Goal: Task Accomplishment & Management: Manage account settings

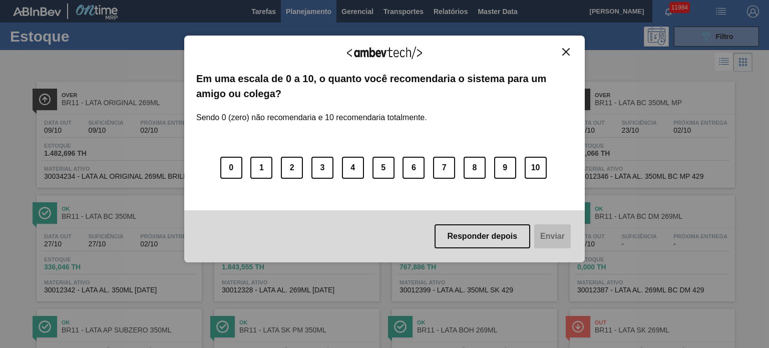
click at [308, 12] on div "Agradecemos seu feedback! Em uma escala de 0 a 10, o quanto você recomendaria o…" at bounding box center [384, 149] width 401 height 320
drag, startPoint x: 569, startPoint y: 50, endPoint x: 555, endPoint y: 50, distance: 14.5
click at [569, 50] on img "Close" at bounding box center [566, 52] width 8 height 8
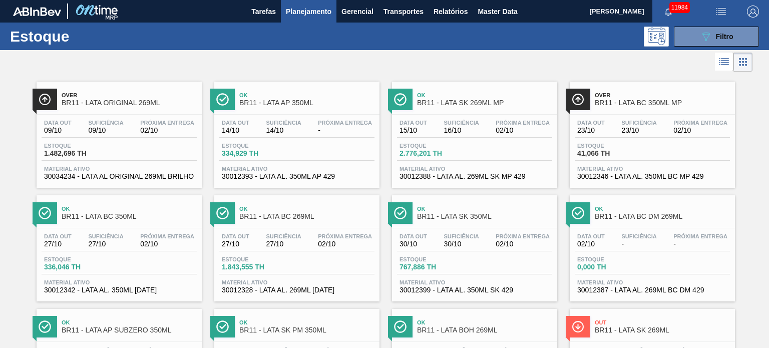
click at [317, 12] on span "Planejamento" at bounding box center [309, 12] width 46 height 12
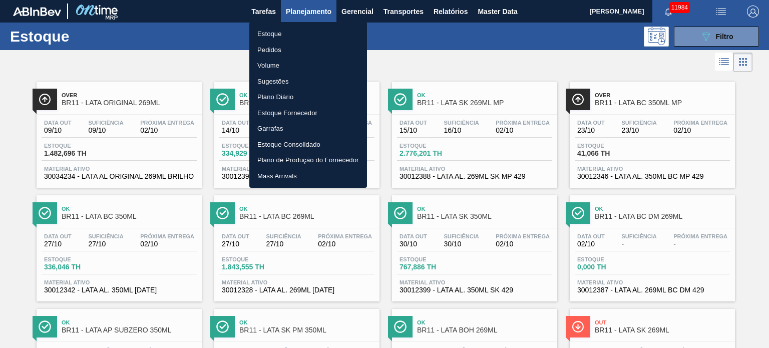
click at [272, 50] on li "Pedidos" at bounding box center [308, 50] width 118 height 16
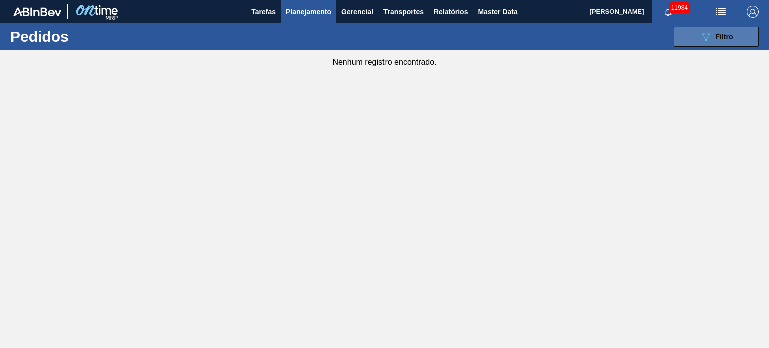
click at [713, 44] on button "089F7B8B-B2A5-4AFE-B5C0-19BA573D28AC Filtro" at bounding box center [716, 37] width 85 height 20
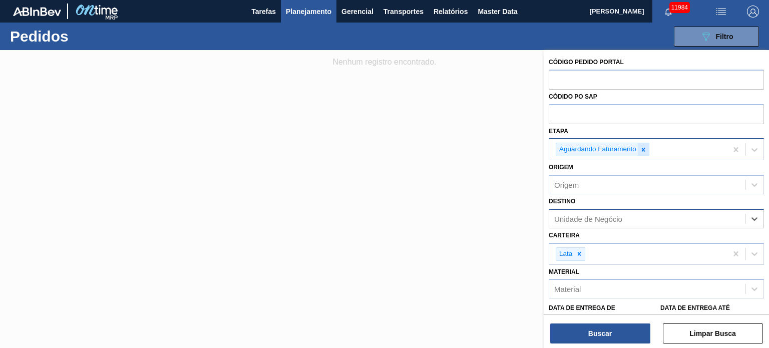
click at [642, 149] on icon at bounding box center [643, 149] width 7 height 7
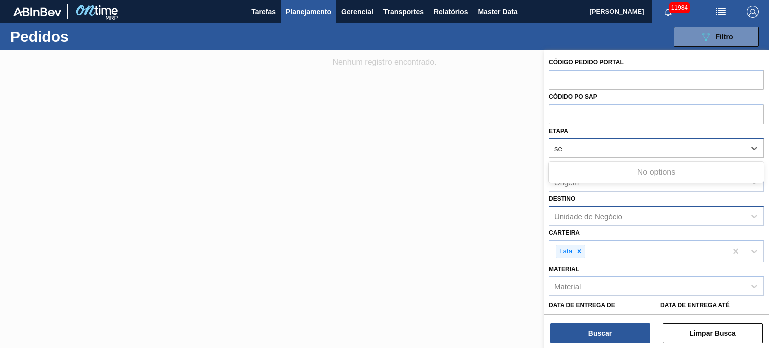
type input "s"
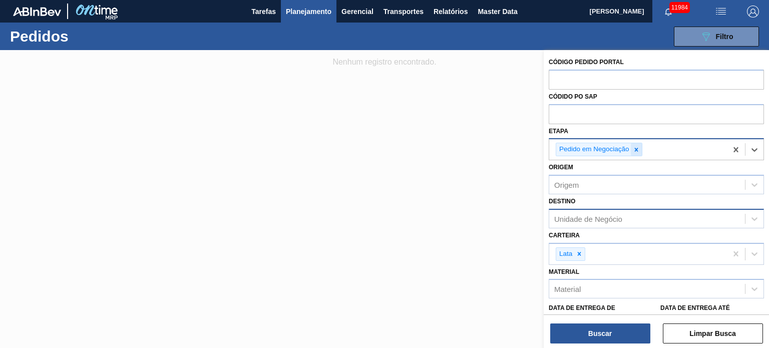
click at [637, 147] on icon at bounding box center [636, 149] width 7 height 7
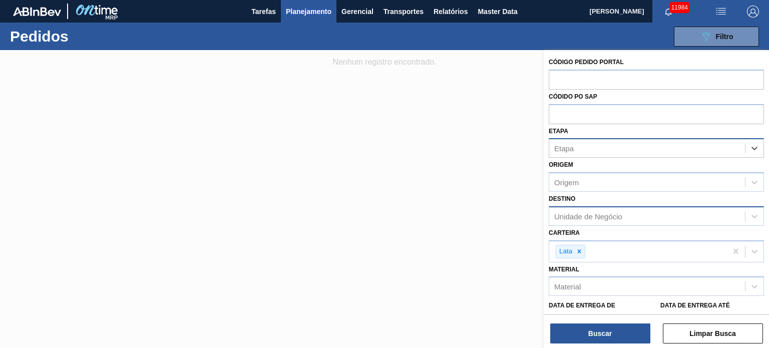
click at [597, 213] on div "Unidade de Negócio" at bounding box center [588, 216] width 68 height 9
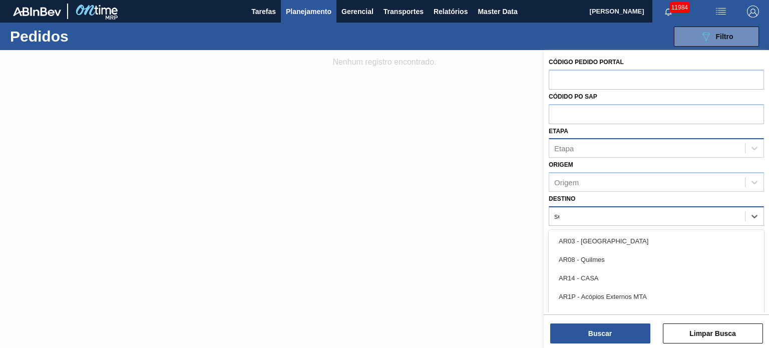
type input "ser"
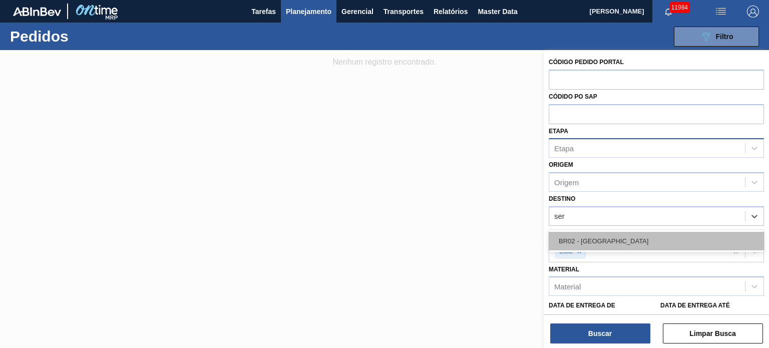
click at [595, 240] on div "BR02 - [GEOGRAPHIC_DATA]" at bounding box center [656, 241] width 215 height 19
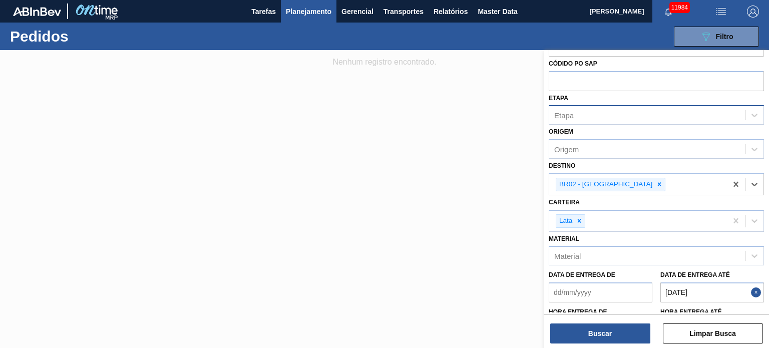
scroll to position [75, 0]
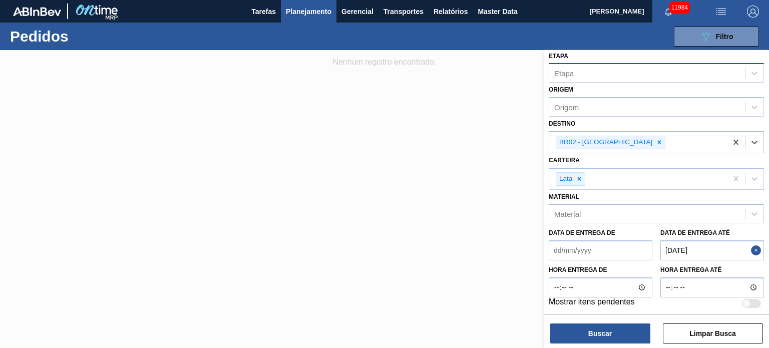
click at [752, 244] on button "Close" at bounding box center [757, 250] width 13 height 20
click at [708, 250] on até "Data de Entrega até" at bounding box center [713, 250] width 104 height 20
click at [697, 269] on label "Hora entrega até" at bounding box center [713, 270] width 104 height 15
click at [697, 277] on input "Hora entrega até" at bounding box center [713, 287] width 104 height 20
click at [702, 249] on até "Data de Entrega até" at bounding box center [713, 250] width 104 height 20
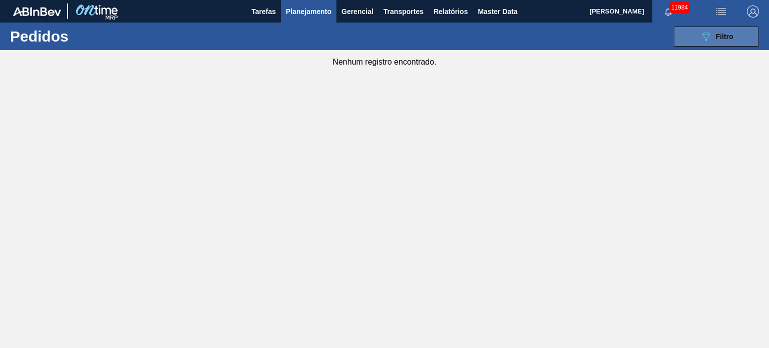
click at [725, 33] on span "Filtro" at bounding box center [725, 37] width 18 height 8
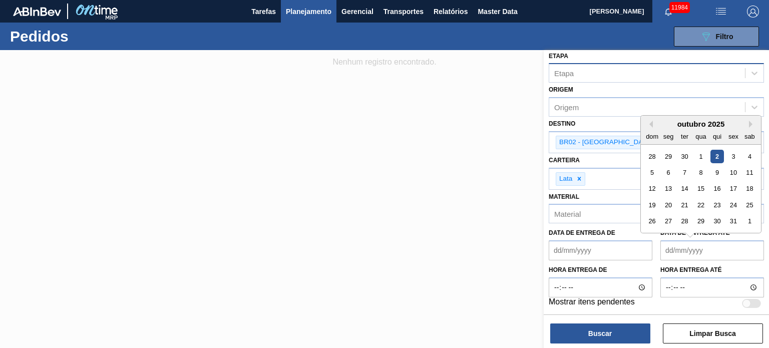
click at [722, 246] on até "Data de Entrega até" at bounding box center [713, 250] width 104 height 20
click at [725, 248] on até "Data de Entrega até" at bounding box center [713, 250] width 104 height 20
click at [651, 121] on div "Previous Month Next Month novembro 2001 dom seg ter qua qui sex sab 28 29 30 31…" at bounding box center [701, 174] width 121 height 118
click at [651, 121] on button "Previous Month" at bounding box center [649, 124] width 7 height 7
click at [669, 155] on div "1" at bounding box center [669, 157] width 14 height 14
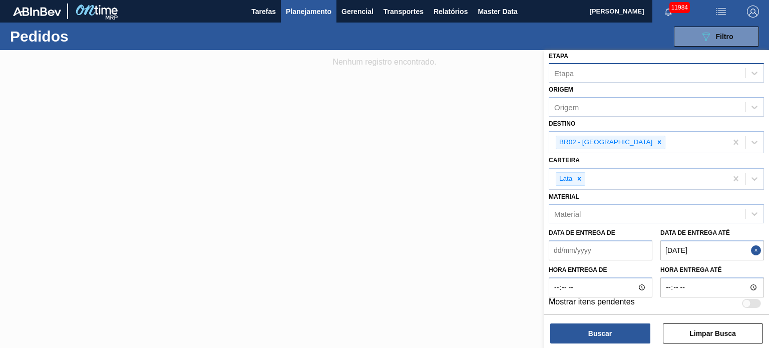
click at [726, 247] on até "01/10/2001" at bounding box center [713, 250] width 104 height 20
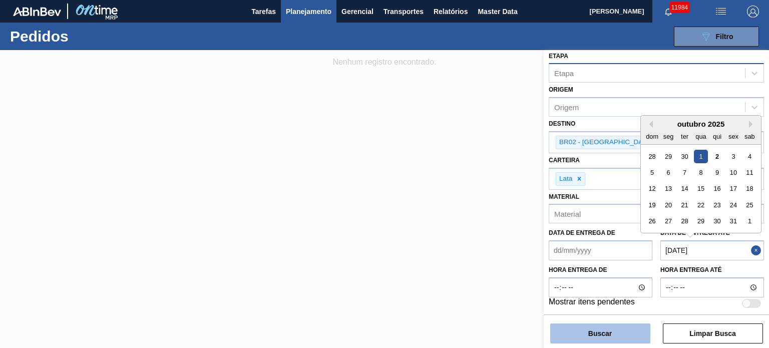
type até "[DATE]"
click at [601, 329] on button "Buscar" at bounding box center [600, 334] width 100 height 20
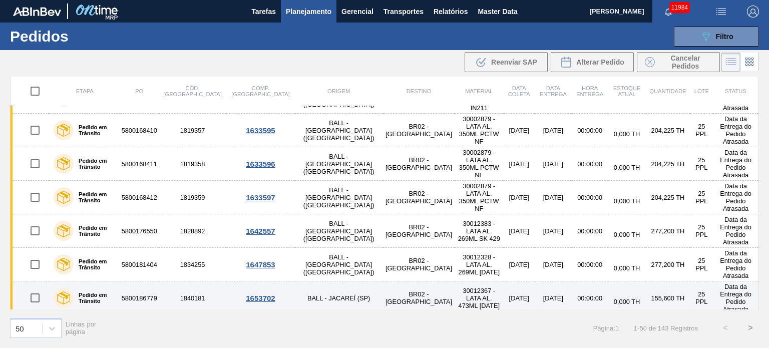
scroll to position [0, 0]
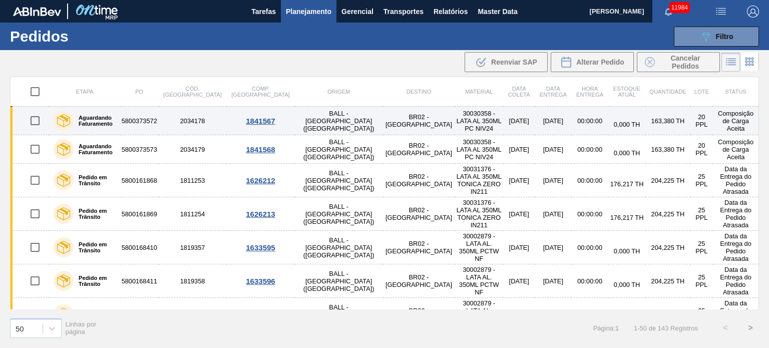
click at [34, 116] on input "checkbox" at bounding box center [35, 120] width 21 height 21
checkbox input "true"
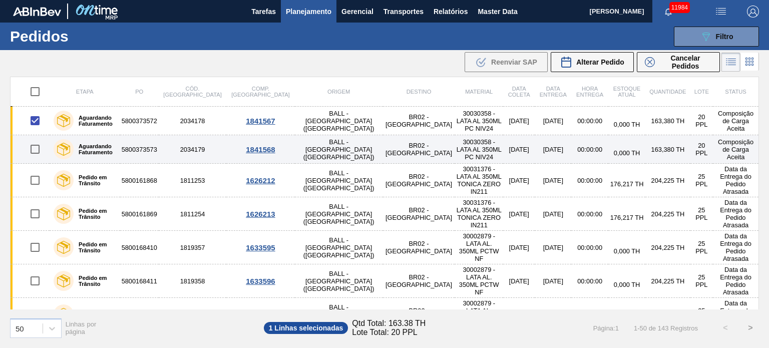
click at [34, 150] on input "checkbox" at bounding box center [35, 149] width 21 height 21
checkbox input "true"
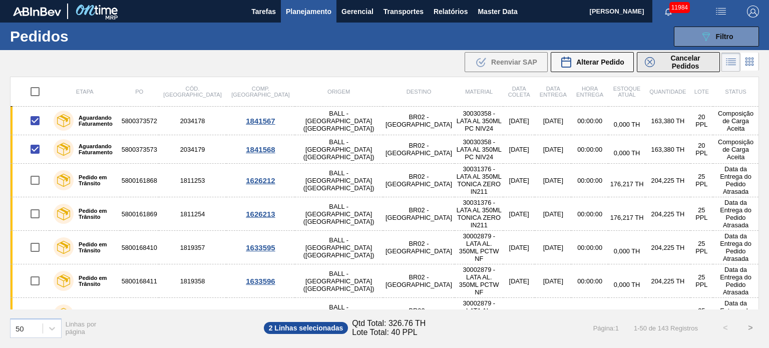
click at [662, 66] on span "Cancelar Pedidos" at bounding box center [685, 62] width 53 height 16
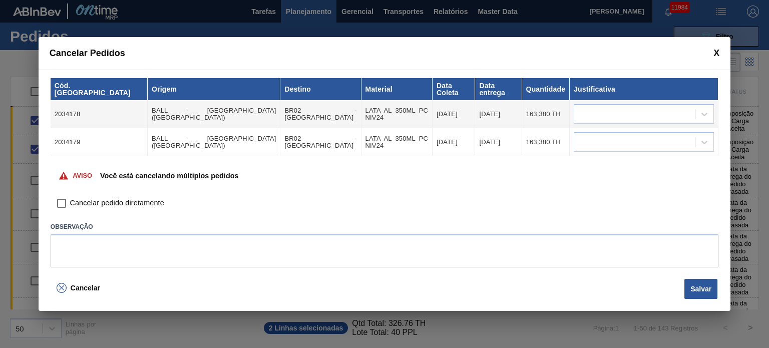
click at [62, 202] on input "Cancelar pedido diretamente" at bounding box center [61, 203] width 17 height 17
checkbox input "true"
click at [704, 281] on button "Salvar" at bounding box center [701, 289] width 33 height 20
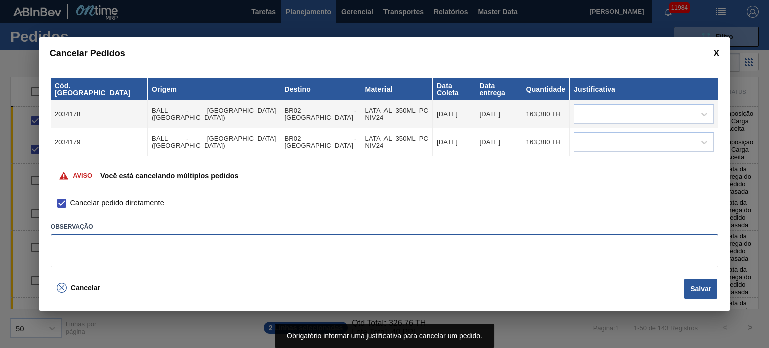
click at [278, 244] on textarea at bounding box center [385, 250] width 668 height 33
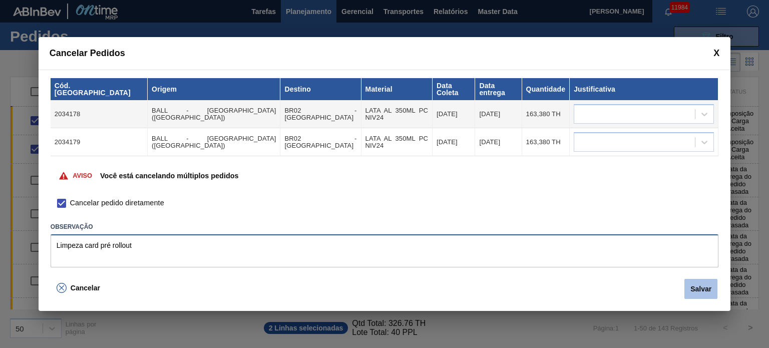
type textarea "Limpeza card pré rollout"
click at [712, 285] on button "Salvar" at bounding box center [701, 289] width 33 height 20
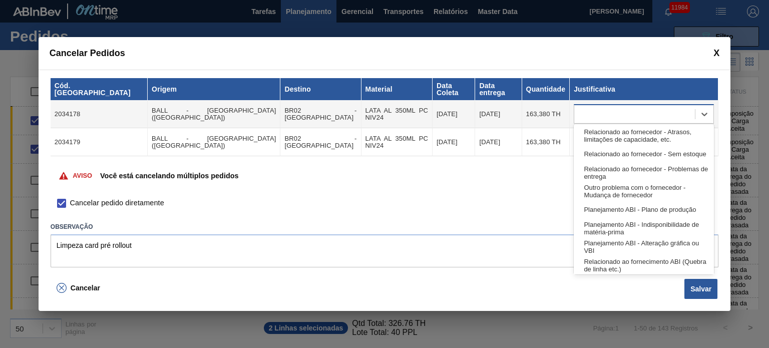
click at [603, 113] on div at bounding box center [634, 114] width 121 height 15
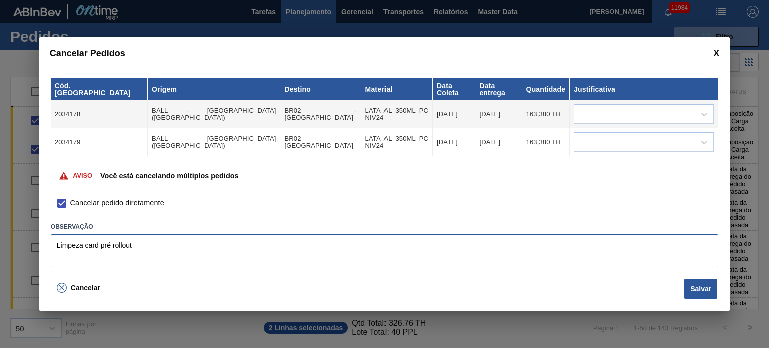
drag, startPoint x: 162, startPoint y: 248, endPoint x: 366, endPoint y: 176, distance: 216.2
click at [29, 246] on div "Cancelar Pedidos Cód. Pedido Origem Destino Material Data Coleta Data entrega Q…" at bounding box center [384, 174] width 769 height 348
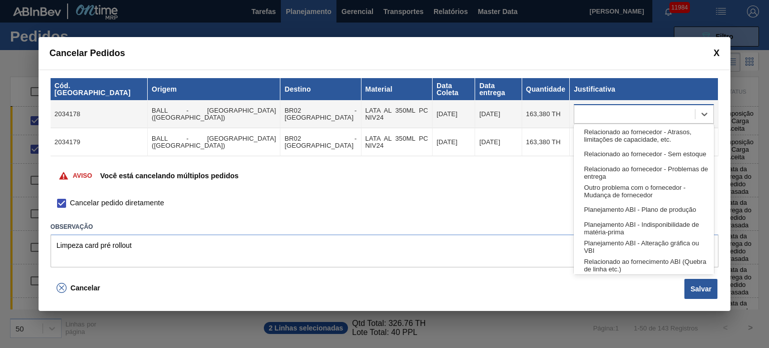
click at [592, 104] on div at bounding box center [644, 114] width 140 height 20
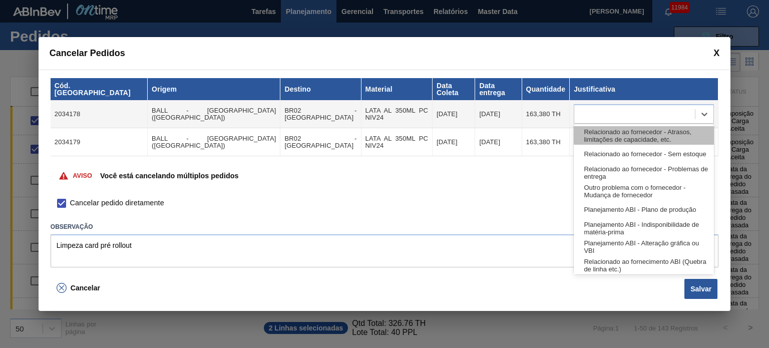
paste input "Limpeza card pré rollout"
type input "Limpeza card pré rollout"
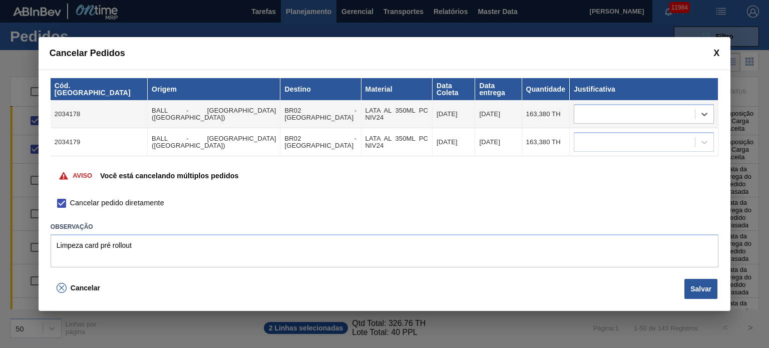
drag, startPoint x: 671, startPoint y: 108, endPoint x: 531, endPoint y: 106, distance: 140.2
click at [531, 106] on tr "2034178 BALL - RECIFE (PE) BR02 - Sergipe LATA AL 350ML PC NIV24 21/09/2025 22/…" at bounding box center [385, 114] width 668 height 28
click at [632, 107] on div at bounding box center [634, 114] width 121 height 15
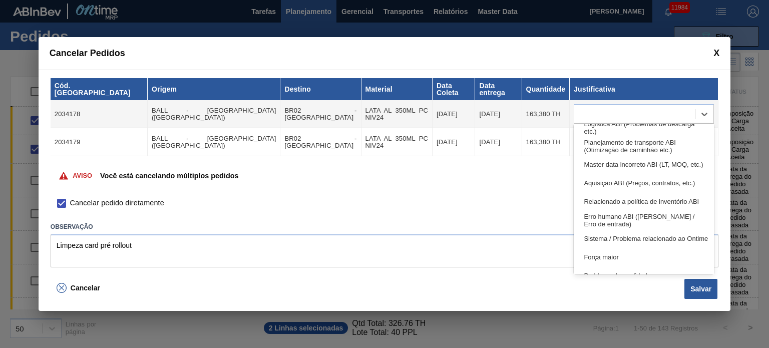
scroll to position [187, 0]
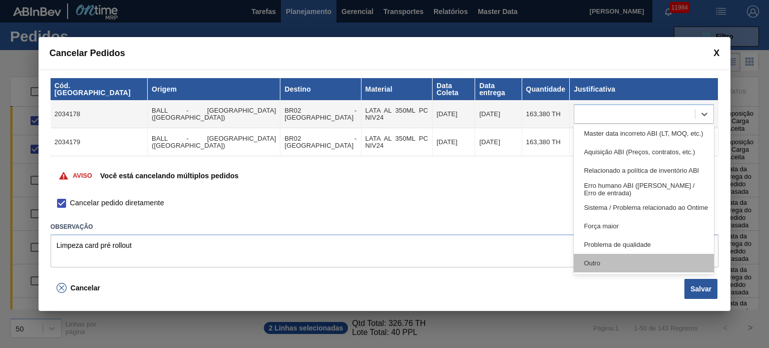
click at [645, 266] on div "Outro" at bounding box center [644, 263] width 140 height 19
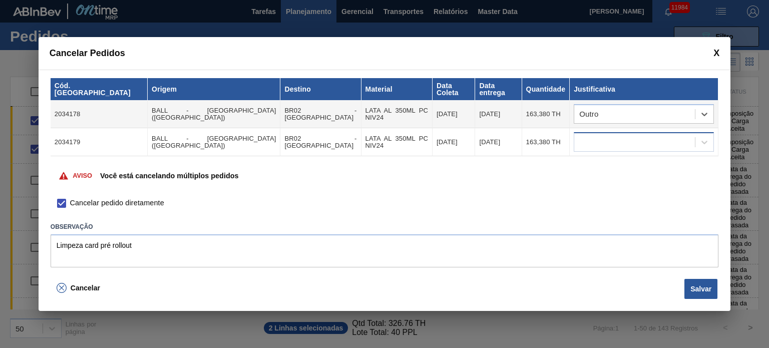
click at [649, 140] on div at bounding box center [634, 142] width 121 height 15
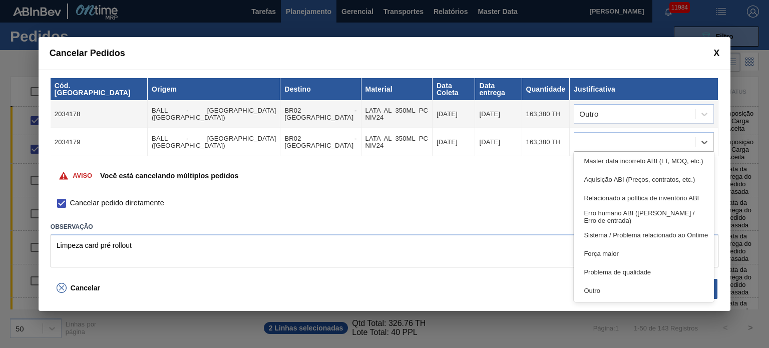
click at [625, 286] on div "Outro" at bounding box center [644, 290] width 140 height 19
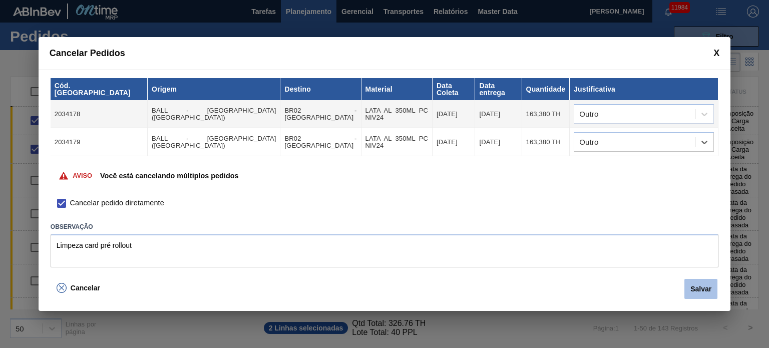
click at [708, 284] on button "Salvar" at bounding box center [701, 289] width 33 height 20
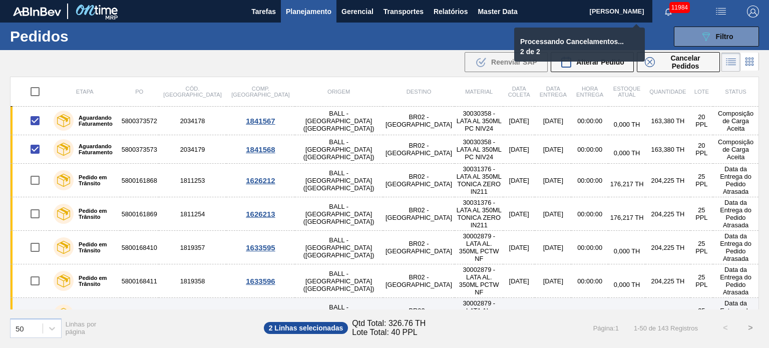
checkbox input "false"
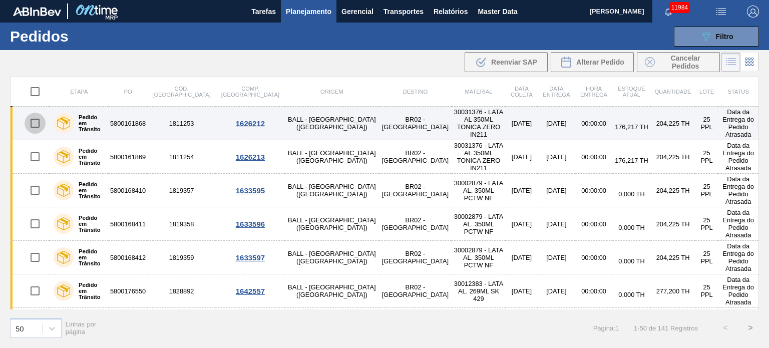
click at [31, 122] on input "checkbox" at bounding box center [35, 123] width 21 height 21
checkbox input "true"
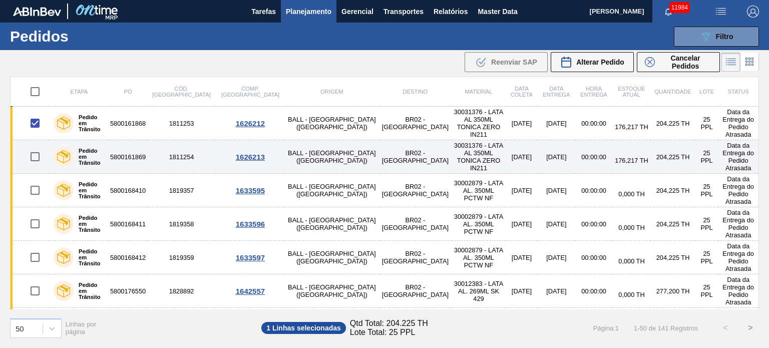
click at [37, 149] on input "checkbox" at bounding box center [35, 156] width 21 height 21
checkbox input "true"
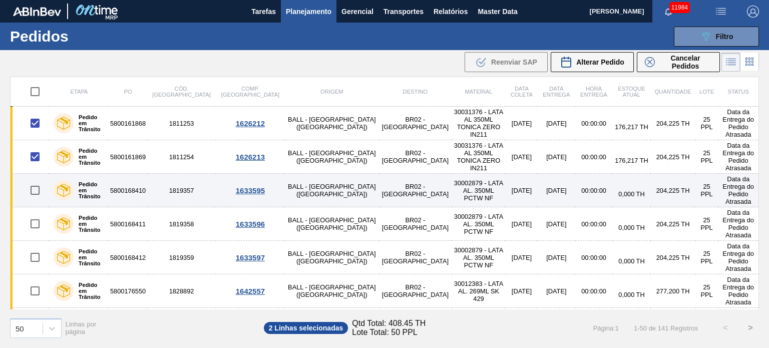
click at [34, 180] on input "checkbox" at bounding box center [35, 190] width 21 height 21
checkbox input "true"
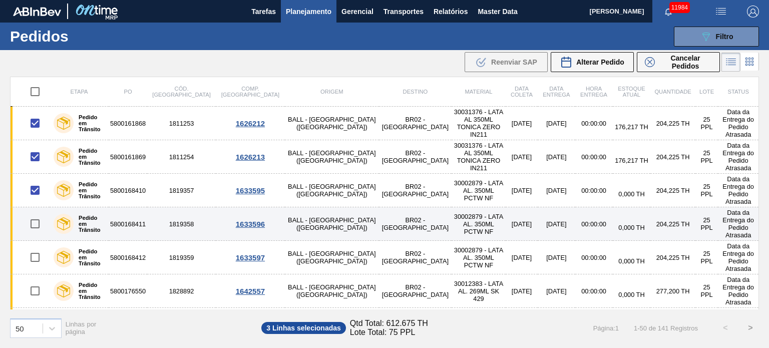
click at [36, 213] on input "checkbox" at bounding box center [35, 223] width 21 height 21
checkbox input "true"
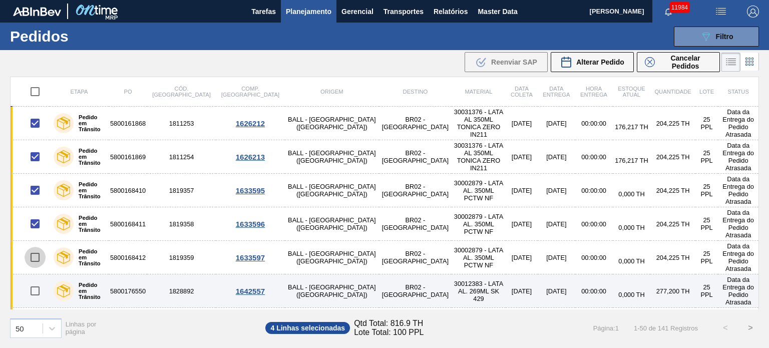
drag, startPoint x: 35, startPoint y: 233, endPoint x: 32, endPoint y: 259, distance: 26.2
click at [35, 247] on input "checkbox" at bounding box center [35, 257] width 21 height 21
checkbox input "true"
click at [32, 280] on input "checkbox" at bounding box center [35, 290] width 21 height 21
checkbox input "true"
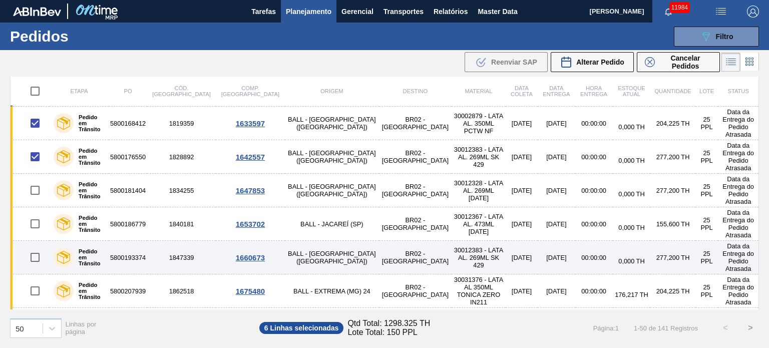
scroll to position [150, 0]
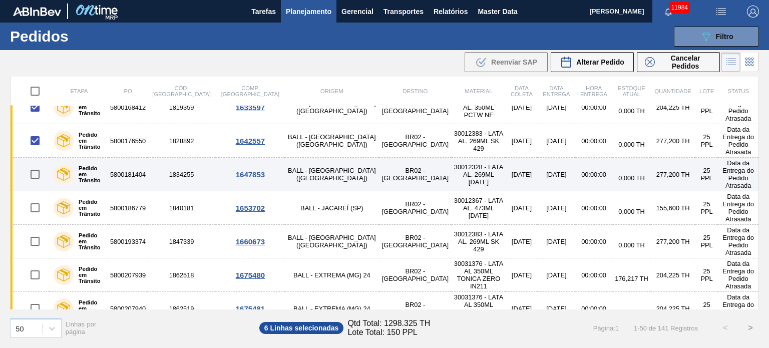
click at [33, 164] on input "checkbox" at bounding box center [35, 174] width 21 height 21
checkbox input "true"
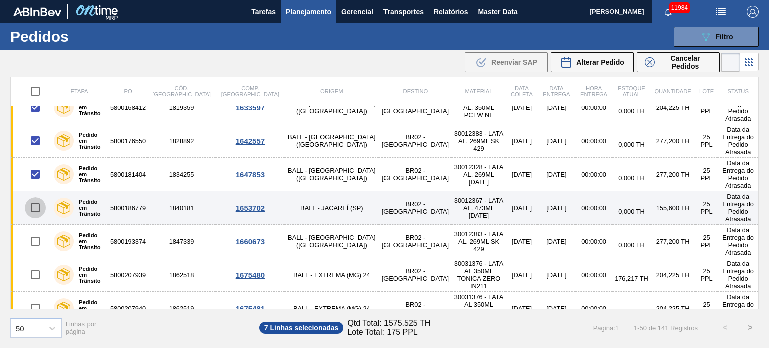
click at [34, 197] on input "checkbox" at bounding box center [35, 207] width 21 height 21
checkbox input "true"
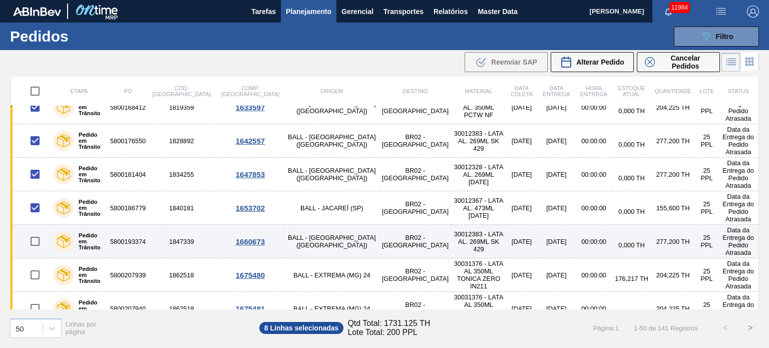
click at [36, 231] on input "checkbox" at bounding box center [35, 241] width 21 height 21
checkbox input "true"
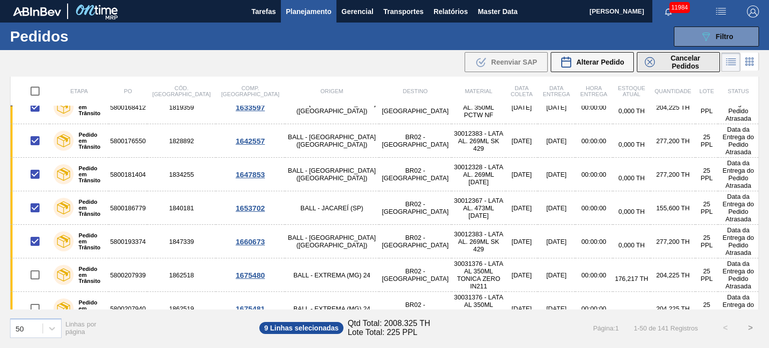
click at [670, 70] on span "Cancelar Pedidos" at bounding box center [685, 62] width 53 height 16
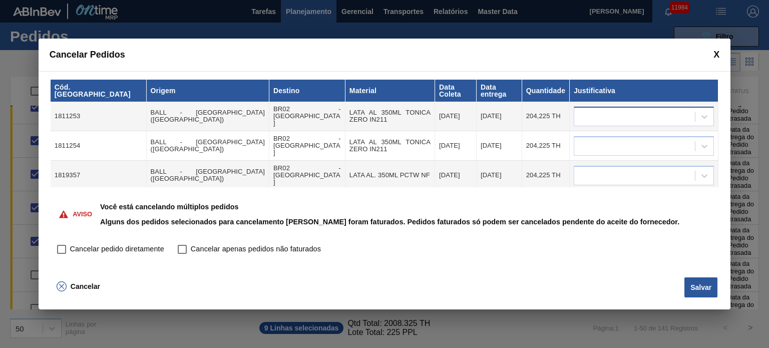
click at [661, 109] on div at bounding box center [634, 116] width 121 height 15
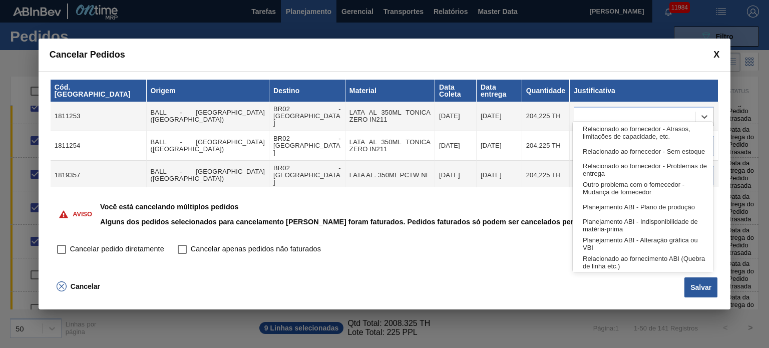
scroll to position [187, 0]
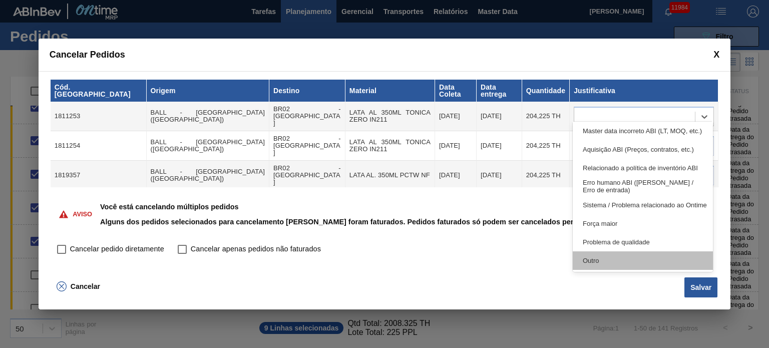
click at [620, 256] on div "Outro" at bounding box center [643, 260] width 140 height 19
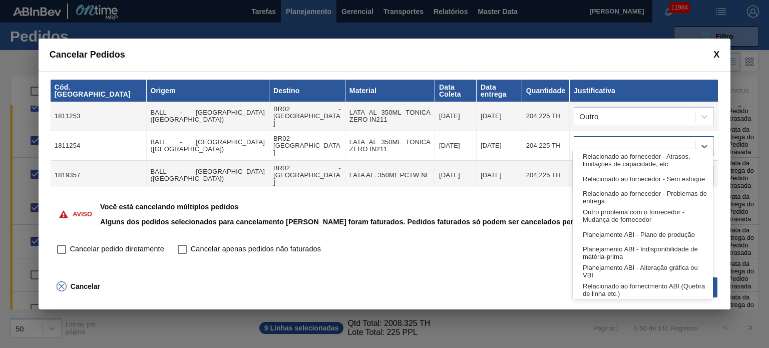
click at [628, 139] on div at bounding box center [634, 146] width 121 height 15
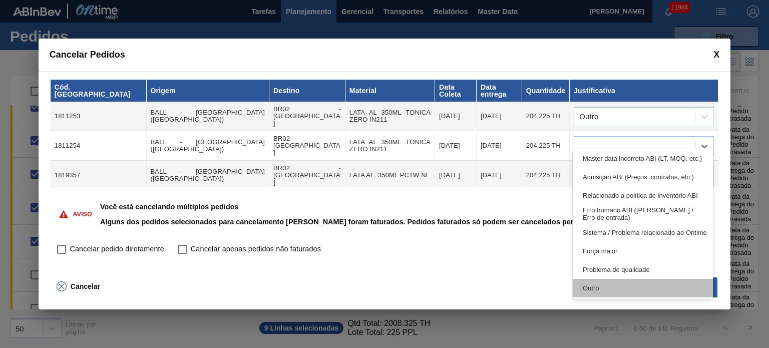
click at [619, 280] on div "Outro" at bounding box center [643, 288] width 140 height 19
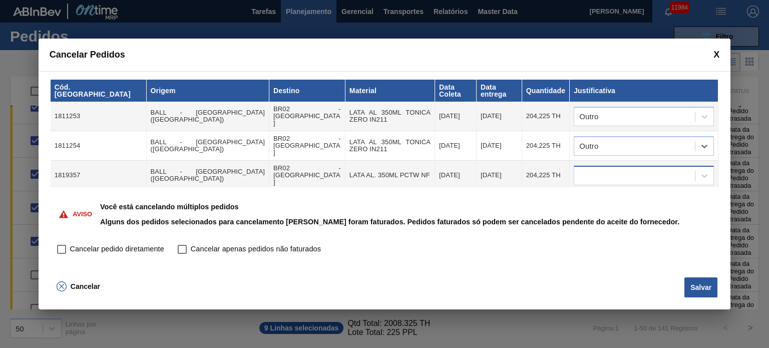
click at [619, 168] on div at bounding box center [634, 175] width 121 height 15
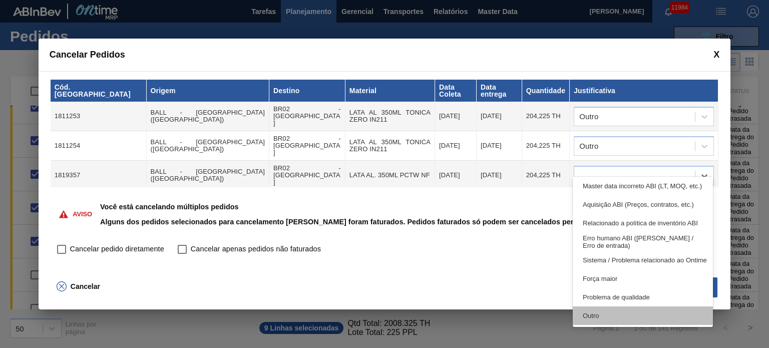
click at [613, 308] on div "Outro" at bounding box center [643, 316] width 140 height 19
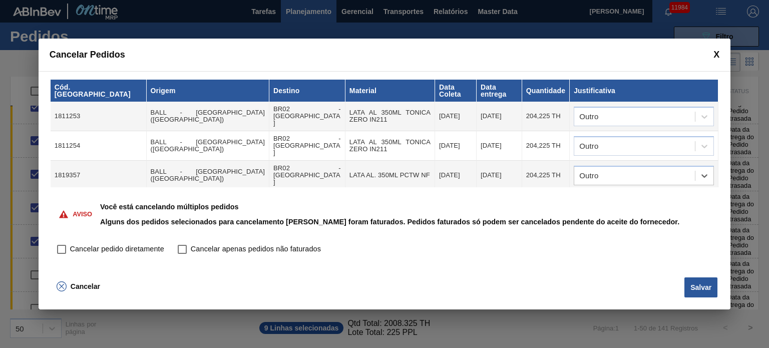
click at [628, 198] on div at bounding box center [634, 205] width 121 height 15
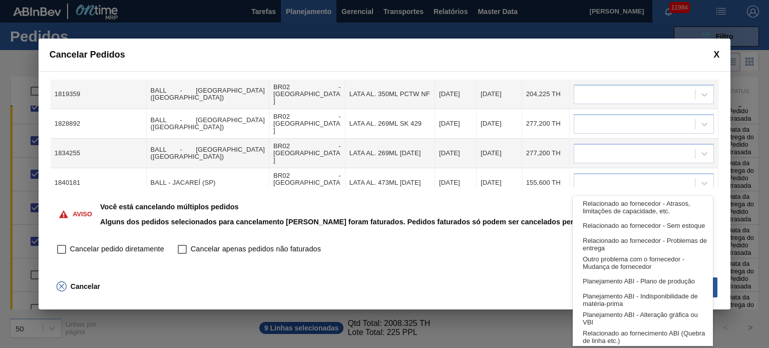
scroll to position [156, 0]
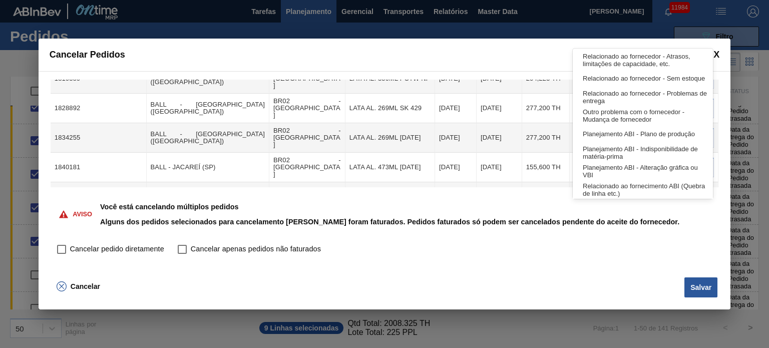
click at [565, 244] on div "Cancelar pedido diretamente Cancelar apenas pedidos não faturados" at bounding box center [385, 253] width 668 height 25
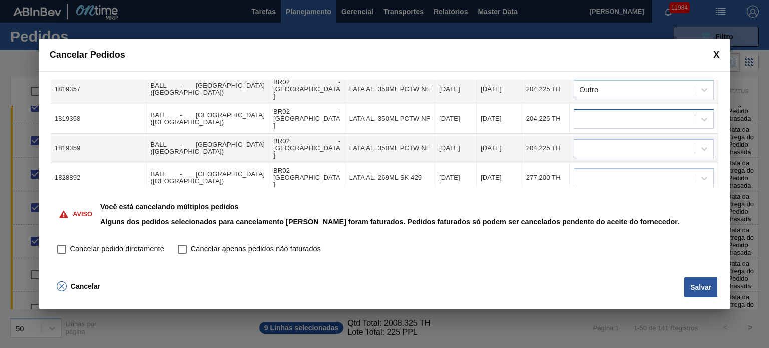
scroll to position [56, 0]
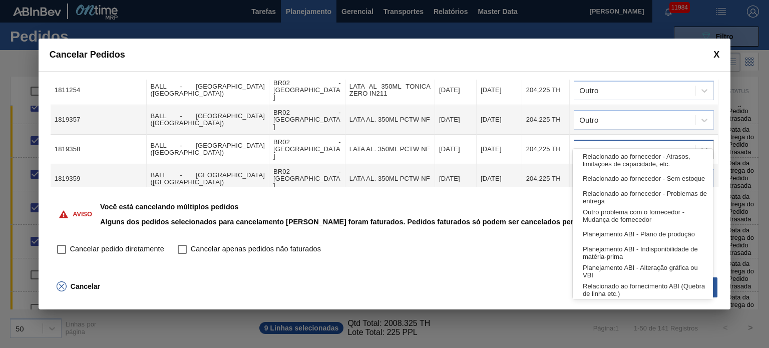
click at [646, 142] on div at bounding box center [634, 149] width 121 height 15
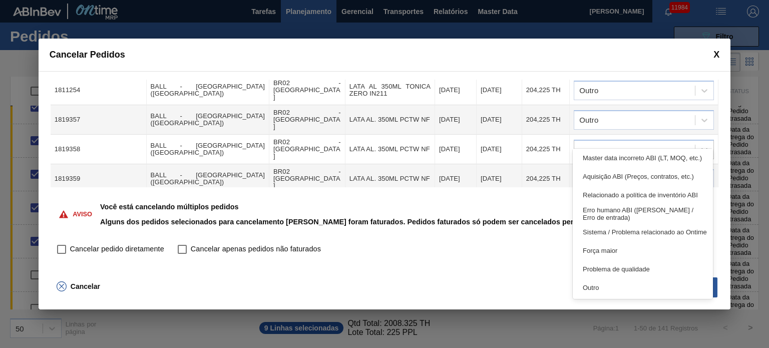
click at [620, 298] on div "Relacionado ao fornecedor - Atrasos, limitações de capacidade, etc. Relacionado…" at bounding box center [643, 224] width 140 height 150
click at [623, 280] on div "Outro" at bounding box center [643, 287] width 140 height 19
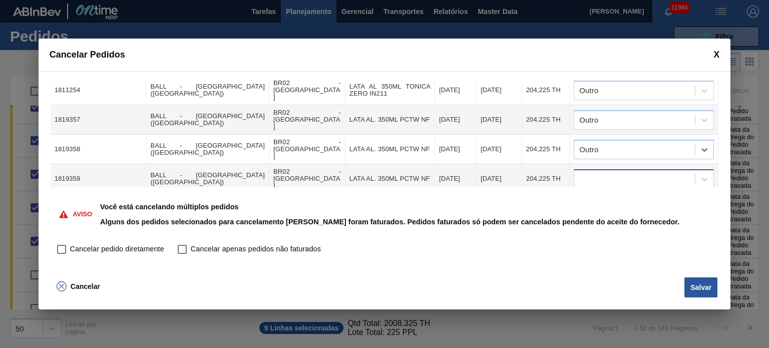
click at [645, 172] on div at bounding box center [634, 179] width 121 height 15
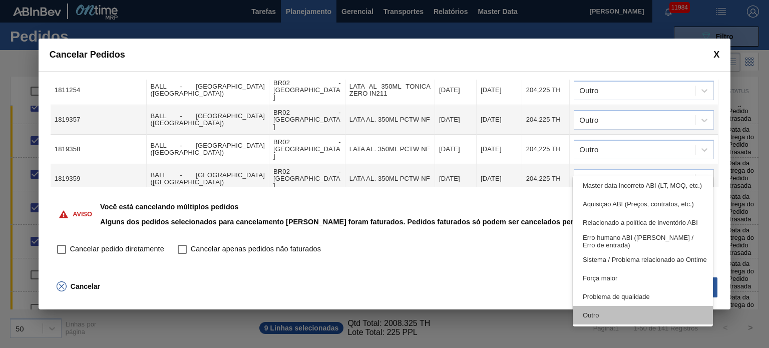
click at [627, 309] on div "Outro" at bounding box center [643, 315] width 140 height 19
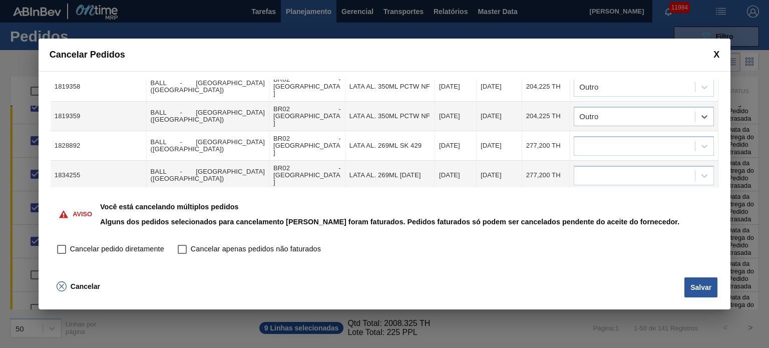
scroll to position [156, 0]
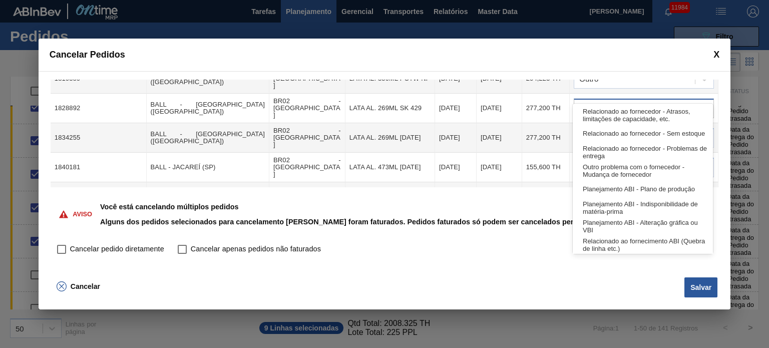
click at [632, 101] on div at bounding box center [634, 108] width 121 height 15
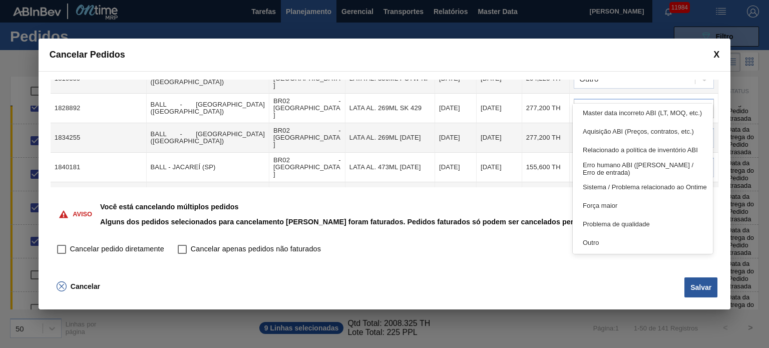
click at [623, 242] on div "Outro" at bounding box center [643, 242] width 140 height 19
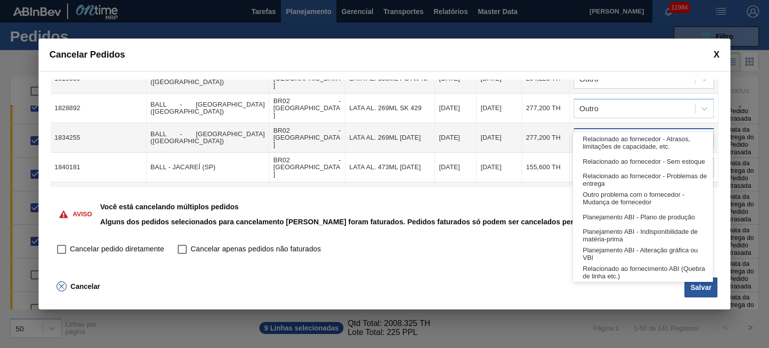
click at [622, 131] on div at bounding box center [634, 138] width 121 height 15
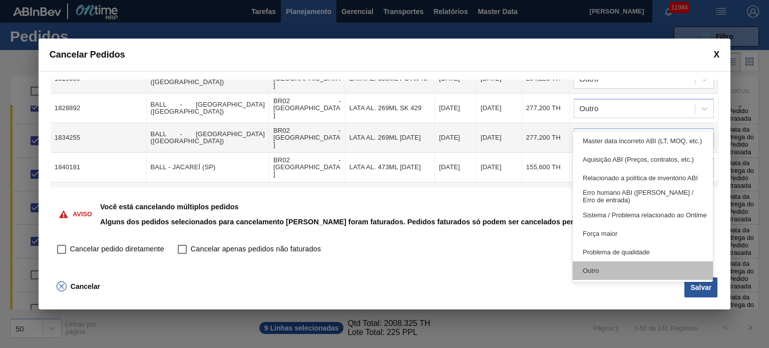
click at [620, 266] on div "Outro" at bounding box center [643, 270] width 140 height 19
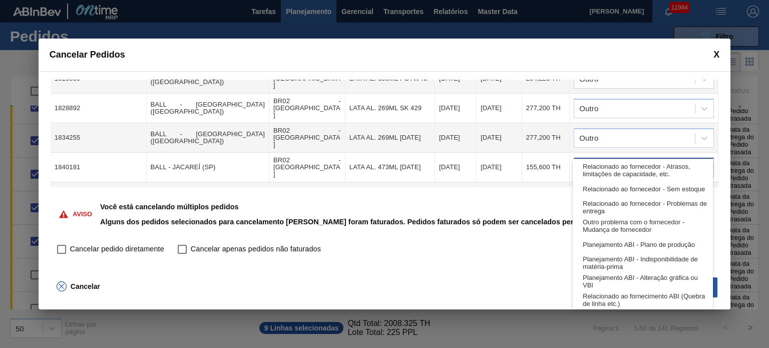
click at [633, 160] on div at bounding box center [634, 167] width 121 height 15
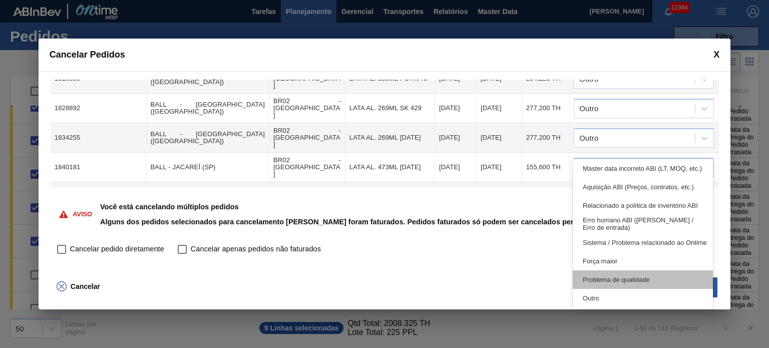
click at [619, 289] on div "Outro" at bounding box center [643, 298] width 140 height 19
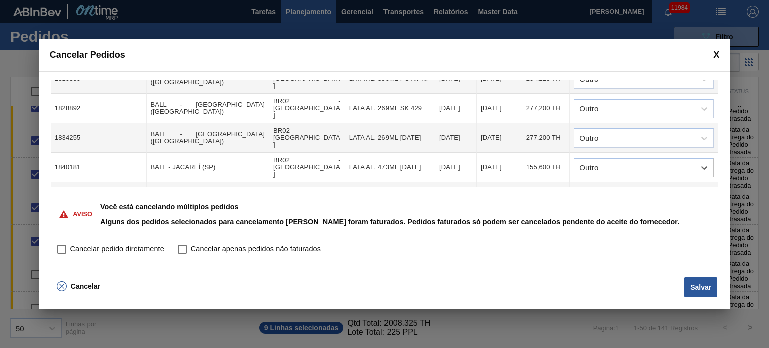
click at [631, 190] on div at bounding box center [634, 197] width 121 height 15
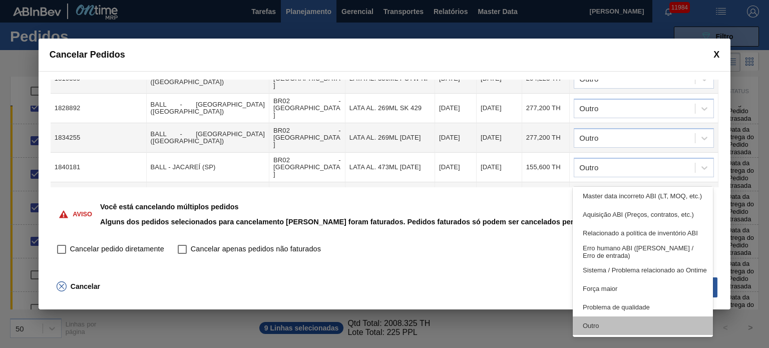
click at [611, 324] on div "Outro" at bounding box center [643, 326] width 140 height 19
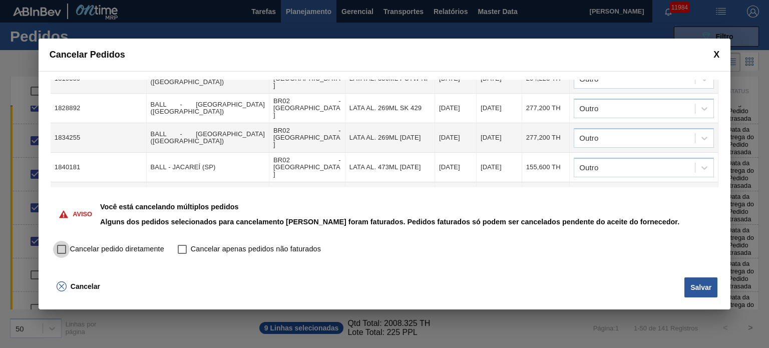
click at [60, 252] on input "Cancelar pedido diretamente" at bounding box center [61, 249] width 17 height 17
checkbox input "true"
click at [707, 289] on button "Salvar" at bounding box center [701, 287] width 33 height 20
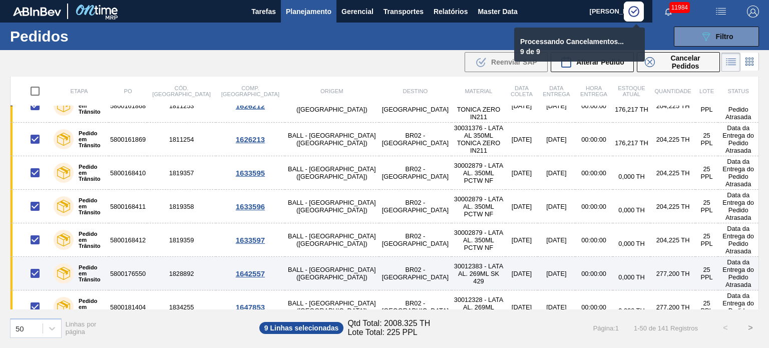
scroll to position [0, 0]
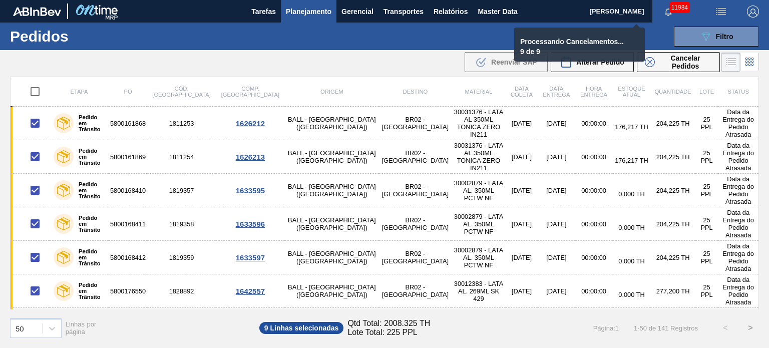
checkbox input "false"
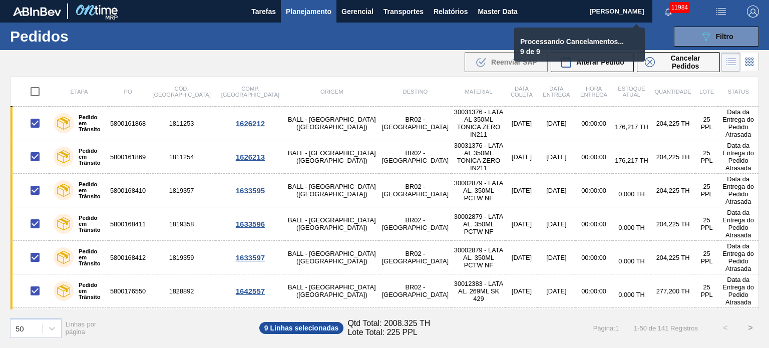
checkbox input "false"
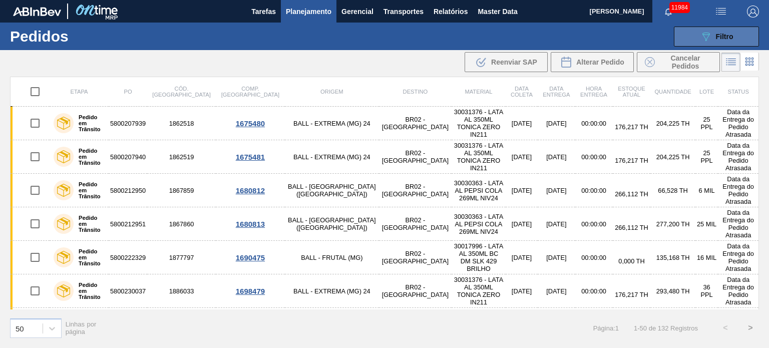
click at [741, 30] on button "089F7B8B-B2A5-4AFE-B5C0-19BA573D28AC Filtro" at bounding box center [716, 37] width 85 height 20
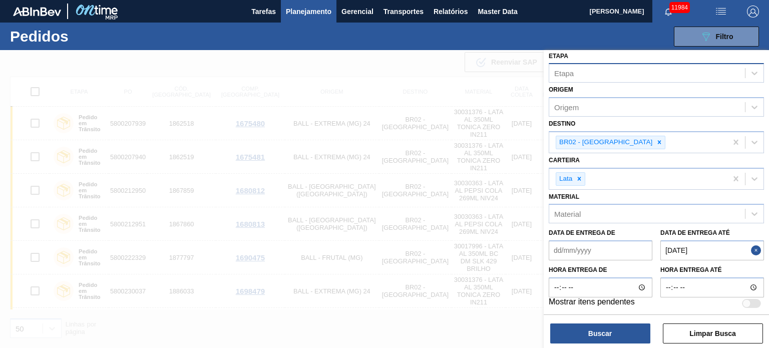
click at [579, 254] on de "Data de Entrega de" at bounding box center [601, 250] width 104 height 20
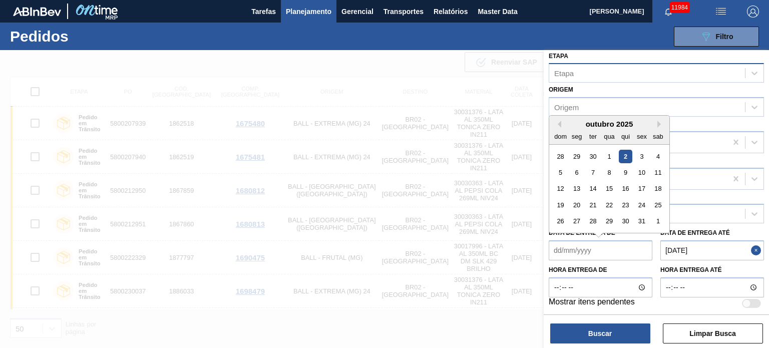
click at [579, 254] on de "Data de Entrega de" at bounding box center [601, 250] width 104 height 20
click at [584, 250] on de "Data de Entrega de" at bounding box center [601, 250] width 104 height 20
click at [711, 229] on label "Data de Entrega até" at bounding box center [696, 232] width 70 height 7
click at [711, 240] on até "[DATE]" at bounding box center [713, 250] width 104 height 20
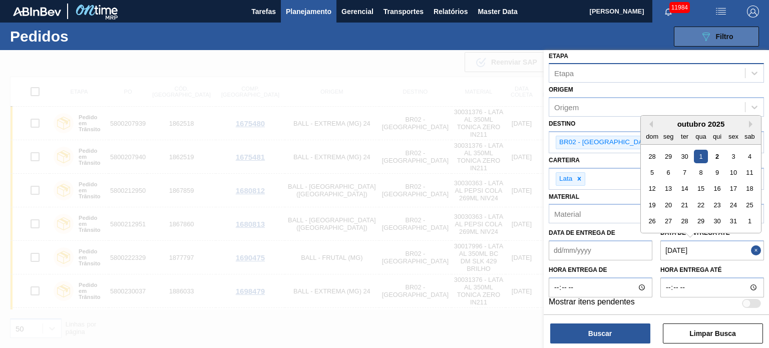
click at [721, 37] on span "Filtro" at bounding box center [725, 37] width 18 height 8
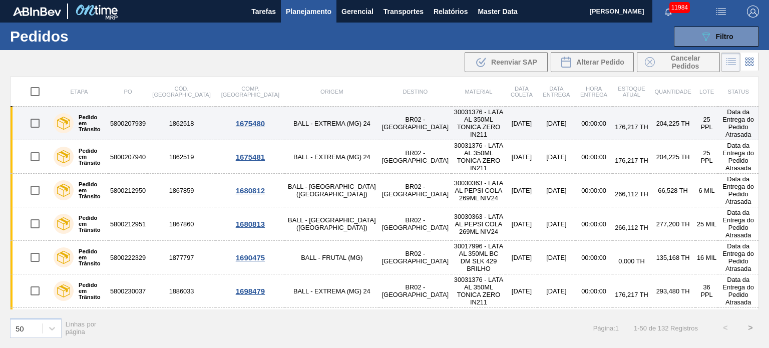
click at [31, 120] on input "checkbox" at bounding box center [35, 123] width 21 height 21
checkbox input "true"
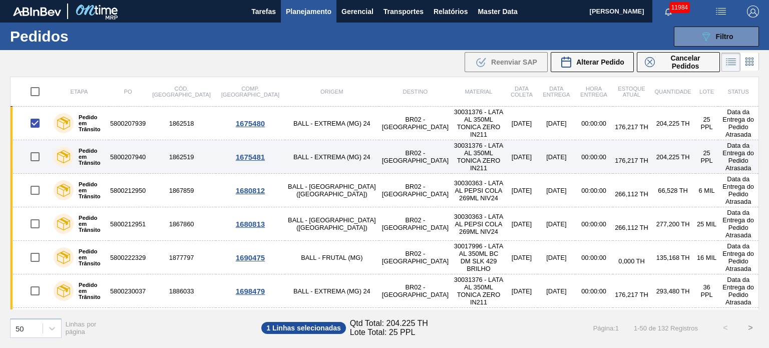
click at [35, 149] on input "checkbox" at bounding box center [35, 156] width 21 height 21
checkbox input "true"
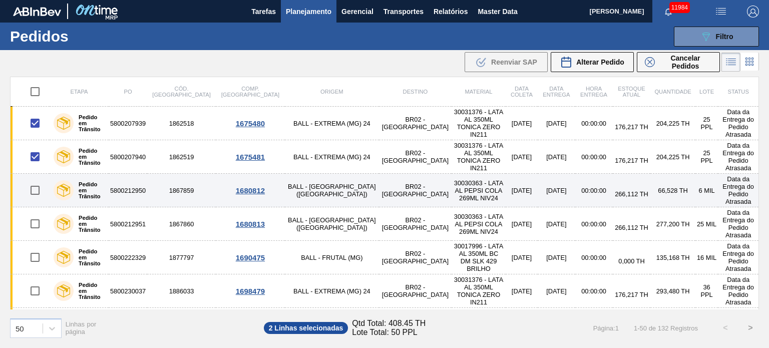
click at [33, 180] on input "checkbox" at bounding box center [35, 190] width 21 height 21
checkbox input "true"
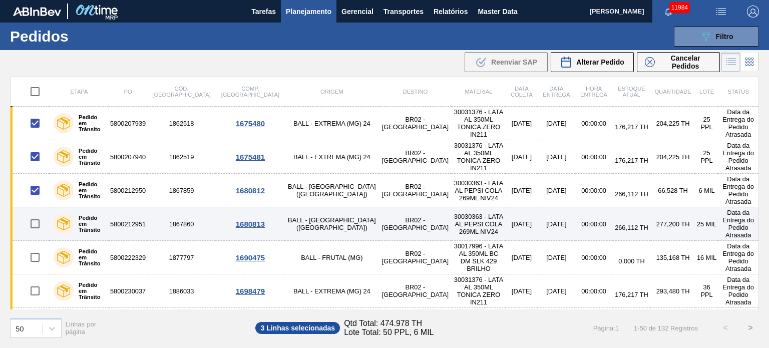
click at [33, 213] on input "checkbox" at bounding box center [35, 223] width 21 height 21
checkbox input "true"
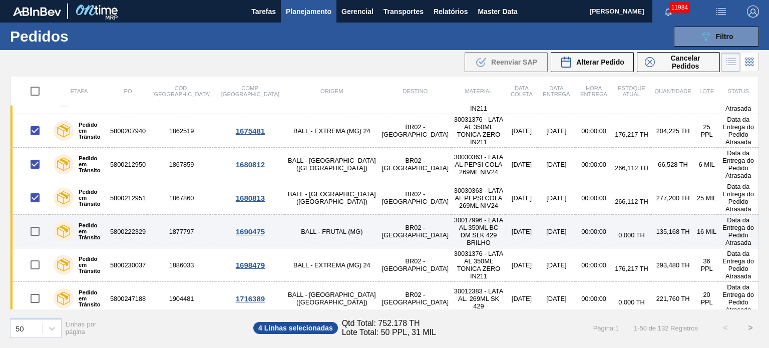
scroll to position [50, 0]
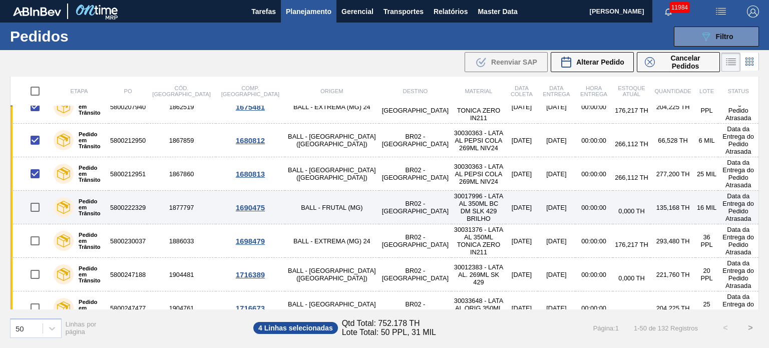
click at [32, 197] on input "checkbox" at bounding box center [35, 207] width 21 height 21
checkbox input "true"
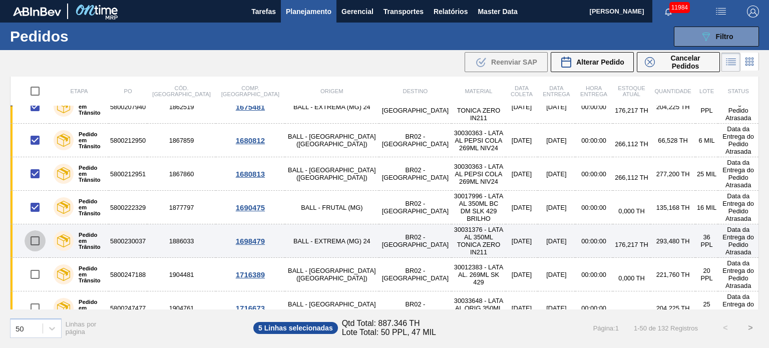
click at [35, 230] on input "checkbox" at bounding box center [35, 240] width 21 height 21
checkbox input "true"
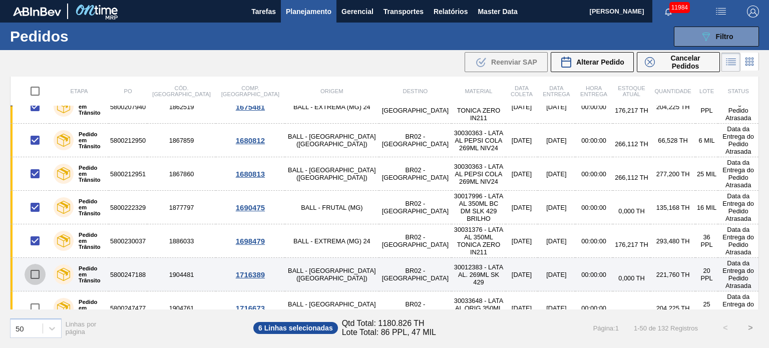
click at [36, 264] on input "checkbox" at bounding box center [35, 274] width 21 height 21
checkbox input "true"
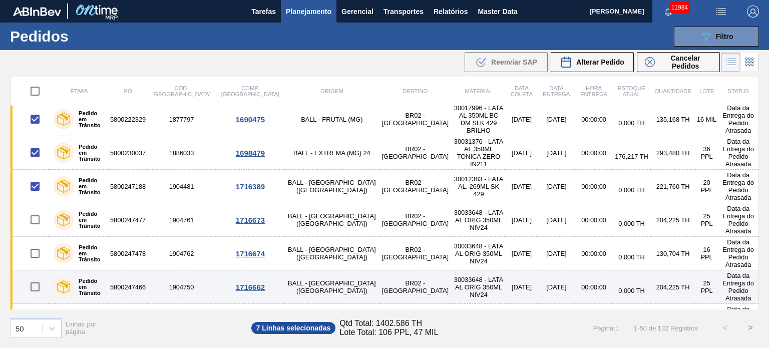
scroll to position [150, 0]
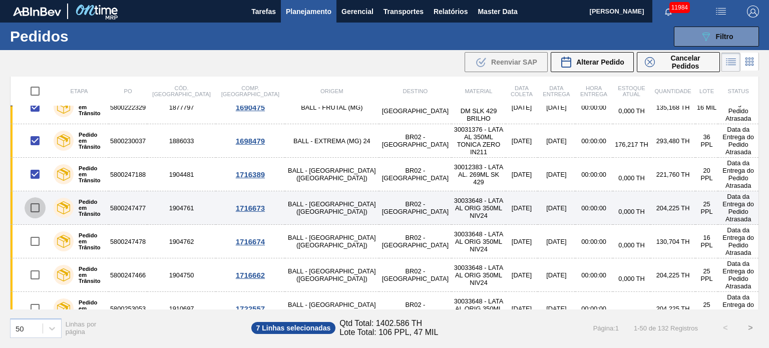
click at [34, 197] on input "checkbox" at bounding box center [35, 207] width 21 height 21
checkbox input "true"
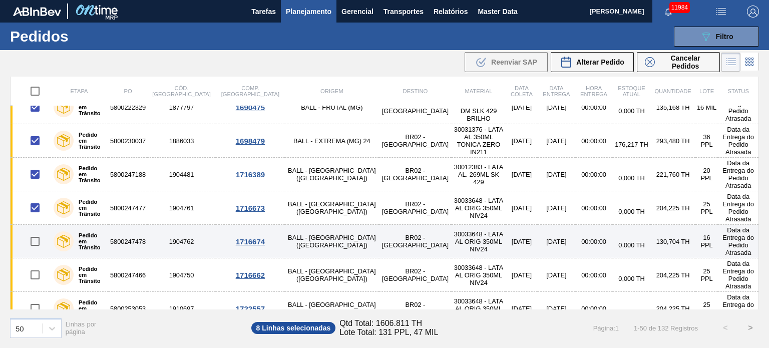
click at [35, 231] on input "checkbox" at bounding box center [35, 241] width 21 height 21
checkbox input "true"
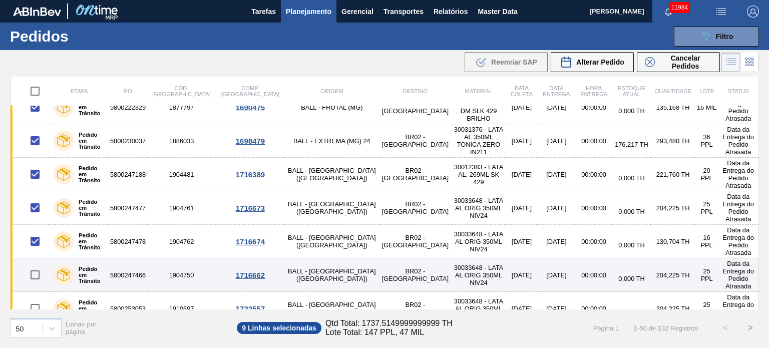
click at [37, 264] on input "checkbox" at bounding box center [35, 274] width 21 height 21
checkbox input "true"
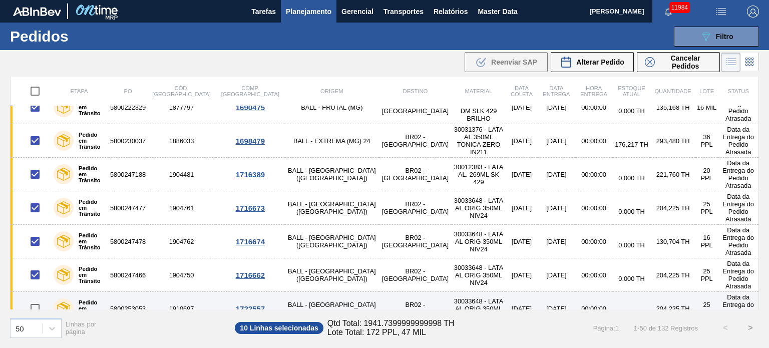
click at [37, 298] on input "checkbox" at bounding box center [35, 308] width 21 height 21
checkbox input "true"
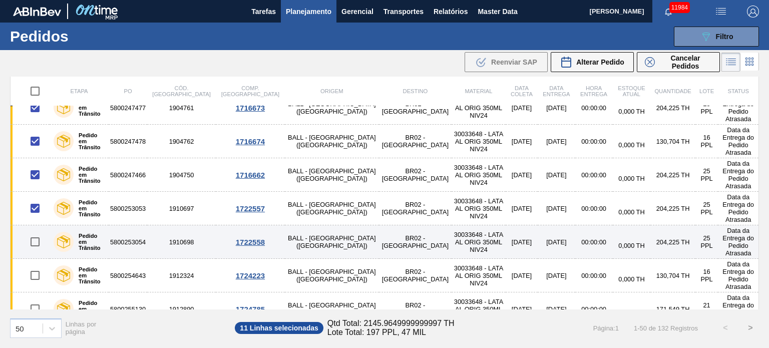
click at [35, 231] on input "checkbox" at bounding box center [35, 241] width 21 height 21
checkbox input "true"
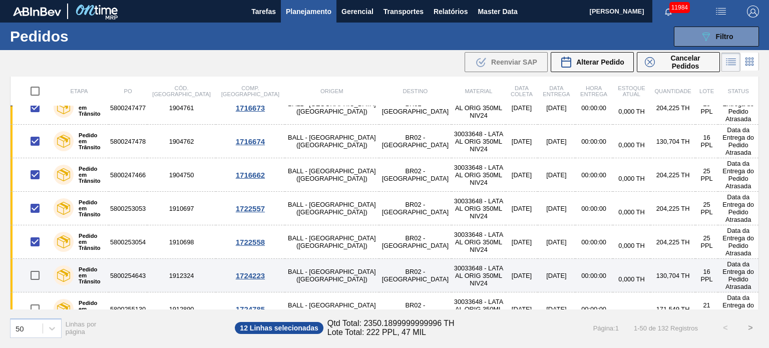
click at [36, 265] on input "checkbox" at bounding box center [35, 275] width 21 height 21
checkbox input "true"
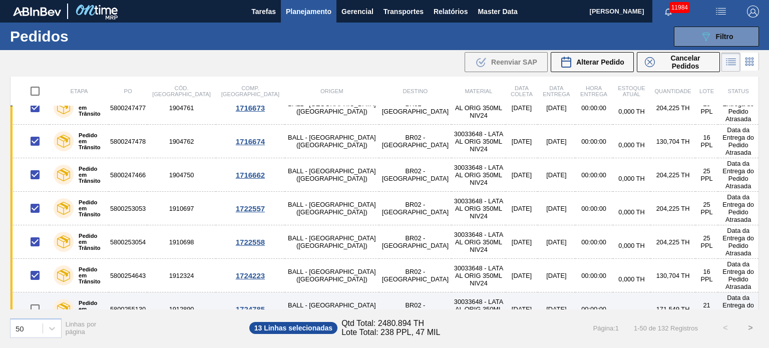
click at [38, 299] on input "checkbox" at bounding box center [35, 309] width 21 height 21
checkbox input "true"
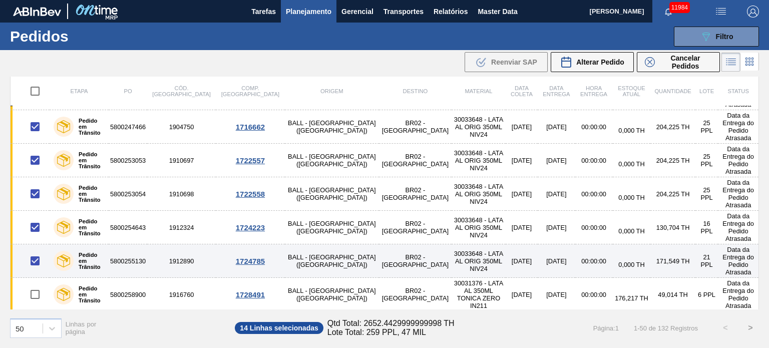
scroll to position [301, 0]
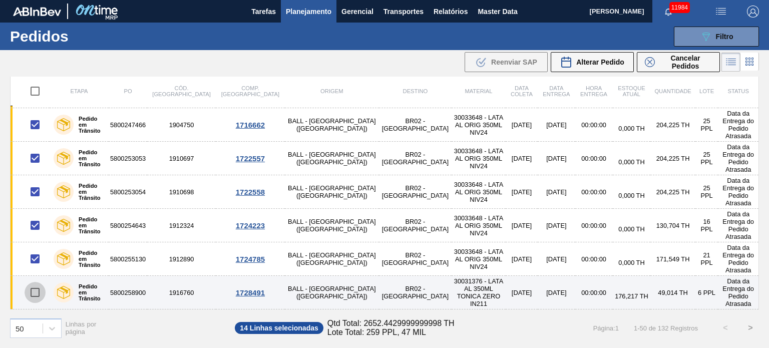
click at [36, 282] on input "checkbox" at bounding box center [35, 292] width 21 height 21
checkbox input "true"
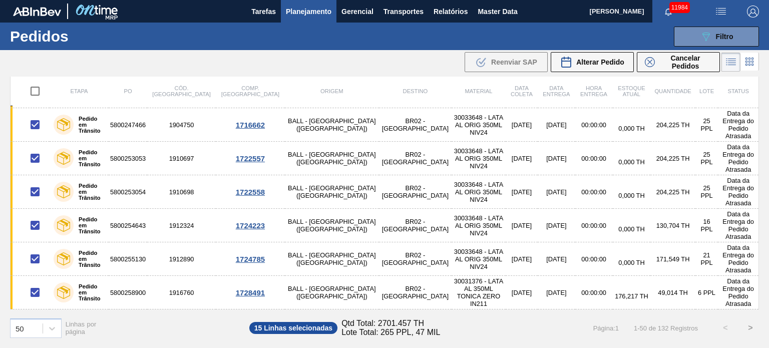
click at [33, 316] on input "checkbox" at bounding box center [35, 326] width 21 height 21
checkbox input "true"
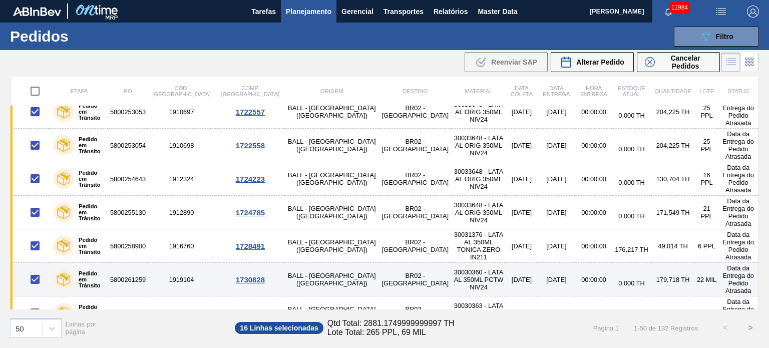
scroll to position [401, 0]
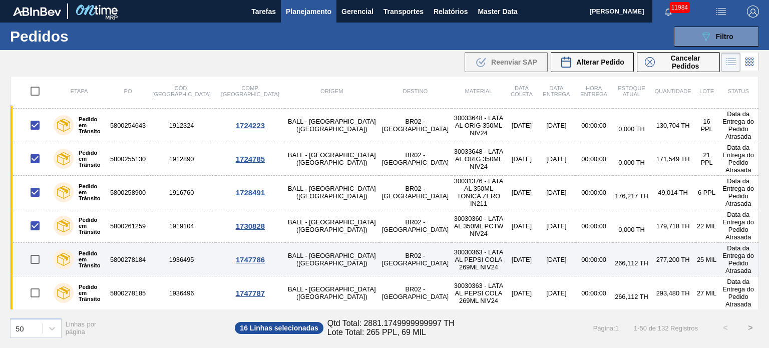
click at [36, 243] on td at bounding box center [31, 260] width 40 height 34
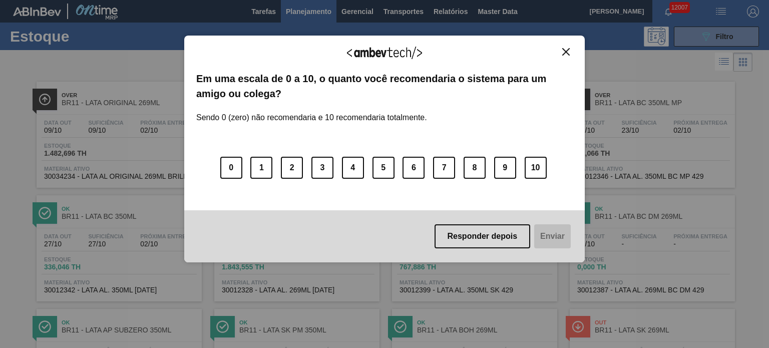
click at [563, 55] on img "Close" at bounding box center [566, 52] width 8 height 8
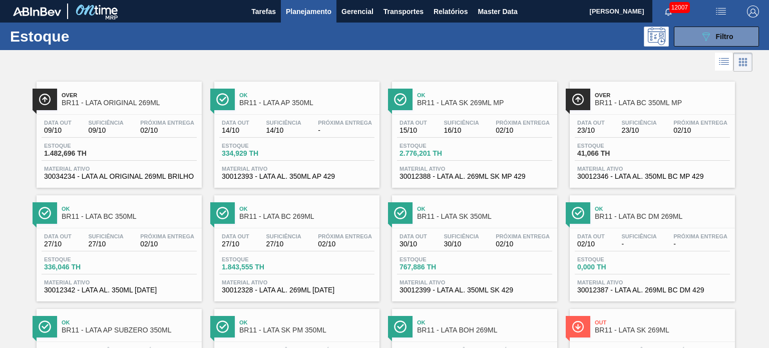
click at [298, 16] on span "Planejamento" at bounding box center [309, 12] width 46 height 12
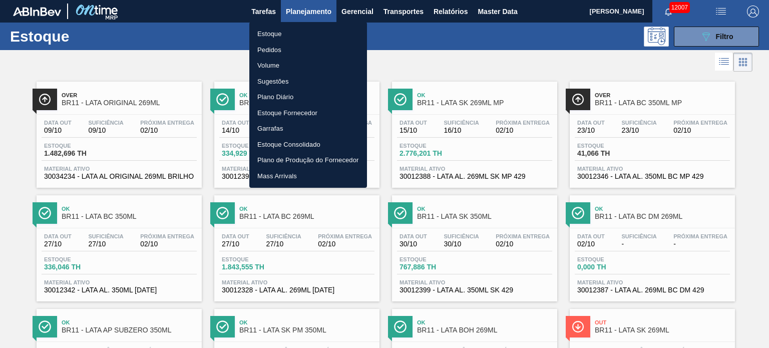
click at [270, 53] on li "Pedidos" at bounding box center [308, 50] width 118 height 16
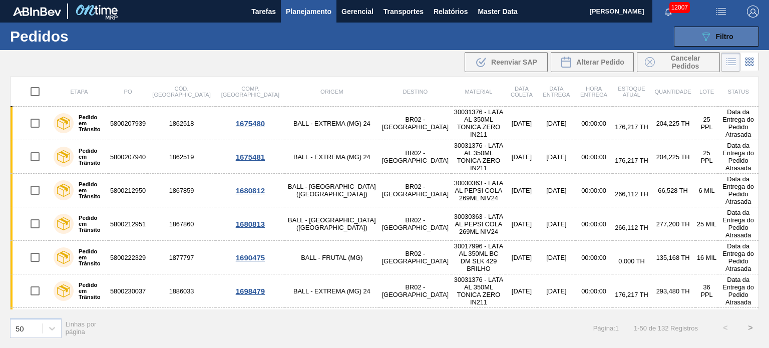
click at [736, 41] on button "089F7B8B-B2A5-4AFE-B5C0-19BA573D28AC Filtro" at bounding box center [716, 37] width 85 height 20
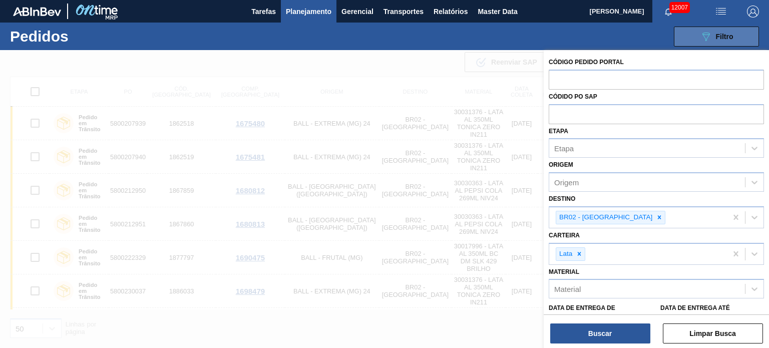
click at [736, 41] on button "089F7B8B-B2A5-4AFE-B5C0-19BA573D28AC Filtro" at bounding box center [716, 37] width 85 height 20
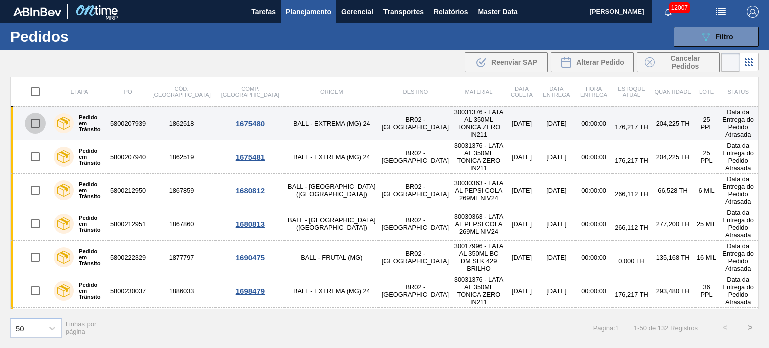
click at [37, 117] on input "checkbox" at bounding box center [35, 123] width 21 height 21
checkbox input "true"
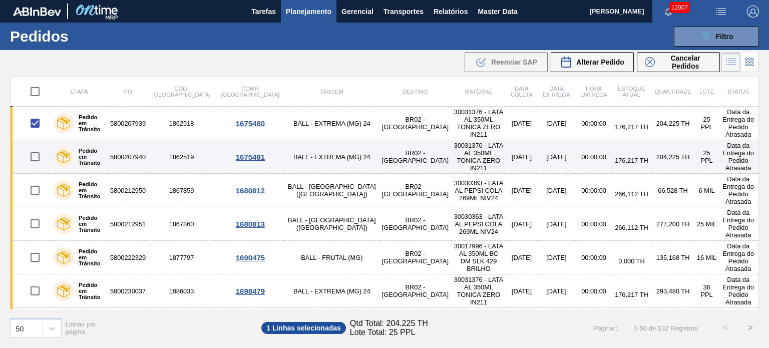
click at [34, 153] on input "checkbox" at bounding box center [35, 156] width 21 height 21
checkbox input "true"
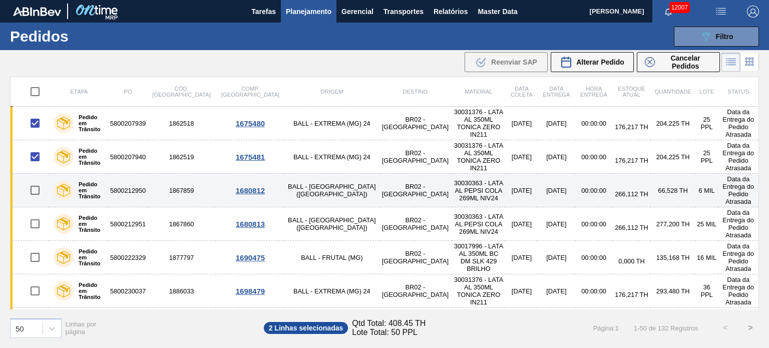
click at [35, 180] on input "checkbox" at bounding box center [35, 190] width 21 height 21
checkbox input "true"
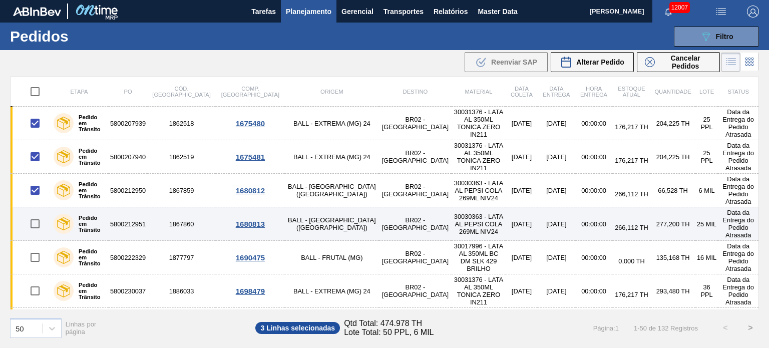
click at [36, 213] on input "checkbox" at bounding box center [35, 223] width 21 height 21
checkbox input "true"
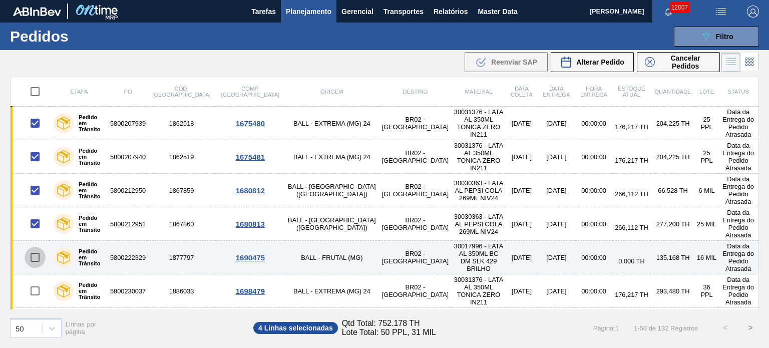
click at [33, 247] on input "checkbox" at bounding box center [35, 257] width 21 height 21
checkbox input "true"
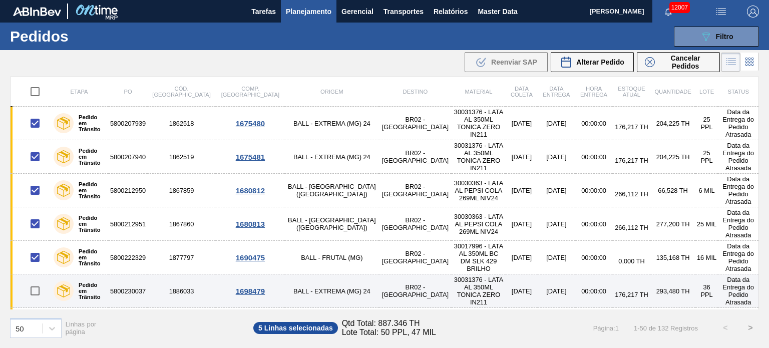
click at [37, 280] on input "checkbox" at bounding box center [35, 290] width 21 height 21
checkbox input "true"
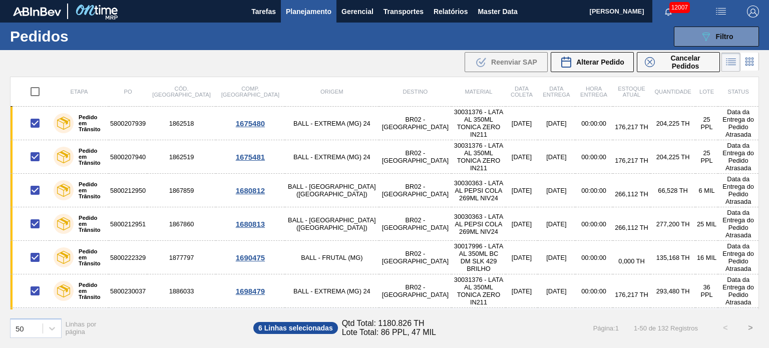
click at [37, 314] on input "checkbox" at bounding box center [35, 324] width 21 height 21
checkbox input "true"
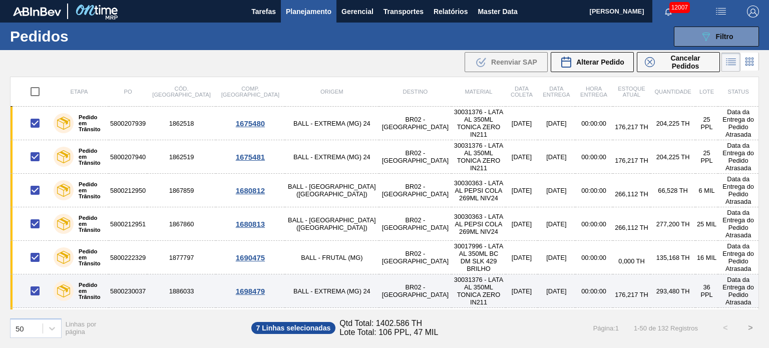
scroll to position [100, 0]
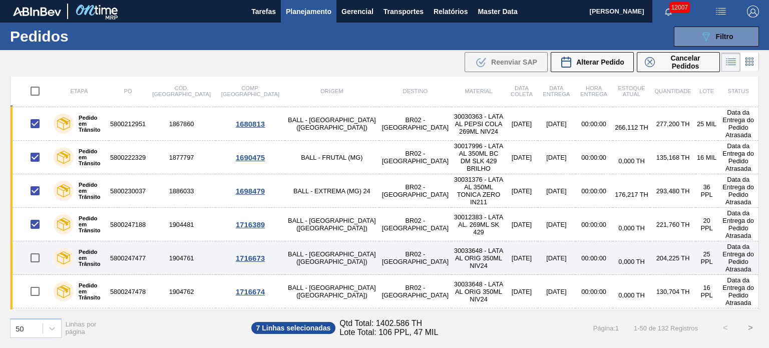
click at [36, 247] on input "checkbox" at bounding box center [35, 257] width 21 height 21
checkbox input "true"
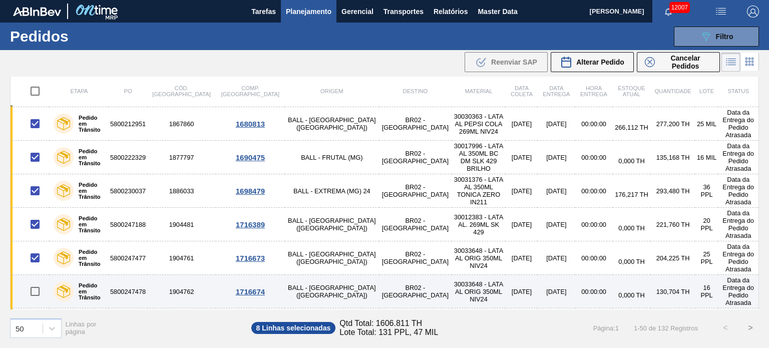
click at [32, 281] on input "checkbox" at bounding box center [35, 291] width 21 height 21
checkbox input "true"
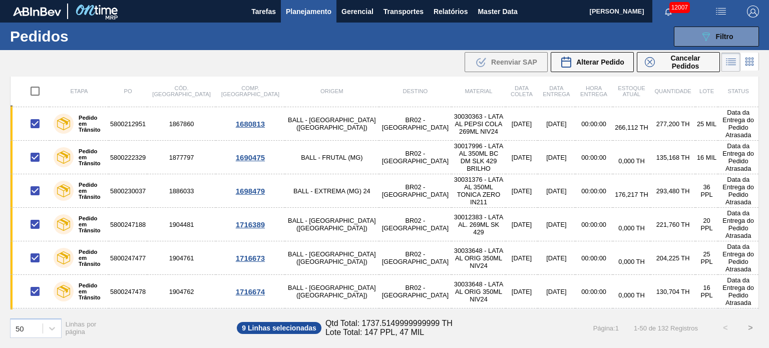
click at [36, 315] on input "checkbox" at bounding box center [35, 325] width 21 height 21
checkbox input "true"
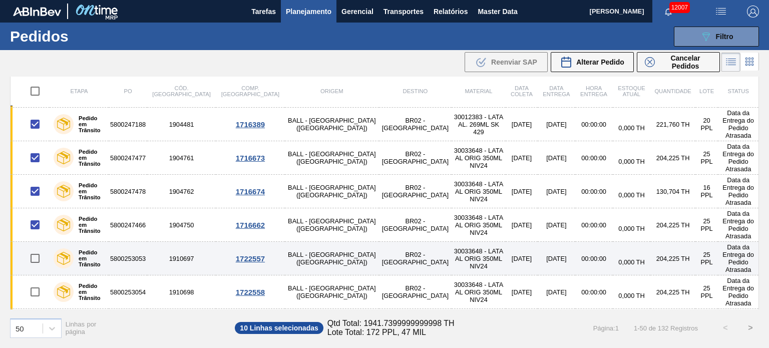
click at [35, 248] on input "checkbox" at bounding box center [35, 258] width 21 height 21
checkbox input "true"
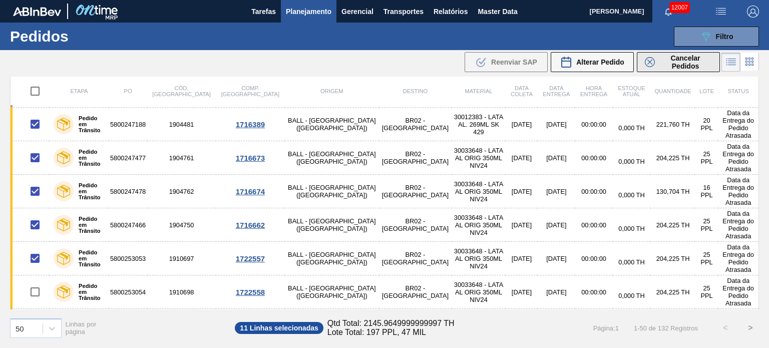
click at [677, 59] on span "Cancelar Pedidos" at bounding box center [685, 62] width 53 height 16
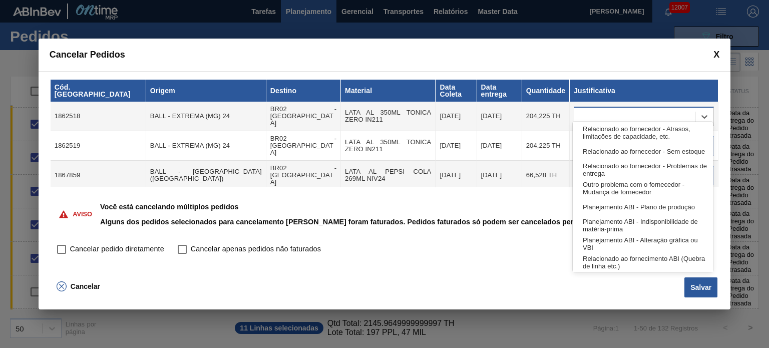
click at [627, 111] on div at bounding box center [634, 116] width 121 height 15
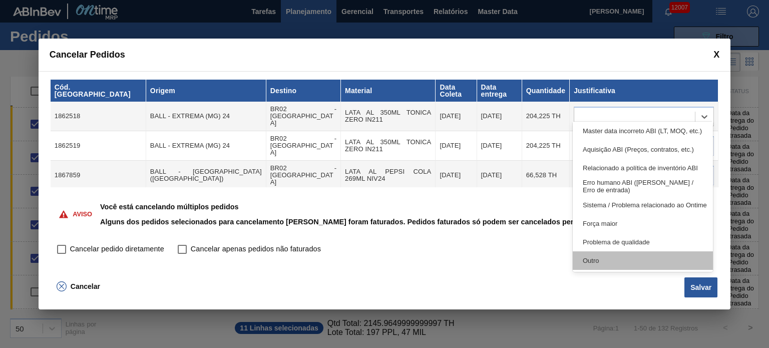
click at [632, 260] on div "Outro" at bounding box center [643, 260] width 140 height 19
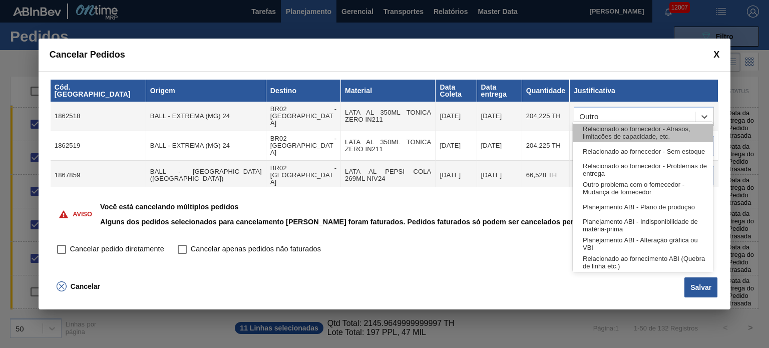
drag, startPoint x: 622, startPoint y: 110, endPoint x: 625, endPoint y: 135, distance: 24.7
click at [623, 112] on div "Outro" at bounding box center [634, 116] width 121 height 15
click at [533, 162] on td "66,528 TH" at bounding box center [546, 176] width 48 height 30
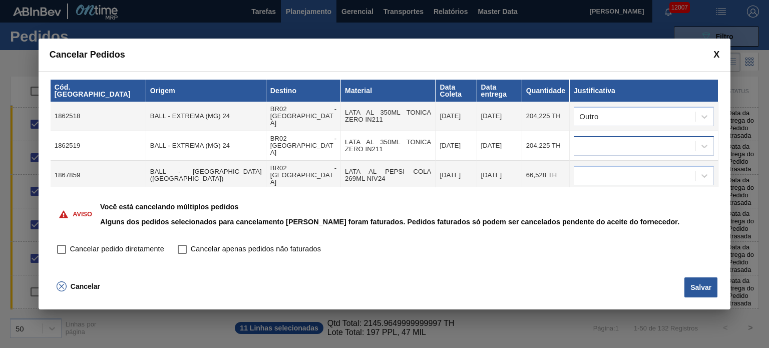
click at [606, 139] on div at bounding box center [634, 146] width 121 height 15
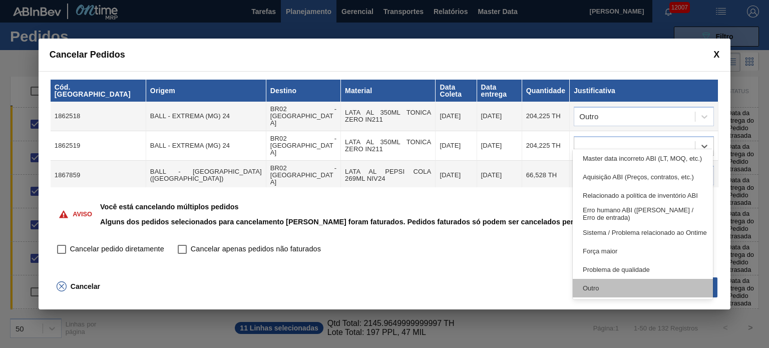
click at [611, 282] on div "Outro" at bounding box center [643, 288] width 140 height 19
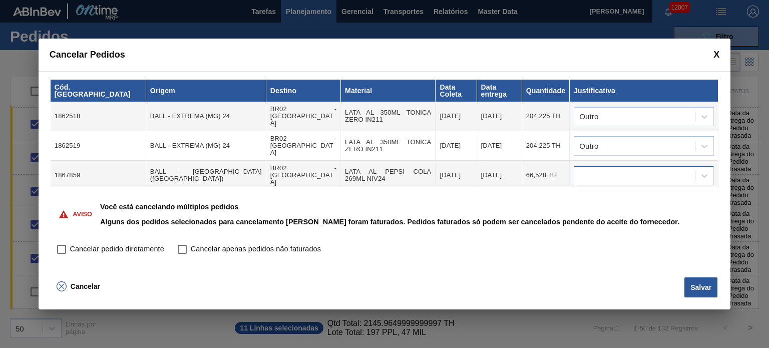
drag, startPoint x: 616, startPoint y: 175, endPoint x: 615, endPoint y: 162, distance: 13.0
click at [616, 173] on td at bounding box center [644, 176] width 149 height 30
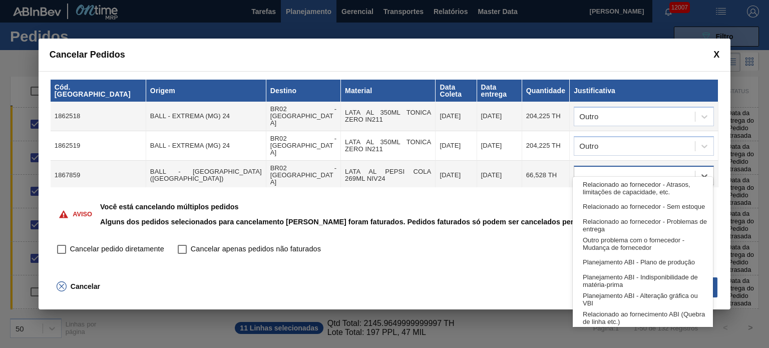
click at [615, 168] on div at bounding box center [634, 175] width 121 height 15
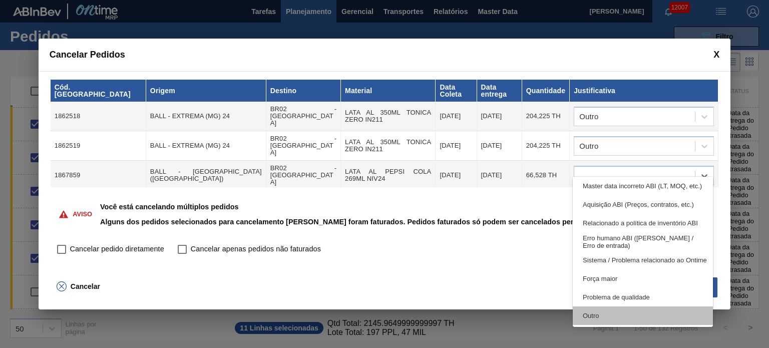
click at [608, 310] on div "Outro" at bounding box center [643, 316] width 140 height 19
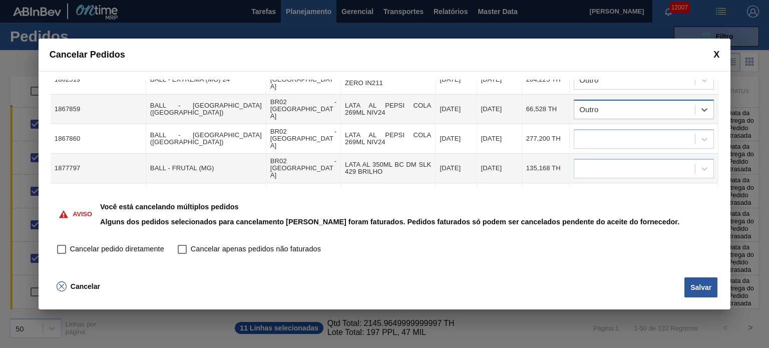
scroll to position [50, 0]
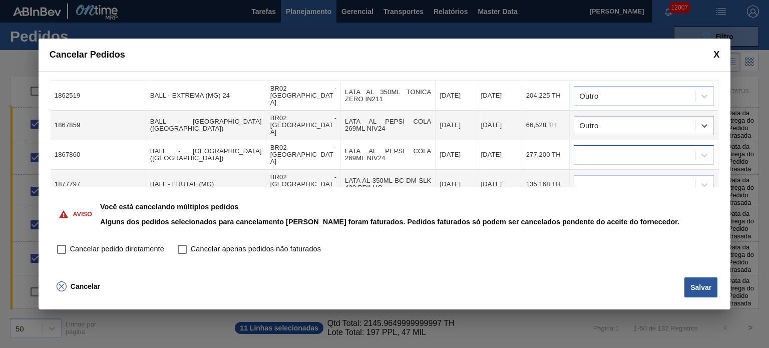
click at [620, 148] on div at bounding box center [634, 155] width 121 height 15
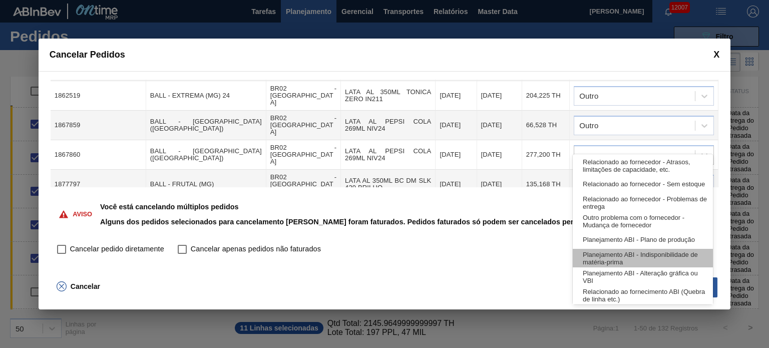
scroll to position [187, 0]
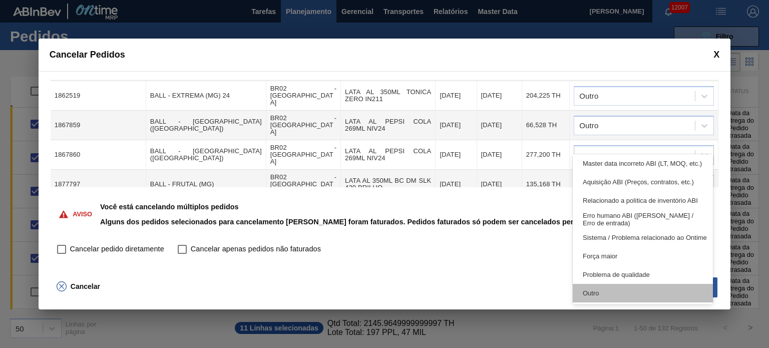
click at [609, 289] on div "Outro" at bounding box center [643, 293] width 140 height 19
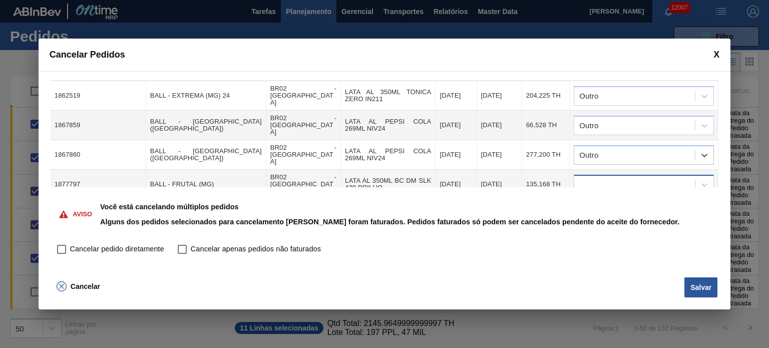
click at [622, 177] on div at bounding box center [634, 184] width 121 height 15
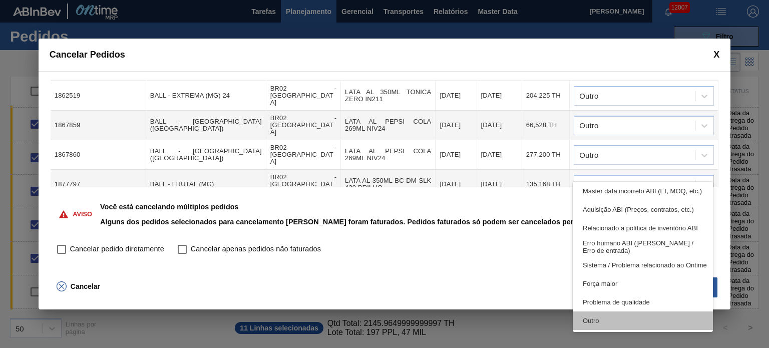
click at [611, 313] on div "Outro" at bounding box center [643, 321] width 140 height 19
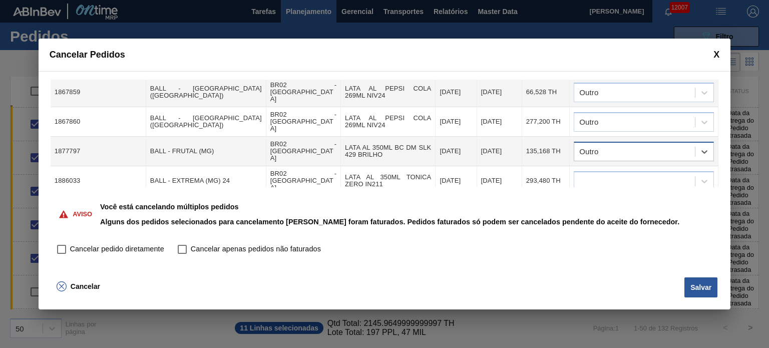
scroll to position [150, 0]
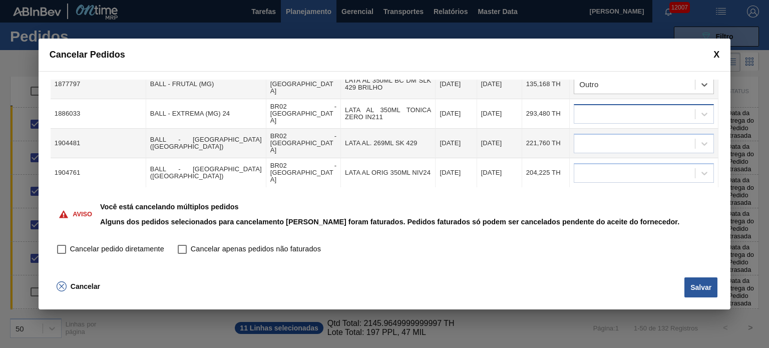
click at [614, 107] on div at bounding box center [634, 114] width 121 height 15
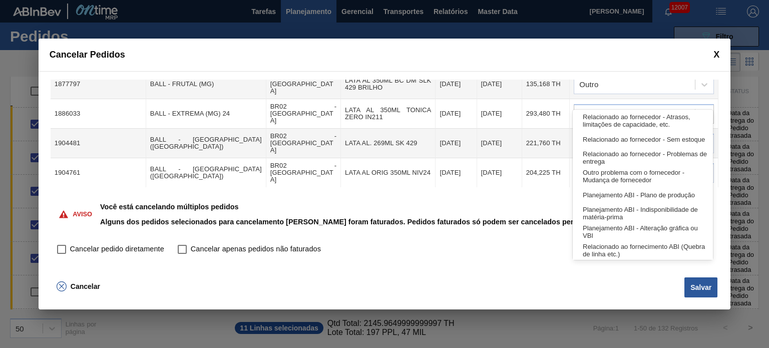
scroll to position [187, 0]
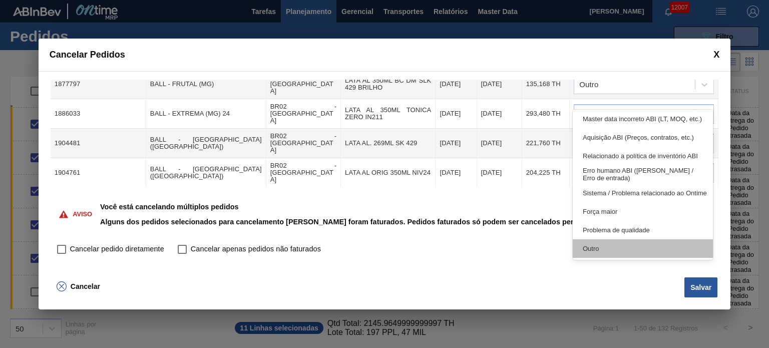
click at [601, 250] on div "Outro" at bounding box center [643, 248] width 140 height 19
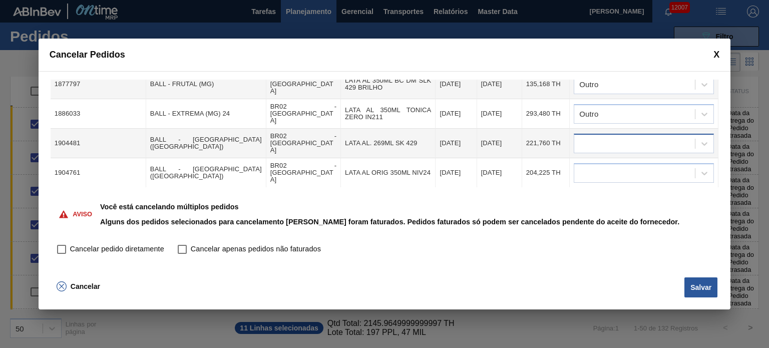
drag, startPoint x: 621, startPoint y: 141, endPoint x: 621, endPoint y: 131, distance: 10.0
click at [621, 158] on td at bounding box center [644, 173] width 149 height 30
click at [621, 136] on div at bounding box center [634, 143] width 121 height 15
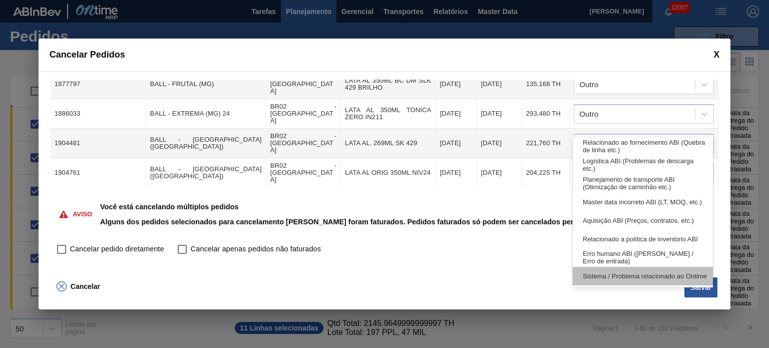
scroll to position [150, 0]
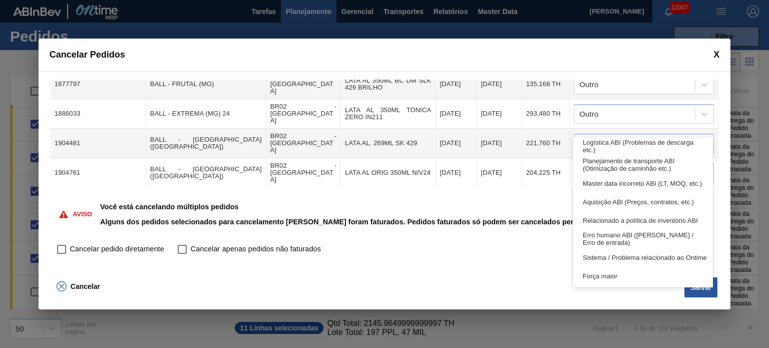
click at [614, 269] on div "Força maior" at bounding box center [643, 276] width 140 height 19
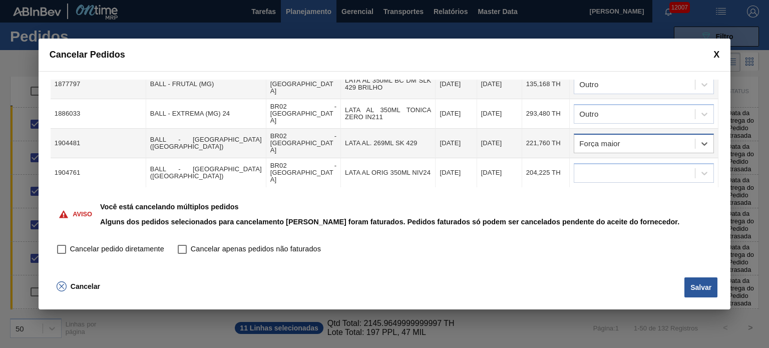
click at [627, 134] on div "Força maior" at bounding box center [644, 144] width 140 height 20
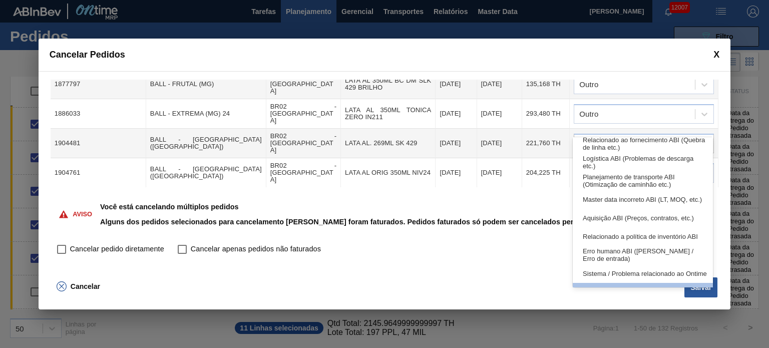
scroll to position [187, 0]
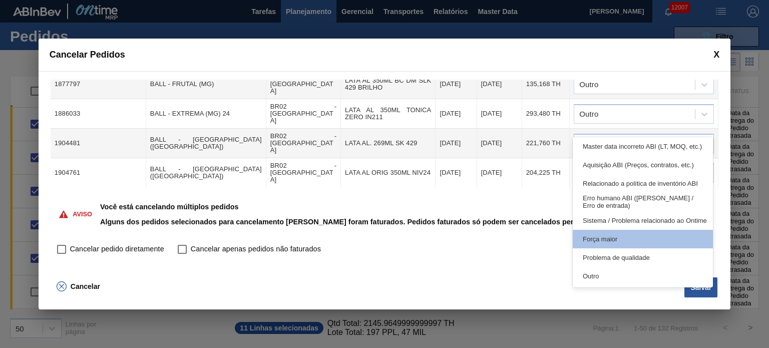
click at [614, 271] on div "Outro" at bounding box center [643, 276] width 140 height 19
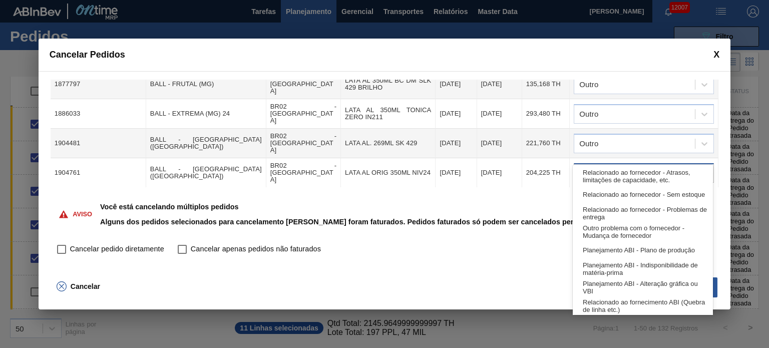
click at [629, 163] on div at bounding box center [644, 173] width 140 height 20
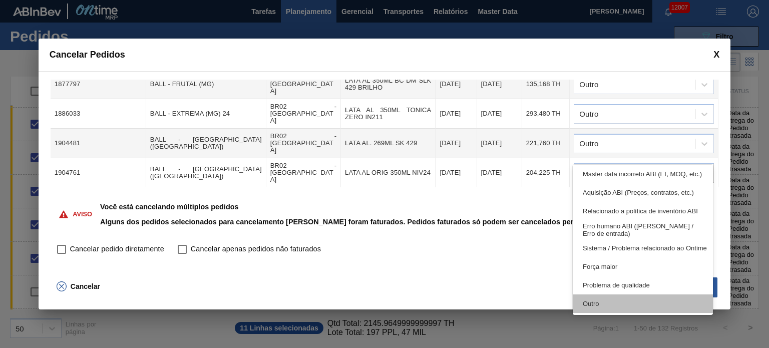
click at [605, 302] on div "Outro" at bounding box center [643, 304] width 140 height 19
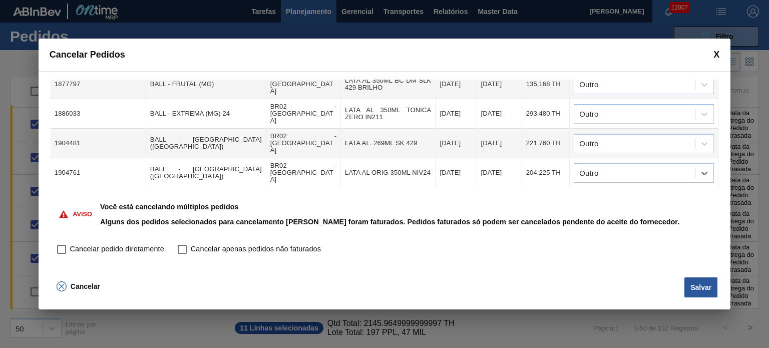
click at [632, 193] on div at bounding box center [644, 203] width 140 height 20
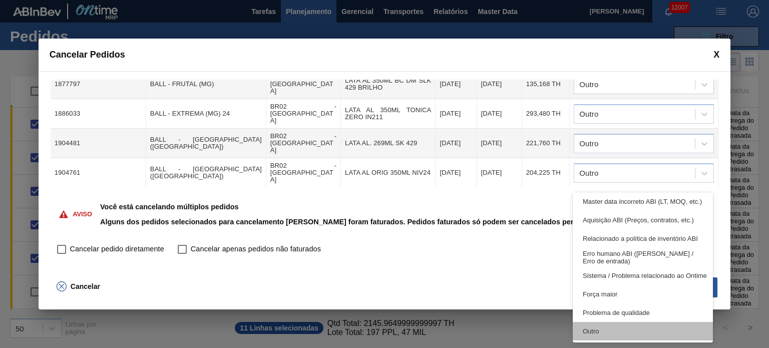
click at [609, 330] on div "Outro" at bounding box center [643, 331] width 140 height 19
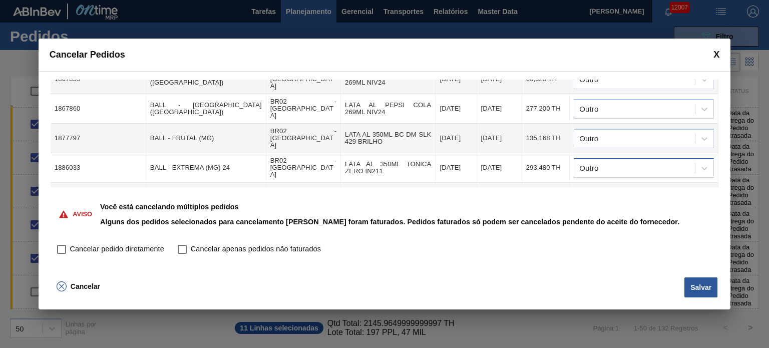
scroll to position [211, 0]
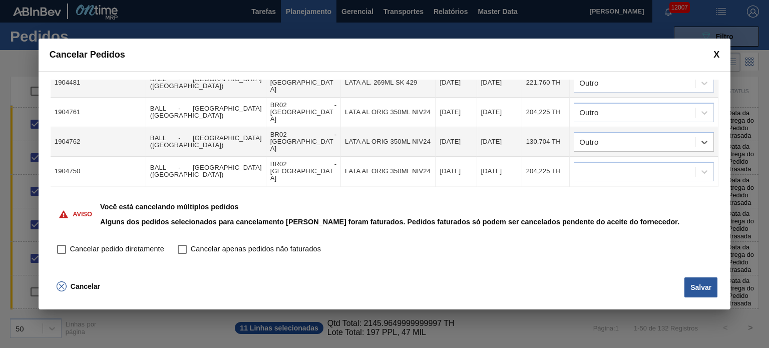
click at [622, 186] on td at bounding box center [644, 201] width 149 height 30
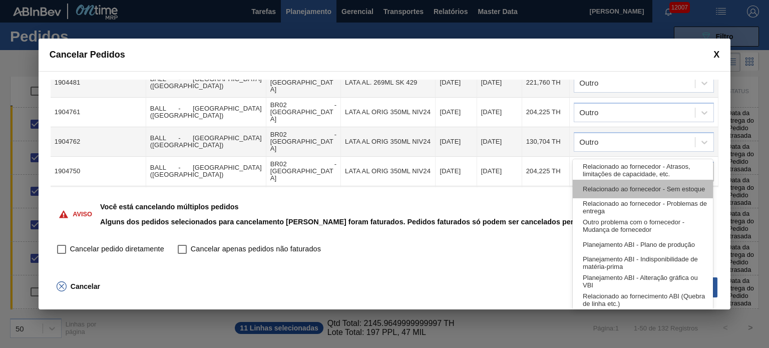
drag, startPoint x: 621, startPoint y: 149, endPoint x: 619, endPoint y: 198, distance: 48.6
click at [620, 164] on div at bounding box center [634, 171] width 121 height 15
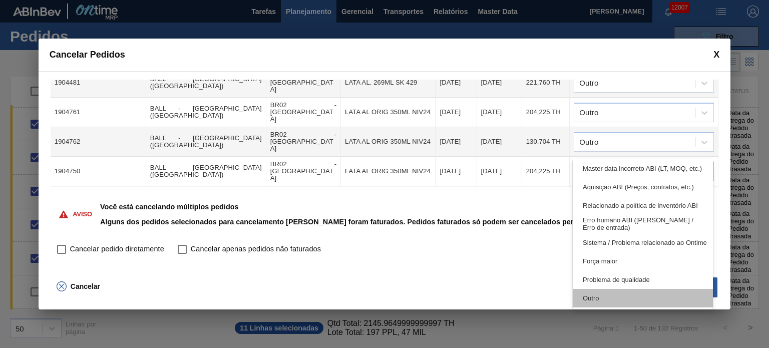
click at [609, 290] on div "Outro" at bounding box center [643, 298] width 140 height 19
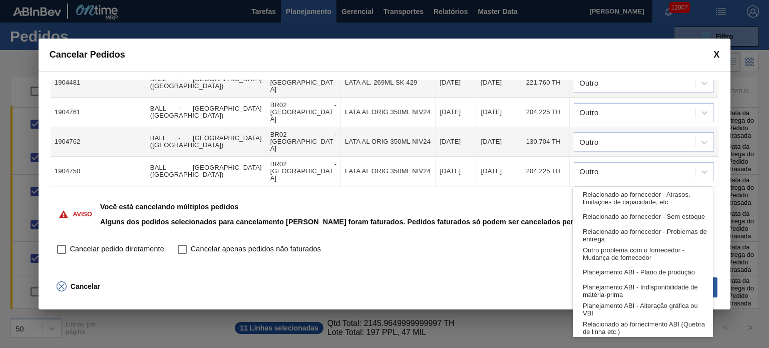
click at [620, 194] on div at bounding box center [634, 201] width 121 height 15
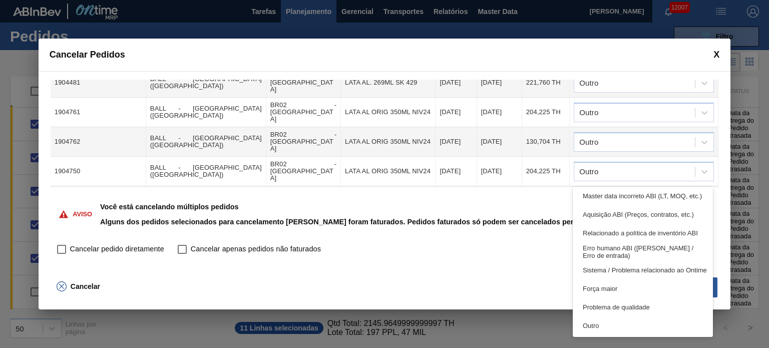
click at [600, 318] on div "Outro" at bounding box center [643, 326] width 140 height 19
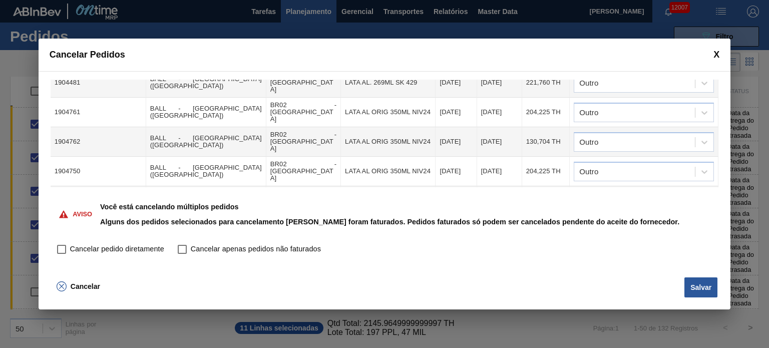
click at [54, 250] on input "Cancelar pedido diretamente" at bounding box center [61, 249] width 17 height 17
checkbox input "true"
click at [699, 289] on button "Salvar" at bounding box center [701, 287] width 33 height 20
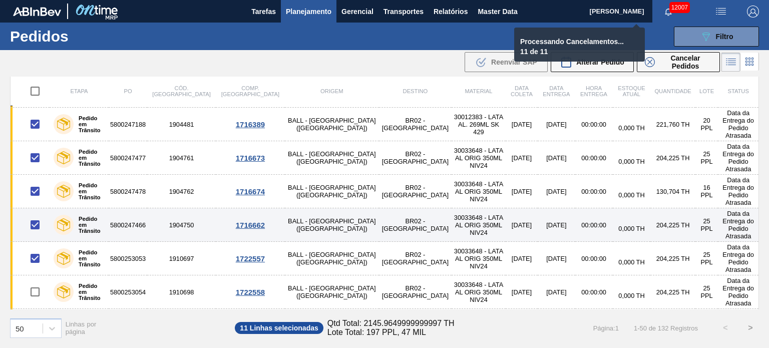
checkbox input "false"
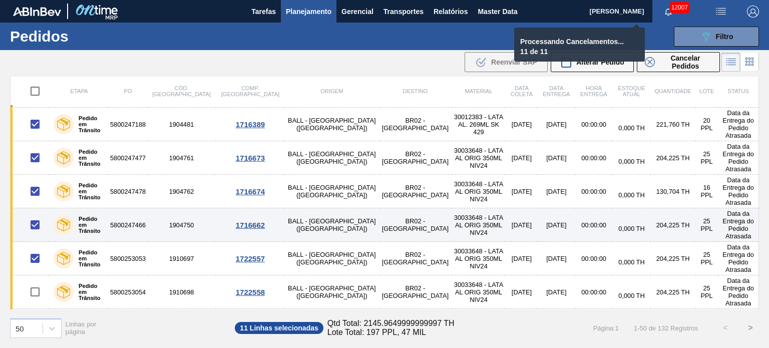
checkbox input "false"
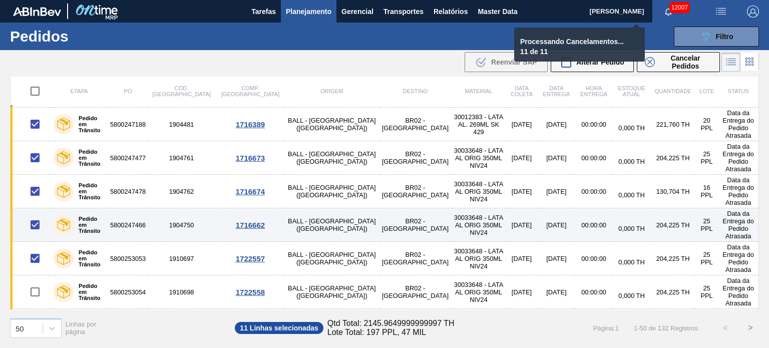
checkbox input "false"
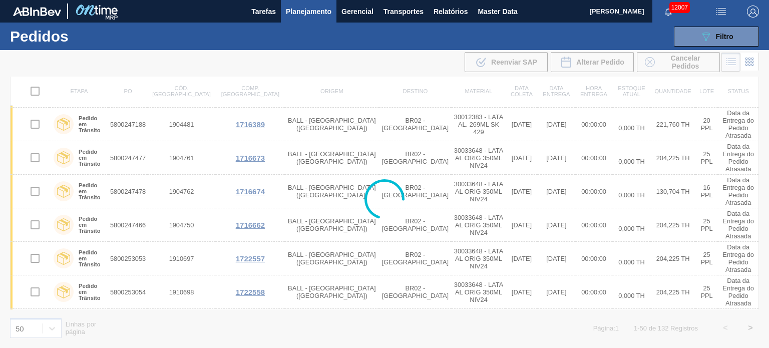
scroll to position [0, 0]
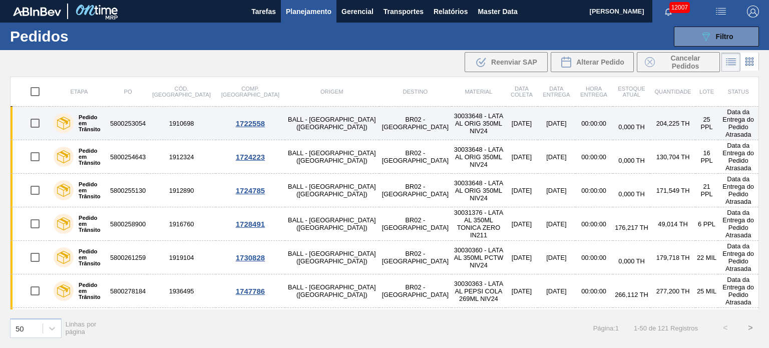
drag, startPoint x: 37, startPoint y: 118, endPoint x: 29, endPoint y: 132, distance: 16.8
click at [37, 118] on input "checkbox" at bounding box center [35, 123] width 21 height 21
checkbox input "true"
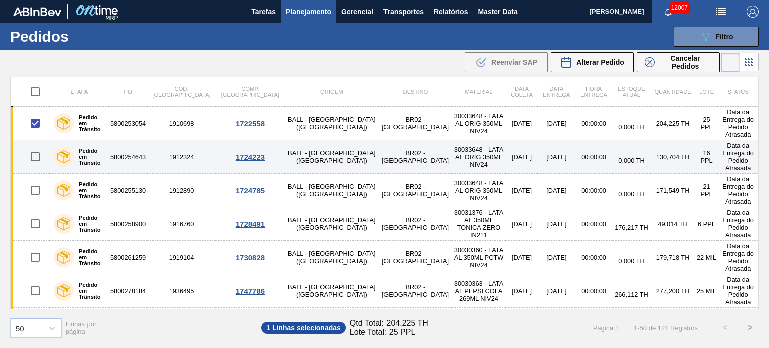
click at [30, 150] on input "checkbox" at bounding box center [35, 156] width 21 height 21
checkbox input "true"
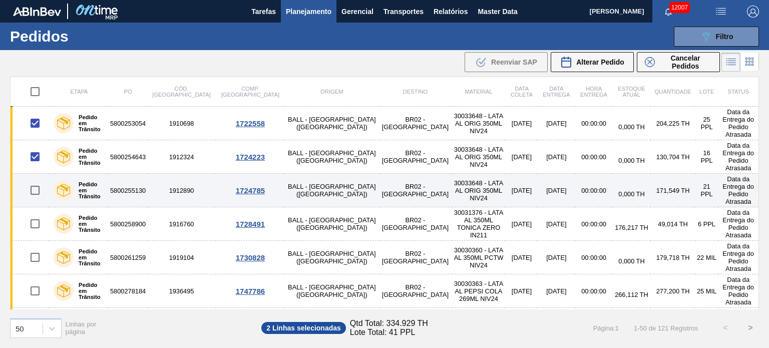
click at [34, 180] on input "checkbox" at bounding box center [35, 190] width 21 height 21
checkbox input "true"
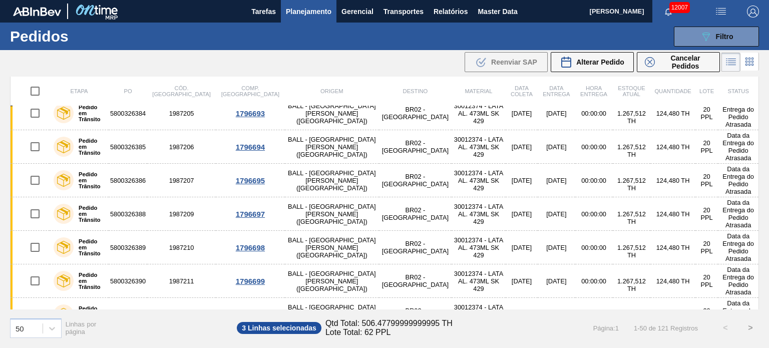
scroll to position [1219, 0]
click at [32, 84] on input "checkbox" at bounding box center [35, 91] width 21 height 21
checkbox input "true"
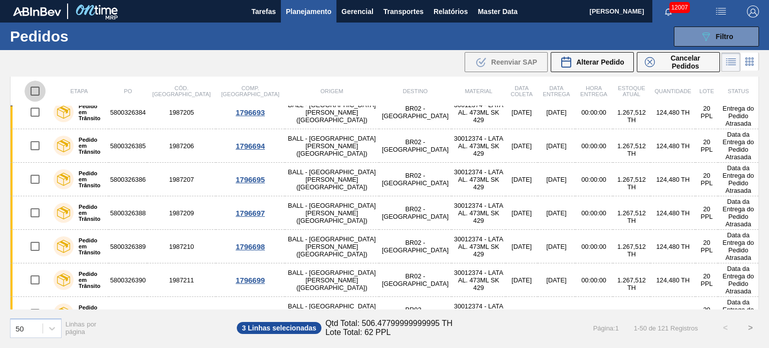
checkbox input "true"
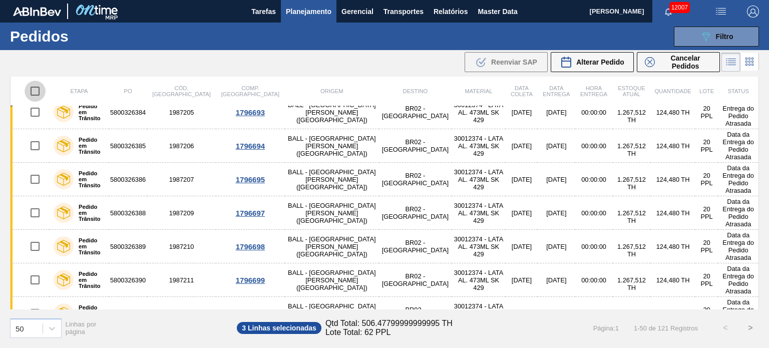
checkbox input "true"
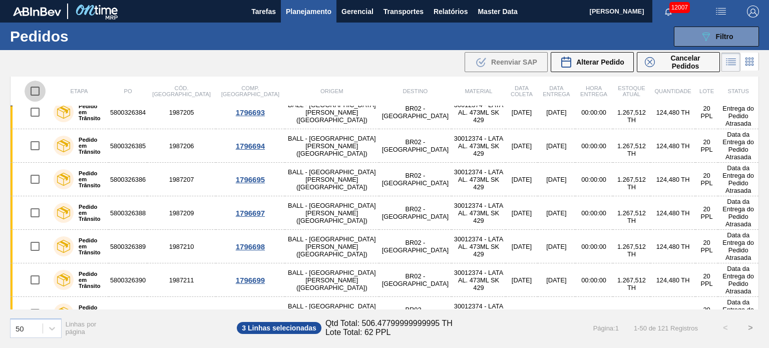
checkbox input "true"
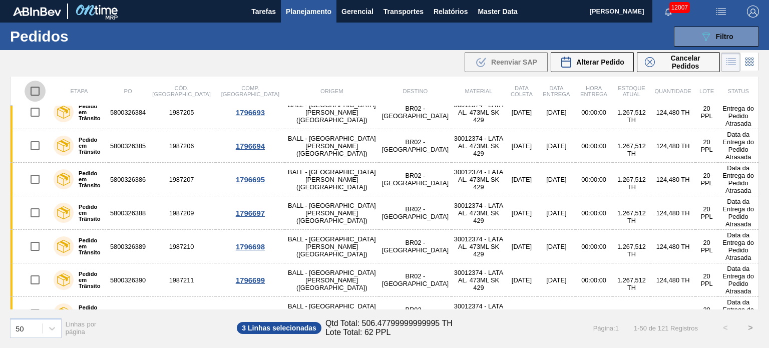
checkbox input "true"
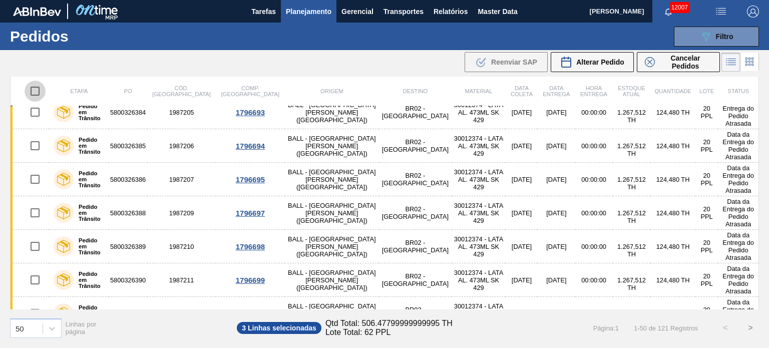
checkbox input "true"
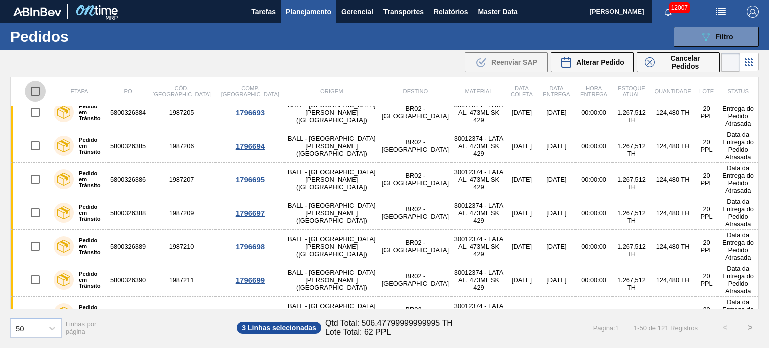
checkbox input "true"
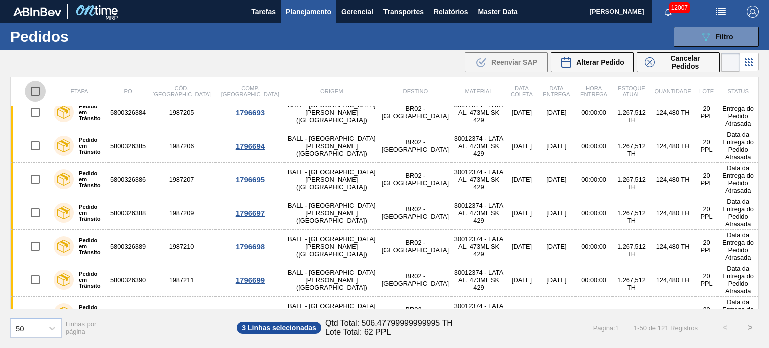
checkbox input "true"
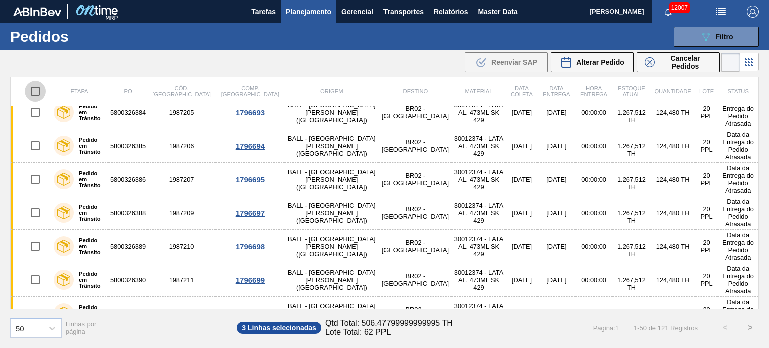
checkbox input "true"
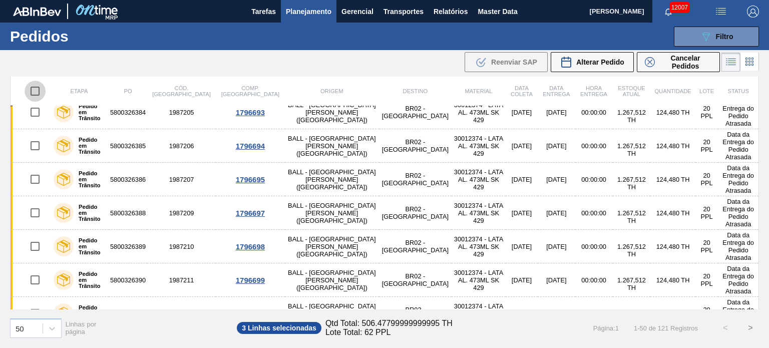
checkbox input "true"
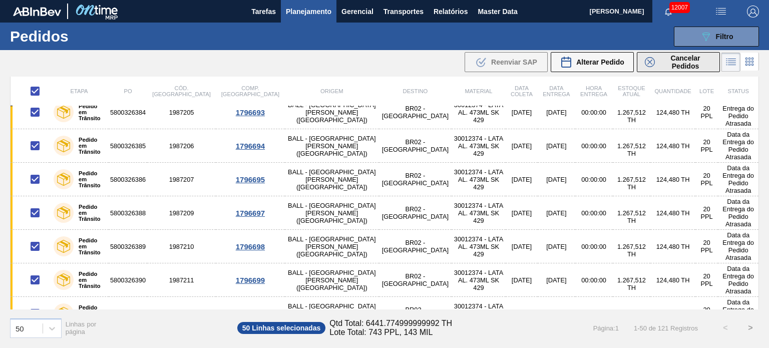
click at [678, 64] on span "Cancelar Pedidos" at bounding box center [685, 62] width 53 height 16
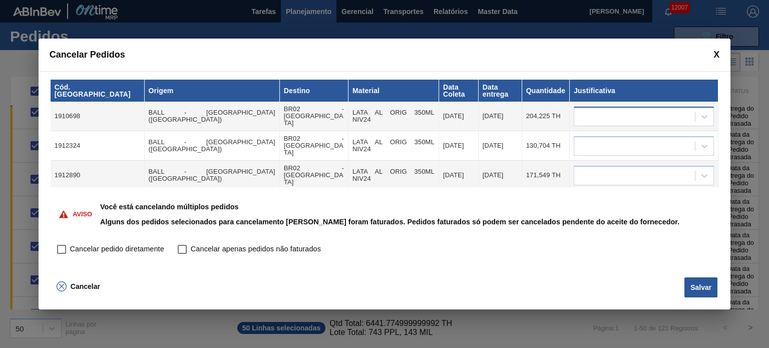
click at [611, 109] on div at bounding box center [634, 116] width 121 height 15
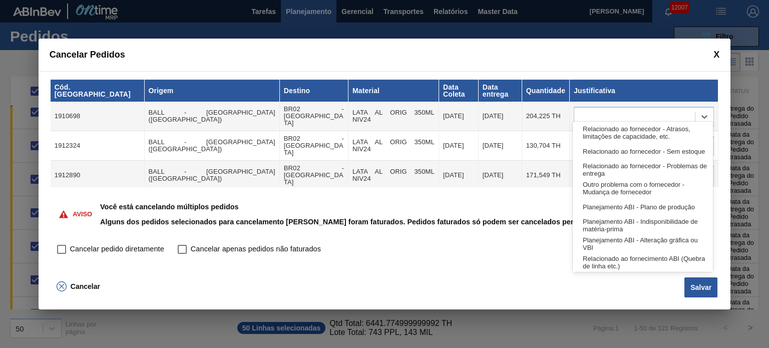
scroll to position [187, 0]
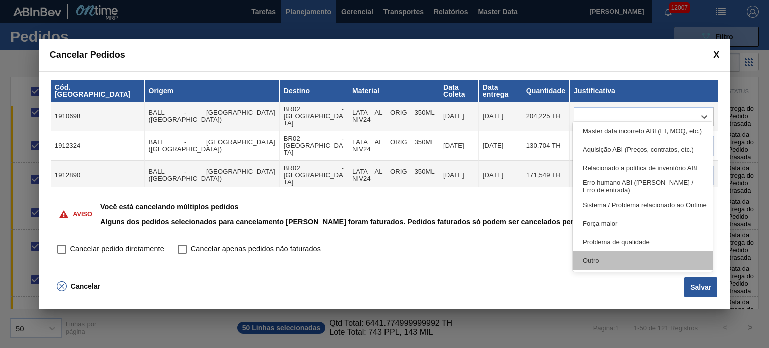
click at [622, 259] on div "Outro" at bounding box center [643, 260] width 140 height 19
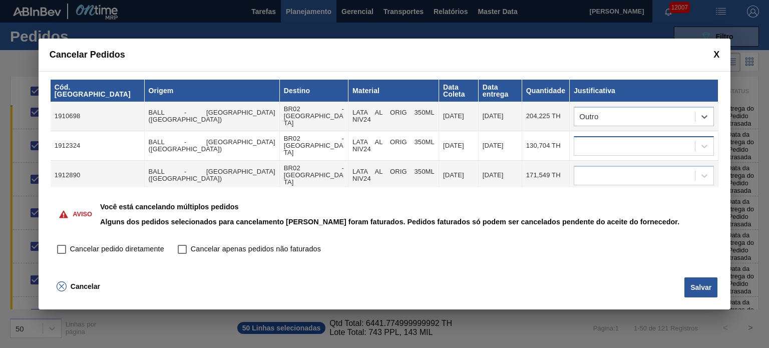
click at [625, 139] on div at bounding box center [634, 146] width 121 height 15
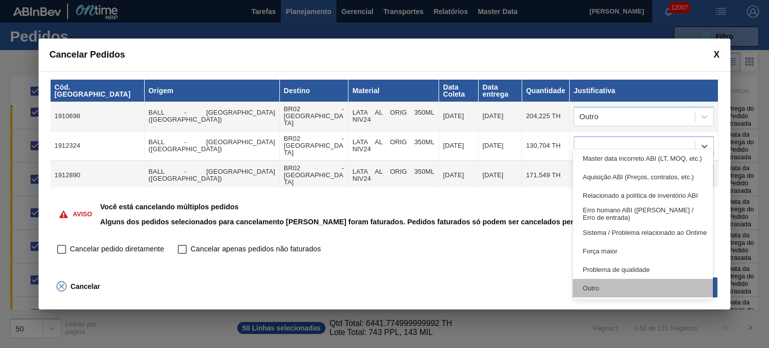
click at [621, 292] on div "Outro" at bounding box center [643, 288] width 140 height 19
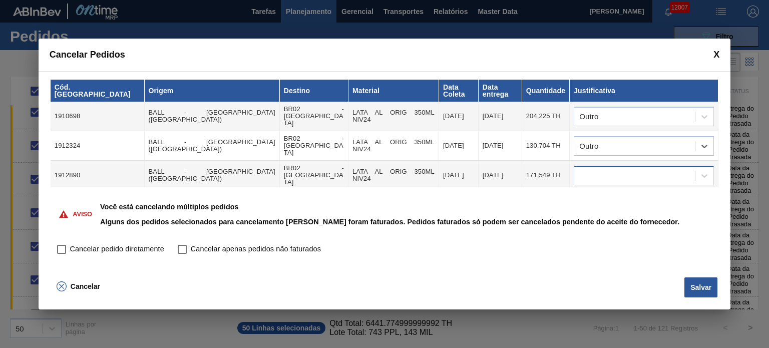
click at [626, 168] on div at bounding box center [634, 175] width 121 height 15
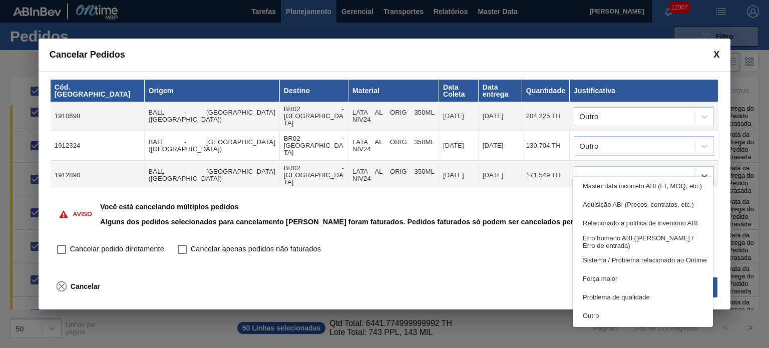
click at [616, 313] on div "Outro" at bounding box center [643, 316] width 140 height 19
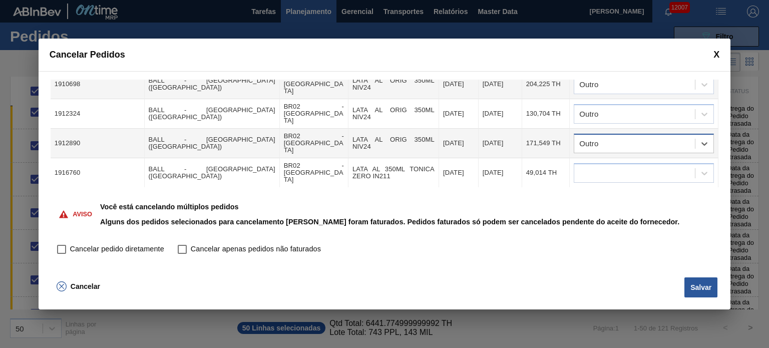
scroll to position [50, 0]
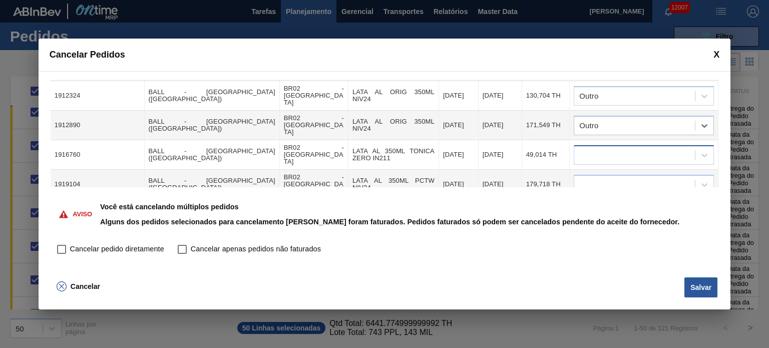
click at [621, 148] on div at bounding box center [634, 155] width 121 height 15
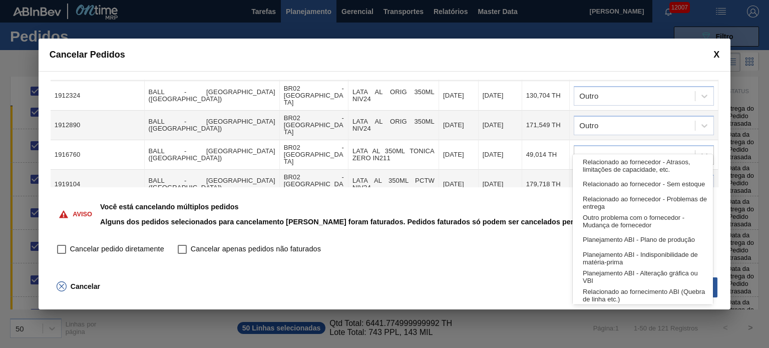
scroll to position [187, 0]
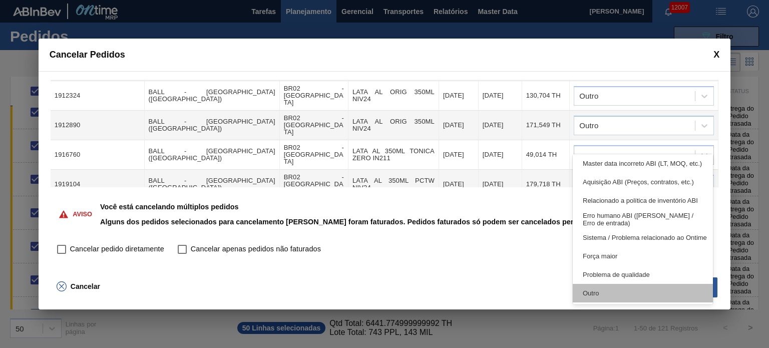
click at [628, 294] on div "Outro" at bounding box center [643, 293] width 140 height 19
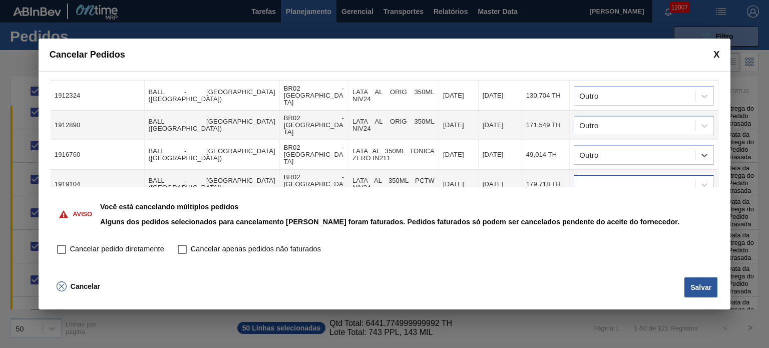
click at [619, 177] on div at bounding box center [634, 184] width 121 height 15
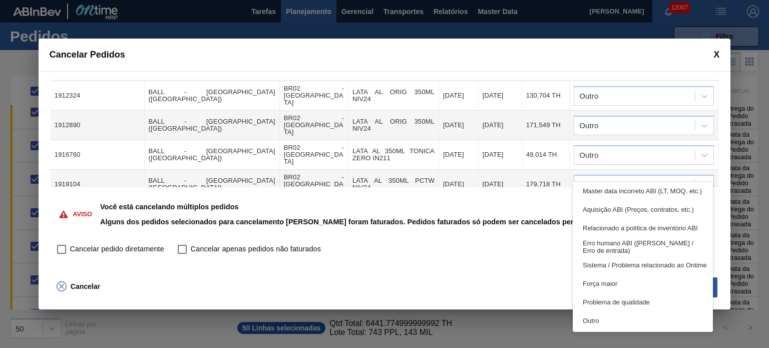
click at [602, 322] on div "Outro" at bounding box center [643, 321] width 140 height 19
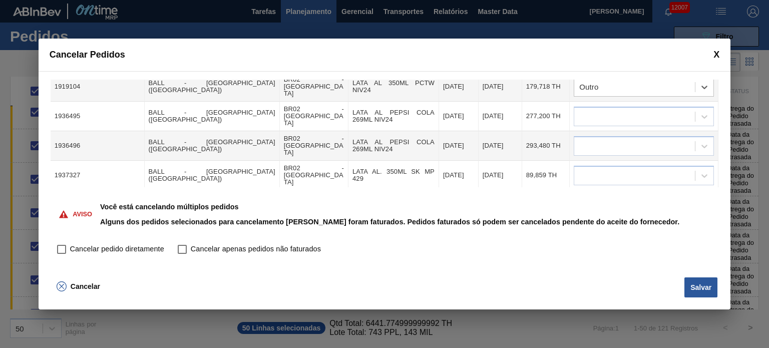
scroll to position [150, 0]
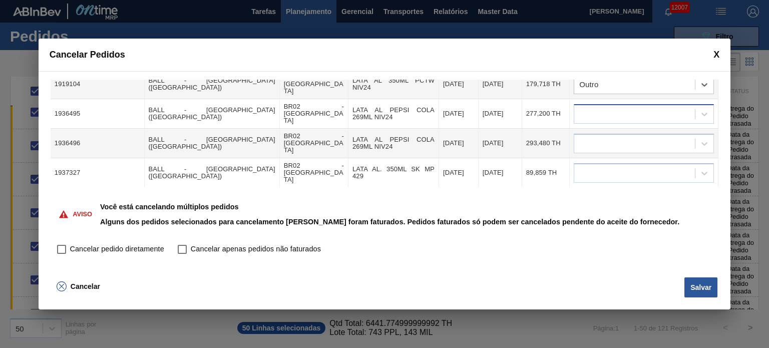
click at [623, 107] on div at bounding box center [634, 114] width 121 height 15
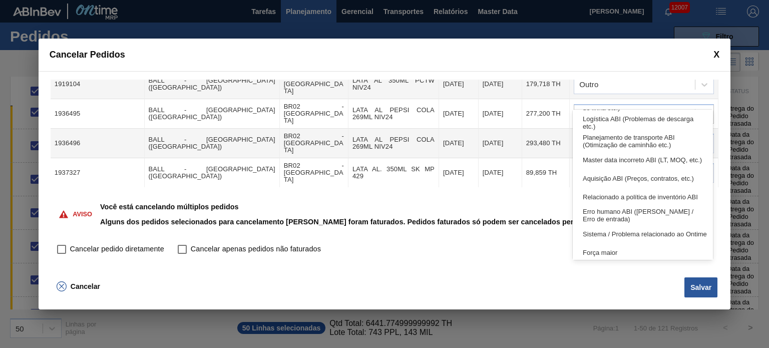
scroll to position [187, 0]
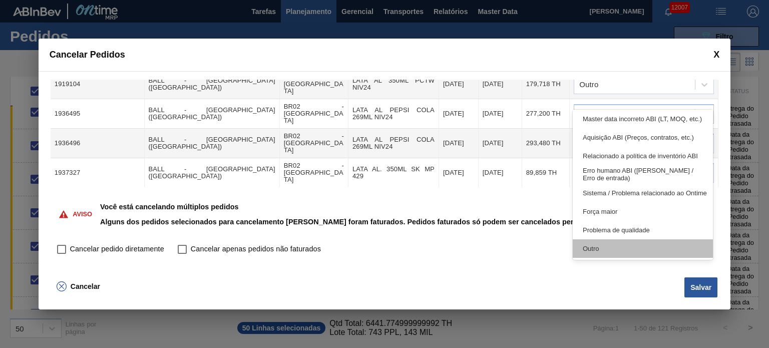
click at [627, 248] on div "Outro" at bounding box center [643, 248] width 140 height 19
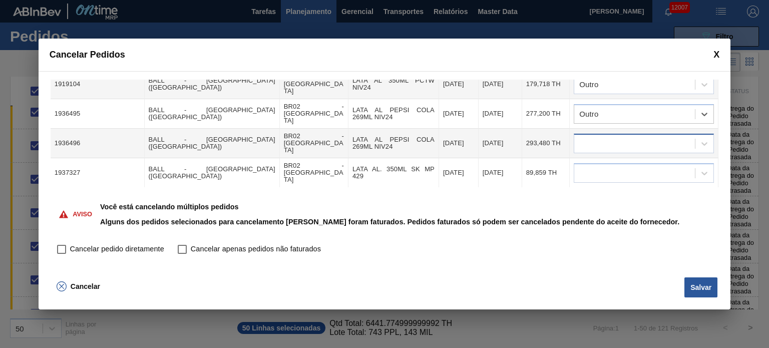
click at [612, 136] on div at bounding box center [634, 143] width 121 height 15
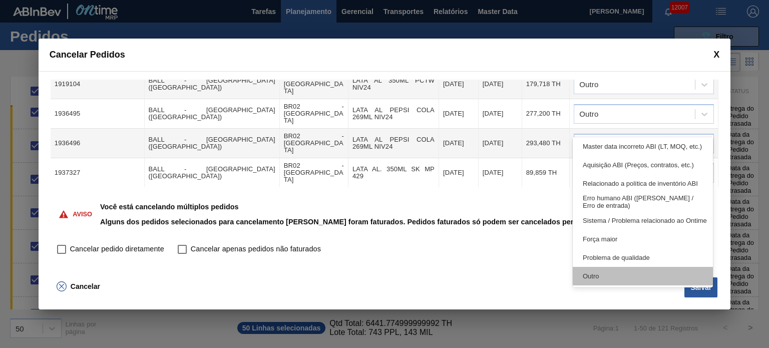
click at [613, 272] on div "Outro" at bounding box center [643, 276] width 140 height 19
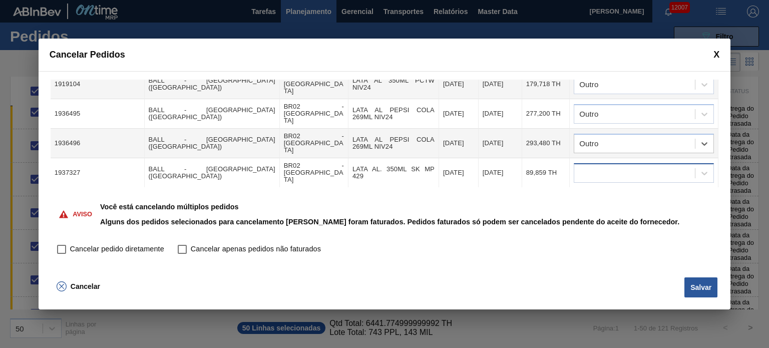
click at [622, 166] on div at bounding box center [634, 173] width 121 height 15
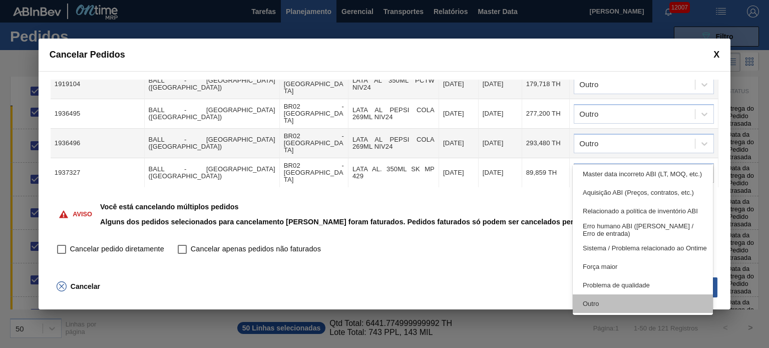
click at [606, 299] on div "Outro" at bounding box center [643, 304] width 140 height 19
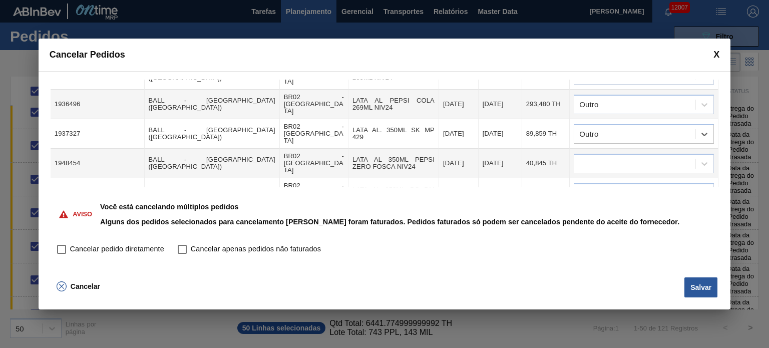
scroll to position [200, 0]
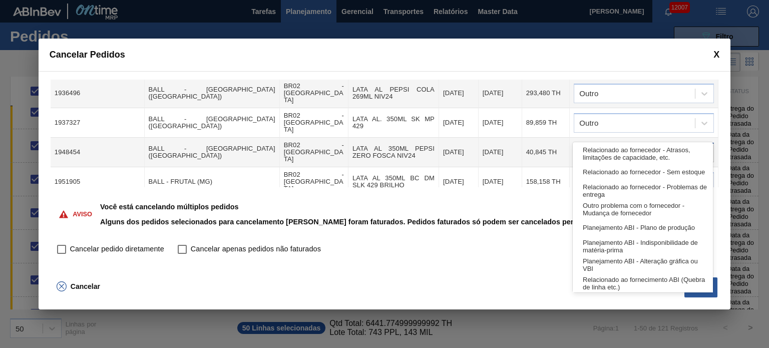
click at [633, 145] on div at bounding box center [634, 152] width 121 height 15
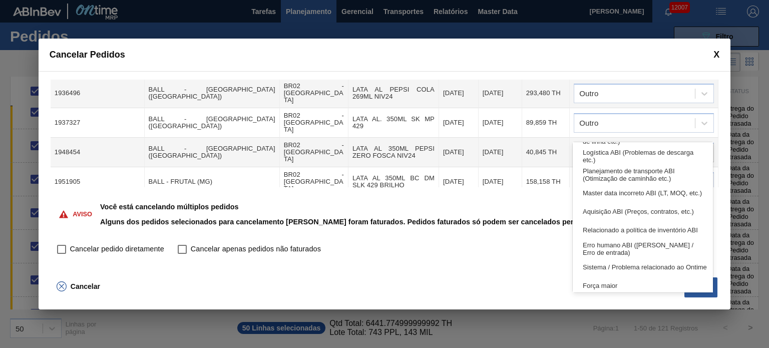
scroll to position [187, 0]
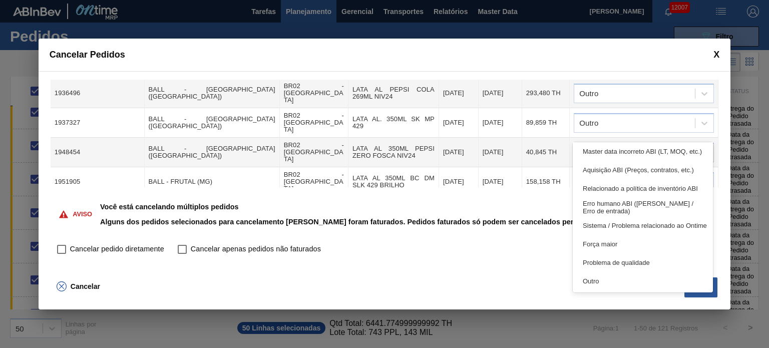
drag, startPoint x: 612, startPoint y: 274, endPoint x: 603, endPoint y: 212, distance: 62.3
click at [612, 274] on div "Outro" at bounding box center [643, 281] width 140 height 19
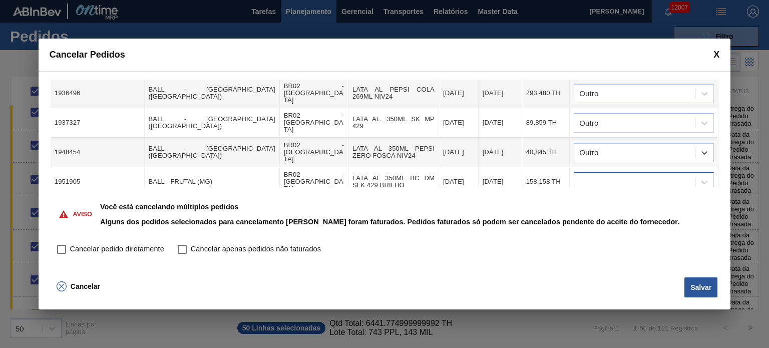
click at [609, 175] on div at bounding box center [634, 182] width 121 height 15
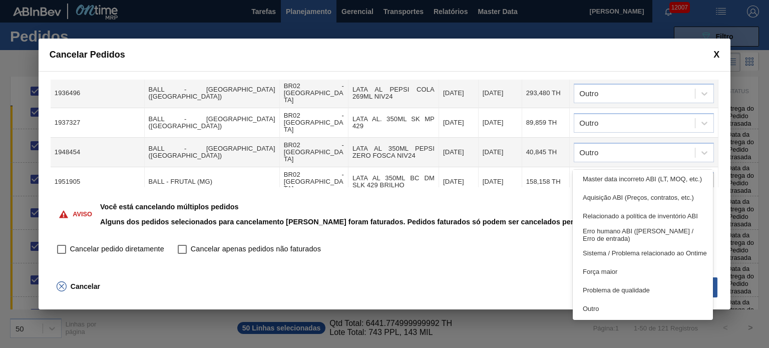
click at [621, 305] on div "Outro" at bounding box center [643, 309] width 140 height 19
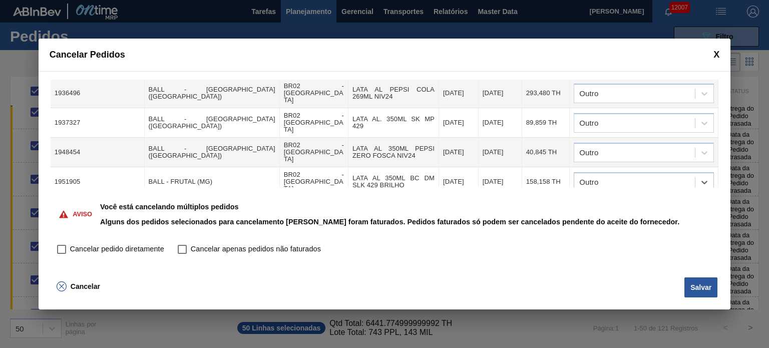
scroll to position [250, 0]
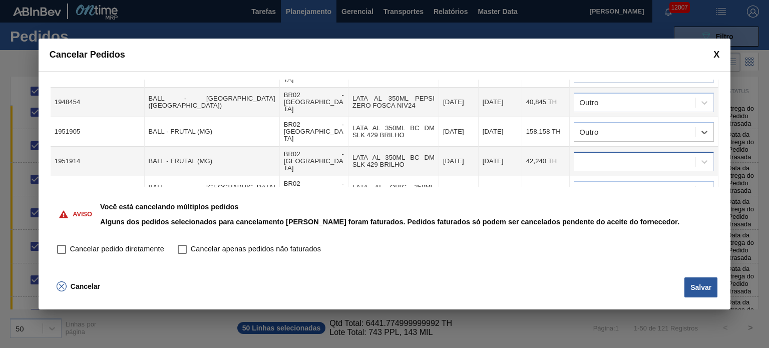
click at [622, 154] on div at bounding box center [634, 161] width 121 height 15
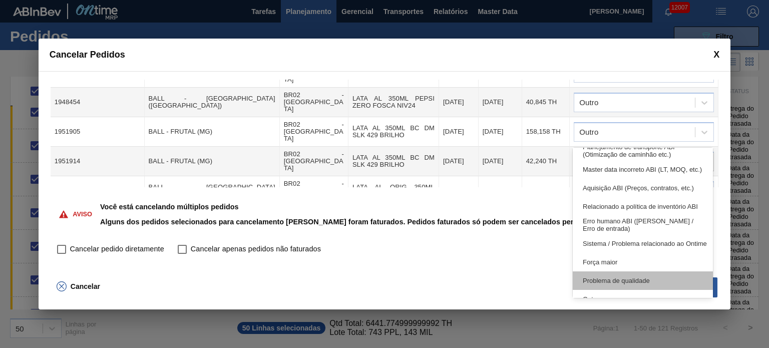
scroll to position [187, 0]
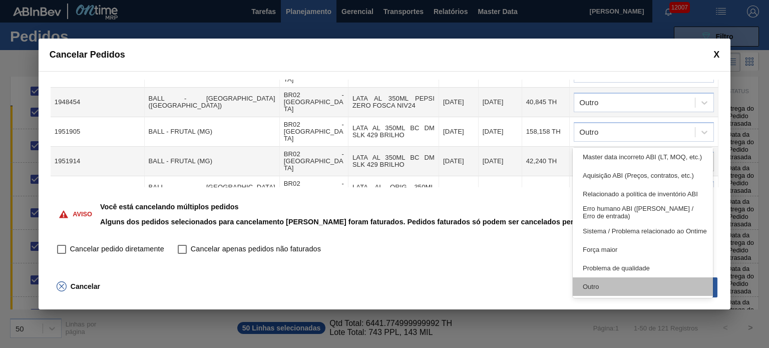
click at [615, 285] on div "Outro" at bounding box center [643, 286] width 140 height 19
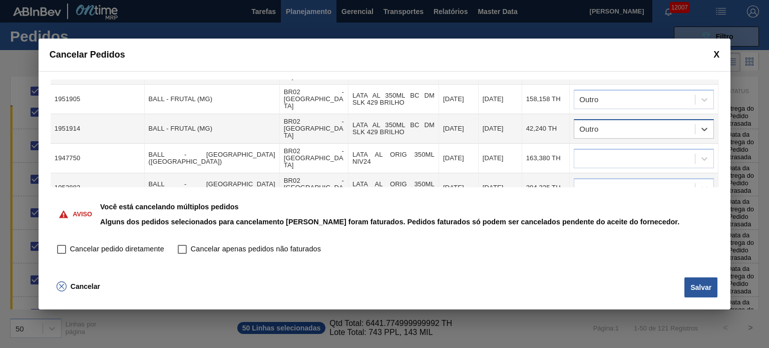
scroll to position [301, 0]
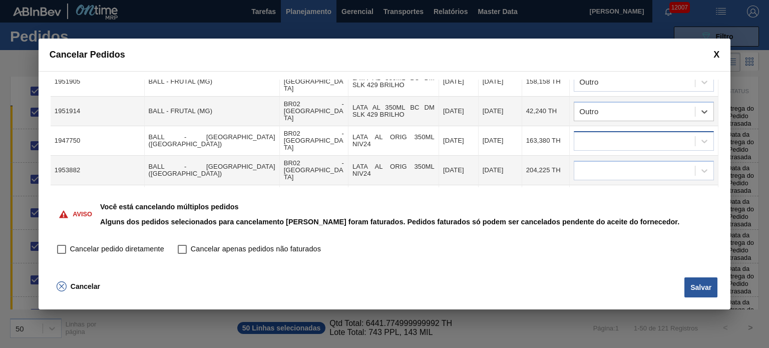
click at [627, 134] on div at bounding box center [634, 141] width 121 height 15
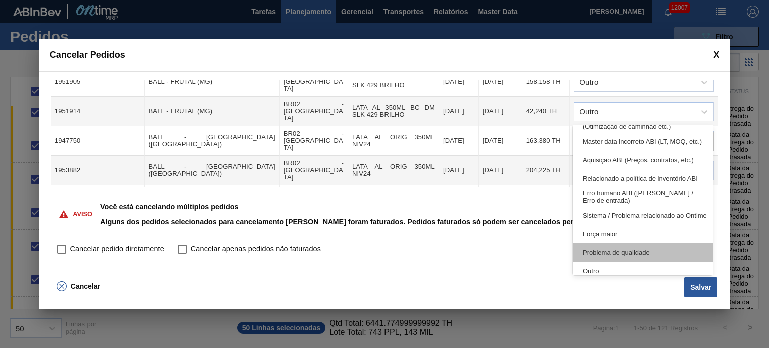
scroll to position [187, 0]
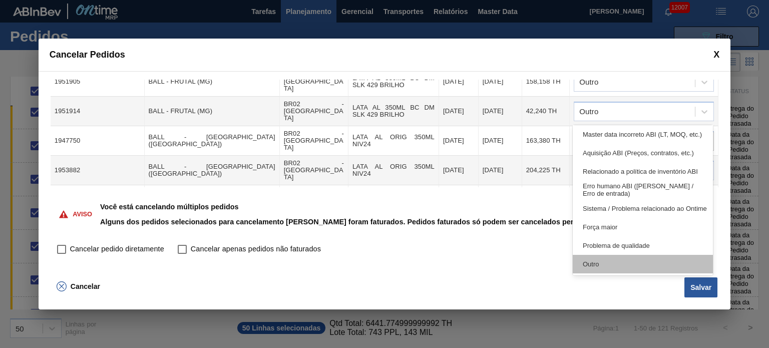
click at [614, 268] on div "Outro" at bounding box center [643, 264] width 140 height 19
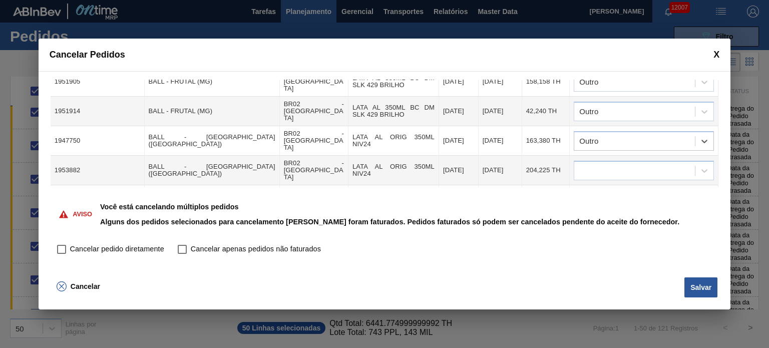
drag, startPoint x: 624, startPoint y: 143, endPoint x: 625, endPoint y: 149, distance: 6.1
click at [624, 163] on div at bounding box center [634, 170] width 121 height 15
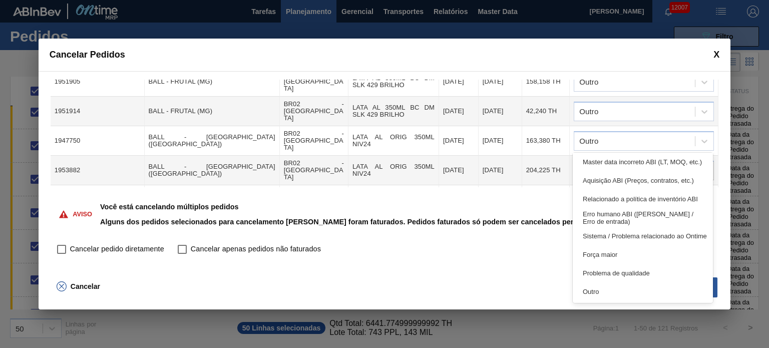
drag, startPoint x: 618, startPoint y: 296, endPoint x: 617, endPoint y: 259, distance: 37.1
click at [618, 297] on div "Outro" at bounding box center [643, 291] width 140 height 19
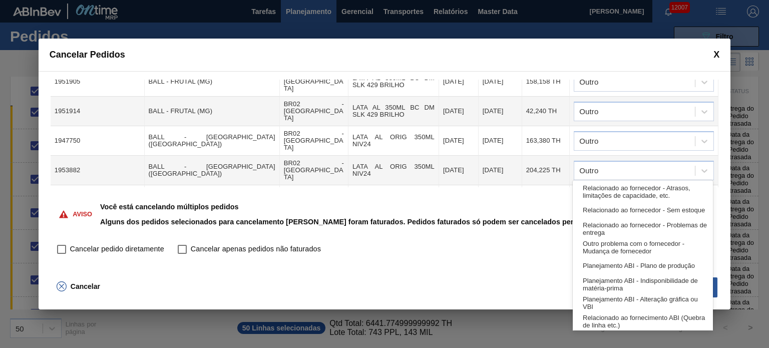
click at [634, 193] on div at bounding box center [634, 200] width 121 height 15
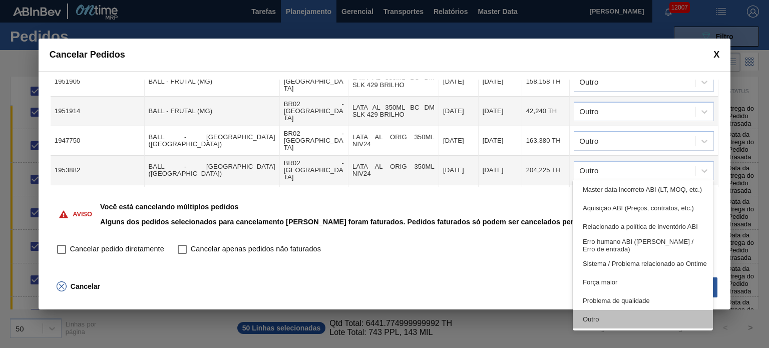
click at [627, 316] on div "Outro" at bounding box center [643, 319] width 140 height 19
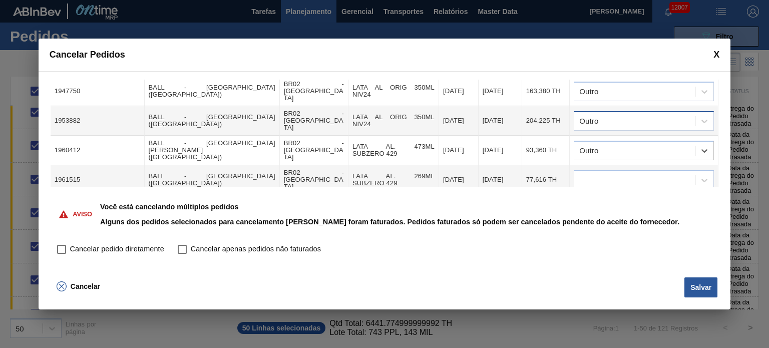
scroll to position [351, 0]
click at [621, 172] on div at bounding box center [634, 179] width 121 height 15
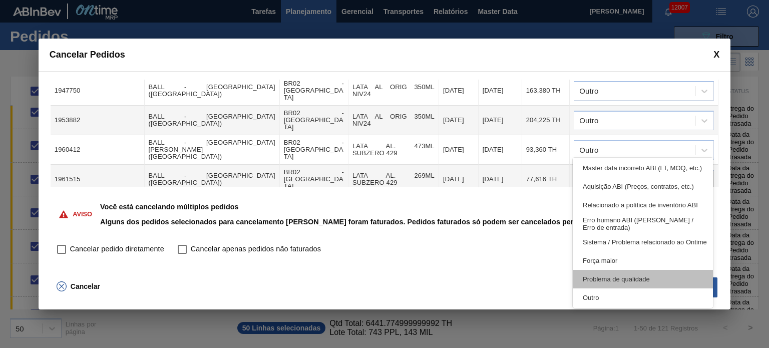
scroll to position [187, 0]
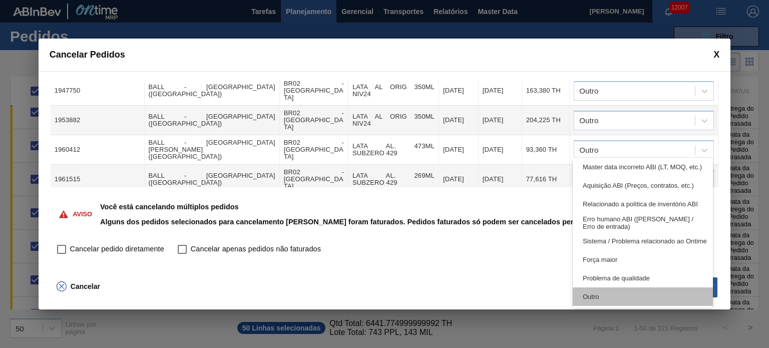
click at [623, 292] on div "Outro" at bounding box center [643, 296] width 140 height 19
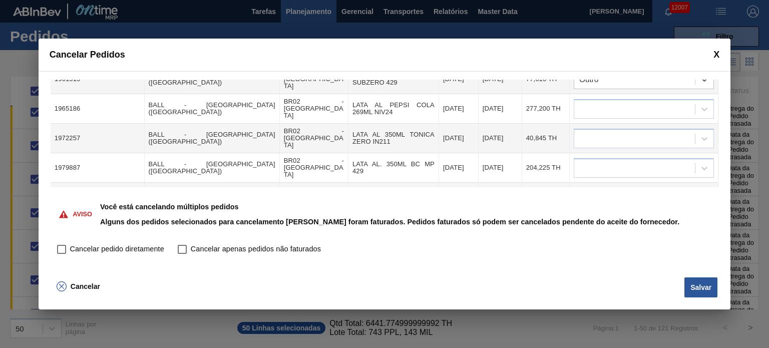
scroll to position [401, 0]
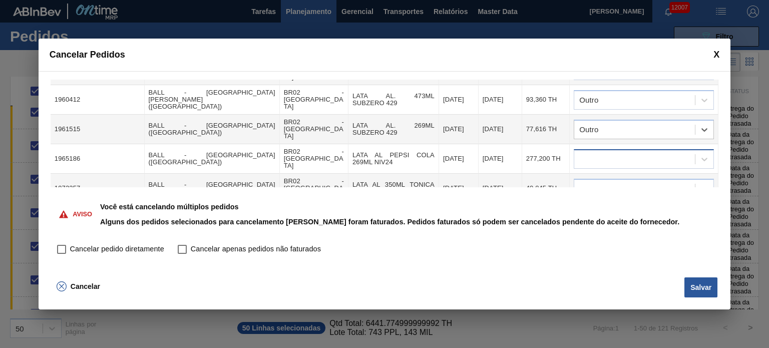
click at [633, 152] on div at bounding box center [634, 159] width 121 height 15
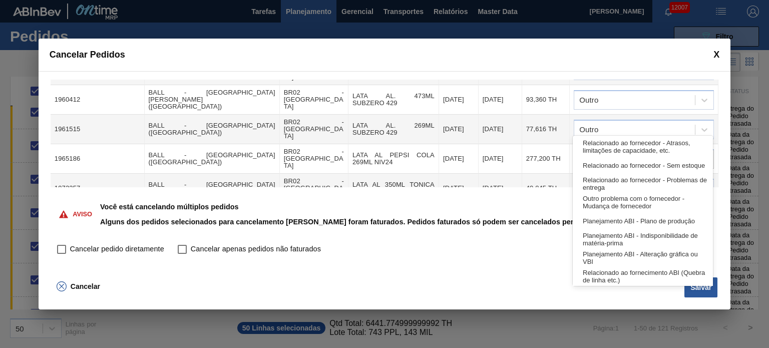
scroll to position [187, 0]
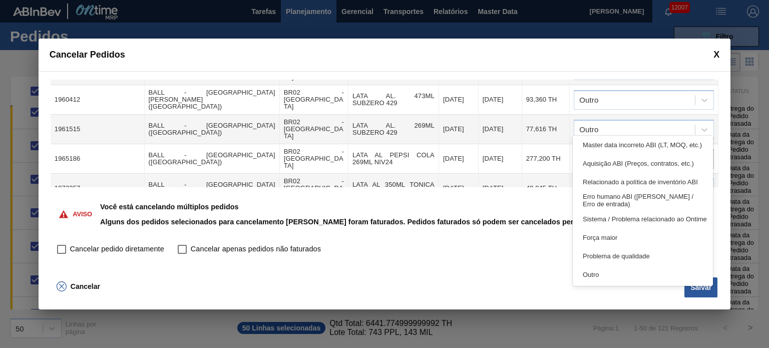
drag, startPoint x: 621, startPoint y: 273, endPoint x: 619, endPoint y: 246, distance: 27.1
click at [621, 274] on div "Outro" at bounding box center [643, 274] width 140 height 19
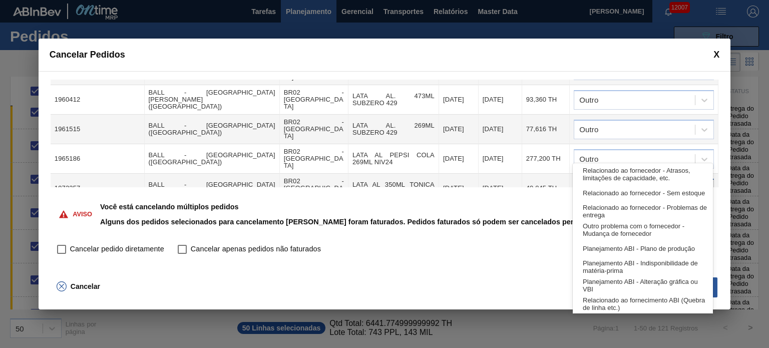
click at [630, 181] on div at bounding box center [634, 188] width 121 height 15
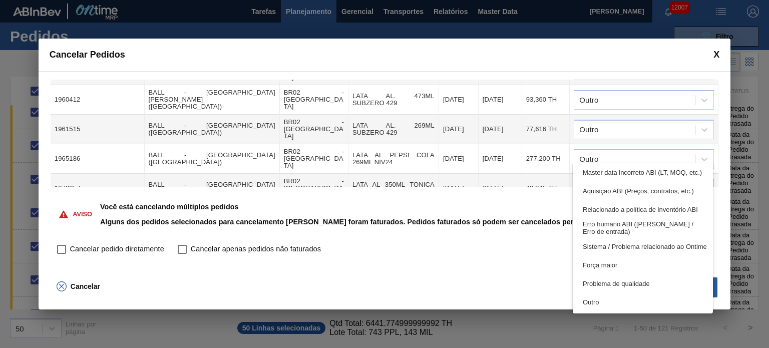
click at [623, 303] on div "Outro" at bounding box center [643, 302] width 140 height 19
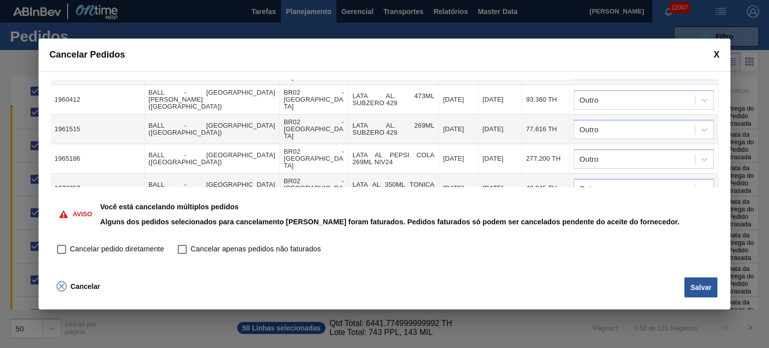
click at [629, 211] on div at bounding box center [634, 218] width 121 height 15
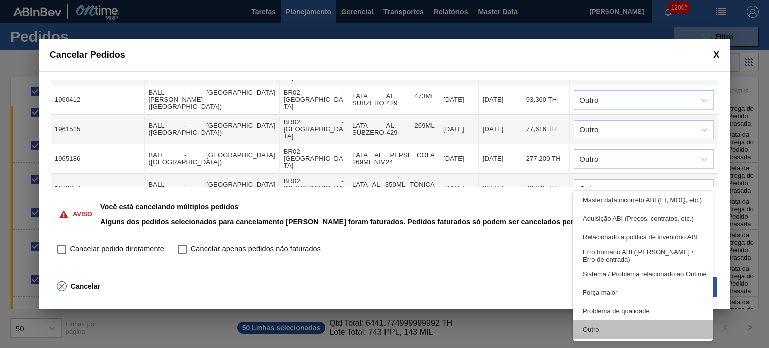
click at [612, 330] on div "Outro" at bounding box center [643, 330] width 140 height 19
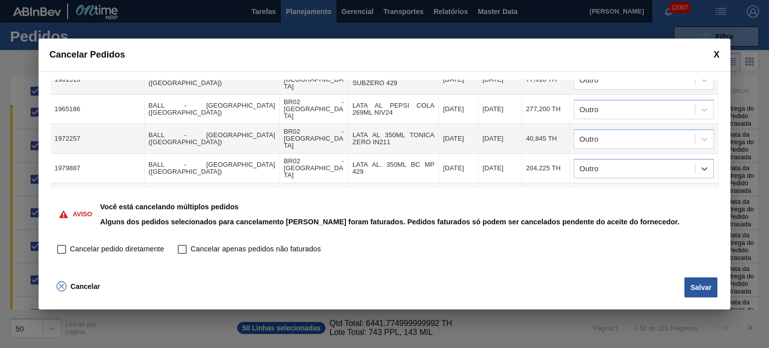
scroll to position [501, 0]
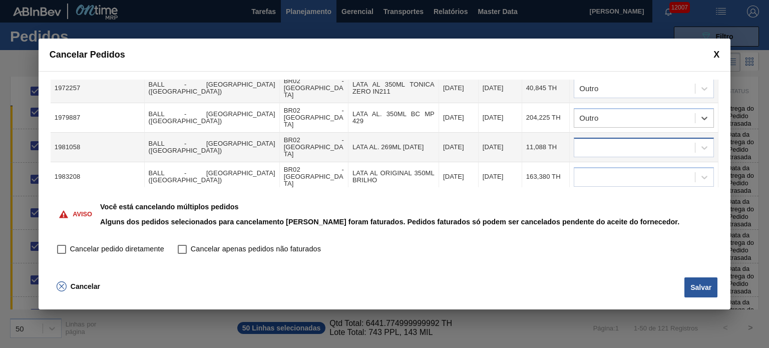
click at [632, 140] on div at bounding box center [634, 147] width 121 height 15
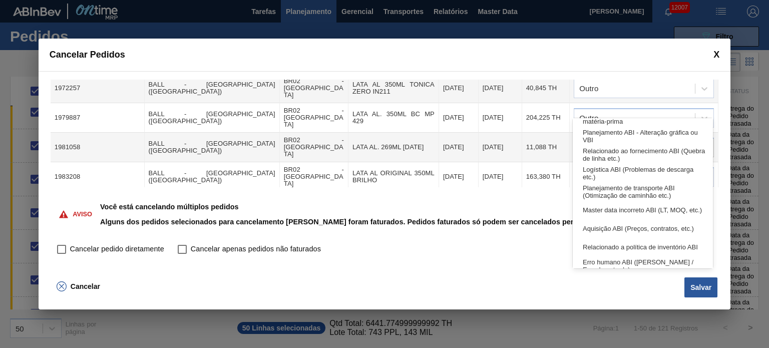
scroll to position [187, 0]
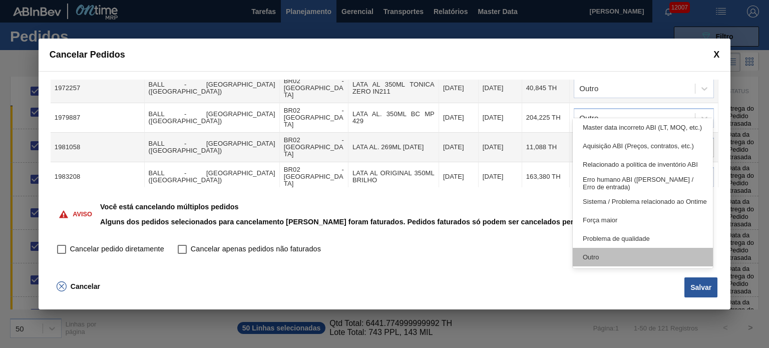
click at [615, 264] on div "Outro" at bounding box center [643, 257] width 140 height 19
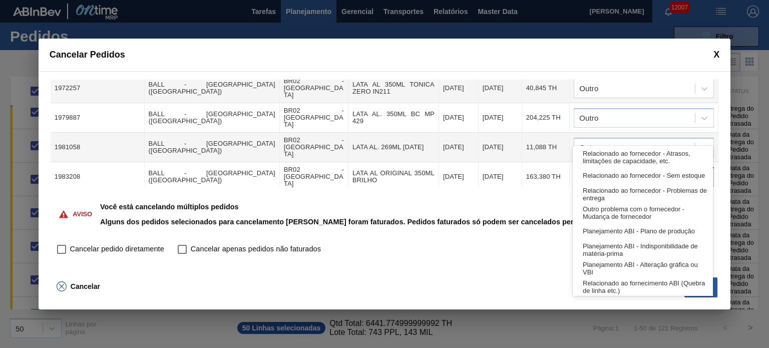
click at [625, 170] on div at bounding box center [634, 177] width 121 height 15
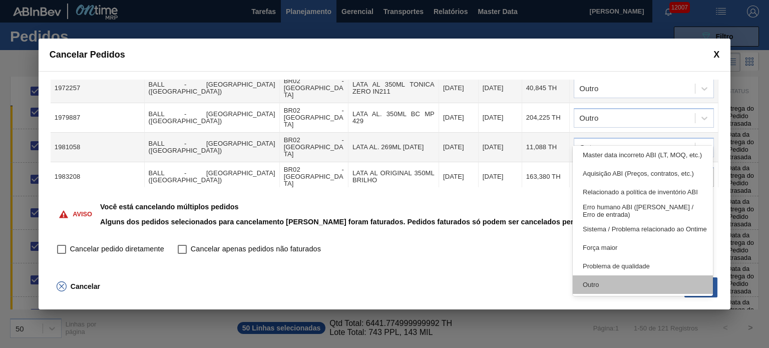
click at [605, 290] on div "Outro" at bounding box center [643, 284] width 140 height 19
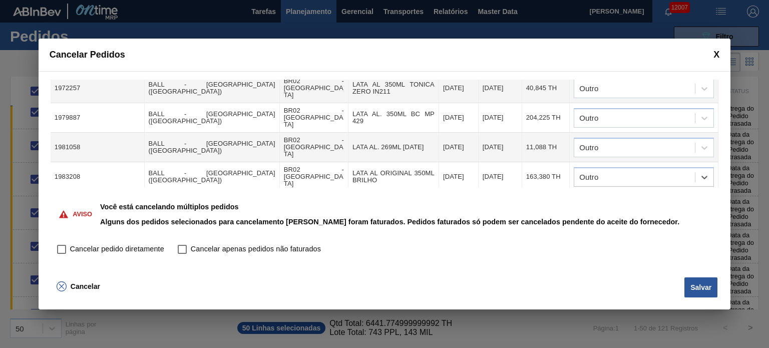
click at [635, 192] on td at bounding box center [644, 207] width 149 height 30
click at [634, 199] on div at bounding box center [634, 206] width 121 height 15
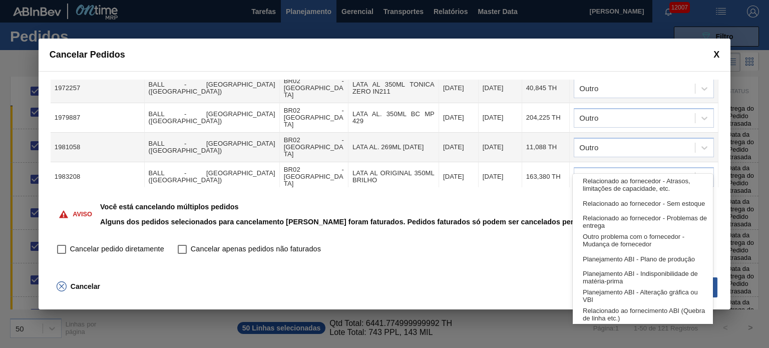
scroll to position [0, 0]
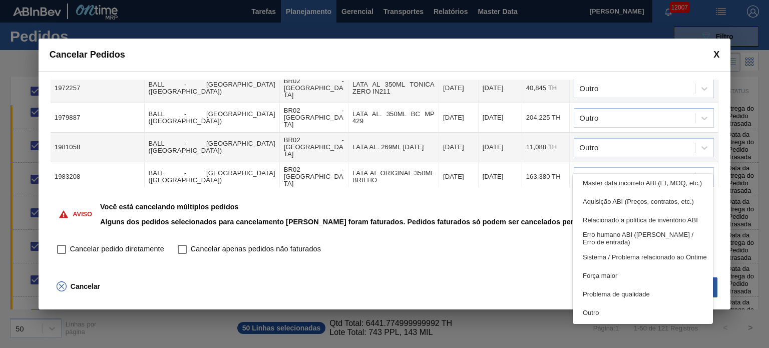
drag, startPoint x: 596, startPoint y: 308, endPoint x: 631, endPoint y: 194, distance: 119.6
click at [596, 308] on div "Outro" at bounding box center [643, 313] width 140 height 19
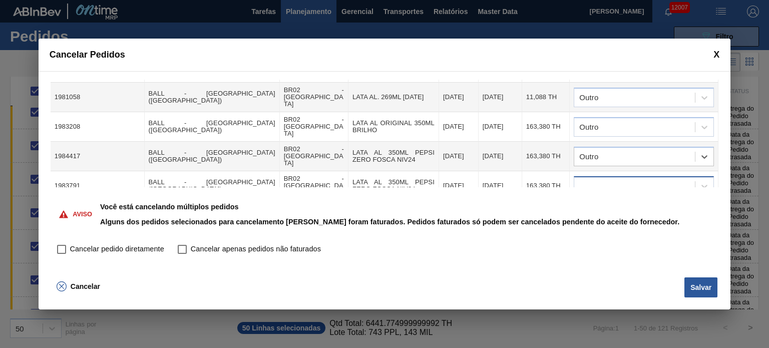
click at [643, 179] on div at bounding box center [634, 186] width 121 height 15
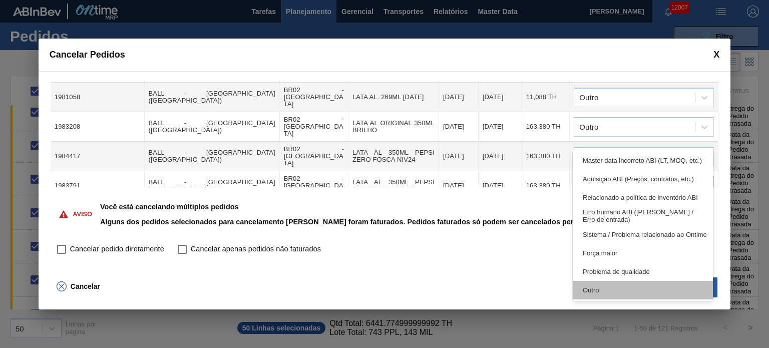
click at [620, 284] on div "Outro" at bounding box center [643, 290] width 140 height 19
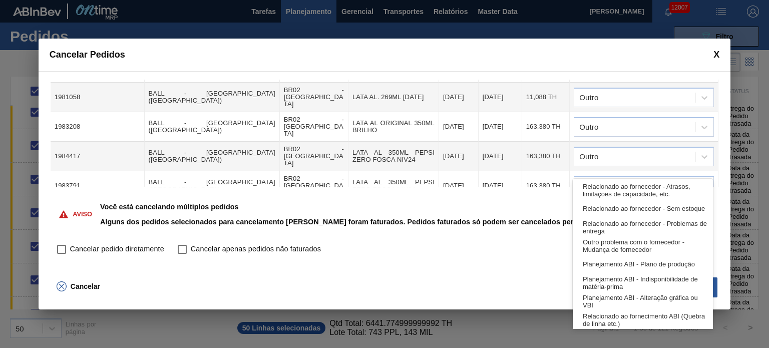
click at [635, 208] on div at bounding box center [634, 215] width 121 height 15
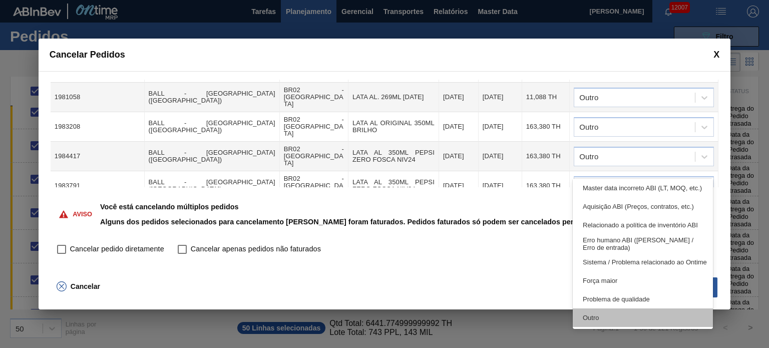
click at [614, 309] on div "Outro" at bounding box center [643, 318] width 140 height 19
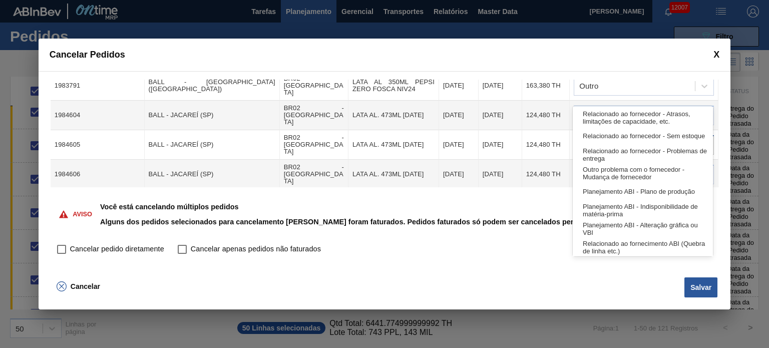
click at [656, 138] on div at bounding box center [634, 145] width 121 height 15
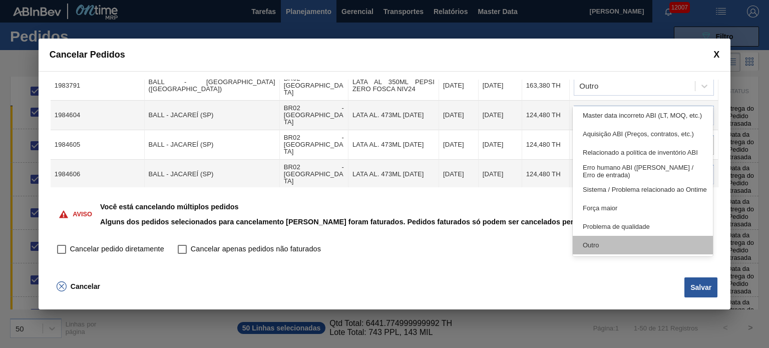
click at [623, 250] on div "Outro" at bounding box center [643, 245] width 140 height 19
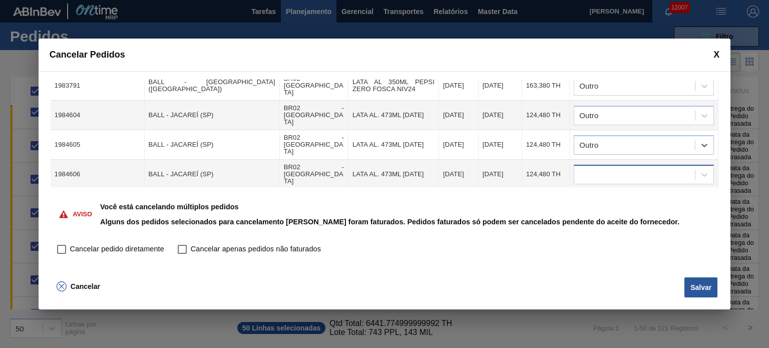
click at [639, 167] on div at bounding box center [634, 174] width 121 height 15
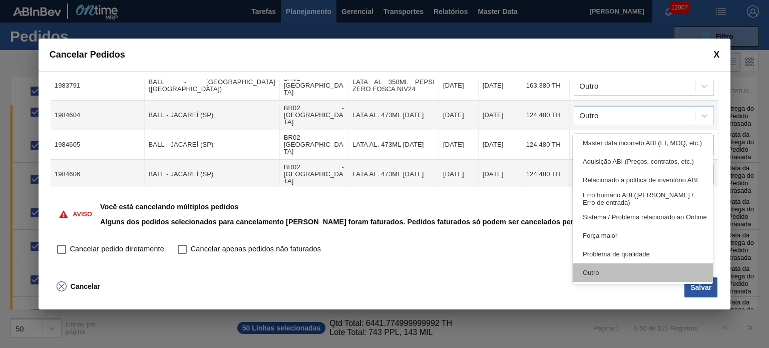
click at [612, 266] on div "Outro" at bounding box center [643, 272] width 140 height 19
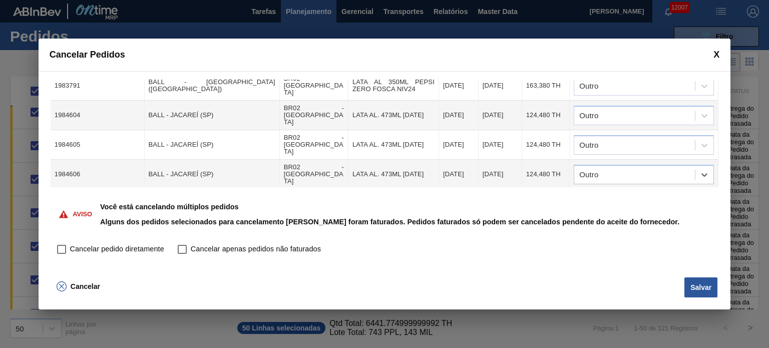
click at [632, 189] on td at bounding box center [644, 204] width 149 height 30
click at [631, 197] on div at bounding box center [634, 204] width 121 height 15
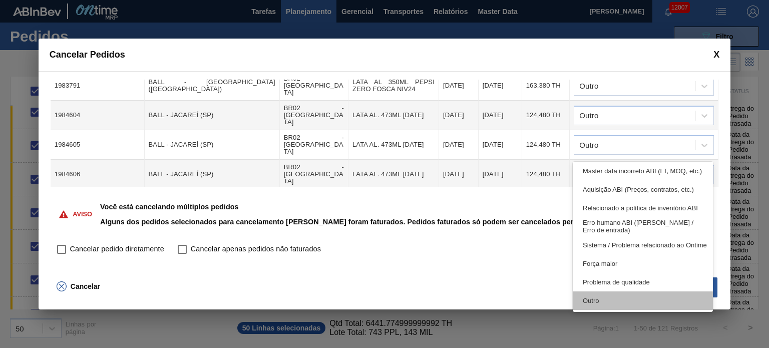
click at [606, 299] on div "Outro" at bounding box center [643, 300] width 140 height 19
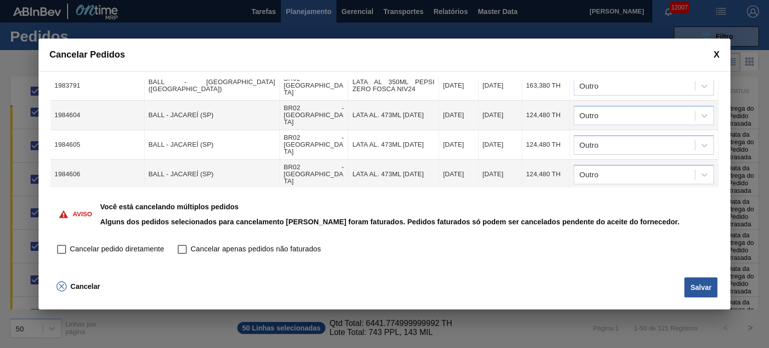
click at [624, 224] on div at bounding box center [644, 234] width 140 height 20
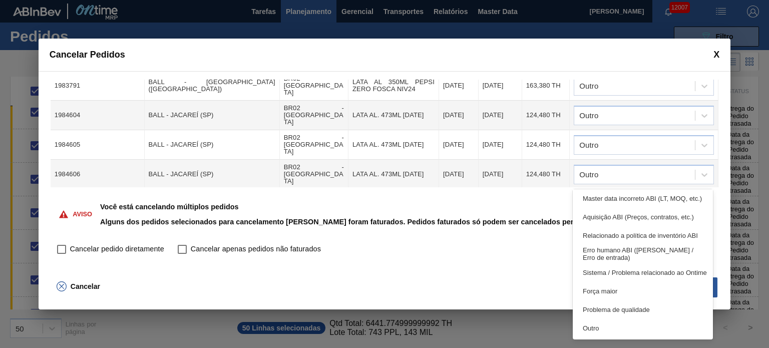
click at [631, 328] on div "Outro" at bounding box center [643, 328] width 140 height 19
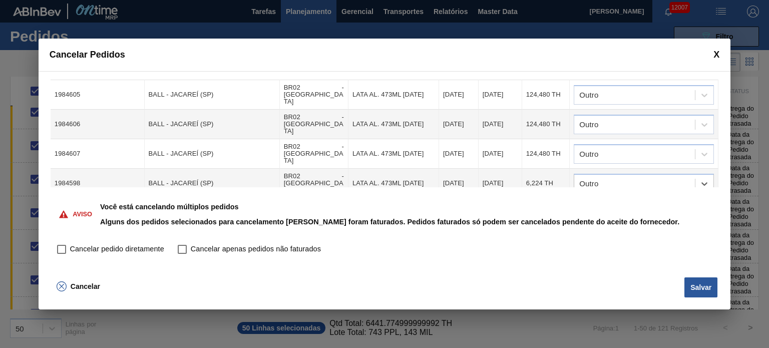
click at [645, 206] on div at bounding box center [634, 213] width 121 height 15
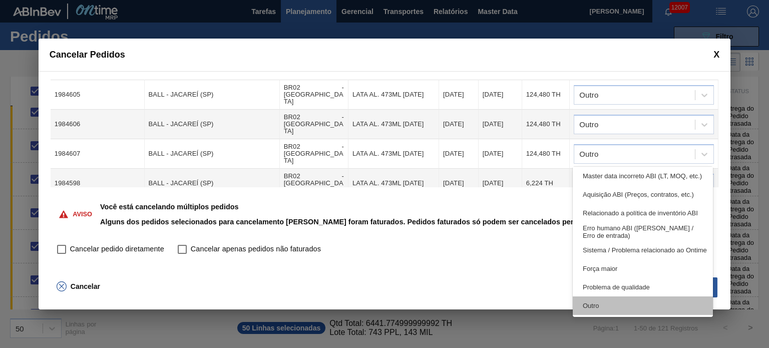
click at [626, 299] on div "Outro" at bounding box center [643, 306] width 140 height 19
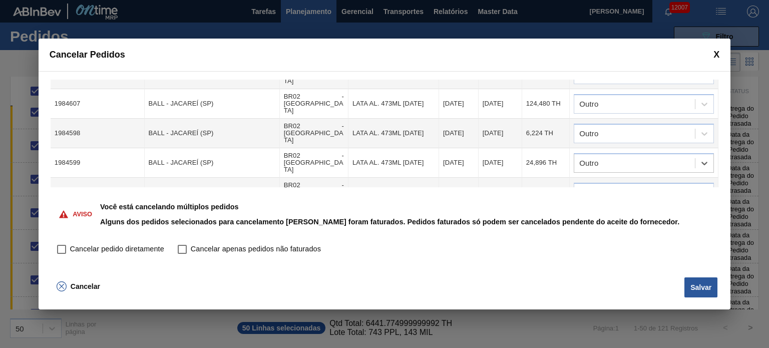
click at [636, 178] on td at bounding box center [644, 193] width 149 height 30
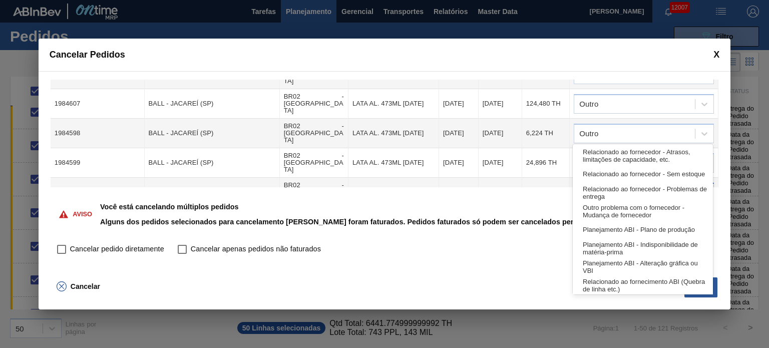
click at [632, 185] on div at bounding box center [634, 192] width 121 height 15
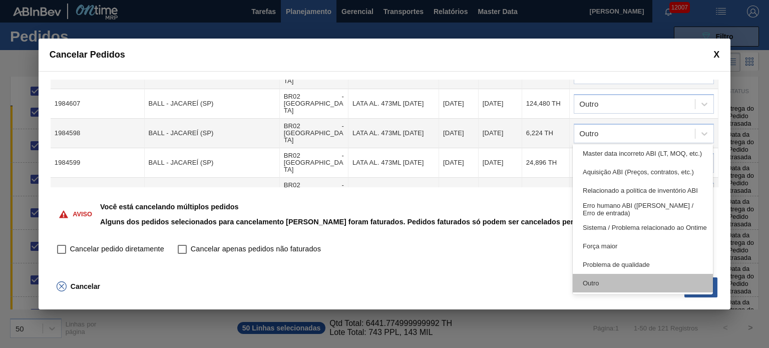
click at [624, 280] on div "Outro" at bounding box center [643, 283] width 140 height 19
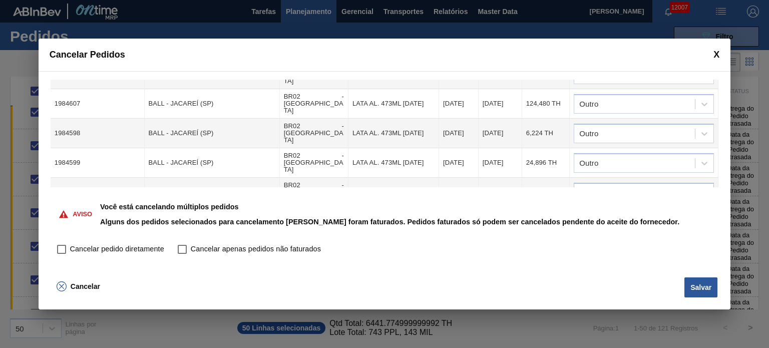
click at [635, 215] on div at bounding box center [634, 222] width 121 height 15
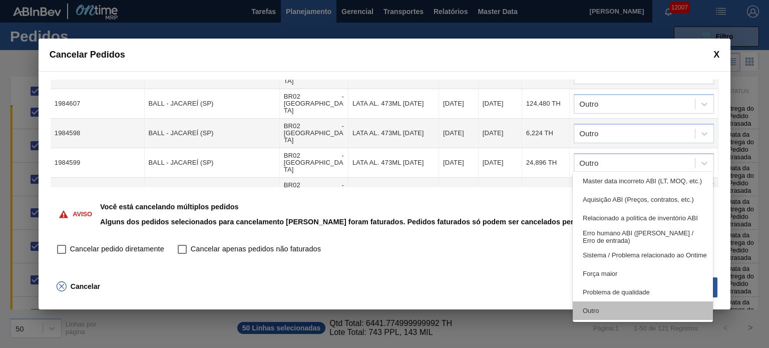
click at [612, 304] on div "Outro" at bounding box center [643, 311] width 140 height 19
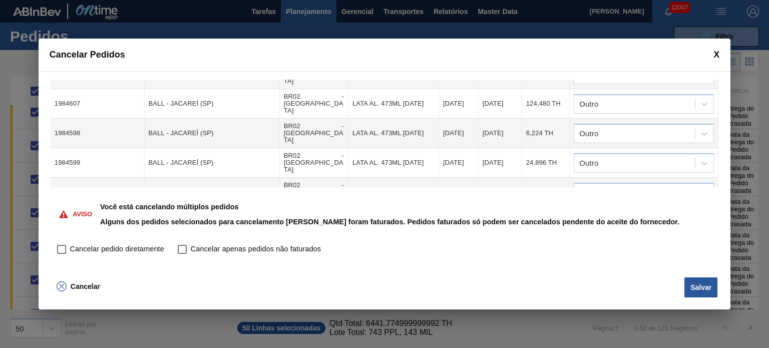
click at [636, 242] on div at bounding box center [644, 252] width 140 height 20
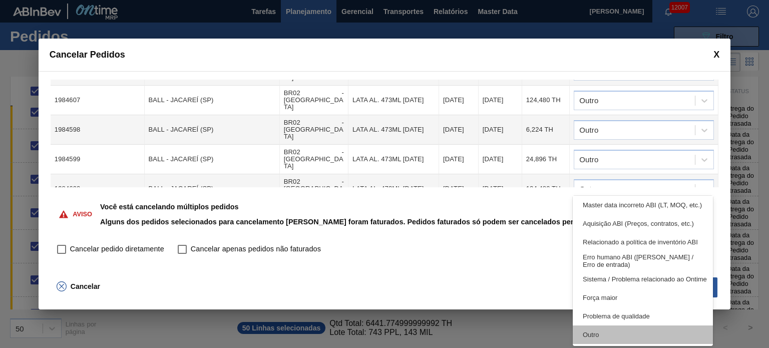
click at [623, 337] on div "Outro" at bounding box center [643, 335] width 140 height 19
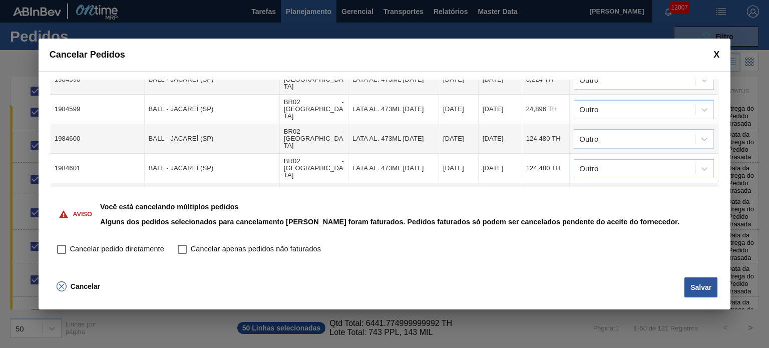
click at [641, 220] on div at bounding box center [634, 227] width 121 height 15
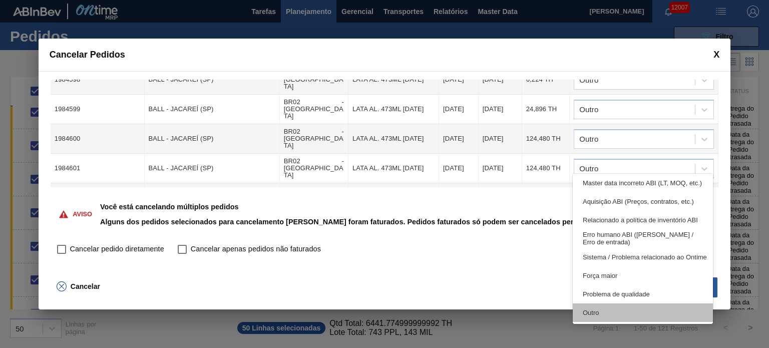
click at [613, 304] on div "Outro" at bounding box center [643, 313] width 140 height 19
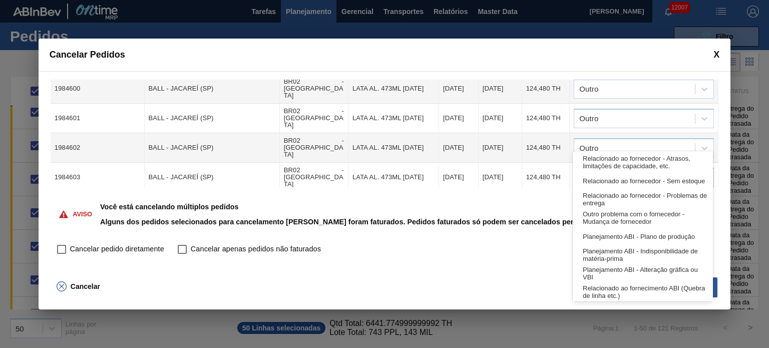
click at [645, 200] on div at bounding box center [634, 207] width 121 height 15
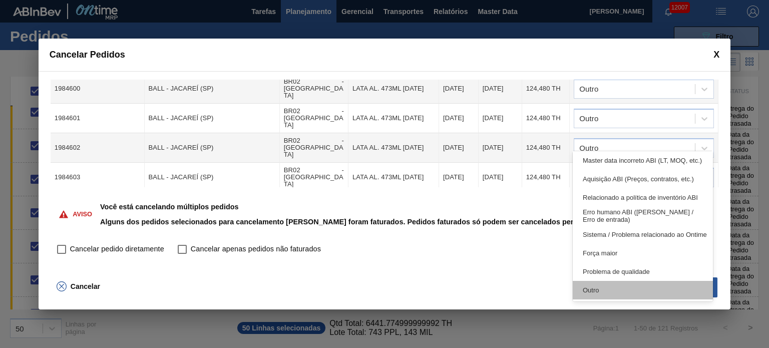
click at [615, 294] on div "Outro" at bounding box center [643, 290] width 140 height 19
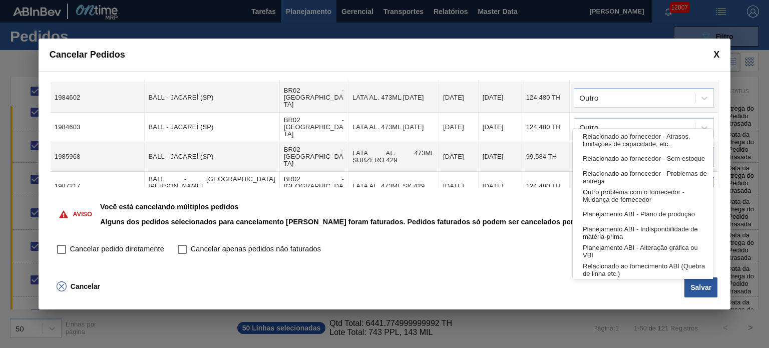
click at [633, 177] on div at bounding box center [644, 187] width 140 height 20
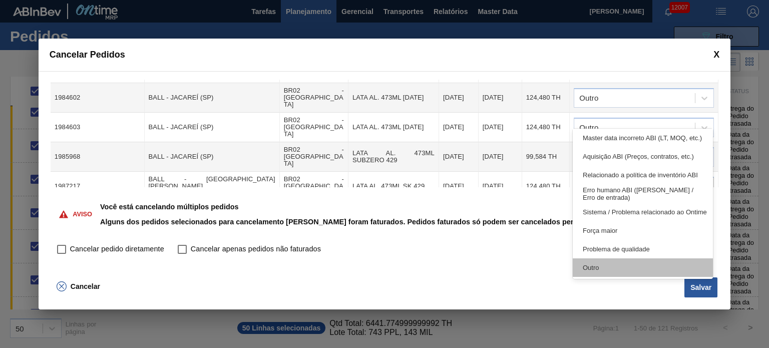
click at [610, 265] on div "Outro" at bounding box center [643, 267] width 140 height 19
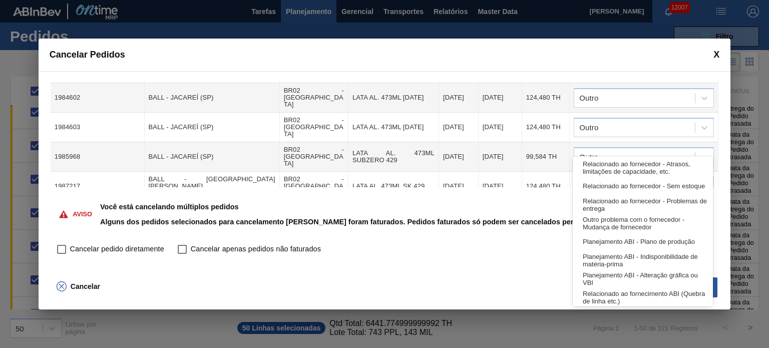
click at [623, 209] on div at bounding box center [634, 216] width 121 height 15
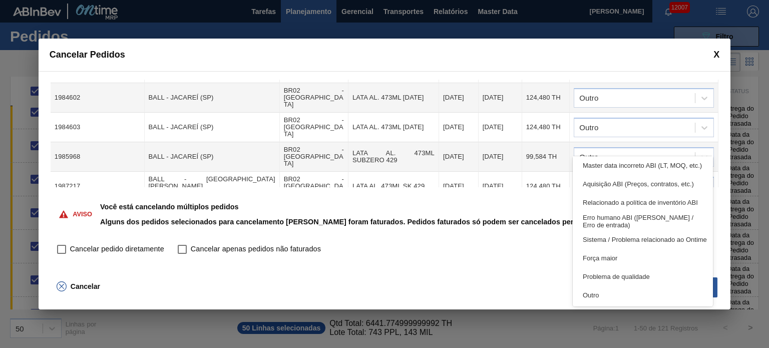
drag, startPoint x: 616, startPoint y: 293, endPoint x: 617, endPoint y: 264, distance: 29.1
click at [615, 294] on div "Outro" at bounding box center [643, 295] width 140 height 19
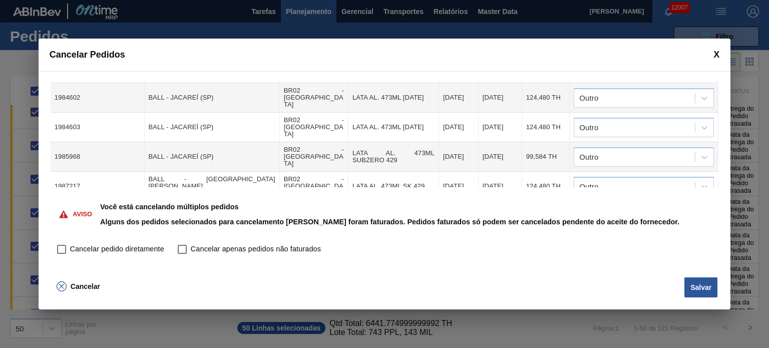
click at [638, 238] on div at bounding box center [634, 245] width 121 height 15
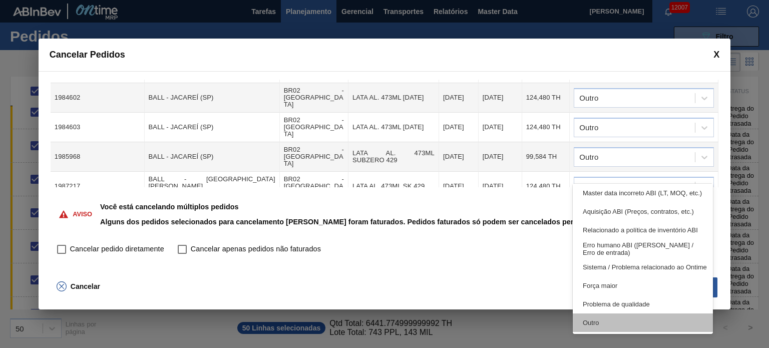
click at [607, 328] on div "Outro" at bounding box center [643, 323] width 140 height 19
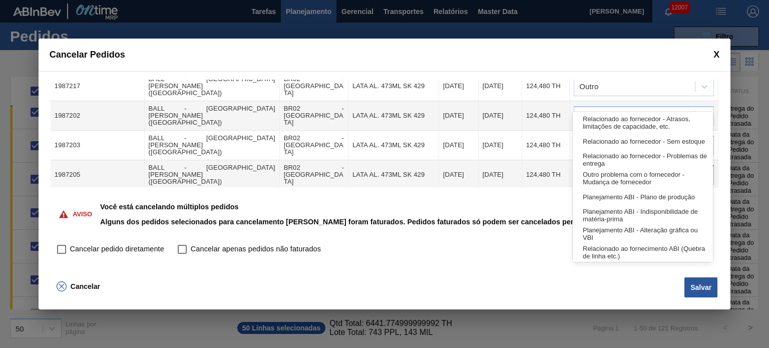
click at [622, 168] on div at bounding box center [634, 175] width 121 height 15
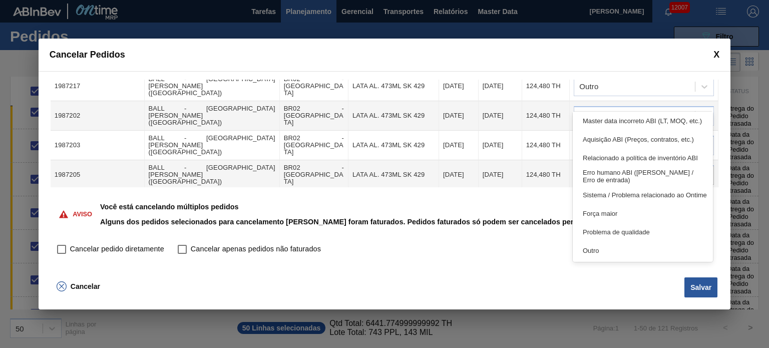
drag, startPoint x: 625, startPoint y: 249, endPoint x: 626, endPoint y: 243, distance: 5.5
click at [626, 249] on div "Outro" at bounding box center [643, 250] width 140 height 19
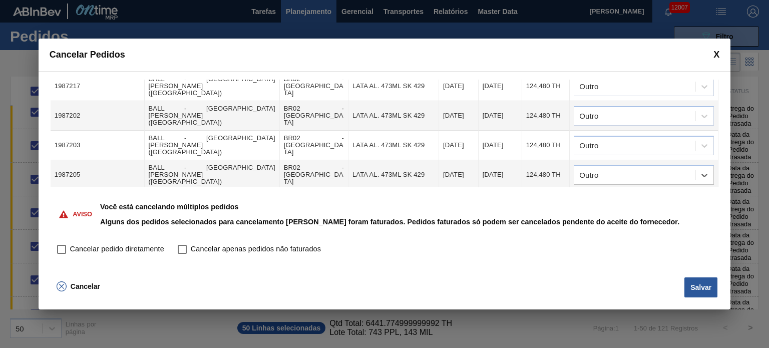
click at [637, 197] on div at bounding box center [634, 204] width 121 height 15
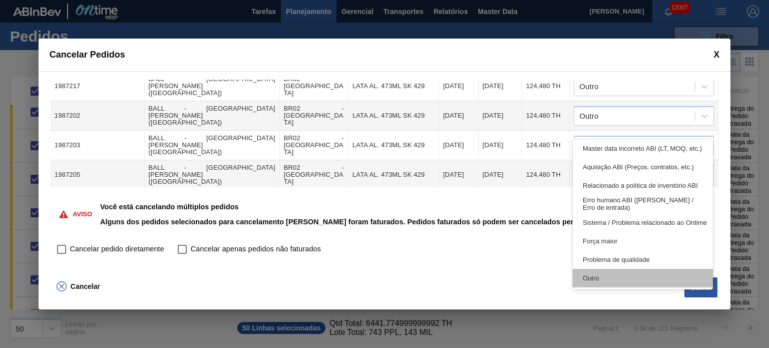
click at [631, 278] on div "Outro" at bounding box center [643, 278] width 140 height 19
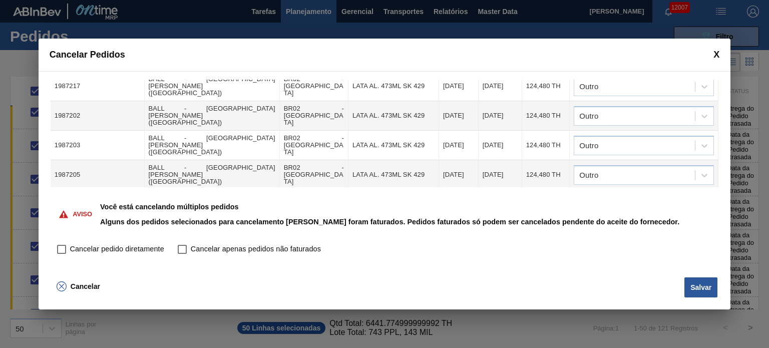
click at [636, 227] on div at bounding box center [634, 234] width 121 height 15
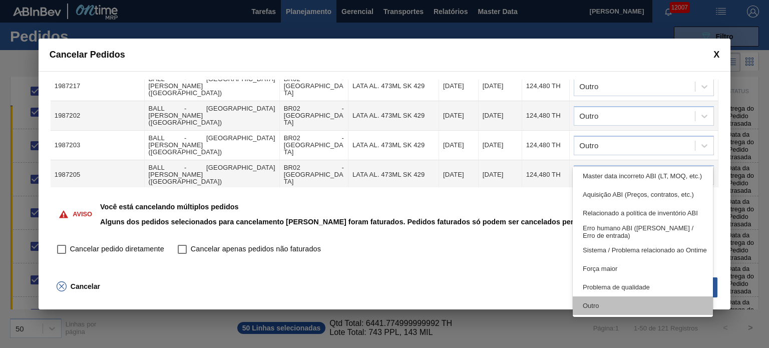
click at [609, 304] on div "Outro" at bounding box center [643, 306] width 140 height 19
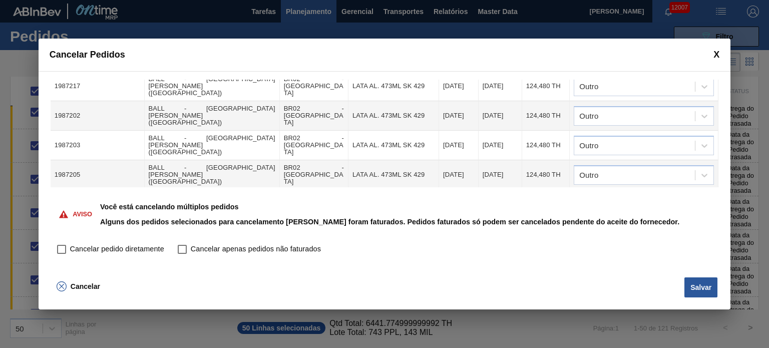
click at [625, 256] on div at bounding box center [634, 263] width 121 height 15
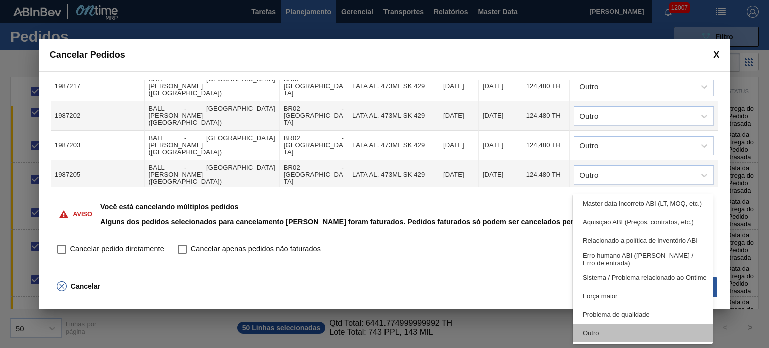
click at [614, 330] on div "Outro" at bounding box center [643, 333] width 140 height 19
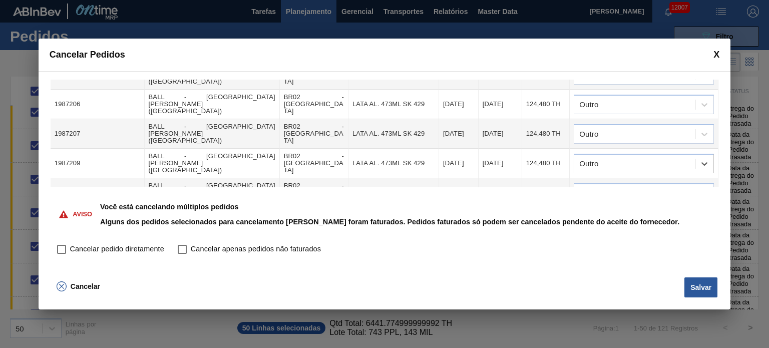
click at [622, 208] on td at bounding box center [644, 223] width 149 height 30
click at [620, 186] on div at bounding box center [634, 193] width 121 height 15
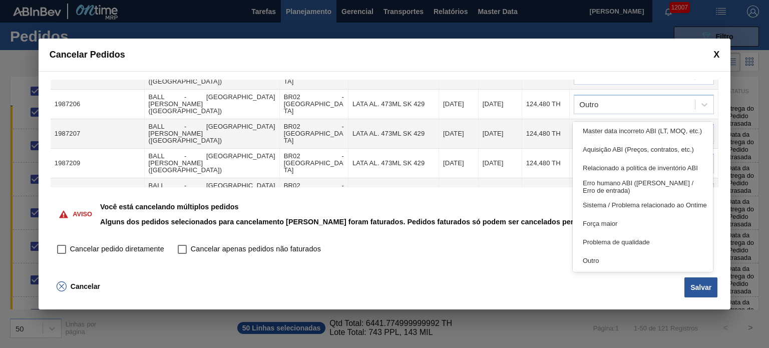
drag, startPoint x: 615, startPoint y: 252, endPoint x: 615, endPoint y: 244, distance: 8.0
click at [615, 252] on div "Outro" at bounding box center [643, 260] width 140 height 19
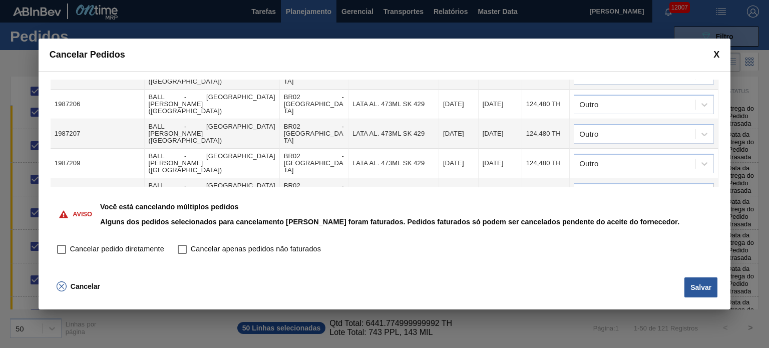
click at [625, 215] on div at bounding box center [634, 222] width 121 height 15
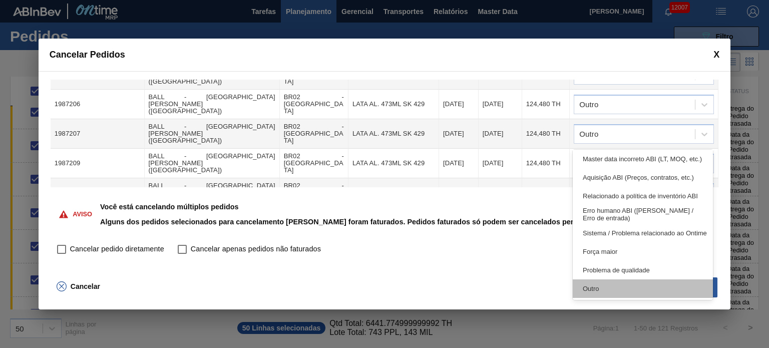
click at [619, 287] on div "Outro" at bounding box center [643, 288] width 140 height 19
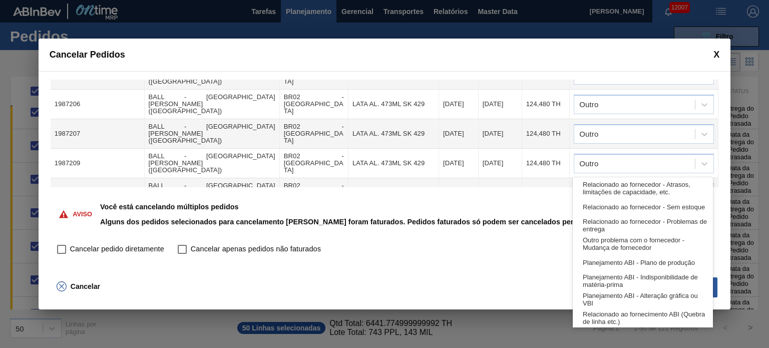
click at [645, 245] on div at bounding box center [634, 252] width 121 height 15
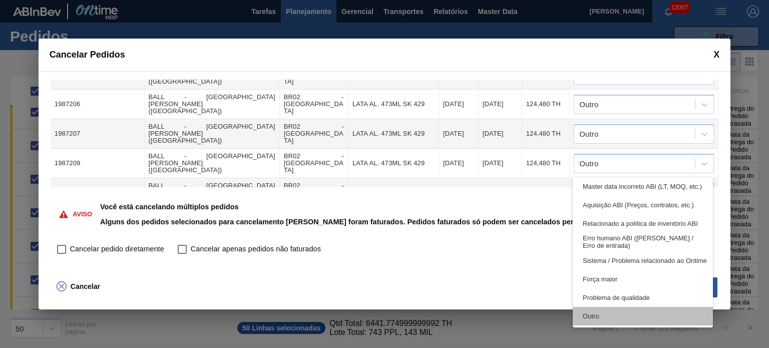
click at [622, 324] on div "Outro" at bounding box center [643, 316] width 140 height 19
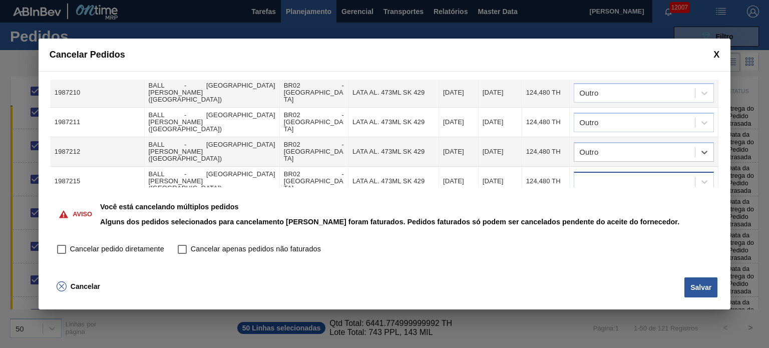
click at [633, 174] on div at bounding box center [634, 181] width 121 height 15
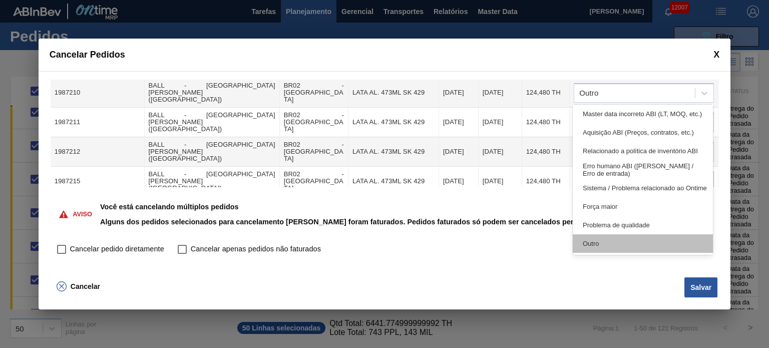
click at [615, 245] on div "Outro" at bounding box center [643, 243] width 140 height 19
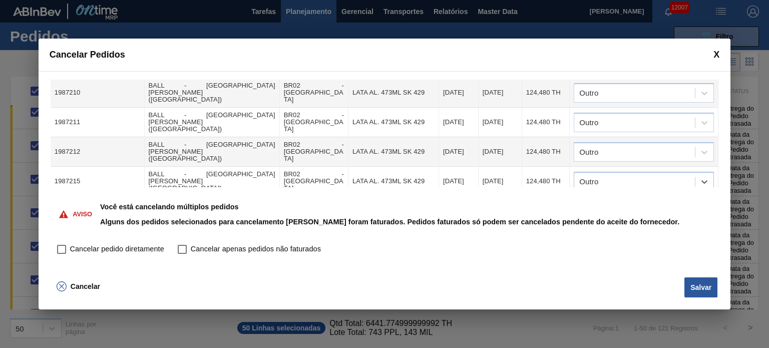
drag, startPoint x: 616, startPoint y: 120, endPoint x: 617, endPoint y: 132, distance: 12.1
click at [617, 204] on div at bounding box center [634, 211] width 121 height 15
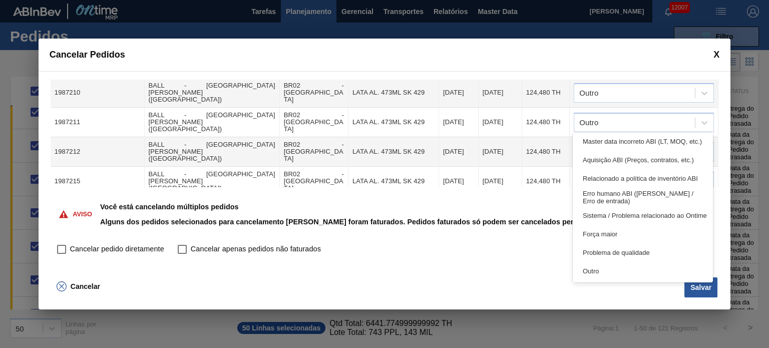
drag, startPoint x: 600, startPoint y: 273, endPoint x: 605, endPoint y: 249, distance: 24.1
click at [600, 273] on div "Outro" at bounding box center [643, 271] width 140 height 19
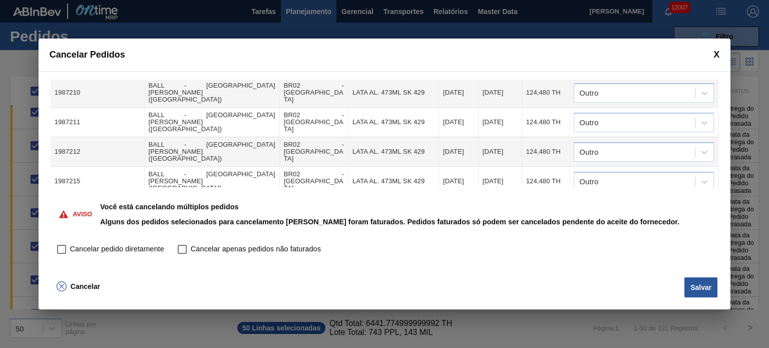
click at [631, 233] on div at bounding box center [634, 240] width 121 height 15
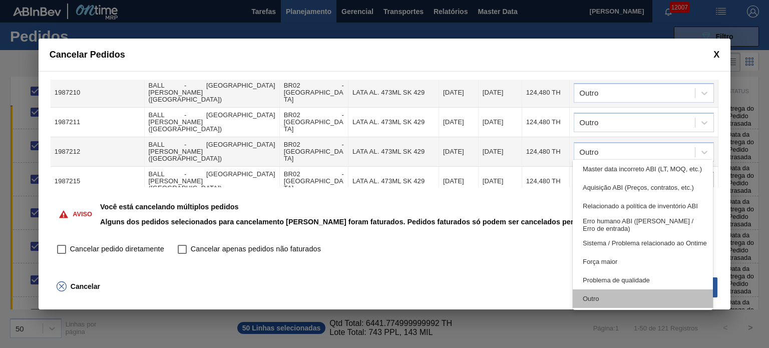
click at [606, 307] on div "Outro" at bounding box center [643, 298] width 140 height 19
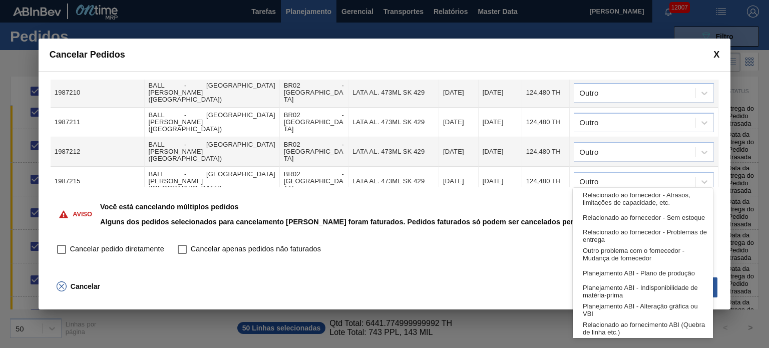
click at [632, 263] on div at bounding box center [634, 270] width 121 height 15
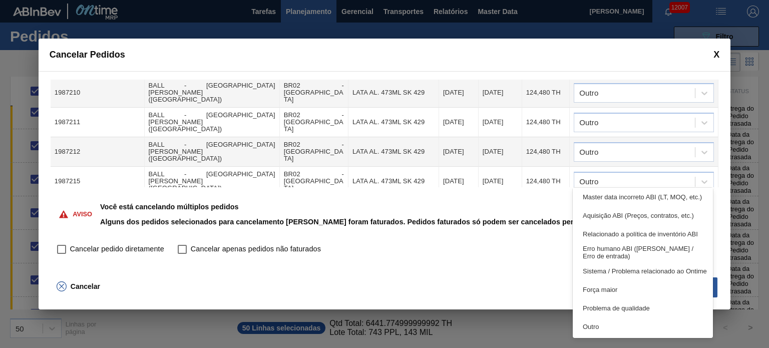
drag, startPoint x: 616, startPoint y: 330, endPoint x: 619, endPoint y: 186, distance: 144.3
click at [616, 330] on div "Outro" at bounding box center [643, 327] width 140 height 19
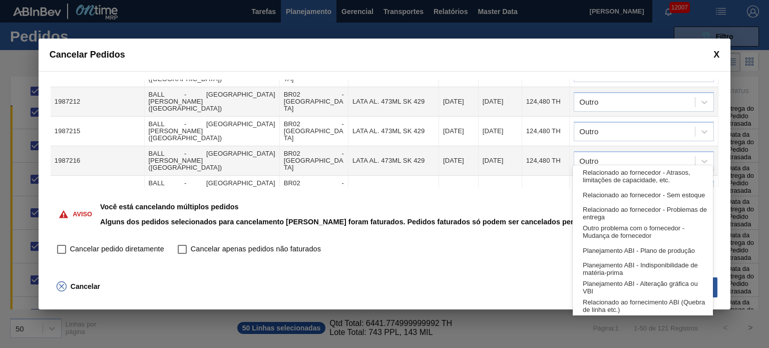
click at [623, 242] on div at bounding box center [634, 249] width 121 height 15
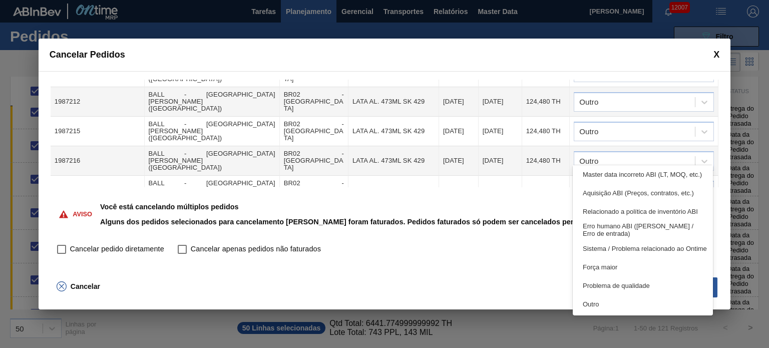
drag, startPoint x: 615, startPoint y: 302, endPoint x: 628, endPoint y: 196, distance: 106.0
click at [615, 301] on div "Outro" at bounding box center [643, 304] width 140 height 19
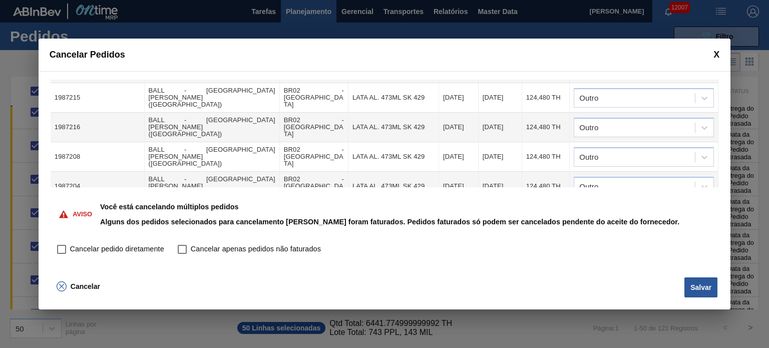
click at [634, 236] on div at bounding box center [644, 246] width 140 height 20
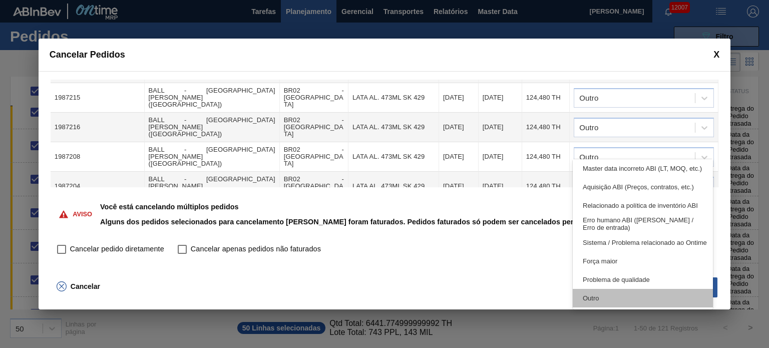
click at [609, 304] on div "Outro" at bounding box center [643, 298] width 140 height 19
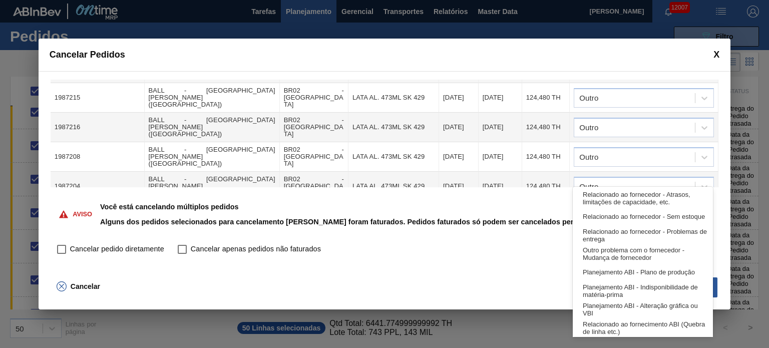
click at [623, 268] on div at bounding box center [634, 275] width 121 height 15
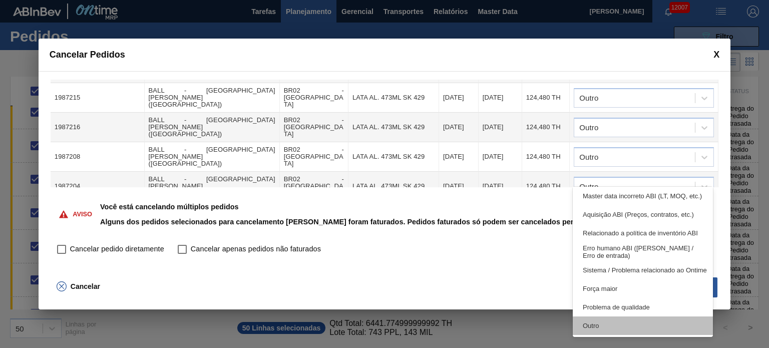
click at [603, 327] on div "Outro" at bounding box center [643, 326] width 140 height 19
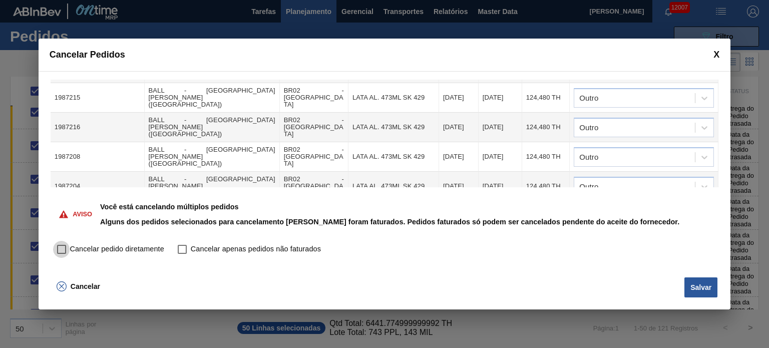
click at [60, 249] on input "Cancelar pedido diretamente" at bounding box center [61, 249] width 17 height 17
checkbox input "true"
click at [703, 287] on button "Salvar" at bounding box center [701, 287] width 33 height 20
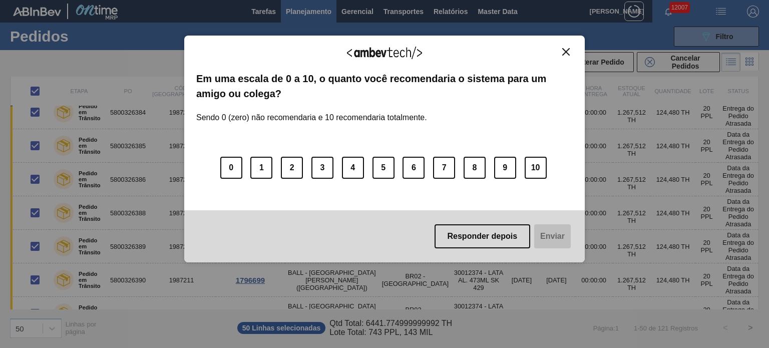
click at [568, 55] on img "Close" at bounding box center [566, 52] width 8 height 8
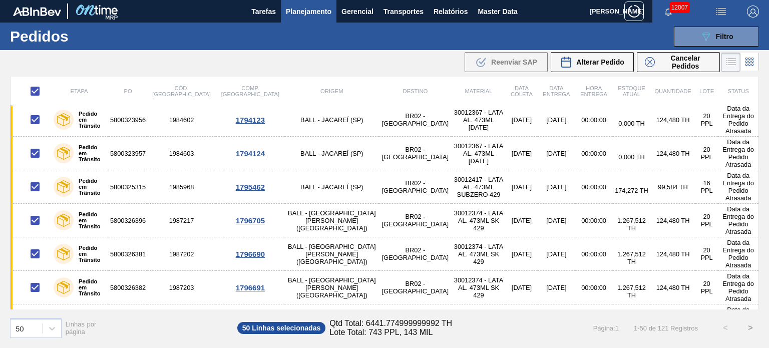
scroll to position [1219, 0]
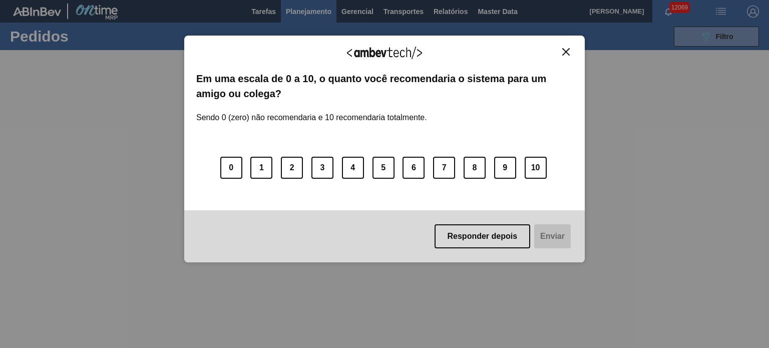
click at [567, 48] on button "Close" at bounding box center [566, 52] width 14 height 9
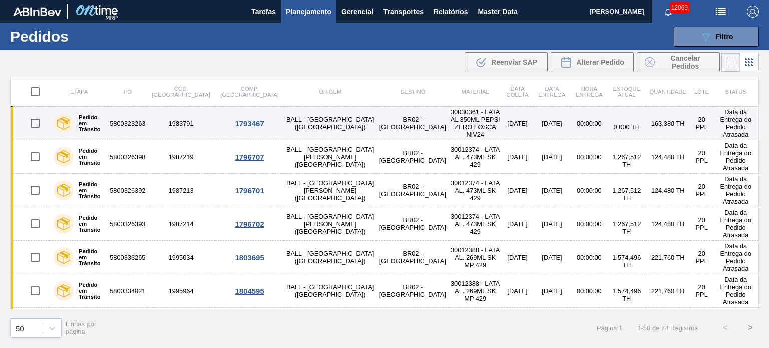
drag, startPoint x: 36, startPoint y: 120, endPoint x: 32, endPoint y: 131, distance: 11.3
click at [36, 120] on input "checkbox" at bounding box center [35, 123] width 21 height 21
checkbox input "true"
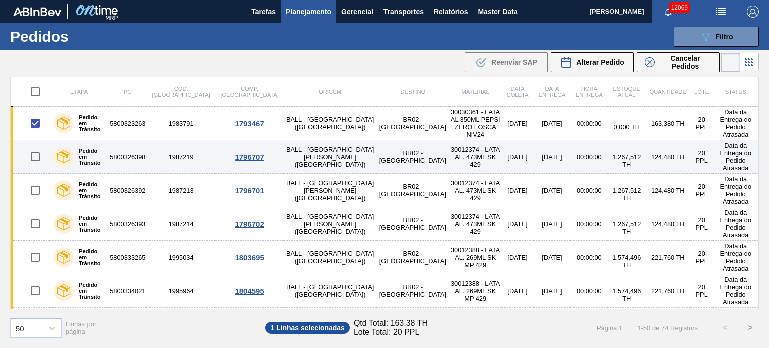
click at [34, 152] on input "checkbox" at bounding box center [35, 156] width 21 height 21
checkbox input "true"
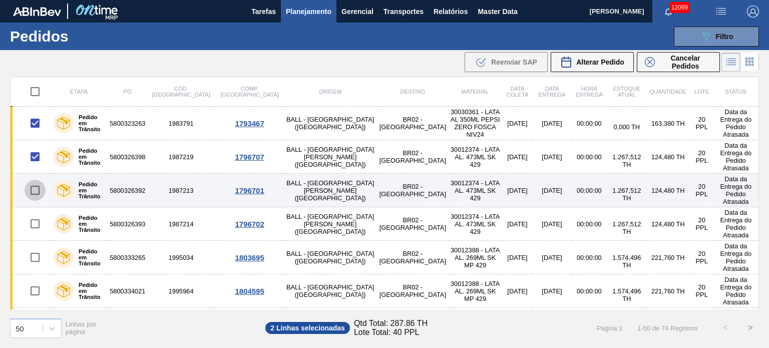
click at [35, 180] on input "checkbox" at bounding box center [35, 190] width 21 height 21
checkbox input "true"
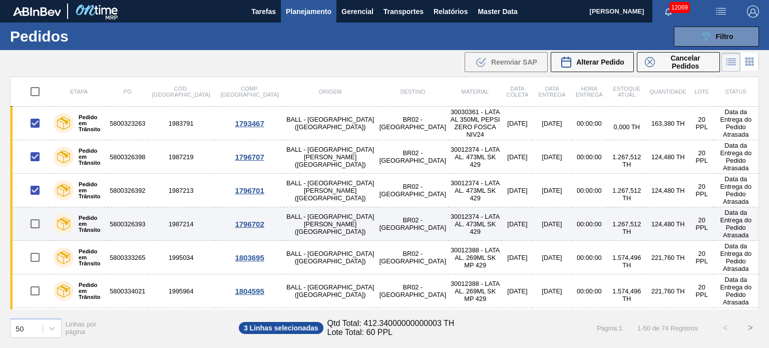
click at [37, 213] on input "checkbox" at bounding box center [35, 223] width 21 height 21
checkbox input "true"
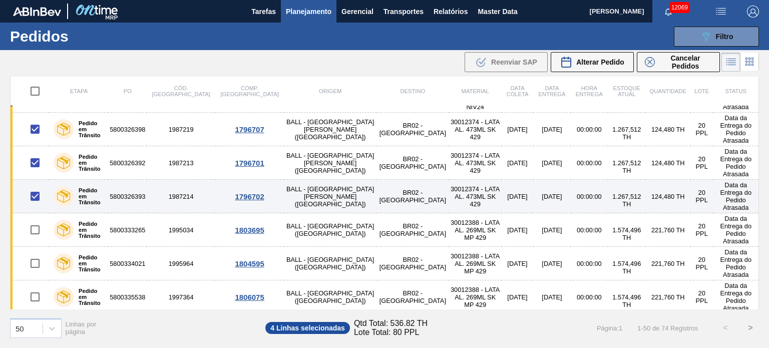
scroll to position [50, 0]
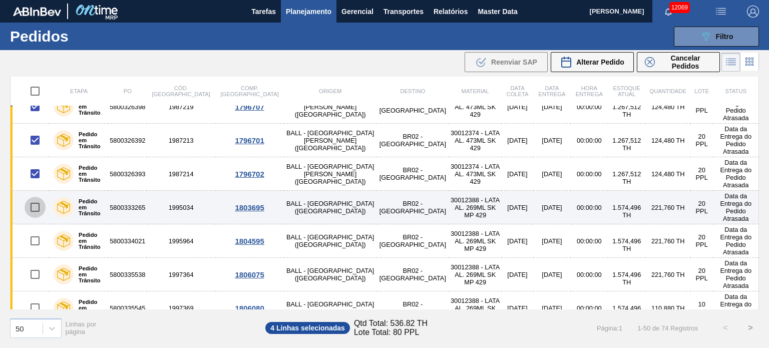
click at [32, 197] on input "checkbox" at bounding box center [35, 207] width 21 height 21
checkbox input "true"
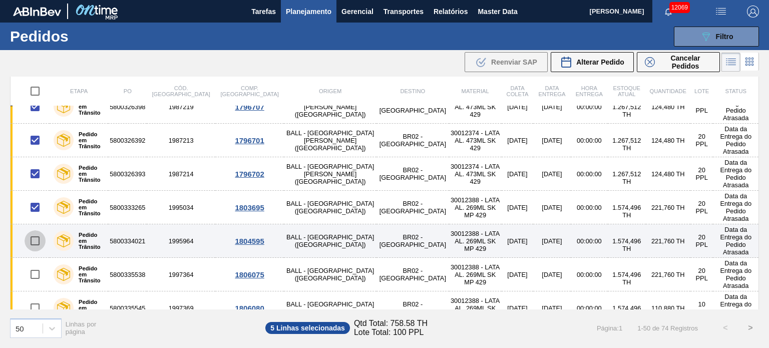
click at [32, 230] on input "checkbox" at bounding box center [35, 240] width 21 height 21
checkbox input "true"
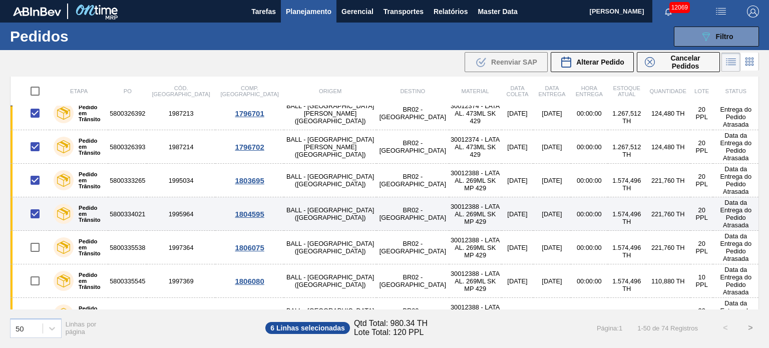
scroll to position [100, 0]
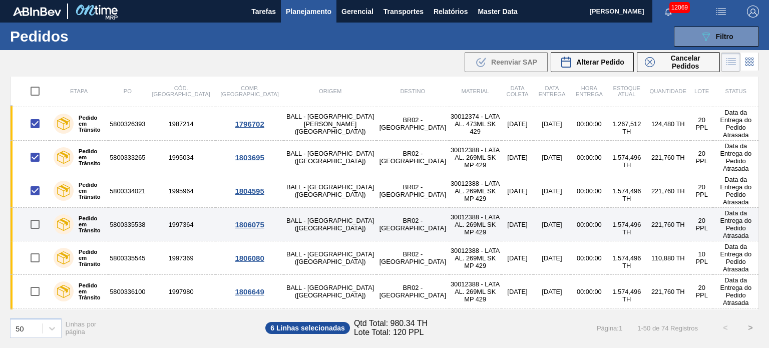
click at [35, 214] on input "checkbox" at bounding box center [35, 224] width 21 height 21
checkbox input "true"
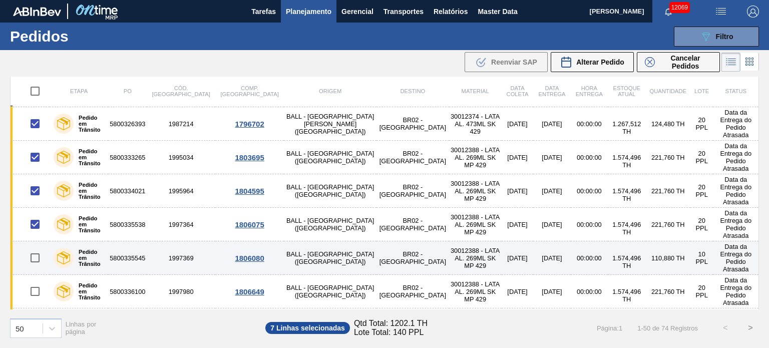
click at [29, 247] on input "checkbox" at bounding box center [35, 257] width 21 height 21
checkbox input "true"
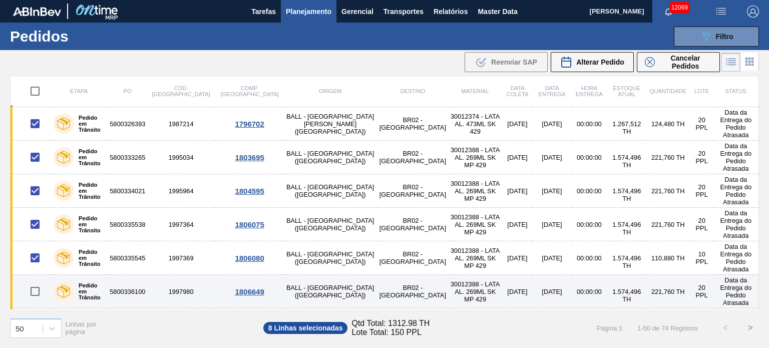
click at [35, 281] on input "checkbox" at bounding box center [35, 291] width 21 height 21
checkbox input "true"
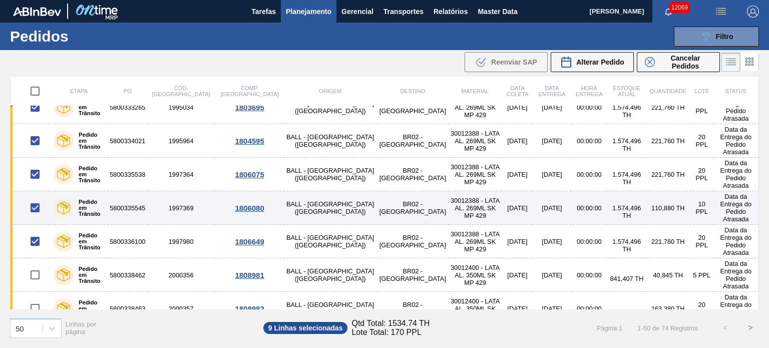
scroll to position [200, 0]
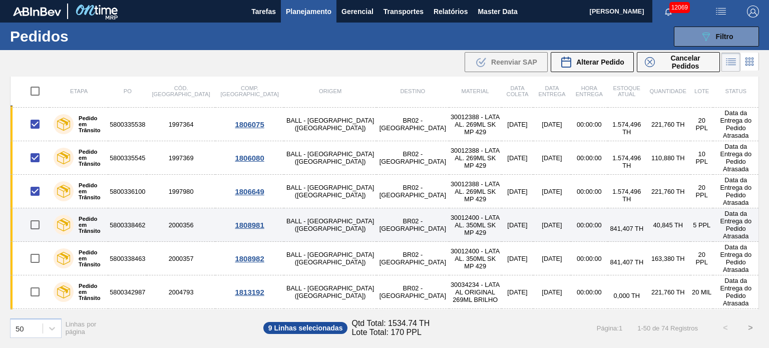
click at [30, 214] on input "checkbox" at bounding box center [35, 224] width 21 height 21
checkbox input "true"
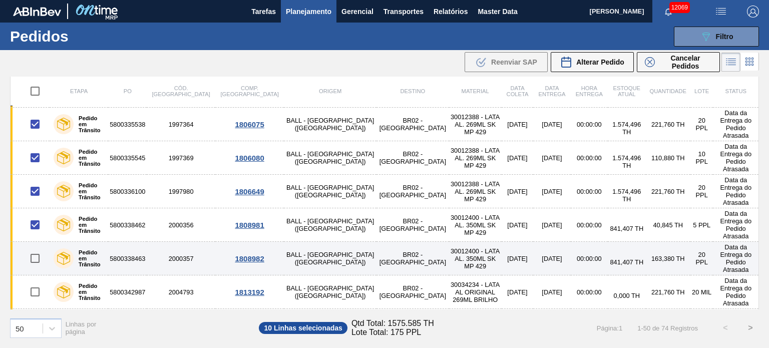
click at [40, 248] on input "checkbox" at bounding box center [35, 258] width 21 height 21
checkbox input "true"
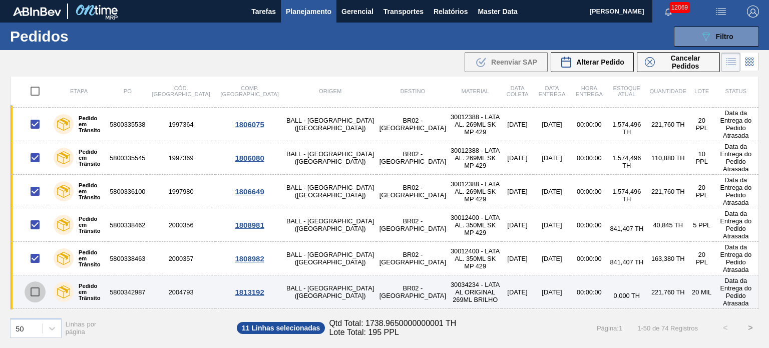
click at [39, 281] on input "checkbox" at bounding box center [35, 291] width 21 height 21
checkbox input "true"
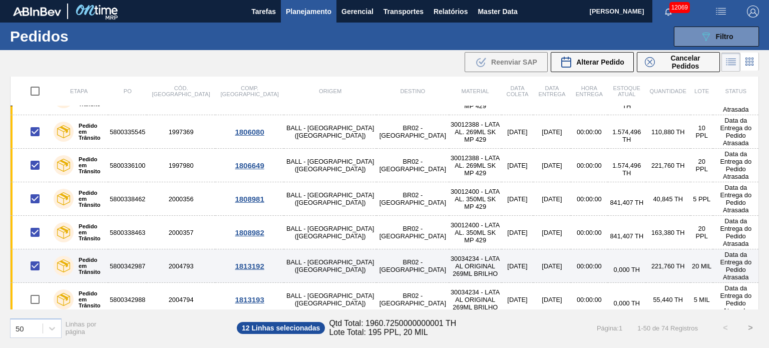
scroll to position [250, 0]
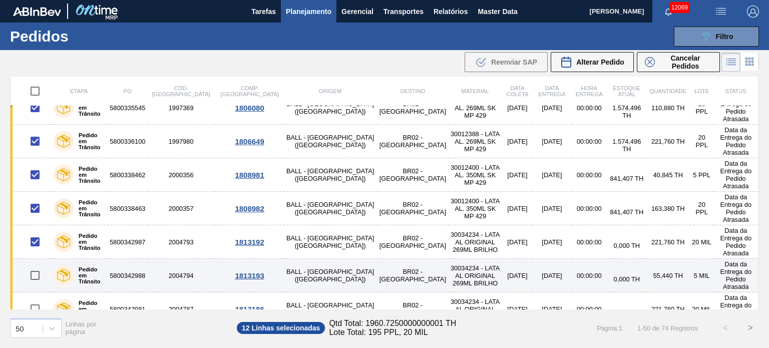
click at [31, 265] on input "checkbox" at bounding box center [35, 275] width 21 height 21
checkbox input "true"
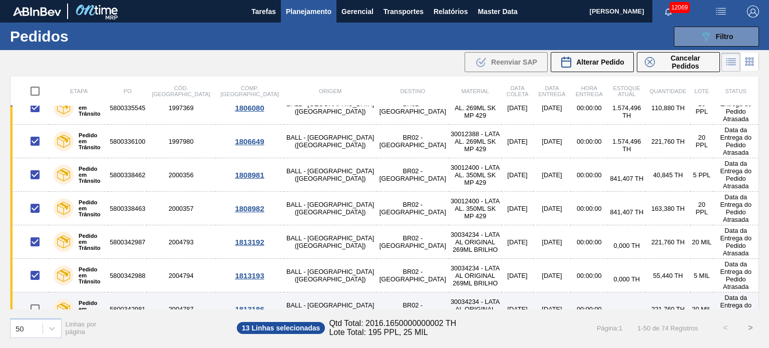
click at [34, 299] on input "checkbox" at bounding box center [35, 309] width 21 height 21
checkbox input "true"
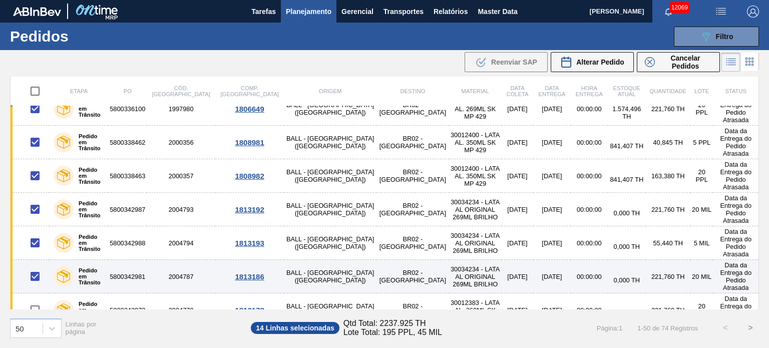
scroll to position [301, 0]
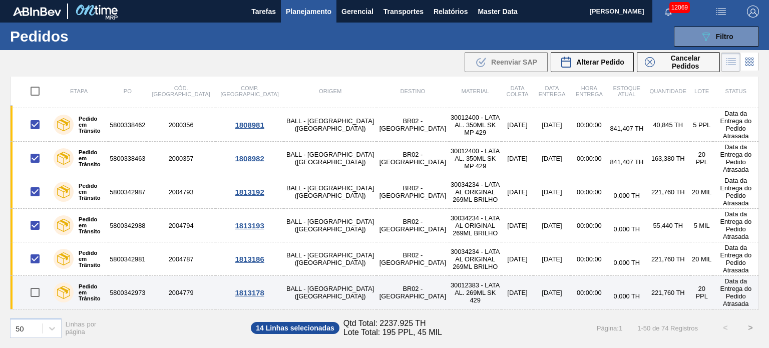
click at [32, 282] on input "checkbox" at bounding box center [35, 292] width 21 height 21
checkbox input "true"
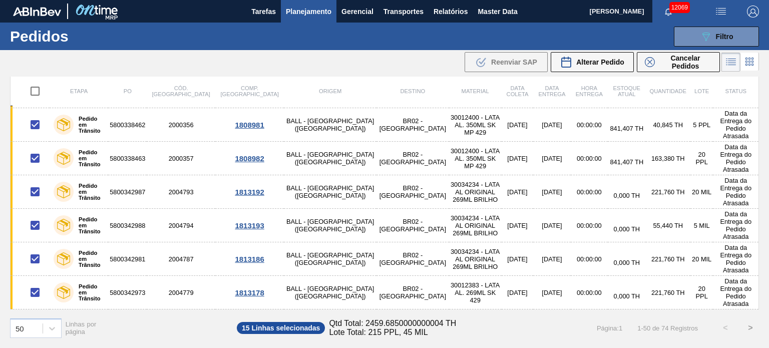
click at [30, 316] on input "checkbox" at bounding box center [35, 326] width 21 height 21
checkbox input "true"
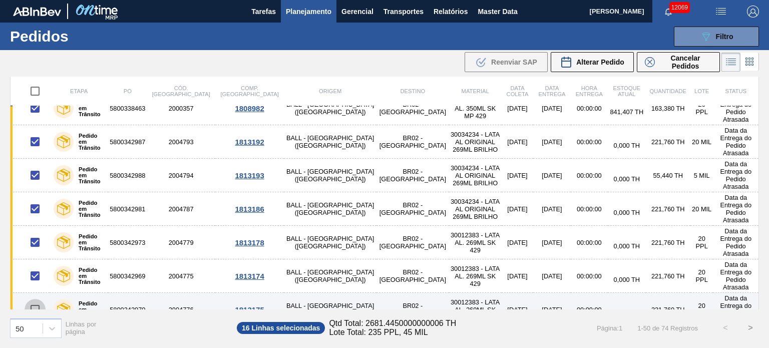
click at [31, 299] on input "checkbox" at bounding box center [35, 309] width 21 height 21
checkbox input "true"
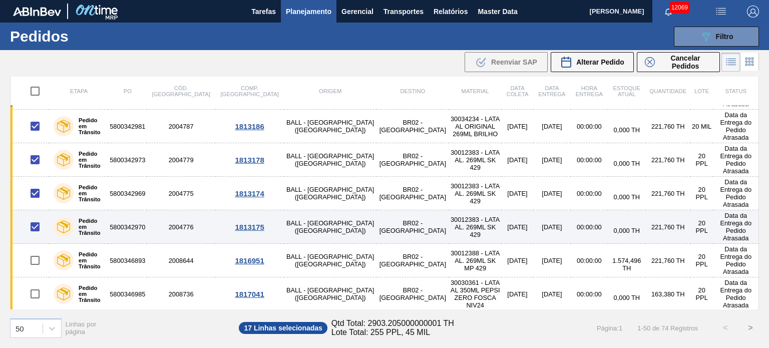
scroll to position [451, 0]
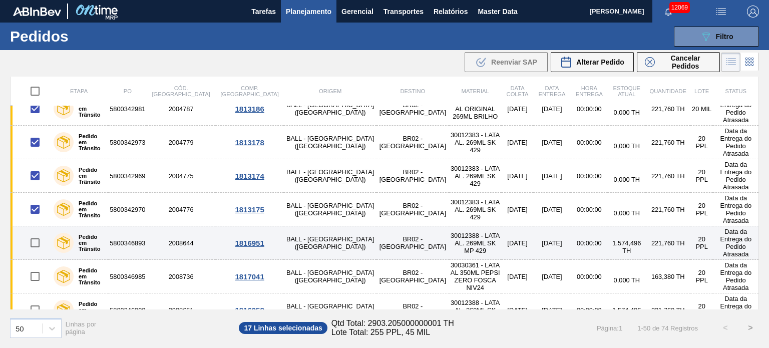
click at [37, 232] on input "checkbox" at bounding box center [35, 242] width 21 height 21
checkbox input "true"
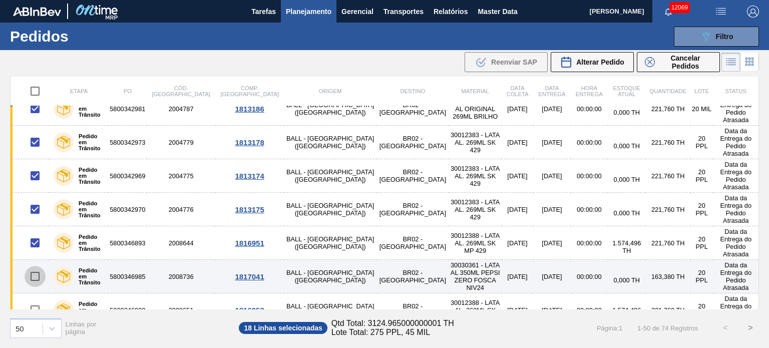
click at [37, 266] on input "checkbox" at bounding box center [35, 276] width 21 height 21
checkbox input "true"
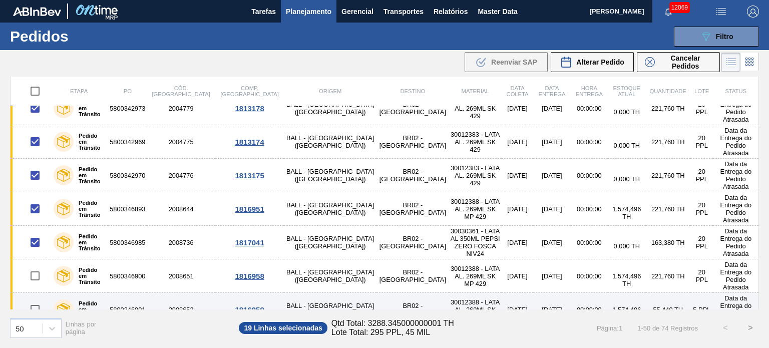
scroll to position [501, 0]
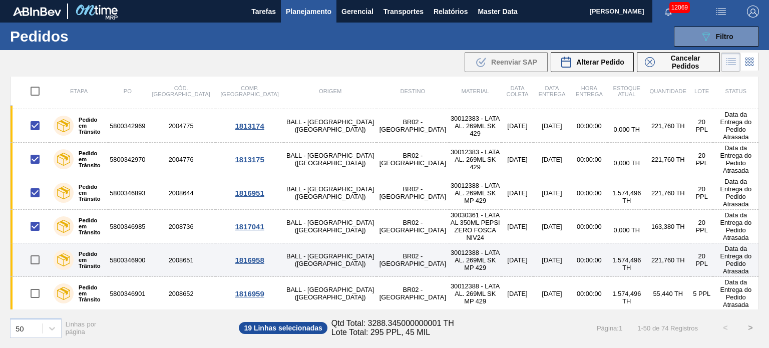
click at [26, 249] on input "checkbox" at bounding box center [35, 259] width 21 height 21
checkbox input "true"
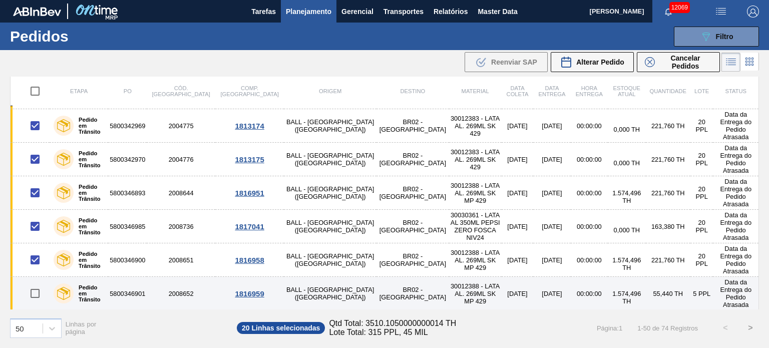
click at [30, 283] on input "checkbox" at bounding box center [35, 293] width 21 height 21
checkbox input "true"
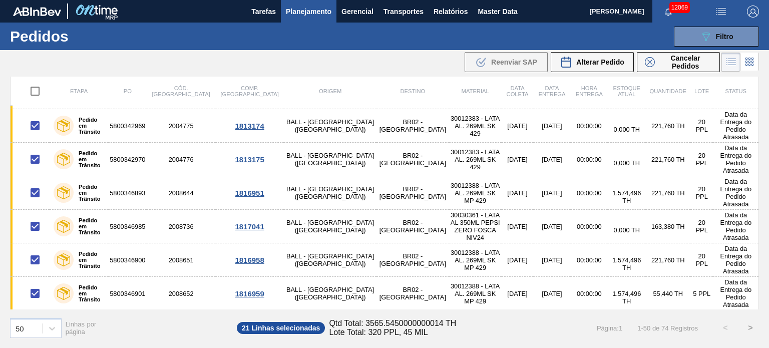
click at [32, 317] on input "checkbox" at bounding box center [35, 327] width 21 height 21
checkbox input "true"
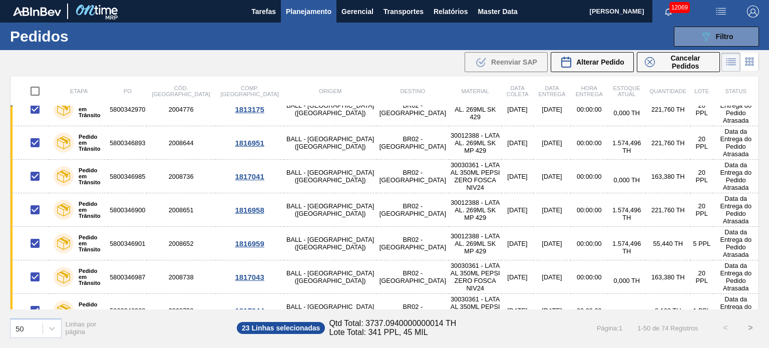
click at [36, 334] on input "checkbox" at bounding box center [35, 344] width 21 height 21
checkbox input "true"
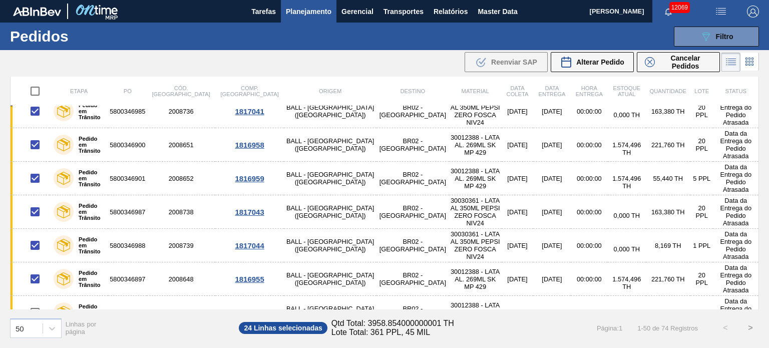
scroll to position [601, 0]
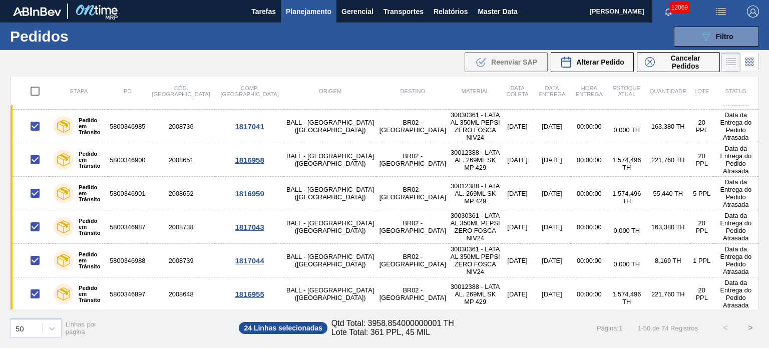
click at [33, 317] on input "checkbox" at bounding box center [35, 327] width 21 height 21
checkbox input "true"
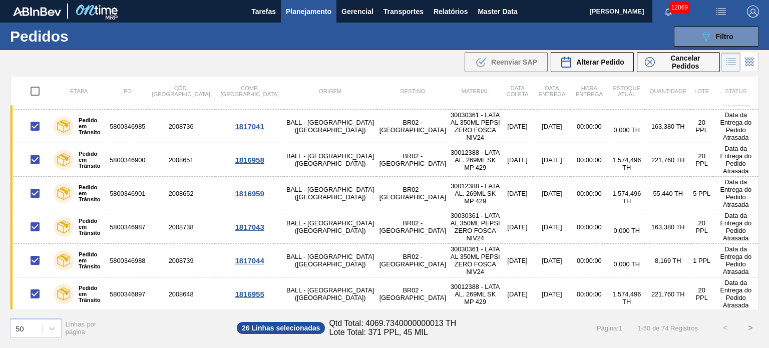
checkbox input "true"
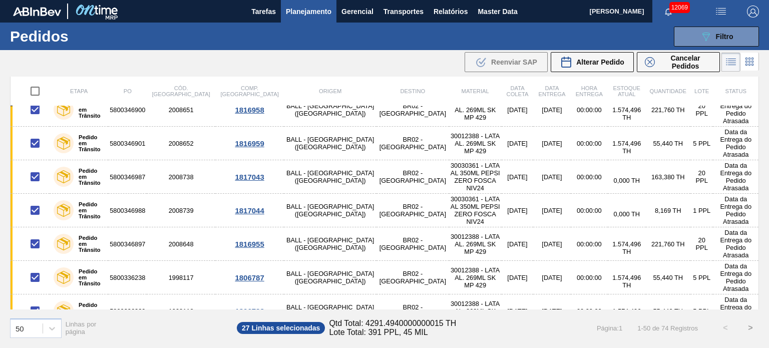
scroll to position [701, 0]
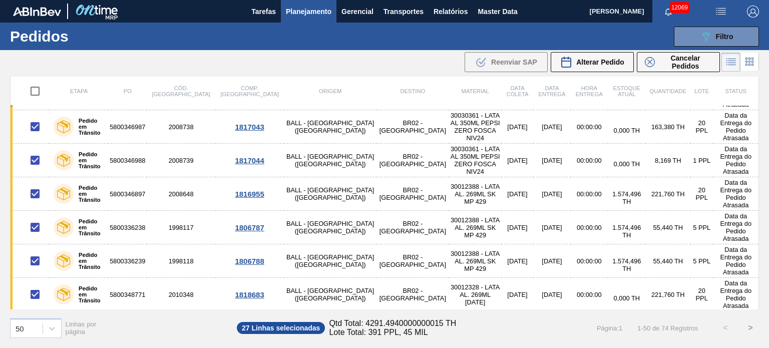
click at [30, 318] on input "checkbox" at bounding box center [35, 328] width 21 height 21
checkbox input "true"
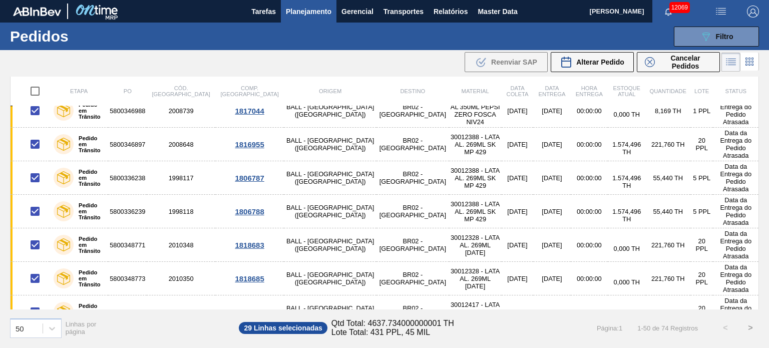
scroll to position [751, 0]
click at [33, 335] on input "checkbox" at bounding box center [35, 345] width 21 height 21
checkbox input "true"
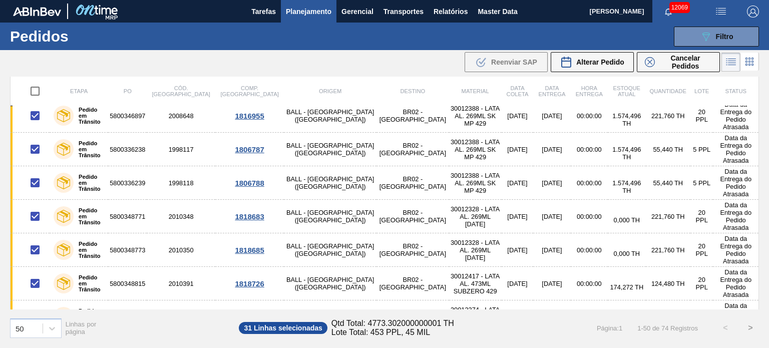
scroll to position [801, 0]
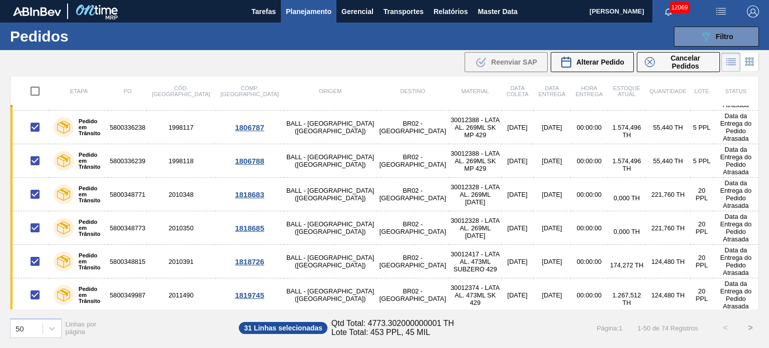
checkbox input "true"
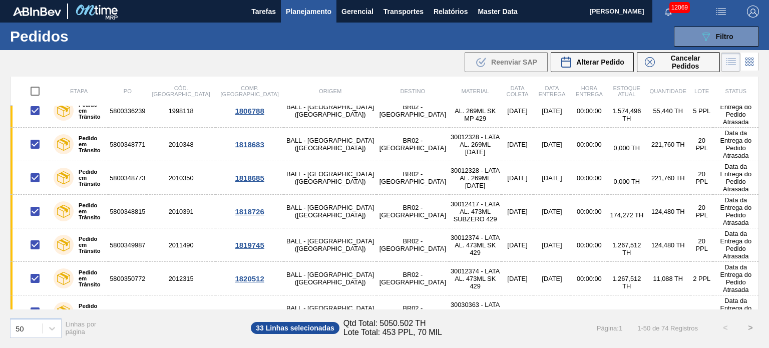
checkbox input "true"
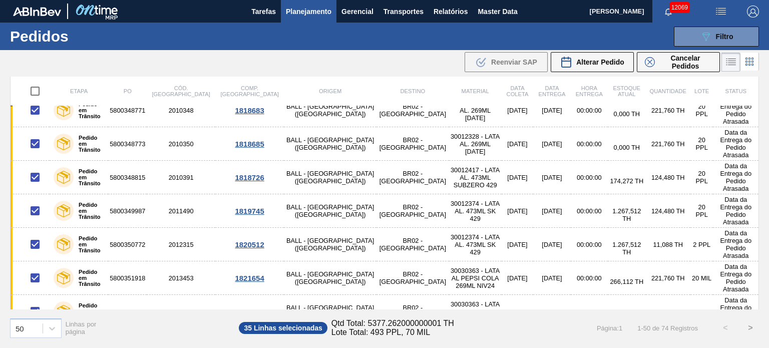
scroll to position [902, 0]
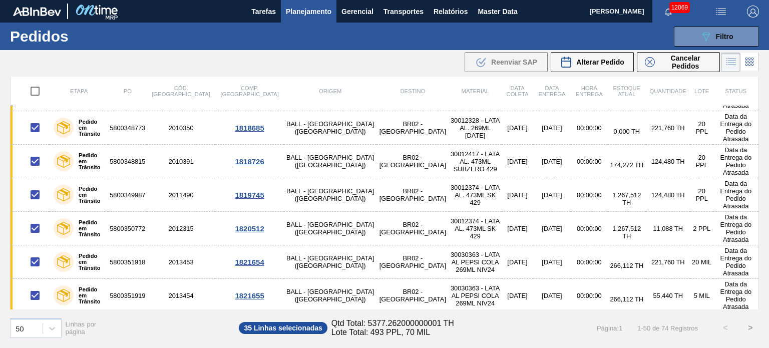
checkbox input "true"
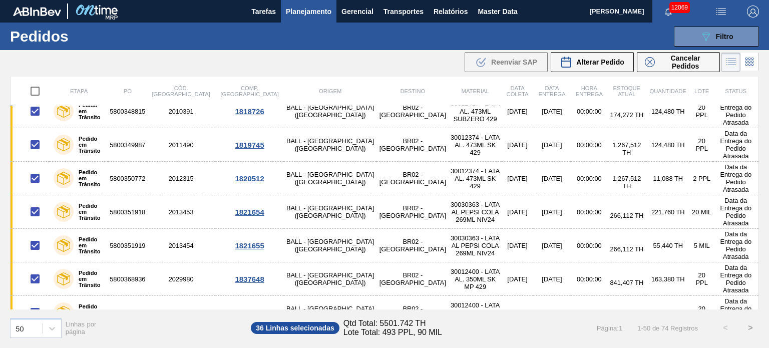
checkbox input "true"
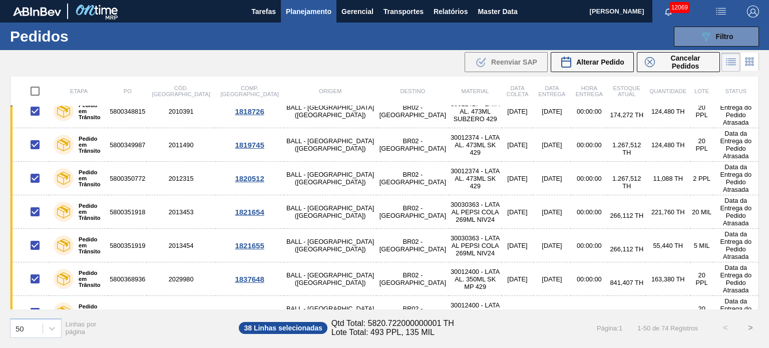
checkbox input "true"
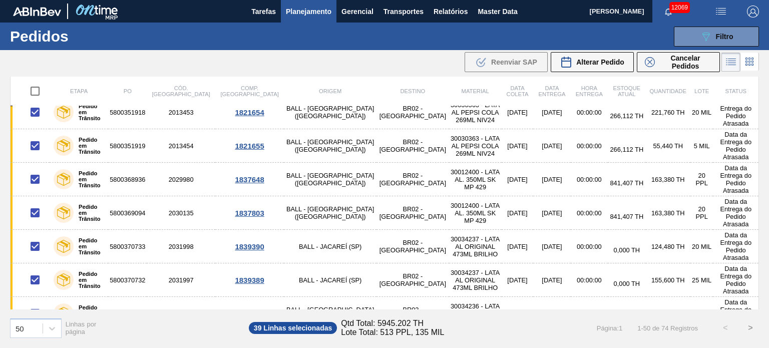
scroll to position [1052, 0]
checkbox input "true"
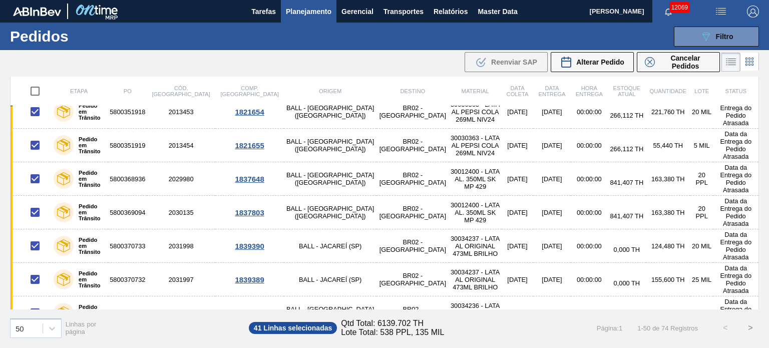
scroll to position [1102, 0]
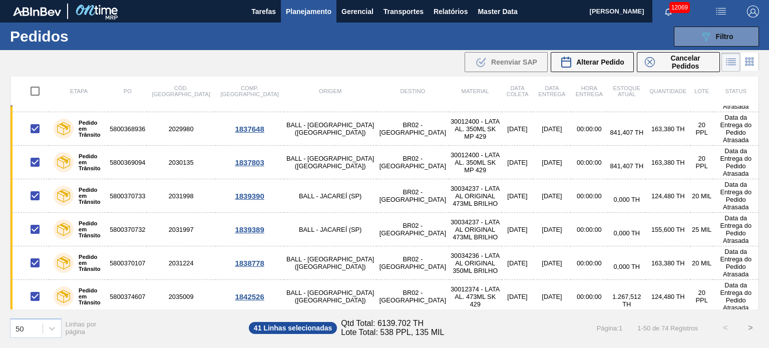
checkbox input "true"
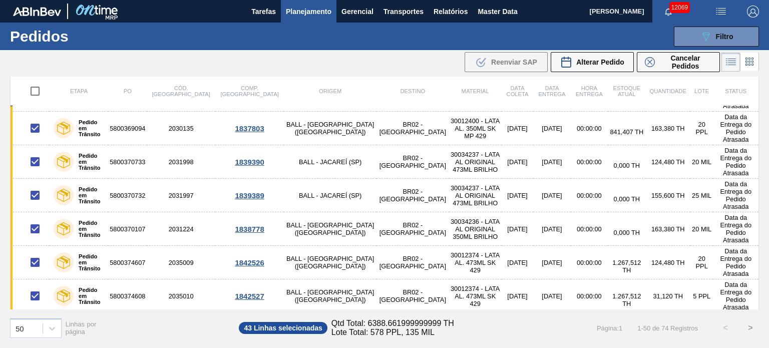
scroll to position [1152, 0]
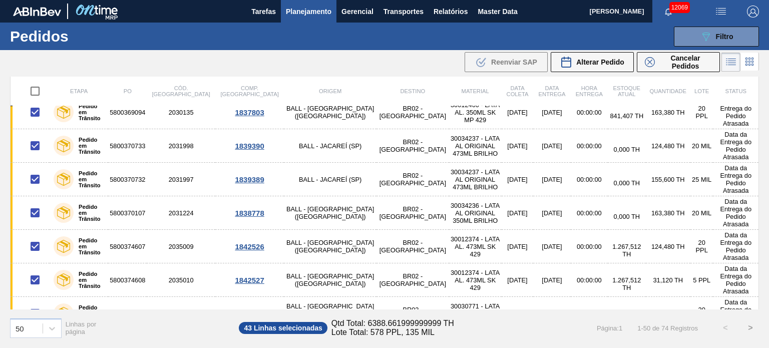
checkbox input "true"
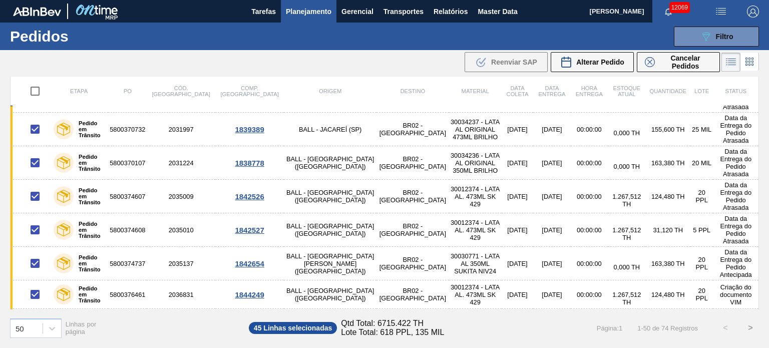
checkbox input "true"
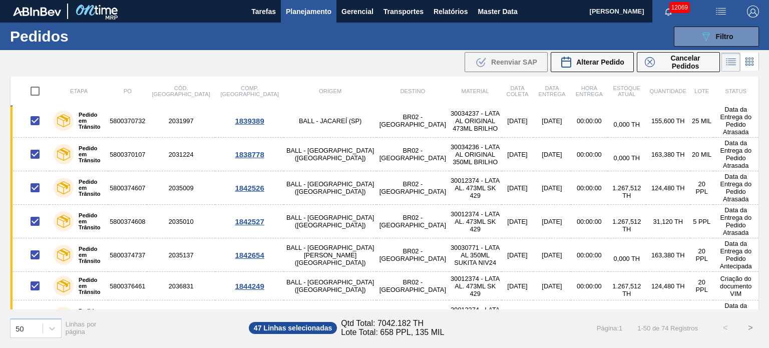
scroll to position [1219, 0]
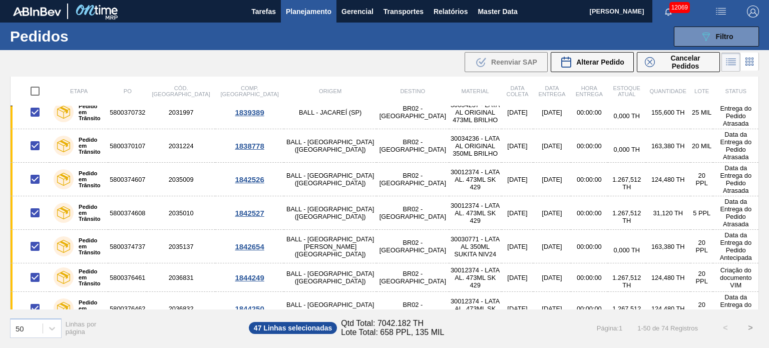
checkbox input "true"
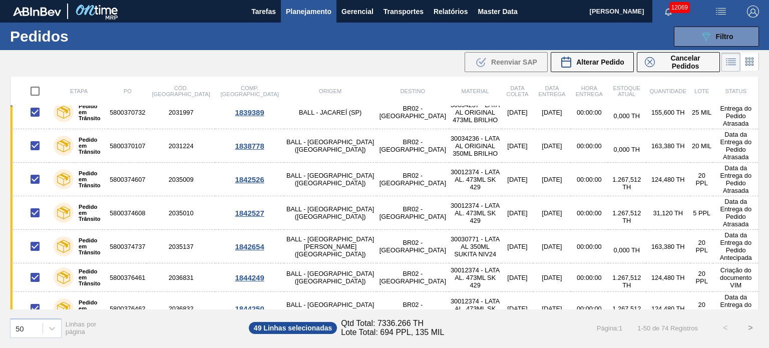
checkbox input "true"
click at [649, 70] on div "Cancelar Pedidos" at bounding box center [678, 62] width 67 height 16
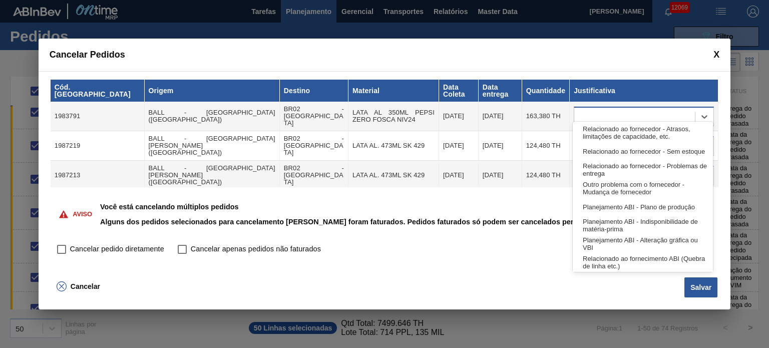
click at [603, 109] on div at bounding box center [634, 116] width 121 height 15
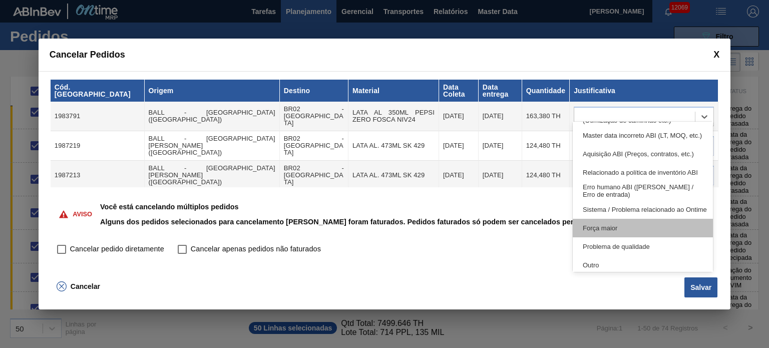
scroll to position [187, 0]
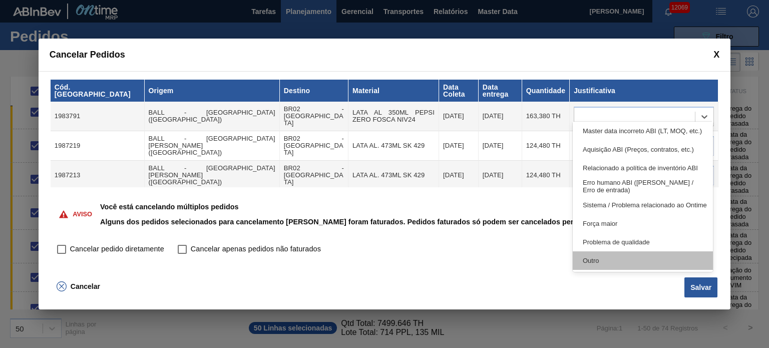
click at [608, 256] on div "Outro" at bounding box center [643, 260] width 140 height 19
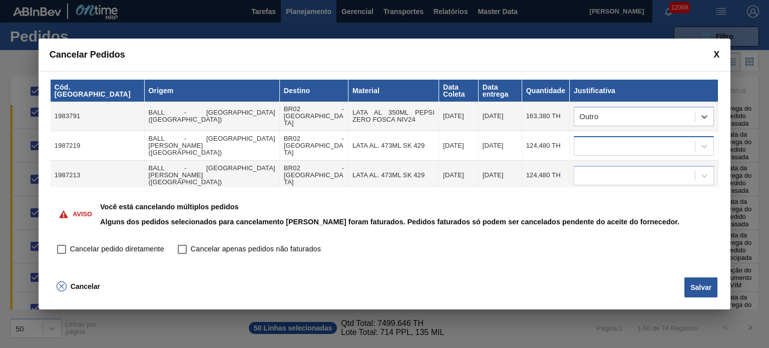
click at [617, 139] on div at bounding box center [634, 146] width 121 height 15
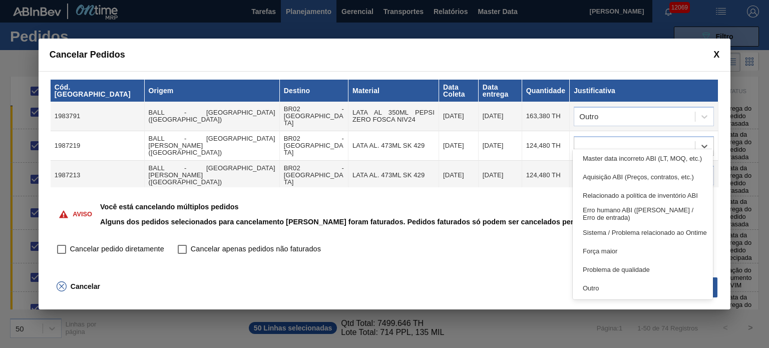
drag, startPoint x: 624, startPoint y: 294, endPoint x: 622, endPoint y: 281, distance: 12.7
click at [623, 294] on div "Outro" at bounding box center [643, 288] width 140 height 19
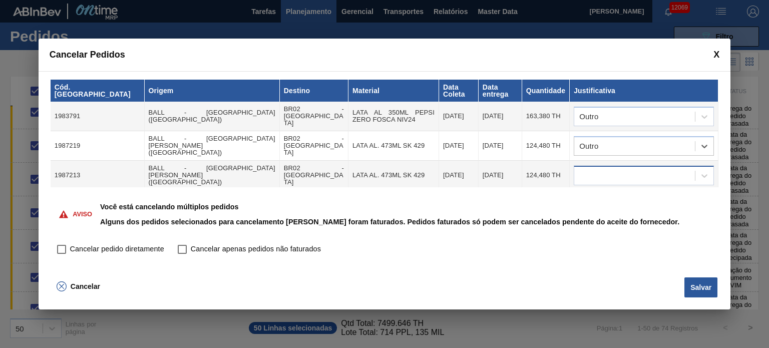
click at [620, 168] on div at bounding box center [634, 175] width 121 height 15
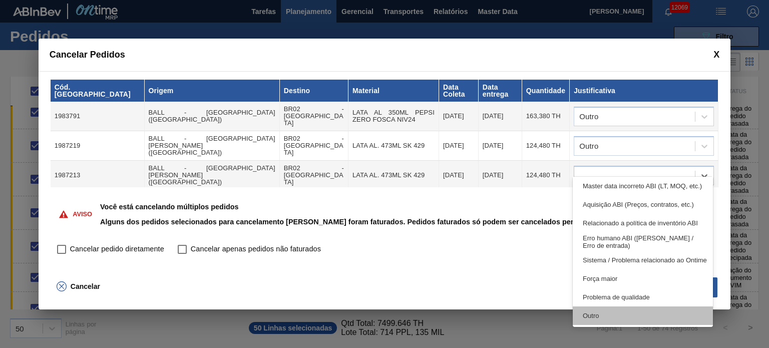
click at [627, 312] on div "Outro" at bounding box center [643, 316] width 140 height 19
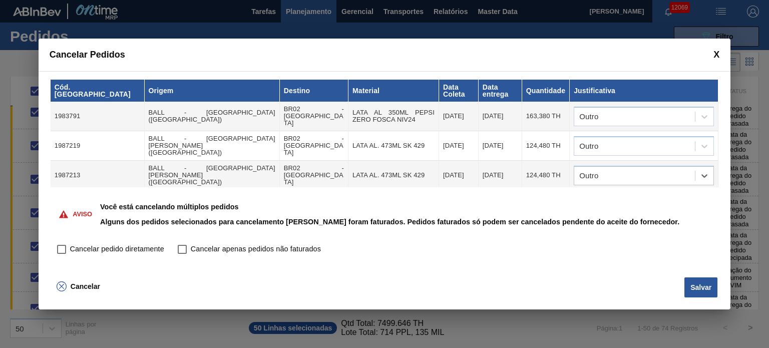
scroll to position [50, 0]
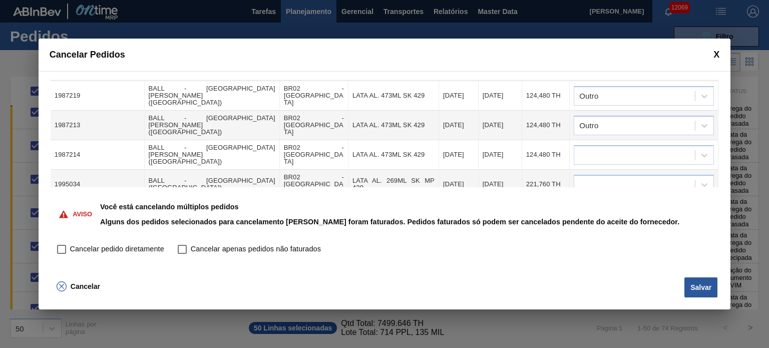
click at [621, 140] on td at bounding box center [644, 155] width 149 height 30
click at [625, 148] on div at bounding box center [634, 155] width 121 height 15
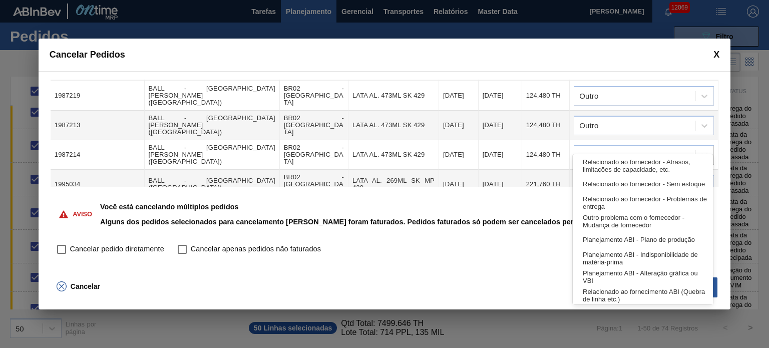
scroll to position [187, 0]
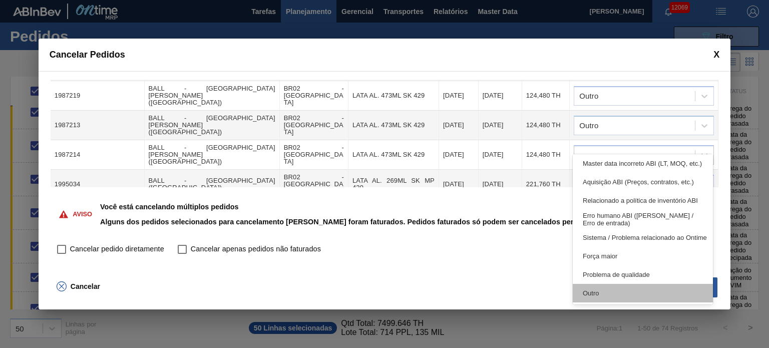
click at [615, 298] on div "Outro" at bounding box center [643, 293] width 140 height 19
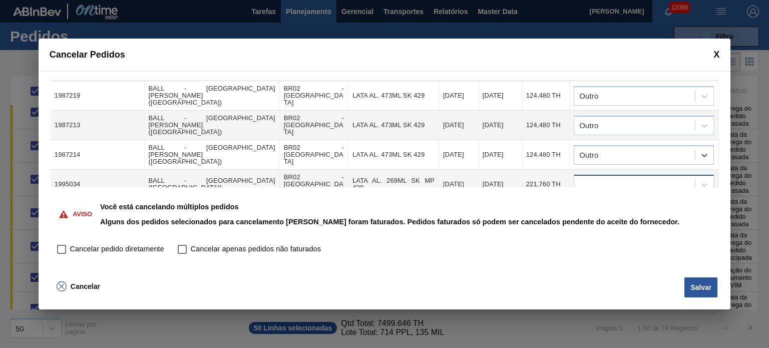
click at [615, 177] on div at bounding box center [634, 184] width 121 height 15
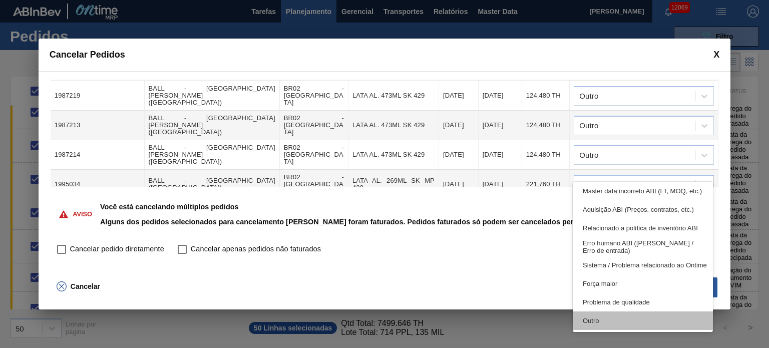
click at [595, 319] on div "Outro" at bounding box center [643, 321] width 140 height 19
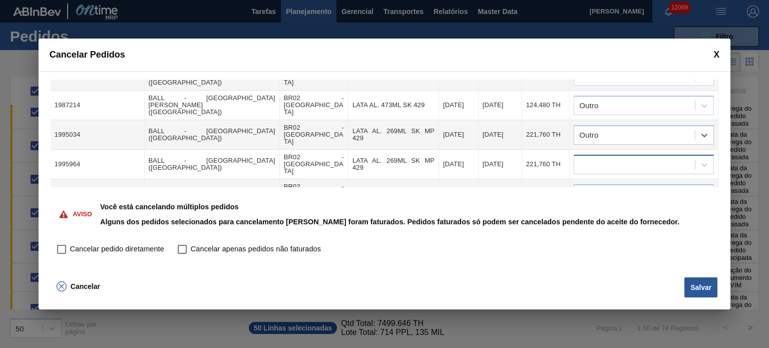
scroll to position [100, 0]
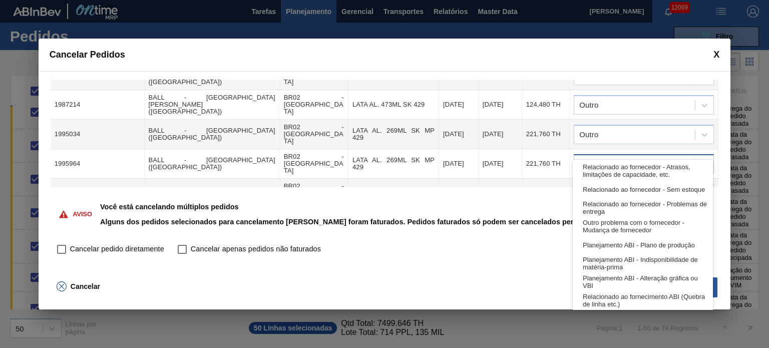
click at [616, 157] on div at bounding box center [634, 164] width 121 height 15
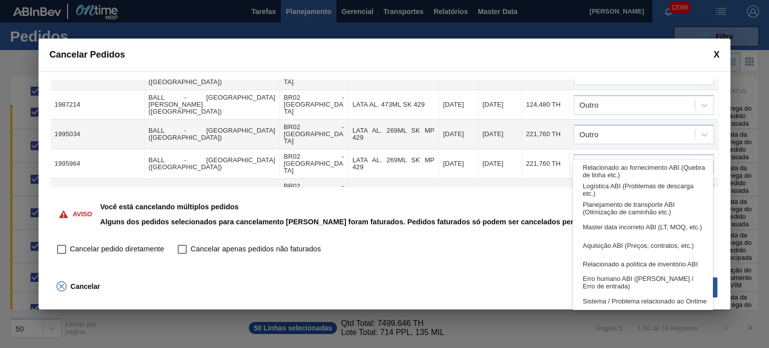
scroll to position [187, 0]
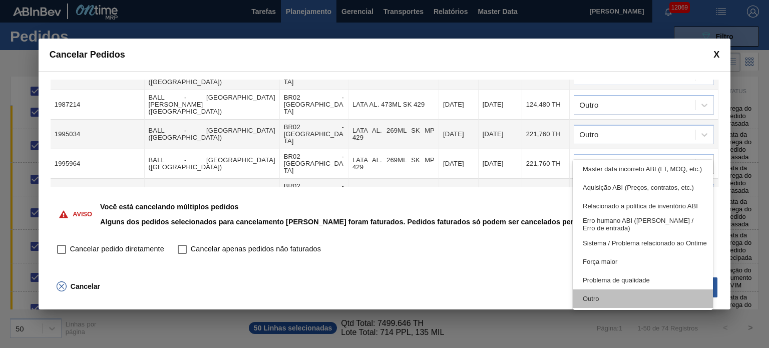
click at [607, 305] on div "Outro" at bounding box center [643, 298] width 140 height 19
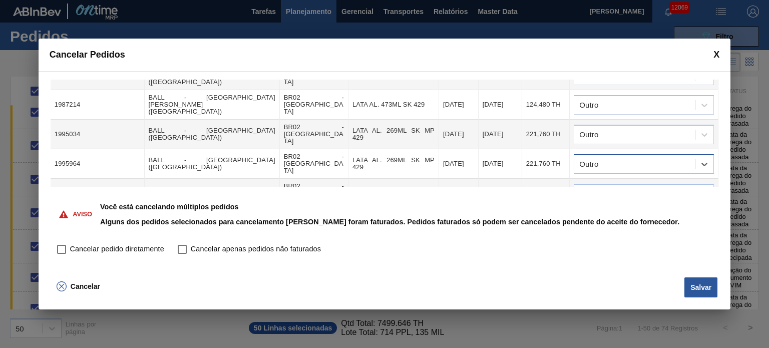
scroll to position [150, 0]
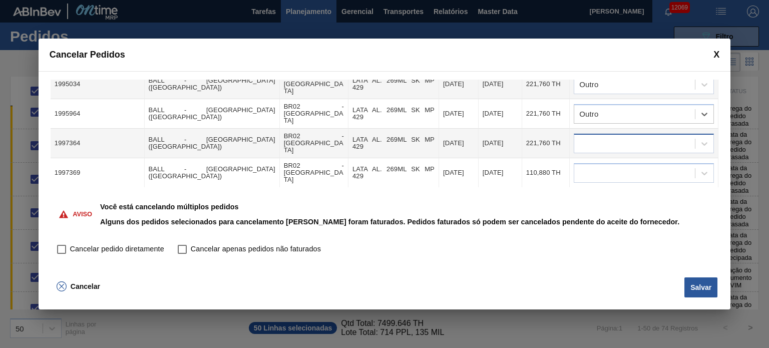
click at [607, 136] on div at bounding box center [634, 143] width 121 height 15
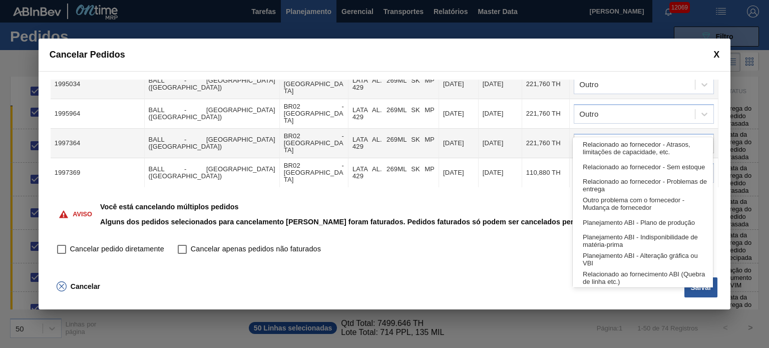
scroll to position [187, 0]
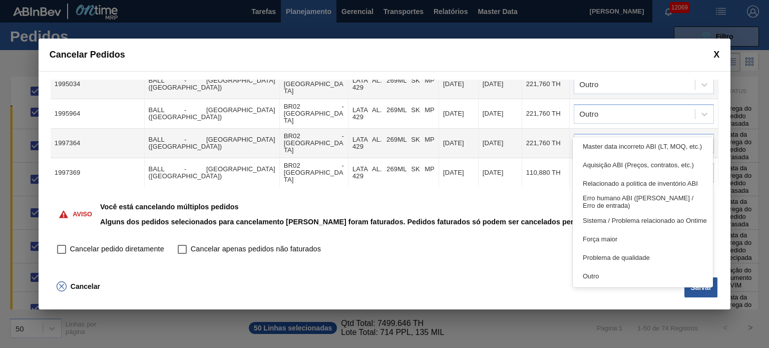
drag, startPoint x: 606, startPoint y: 275, endPoint x: 597, endPoint y: 283, distance: 12.1
click at [606, 274] on div "Outro" at bounding box center [643, 276] width 140 height 19
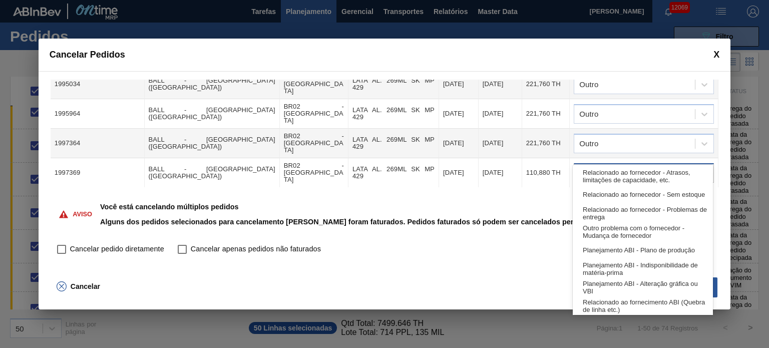
click at [585, 166] on div at bounding box center [634, 173] width 121 height 15
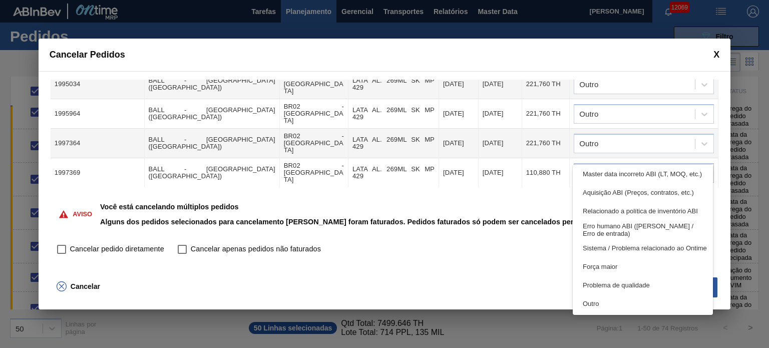
drag, startPoint x: 595, startPoint y: 309, endPoint x: 601, endPoint y: 272, distance: 36.5
click at [595, 309] on div "Outro" at bounding box center [643, 304] width 140 height 19
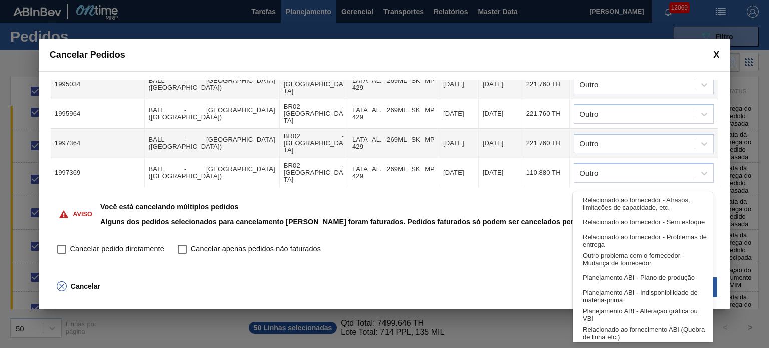
click at [618, 195] on div at bounding box center [634, 202] width 121 height 15
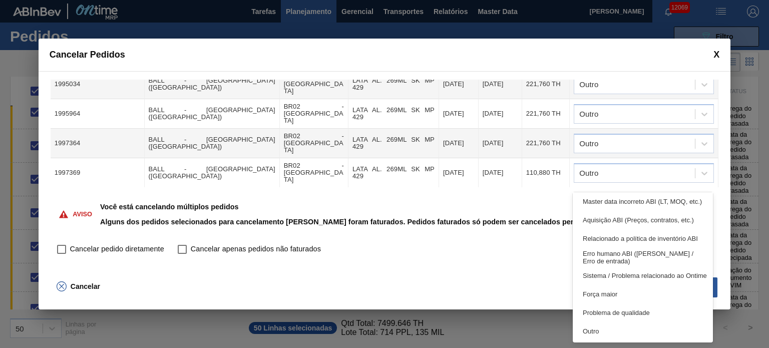
click at [605, 324] on div "Outro" at bounding box center [643, 331] width 140 height 19
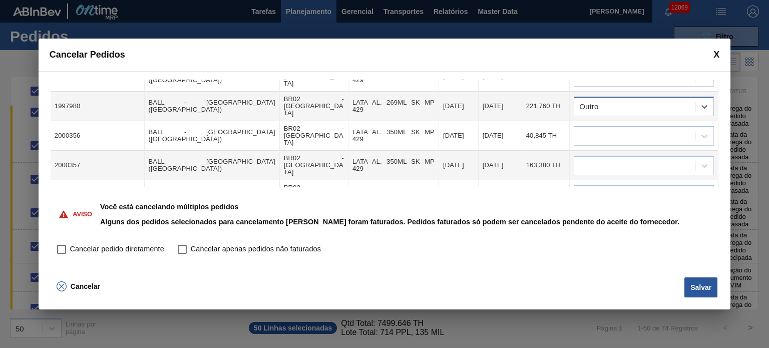
scroll to position [250, 0]
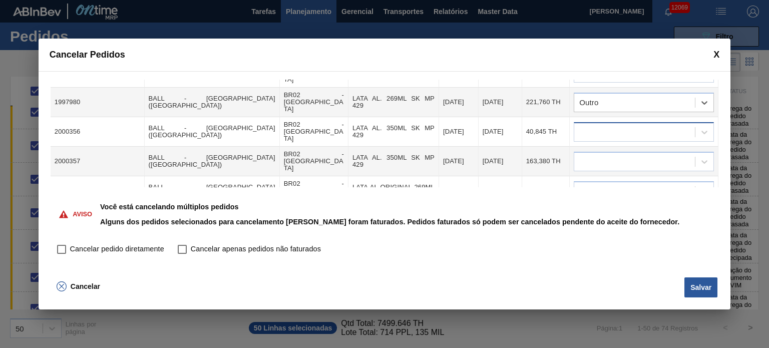
click at [633, 125] on div at bounding box center [634, 132] width 121 height 15
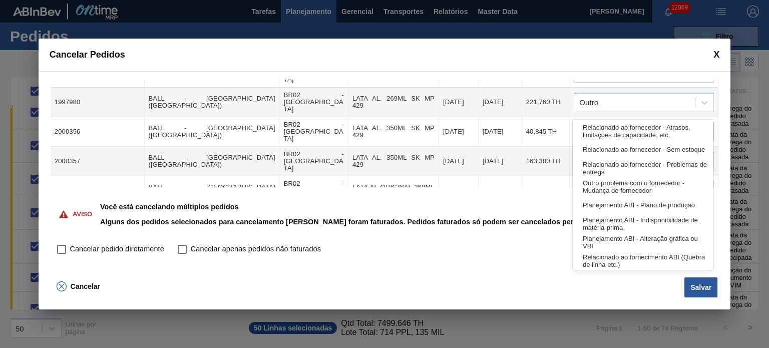
scroll to position [187, 0]
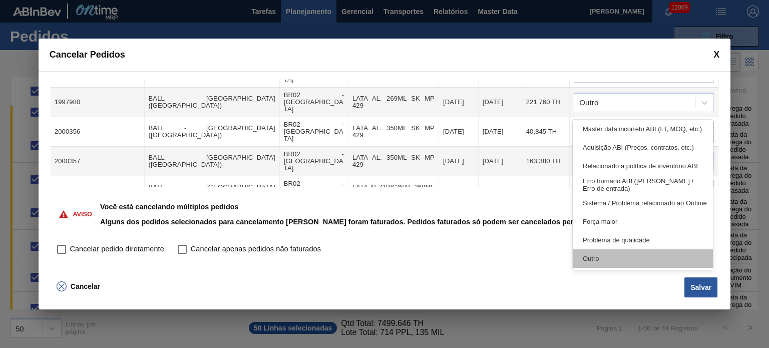
click at [623, 256] on div "Outro" at bounding box center [643, 258] width 140 height 19
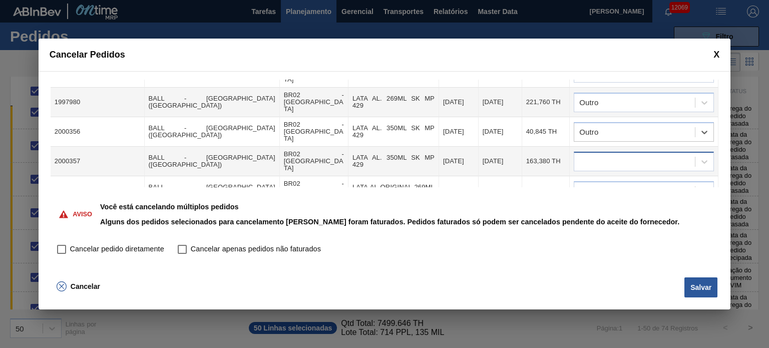
click at [626, 154] on div at bounding box center [634, 161] width 121 height 15
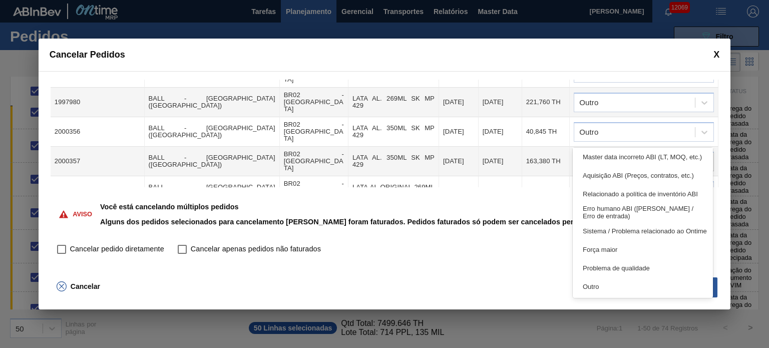
drag, startPoint x: 619, startPoint y: 284, endPoint x: 616, endPoint y: 240, distance: 44.2
click at [619, 282] on div "Outro" at bounding box center [643, 286] width 140 height 19
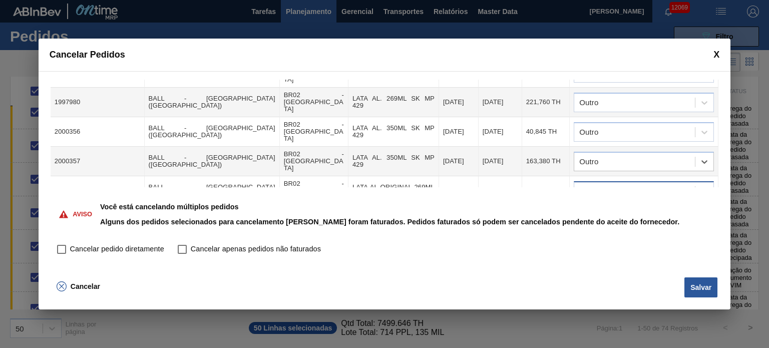
click at [617, 184] on div at bounding box center [634, 191] width 121 height 15
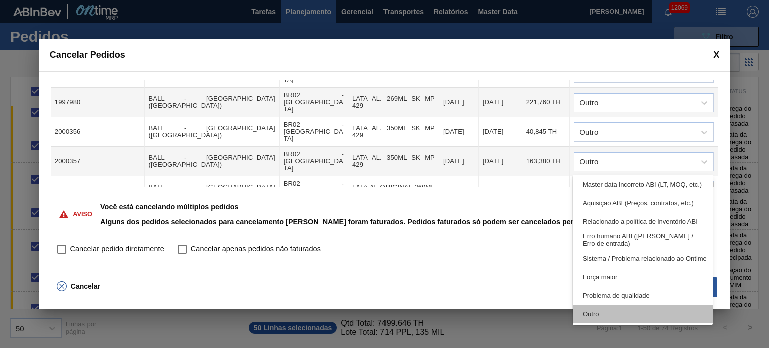
click at [619, 307] on div "Outro" at bounding box center [643, 314] width 140 height 19
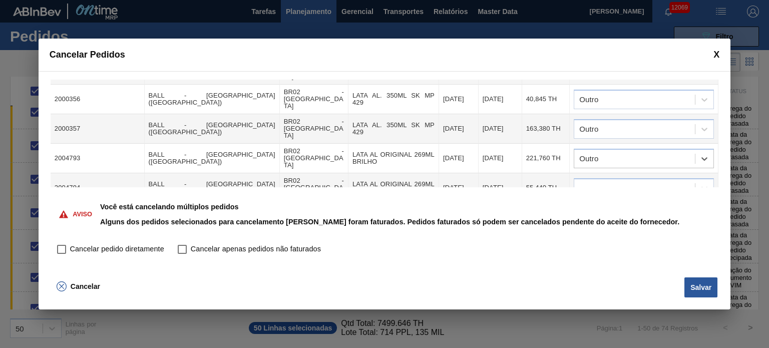
scroll to position [301, 0]
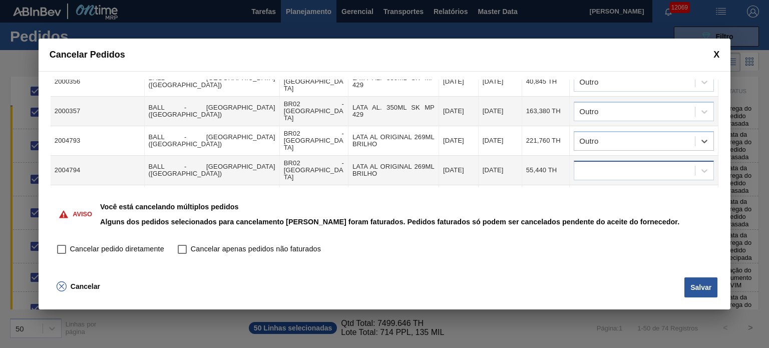
click at [604, 163] on div at bounding box center [634, 170] width 121 height 15
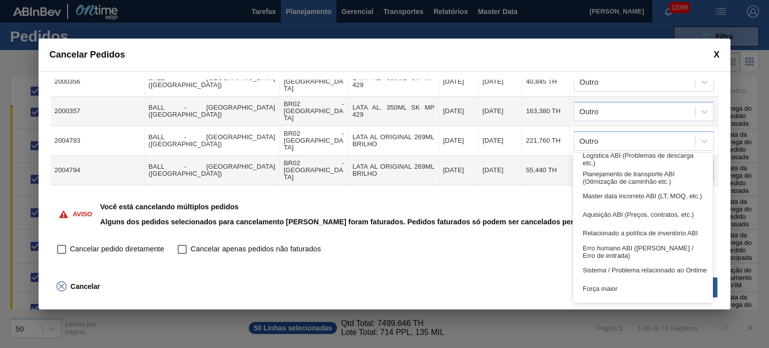
scroll to position [187, 0]
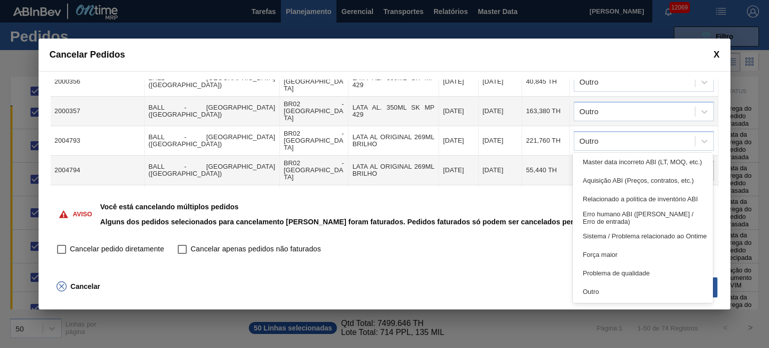
click at [611, 292] on div "Outro" at bounding box center [643, 291] width 140 height 19
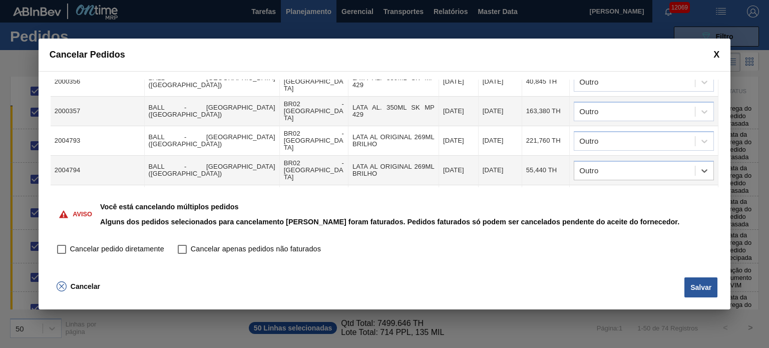
click at [623, 193] on div at bounding box center [634, 200] width 121 height 15
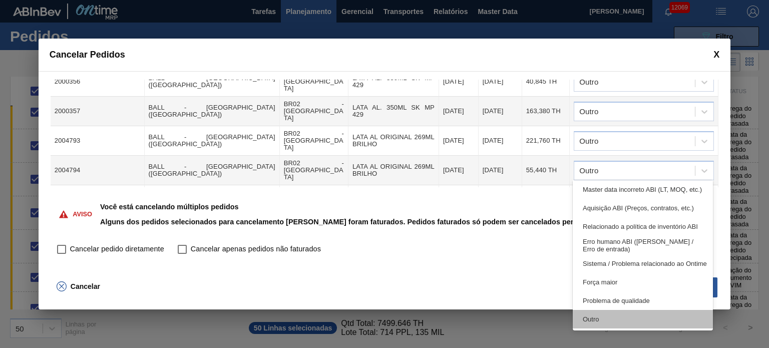
click at [619, 314] on div "Outro" at bounding box center [643, 319] width 140 height 19
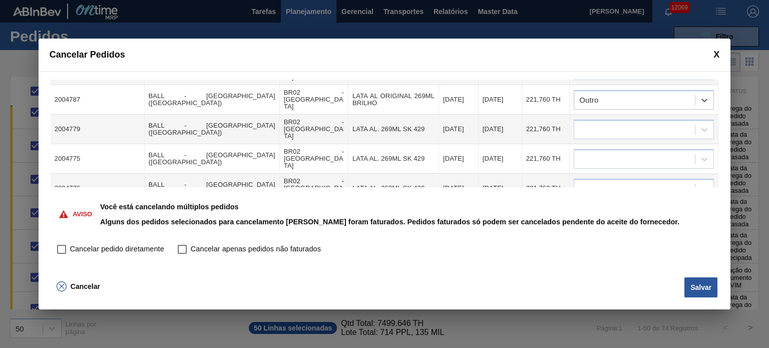
scroll to position [351, 0]
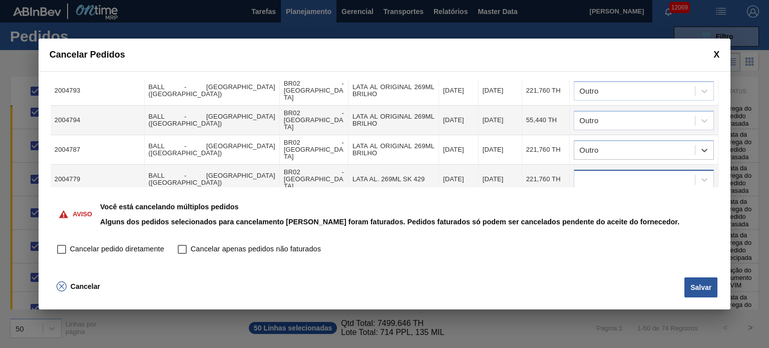
click at [614, 172] on div at bounding box center [634, 179] width 121 height 15
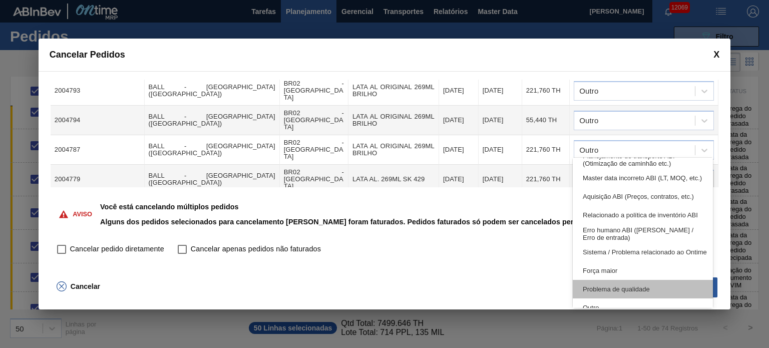
scroll to position [187, 0]
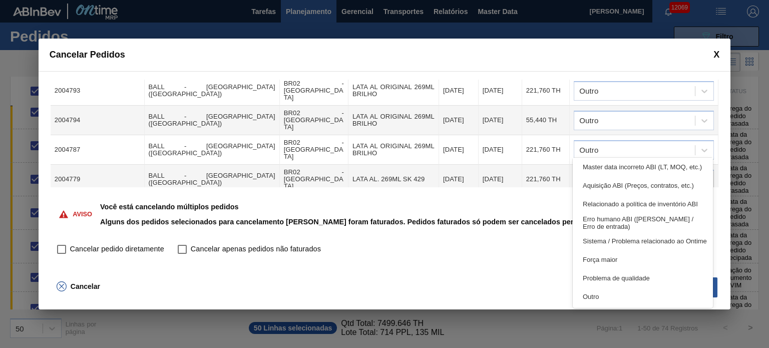
drag, startPoint x: 615, startPoint y: 296, endPoint x: 609, endPoint y: 192, distance: 104.3
click at [615, 292] on div "Outro" at bounding box center [643, 296] width 140 height 19
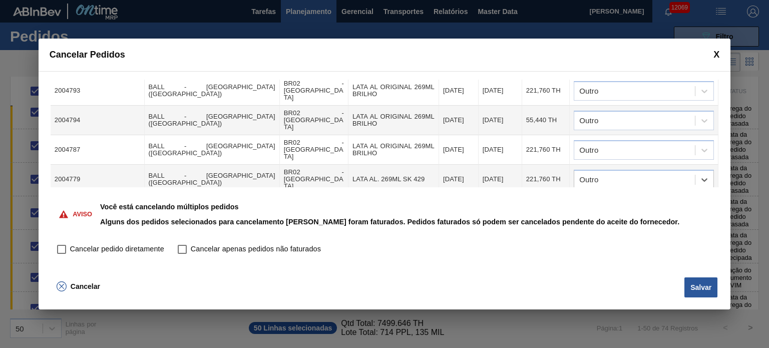
drag, startPoint x: 618, startPoint y: 176, endPoint x: 619, endPoint y: 181, distance: 5.1
click at [619, 202] on div at bounding box center [634, 209] width 121 height 15
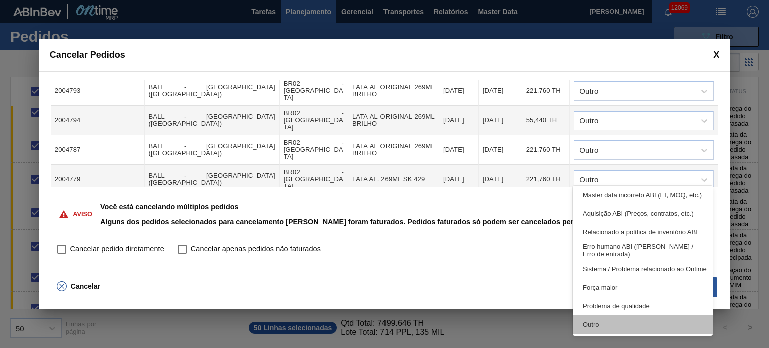
click at [615, 317] on div "Outro" at bounding box center [643, 325] width 140 height 19
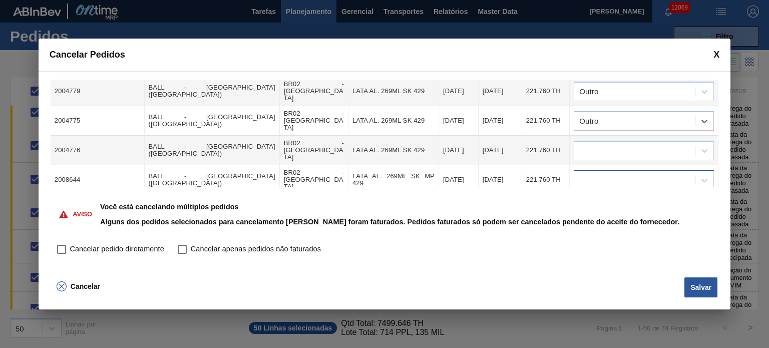
scroll to position [451, 0]
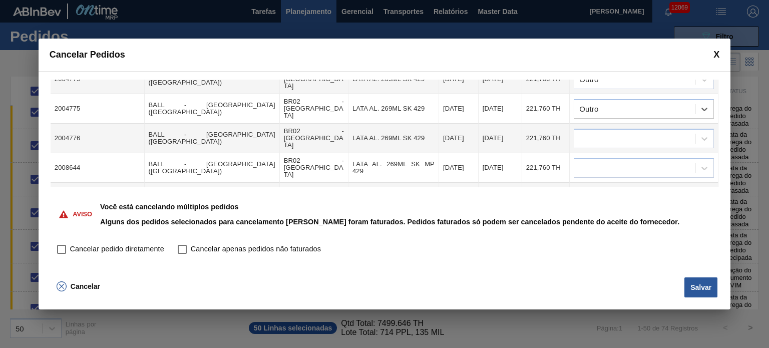
drag, startPoint x: 624, startPoint y: 104, endPoint x: 623, endPoint y: 111, distance: 6.5
click at [624, 131] on div at bounding box center [634, 138] width 121 height 15
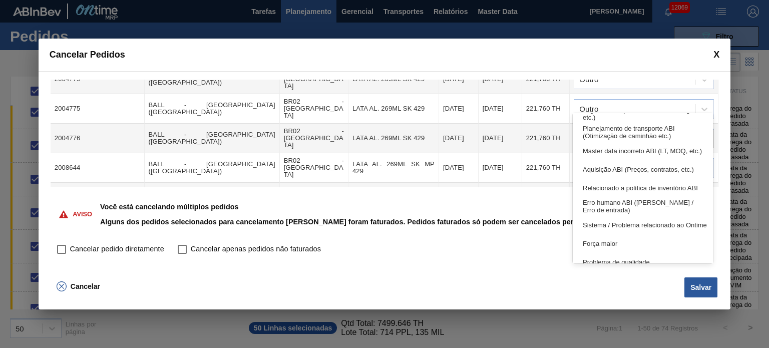
scroll to position [0, 0]
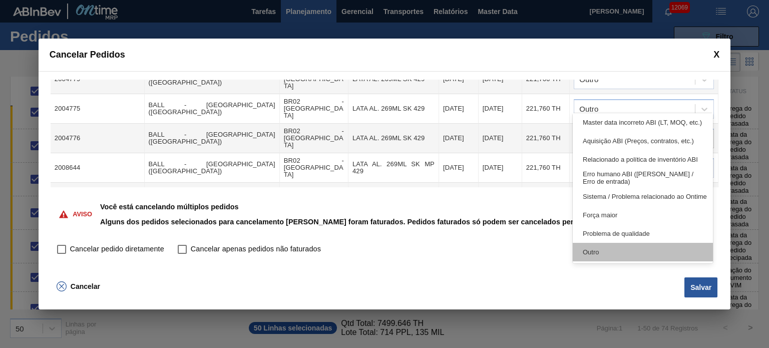
click at [613, 248] on div "Outro" at bounding box center [643, 252] width 140 height 19
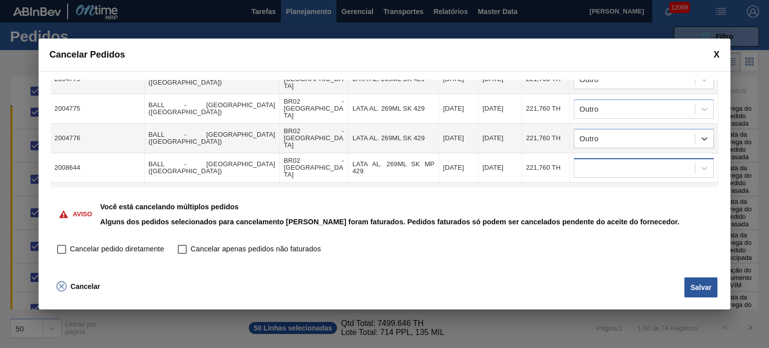
click at [627, 161] on div at bounding box center [634, 168] width 121 height 15
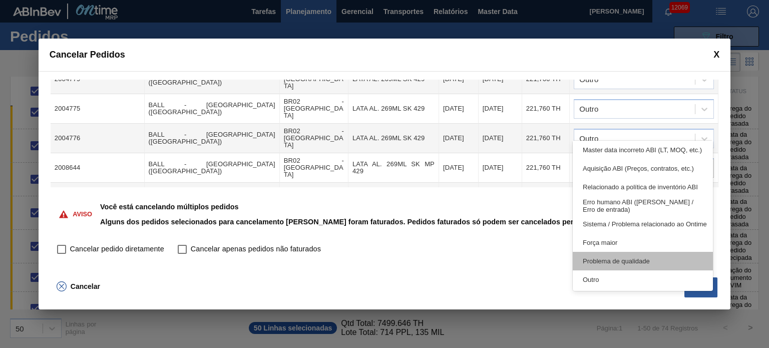
click at [608, 262] on div "Problema de qualidade" at bounding box center [643, 261] width 140 height 19
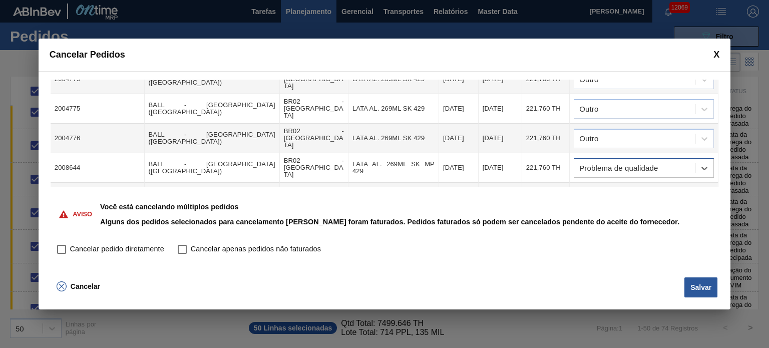
click at [622, 161] on div "Problema de qualidade" at bounding box center [634, 168] width 121 height 15
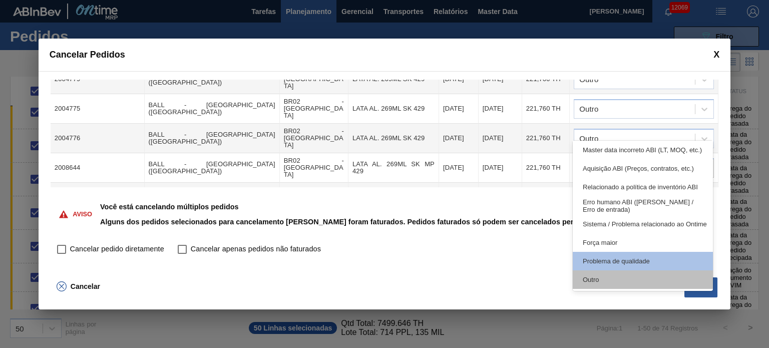
click at [617, 279] on div "Outro" at bounding box center [643, 279] width 140 height 19
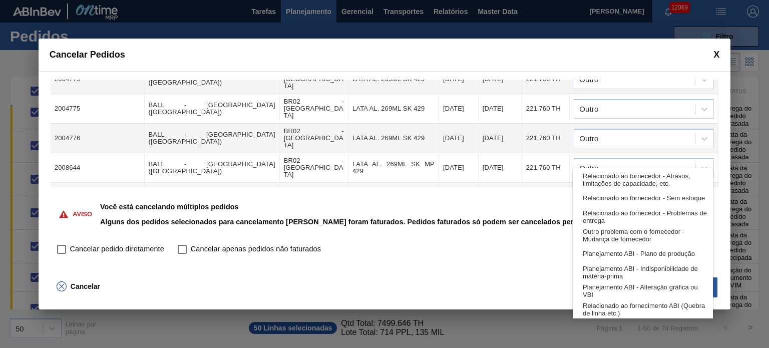
click at [618, 190] on div at bounding box center [634, 197] width 121 height 15
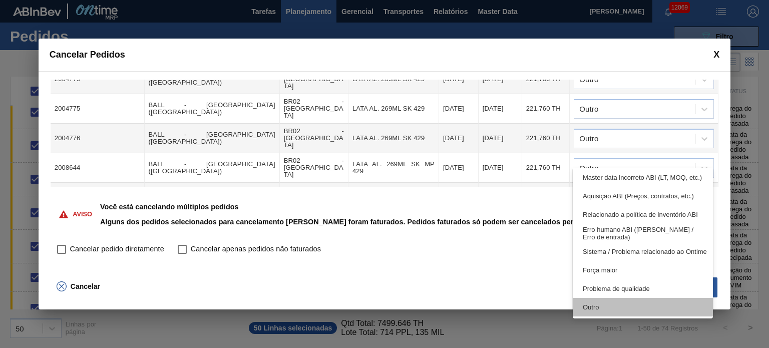
click at [613, 302] on div "Outro" at bounding box center [643, 307] width 140 height 19
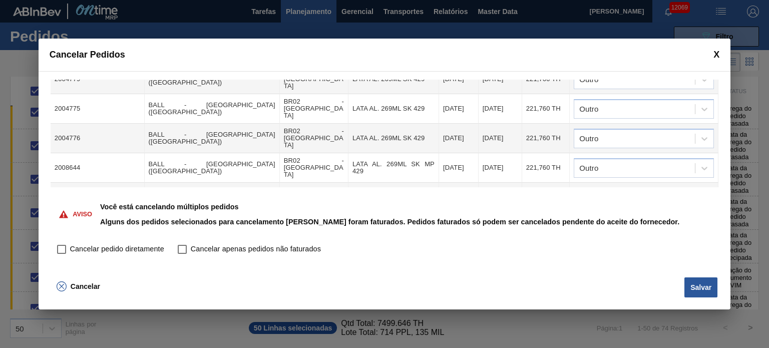
click at [624, 220] on div at bounding box center [634, 227] width 121 height 15
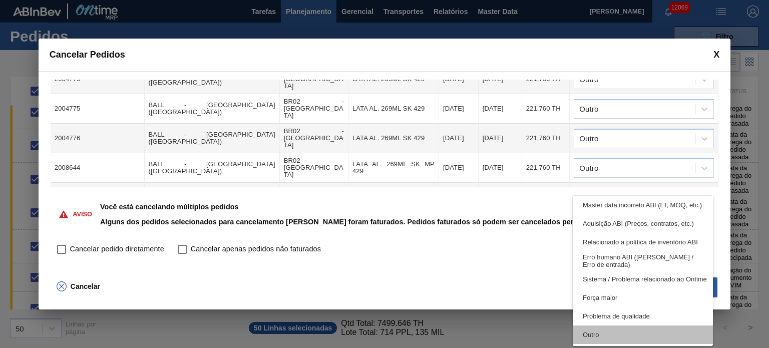
click at [606, 332] on div "Outro" at bounding box center [643, 335] width 140 height 19
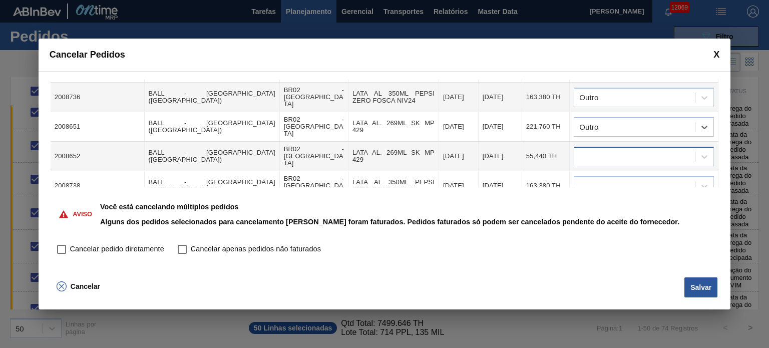
click at [615, 149] on div at bounding box center [634, 156] width 121 height 15
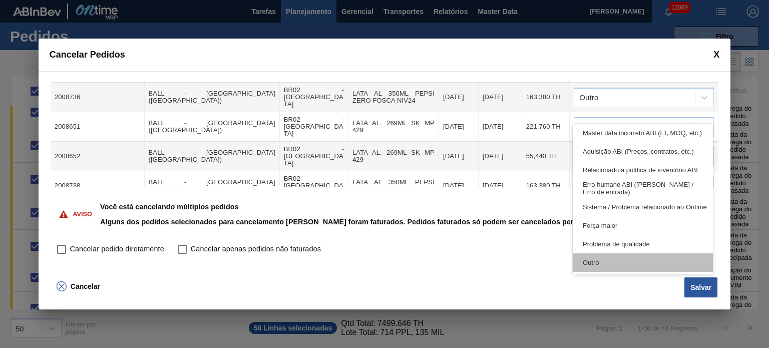
click at [617, 259] on div "Outro" at bounding box center [643, 262] width 140 height 19
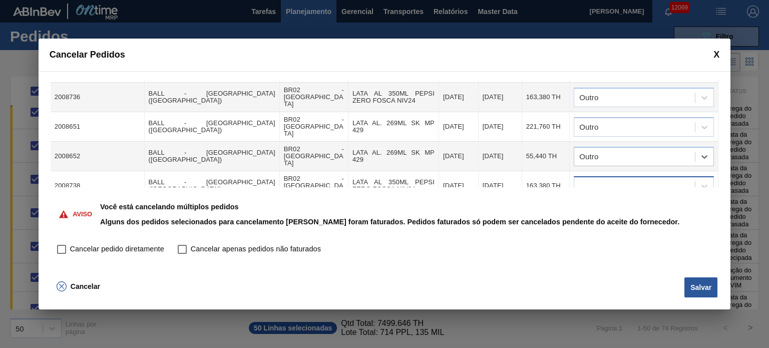
click at [626, 179] on div at bounding box center [634, 186] width 121 height 15
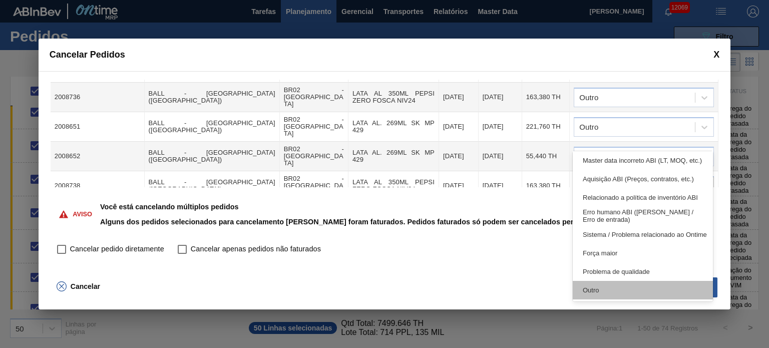
click at [613, 286] on div "Outro" at bounding box center [643, 290] width 140 height 19
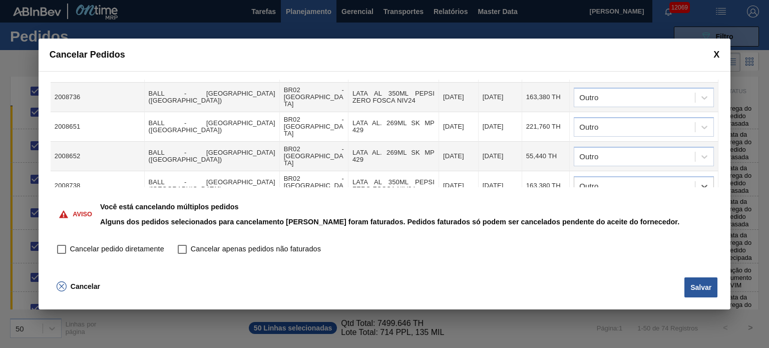
click at [642, 208] on div at bounding box center [634, 215] width 121 height 15
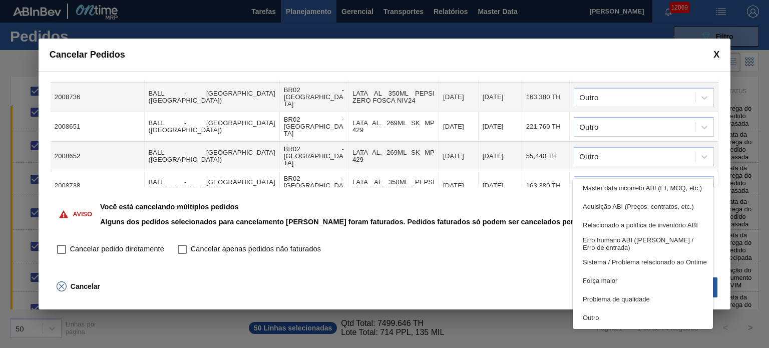
drag, startPoint x: 611, startPoint y: 311, endPoint x: 611, endPoint y: 306, distance: 5.0
click at [611, 312] on div "Outro" at bounding box center [643, 318] width 140 height 19
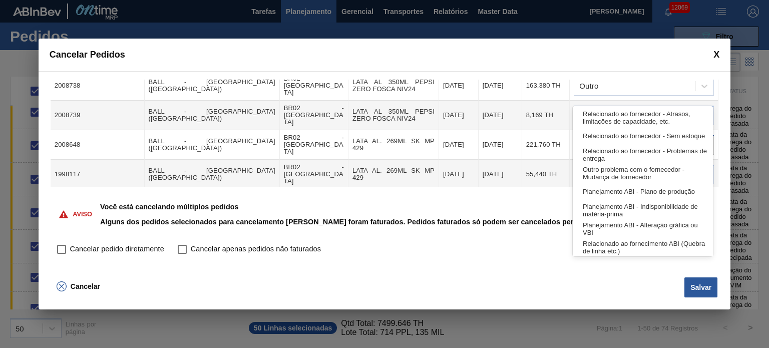
click at [627, 135] on div at bounding box center [644, 145] width 140 height 20
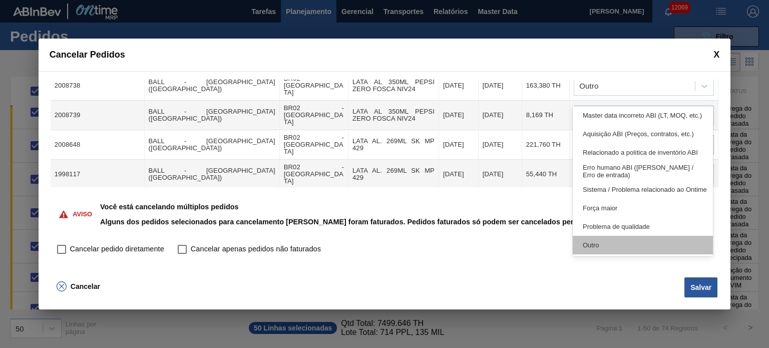
click at [606, 249] on div "Outro" at bounding box center [643, 245] width 140 height 19
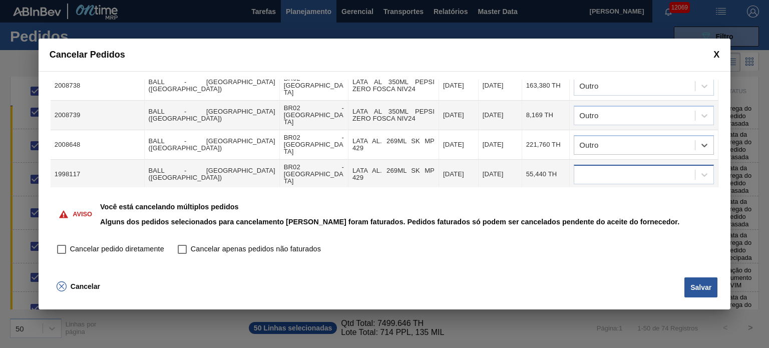
click at [631, 167] on div at bounding box center [634, 174] width 121 height 15
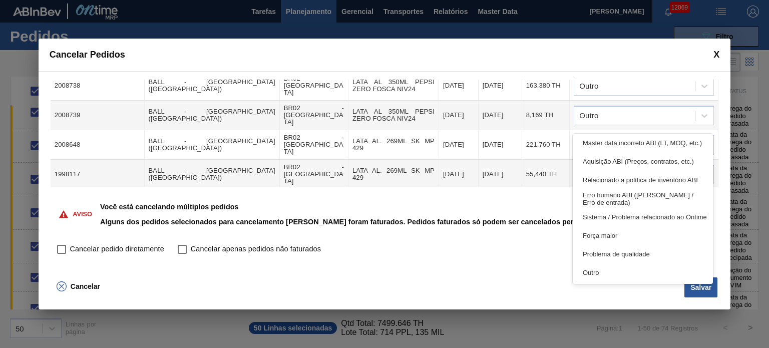
click at [605, 269] on div "Outro" at bounding box center [643, 272] width 140 height 19
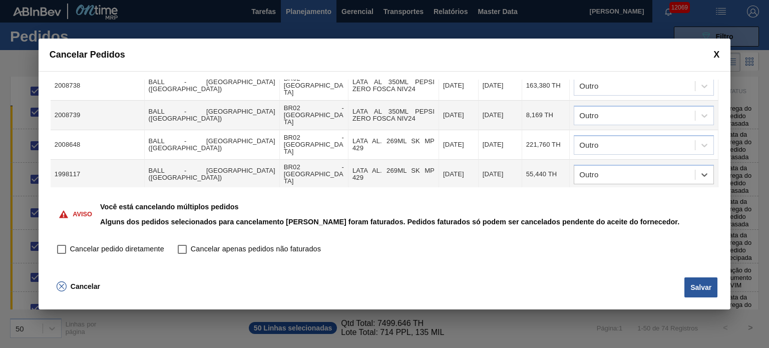
click at [615, 197] on div at bounding box center [634, 204] width 121 height 15
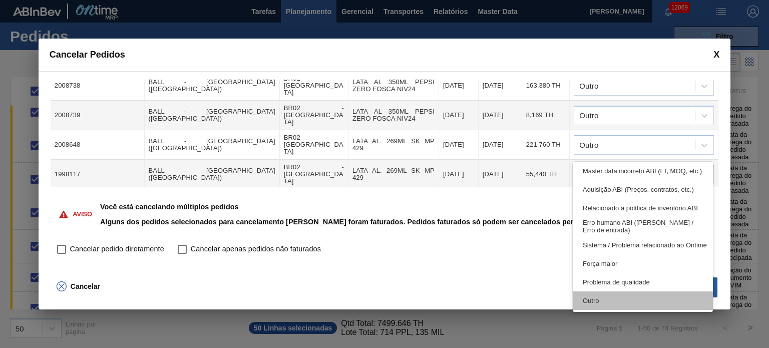
click at [601, 296] on div "Outro" at bounding box center [643, 300] width 140 height 19
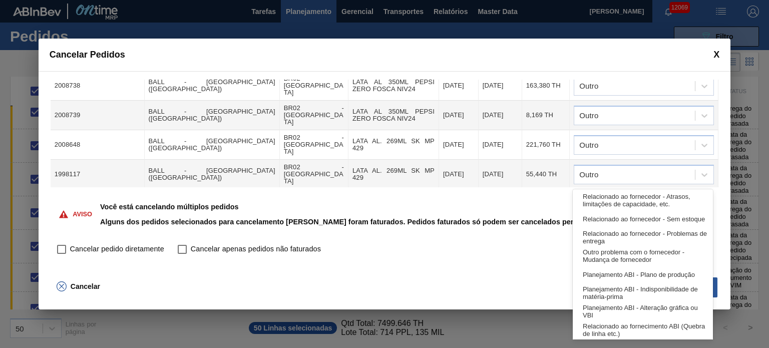
click at [610, 224] on div at bounding box center [644, 234] width 140 height 20
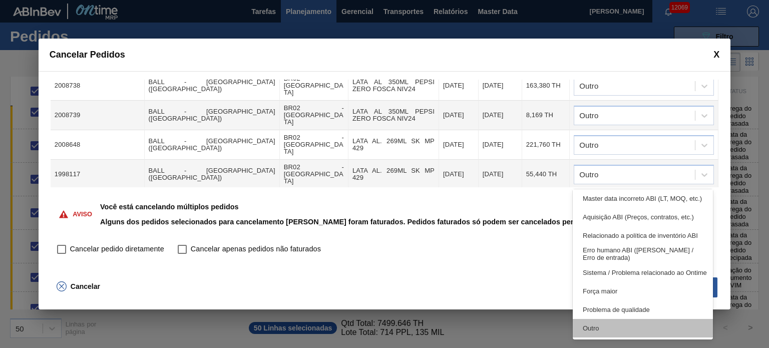
click at [599, 325] on div "Outro" at bounding box center [643, 328] width 140 height 19
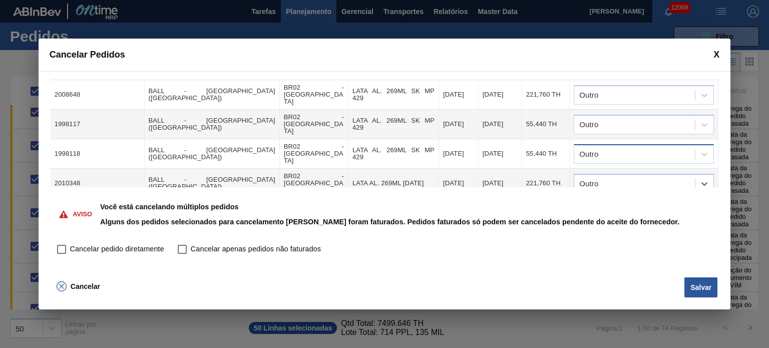
click at [630, 206] on div at bounding box center [634, 213] width 121 height 15
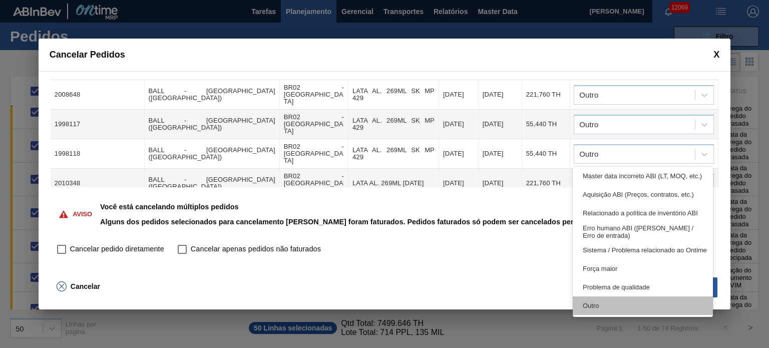
click at [609, 306] on div "Outro" at bounding box center [643, 306] width 140 height 19
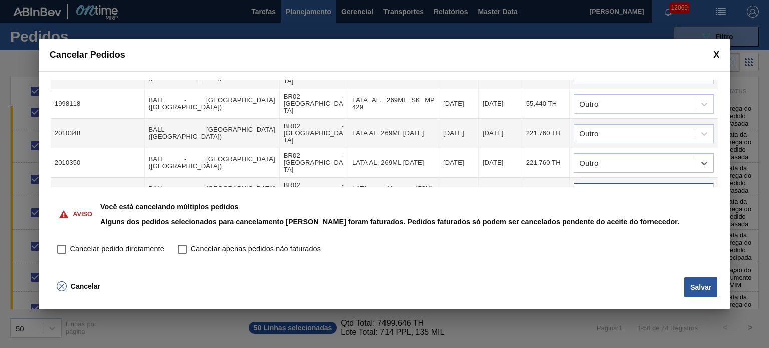
click at [621, 185] on div at bounding box center [634, 192] width 121 height 15
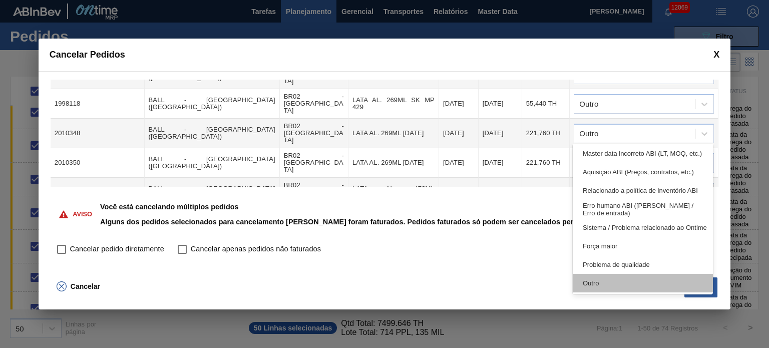
click at [607, 279] on div "Outro" at bounding box center [643, 283] width 140 height 19
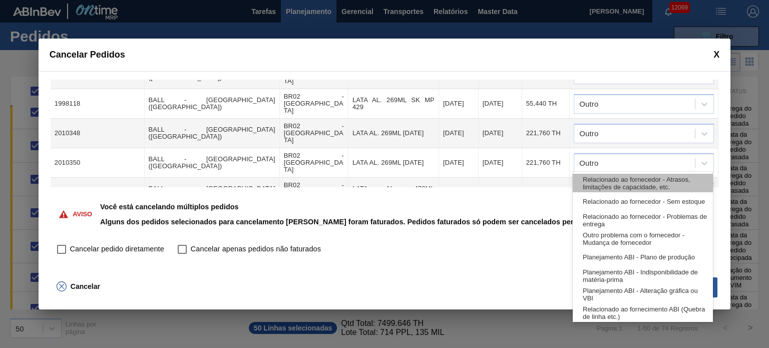
drag, startPoint x: 616, startPoint y: 162, endPoint x: 617, endPoint y: 178, distance: 16.1
click at [617, 215] on div at bounding box center [634, 222] width 121 height 15
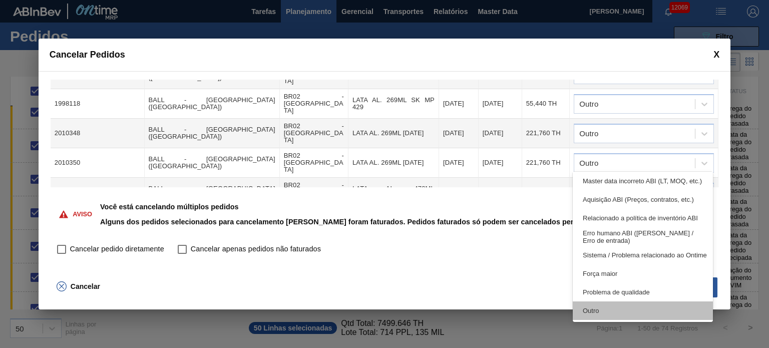
click at [612, 310] on div "Outro" at bounding box center [643, 311] width 140 height 19
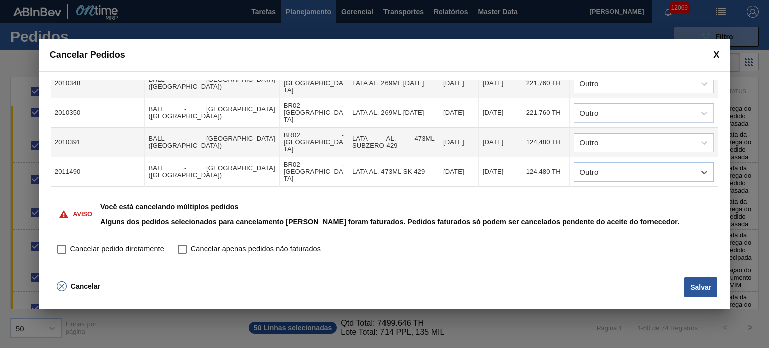
click at [631, 194] on div at bounding box center [634, 201] width 121 height 15
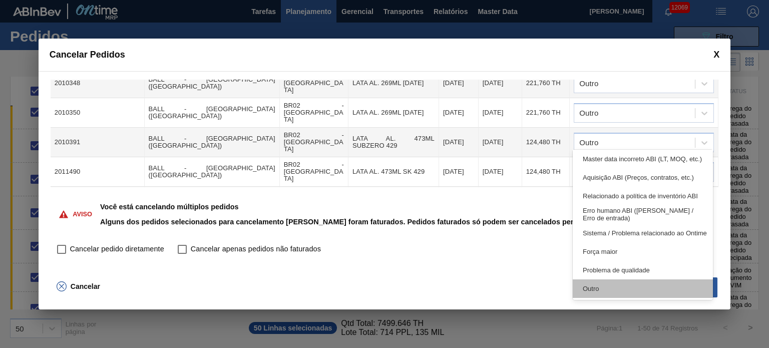
click at [617, 288] on div "Outro" at bounding box center [643, 288] width 140 height 19
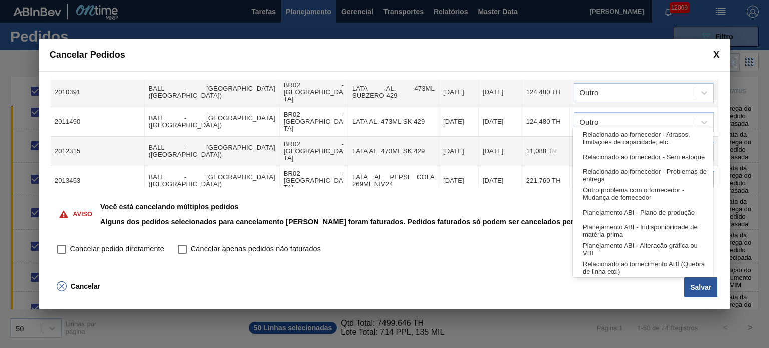
click at [630, 174] on div at bounding box center [634, 181] width 121 height 15
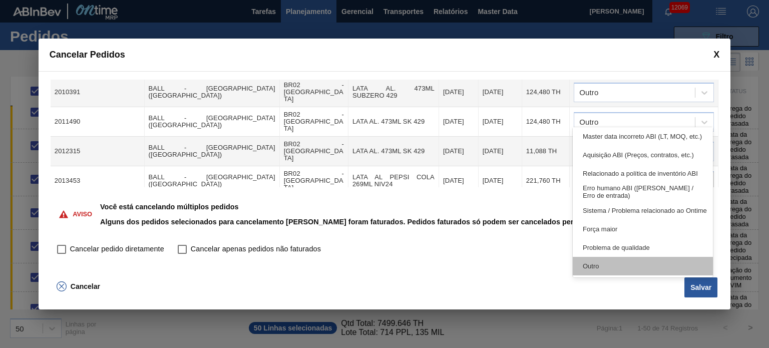
click at [617, 266] on div "Outro" at bounding box center [643, 266] width 140 height 19
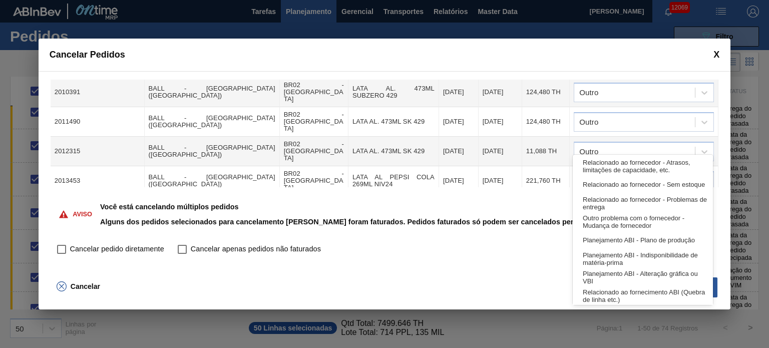
click at [636, 203] on div at bounding box center [634, 210] width 121 height 15
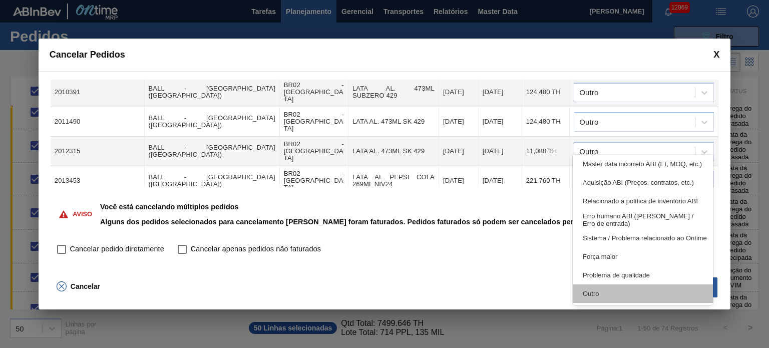
click at [609, 290] on div "Outro" at bounding box center [643, 293] width 140 height 19
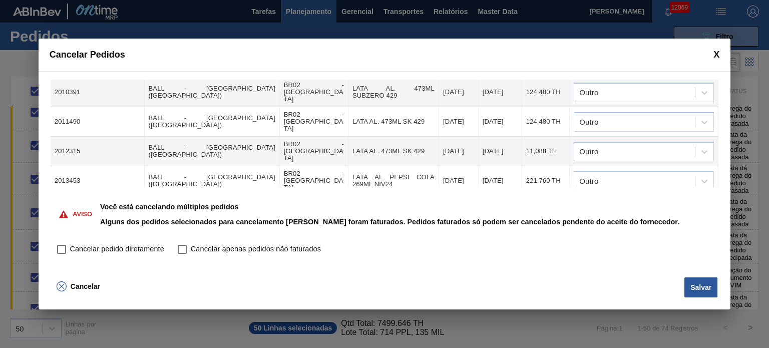
click at [629, 233] on div at bounding box center [634, 240] width 121 height 15
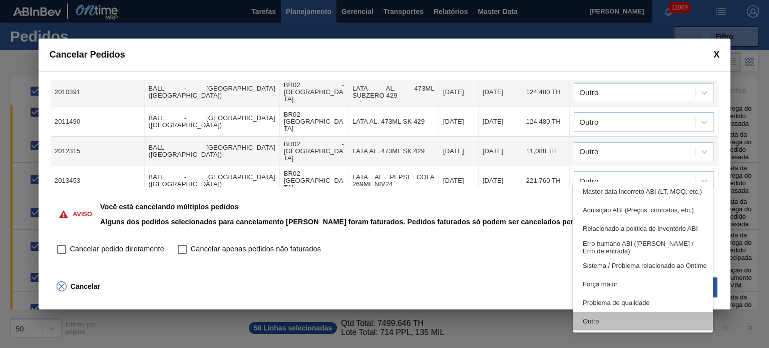
click at [608, 316] on div "Outro" at bounding box center [643, 321] width 140 height 19
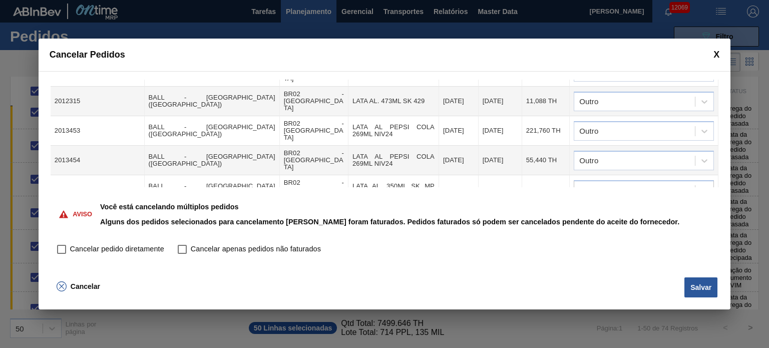
click at [643, 212] on div at bounding box center [634, 219] width 121 height 15
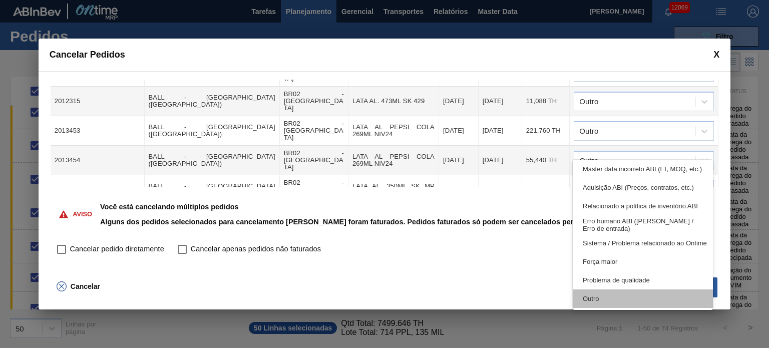
click at [626, 296] on div "Outro" at bounding box center [643, 298] width 140 height 19
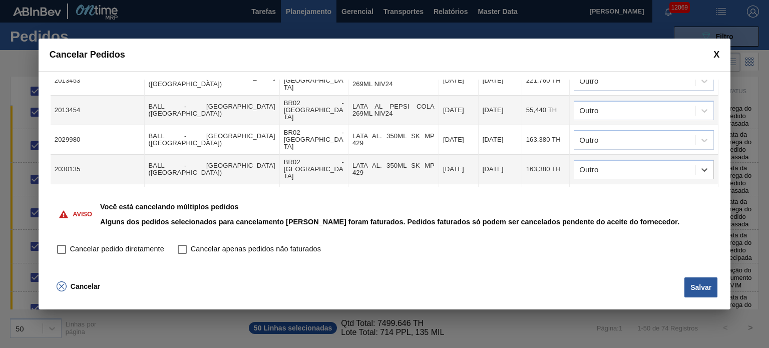
click at [651, 192] on div at bounding box center [634, 199] width 121 height 15
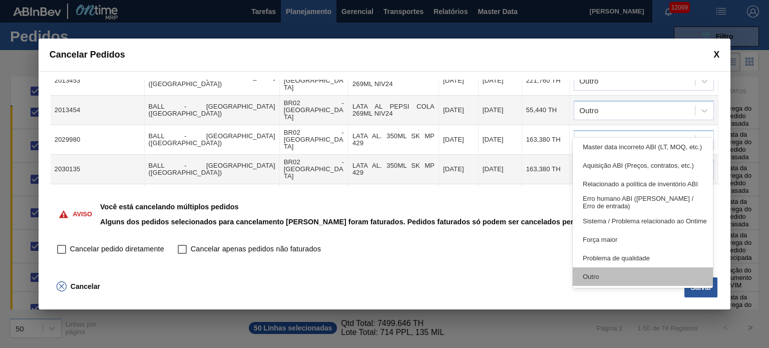
click at [613, 274] on div "Outro" at bounding box center [643, 276] width 140 height 19
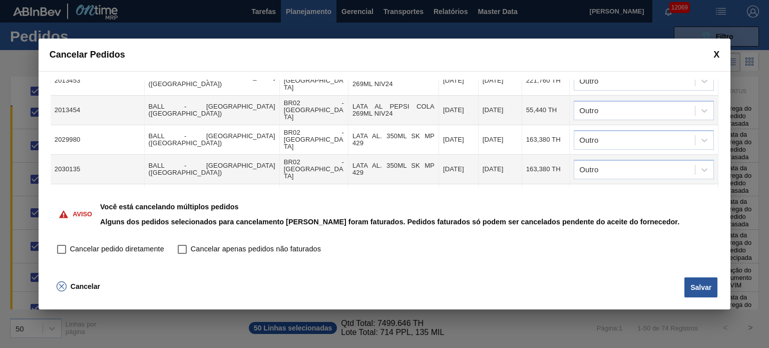
click at [597, 221] on div at bounding box center [634, 228] width 121 height 15
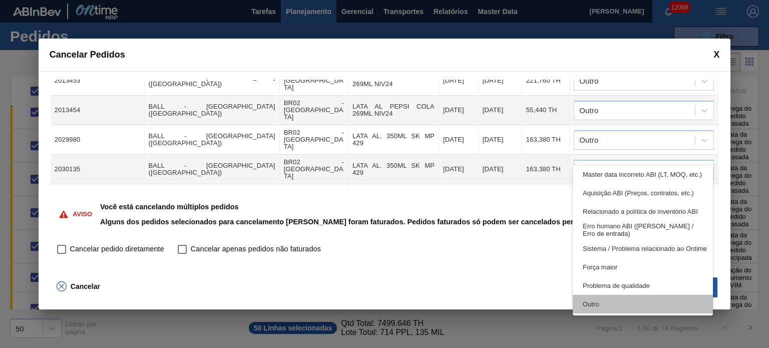
click at [594, 296] on div "Outro" at bounding box center [643, 304] width 140 height 19
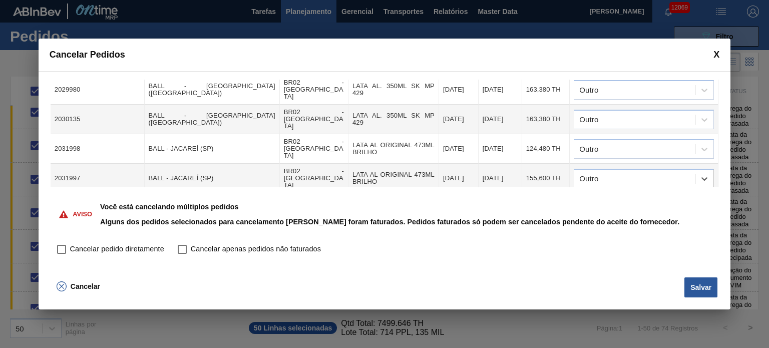
click at [636, 198] on div at bounding box center [644, 208] width 140 height 20
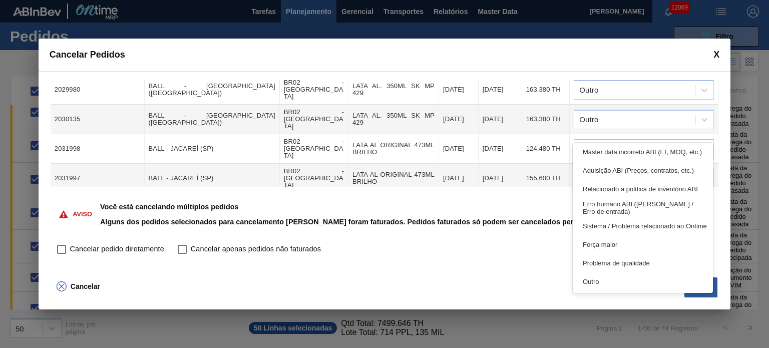
click at [619, 292] on div "Relacionado ao fornecedor - Atrasos, limitações de capacidade, etc. Relacionado…" at bounding box center [643, 218] width 140 height 150
click at [619, 285] on div "Outro" at bounding box center [643, 281] width 140 height 19
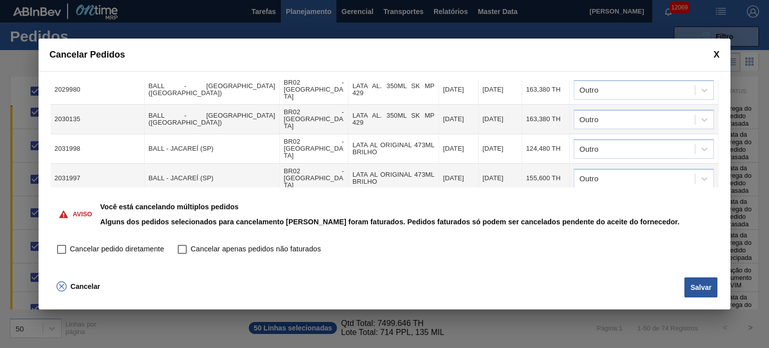
click at [628, 230] on div at bounding box center [634, 237] width 121 height 15
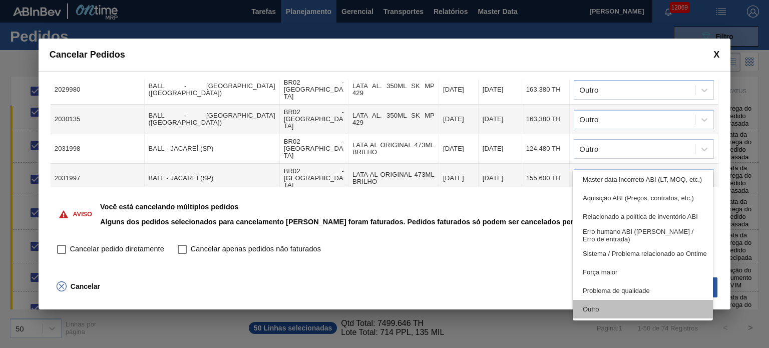
click at [618, 303] on div "Outro" at bounding box center [643, 309] width 140 height 19
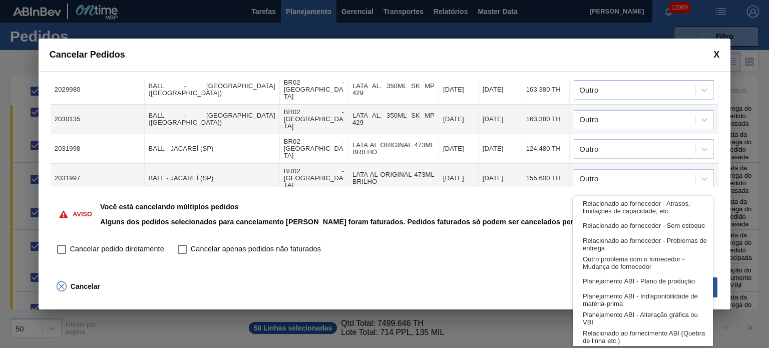
click at [621, 260] on div at bounding box center [634, 267] width 121 height 15
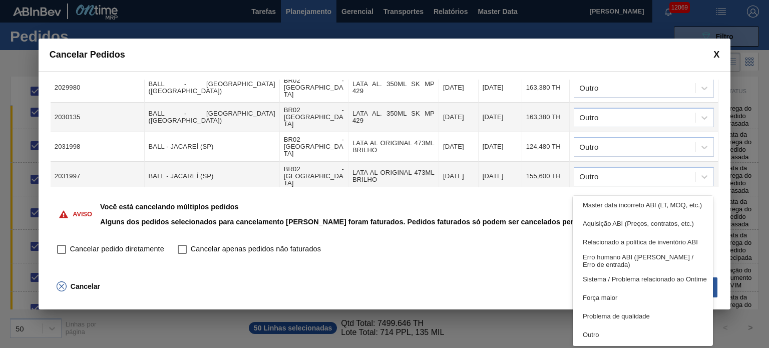
drag, startPoint x: 615, startPoint y: 334, endPoint x: 635, endPoint y: 135, distance: 199.8
click at [615, 333] on div "Outro" at bounding box center [643, 335] width 140 height 19
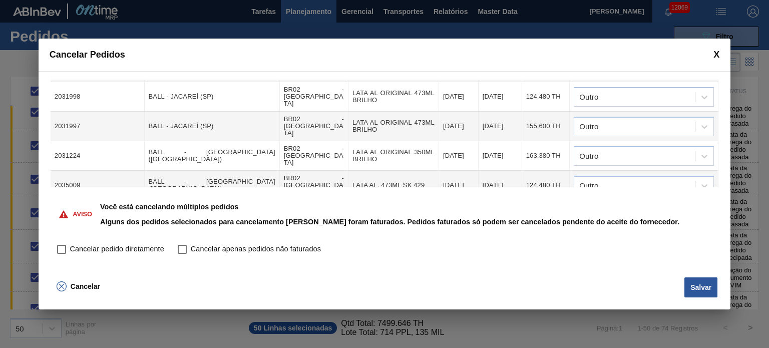
click at [623, 237] on div at bounding box center [634, 244] width 121 height 15
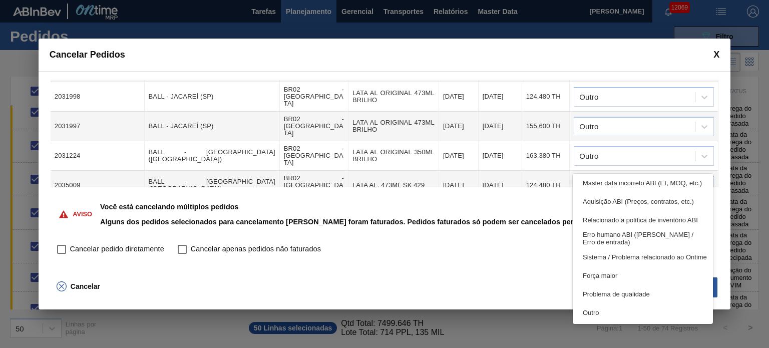
click at [616, 308] on div "Outro" at bounding box center [643, 313] width 140 height 19
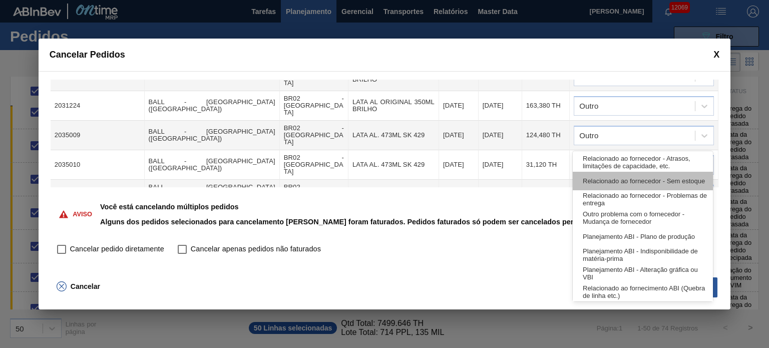
drag, startPoint x: 651, startPoint y: 142, endPoint x: 641, endPoint y: 176, distance: 35.4
click at [651, 217] on div at bounding box center [634, 224] width 121 height 15
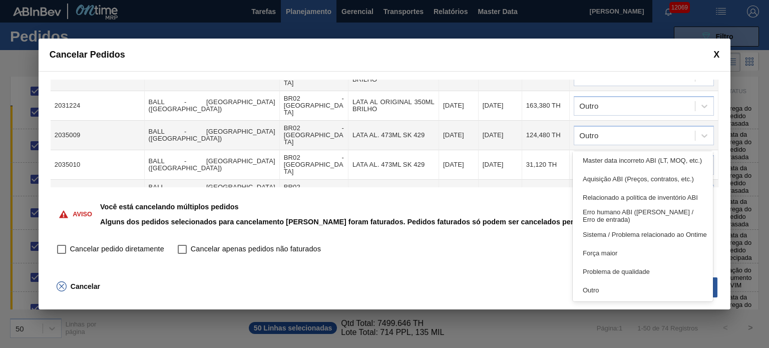
click at [633, 287] on div "Outro" at bounding box center [643, 290] width 140 height 19
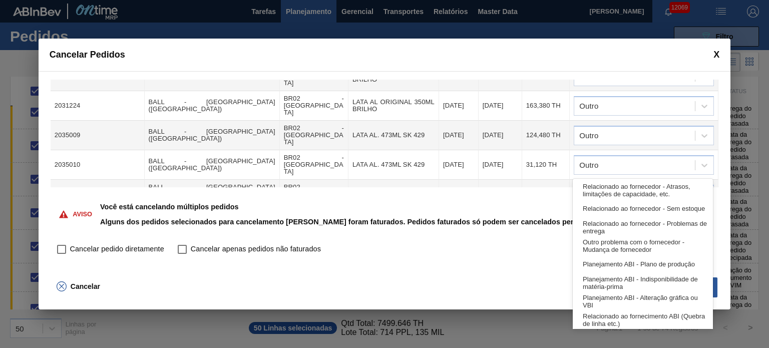
click at [624, 246] on div at bounding box center [634, 253] width 121 height 15
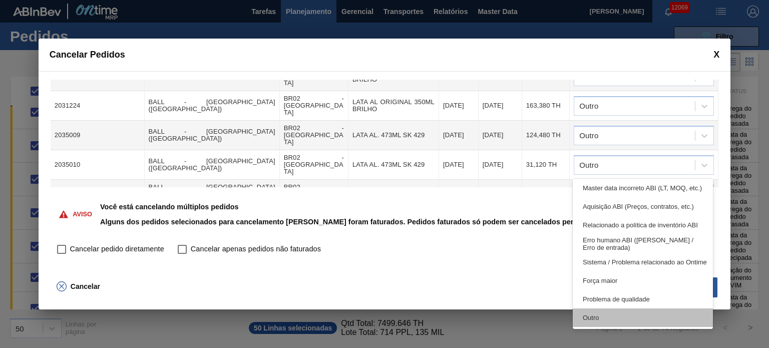
click at [615, 312] on div "Outro" at bounding box center [643, 318] width 140 height 19
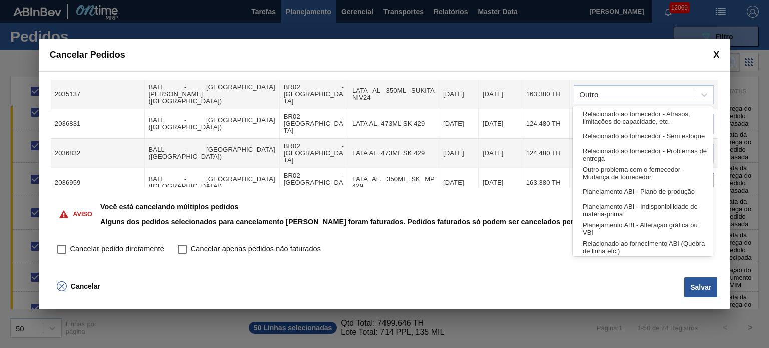
click at [633, 176] on div at bounding box center [634, 183] width 121 height 15
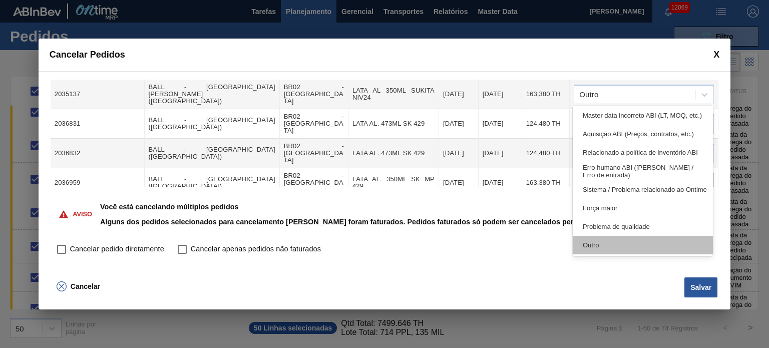
click at [623, 251] on div "Outro" at bounding box center [643, 245] width 140 height 19
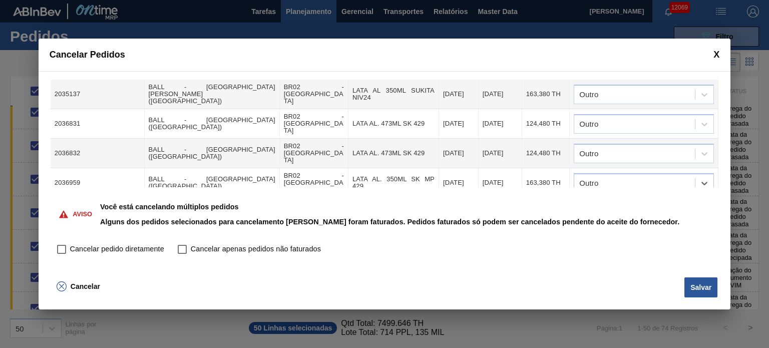
click at [619, 205] on div at bounding box center [634, 212] width 121 height 15
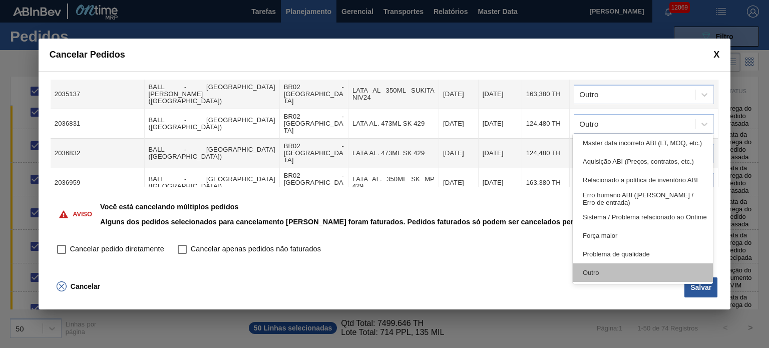
click at [611, 275] on div "Outro" at bounding box center [643, 272] width 140 height 19
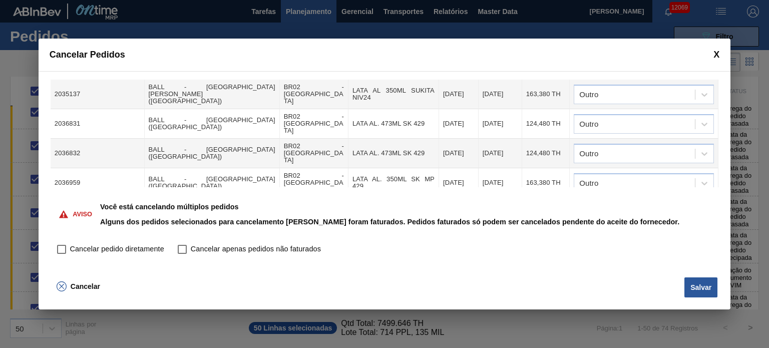
click at [612, 235] on div at bounding box center [634, 242] width 121 height 15
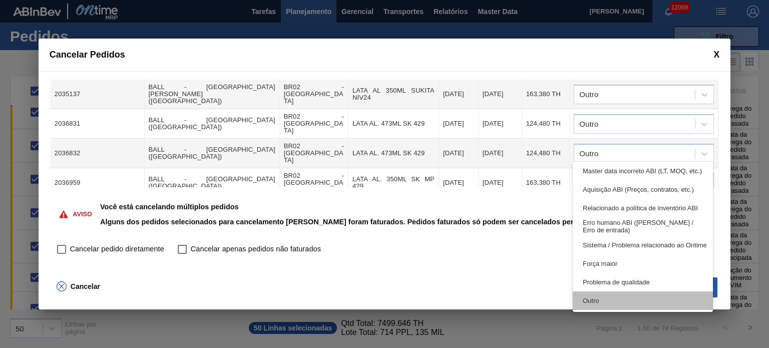
click at [603, 295] on div "Outro" at bounding box center [643, 300] width 140 height 19
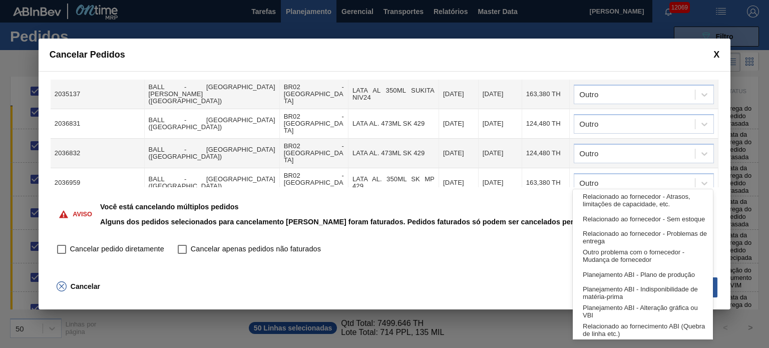
click at [615, 264] on div at bounding box center [634, 271] width 121 height 15
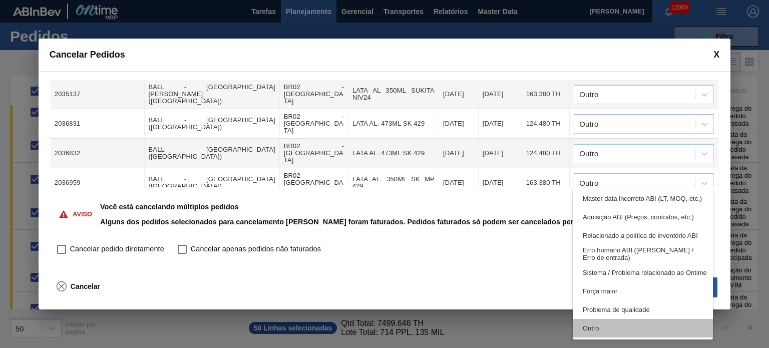
click at [609, 326] on div "Outro" at bounding box center [643, 328] width 140 height 19
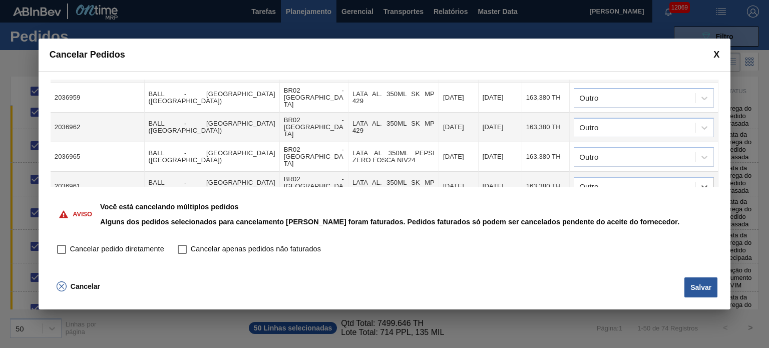
click at [632, 206] on div at bounding box center [644, 216] width 140 height 20
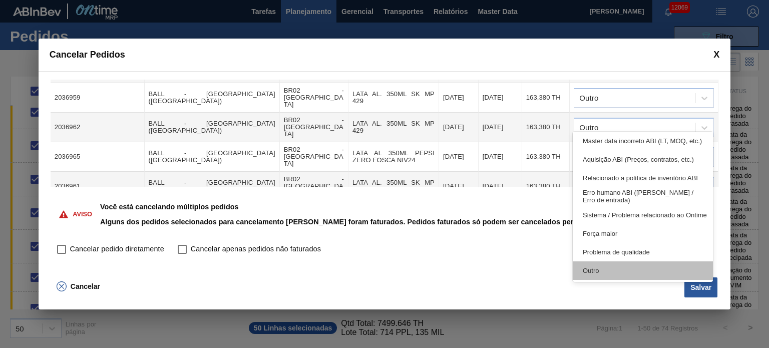
click at [617, 266] on div "Outro" at bounding box center [643, 270] width 140 height 19
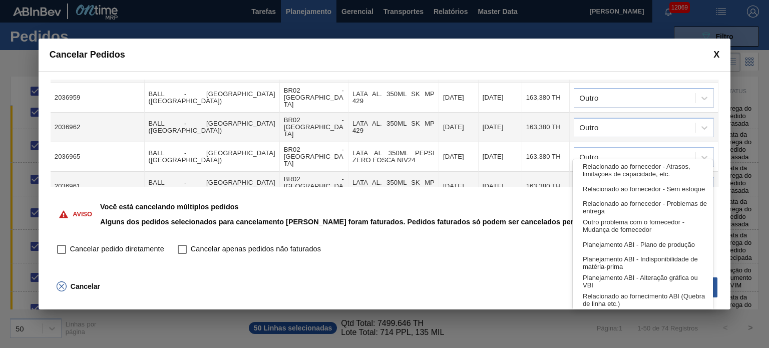
click at [623, 238] on div at bounding box center [634, 245] width 121 height 15
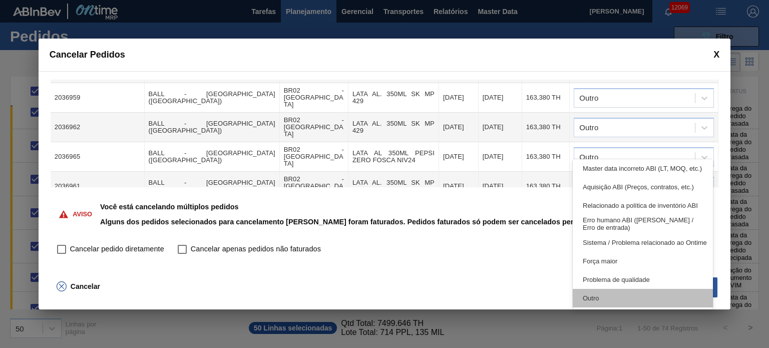
click at [603, 292] on div "Outro" at bounding box center [643, 298] width 140 height 19
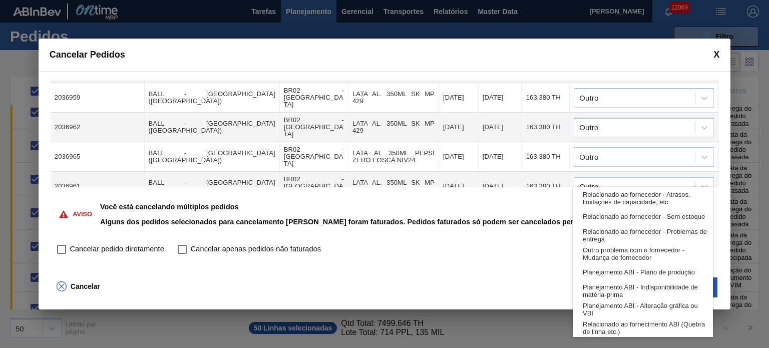
click at [619, 268] on div at bounding box center [634, 275] width 121 height 15
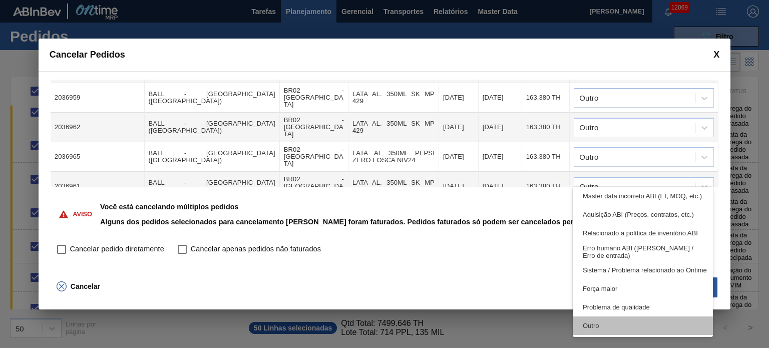
click at [599, 326] on div "Outro" at bounding box center [643, 326] width 140 height 19
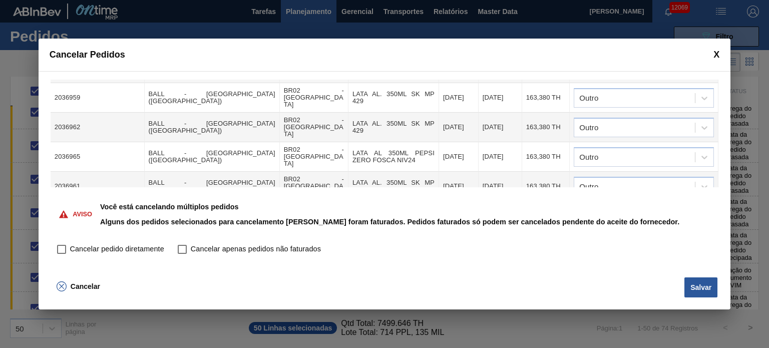
click at [66, 251] on input "Cancelar pedido diretamente" at bounding box center [61, 249] width 17 height 17
checkbox input "true"
click at [699, 285] on button "Salvar" at bounding box center [701, 287] width 33 height 20
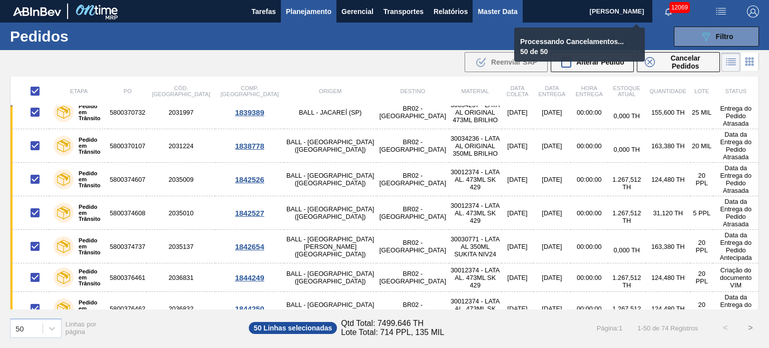
checkbox input "false"
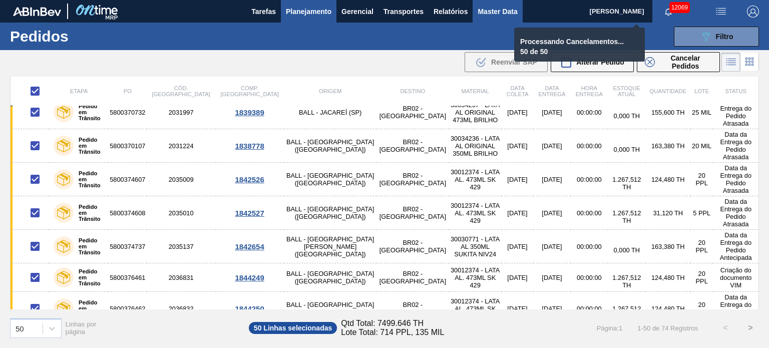
checkbox input "false"
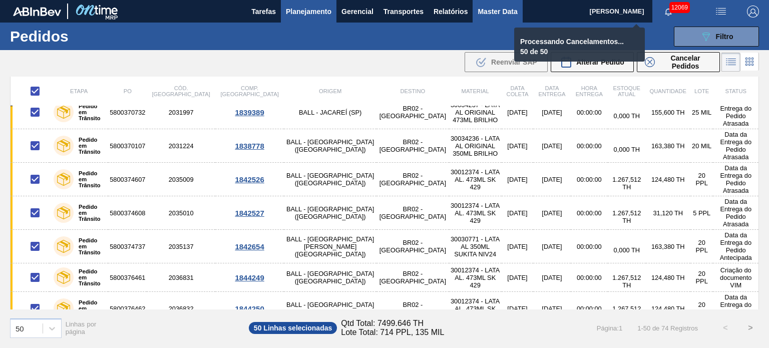
checkbox input "false"
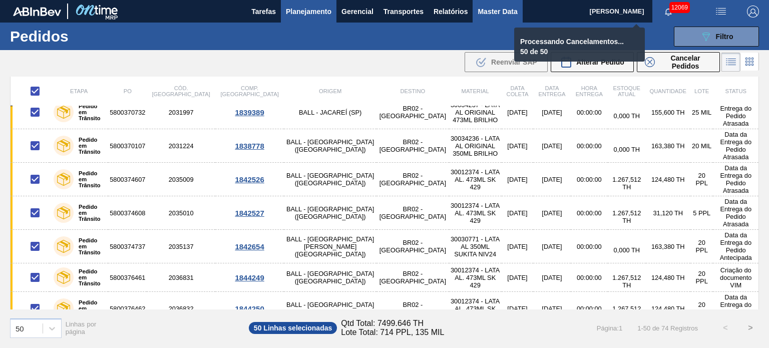
checkbox input "false"
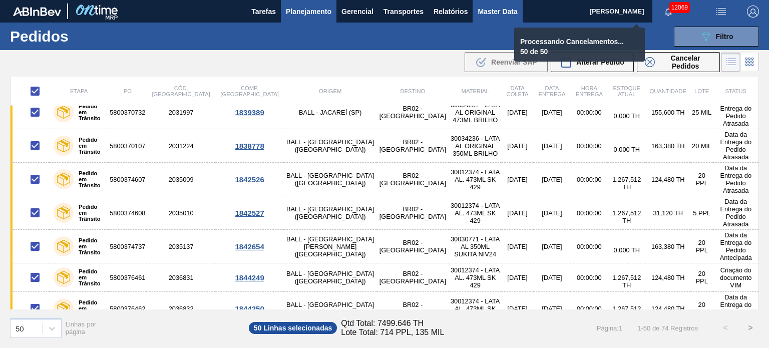
checkbox input "false"
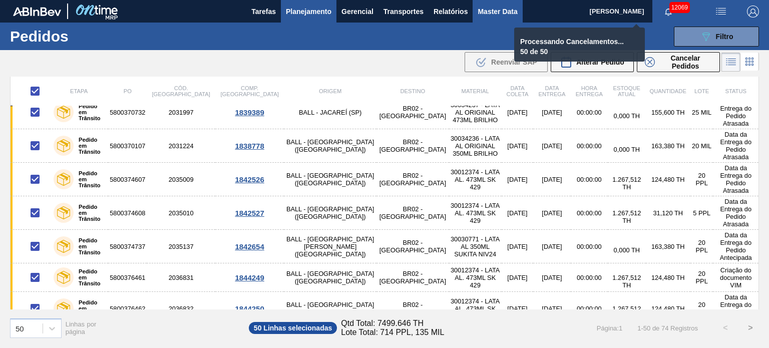
checkbox input "false"
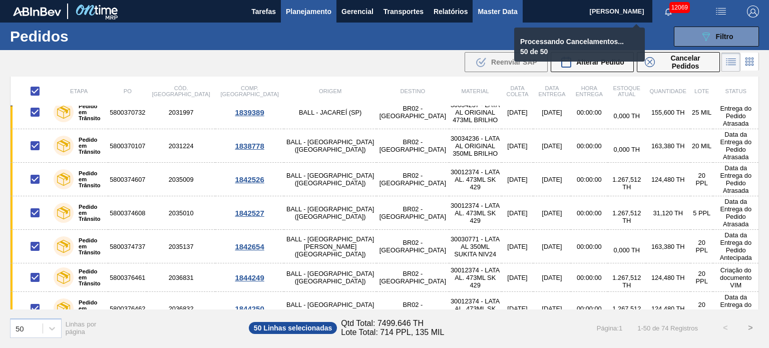
checkbox input "false"
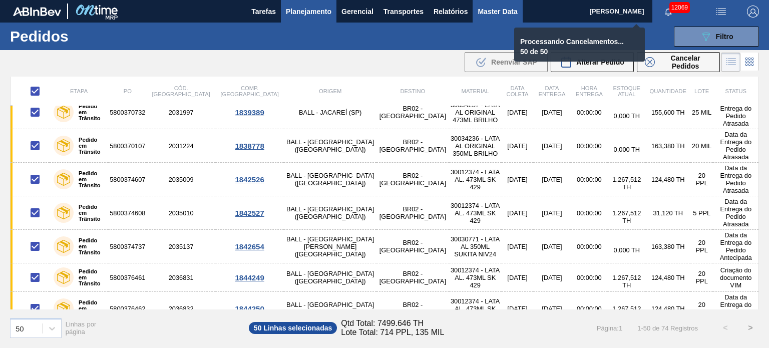
checkbox input "false"
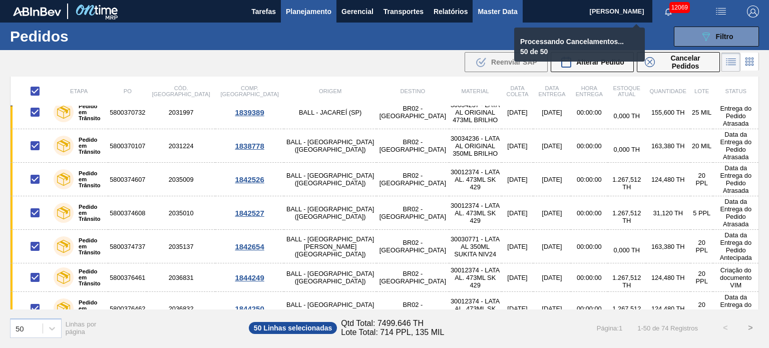
checkbox input "false"
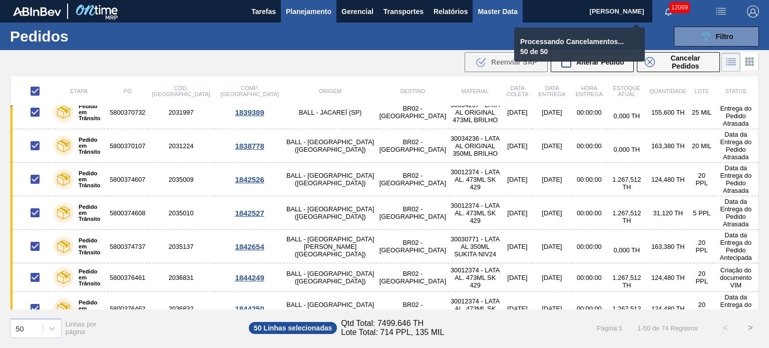
checkbox input "false"
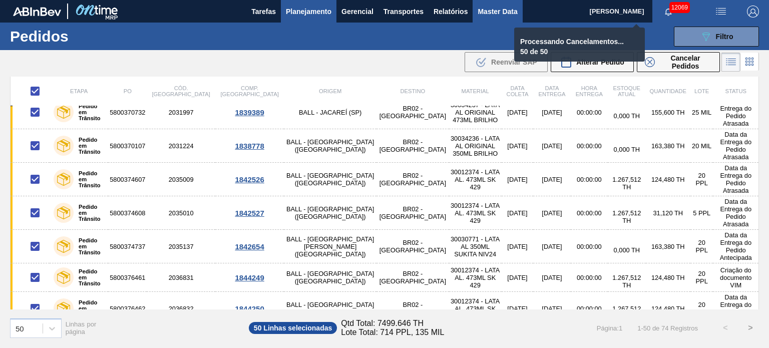
checkbox input "false"
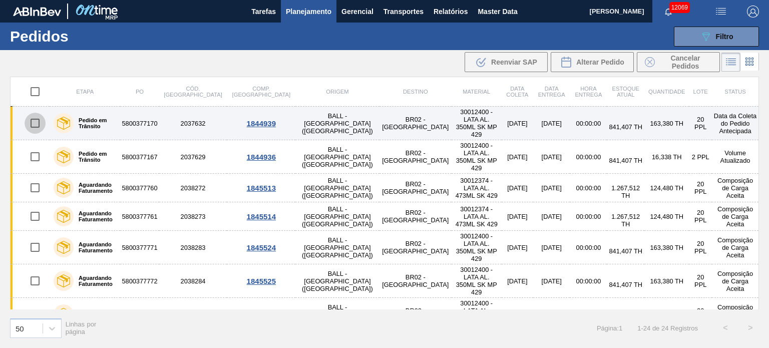
click at [32, 118] on input "checkbox" at bounding box center [35, 123] width 21 height 21
checkbox input "true"
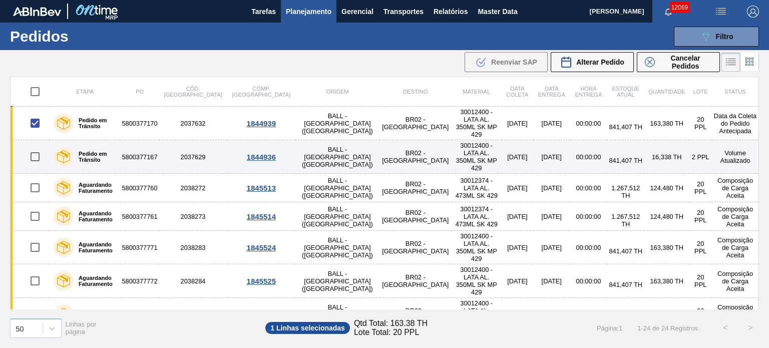
click at [35, 149] on input "checkbox" at bounding box center [35, 156] width 21 height 21
checkbox input "true"
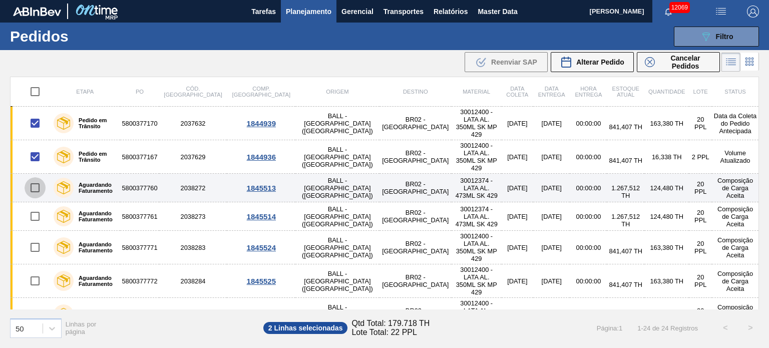
click at [36, 177] on input "checkbox" at bounding box center [35, 187] width 21 height 21
checkbox input "true"
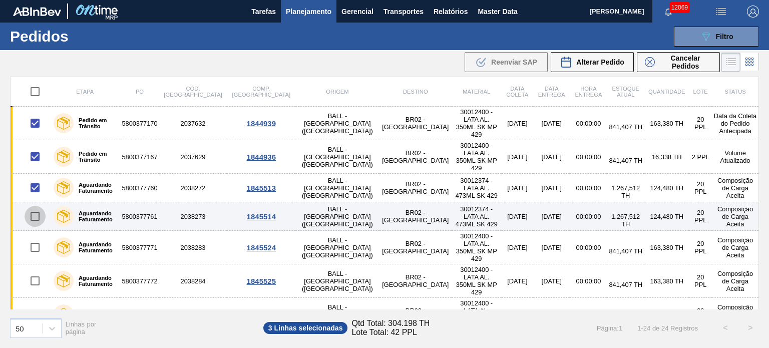
click at [34, 206] on input "checkbox" at bounding box center [35, 216] width 21 height 21
checkbox input "true"
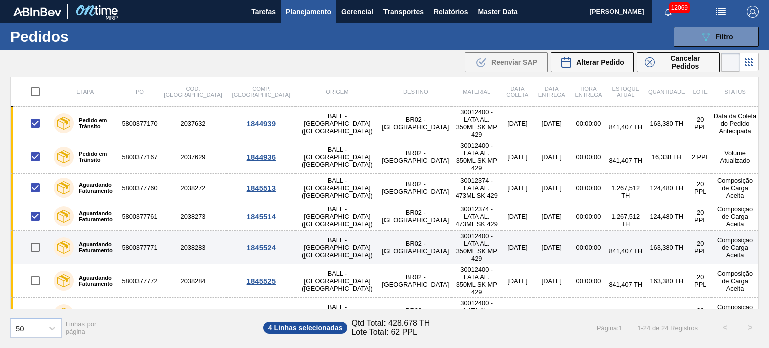
click at [34, 237] on input "checkbox" at bounding box center [35, 247] width 21 height 21
checkbox input "true"
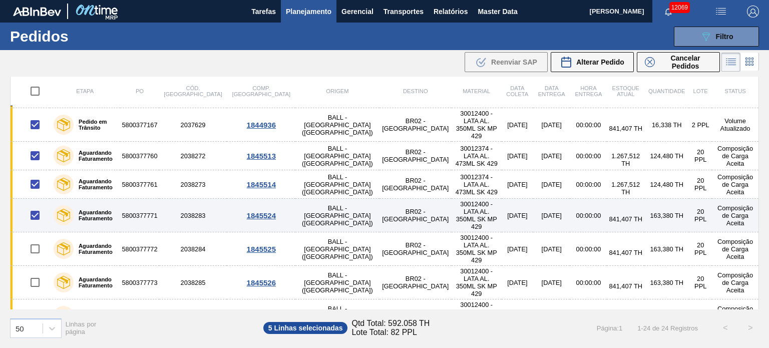
scroll to position [50, 0]
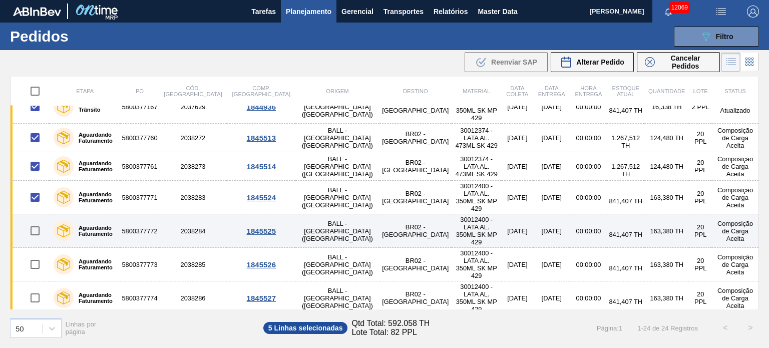
click at [31, 220] on input "checkbox" at bounding box center [35, 230] width 21 height 21
checkbox input "true"
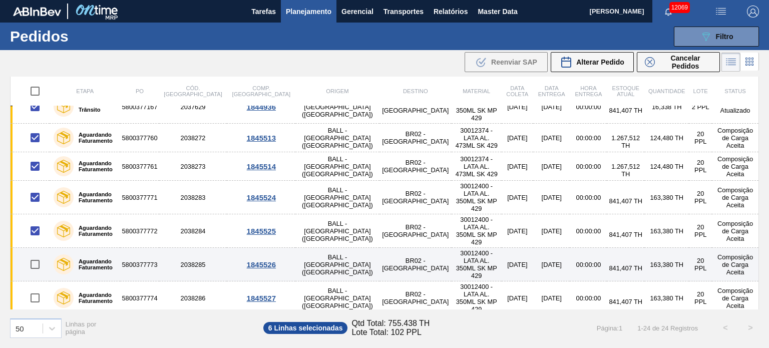
click at [31, 254] on input "checkbox" at bounding box center [35, 264] width 21 height 21
checkbox input "true"
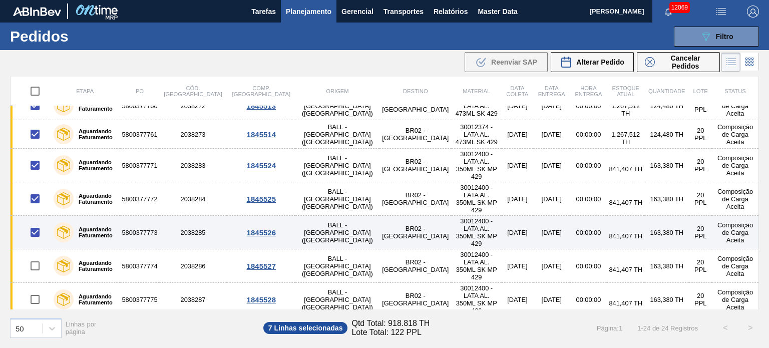
scroll to position [100, 0]
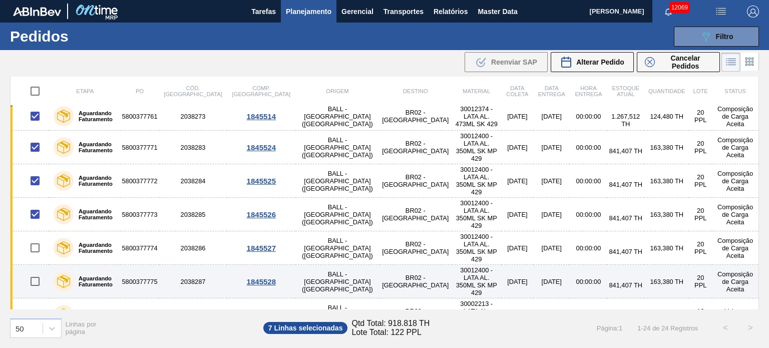
drag, startPoint x: 36, startPoint y: 220, endPoint x: 38, endPoint y: 246, distance: 25.6
click at [37, 237] on input "checkbox" at bounding box center [35, 247] width 21 height 21
checkbox input "true"
click at [38, 271] on input "checkbox" at bounding box center [35, 281] width 21 height 21
checkbox input "true"
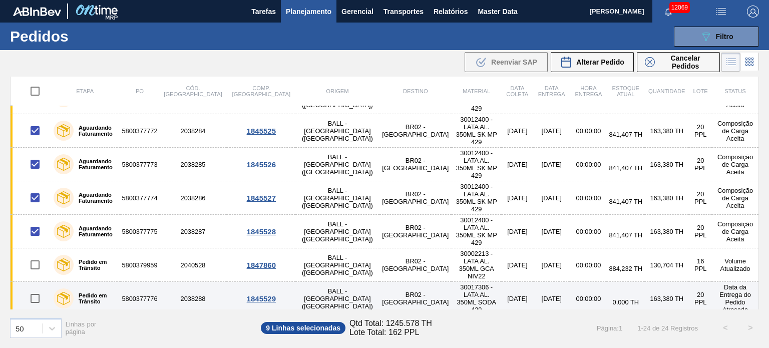
scroll to position [200, 0]
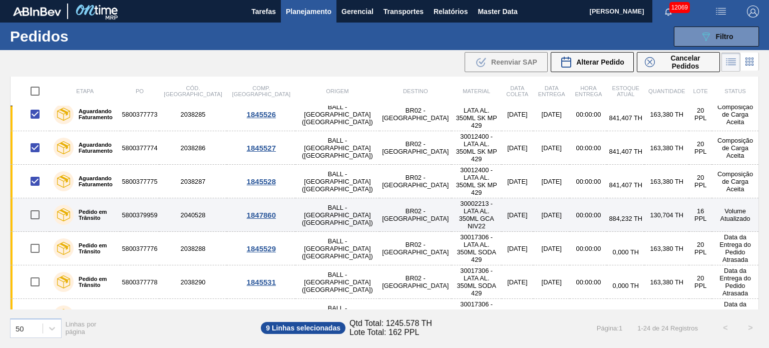
click at [37, 204] on input "checkbox" at bounding box center [35, 214] width 21 height 21
checkbox input "true"
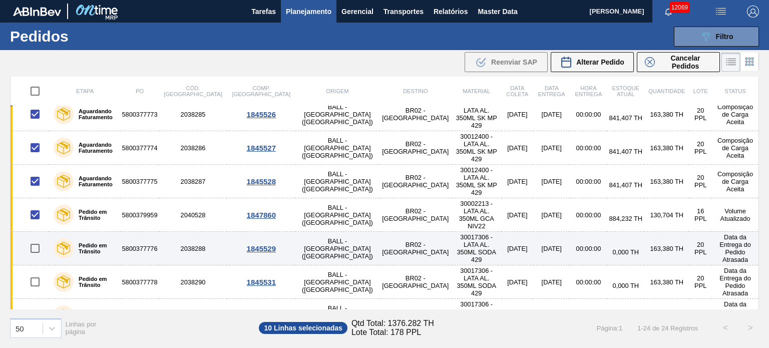
click at [36, 238] on input "checkbox" at bounding box center [35, 248] width 21 height 21
checkbox input "true"
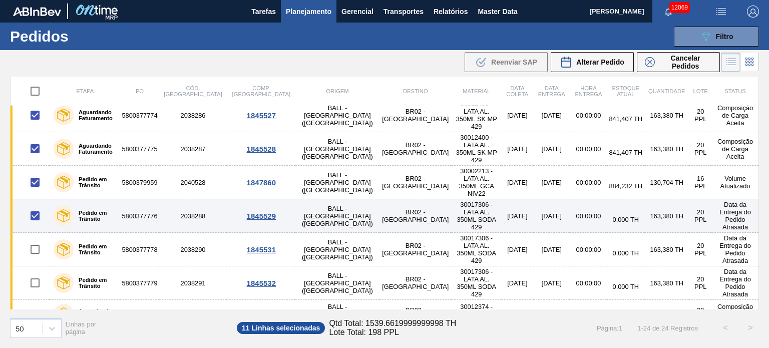
scroll to position [250, 0]
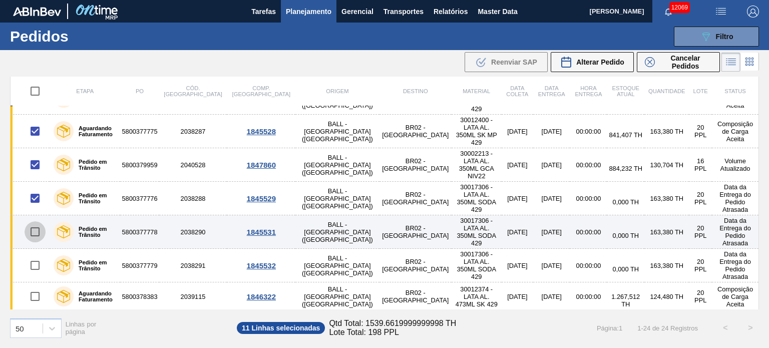
click at [36, 221] on input "checkbox" at bounding box center [35, 231] width 21 height 21
checkbox input "true"
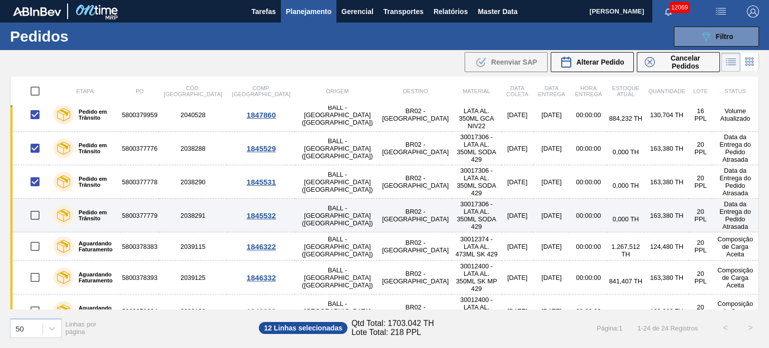
click at [30, 205] on input "checkbox" at bounding box center [35, 215] width 21 height 21
checkbox input "true"
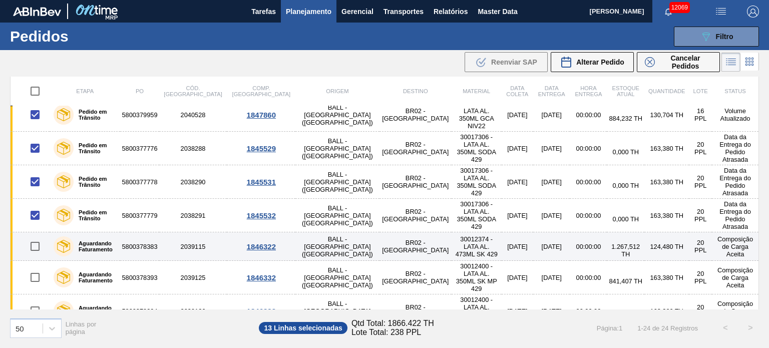
click at [32, 236] on input "checkbox" at bounding box center [35, 246] width 21 height 21
checkbox input "true"
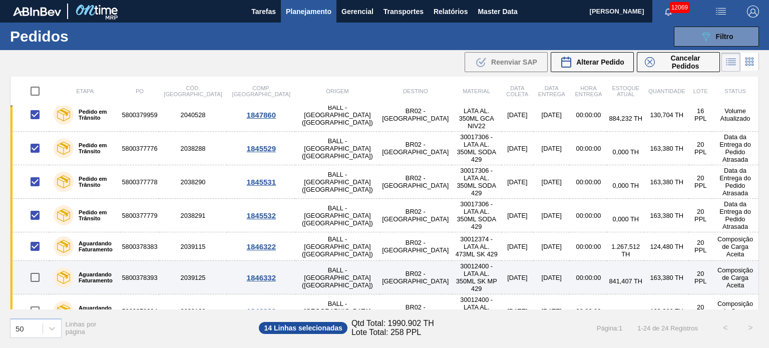
click at [39, 267] on input "checkbox" at bounding box center [35, 277] width 21 height 21
checkbox input "true"
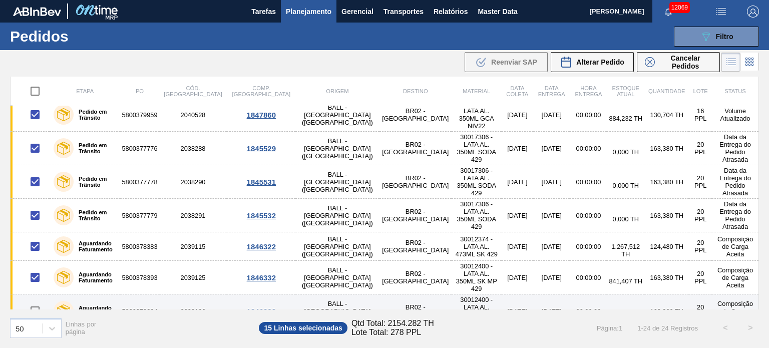
click at [38, 301] on input "checkbox" at bounding box center [35, 311] width 21 height 21
checkbox input "true"
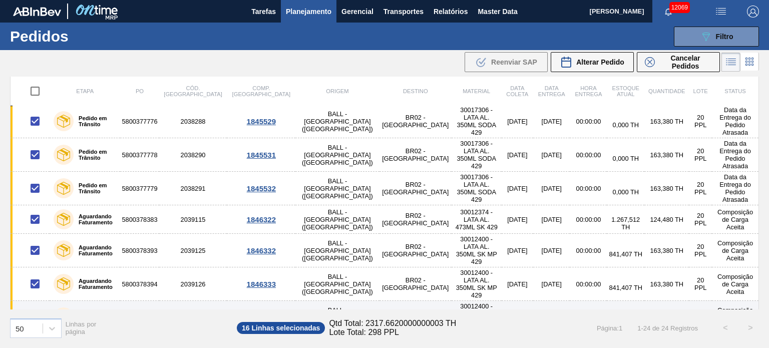
scroll to position [351, 0]
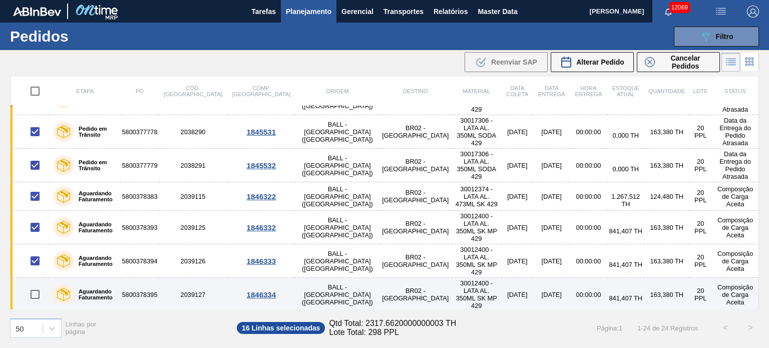
click at [37, 284] on input "checkbox" at bounding box center [35, 294] width 21 height 21
checkbox input "true"
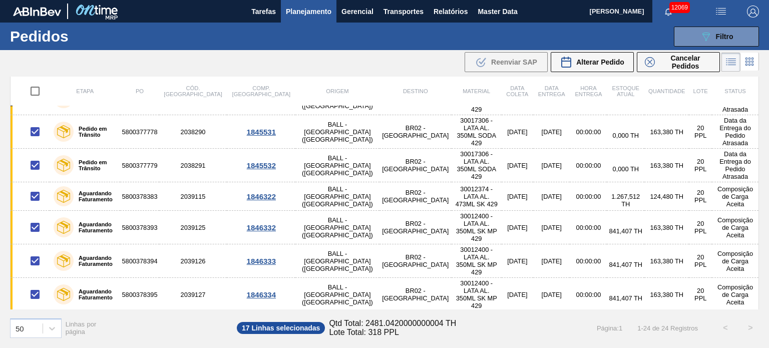
click at [42, 318] on input "checkbox" at bounding box center [35, 328] width 21 height 21
checkbox input "true"
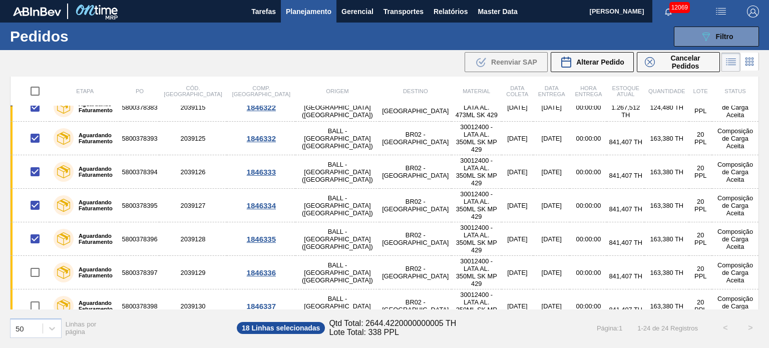
scroll to position [451, 0]
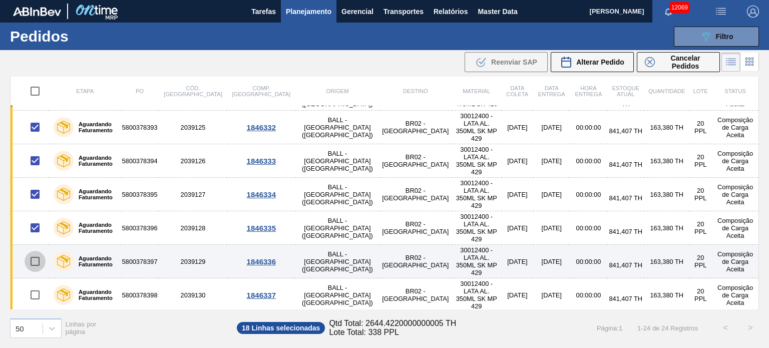
click at [39, 251] on input "checkbox" at bounding box center [35, 261] width 21 height 21
checkbox input "true"
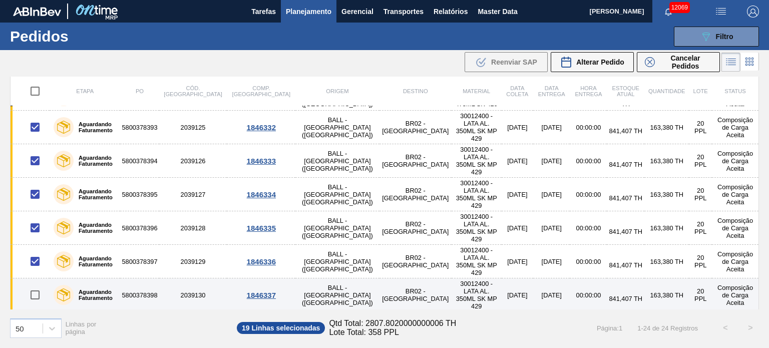
click at [36, 284] on input "checkbox" at bounding box center [35, 294] width 21 height 21
checkbox input "true"
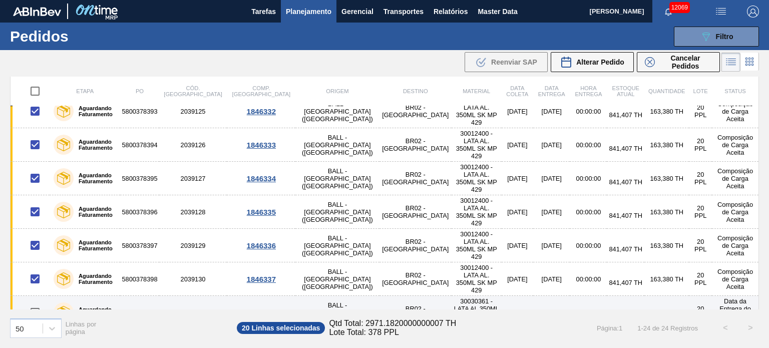
scroll to position [479, 0]
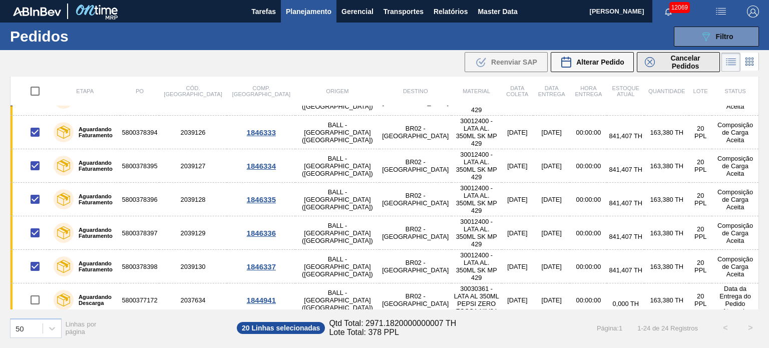
click at [688, 68] on span "Cancelar Pedidos" at bounding box center [685, 62] width 53 height 16
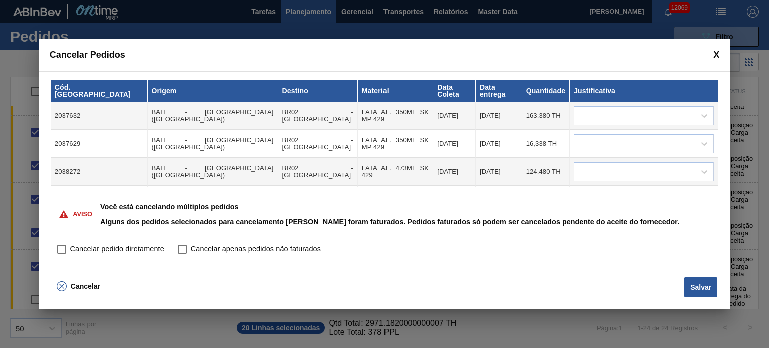
click at [60, 250] on input "Cancelar pedido diretamente" at bounding box center [61, 249] width 17 height 17
checkbox input "true"
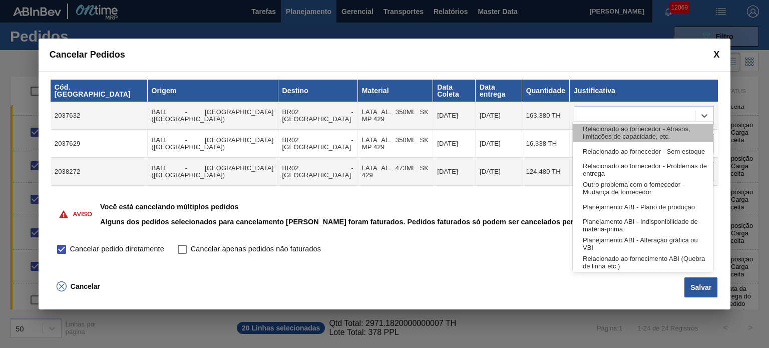
drag, startPoint x: 623, startPoint y: 110, endPoint x: 633, endPoint y: 137, distance: 28.7
click at [623, 109] on div at bounding box center [634, 116] width 121 height 15
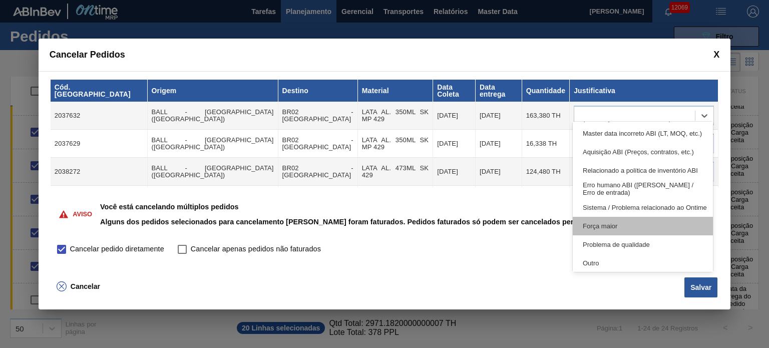
scroll to position [187, 0]
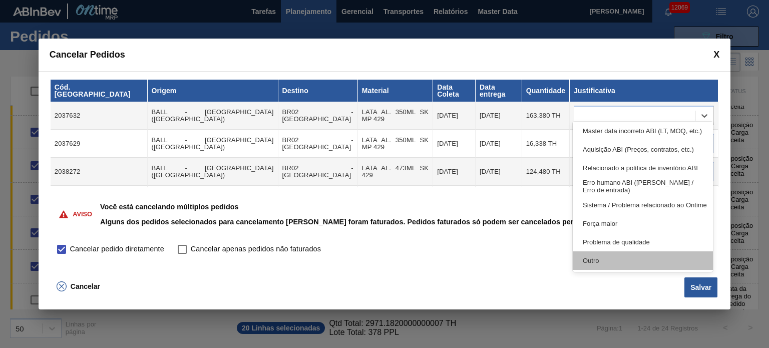
click at [613, 258] on div "Outro" at bounding box center [643, 260] width 140 height 19
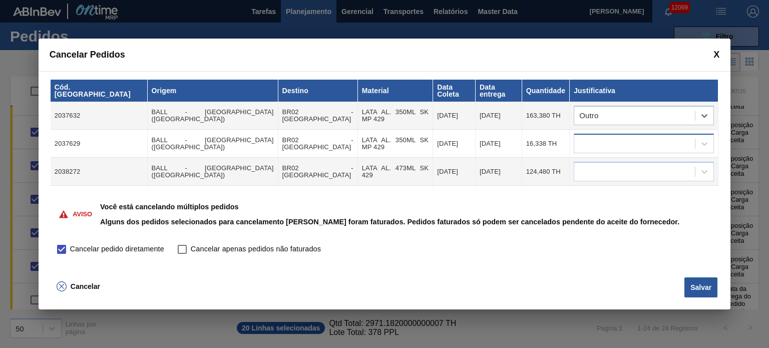
click at [619, 137] on div at bounding box center [634, 144] width 121 height 15
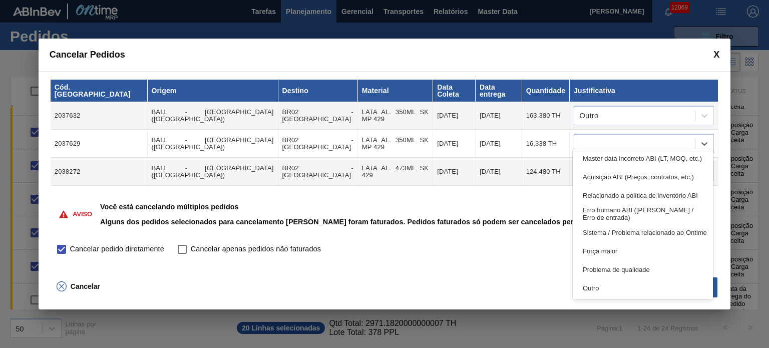
drag, startPoint x: 615, startPoint y: 280, endPoint x: 633, endPoint y: 197, distance: 85.0
click at [615, 279] on div "Outro" at bounding box center [643, 288] width 140 height 19
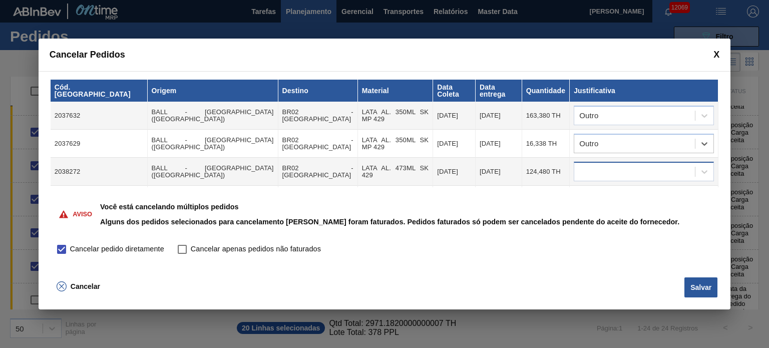
click at [644, 165] on div at bounding box center [634, 172] width 121 height 15
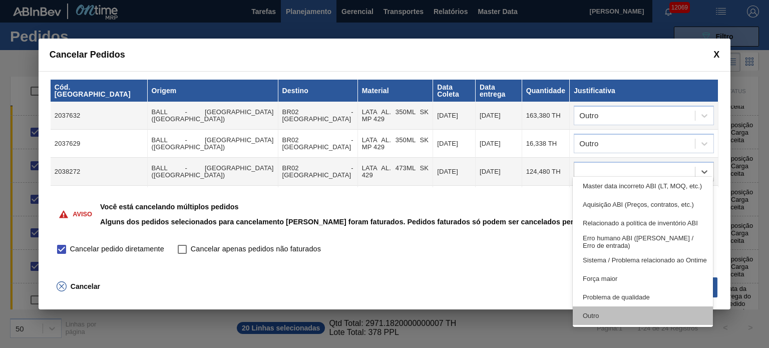
click at [609, 310] on div "Outro" at bounding box center [643, 316] width 140 height 19
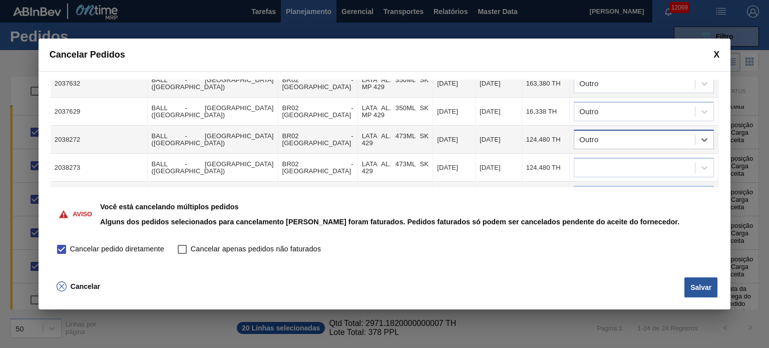
scroll to position [50, 0]
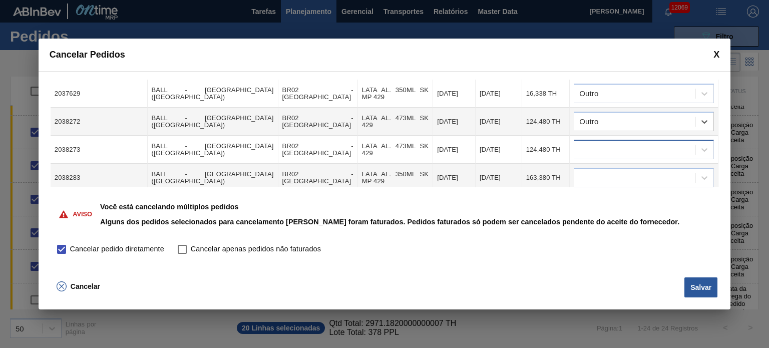
click at [626, 145] on div at bounding box center [634, 150] width 121 height 15
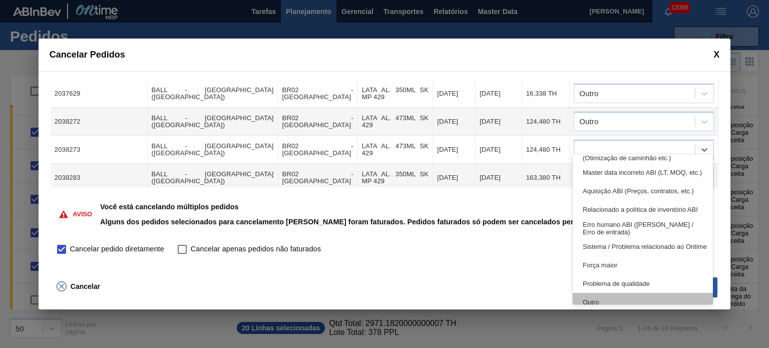
scroll to position [187, 0]
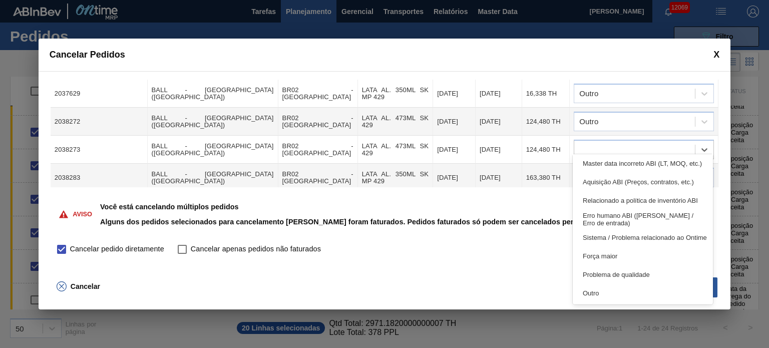
click at [614, 291] on div "Outro" at bounding box center [643, 293] width 140 height 19
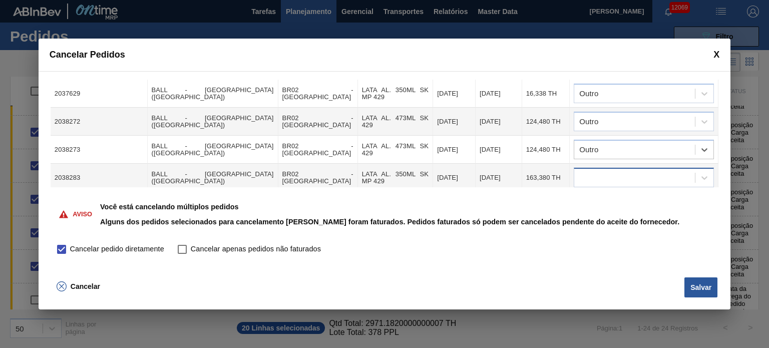
click at [622, 171] on div at bounding box center [634, 178] width 121 height 15
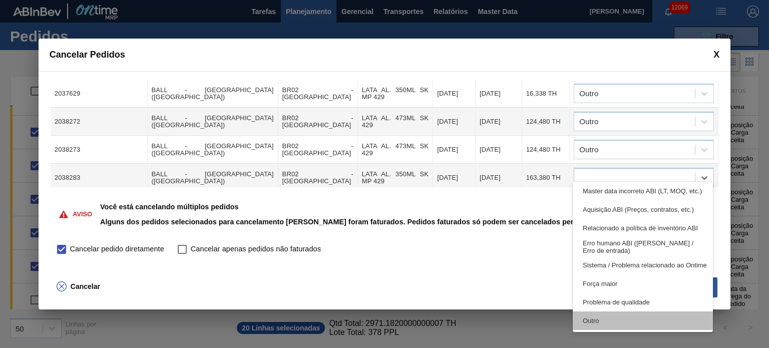
click at [601, 318] on div "Outro" at bounding box center [643, 321] width 140 height 19
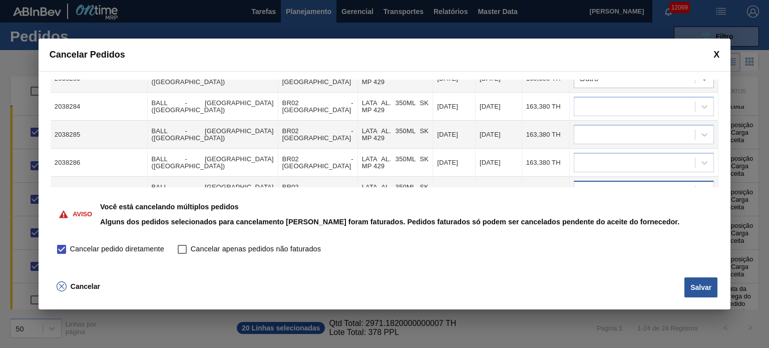
scroll to position [100, 0]
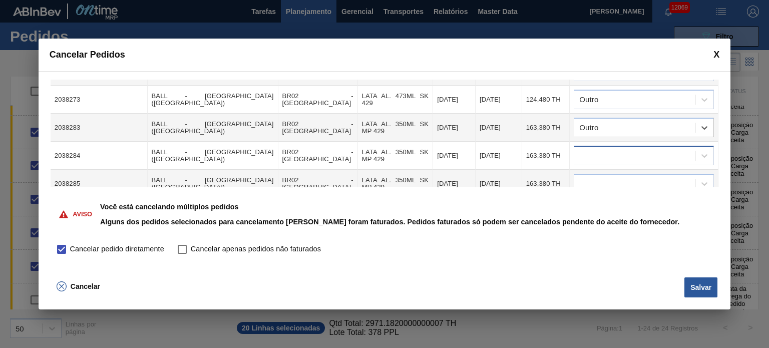
click at [629, 149] on div at bounding box center [634, 156] width 121 height 15
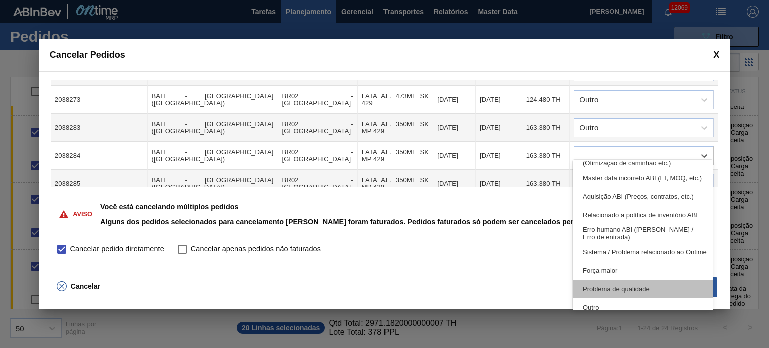
scroll to position [187, 0]
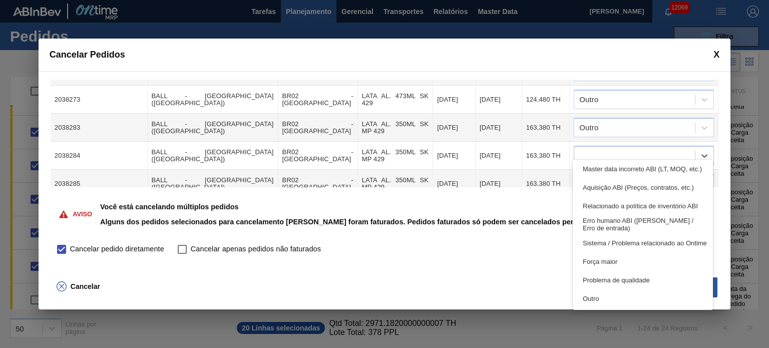
click at [608, 297] on div "Outro" at bounding box center [643, 298] width 140 height 19
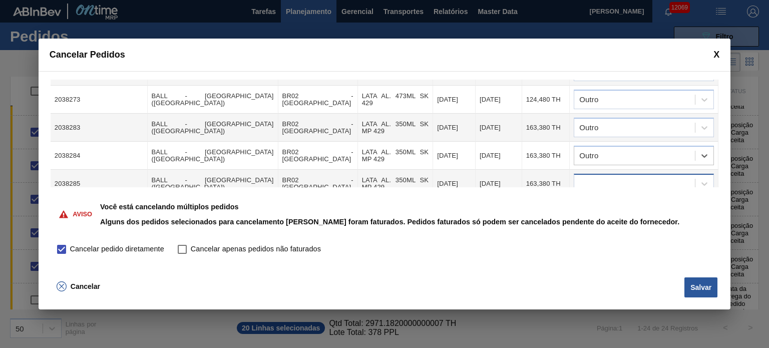
click at [623, 178] on div at bounding box center [634, 184] width 121 height 15
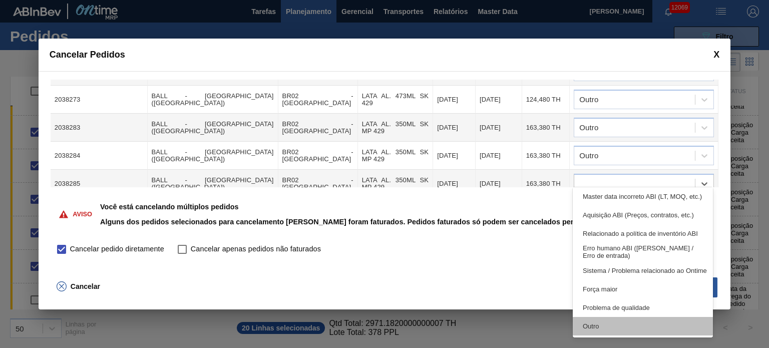
click at [603, 324] on div "Outro" at bounding box center [643, 326] width 140 height 19
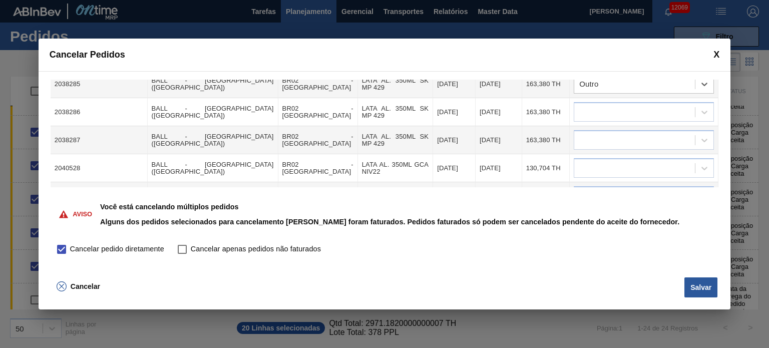
scroll to position [200, 0]
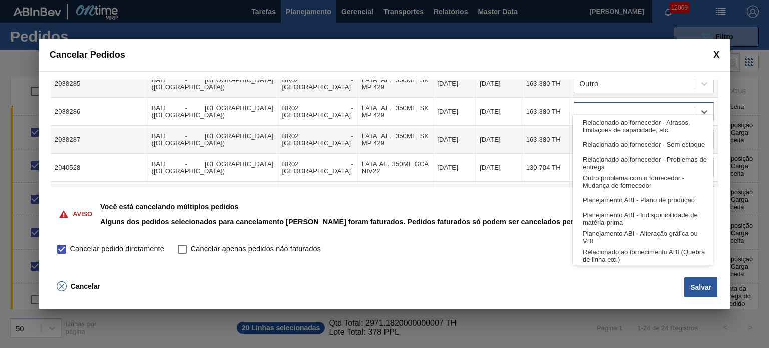
drag, startPoint x: 627, startPoint y: 107, endPoint x: 619, endPoint y: 186, distance: 79.5
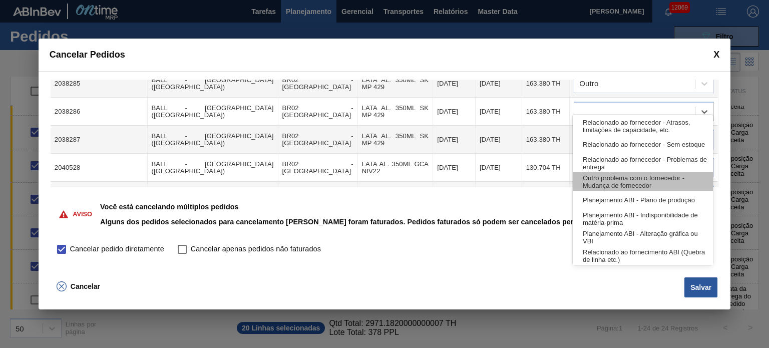
click at [627, 108] on div at bounding box center [634, 112] width 121 height 15
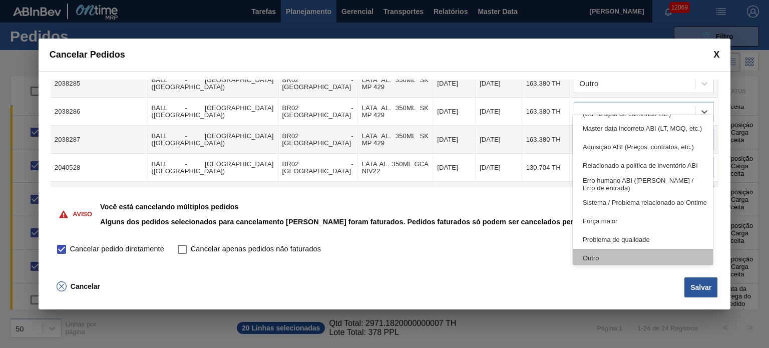
scroll to position [187, 0]
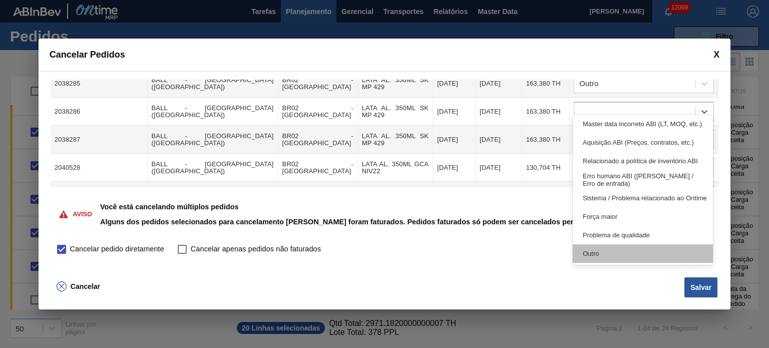
click at [611, 258] on div "Outro" at bounding box center [643, 253] width 140 height 19
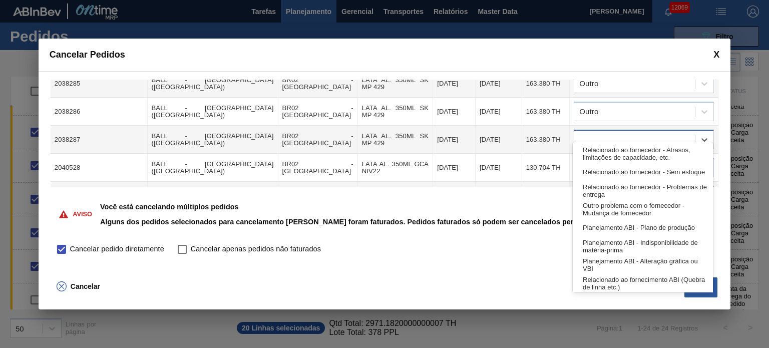
click at [623, 133] on div at bounding box center [634, 140] width 121 height 15
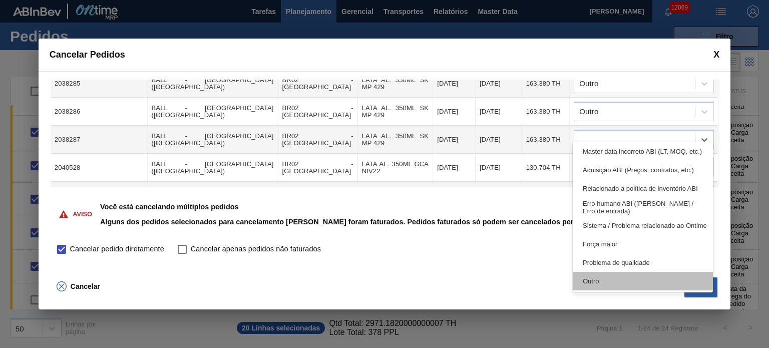
click at [610, 277] on div "Outro" at bounding box center [643, 281] width 140 height 19
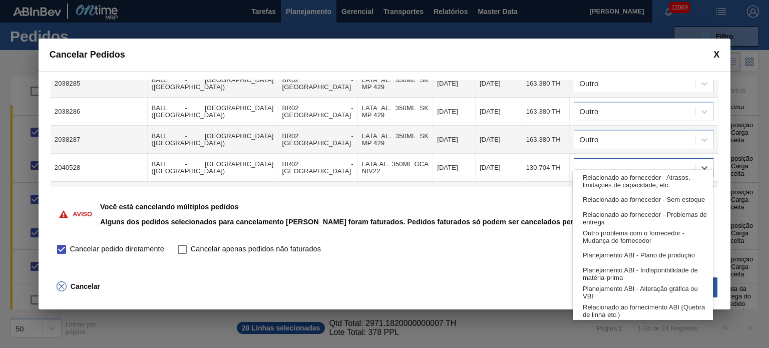
click at [615, 162] on div at bounding box center [634, 168] width 121 height 15
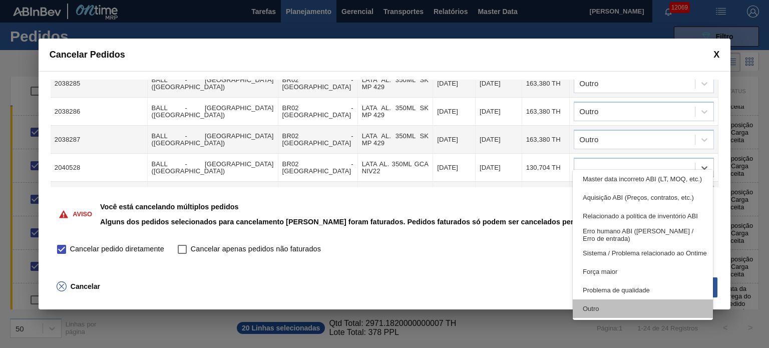
click at [611, 310] on div "Outro" at bounding box center [643, 309] width 140 height 19
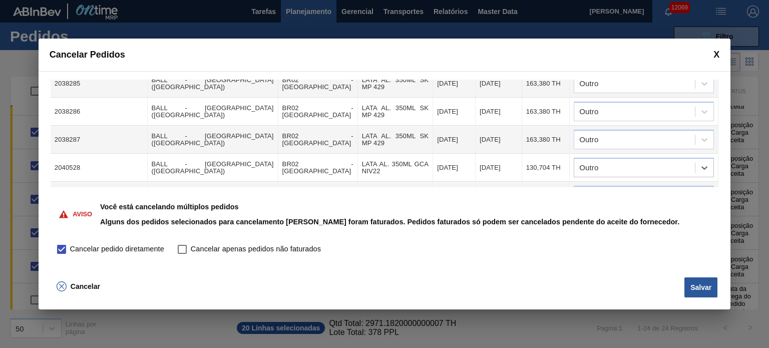
click at [621, 182] on td at bounding box center [644, 196] width 149 height 28
click at [622, 189] on div at bounding box center [634, 196] width 121 height 15
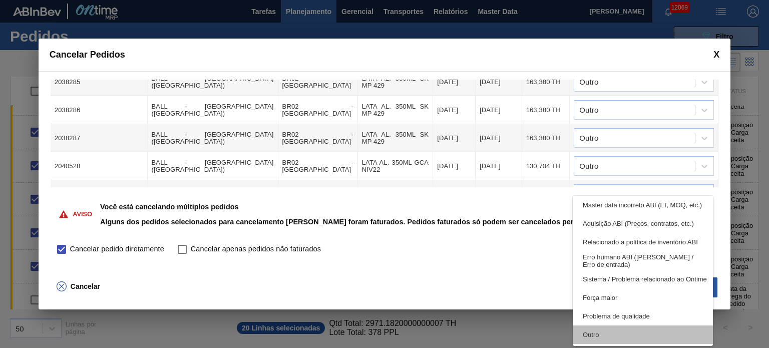
click at [618, 335] on div "Outro" at bounding box center [643, 335] width 140 height 19
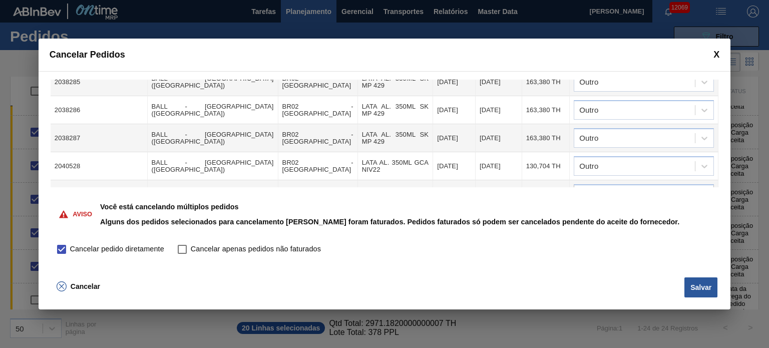
scroll to position [302, 0]
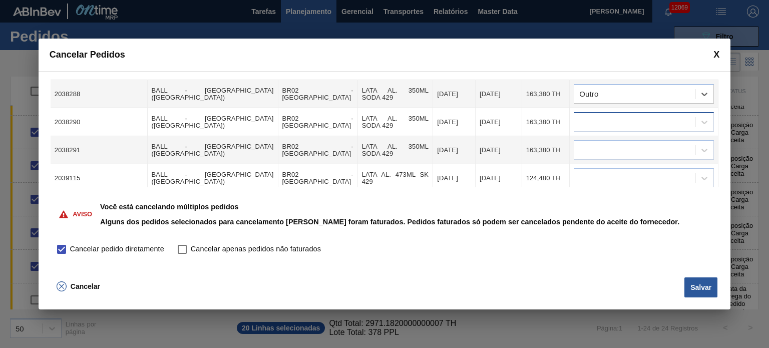
click at [622, 119] on div at bounding box center [644, 122] width 140 height 20
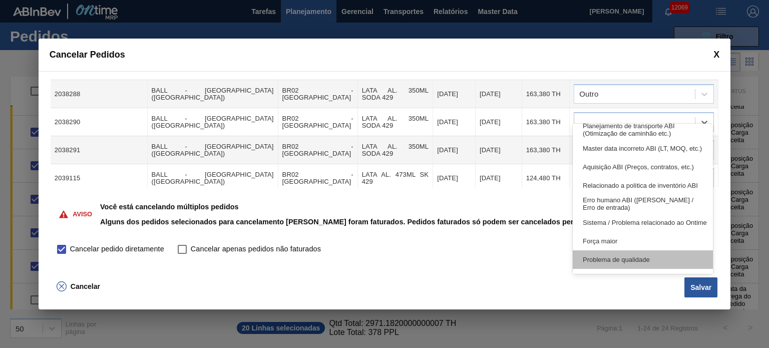
scroll to position [187, 0]
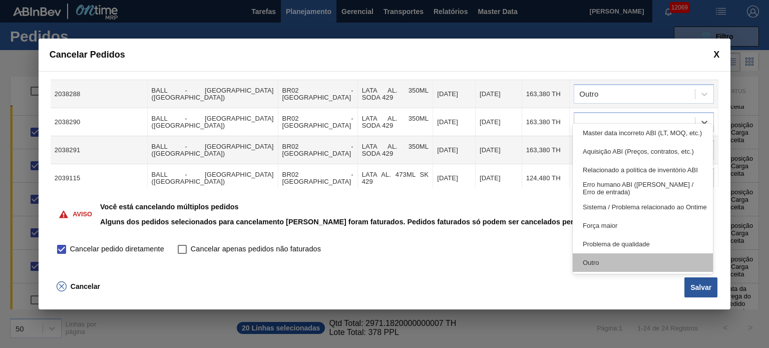
click at [613, 262] on div "Outro" at bounding box center [643, 262] width 140 height 19
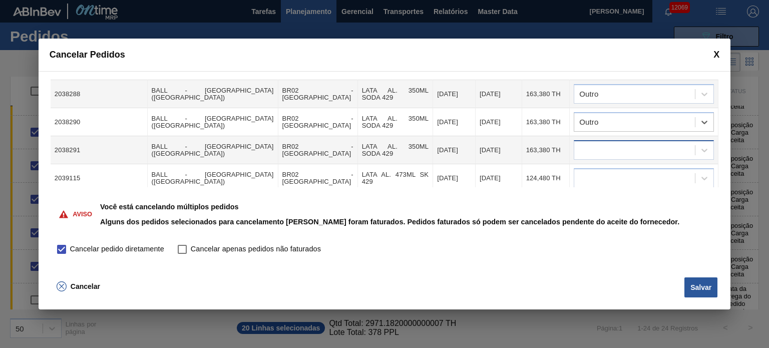
click at [620, 143] on div at bounding box center [634, 150] width 121 height 15
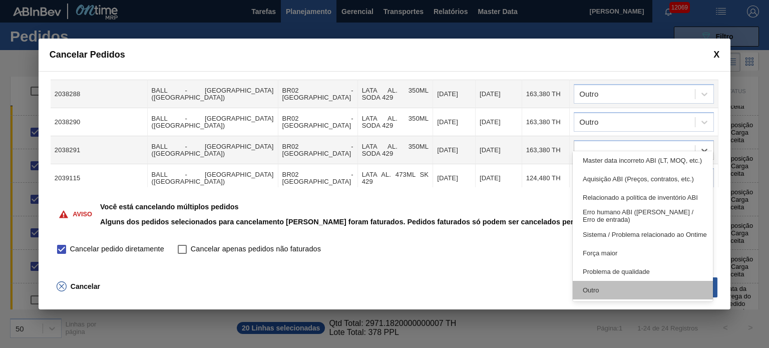
click at [605, 287] on div "Outro" at bounding box center [643, 290] width 140 height 19
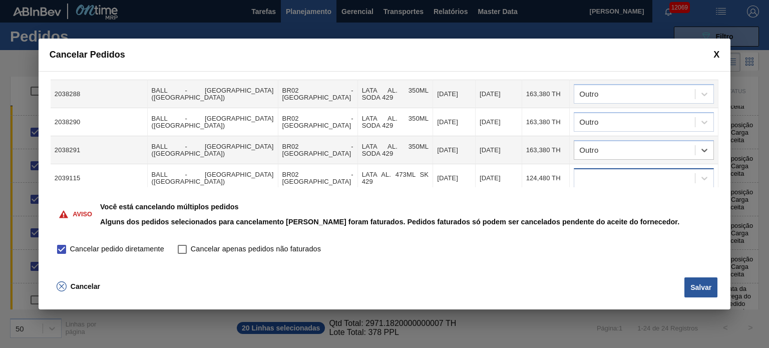
click at [615, 171] on div at bounding box center [634, 178] width 121 height 15
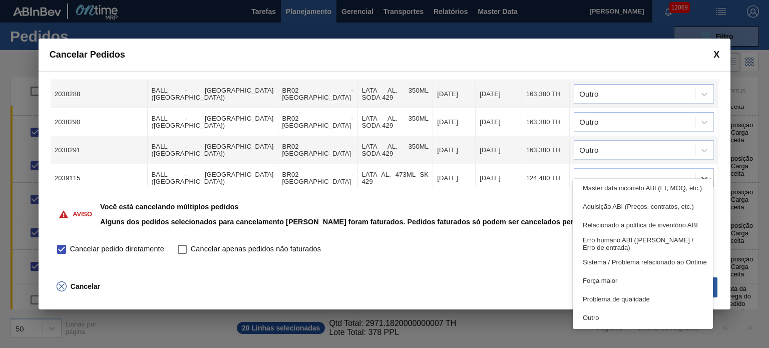
click at [613, 315] on div "Outro" at bounding box center [643, 318] width 140 height 19
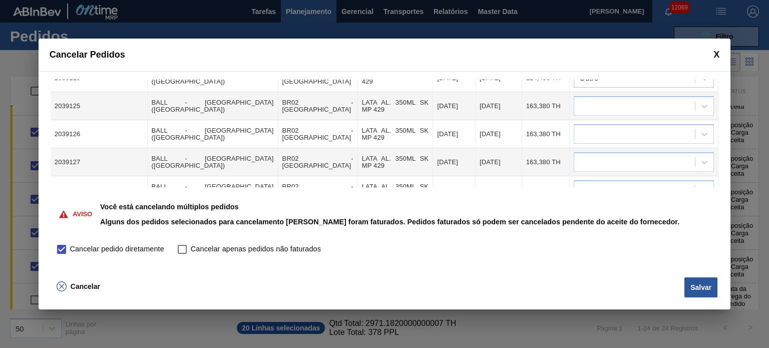
scroll to position [352, 0]
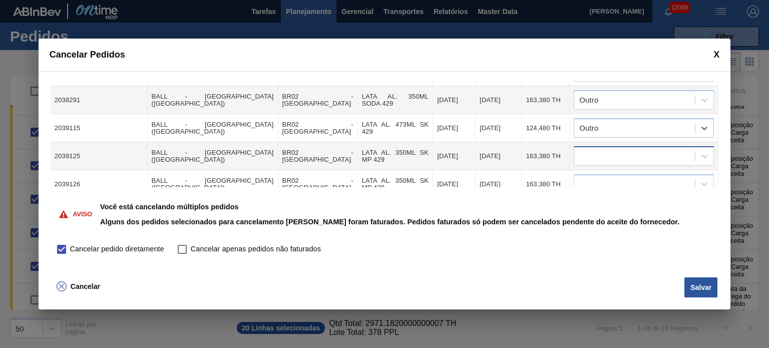
click at [629, 149] on div at bounding box center [634, 156] width 121 height 15
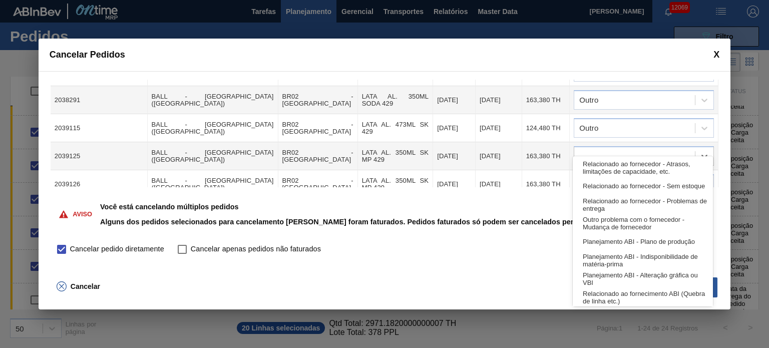
scroll to position [187, 0]
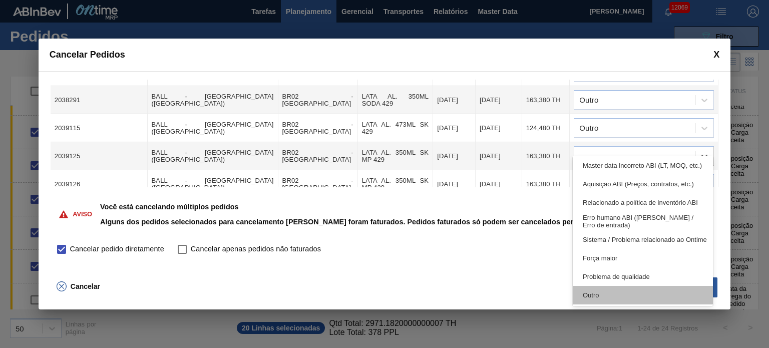
click at [625, 299] on div "Outro" at bounding box center [643, 295] width 140 height 19
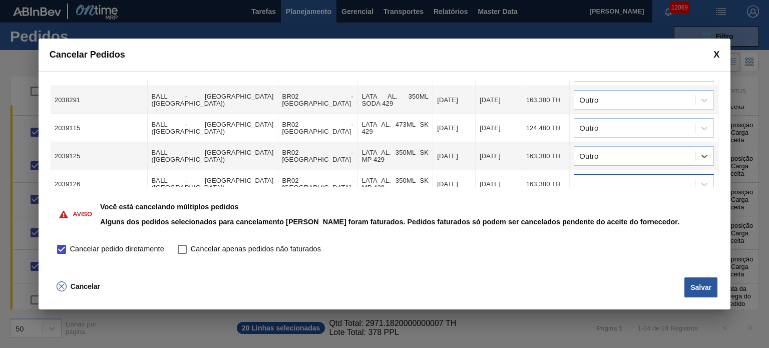
click at [613, 178] on div at bounding box center [644, 184] width 140 height 20
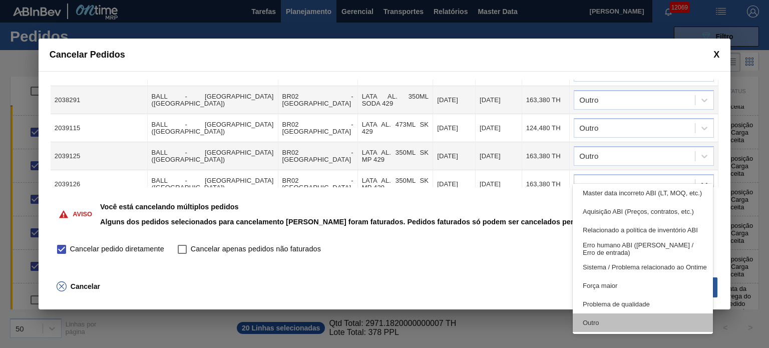
click at [613, 325] on div "Outro" at bounding box center [643, 323] width 140 height 19
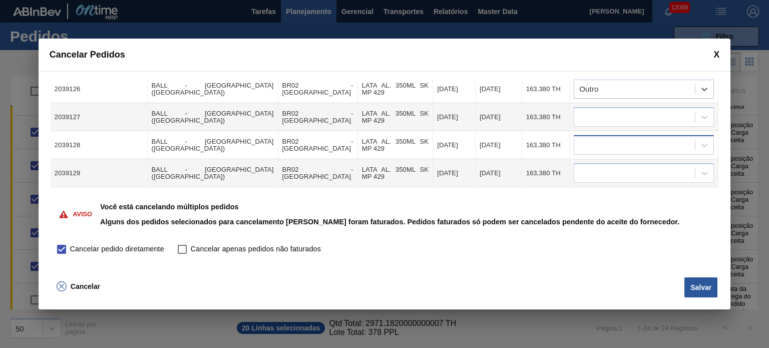
scroll to position [452, 0]
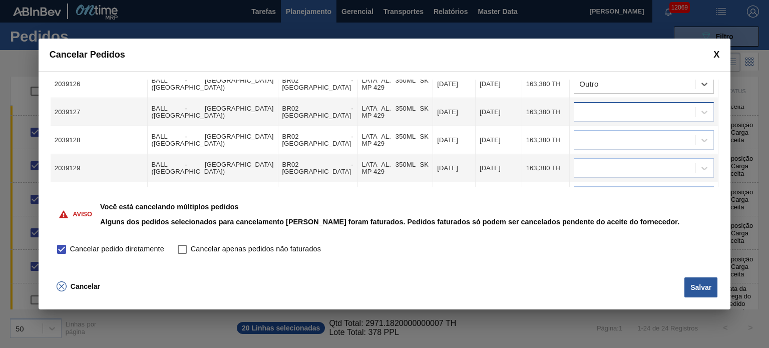
click at [627, 106] on div at bounding box center [644, 112] width 140 height 20
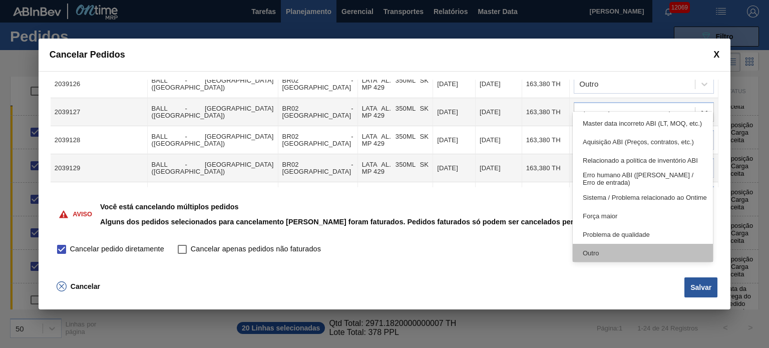
scroll to position [187, 0]
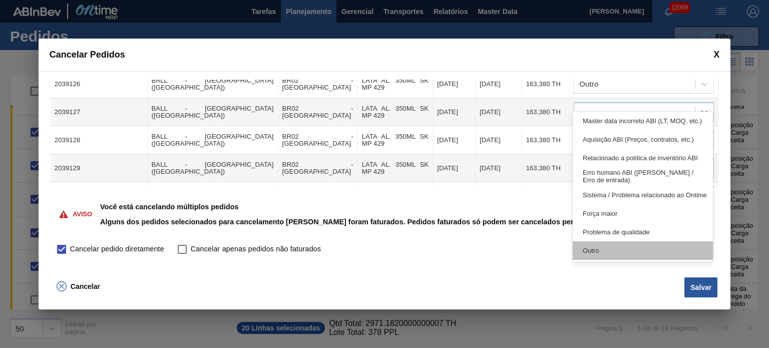
click at [620, 248] on div "Outro" at bounding box center [643, 250] width 140 height 19
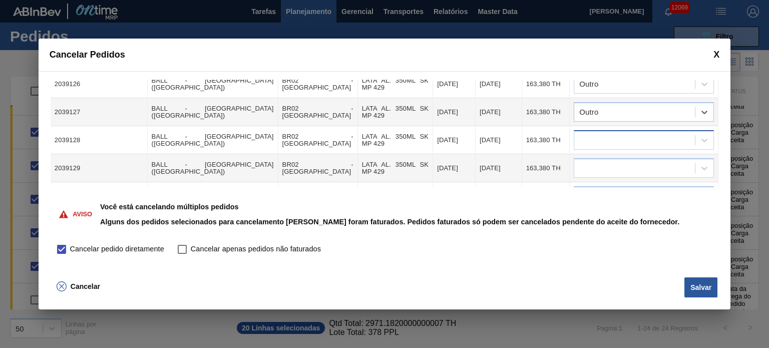
drag, startPoint x: 637, startPoint y: 123, endPoint x: 637, endPoint y: 130, distance: 7.5
click at [637, 133] on div at bounding box center [634, 140] width 121 height 15
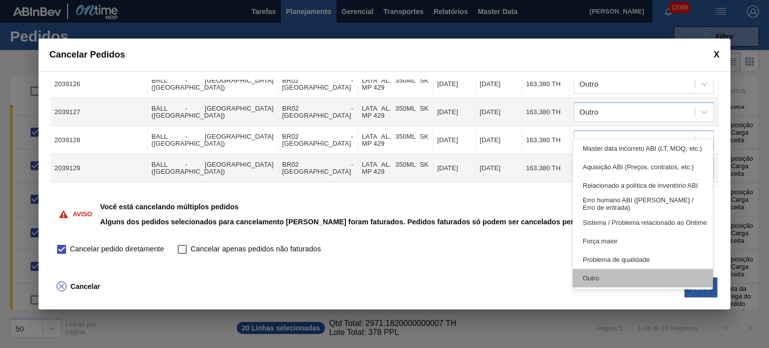
click at [627, 273] on div "Outro" at bounding box center [643, 278] width 140 height 19
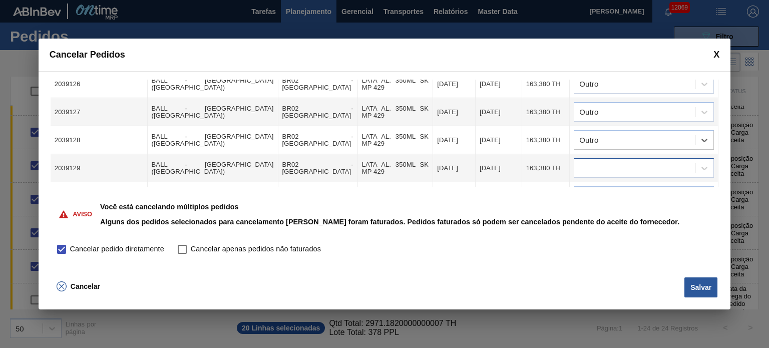
click at [627, 161] on div at bounding box center [634, 168] width 121 height 15
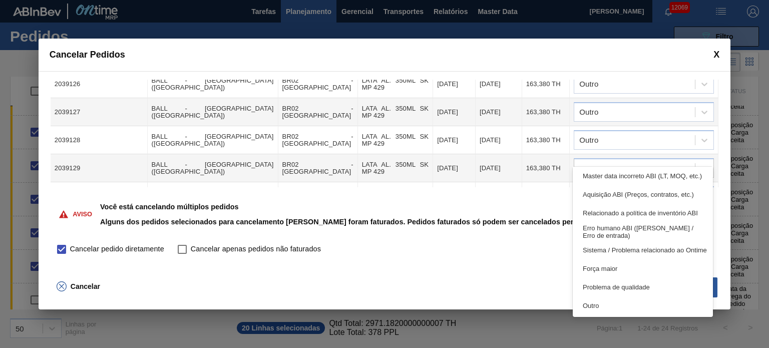
click at [617, 305] on div "Outro" at bounding box center [643, 306] width 140 height 19
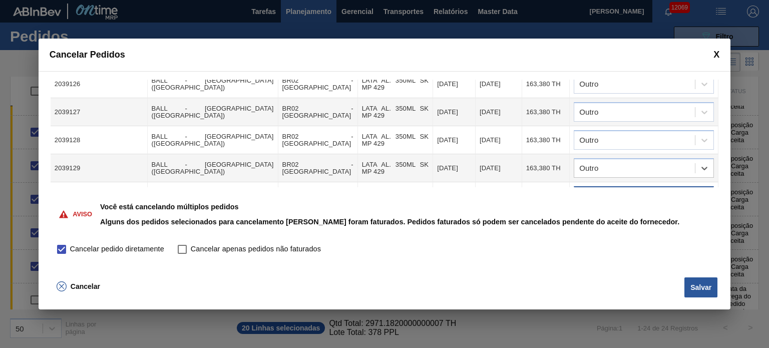
click at [621, 189] on div at bounding box center [634, 196] width 121 height 15
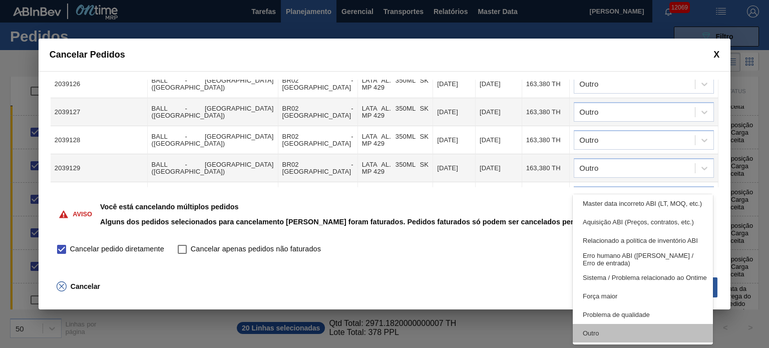
click at [608, 332] on div "Outro" at bounding box center [643, 333] width 140 height 19
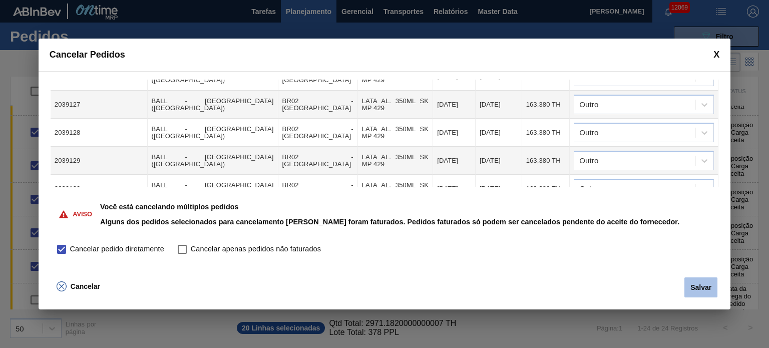
click at [695, 281] on button "Salvar" at bounding box center [701, 287] width 33 height 20
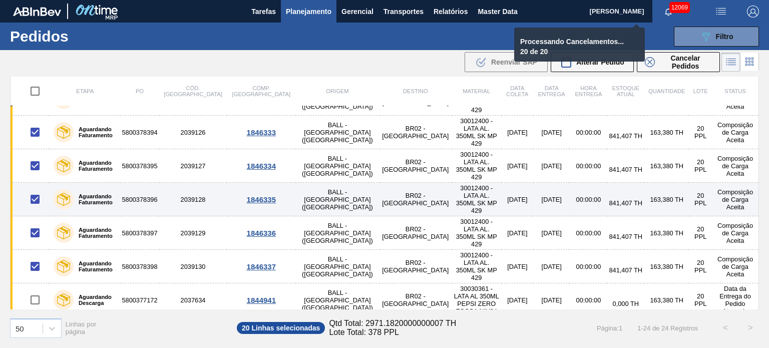
checkbox input "false"
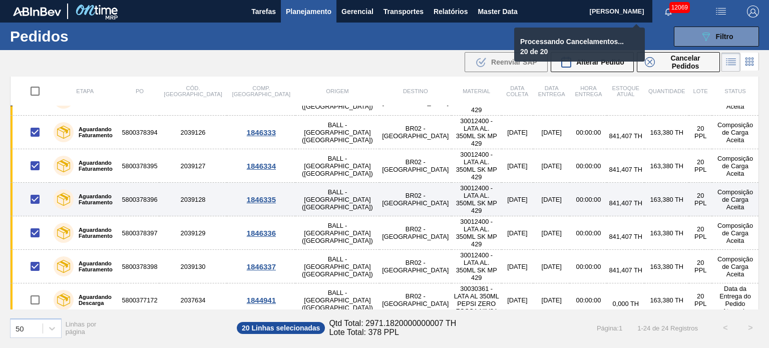
checkbox input "false"
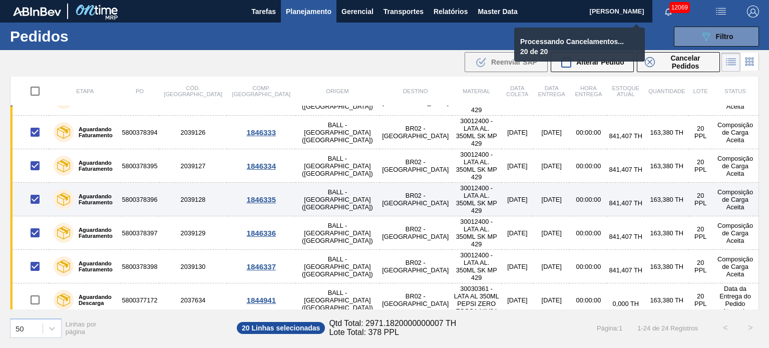
checkbox input "false"
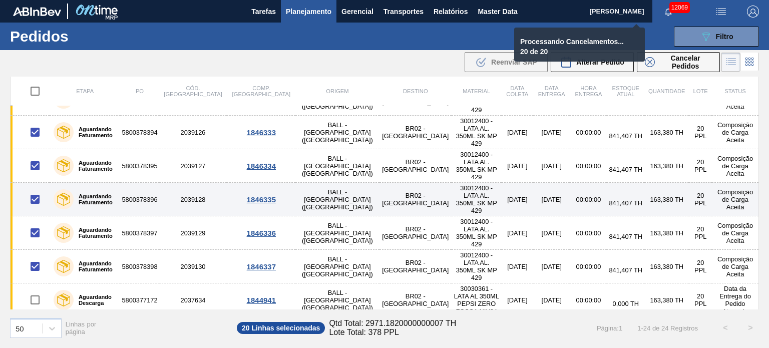
checkbox input "false"
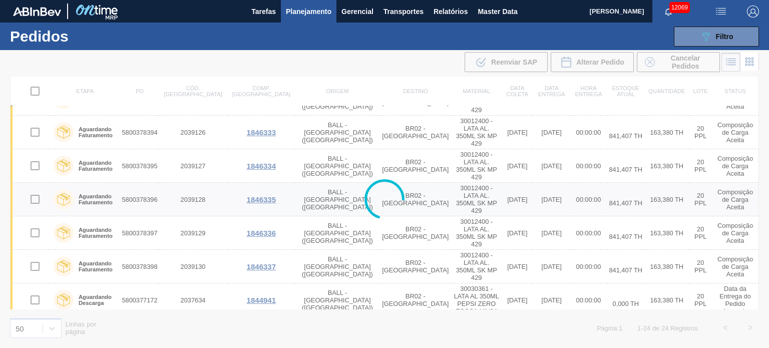
scroll to position [0, 0]
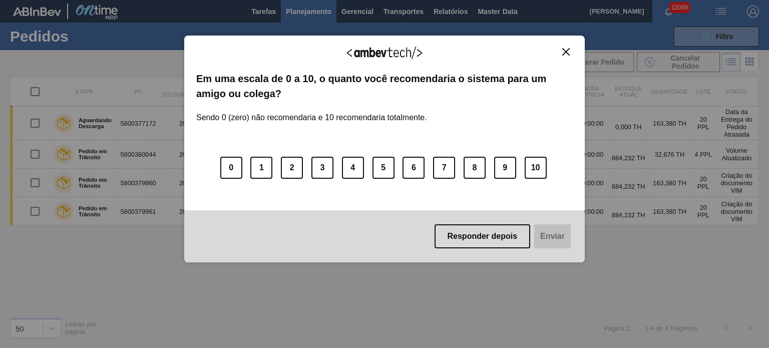
click at [554, 51] on div "Agradecemos seu feedback!" at bounding box center [384, 60] width 377 height 24
click at [569, 51] on img "Close" at bounding box center [566, 52] width 8 height 8
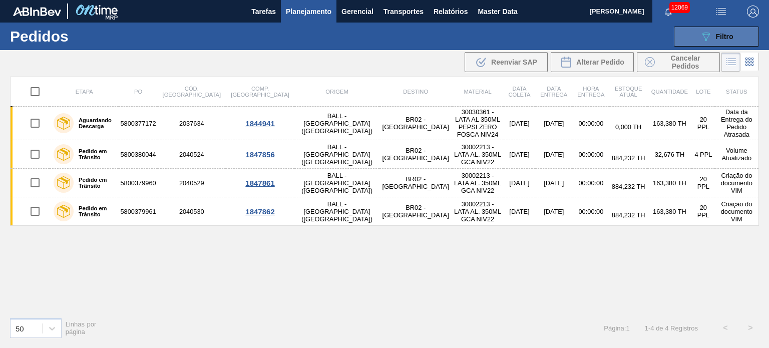
click at [733, 31] on button "089F7B8B-B2A5-4AFE-B5C0-19BA573D28AC Filtro" at bounding box center [716, 37] width 85 height 20
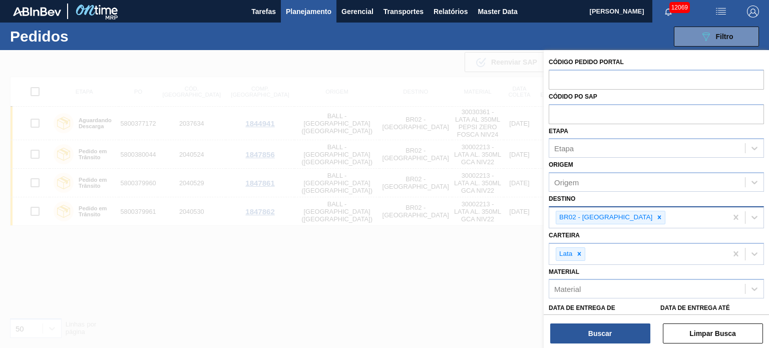
click at [608, 223] on div "BR02 - Sergipe" at bounding box center [638, 217] width 178 height 21
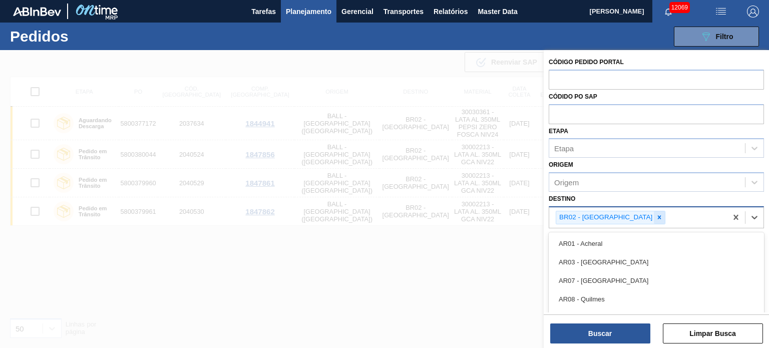
click at [656, 220] on icon at bounding box center [659, 217] width 7 height 7
type input "aq"
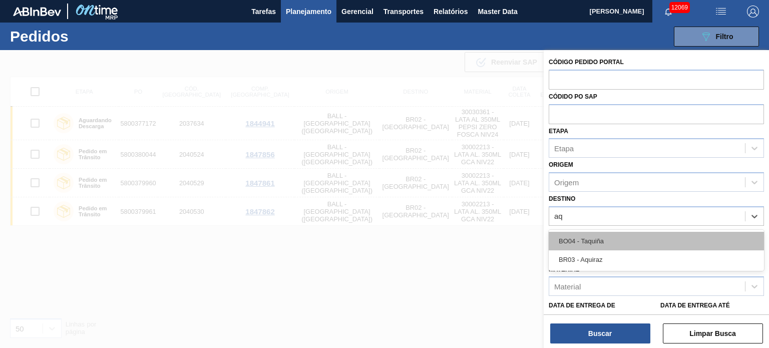
click at [584, 239] on div "BO04 - Taquiña" at bounding box center [656, 241] width 215 height 19
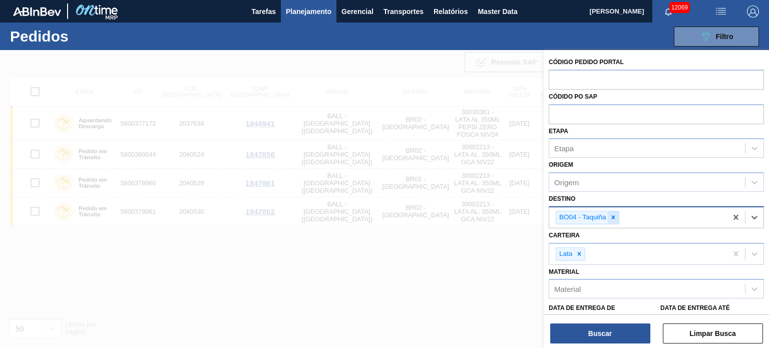
click at [615, 214] on icon at bounding box center [613, 217] width 7 height 7
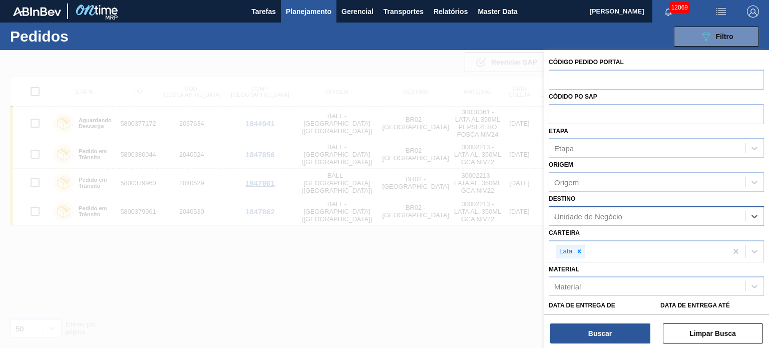
type input "aq"
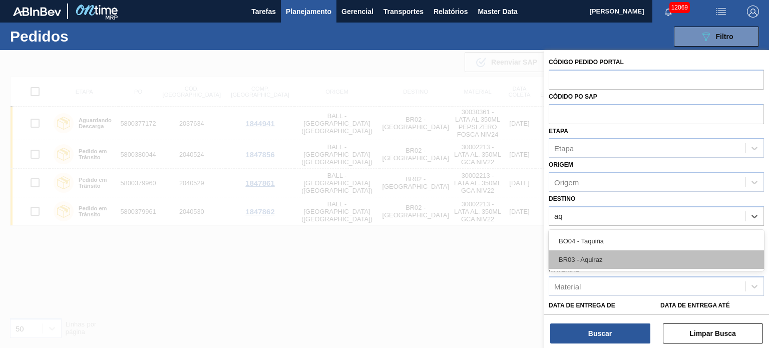
click at [605, 257] on div "BR03 - Aquiraz" at bounding box center [656, 259] width 215 height 19
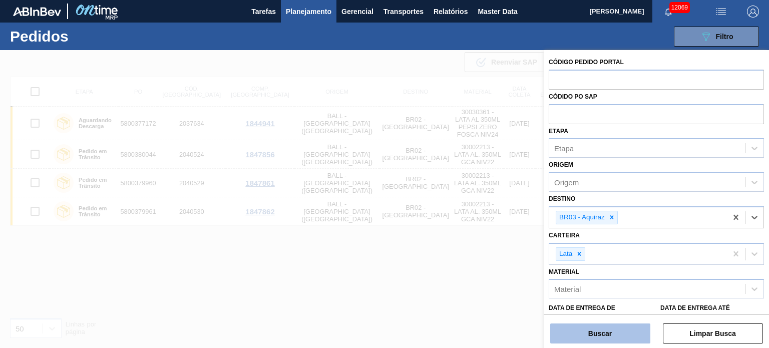
click at [607, 336] on button "Buscar" at bounding box center [600, 334] width 100 height 20
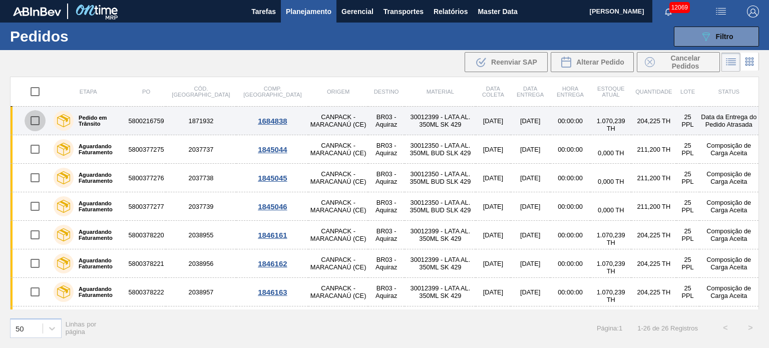
click at [35, 118] on input "checkbox" at bounding box center [35, 120] width 21 height 21
checkbox input "true"
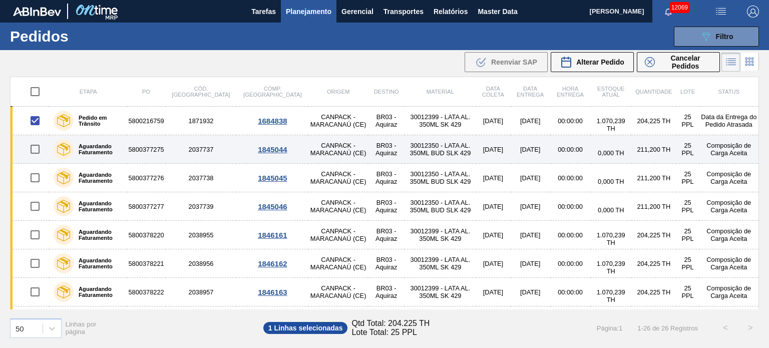
click at [39, 150] on input "checkbox" at bounding box center [35, 149] width 21 height 21
checkbox input "true"
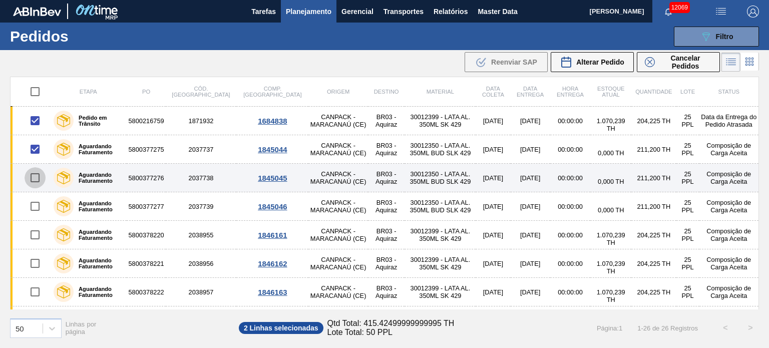
click at [33, 175] on input "checkbox" at bounding box center [35, 177] width 21 height 21
checkbox input "true"
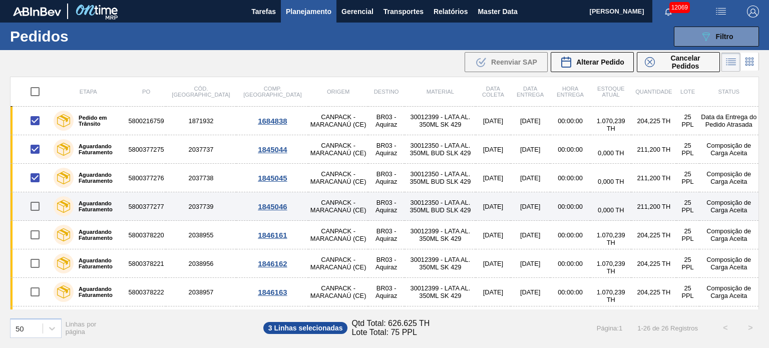
click at [42, 204] on input "checkbox" at bounding box center [35, 206] width 21 height 21
checkbox input "true"
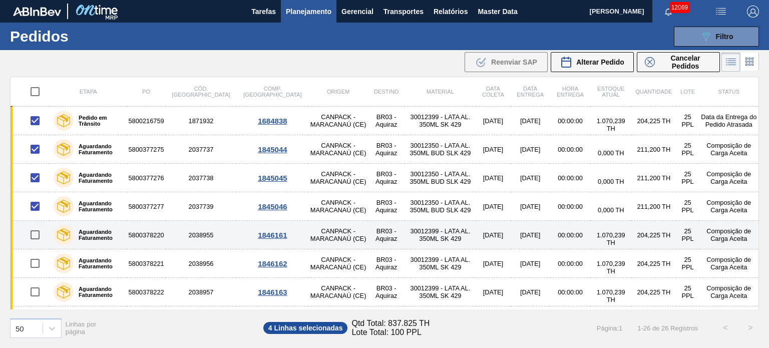
click at [39, 236] on input "checkbox" at bounding box center [35, 234] width 21 height 21
checkbox input "true"
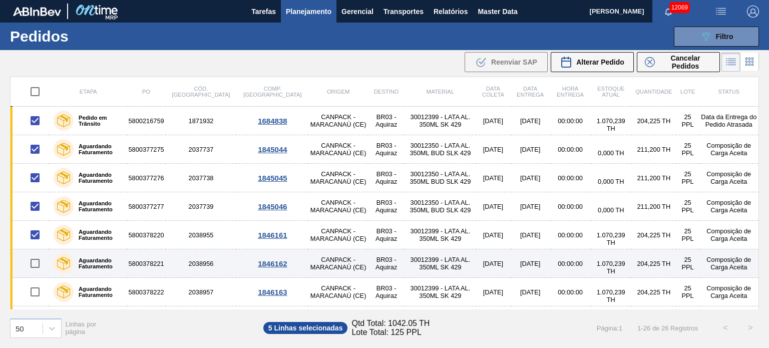
click at [40, 264] on input "checkbox" at bounding box center [35, 263] width 21 height 21
checkbox input "true"
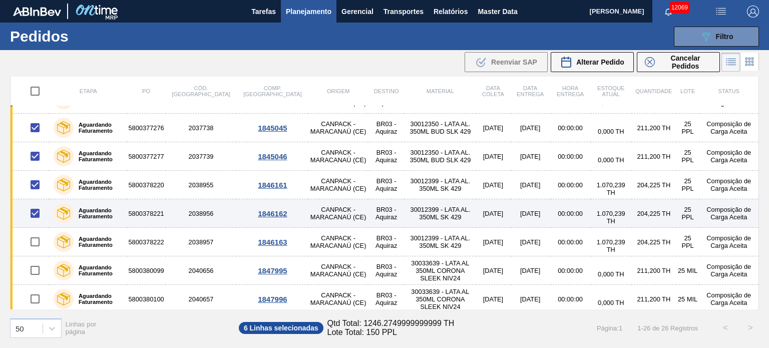
scroll to position [100, 0]
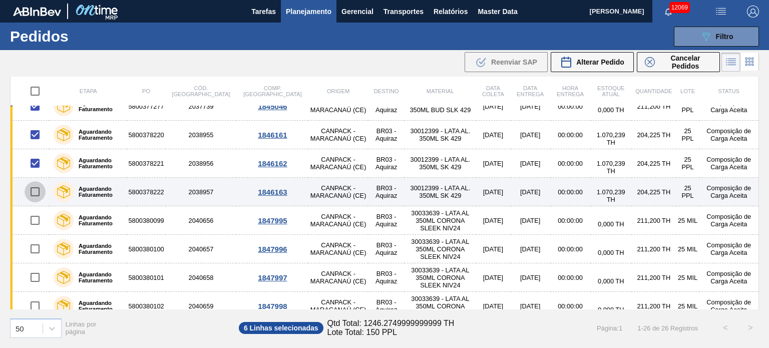
click at [37, 194] on input "checkbox" at bounding box center [35, 191] width 21 height 21
checkbox input "true"
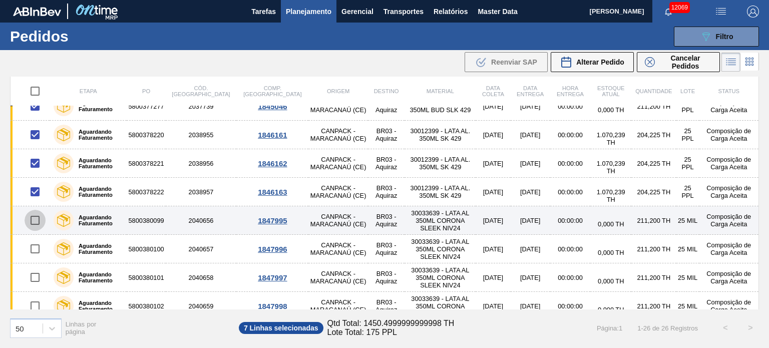
click at [34, 218] on input "checkbox" at bounding box center [35, 220] width 21 height 21
checkbox input "true"
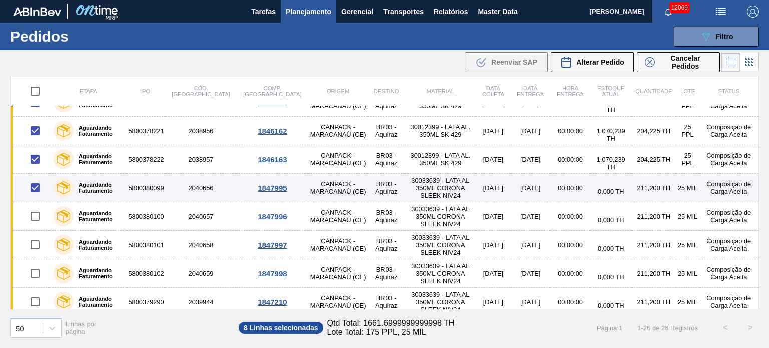
scroll to position [150, 0]
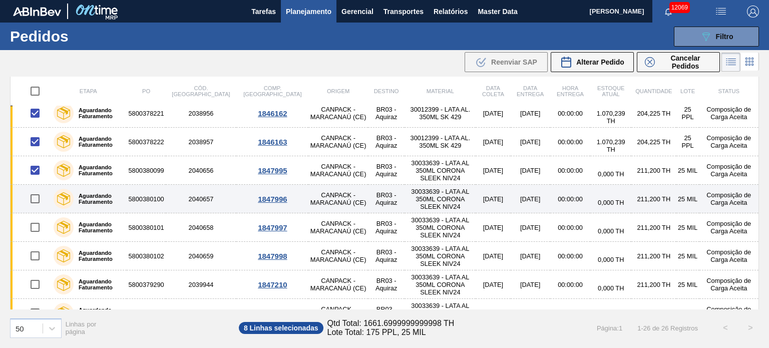
click at [37, 199] on input "checkbox" at bounding box center [35, 198] width 21 height 21
checkbox input "true"
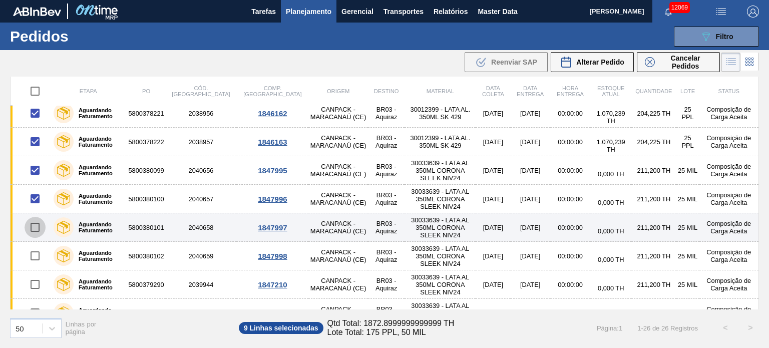
click at [34, 232] on input "checkbox" at bounding box center [35, 227] width 21 height 21
checkbox input "true"
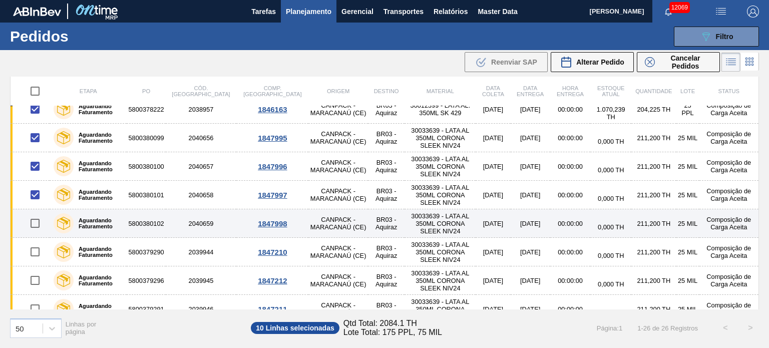
scroll to position [200, 0]
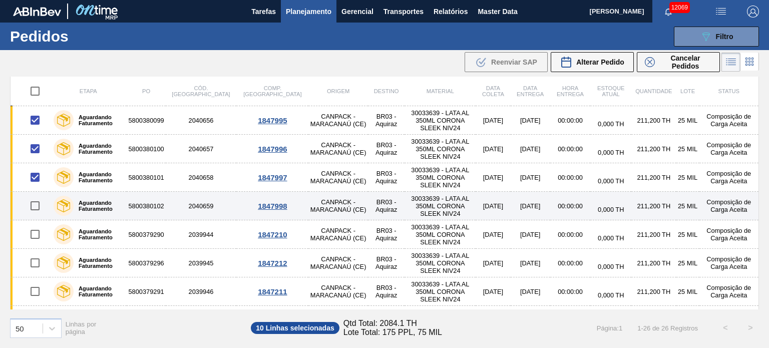
click at [40, 218] on td at bounding box center [31, 206] width 40 height 29
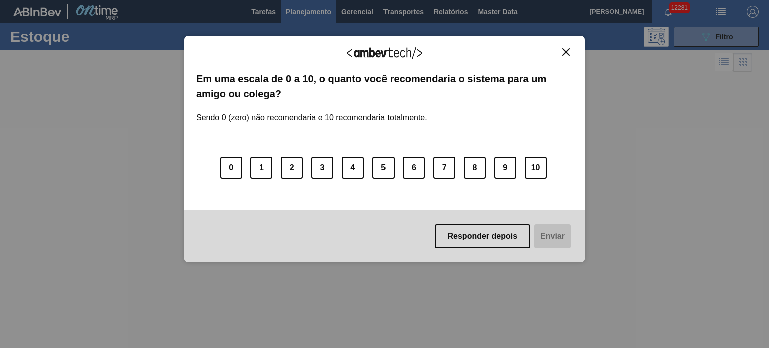
click at [561, 52] on button "Close" at bounding box center [566, 52] width 14 height 9
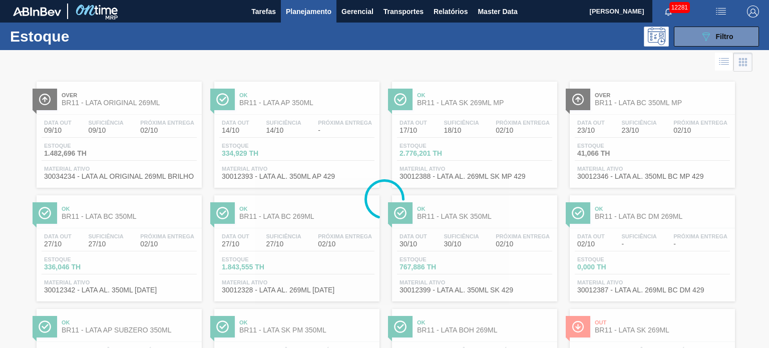
click at [299, 7] on span "Planejamento" at bounding box center [309, 12] width 46 height 12
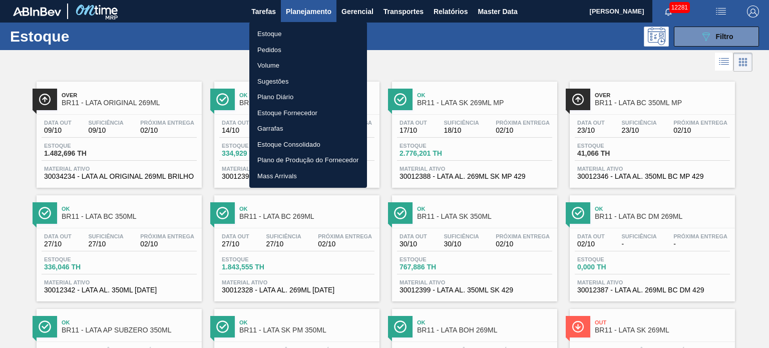
click at [276, 49] on li "Pedidos" at bounding box center [308, 50] width 118 height 16
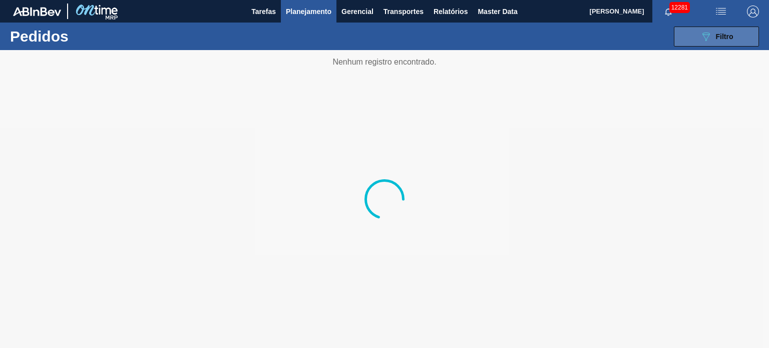
click at [712, 43] on button "089F7B8B-B2A5-4AFE-B5C0-19BA573D28AC Filtro" at bounding box center [716, 37] width 85 height 20
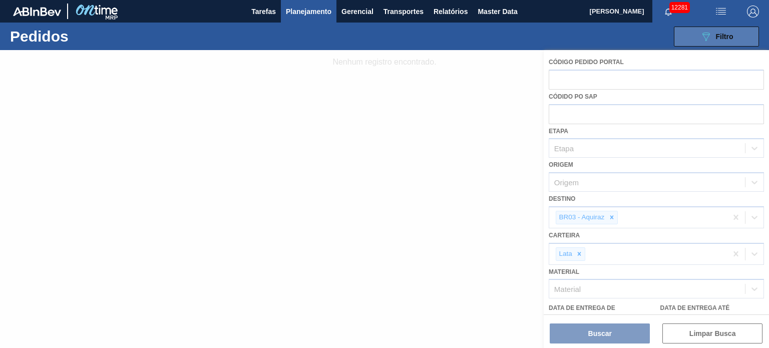
click at [712, 43] on button "089F7B8B-B2A5-4AFE-B5C0-19BA573D28AC Filtro" at bounding box center [716, 37] width 85 height 20
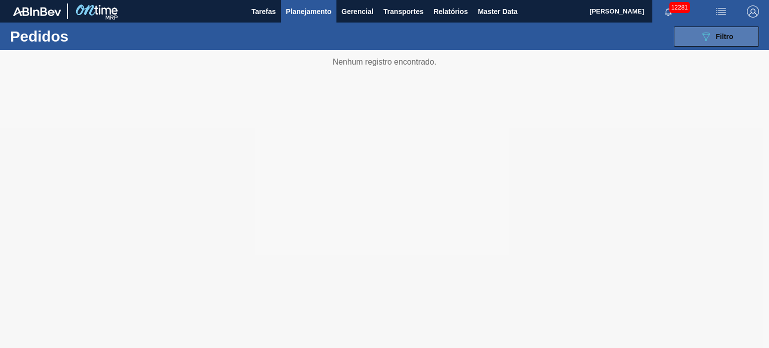
click at [722, 38] on span "Filtro" at bounding box center [725, 37] width 18 height 8
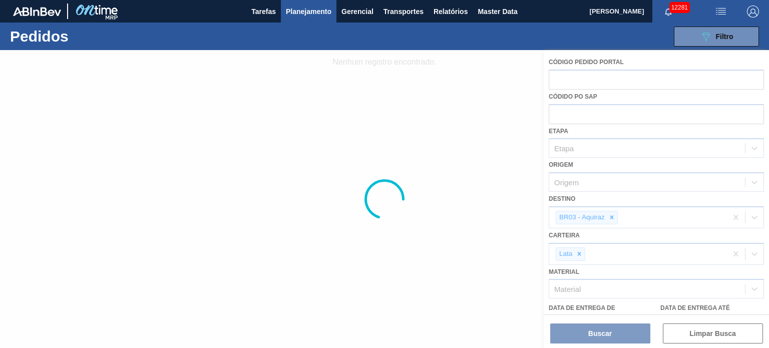
click at [366, 124] on div at bounding box center [384, 199] width 769 height 298
click at [323, 21] on button "Planejamento" at bounding box center [309, 11] width 56 height 23
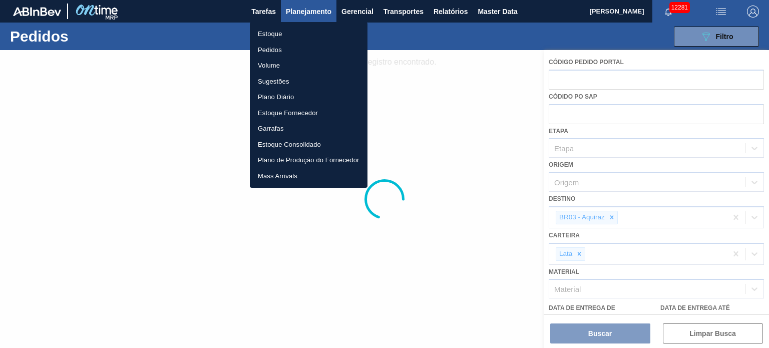
click at [405, 68] on div at bounding box center [384, 174] width 769 height 348
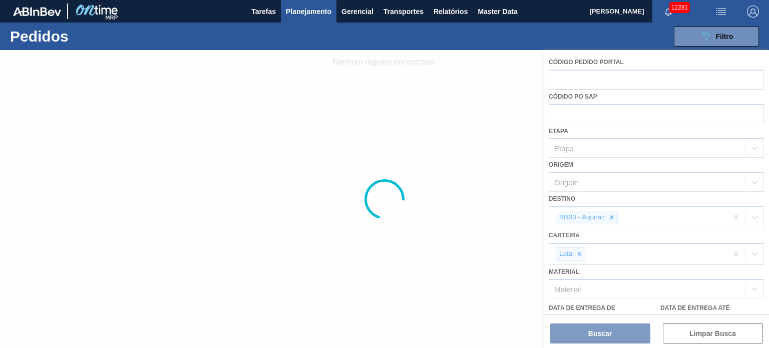
click at [728, 32] on div "089F7B8B-B2A5-4AFE-B5C0-19BA573D28AC Filtro" at bounding box center [717, 37] width 34 height 12
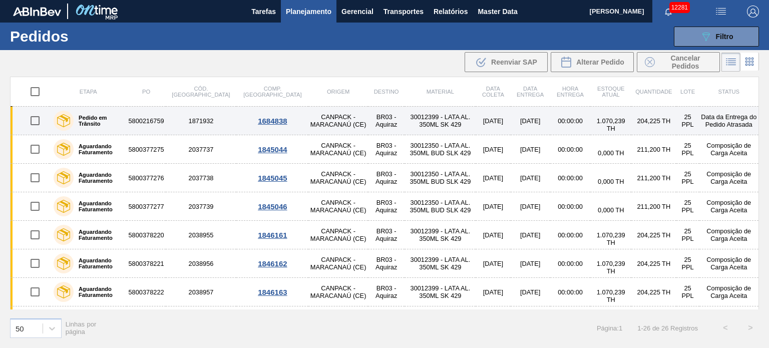
click at [35, 119] on input "checkbox" at bounding box center [35, 120] width 21 height 21
checkbox input "true"
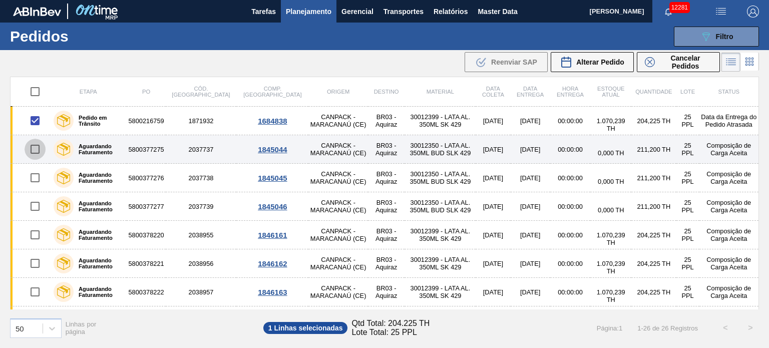
click at [36, 148] on input "checkbox" at bounding box center [35, 149] width 21 height 21
checkbox input "true"
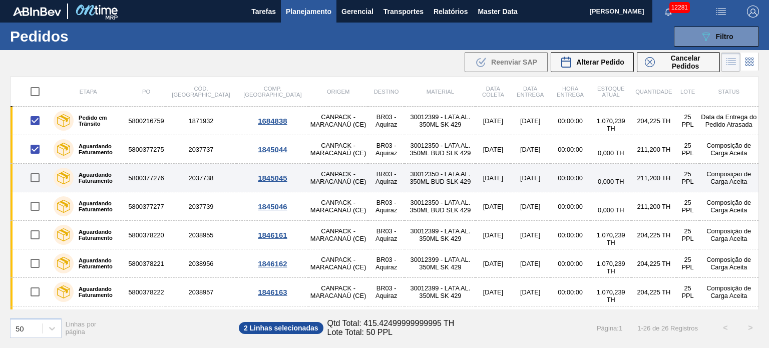
click at [34, 175] on input "checkbox" at bounding box center [35, 177] width 21 height 21
checkbox input "true"
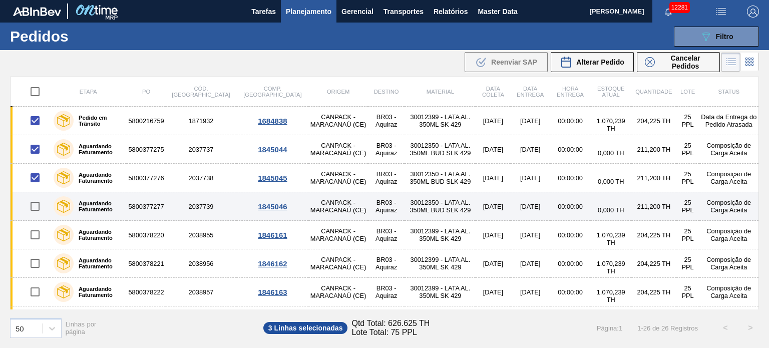
click at [37, 205] on input "checkbox" at bounding box center [35, 206] width 21 height 21
checkbox input "true"
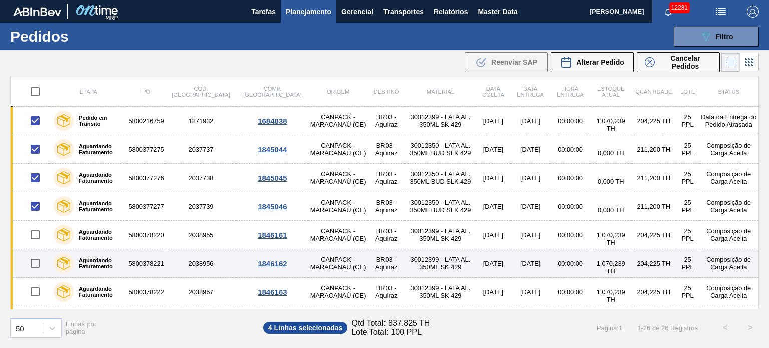
click at [36, 265] on input "checkbox" at bounding box center [35, 263] width 21 height 21
checkbox input "true"
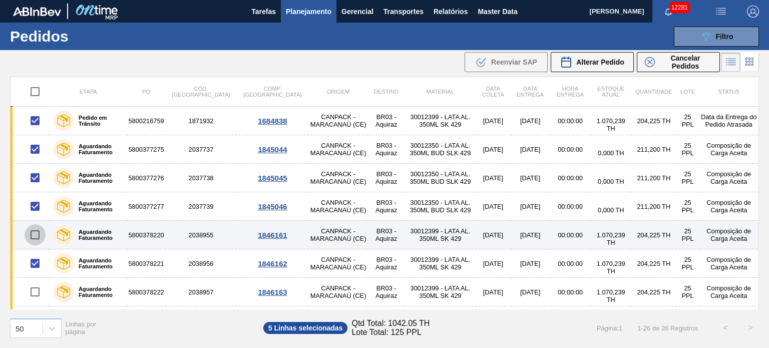
click at [34, 236] on input "checkbox" at bounding box center [35, 234] width 21 height 21
checkbox input "true"
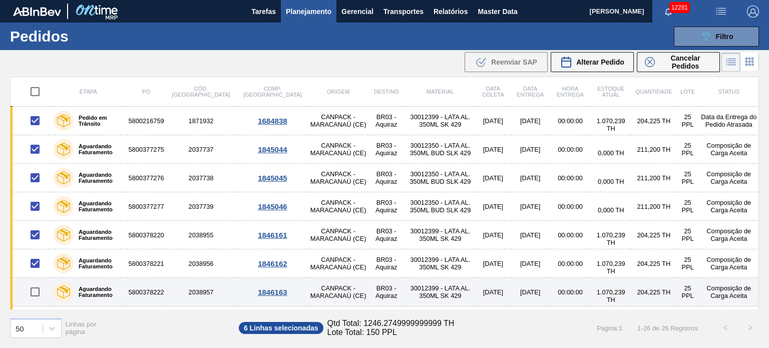
click at [33, 292] on input "checkbox" at bounding box center [35, 291] width 21 height 21
checkbox input "true"
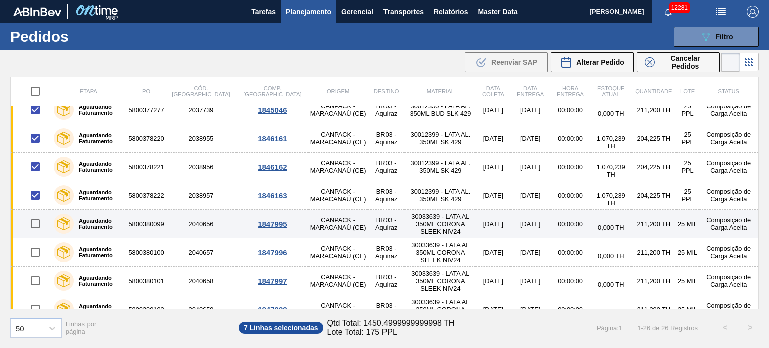
scroll to position [100, 0]
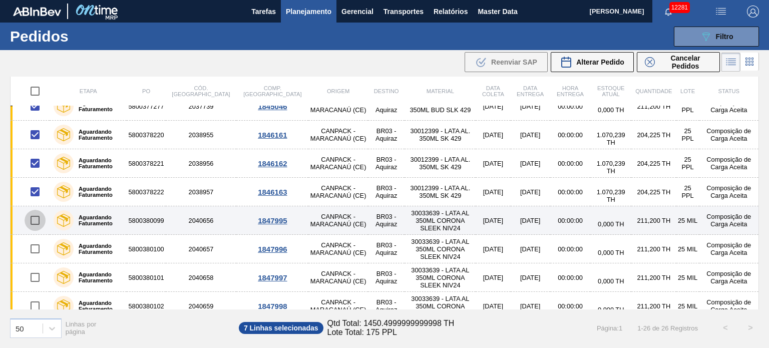
click at [34, 220] on input "checkbox" at bounding box center [35, 220] width 21 height 21
checkbox input "true"
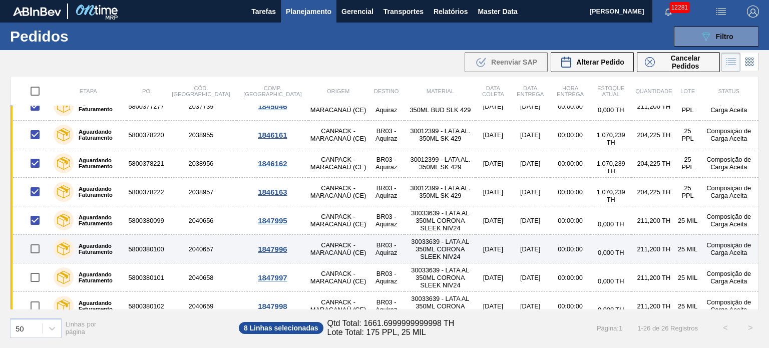
click at [34, 248] on input "checkbox" at bounding box center [35, 248] width 21 height 21
checkbox input "true"
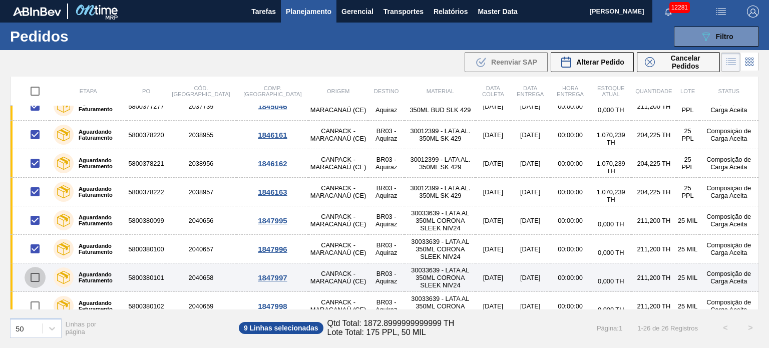
click at [34, 277] on input "checkbox" at bounding box center [35, 277] width 21 height 21
checkbox input "true"
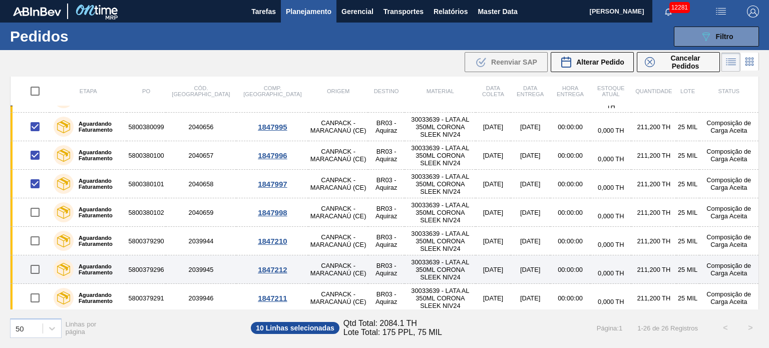
scroll to position [200, 0]
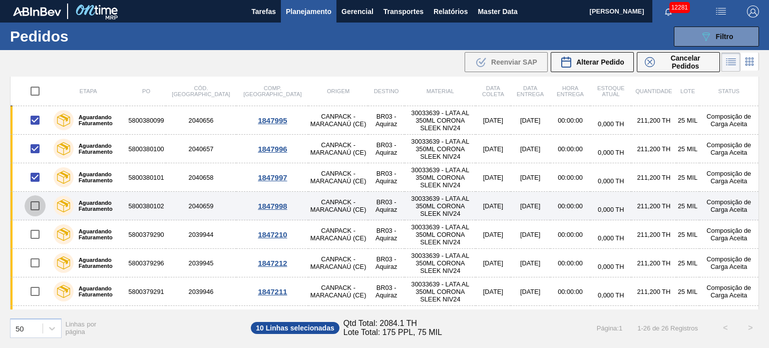
click at [34, 205] on input "checkbox" at bounding box center [35, 205] width 21 height 21
checkbox input "true"
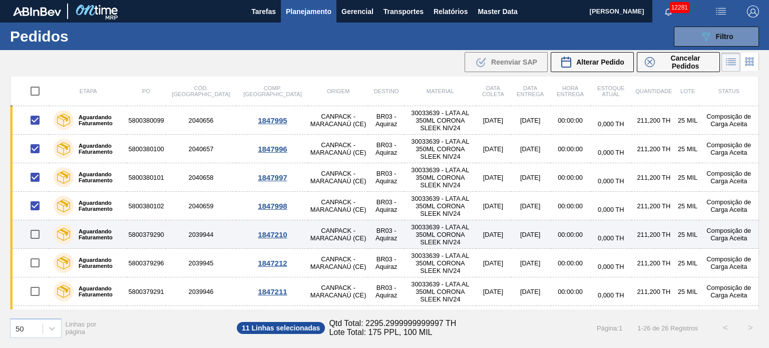
click at [33, 236] on input "checkbox" at bounding box center [35, 234] width 21 height 21
checkbox input "true"
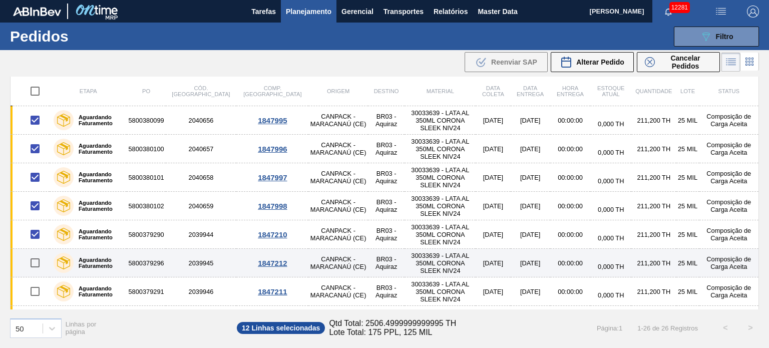
click at [38, 261] on input "checkbox" at bounding box center [35, 262] width 21 height 21
checkbox input "true"
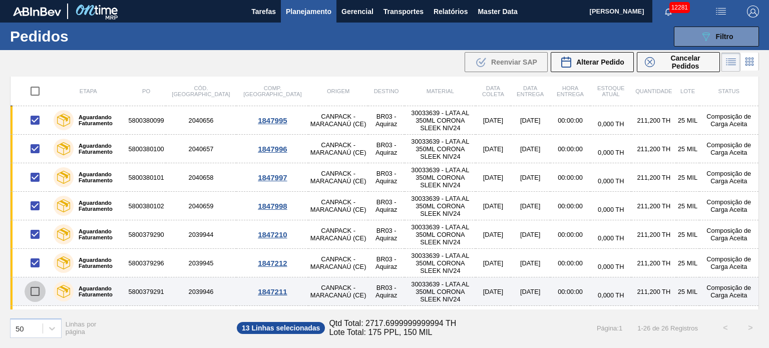
click at [38, 286] on input "checkbox" at bounding box center [35, 291] width 21 height 21
checkbox input "true"
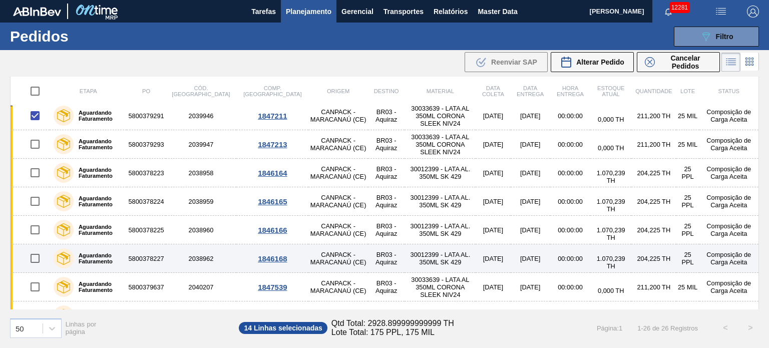
scroll to position [401, 0]
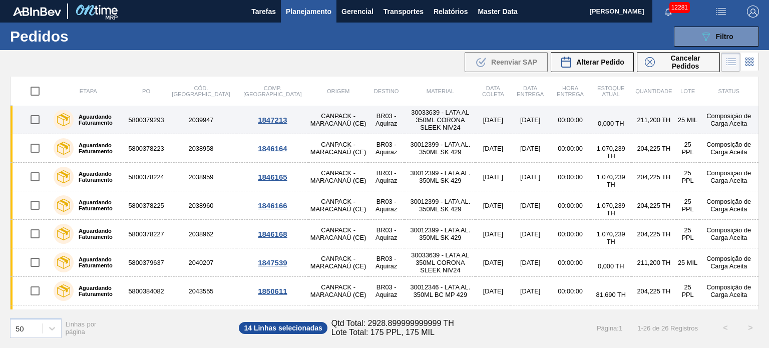
click at [32, 114] on input "checkbox" at bounding box center [35, 119] width 21 height 21
checkbox input "true"
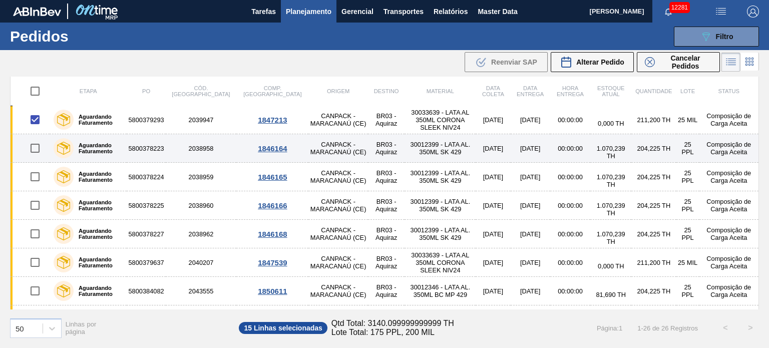
click at [34, 150] on input "checkbox" at bounding box center [35, 148] width 21 height 21
checkbox input "true"
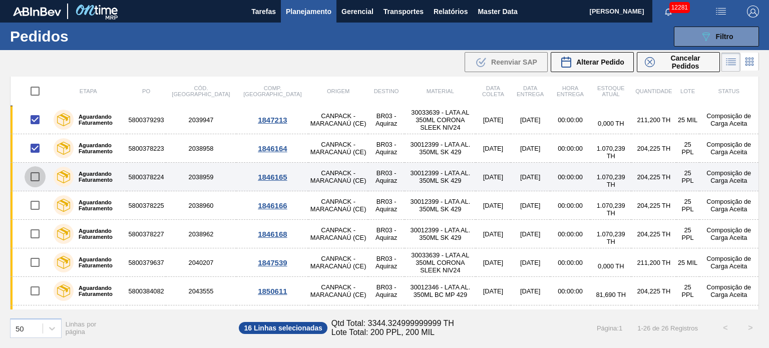
click at [34, 176] on input "checkbox" at bounding box center [35, 176] width 21 height 21
checkbox input "true"
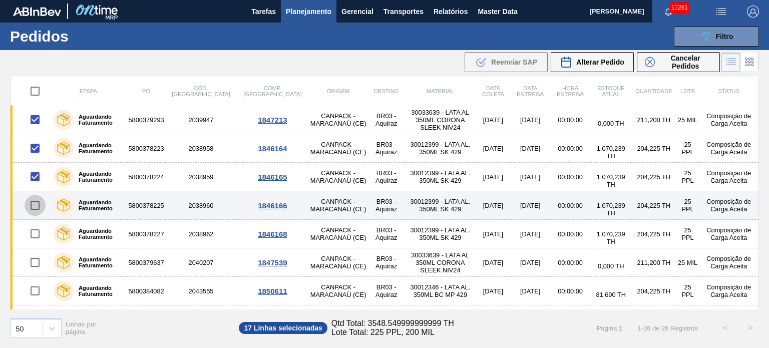
click at [38, 204] on input "checkbox" at bounding box center [35, 205] width 21 height 21
checkbox input "true"
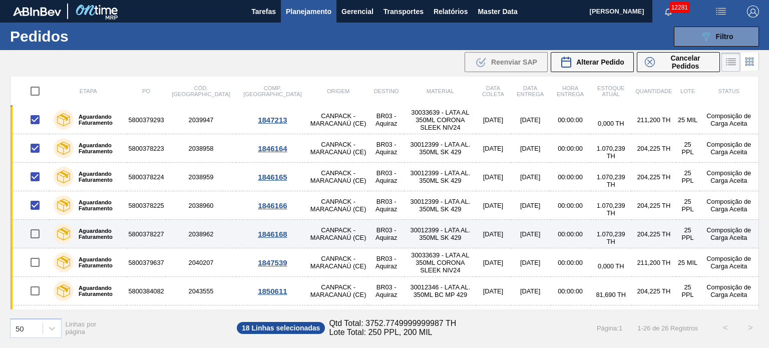
click at [36, 234] on input "checkbox" at bounding box center [35, 233] width 21 height 21
checkbox input "true"
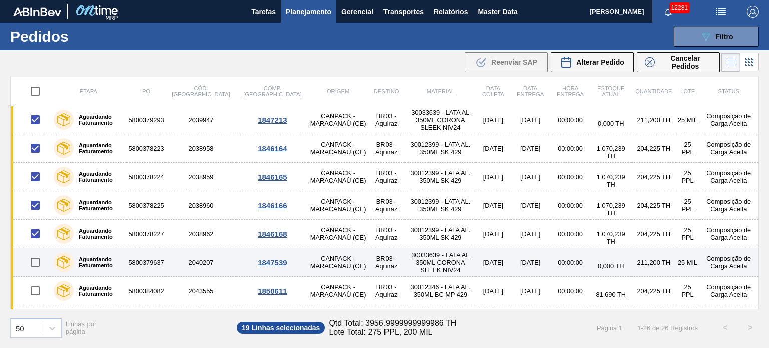
click at [35, 254] on input "checkbox" at bounding box center [35, 262] width 21 height 21
checkbox input "true"
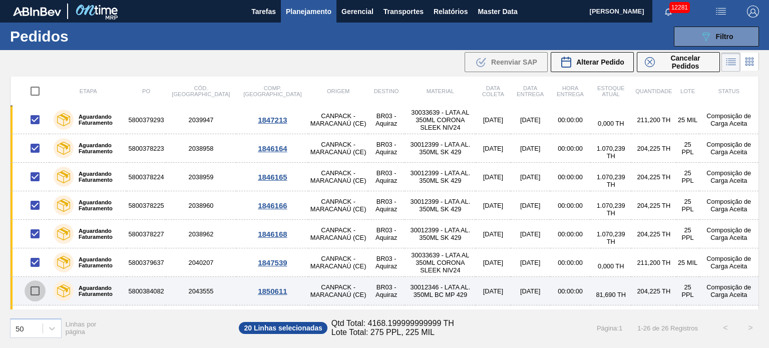
click at [35, 286] on input "checkbox" at bounding box center [35, 290] width 21 height 21
checkbox input "true"
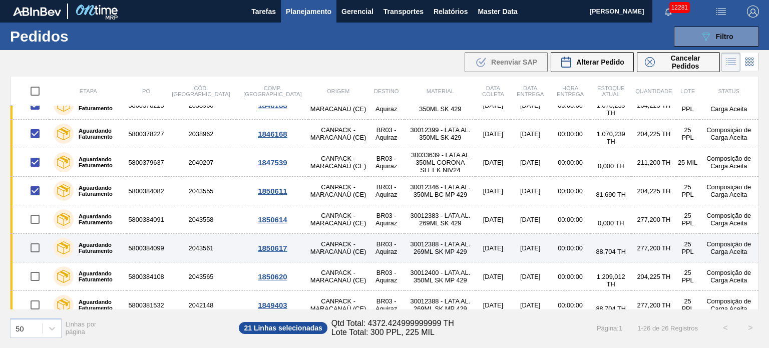
scroll to position [536, 0]
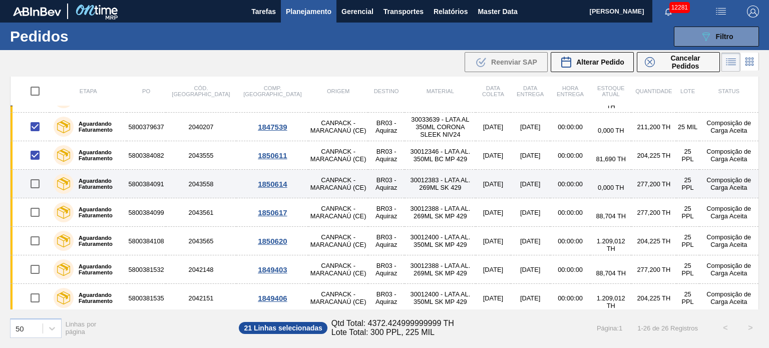
click at [33, 179] on input "checkbox" at bounding box center [35, 183] width 21 height 21
checkbox input "true"
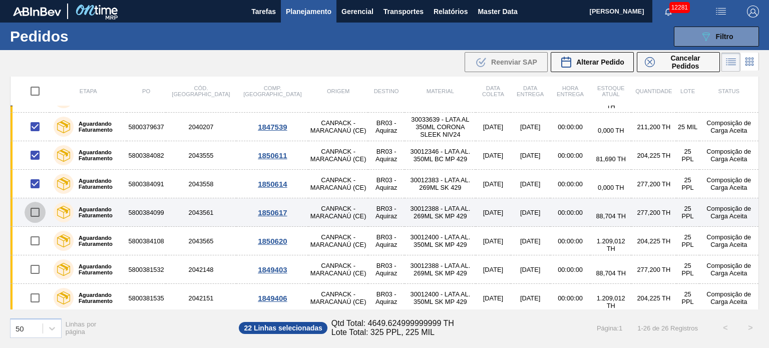
click at [35, 210] on input "checkbox" at bounding box center [35, 212] width 21 height 21
checkbox input "true"
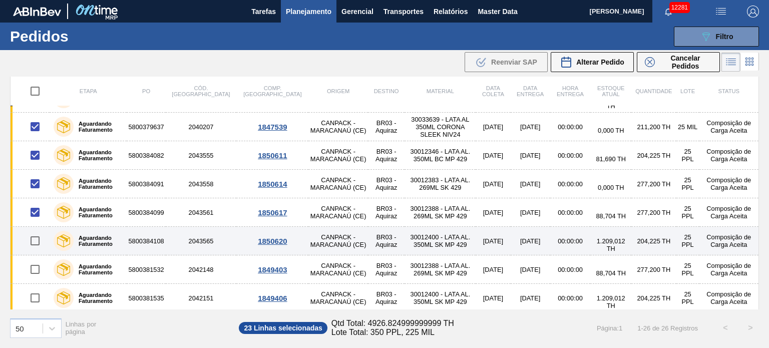
click at [36, 240] on input "checkbox" at bounding box center [35, 240] width 21 height 21
checkbox input "true"
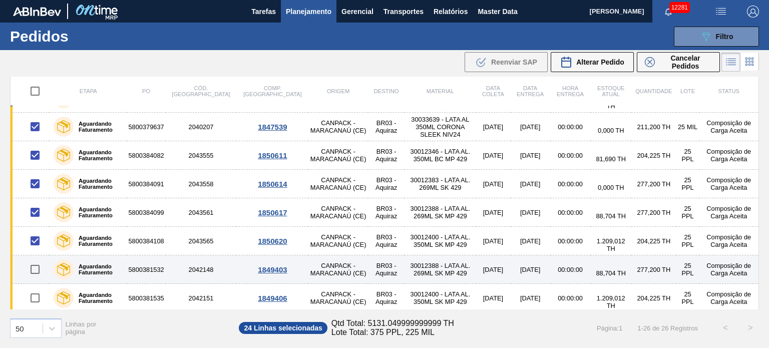
click at [30, 266] on input "checkbox" at bounding box center [35, 269] width 21 height 21
checkbox input "true"
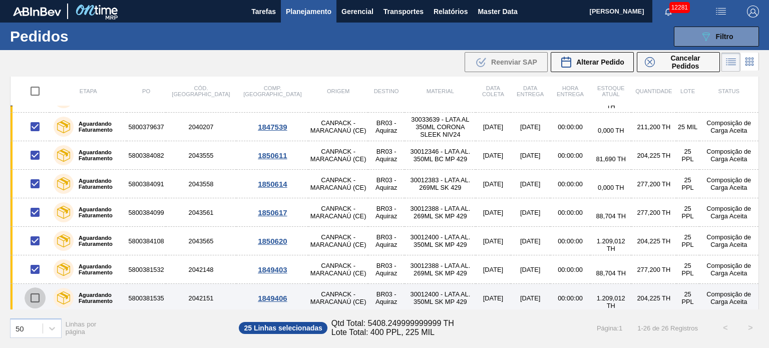
click at [37, 293] on input "checkbox" at bounding box center [35, 297] width 21 height 21
checkbox input "true"
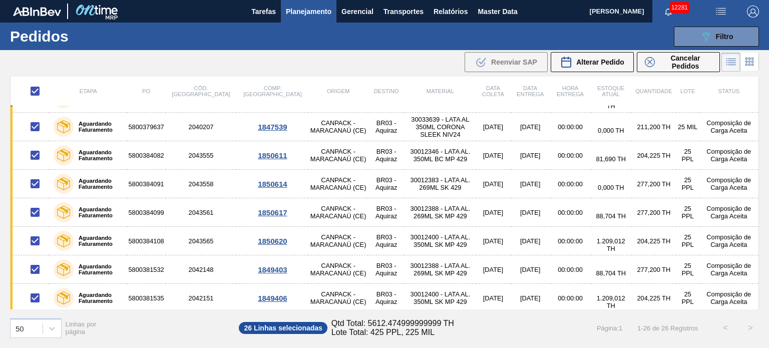
click at [671, 74] on main "Tarefas Planejamento Gerencial Transportes Relatórios Master Data MARILIA RIBEI…" at bounding box center [384, 174] width 769 height 348
click at [671, 69] on span "Cancelar Pedidos" at bounding box center [685, 62] width 53 height 16
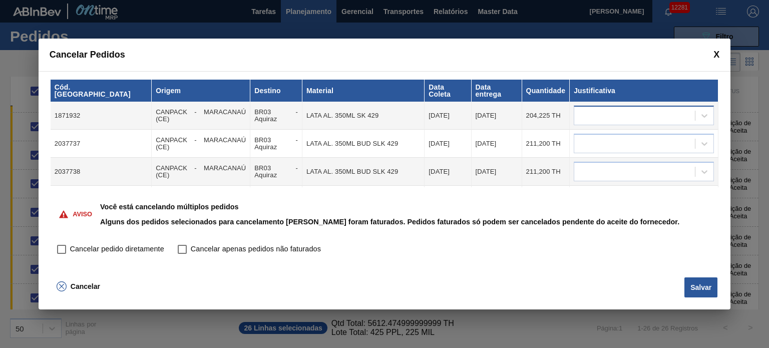
click at [649, 114] on div at bounding box center [634, 116] width 121 height 15
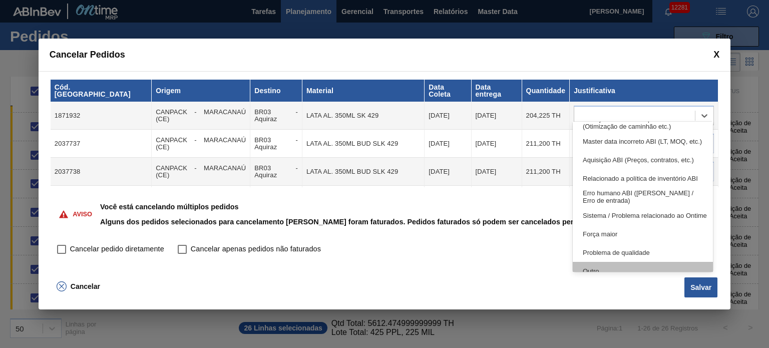
scroll to position [187, 0]
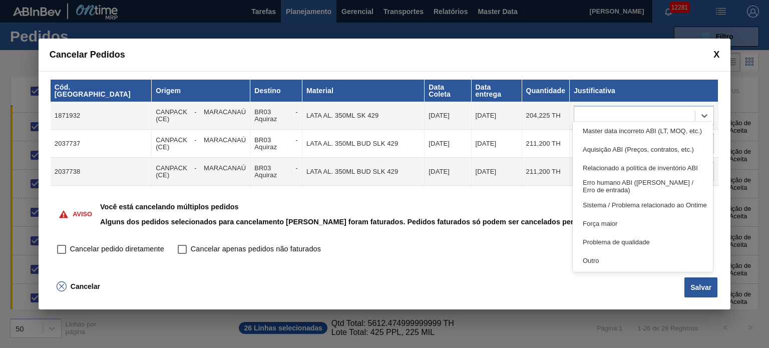
drag, startPoint x: 622, startPoint y: 262, endPoint x: 619, endPoint y: 252, distance: 10.3
click at [621, 262] on div "Outro" at bounding box center [643, 260] width 140 height 19
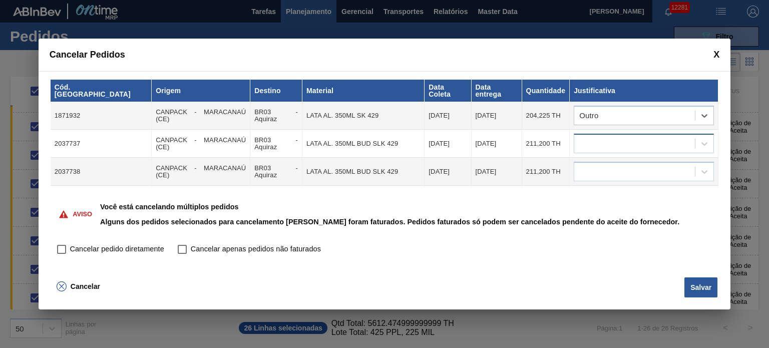
drag, startPoint x: 623, startPoint y: 135, endPoint x: 623, endPoint y: 142, distance: 6.5
click at [623, 137] on div at bounding box center [634, 144] width 121 height 15
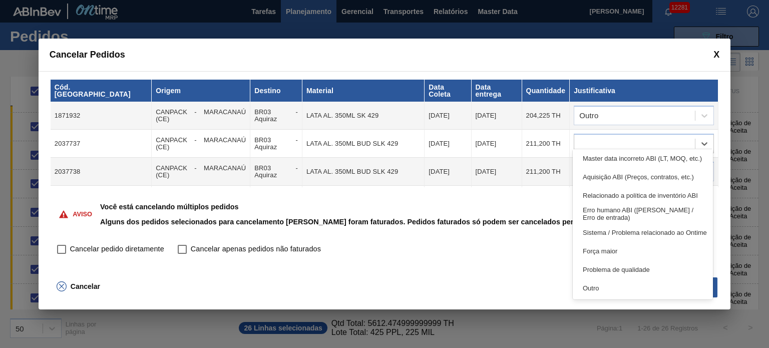
drag, startPoint x: 604, startPoint y: 292, endPoint x: 612, endPoint y: 215, distance: 78.0
click at [604, 291] on div "Outro" at bounding box center [643, 288] width 140 height 19
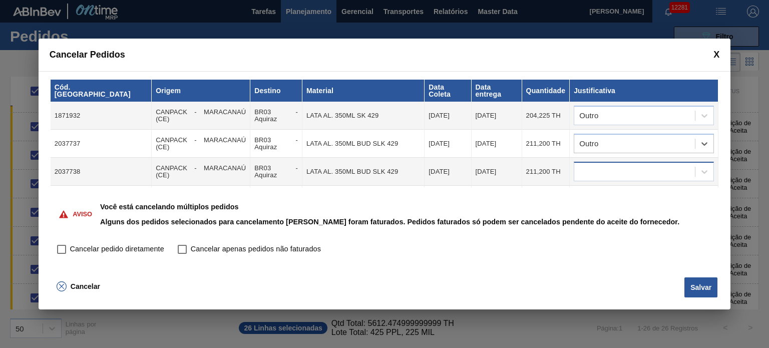
click at [614, 170] on div at bounding box center [634, 172] width 121 height 15
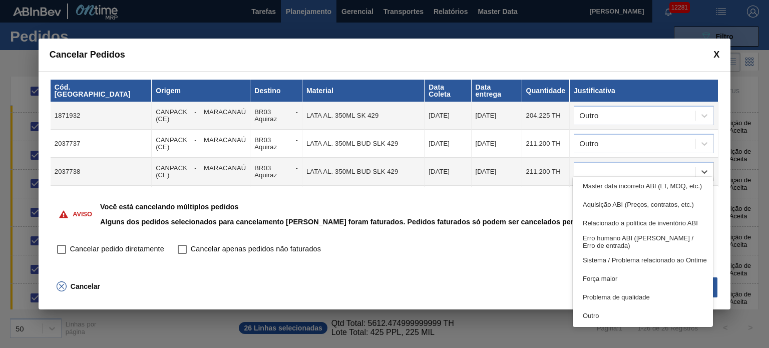
drag, startPoint x: 607, startPoint y: 313, endPoint x: 615, endPoint y: 201, distance: 112.0
click at [607, 310] on div "Outro" at bounding box center [643, 316] width 140 height 19
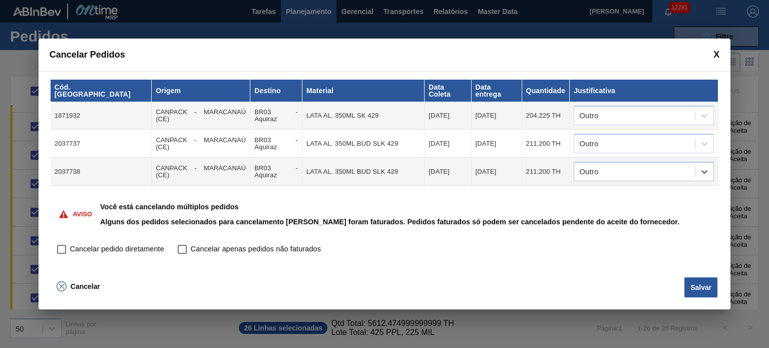
scroll to position [50, 0]
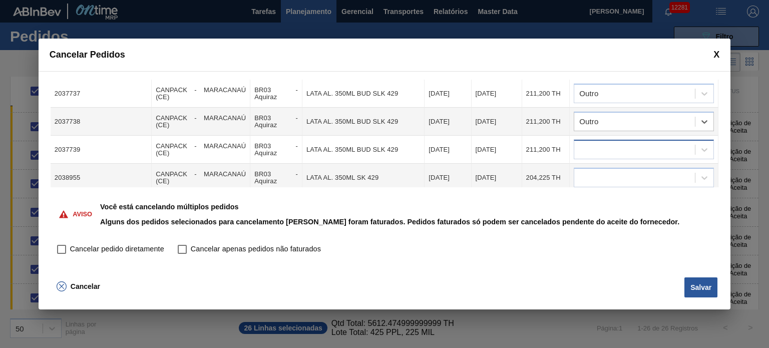
click at [617, 143] on div at bounding box center [634, 150] width 121 height 15
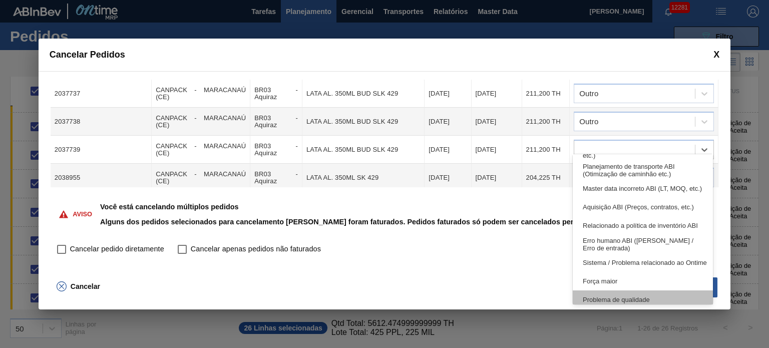
scroll to position [187, 0]
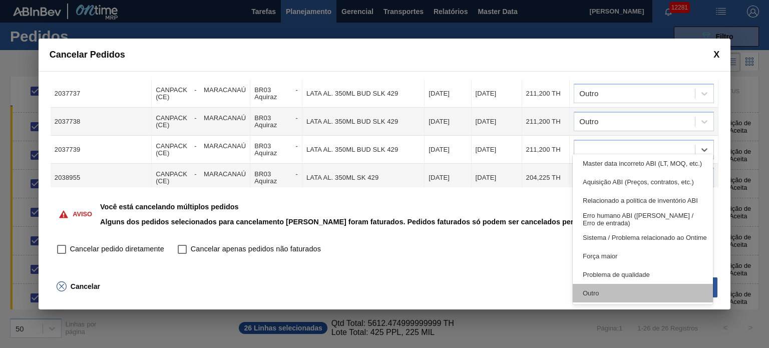
drag, startPoint x: 612, startPoint y: 288, endPoint x: 622, endPoint y: 199, distance: 90.2
click at [612, 288] on div "Outro" at bounding box center [643, 293] width 140 height 19
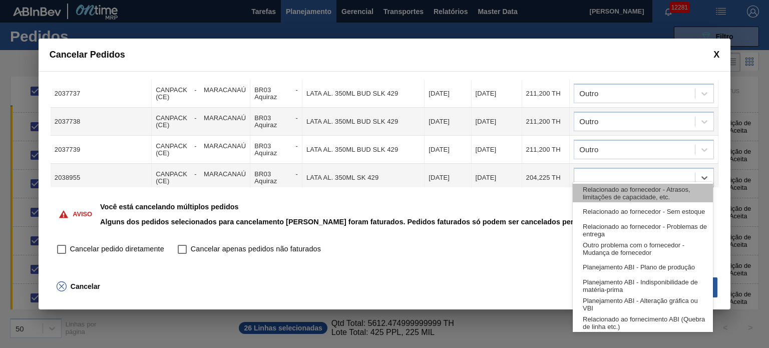
drag, startPoint x: 623, startPoint y: 162, endPoint x: 630, endPoint y: 200, distance: 39.2
click at [623, 171] on div at bounding box center [634, 178] width 121 height 15
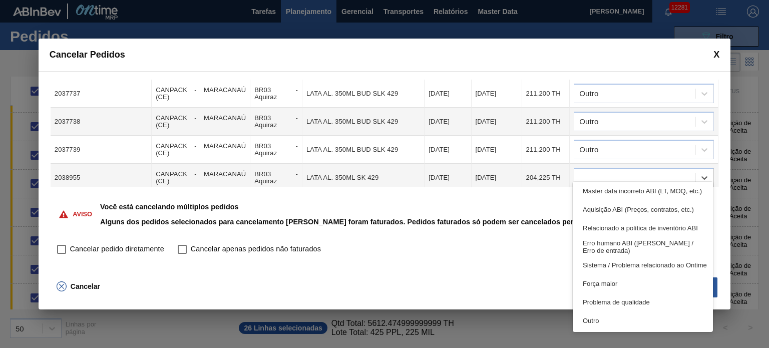
click at [620, 314] on div "Outro" at bounding box center [643, 321] width 140 height 19
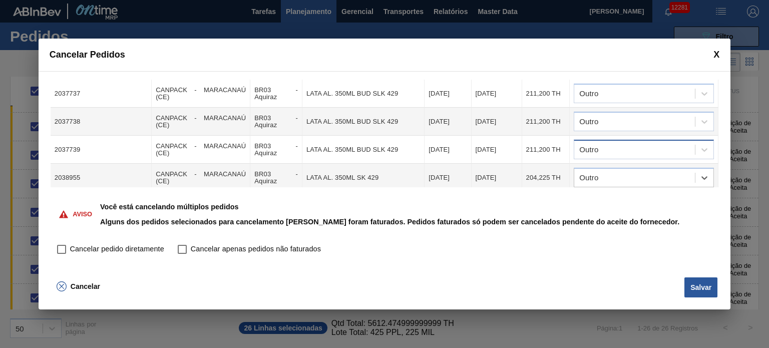
scroll to position [150, 0]
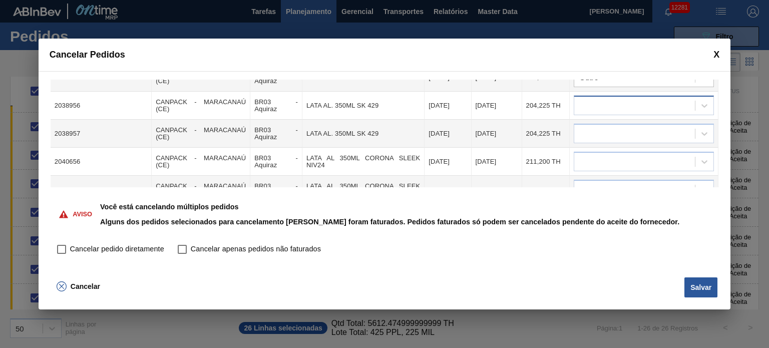
click at [619, 99] on div at bounding box center [634, 106] width 121 height 15
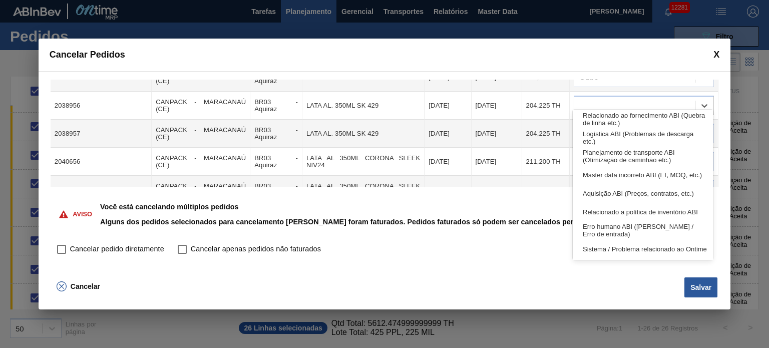
scroll to position [187, 0]
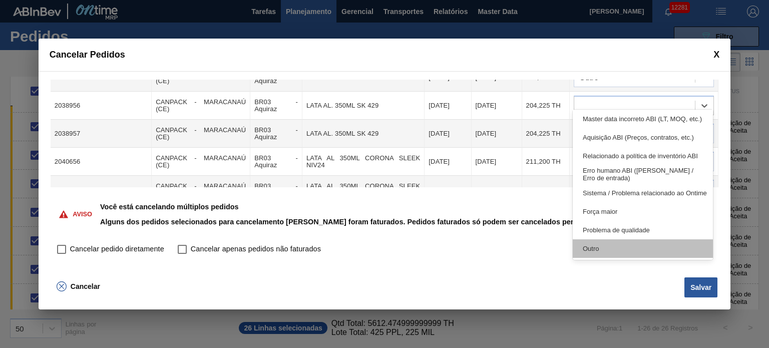
click at [605, 249] on div "Outro" at bounding box center [643, 248] width 140 height 19
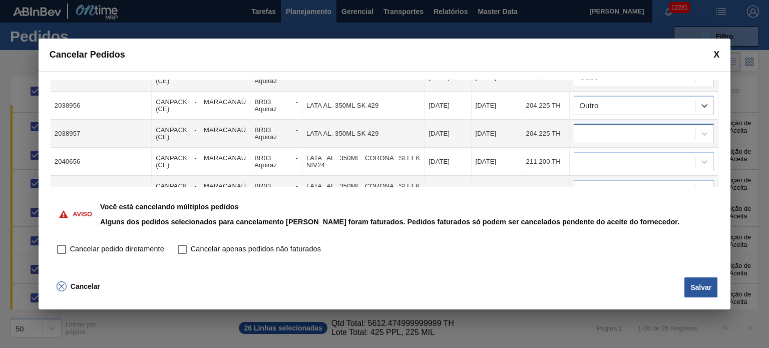
click at [622, 127] on div at bounding box center [634, 134] width 121 height 15
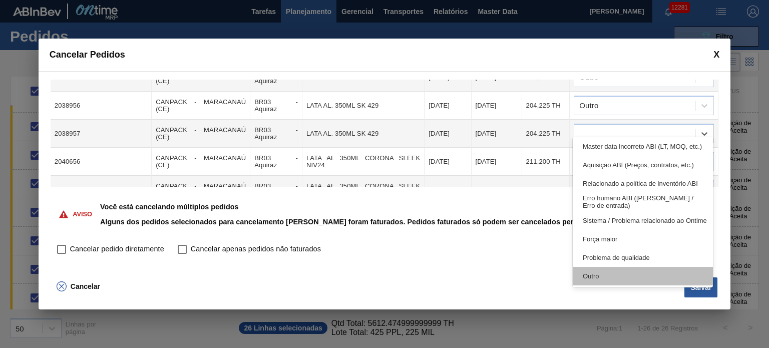
click at [601, 270] on div "Outro" at bounding box center [643, 276] width 140 height 19
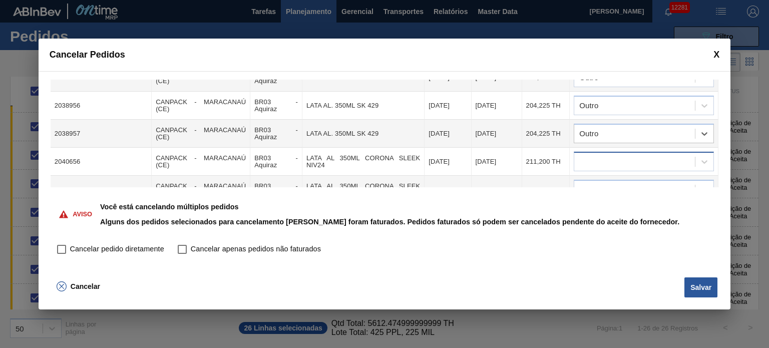
click at [613, 155] on div at bounding box center [634, 162] width 121 height 15
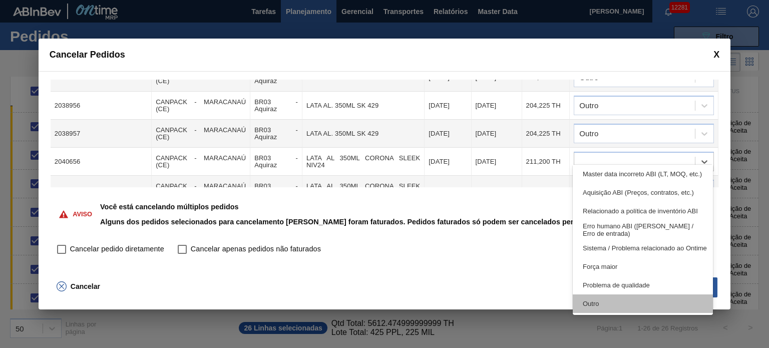
click at [609, 301] on div "Outro" at bounding box center [643, 304] width 140 height 19
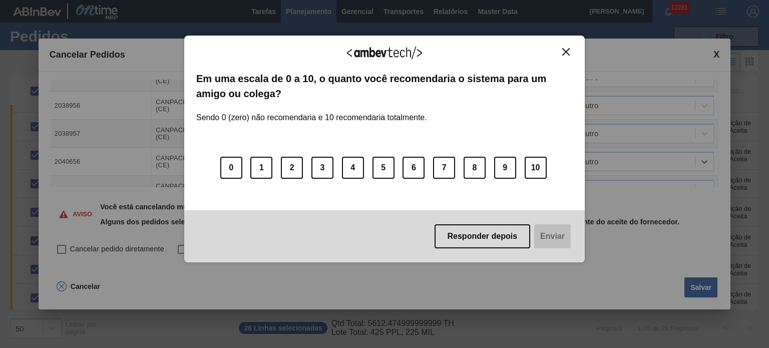
drag, startPoint x: 619, startPoint y: 164, endPoint x: 619, endPoint y: 172, distance: 8.0
click at [619, 166] on div "Agradecemos seu feedback! Em uma escala de 0 a 10, o quanto você recomendaria o…" at bounding box center [384, 174] width 769 height 348
click at [566, 50] on img "Close" at bounding box center [566, 52] width 8 height 8
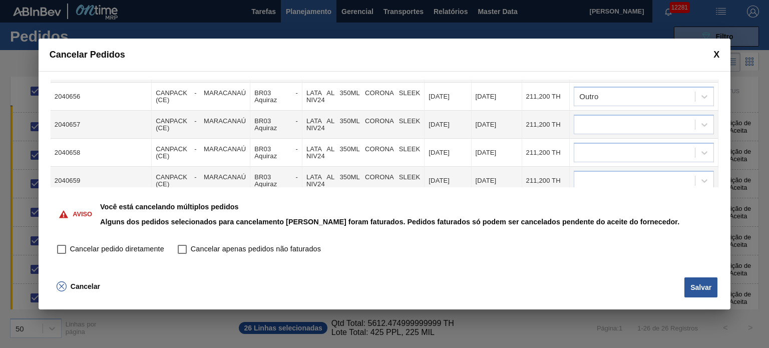
scroll to position [200, 0]
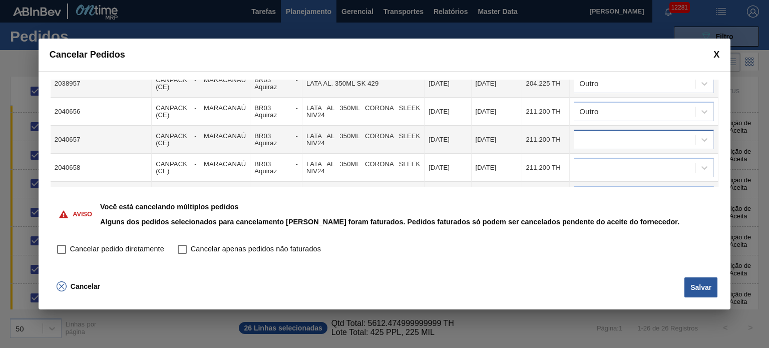
click at [614, 133] on div at bounding box center [634, 140] width 121 height 15
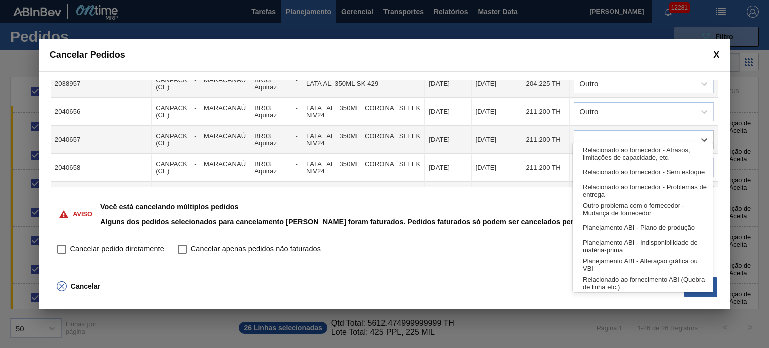
scroll to position [187, 0]
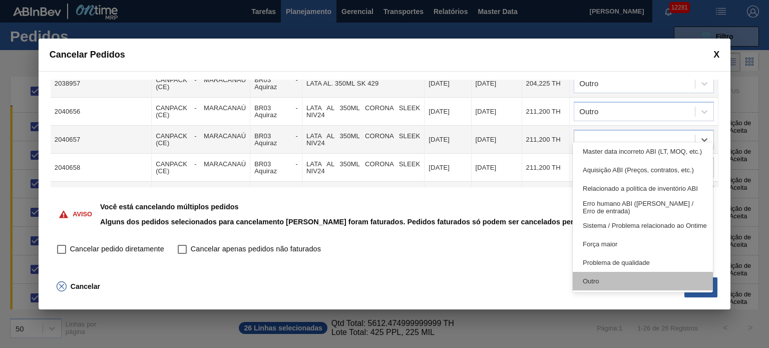
click at [611, 278] on div "Outro" at bounding box center [643, 281] width 140 height 19
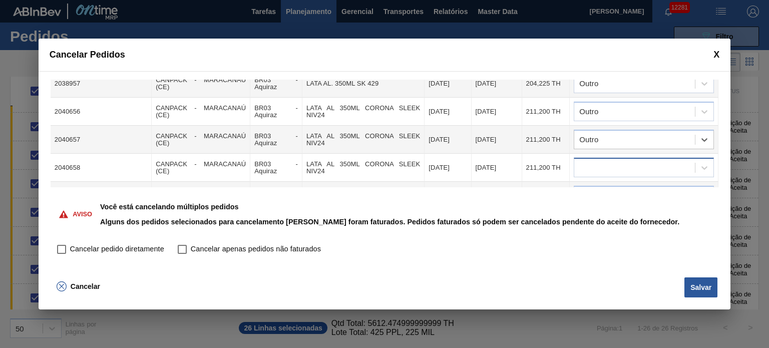
click at [619, 161] on div at bounding box center [634, 168] width 121 height 15
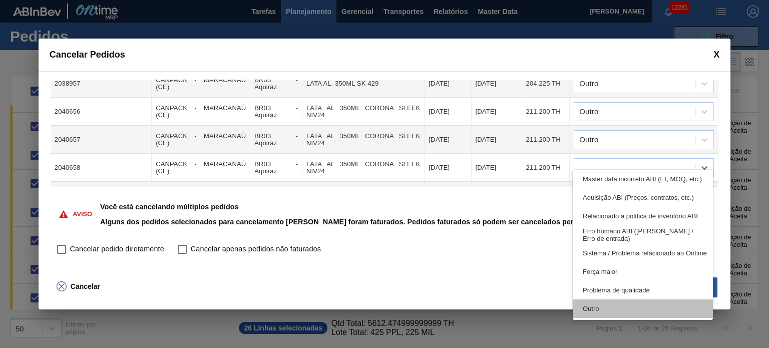
click at [603, 306] on div "Outro" at bounding box center [643, 309] width 140 height 19
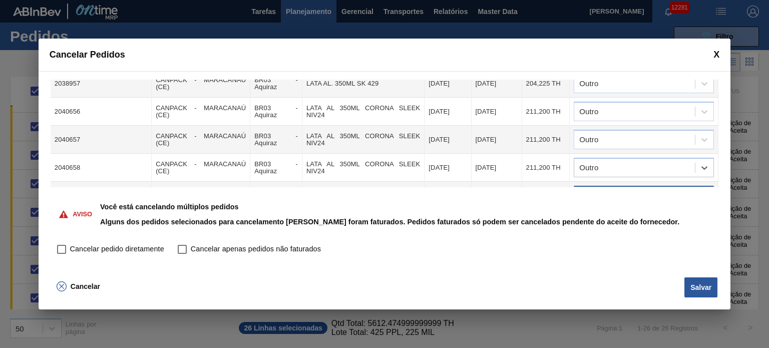
click at [623, 189] on div at bounding box center [634, 196] width 121 height 15
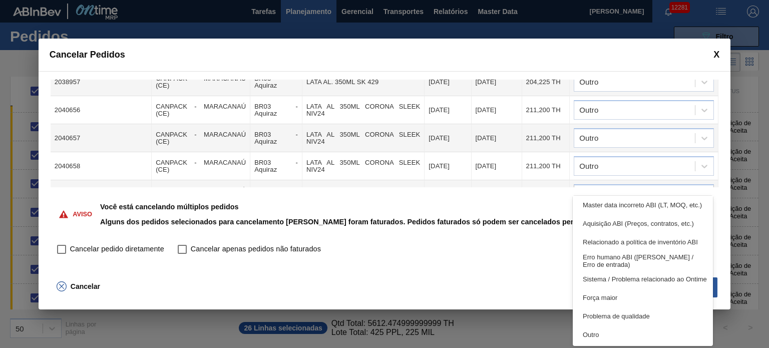
drag, startPoint x: 608, startPoint y: 335, endPoint x: 621, endPoint y: 237, distance: 98.1
click at [608, 335] on div "Outro" at bounding box center [643, 335] width 140 height 19
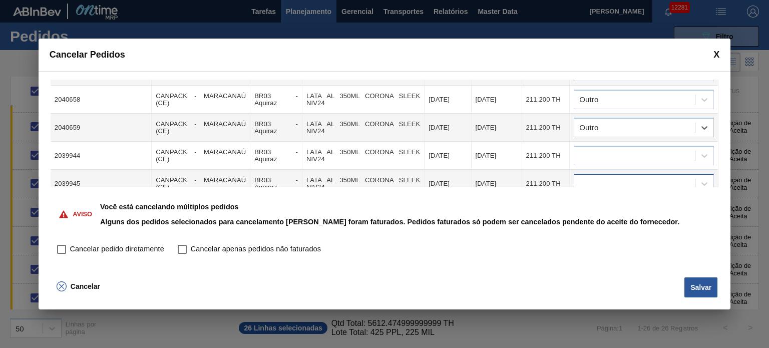
scroll to position [302, 0]
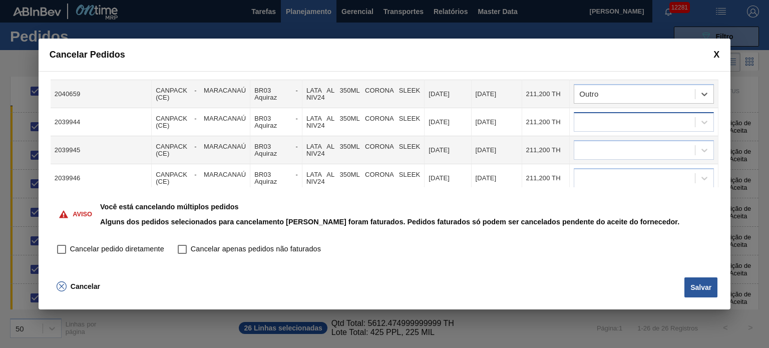
click at [625, 115] on div at bounding box center [634, 122] width 121 height 15
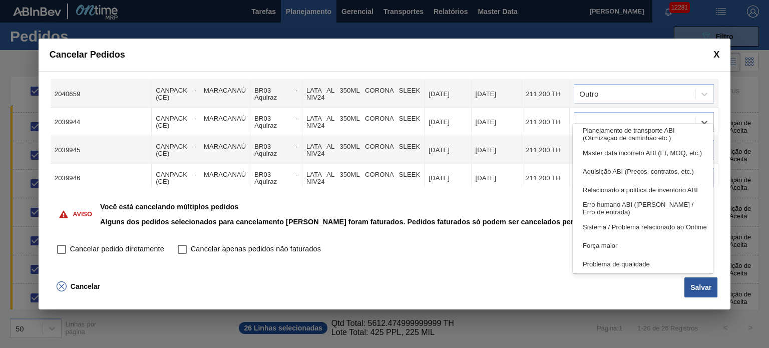
scroll to position [187, 0]
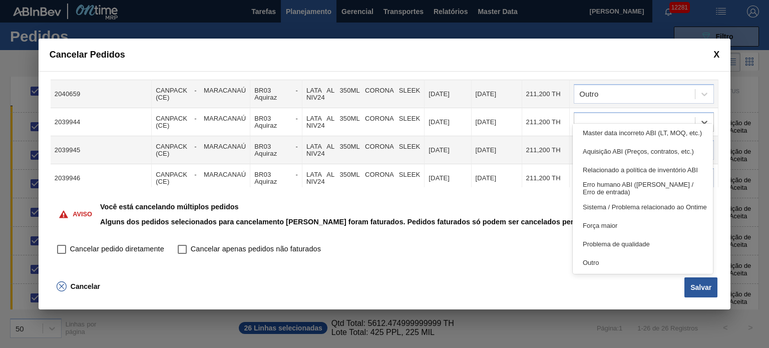
click at [620, 268] on div "Outro" at bounding box center [643, 262] width 140 height 19
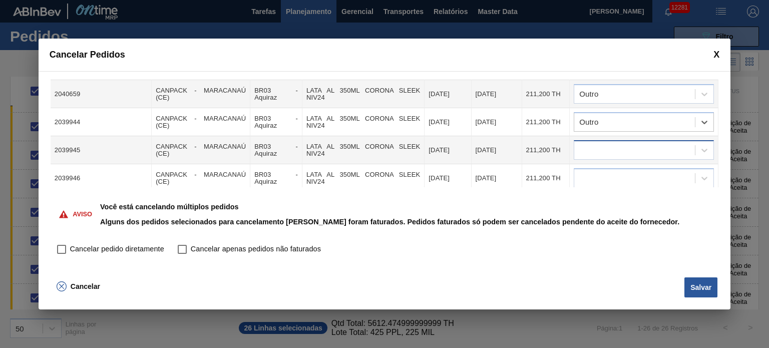
click at [617, 143] on div at bounding box center [634, 150] width 121 height 15
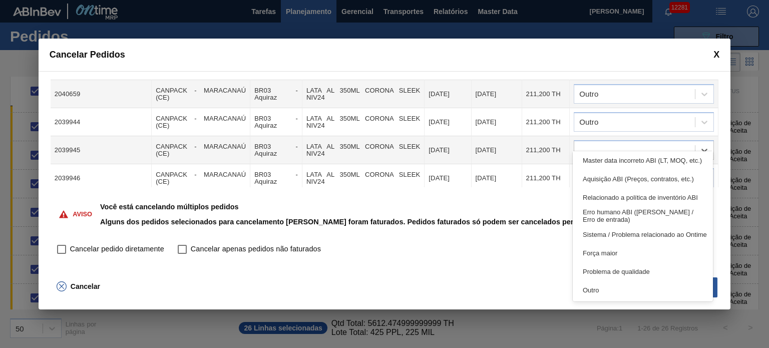
drag, startPoint x: 597, startPoint y: 286, endPoint x: 611, endPoint y: 192, distance: 95.2
click at [597, 285] on div "Outro" at bounding box center [643, 290] width 140 height 19
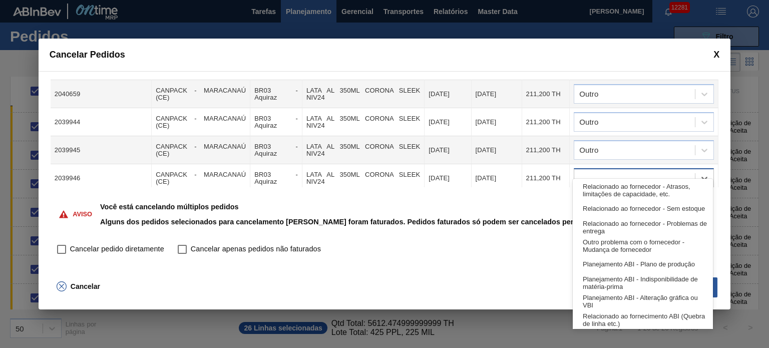
click at [617, 168] on div at bounding box center [644, 178] width 140 height 20
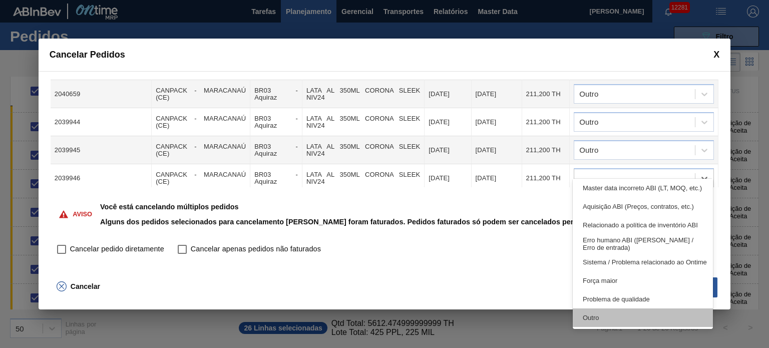
click at [603, 312] on div "Relacionado ao fornecedor - Atrasos, limitações de capacidade, etc. Relacionado…" at bounding box center [643, 254] width 140 height 150
click at [601, 313] on div "Outro" at bounding box center [643, 318] width 140 height 19
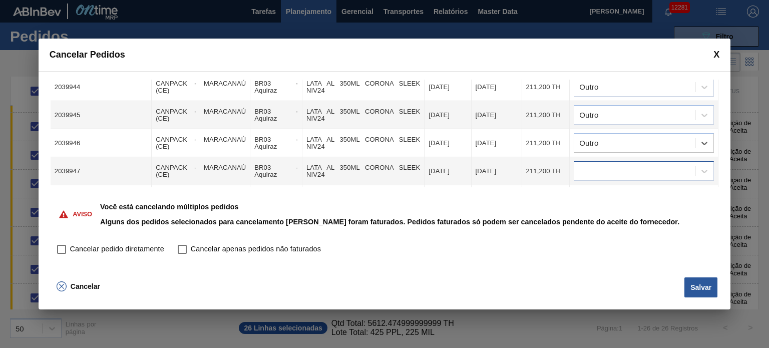
scroll to position [352, 0]
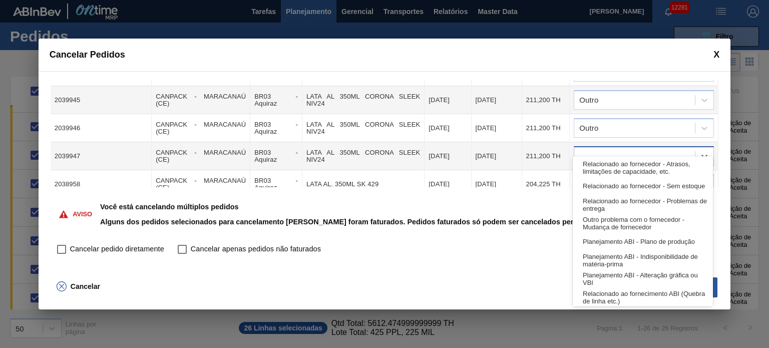
drag, startPoint x: 626, startPoint y: 140, endPoint x: 624, endPoint y: 150, distance: 10.7
click at [626, 149] on div at bounding box center [634, 156] width 121 height 15
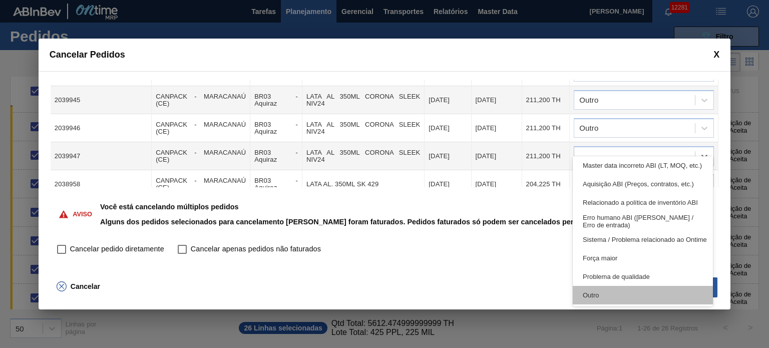
click at [601, 292] on div "Outro" at bounding box center [643, 295] width 140 height 19
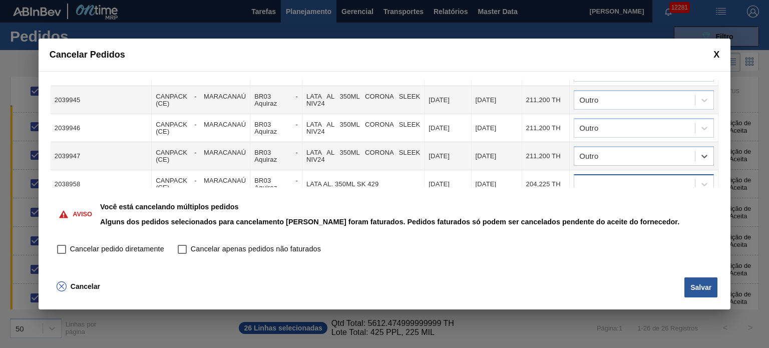
drag, startPoint x: 611, startPoint y: 182, endPoint x: 614, endPoint y: 173, distance: 9.5
click at [612, 179] on td at bounding box center [644, 184] width 149 height 28
drag, startPoint x: 614, startPoint y: 173, endPoint x: 614, endPoint y: 181, distance: 7.5
click at [614, 177] on div at bounding box center [634, 184] width 121 height 15
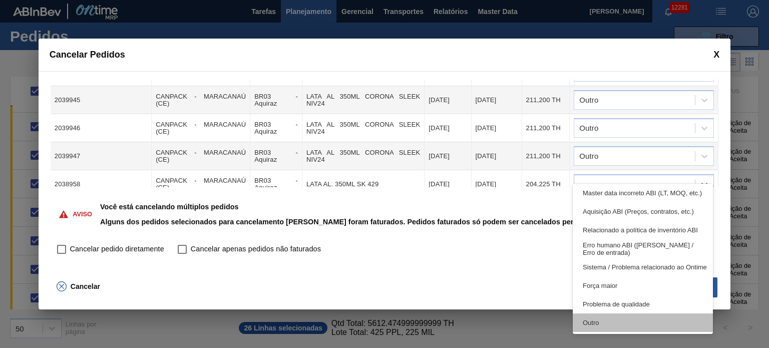
click at [609, 318] on div "Outro" at bounding box center [643, 323] width 140 height 19
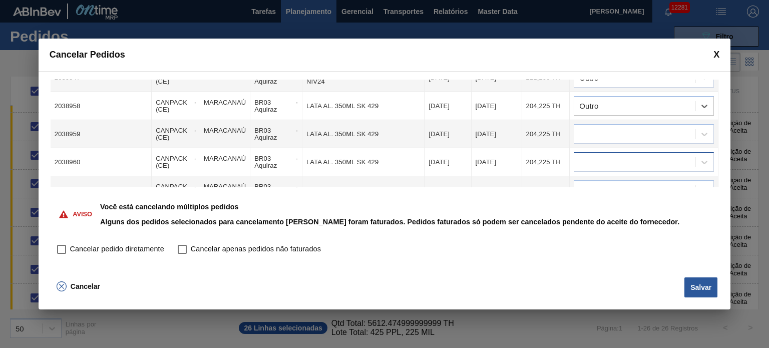
scroll to position [452, 0]
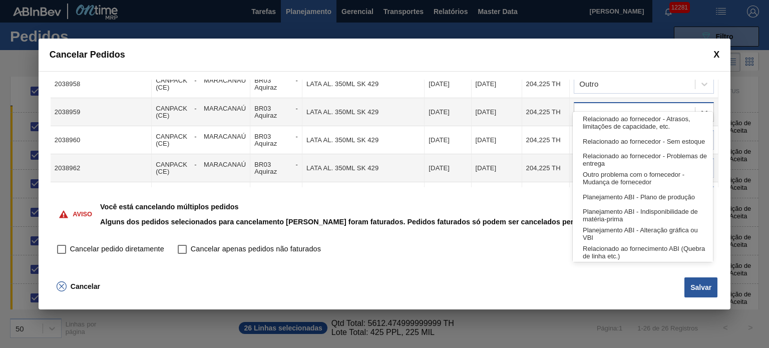
click at [630, 106] on div at bounding box center [644, 112] width 140 height 20
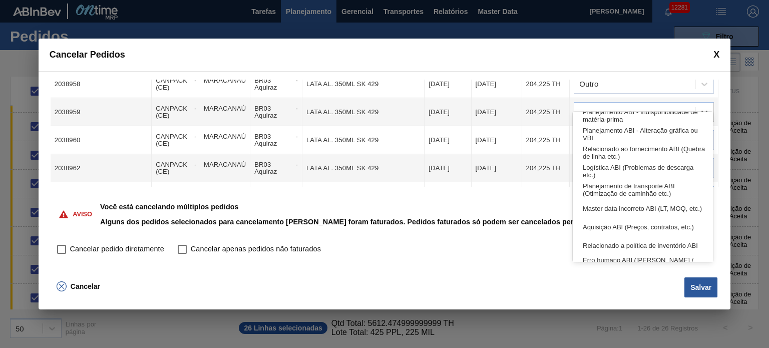
scroll to position [187, 0]
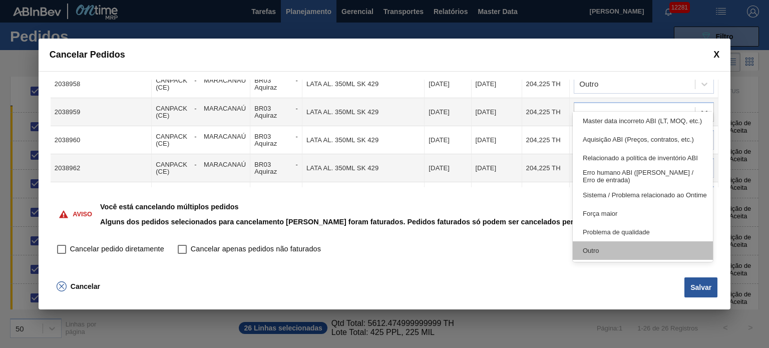
click at [608, 246] on div "Outro" at bounding box center [643, 250] width 140 height 19
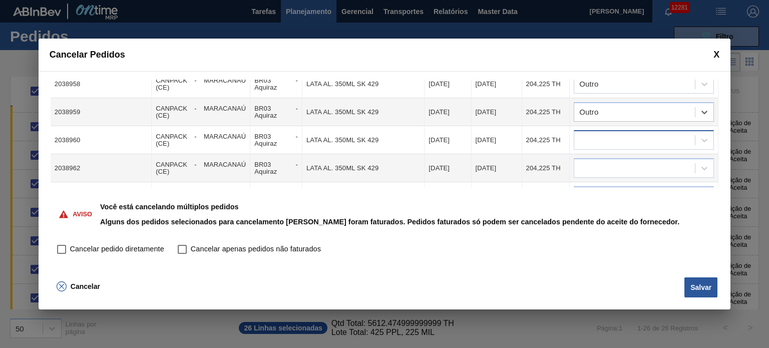
click at [616, 126] on td at bounding box center [644, 140] width 149 height 28
click at [621, 139] on td at bounding box center [644, 140] width 149 height 28
drag, startPoint x: 620, startPoint y: 126, endPoint x: 602, endPoint y: 132, distance: 18.4
click at [616, 133] on div at bounding box center [634, 140] width 121 height 15
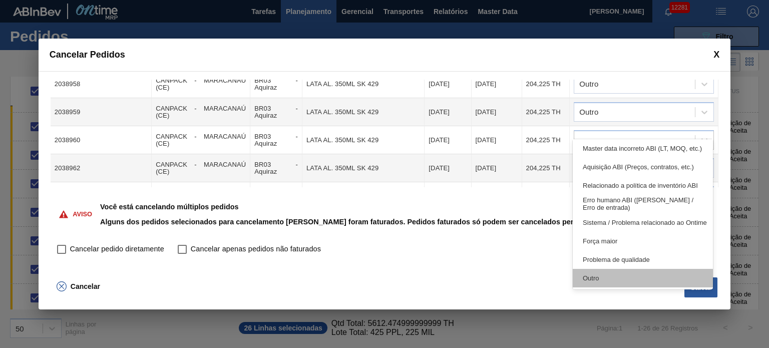
click at [619, 282] on div "Outro" at bounding box center [643, 278] width 140 height 19
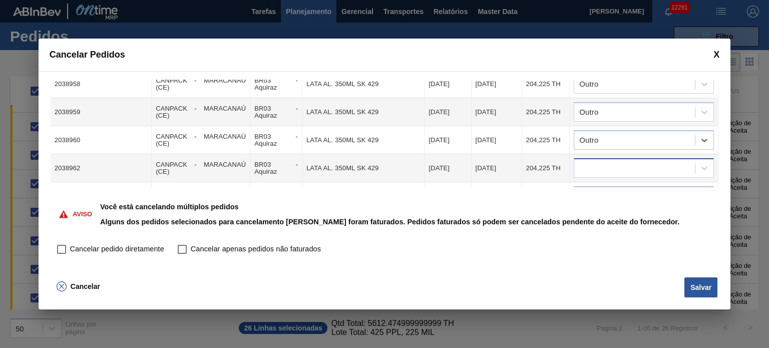
click at [627, 161] on div at bounding box center [634, 168] width 121 height 15
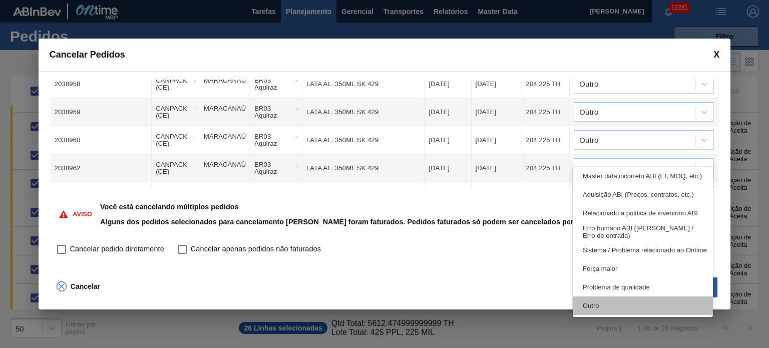
click at [616, 304] on div "Outro" at bounding box center [643, 306] width 140 height 19
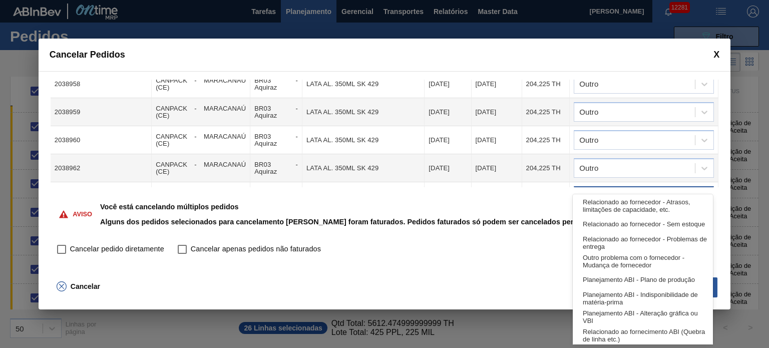
click at [617, 189] on div at bounding box center [634, 196] width 121 height 15
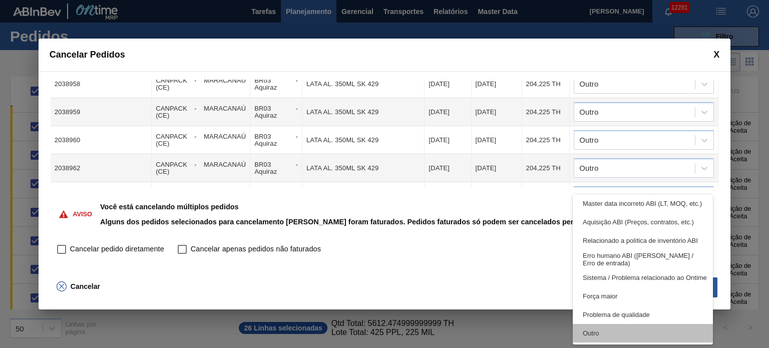
click at [615, 332] on div "Outro" at bounding box center [643, 333] width 140 height 19
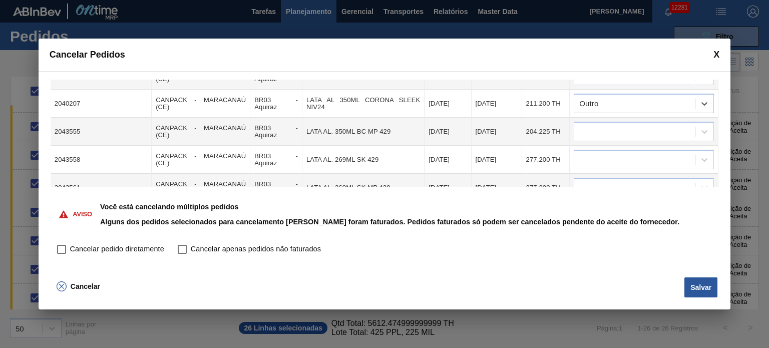
scroll to position [552, 0]
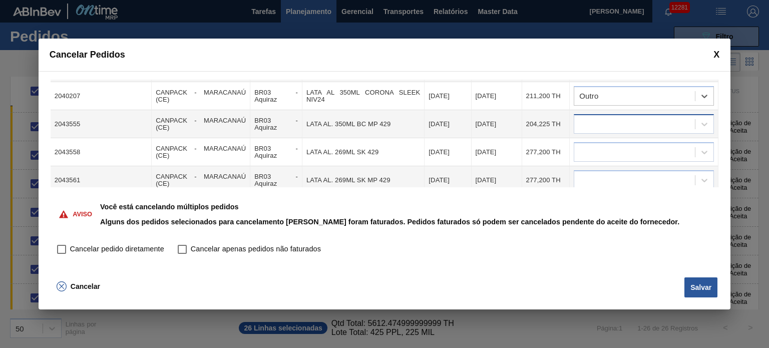
click at [625, 117] on div at bounding box center [634, 124] width 121 height 15
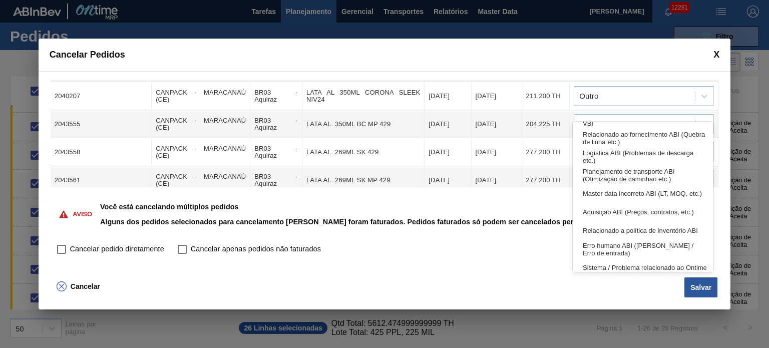
scroll to position [150, 0]
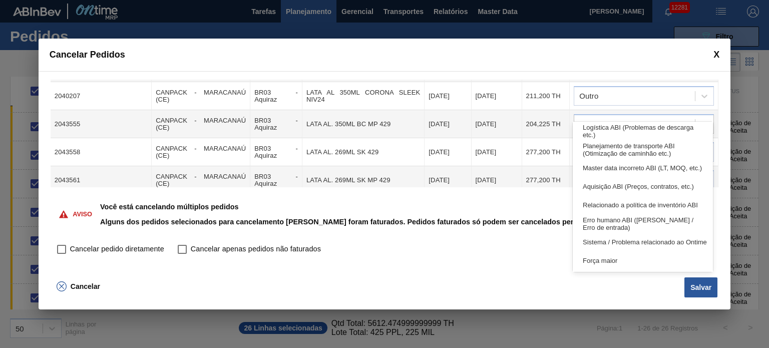
click at [617, 263] on div "Força maior" at bounding box center [643, 260] width 140 height 19
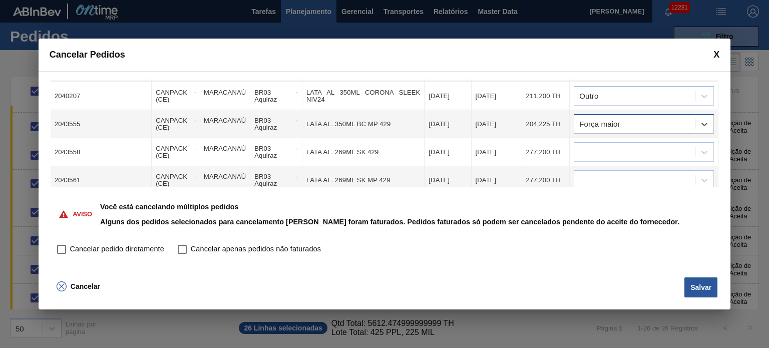
click at [619, 117] on div "Força maior" at bounding box center [634, 124] width 121 height 15
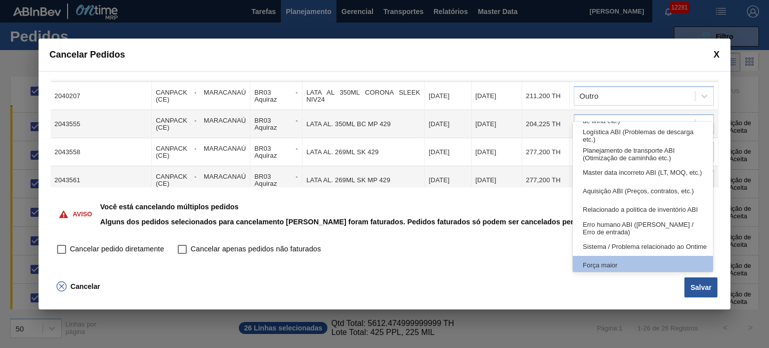
scroll to position [0, 0]
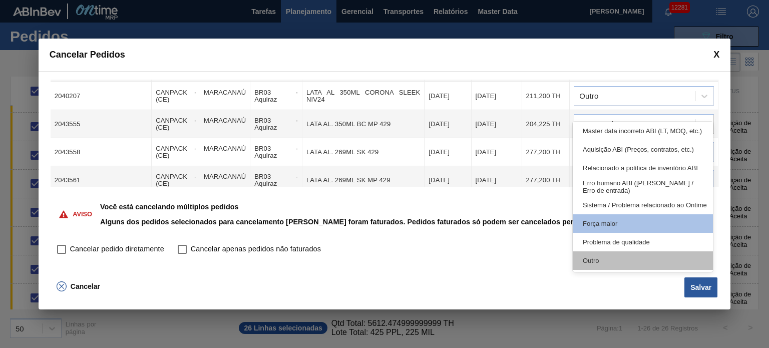
click at [625, 259] on div "Outro" at bounding box center [643, 260] width 140 height 19
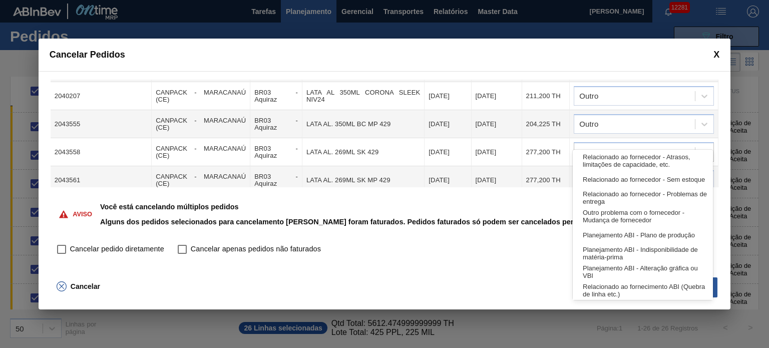
drag, startPoint x: 613, startPoint y: 138, endPoint x: 612, endPoint y: 150, distance: 12.1
click at [613, 145] on div at bounding box center [634, 152] width 121 height 15
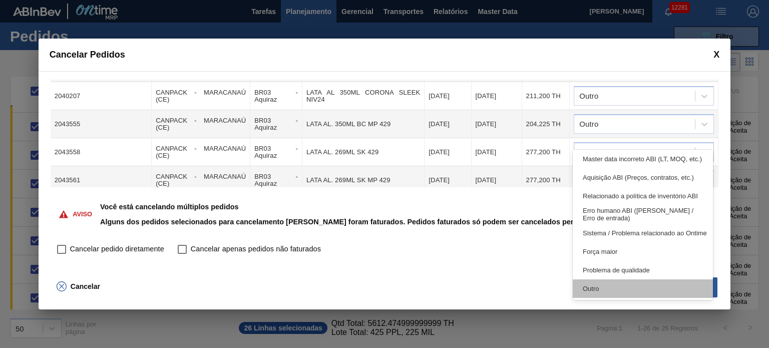
click at [603, 286] on div "Outro" at bounding box center [643, 288] width 140 height 19
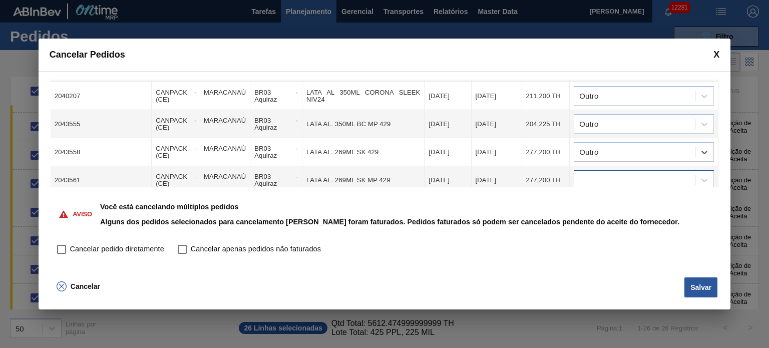
click at [605, 173] on div at bounding box center [634, 180] width 121 height 15
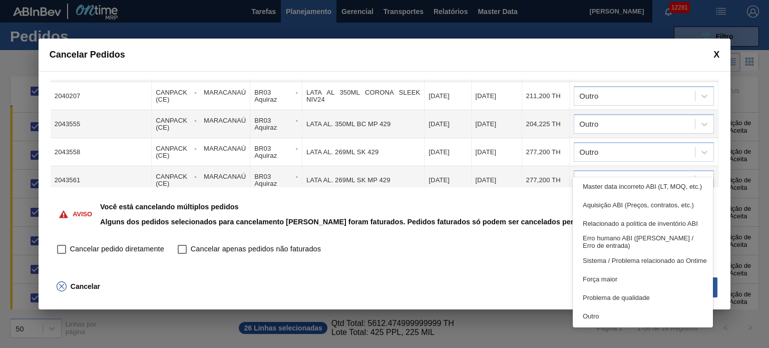
drag, startPoint x: 610, startPoint y: 319, endPoint x: 610, endPoint y: 284, distance: 34.6
click at [610, 319] on div "Outro" at bounding box center [643, 316] width 140 height 19
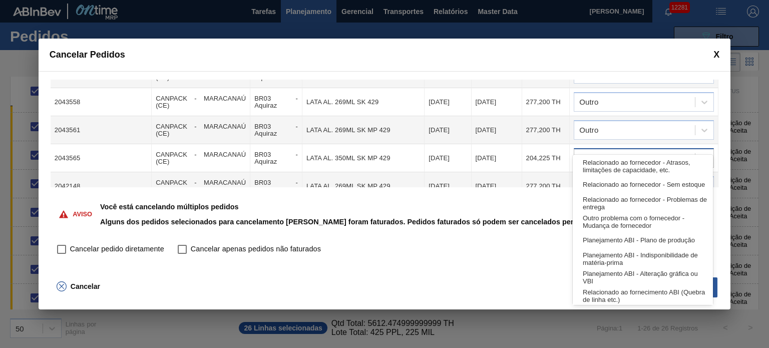
click at [629, 151] on div at bounding box center [634, 158] width 121 height 15
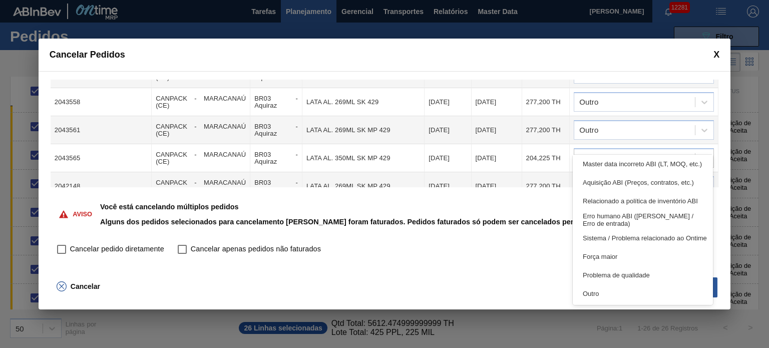
drag, startPoint x: 619, startPoint y: 296, endPoint x: 619, endPoint y: 284, distance: 11.5
click at [619, 295] on div "Outro" at bounding box center [643, 293] width 140 height 19
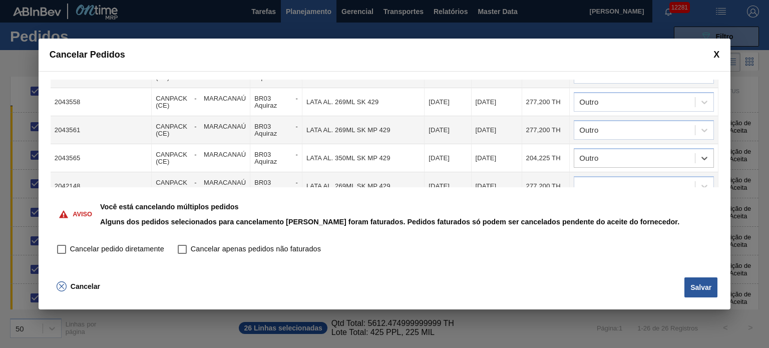
click at [626, 179] on div at bounding box center [634, 186] width 121 height 15
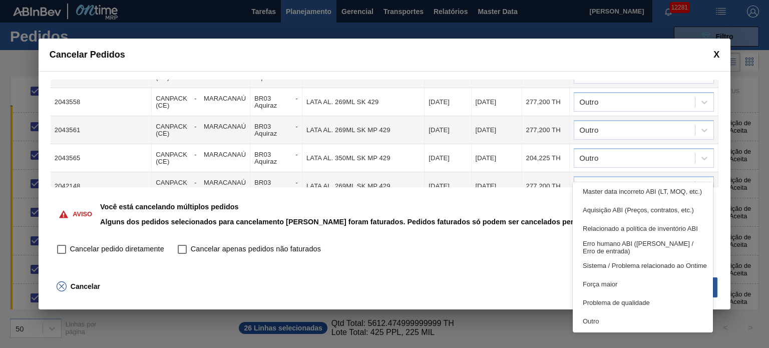
click at [623, 324] on div "Outro" at bounding box center [643, 321] width 140 height 19
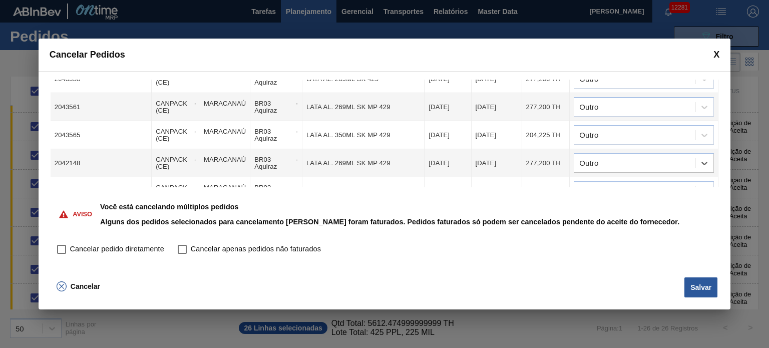
click at [622, 184] on td at bounding box center [644, 191] width 149 height 28
drag, startPoint x: 615, startPoint y: 187, endPoint x: 613, endPoint y: 171, distance: 16.1
click at [615, 186] on div "Cód. Pedido Origem Destino Material Data Coleta Data entrega Quantidade Justifi…" at bounding box center [385, 172] width 692 height 203
click at [613, 184] on div at bounding box center [634, 191] width 121 height 15
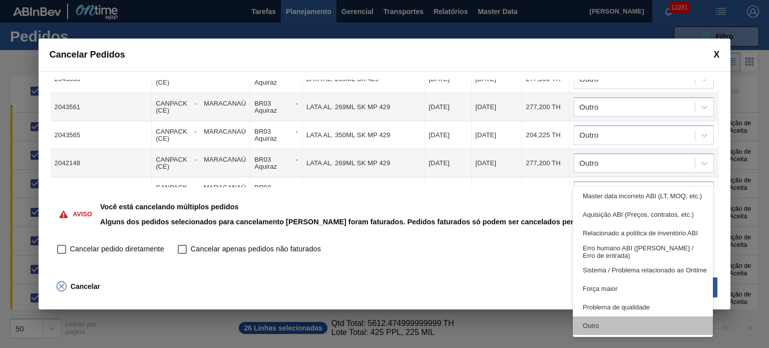
click at [619, 330] on div "Outro" at bounding box center [643, 326] width 140 height 19
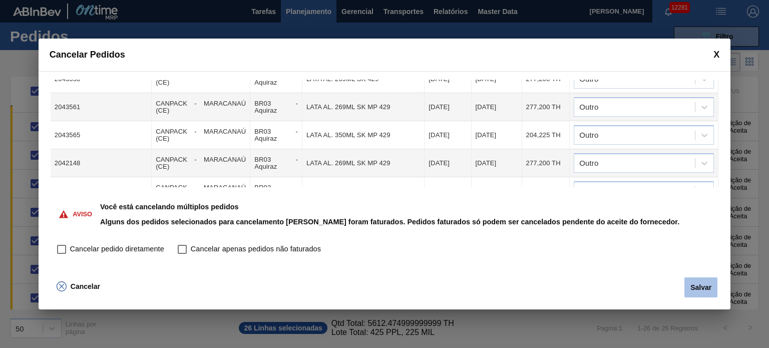
click at [690, 290] on button "Salvar" at bounding box center [701, 287] width 33 height 20
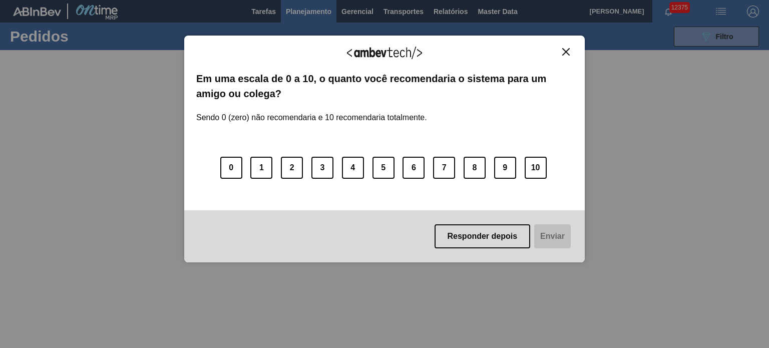
click at [563, 49] on img "Close" at bounding box center [566, 52] width 8 height 8
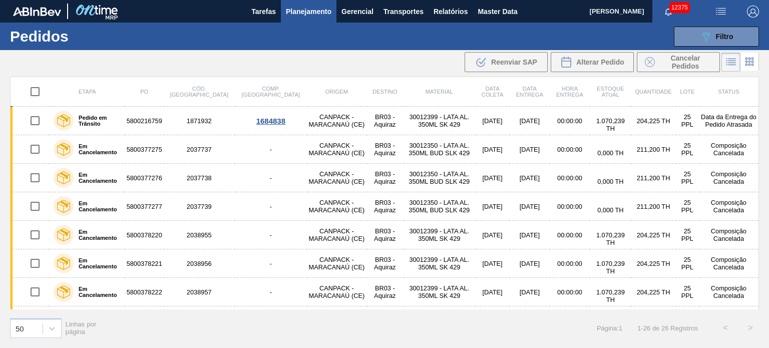
click at [33, 90] on input "checkbox" at bounding box center [35, 91] width 21 height 21
checkbox input "true"
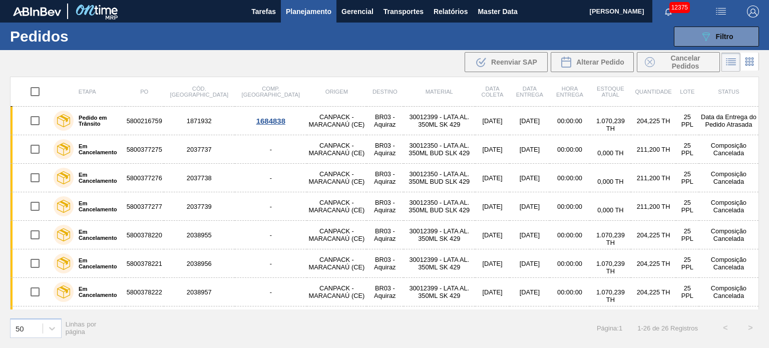
checkbox input "true"
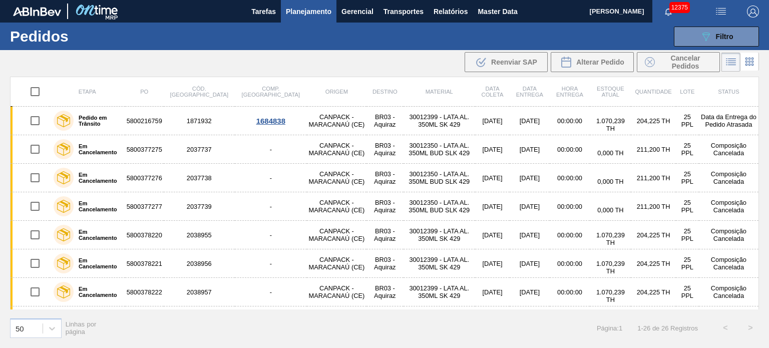
checkbox input "true"
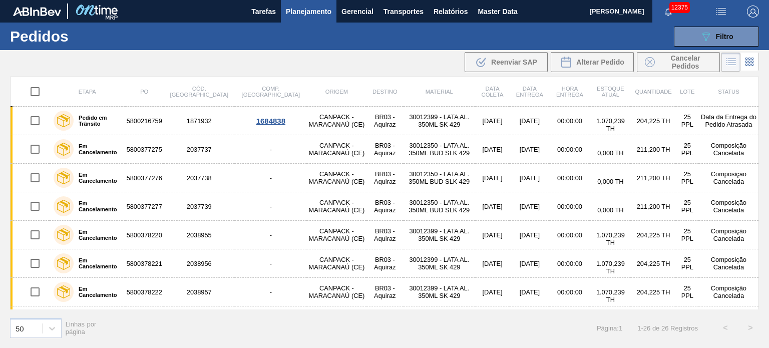
checkbox input "true"
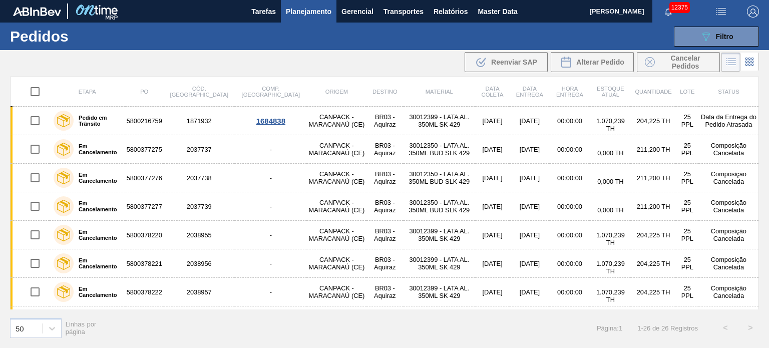
checkbox input "true"
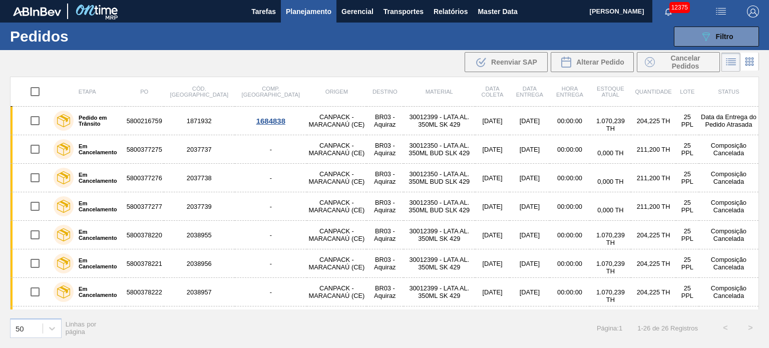
checkbox input "true"
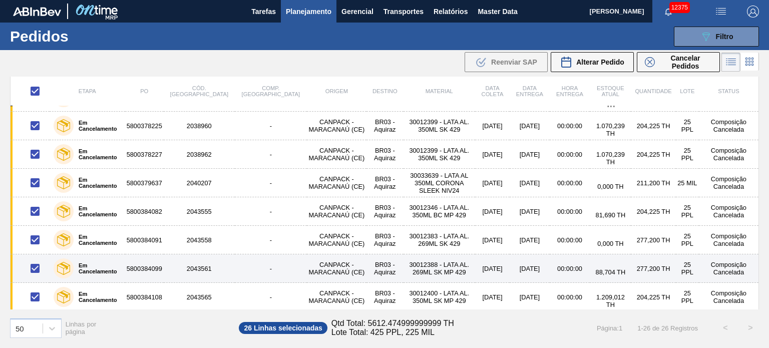
scroll to position [536, 0]
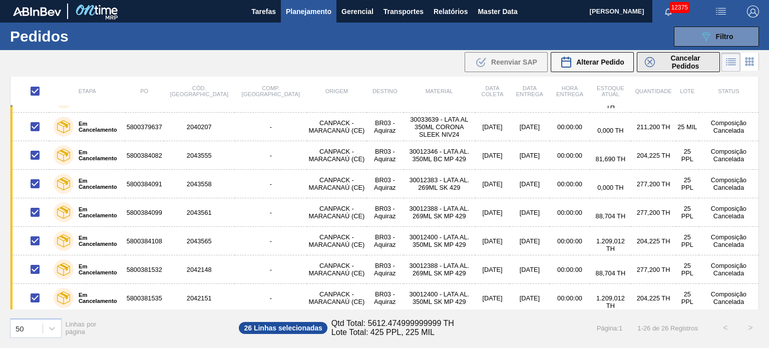
click at [678, 63] on span "Cancelar Pedidos" at bounding box center [685, 62] width 53 height 16
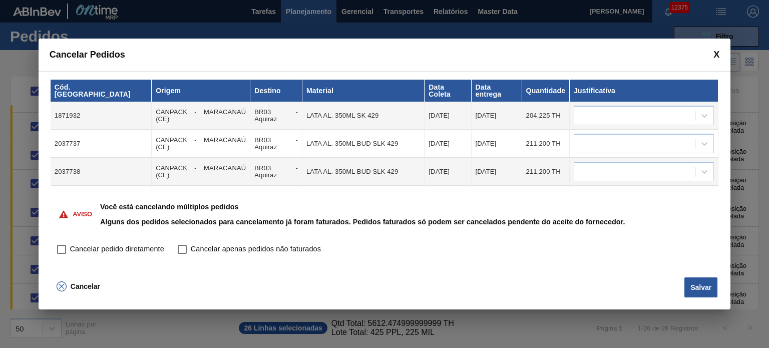
click at [55, 248] on input "Cancelar pedido diretamente" at bounding box center [61, 249] width 17 height 17
checkbox input "true"
click at [715, 290] on button "Salvar" at bounding box center [701, 287] width 33 height 20
click at [628, 109] on div at bounding box center [634, 116] width 121 height 15
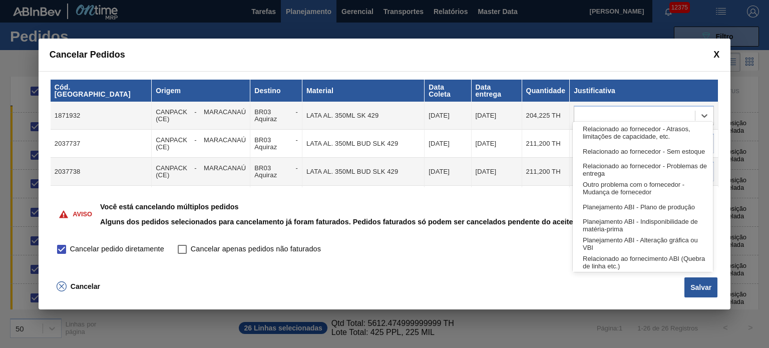
scroll to position [187, 0]
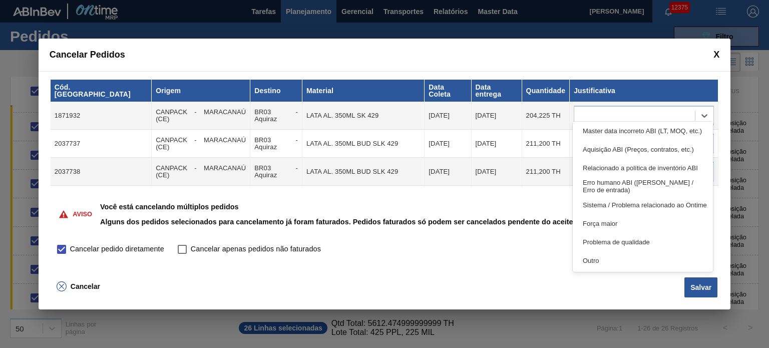
drag, startPoint x: 618, startPoint y: 266, endPoint x: 618, endPoint y: 214, distance: 52.1
click at [618, 266] on div "Outro" at bounding box center [643, 260] width 140 height 19
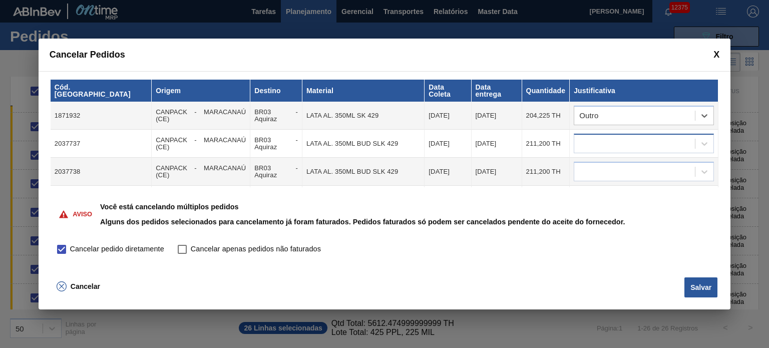
click at [620, 143] on div at bounding box center [634, 144] width 121 height 15
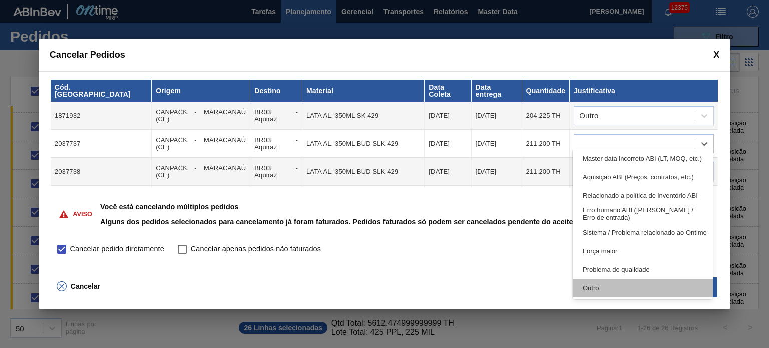
click at [600, 296] on div "Outro" at bounding box center [643, 288] width 140 height 19
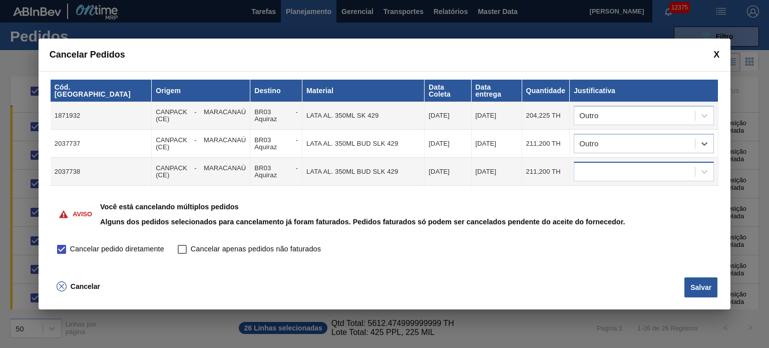
click at [614, 168] on div at bounding box center [634, 172] width 121 height 15
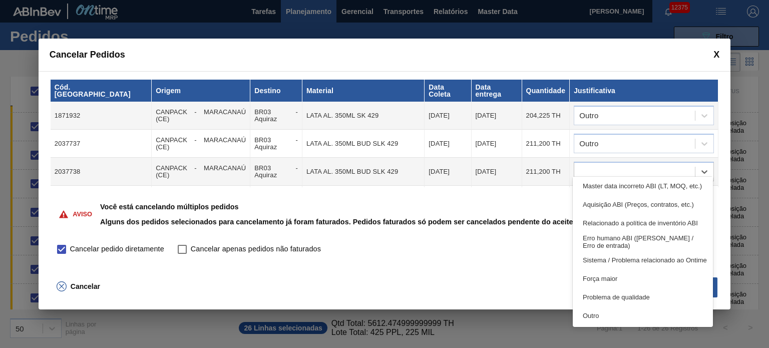
drag, startPoint x: 603, startPoint y: 310, endPoint x: 610, endPoint y: 173, distance: 136.9
click at [603, 310] on div "Outro" at bounding box center [643, 316] width 140 height 19
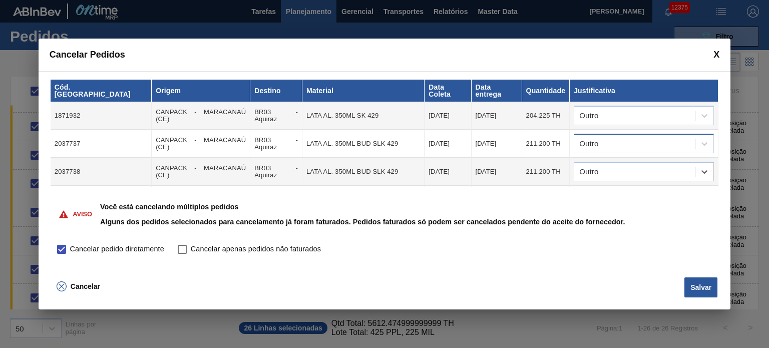
scroll to position [50, 0]
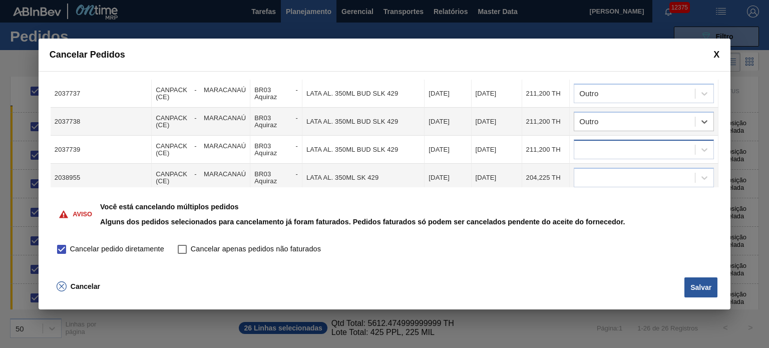
click at [617, 146] on div at bounding box center [634, 150] width 121 height 15
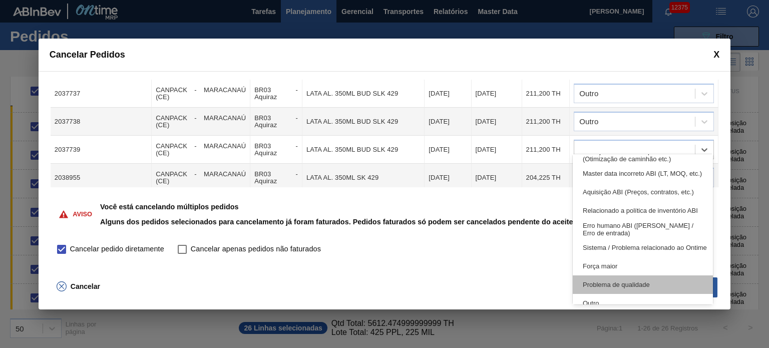
scroll to position [187, 0]
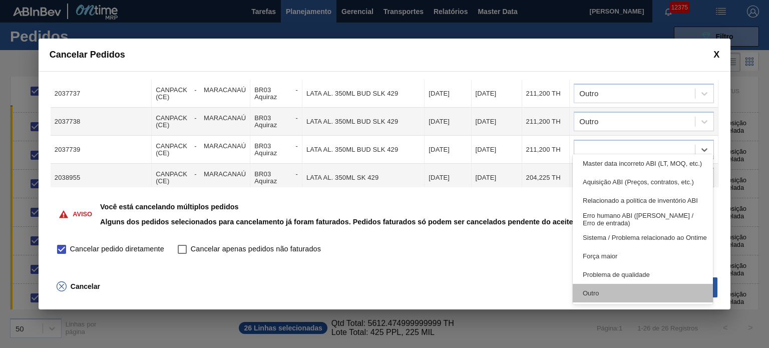
click at [612, 287] on div "Outro" at bounding box center [643, 293] width 140 height 19
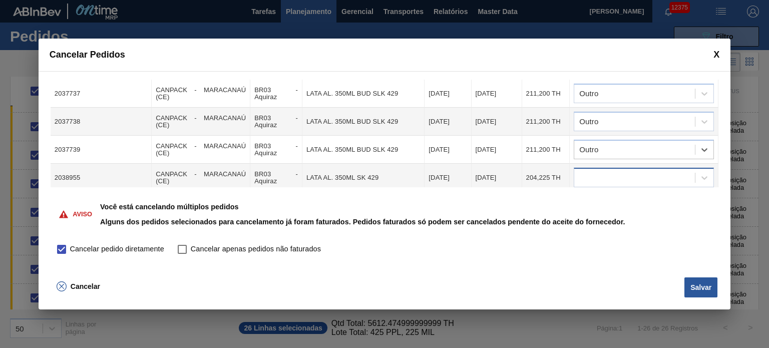
drag, startPoint x: 625, startPoint y: 170, endPoint x: 625, endPoint y: 176, distance: 6.0
click at [625, 171] on div at bounding box center [634, 178] width 121 height 15
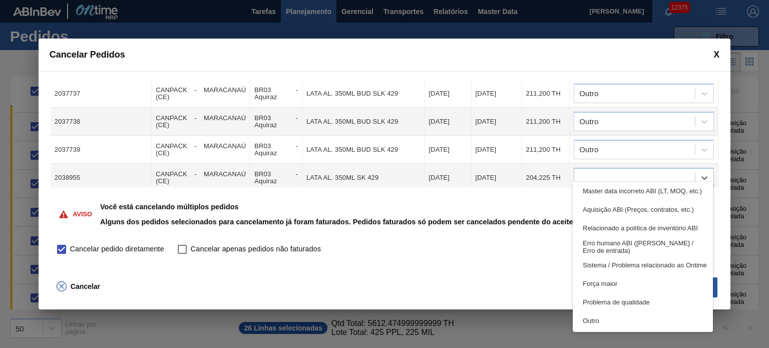
drag, startPoint x: 609, startPoint y: 323, endPoint x: 613, endPoint y: 211, distance: 111.8
click at [609, 322] on div "Outro" at bounding box center [643, 321] width 140 height 19
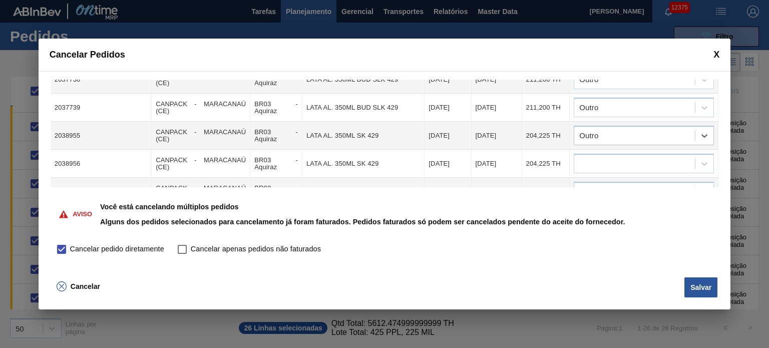
scroll to position [150, 0]
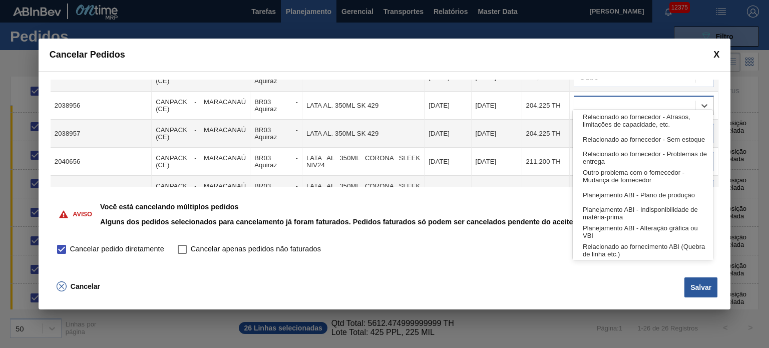
click at [616, 100] on div at bounding box center [634, 106] width 121 height 15
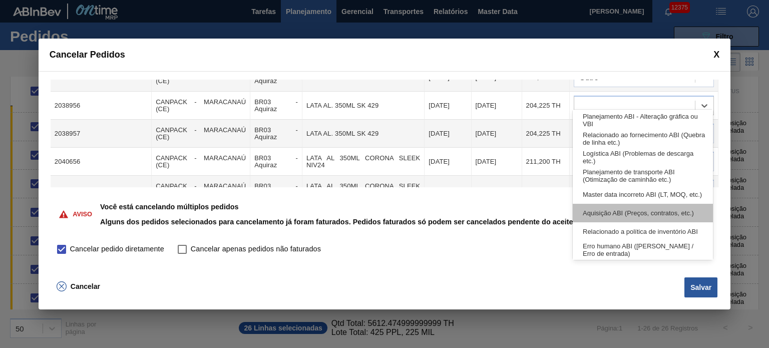
scroll to position [187, 0]
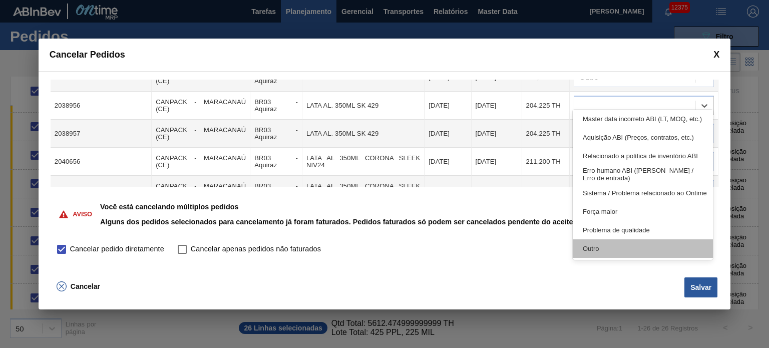
click at [619, 248] on div "Outro" at bounding box center [643, 248] width 140 height 19
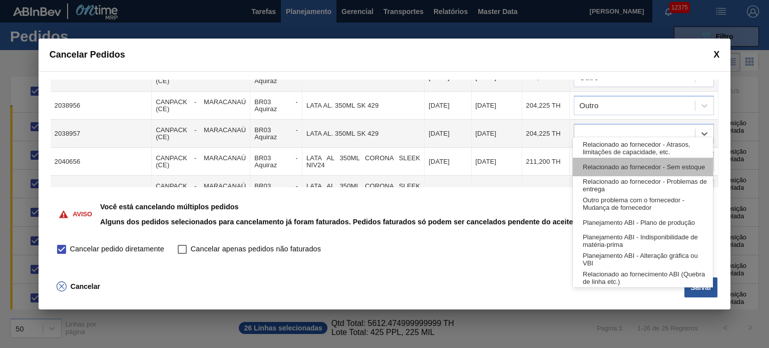
drag, startPoint x: 619, startPoint y: 117, endPoint x: 625, endPoint y: 176, distance: 59.5
click at [619, 127] on div at bounding box center [634, 134] width 121 height 15
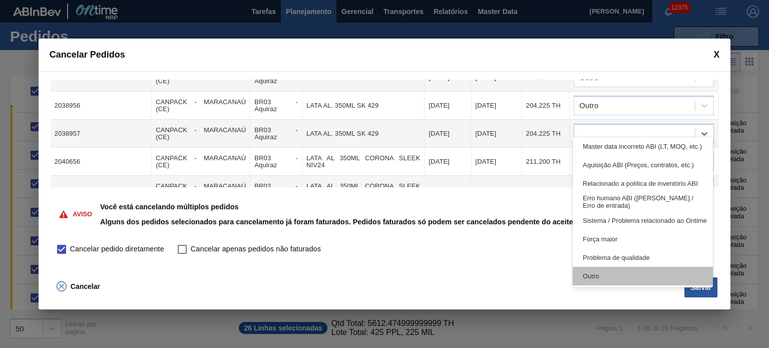
click at [622, 275] on div "Outro" at bounding box center [643, 276] width 140 height 19
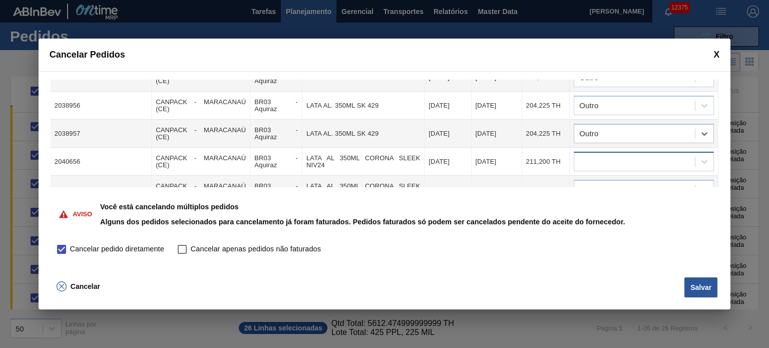
click at [625, 155] on div at bounding box center [634, 162] width 121 height 15
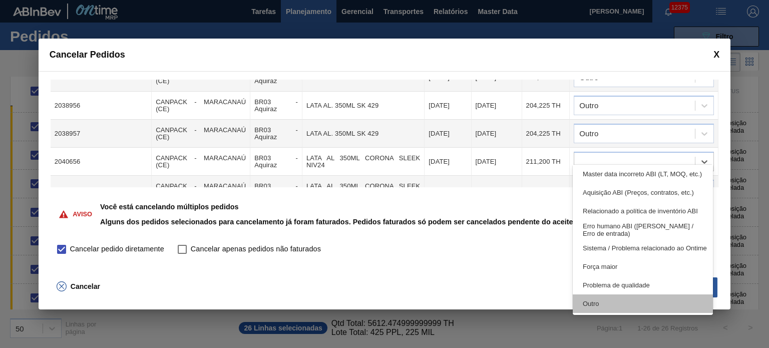
click at [604, 298] on div "Outro" at bounding box center [643, 304] width 140 height 19
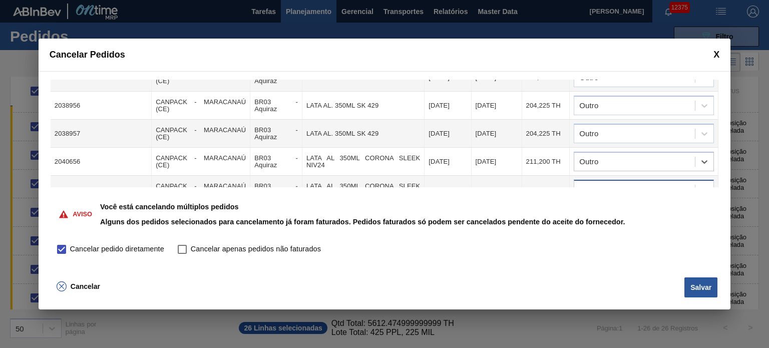
click at [626, 183] on div at bounding box center [634, 190] width 121 height 15
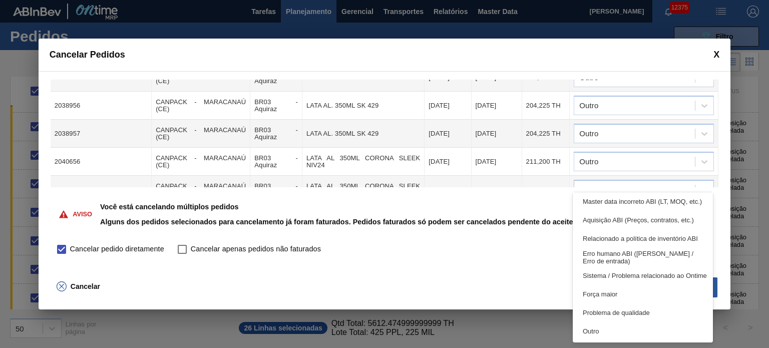
drag, startPoint x: 615, startPoint y: 329, endPoint x: 626, endPoint y: 261, distance: 68.6
click at [615, 330] on div "Outro" at bounding box center [643, 331] width 140 height 19
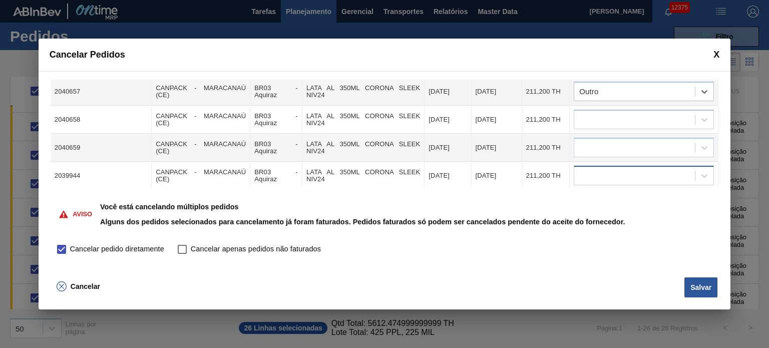
scroll to position [250, 0]
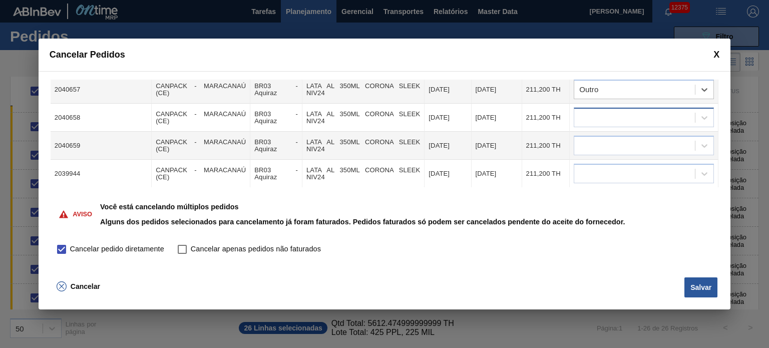
click at [632, 111] on div at bounding box center [634, 118] width 121 height 15
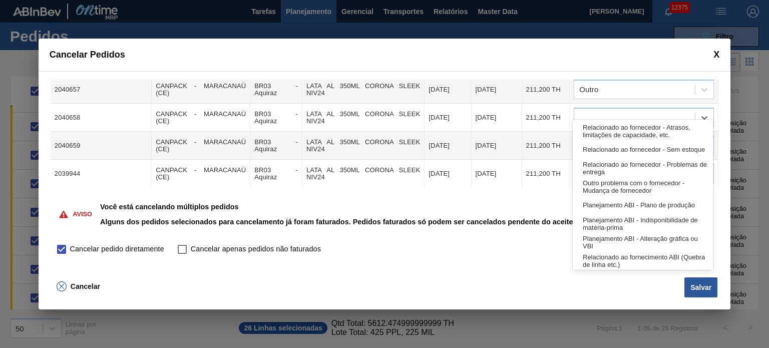
scroll to position [187, 0]
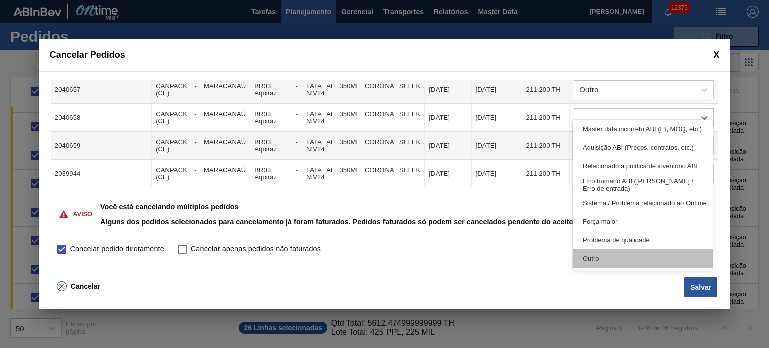
click at [623, 258] on div "Outro" at bounding box center [643, 258] width 140 height 19
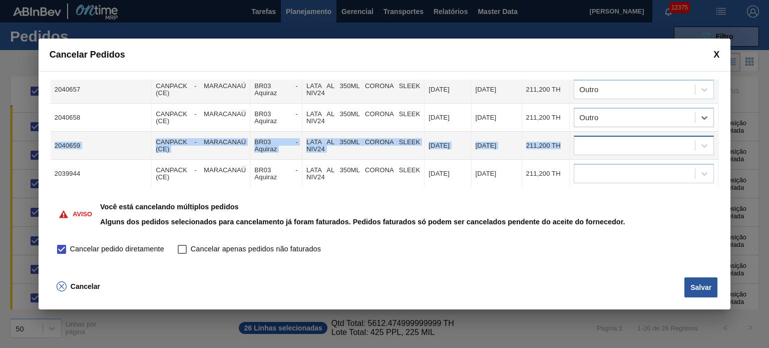
click at [629, 125] on tbody "1871932 CANPACK - MARACANAÚ (CE) BR03 - Aquiraz LATA AL. 350ML SK 429 [DATE] [D…" at bounding box center [385, 215] width 668 height 729
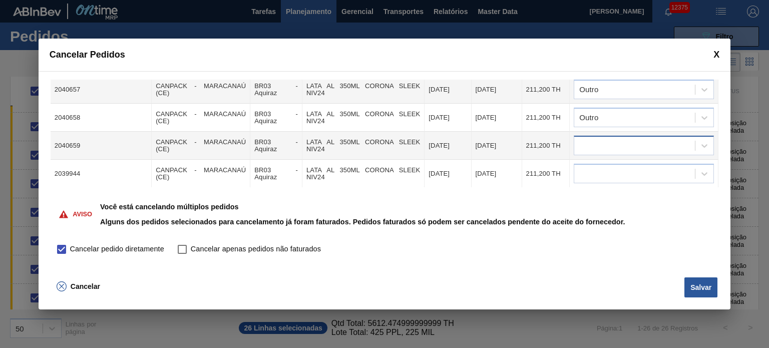
click at [630, 139] on div at bounding box center [634, 146] width 121 height 15
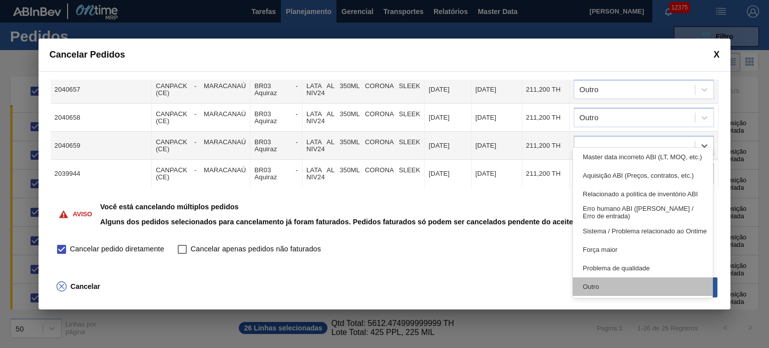
click at [617, 290] on div "Outro" at bounding box center [643, 286] width 140 height 19
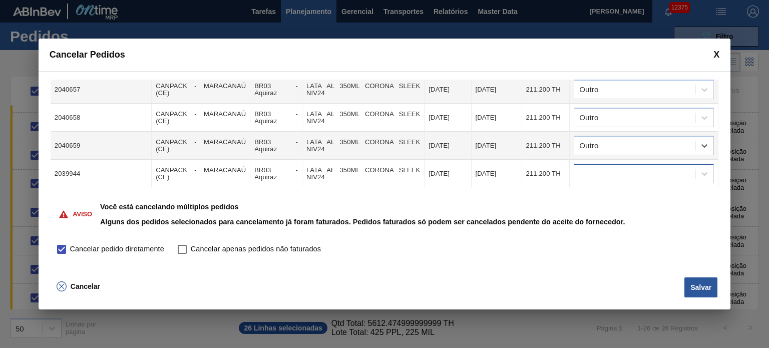
click at [626, 168] on div at bounding box center [634, 174] width 121 height 15
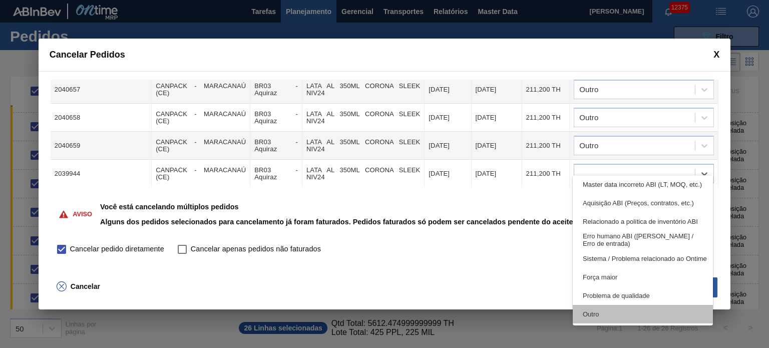
click at [610, 317] on div "Outro" at bounding box center [643, 314] width 140 height 19
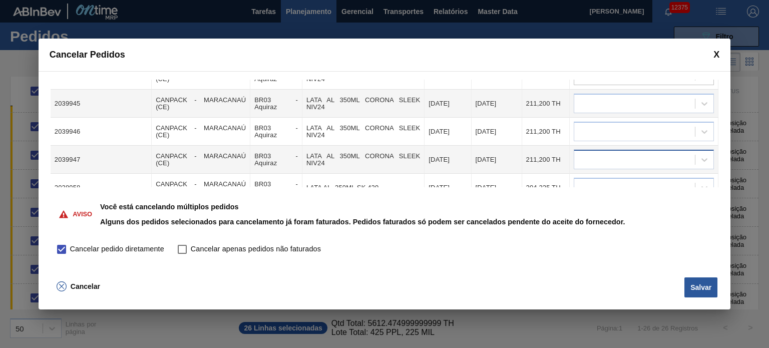
scroll to position [351, 0]
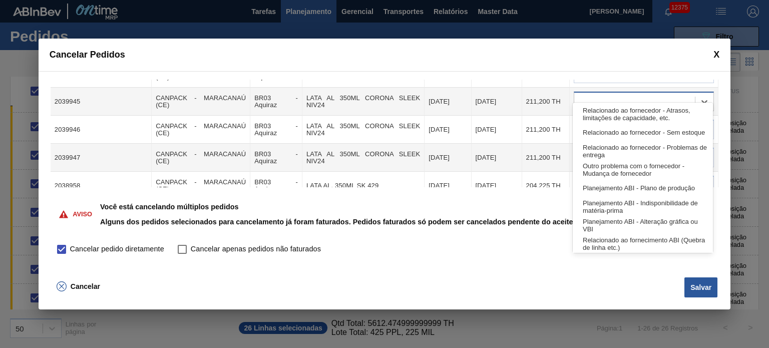
click at [635, 95] on div at bounding box center [634, 102] width 121 height 15
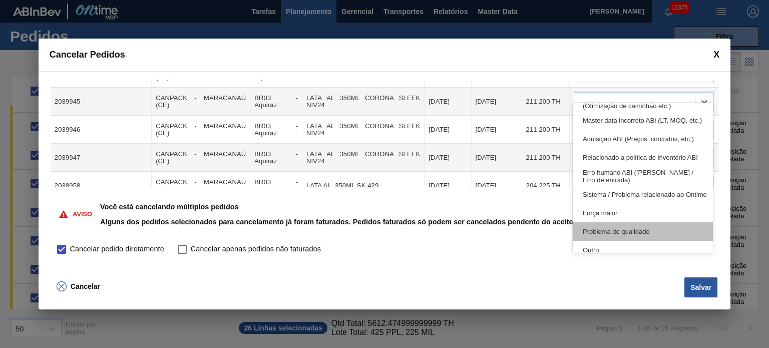
scroll to position [187, 0]
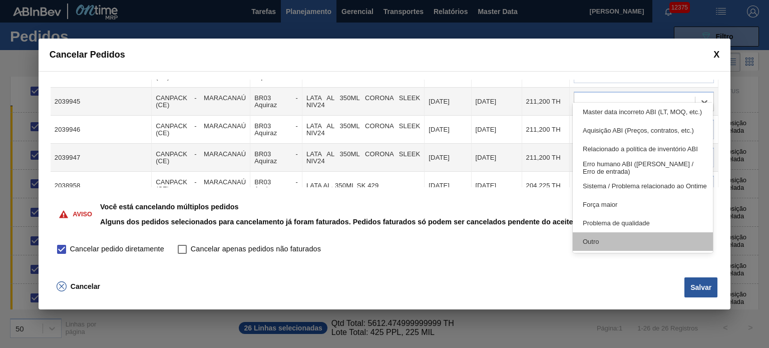
click at [618, 240] on div "Outro" at bounding box center [643, 241] width 140 height 19
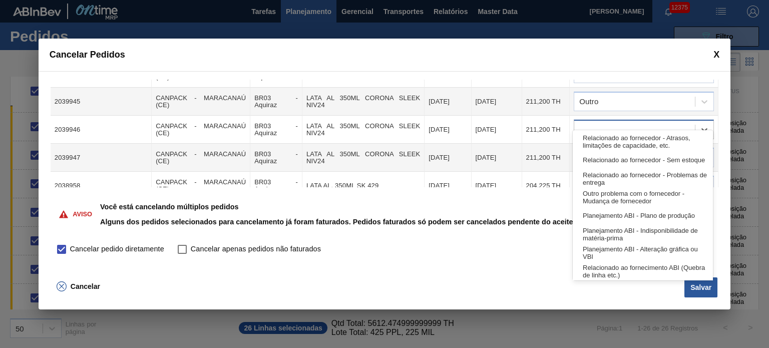
click at [632, 123] on div at bounding box center [634, 130] width 121 height 15
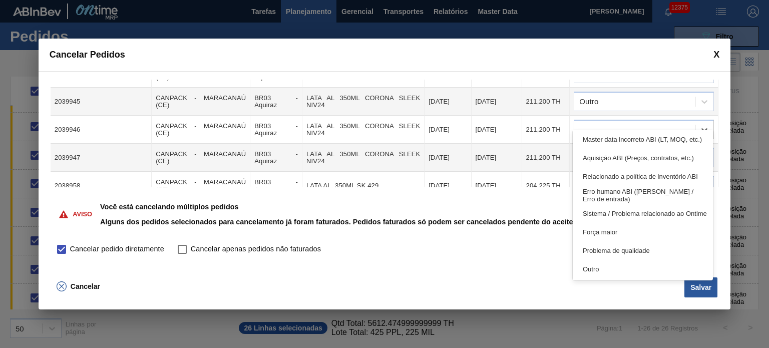
click at [615, 268] on div "Outro" at bounding box center [643, 269] width 140 height 19
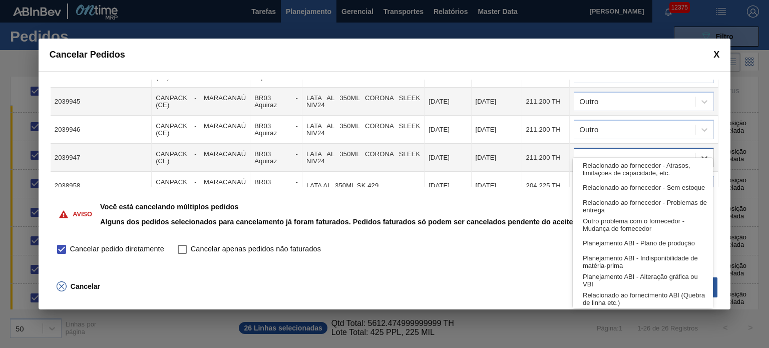
click at [628, 151] on div at bounding box center [634, 158] width 121 height 15
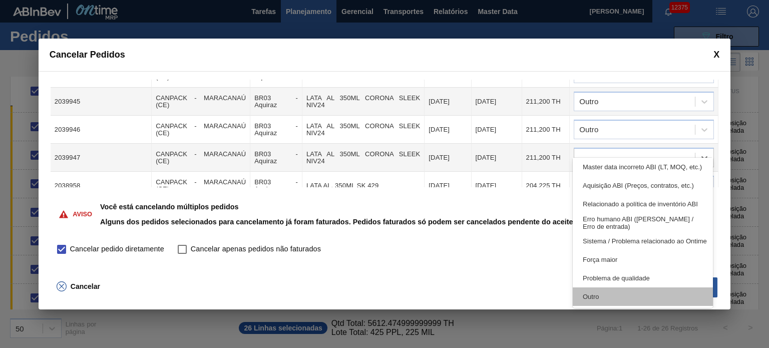
click at [615, 294] on div "Outro" at bounding box center [643, 296] width 140 height 19
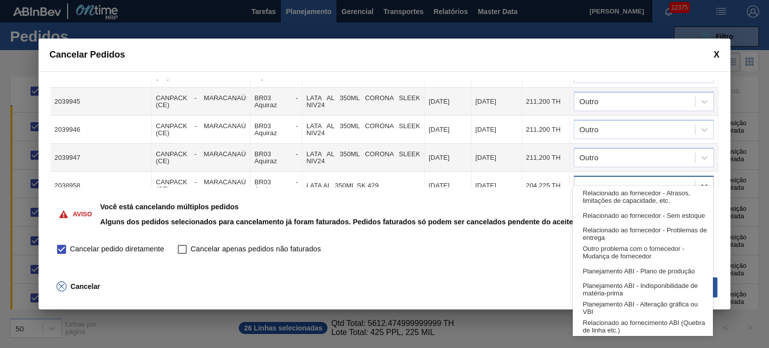
click at [599, 179] on div at bounding box center [634, 186] width 121 height 15
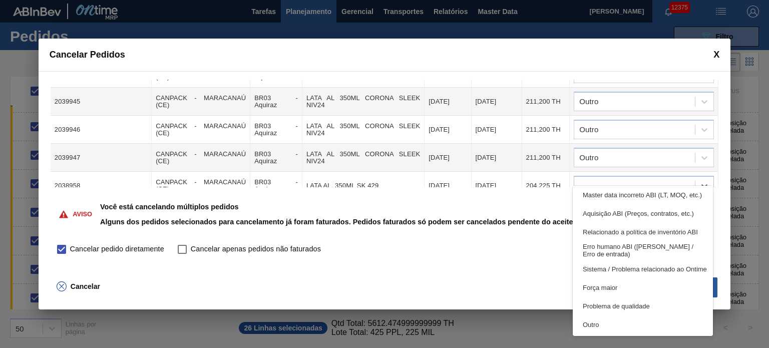
drag, startPoint x: 597, startPoint y: 319, endPoint x: 604, endPoint y: 287, distance: 32.2
click at [598, 318] on div "Outro" at bounding box center [643, 325] width 140 height 19
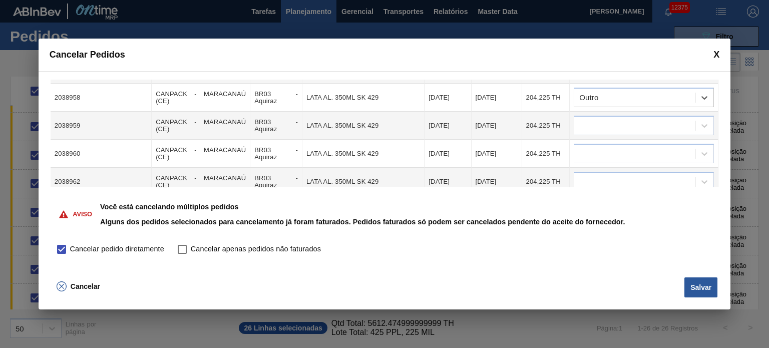
scroll to position [451, 0]
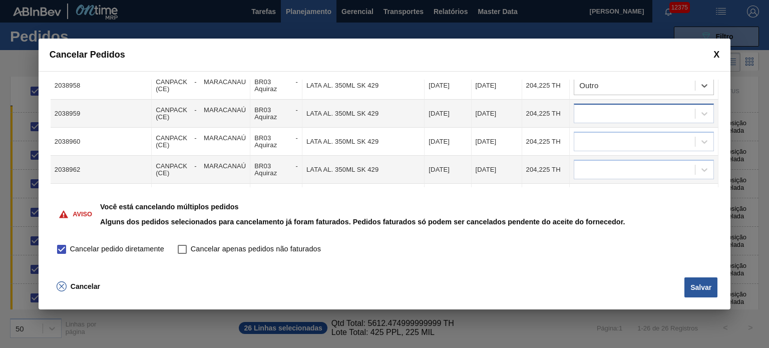
click at [630, 107] on div at bounding box center [634, 114] width 121 height 15
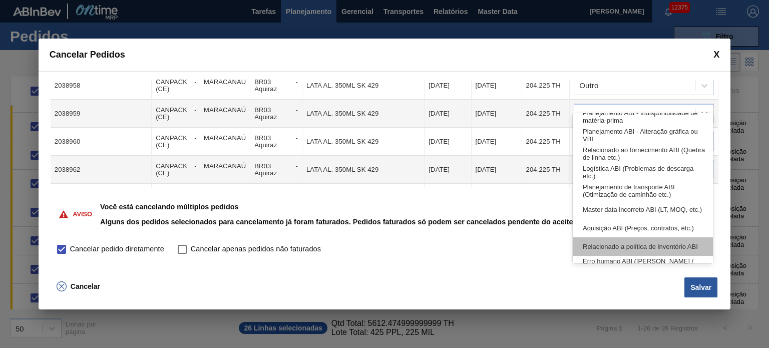
scroll to position [187, 0]
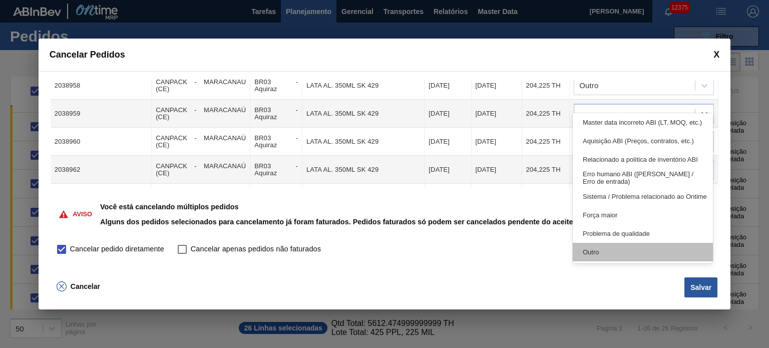
click at [617, 252] on div "Outro" at bounding box center [643, 252] width 140 height 19
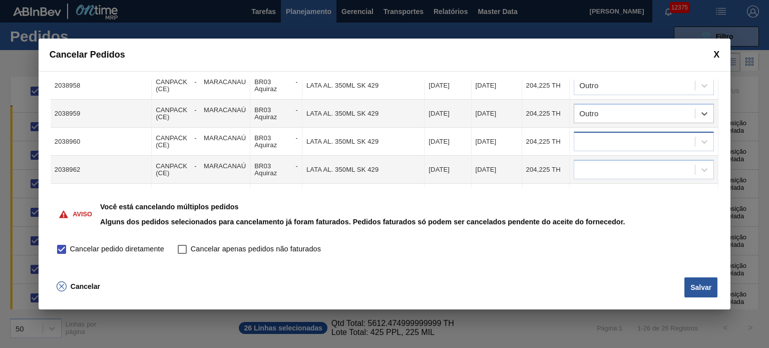
click at [621, 135] on div at bounding box center [634, 142] width 121 height 15
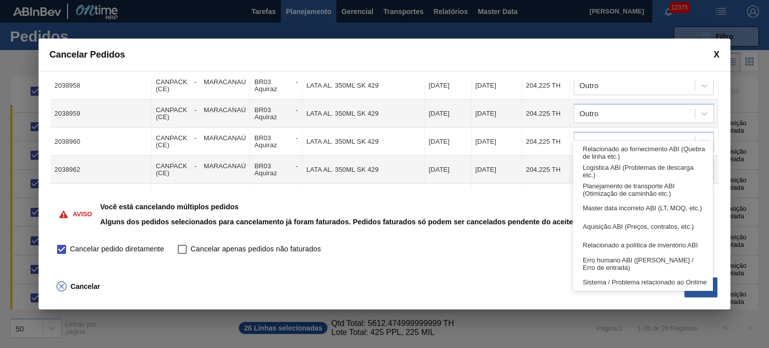
scroll to position [150, 0]
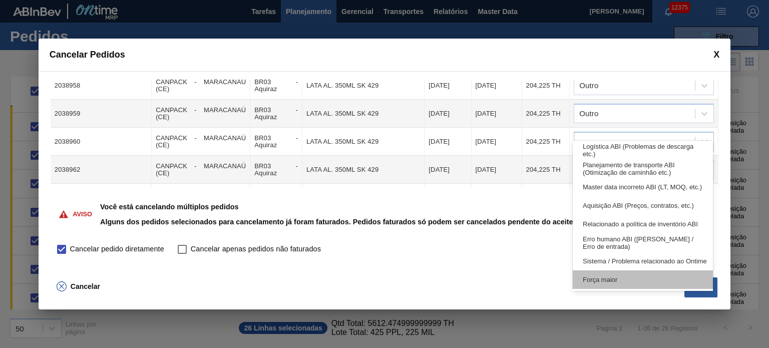
click at [622, 273] on div "Força maior" at bounding box center [643, 279] width 140 height 19
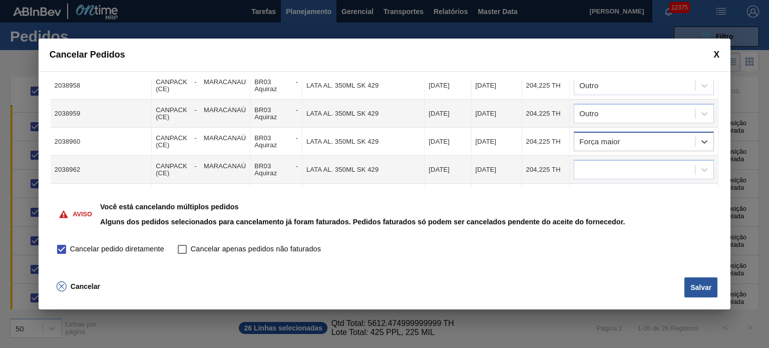
click at [622, 135] on div "Força maior" at bounding box center [634, 142] width 121 height 15
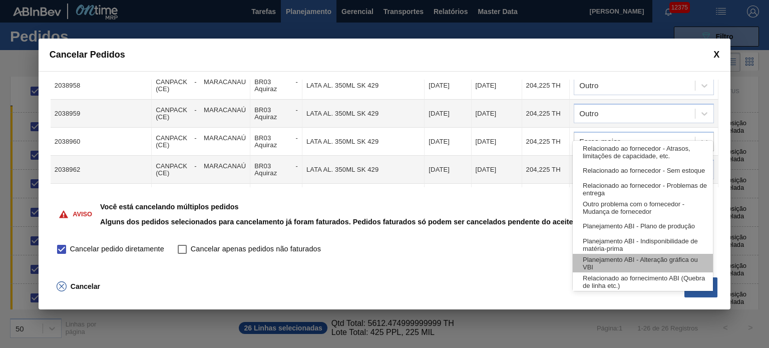
scroll to position [187, 0]
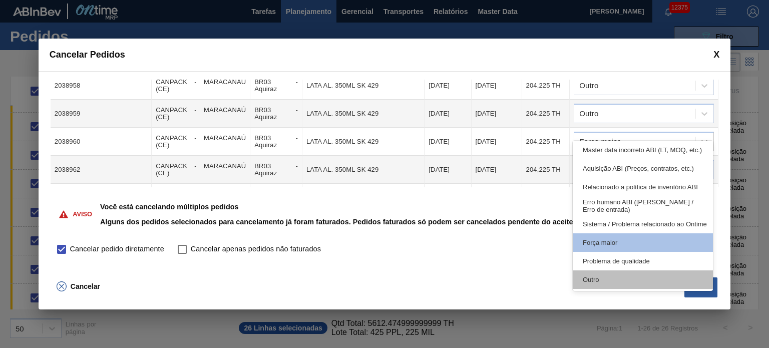
click at [620, 270] on div "Outro" at bounding box center [643, 279] width 140 height 19
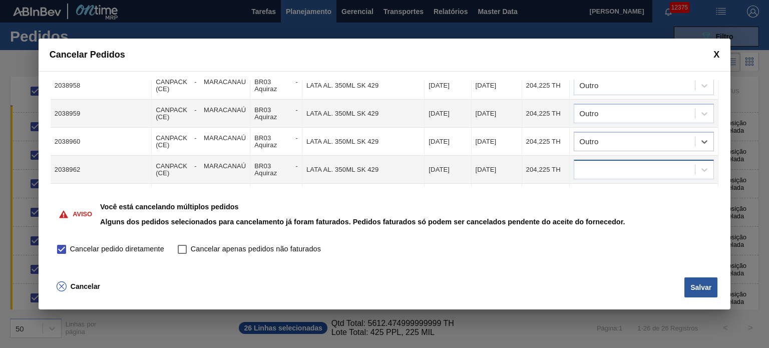
click at [617, 163] on div at bounding box center [634, 170] width 121 height 15
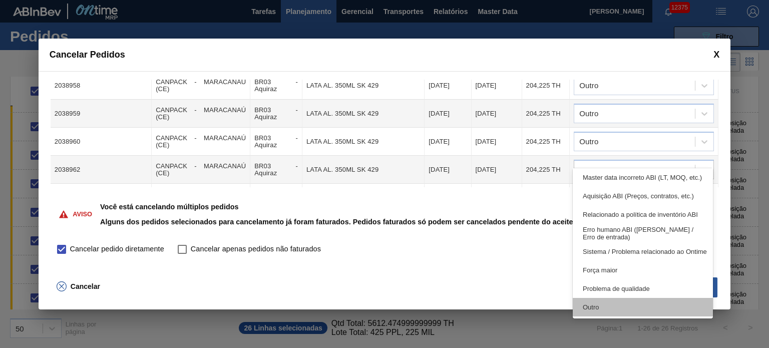
click at [590, 305] on div "Outro" at bounding box center [643, 307] width 140 height 19
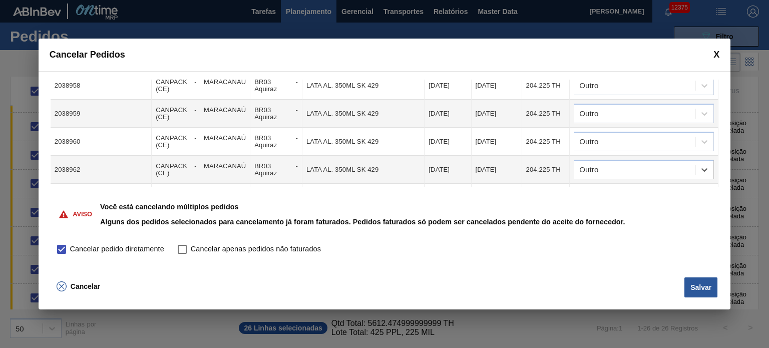
click at [608, 191] on div at bounding box center [634, 198] width 121 height 15
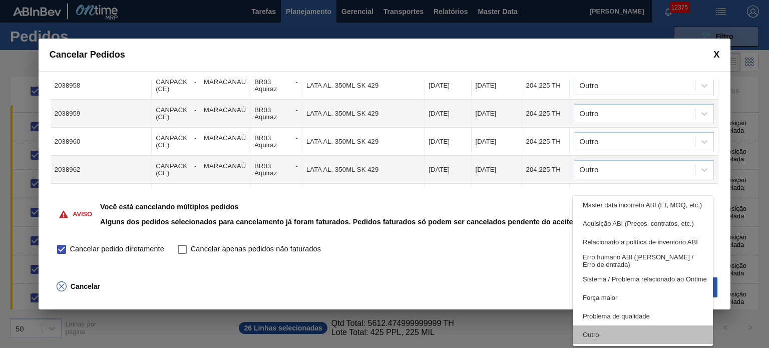
click at [599, 340] on div "Outro" at bounding box center [643, 335] width 140 height 19
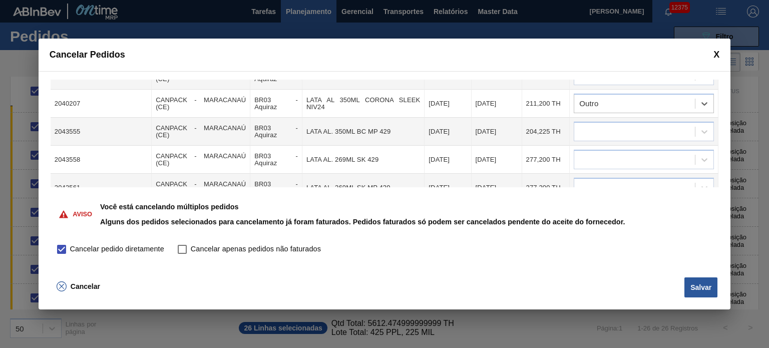
scroll to position [551, 0]
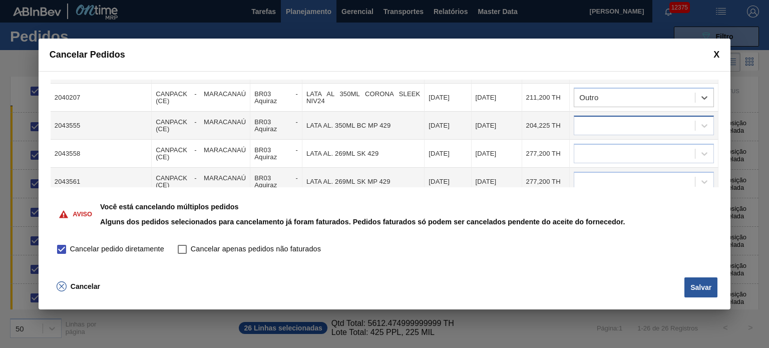
click at [631, 119] on div at bounding box center [634, 126] width 121 height 15
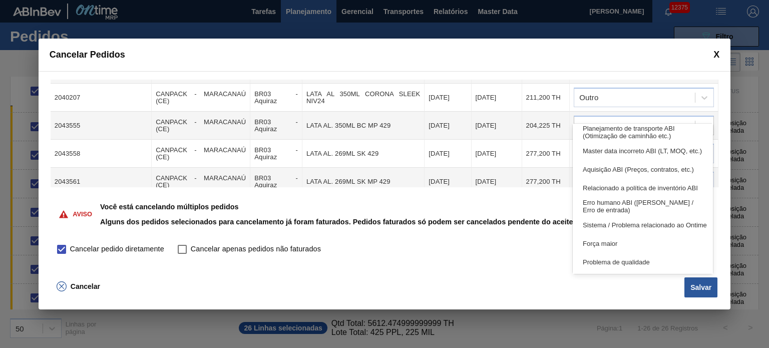
scroll to position [0, 0]
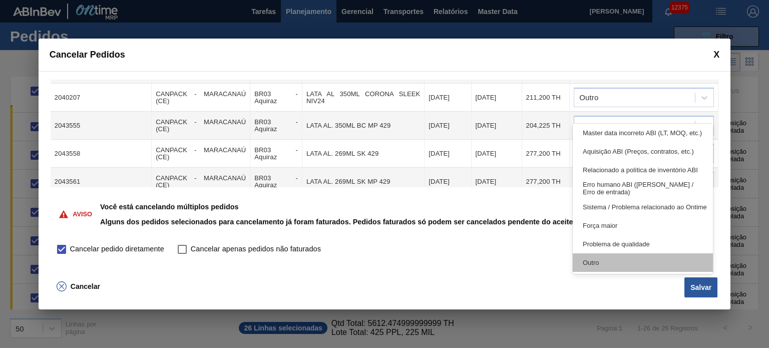
click at [603, 261] on div "Outro" at bounding box center [643, 262] width 140 height 19
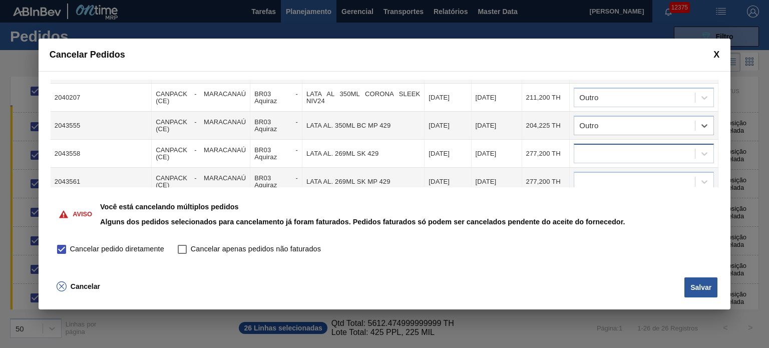
click at [621, 147] on div at bounding box center [634, 154] width 121 height 15
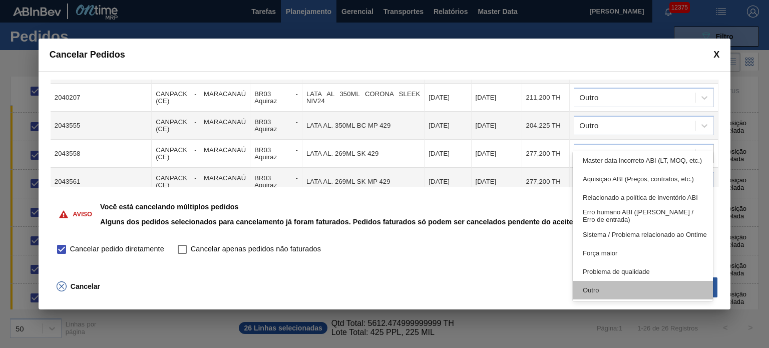
click at [621, 290] on div "Outro" at bounding box center [643, 290] width 140 height 19
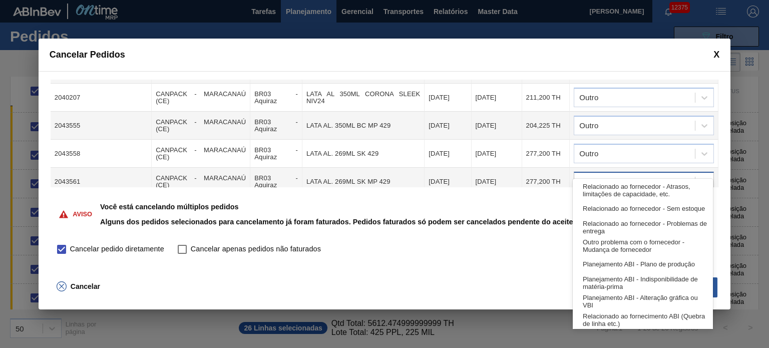
click at [633, 175] on div at bounding box center [634, 182] width 121 height 15
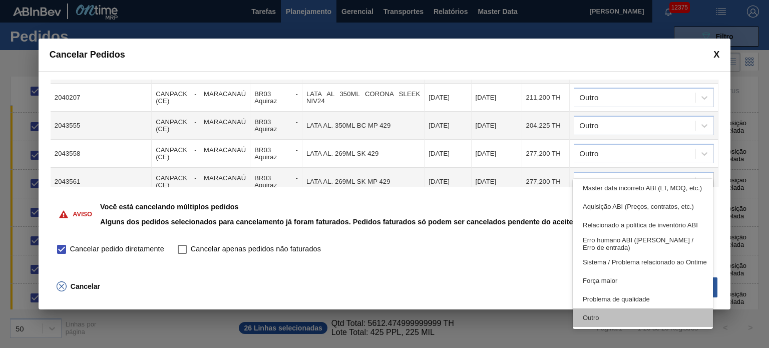
click at [616, 314] on div "Outro" at bounding box center [643, 318] width 140 height 19
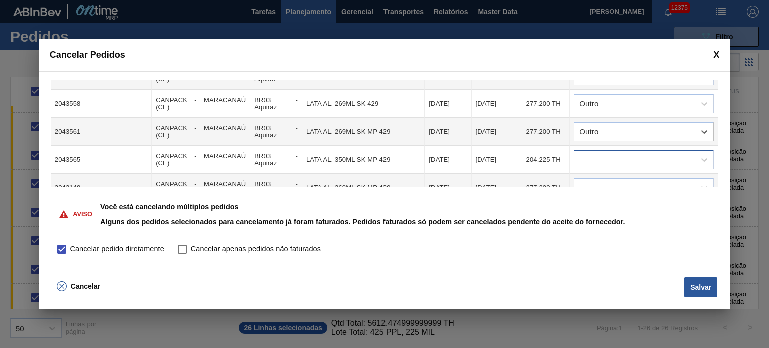
click at [637, 153] on div at bounding box center [634, 160] width 121 height 15
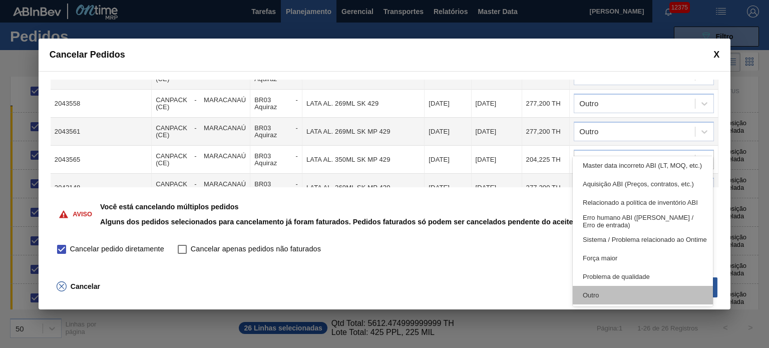
click at [593, 294] on div "Outro" at bounding box center [643, 295] width 140 height 19
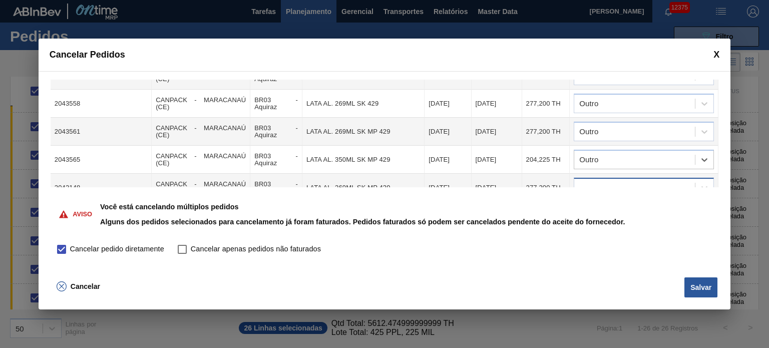
click at [622, 181] on div at bounding box center [634, 188] width 121 height 15
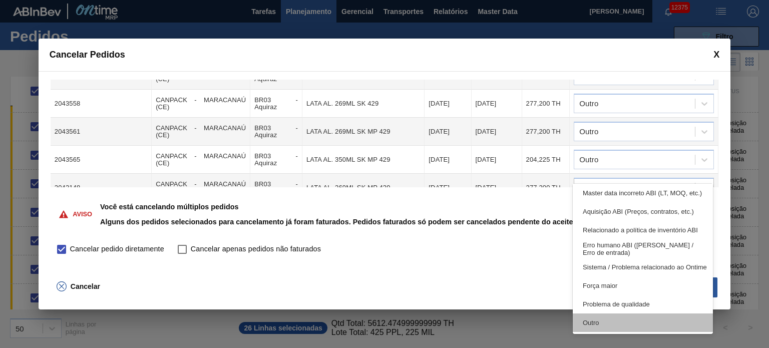
click at [609, 318] on div "Outro" at bounding box center [643, 323] width 140 height 19
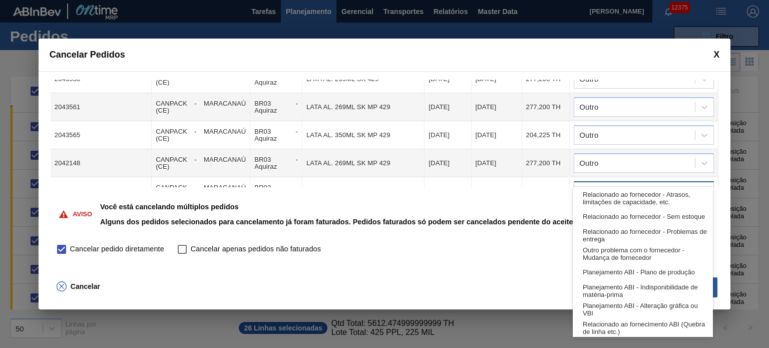
click at [631, 181] on div at bounding box center [644, 191] width 140 height 20
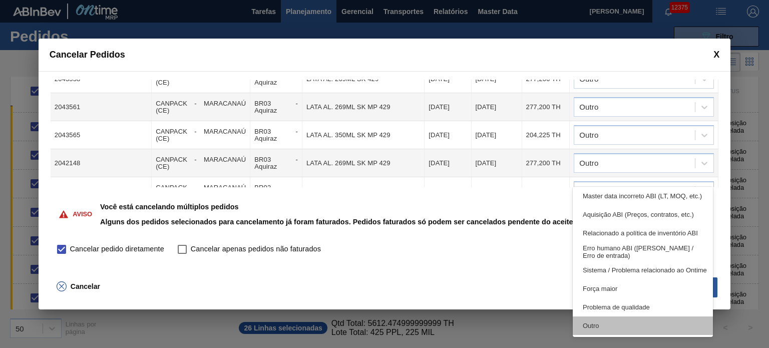
click at [611, 322] on div "Outro" at bounding box center [643, 326] width 140 height 19
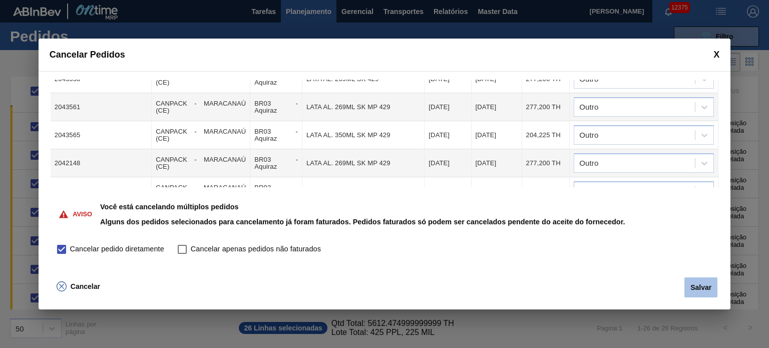
click at [697, 289] on button "Salvar" at bounding box center [701, 287] width 33 height 20
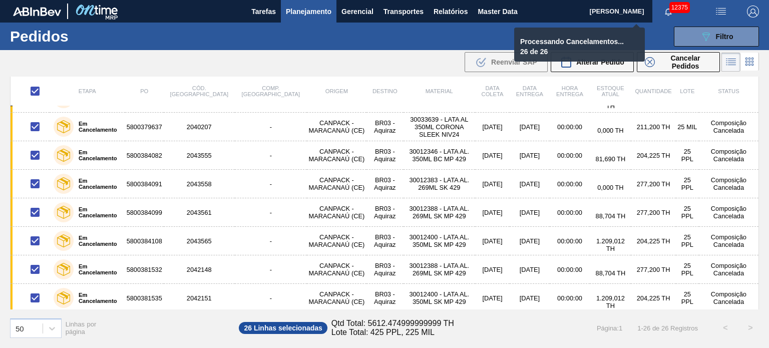
checkbox input "false"
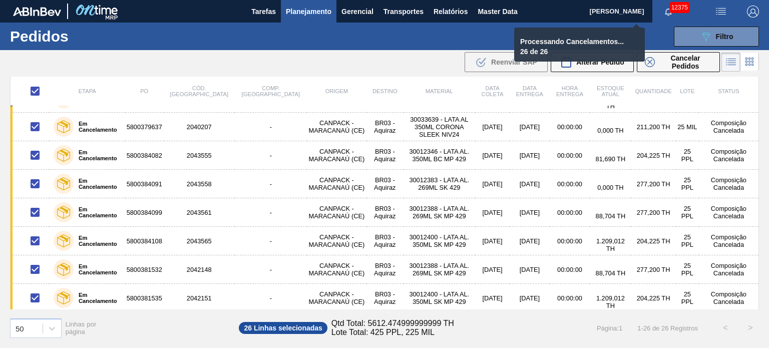
checkbox input "false"
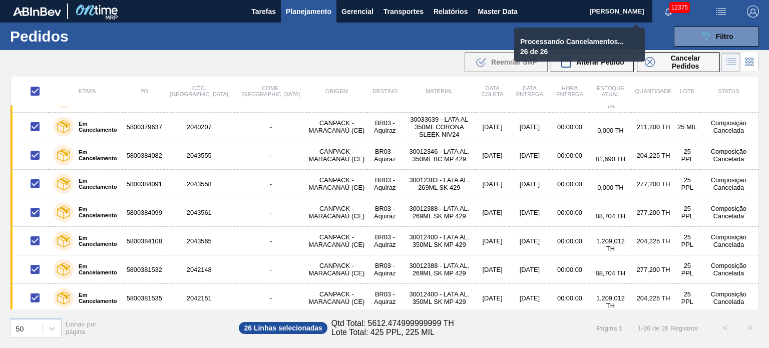
checkbox input "false"
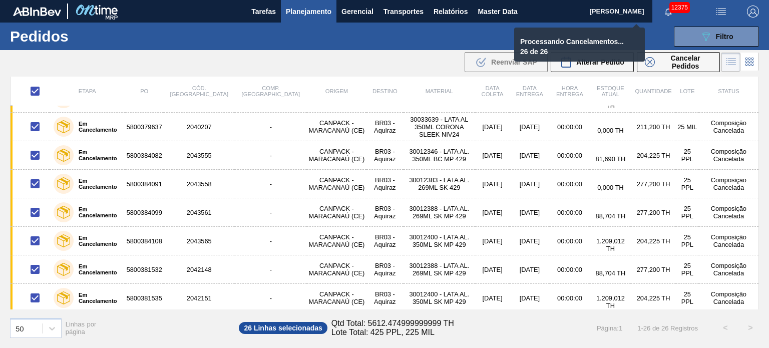
checkbox input "false"
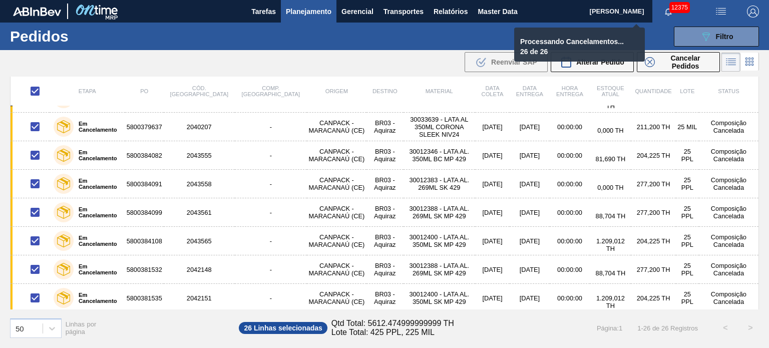
checkbox input "false"
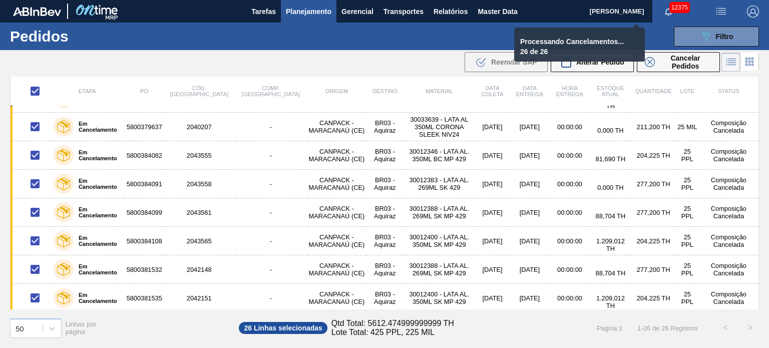
checkbox input "false"
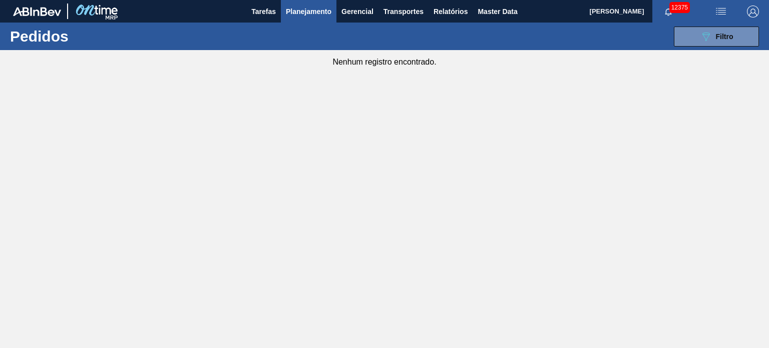
drag, startPoint x: 741, startPoint y: 36, endPoint x: 747, endPoint y: 60, distance: 24.8
click at [740, 36] on button "089F7B8B-B2A5-4AFE-B5C0-19BA573D28AC Filtro" at bounding box center [716, 37] width 85 height 20
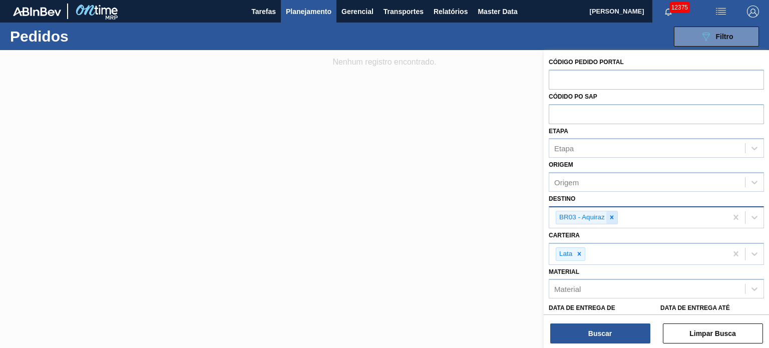
click at [612, 219] on icon at bounding box center [612, 217] width 7 height 7
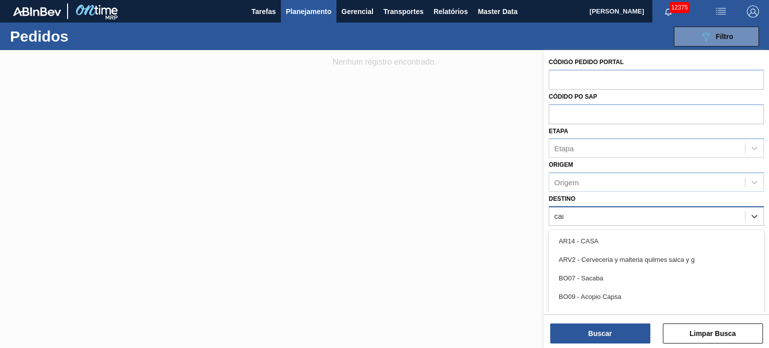
type input "cama"
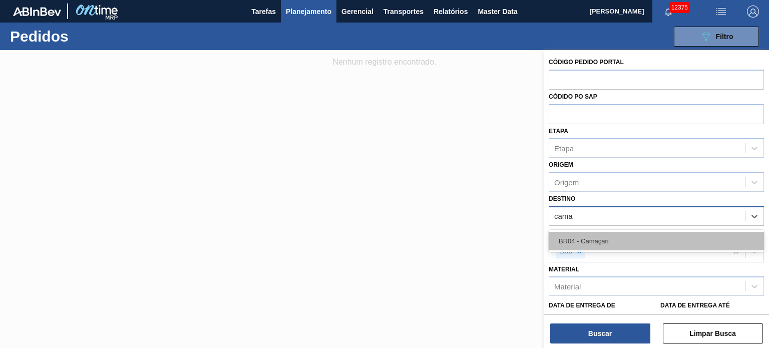
click at [609, 239] on div "BR04 - Camaçari" at bounding box center [656, 241] width 215 height 19
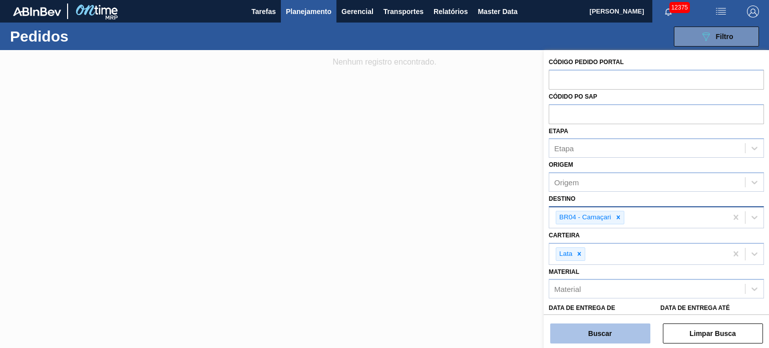
click at [611, 339] on button "Buscar" at bounding box center [600, 334] width 100 height 20
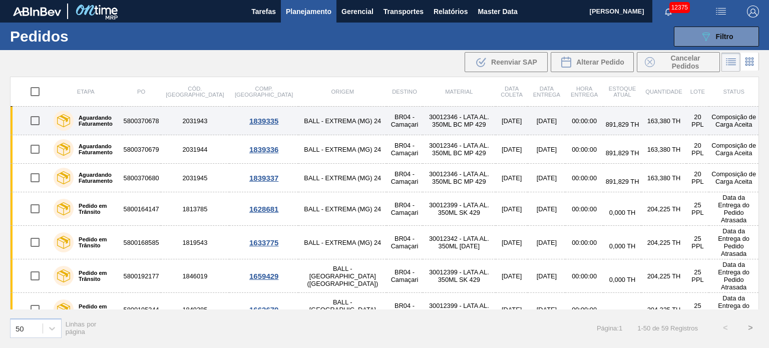
click at [33, 120] on input "checkbox" at bounding box center [35, 120] width 21 height 21
checkbox input "true"
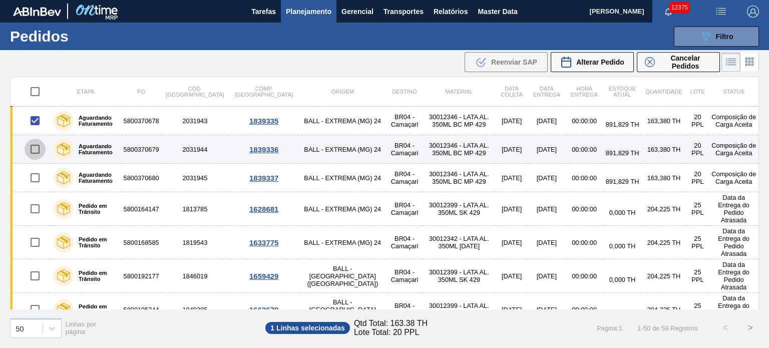
click at [34, 149] on input "checkbox" at bounding box center [35, 149] width 21 height 21
checkbox input "true"
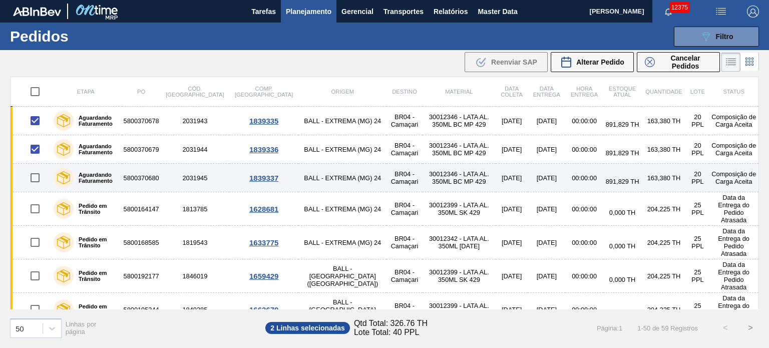
click at [34, 173] on input "checkbox" at bounding box center [35, 177] width 21 height 21
checkbox input "true"
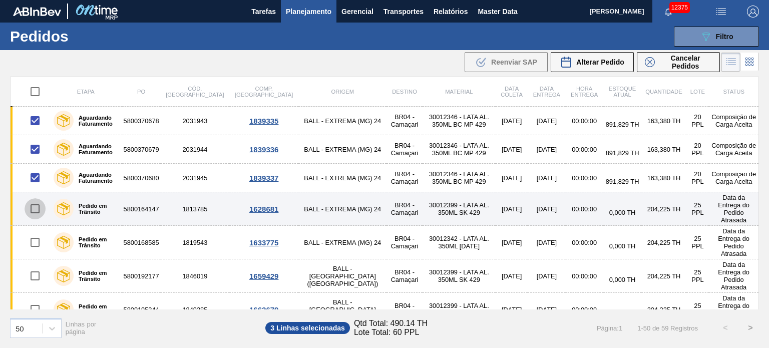
click at [31, 205] on input "checkbox" at bounding box center [35, 208] width 21 height 21
checkbox input "true"
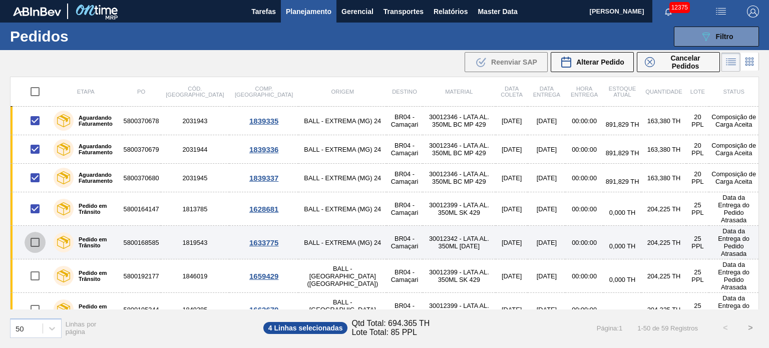
click at [36, 232] on input "checkbox" at bounding box center [35, 242] width 21 height 21
checkbox input "true"
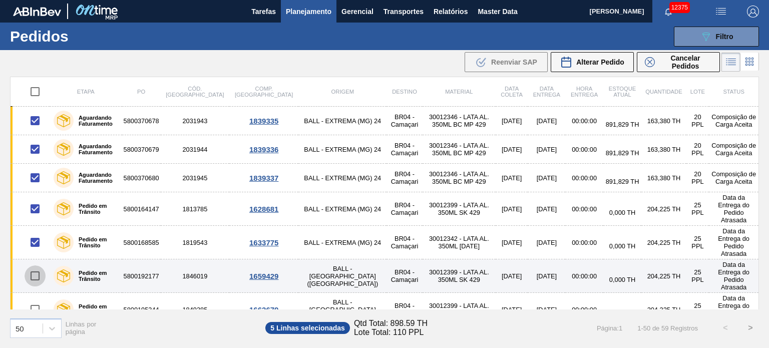
click at [33, 265] on input "checkbox" at bounding box center [35, 275] width 21 height 21
checkbox input "true"
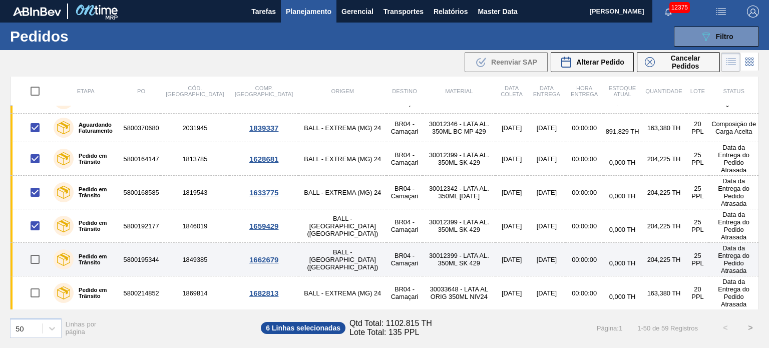
scroll to position [100, 0]
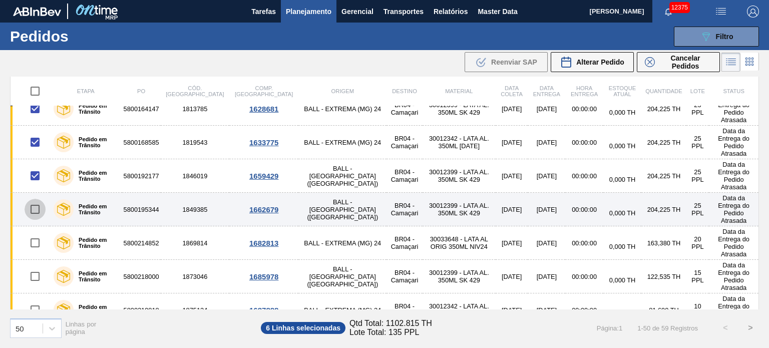
click at [33, 199] on input "checkbox" at bounding box center [35, 209] width 21 height 21
checkbox input "true"
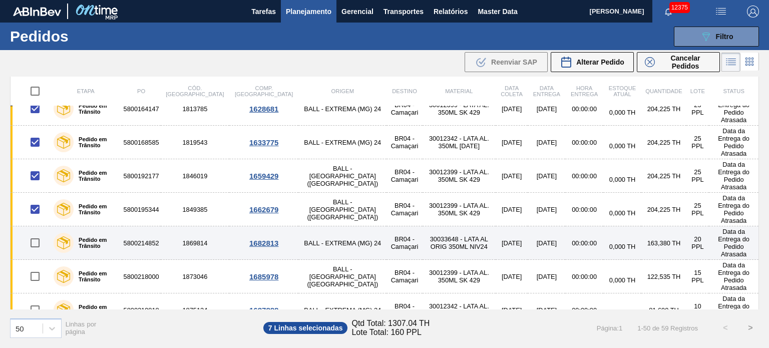
click at [33, 232] on input "checkbox" at bounding box center [35, 242] width 21 height 21
checkbox input "true"
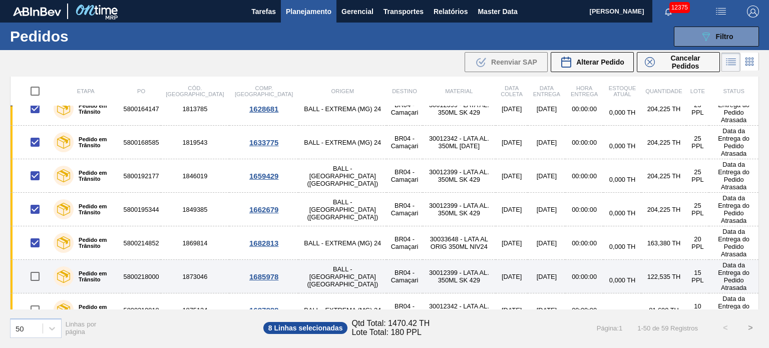
click at [34, 266] on input "checkbox" at bounding box center [35, 276] width 21 height 21
checkbox input "true"
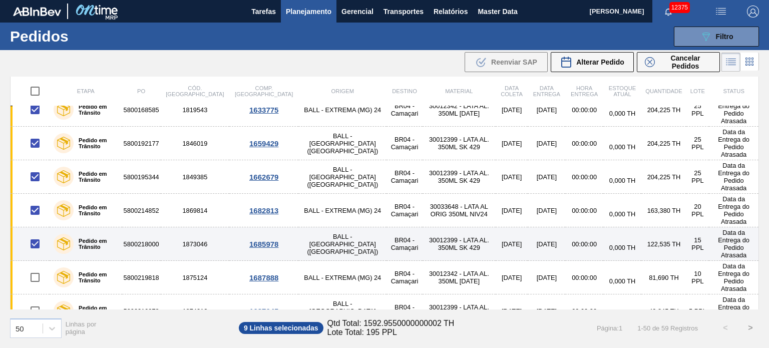
scroll to position [150, 0]
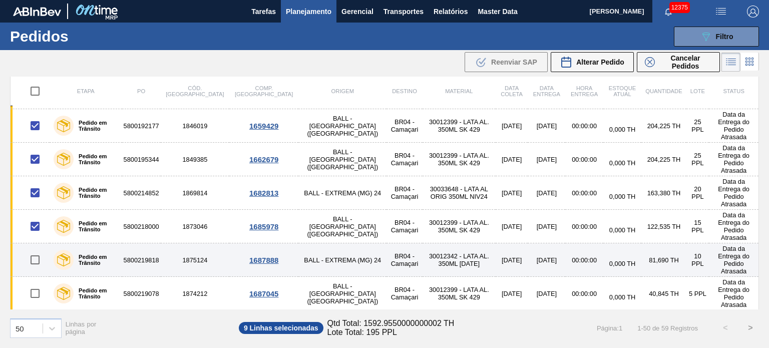
drag, startPoint x: 32, startPoint y: 223, endPoint x: 35, endPoint y: 229, distance: 6.5
click at [33, 249] on input "checkbox" at bounding box center [35, 259] width 21 height 21
checkbox input "true"
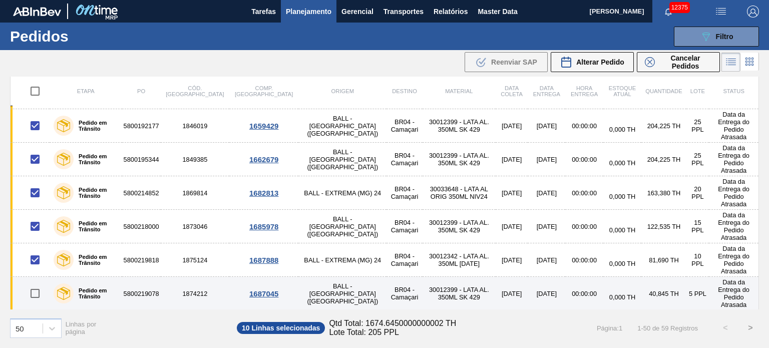
click at [40, 283] on input "checkbox" at bounding box center [35, 293] width 21 height 21
checkbox input "true"
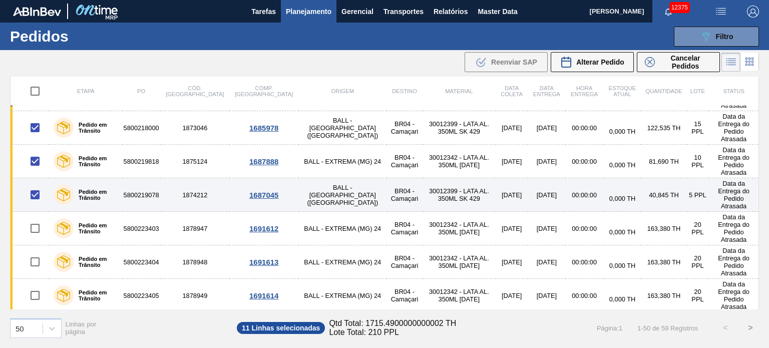
scroll to position [250, 0]
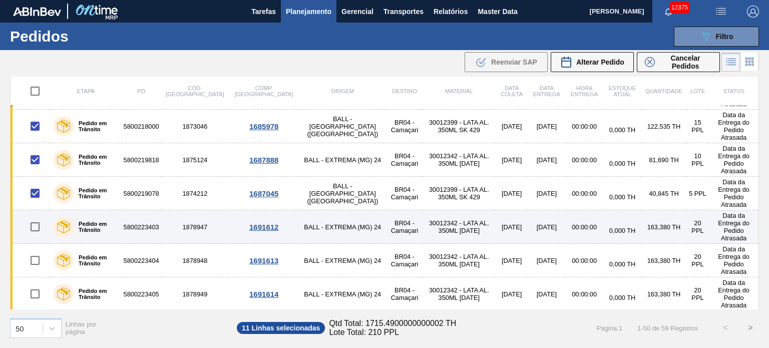
click at [34, 216] on input "checkbox" at bounding box center [35, 226] width 21 height 21
checkbox input "true"
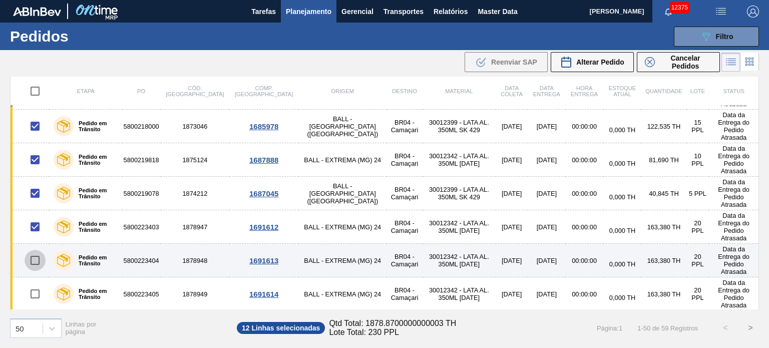
click at [32, 250] on input "checkbox" at bounding box center [35, 260] width 21 height 21
checkbox input "true"
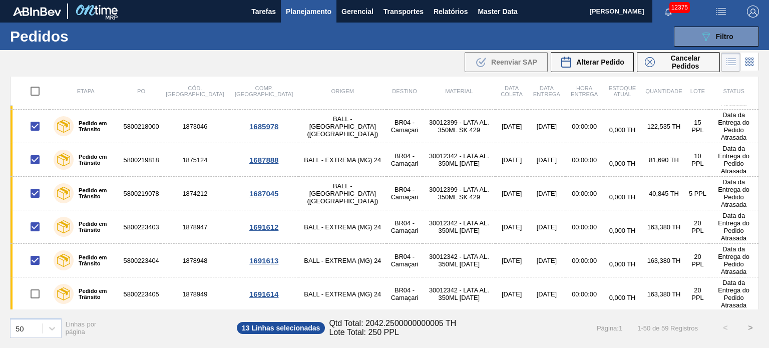
click at [33, 317] on input "checkbox" at bounding box center [35, 327] width 21 height 21
checkbox input "true"
drag, startPoint x: 33, startPoint y: 295, endPoint x: 31, endPoint y: 281, distance: 13.3
checkbox input "true"
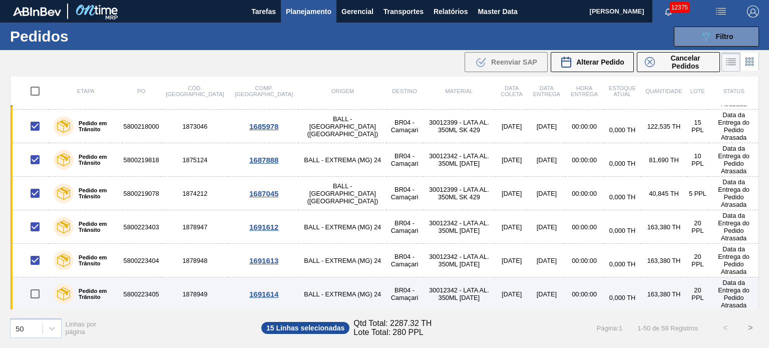
click at [34, 283] on input "checkbox" at bounding box center [35, 293] width 21 height 21
checkbox input "true"
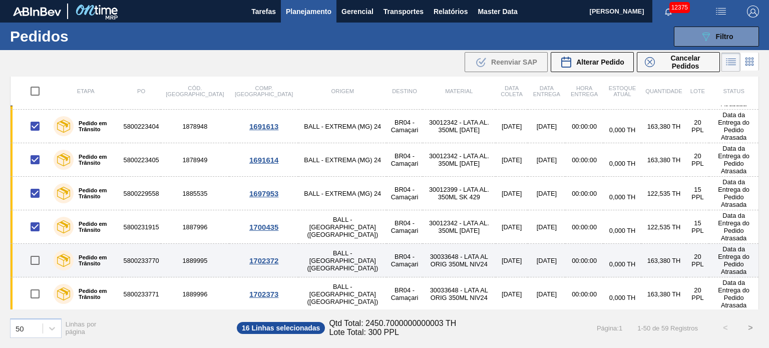
scroll to position [401, 0]
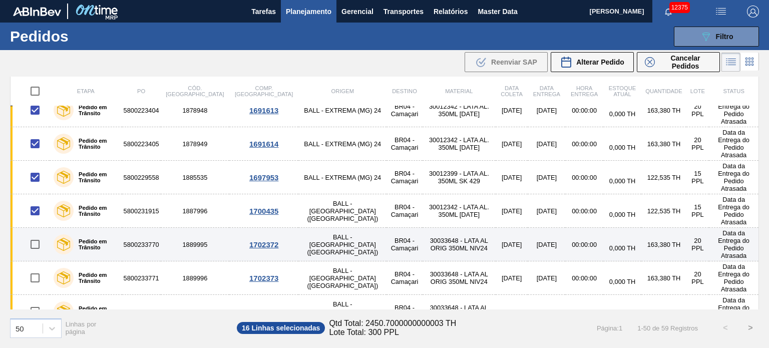
click at [32, 234] on input "checkbox" at bounding box center [35, 244] width 21 height 21
checkbox input "true"
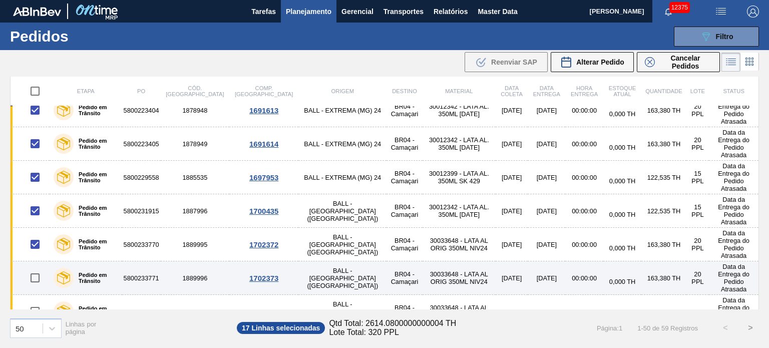
click at [37, 267] on input "checkbox" at bounding box center [35, 277] width 21 height 21
checkbox input "true"
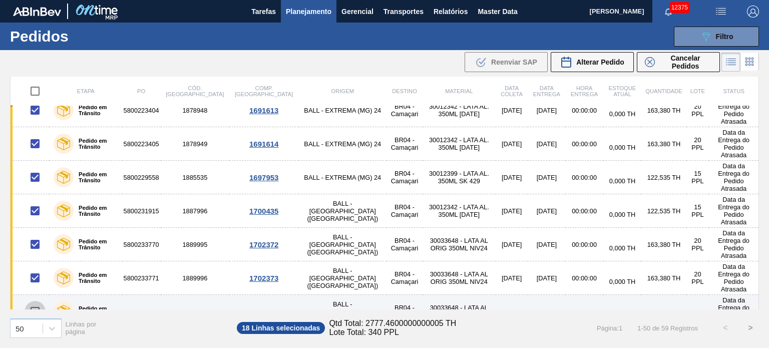
drag, startPoint x: 39, startPoint y: 234, endPoint x: 40, endPoint y: 242, distance: 8.1
click at [39, 301] on input "checkbox" at bounding box center [35, 311] width 21 height 21
checkbox input "true"
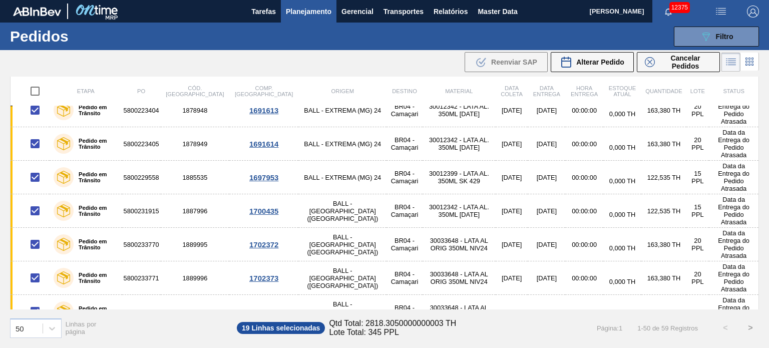
click at [35, 335] on input "checkbox" at bounding box center [35, 345] width 21 height 21
checkbox input "true"
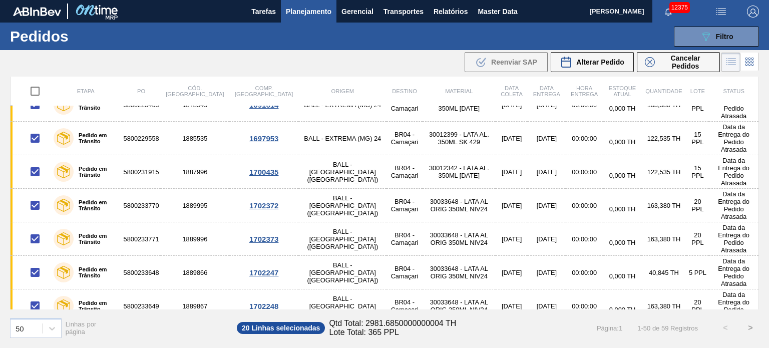
scroll to position [501, 0]
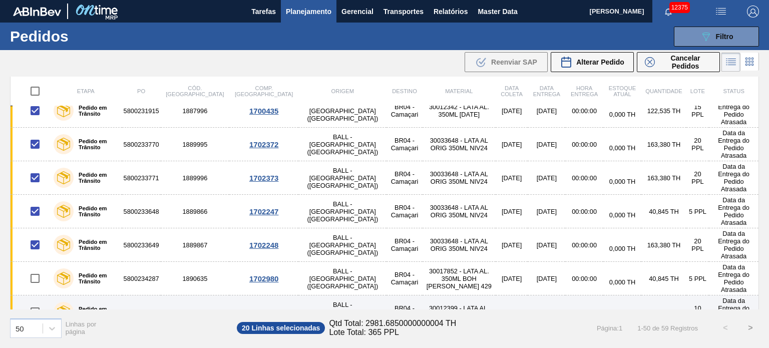
drag, startPoint x: 36, startPoint y: 194, endPoint x: 32, endPoint y: 215, distance: 22.0
click at [36, 268] on input "checkbox" at bounding box center [35, 278] width 21 height 21
checkbox input "true"
click at [32, 302] on input "checkbox" at bounding box center [35, 312] width 21 height 21
checkbox input "true"
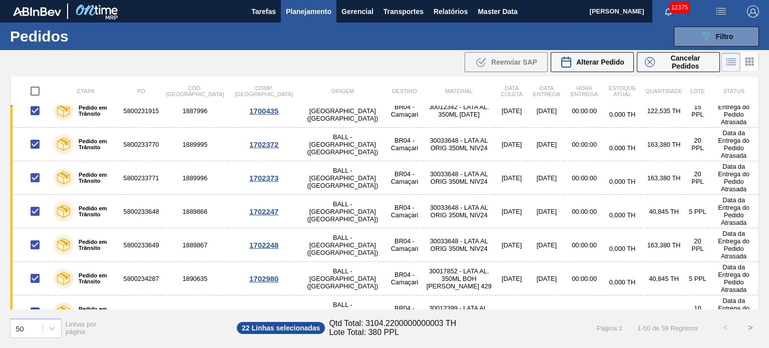
drag, startPoint x: 36, startPoint y: 246, endPoint x: 35, endPoint y: 276, distance: 30.1
click at [36, 335] on input "checkbox" at bounding box center [35, 345] width 21 height 21
checkbox input "true"
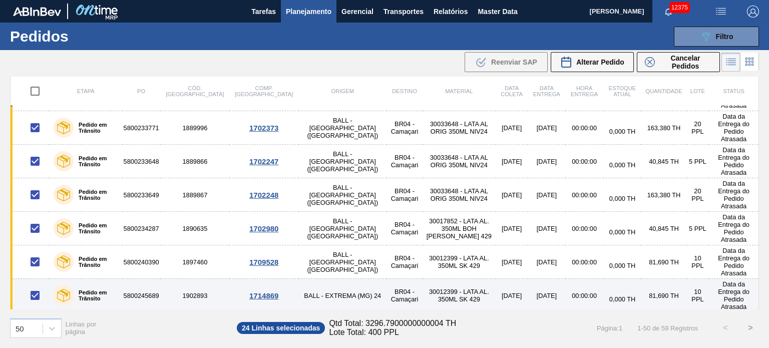
scroll to position [601, 0]
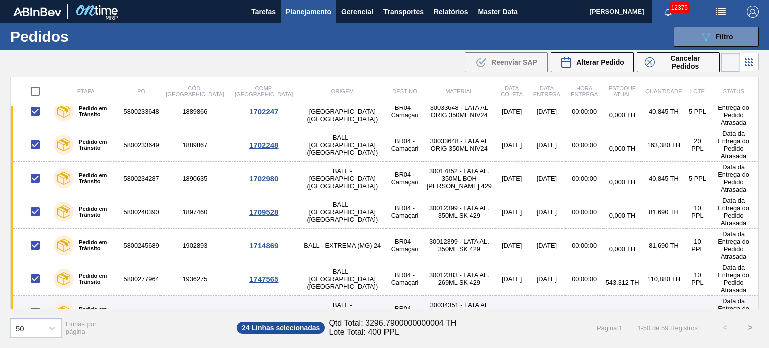
click at [36, 302] on input "checkbox" at bounding box center [35, 312] width 21 height 21
checkbox input "true"
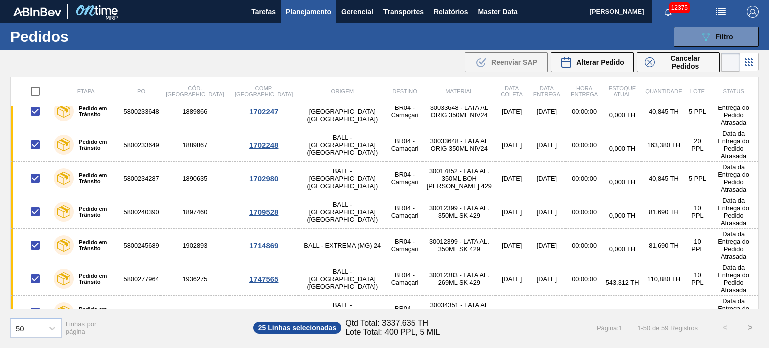
click at [36, 336] on input "checkbox" at bounding box center [35, 346] width 21 height 21
checkbox input "true"
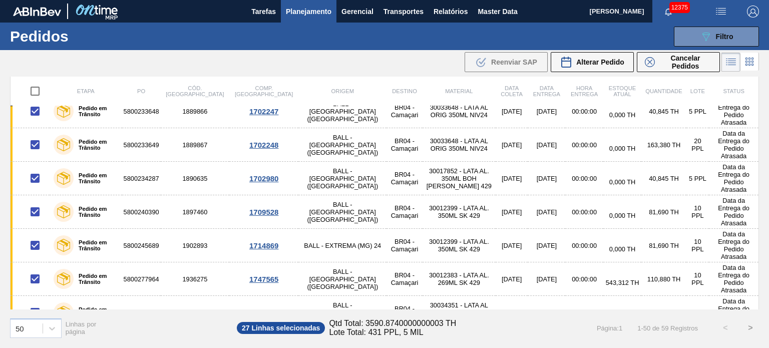
checkbox input "true"
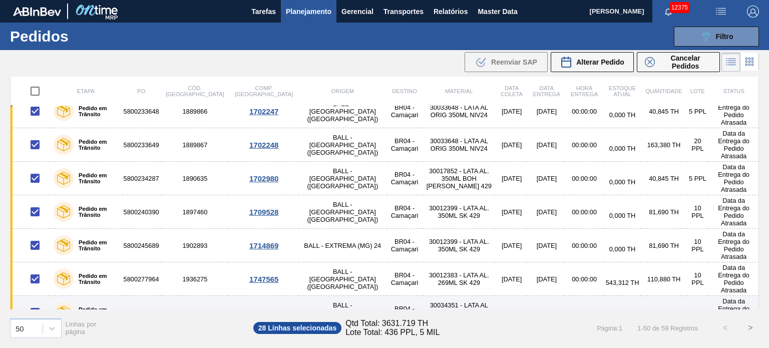
scroll to position [701, 0]
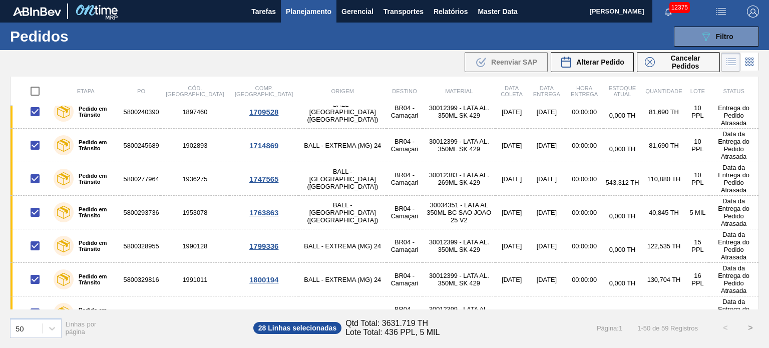
click at [37, 336] on input "checkbox" at bounding box center [35, 346] width 21 height 21
checkbox input "true"
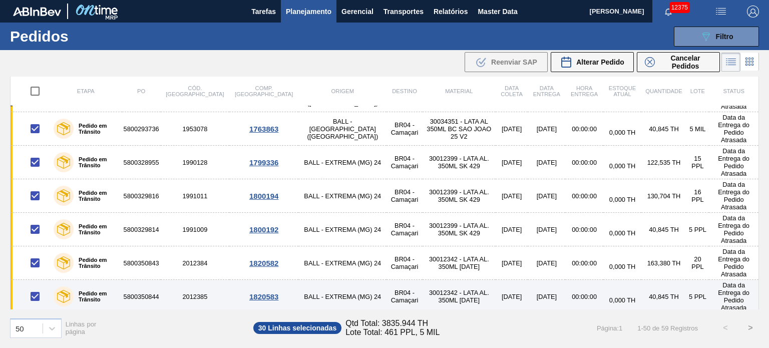
scroll to position [801, 0]
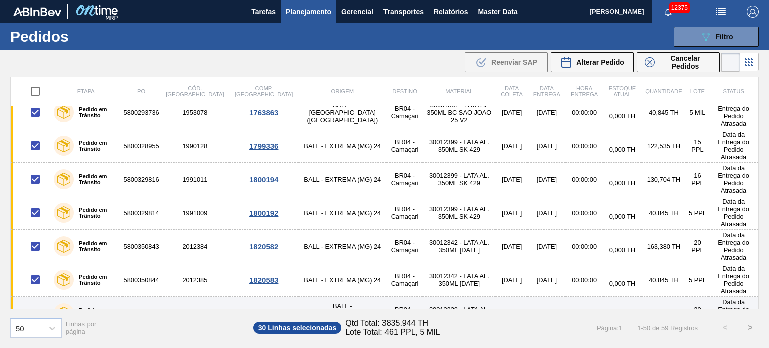
click at [34, 303] on input "checkbox" at bounding box center [35, 313] width 21 height 21
checkbox input "true"
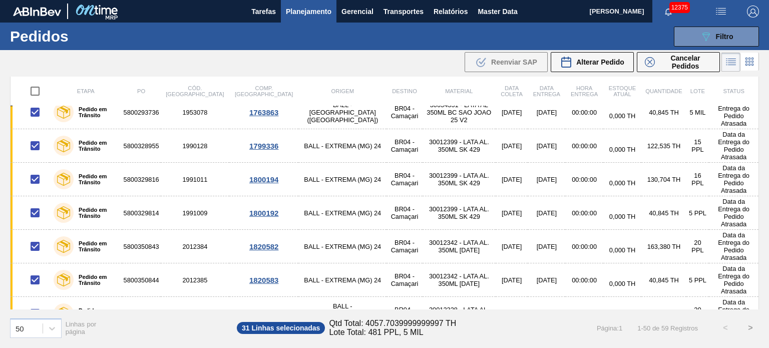
click at [36, 337] on input "checkbox" at bounding box center [35, 347] width 21 height 21
checkbox input "true"
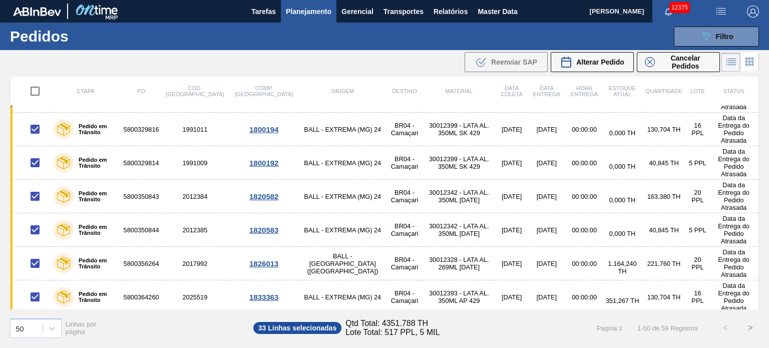
click at [34, 320] on input "checkbox" at bounding box center [35, 330] width 21 height 21
checkbox input "false"
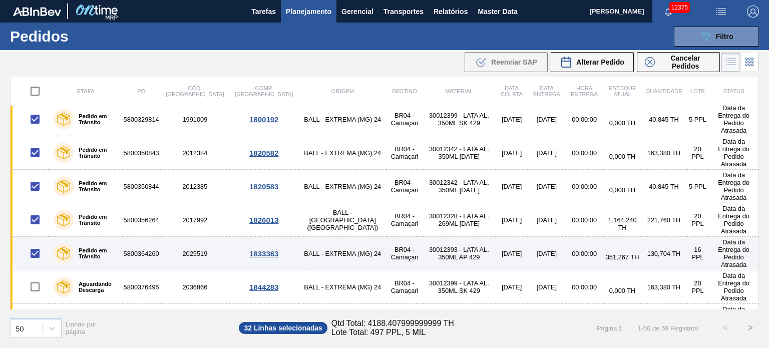
scroll to position [902, 0]
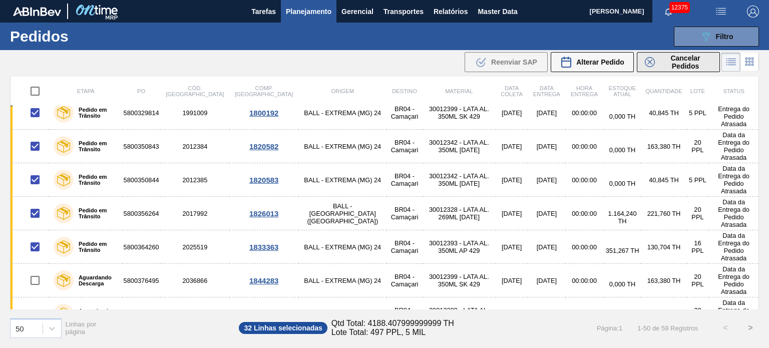
click at [688, 65] on span "Cancelar Pedidos" at bounding box center [685, 62] width 53 height 16
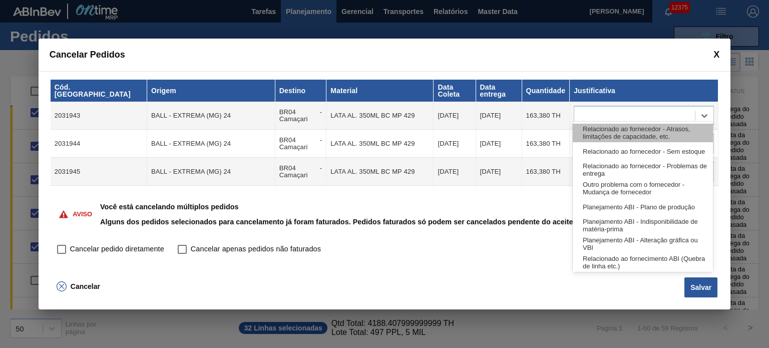
drag, startPoint x: 603, startPoint y: 110, endPoint x: 617, endPoint y: 138, distance: 31.1
click at [603, 110] on div at bounding box center [634, 116] width 121 height 15
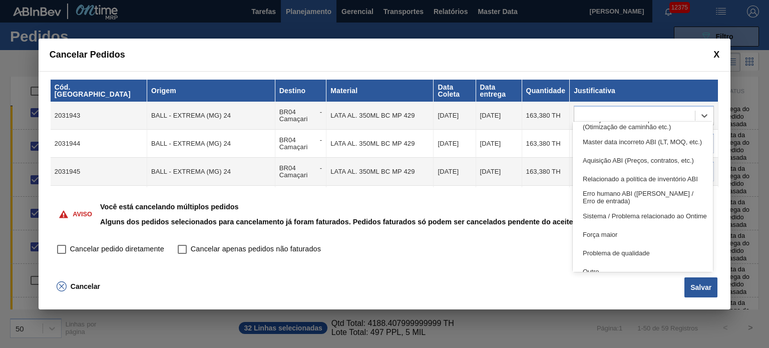
scroll to position [187, 0]
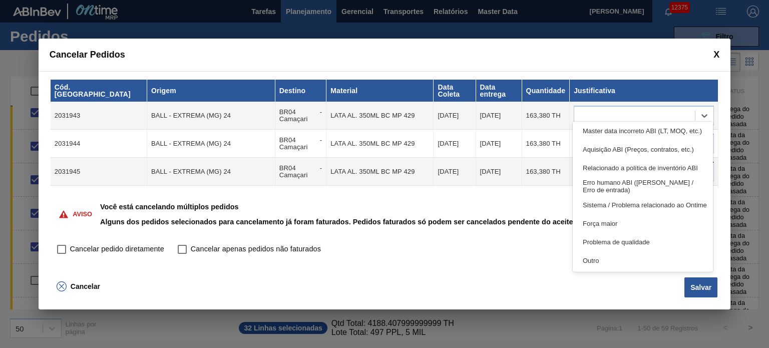
drag, startPoint x: 606, startPoint y: 258, endPoint x: 615, endPoint y: 156, distance: 103.1
click at [606, 258] on div "Outro" at bounding box center [643, 260] width 140 height 19
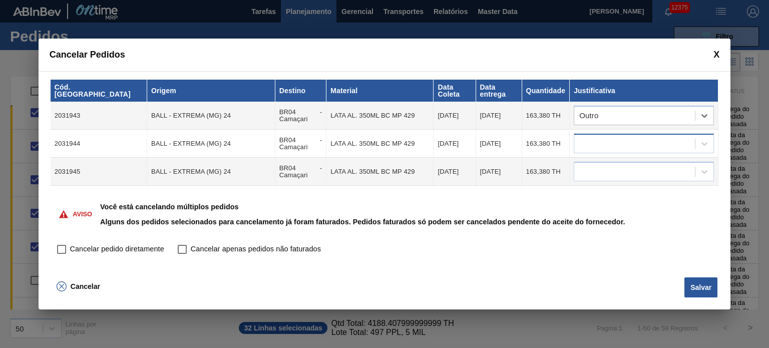
click at [616, 138] on div at bounding box center [634, 144] width 121 height 15
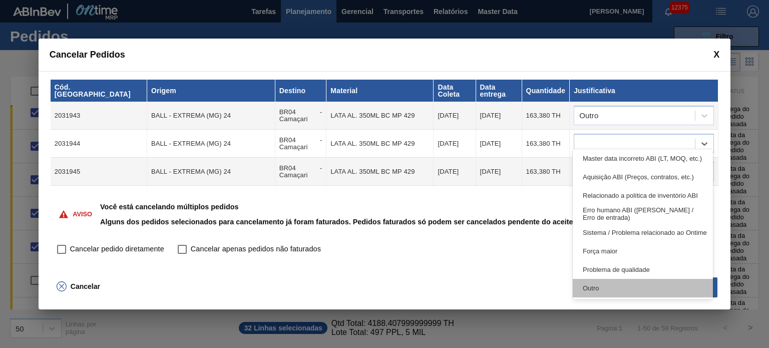
click at [621, 283] on div "Outro" at bounding box center [643, 288] width 140 height 19
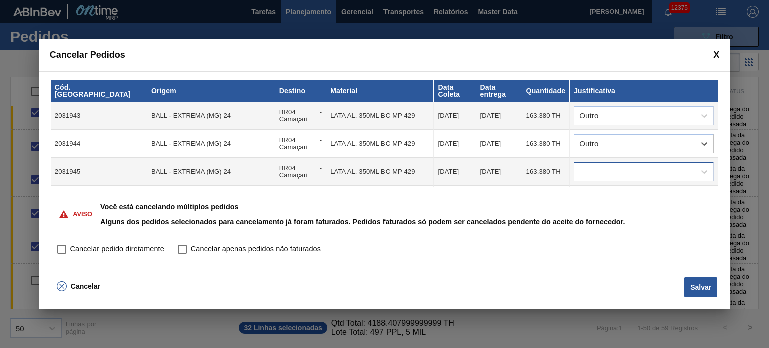
click at [619, 168] on div at bounding box center [634, 172] width 121 height 15
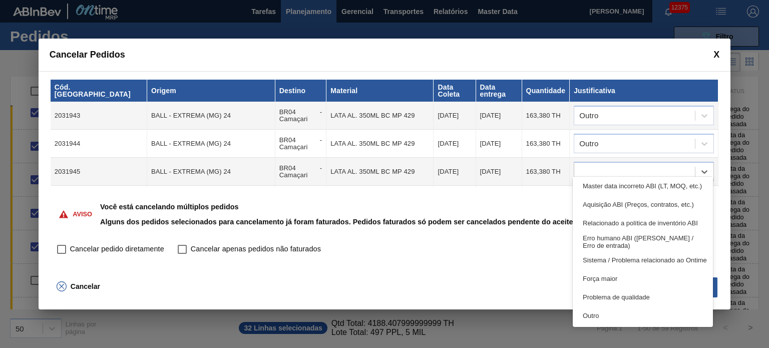
drag, startPoint x: 630, startPoint y: 316, endPoint x: 621, endPoint y: 242, distance: 74.2
click at [629, 315] on div "Outro" at bounding box center [643, 316] width 140 height 19
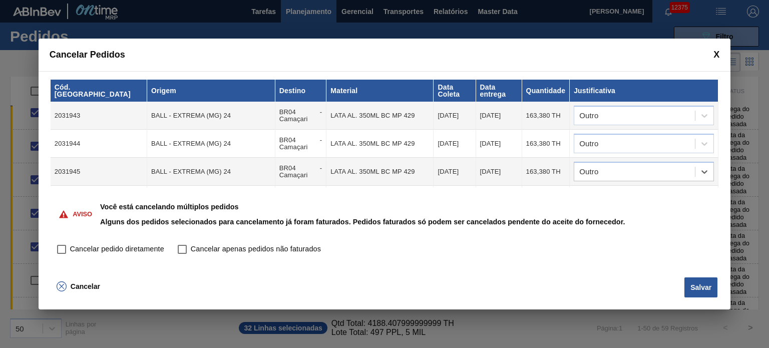
click at [620, 193] on div at bounding box center [634, 200] width 121 height 15
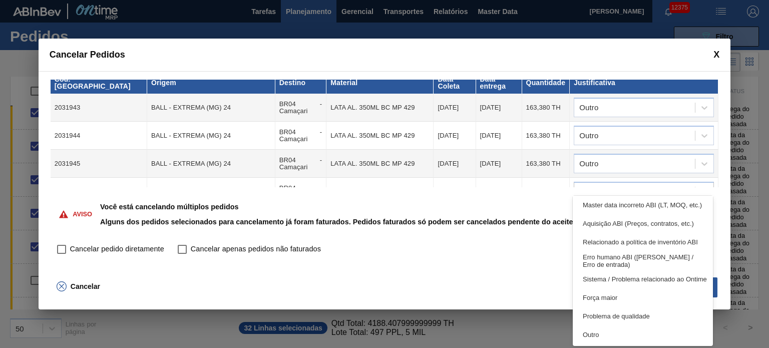
drag, startPoint x: 624, startPoint y: 336, endPoint x: 644, endPoint y: 171, distance: 166.0
click at [624, 332] on div "Outro" at bounding box center [643, 335] width 140 height 19
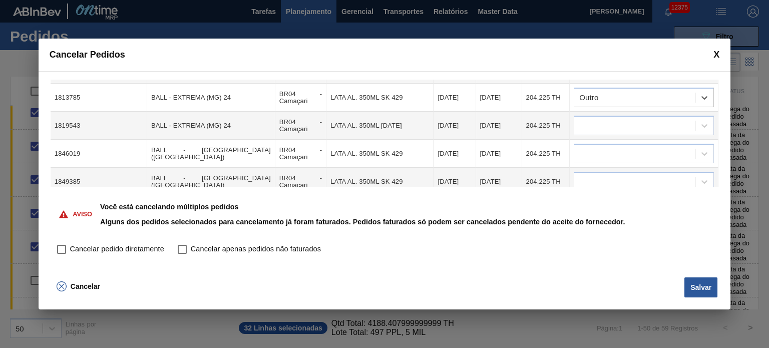
scroll to position [108, 0]
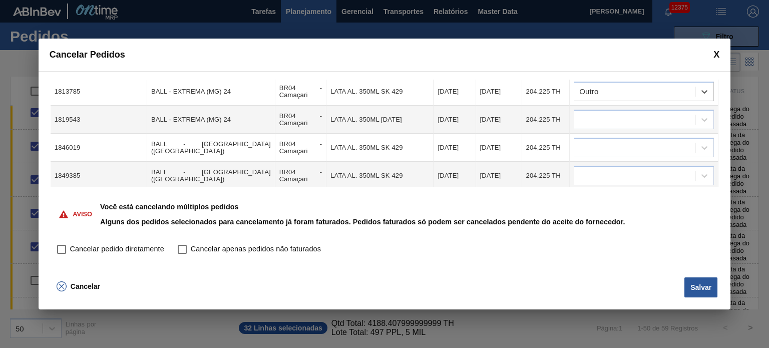
click at [626, 106] on td at bounding box center [644, 120] width 149 height 28
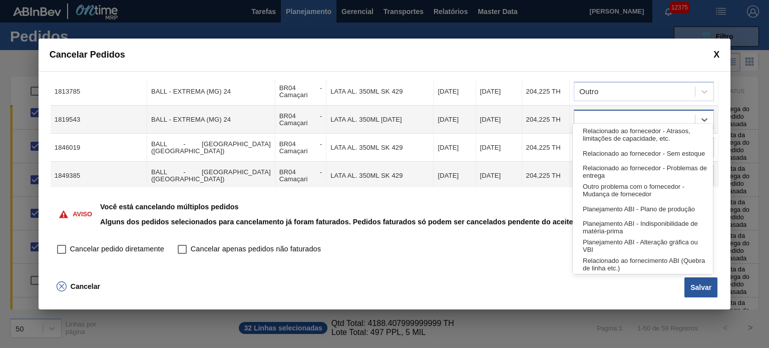
click at [626, 113] on div at bounding box center [634, 120] width 121 height 15
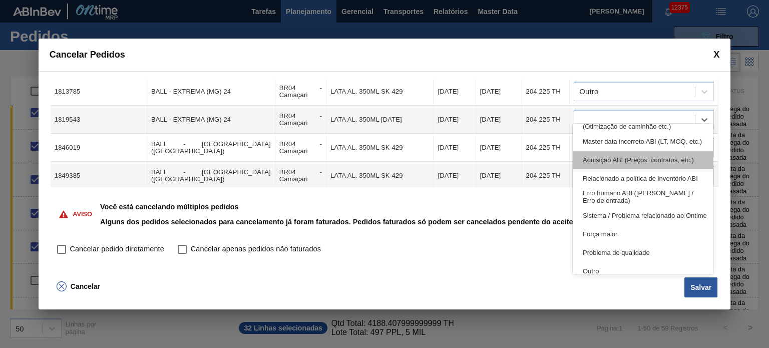
scroll to position [187, 0]
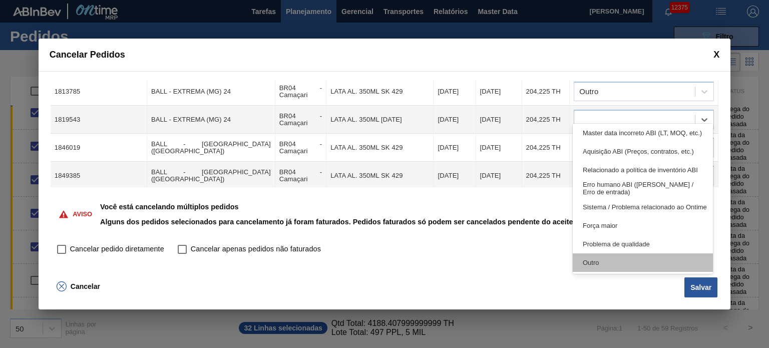
click at [618, 260] on div "Outro" at bounding box center [643, 262] width 140 height 19
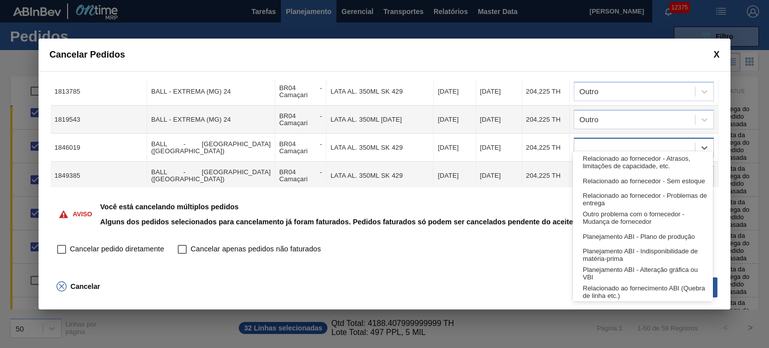
click at [617, 141] on div at bounding box center [634, 148] width 121 height 15
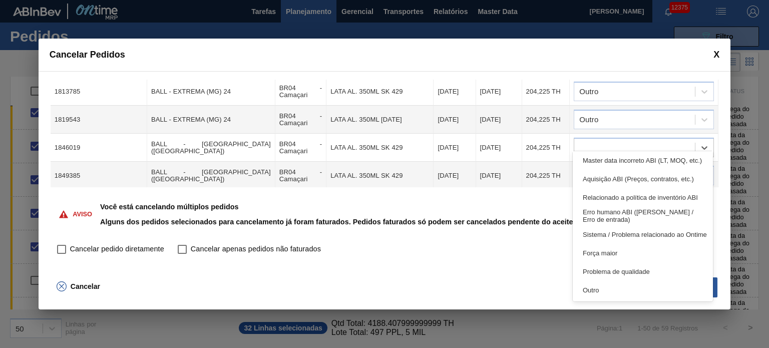
drag, startPoint x: 599, startPoint y: 291, endPoint x: 614, endPoint y: 206, distance: 86.5
click at [600, 285] on div "Outro" at bounding box center [643, 290] width 140 height 19
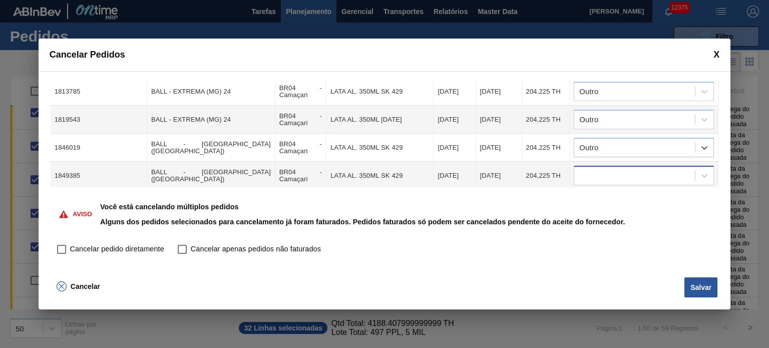
click at [622, 169] on div at bounding box center [634, 176] width 121 height 15
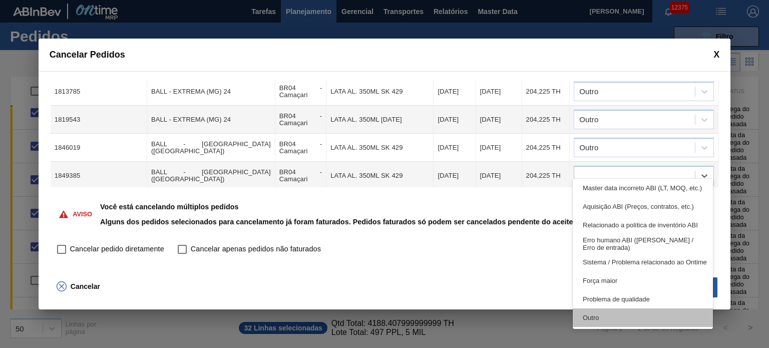
click at [609, 312] on div "Outro" at bounding box center [643, 318] width 140 height 19
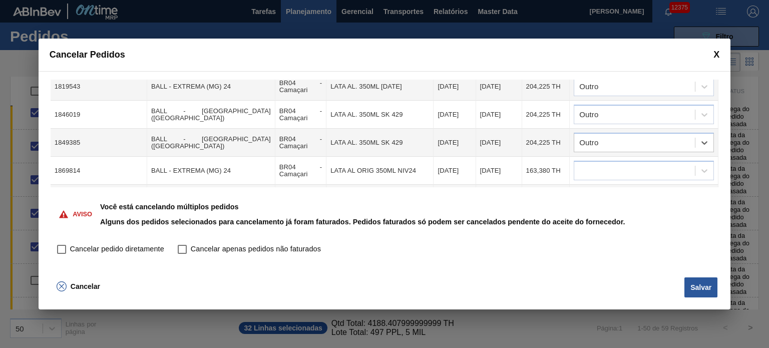
scroll to position [158, 0]
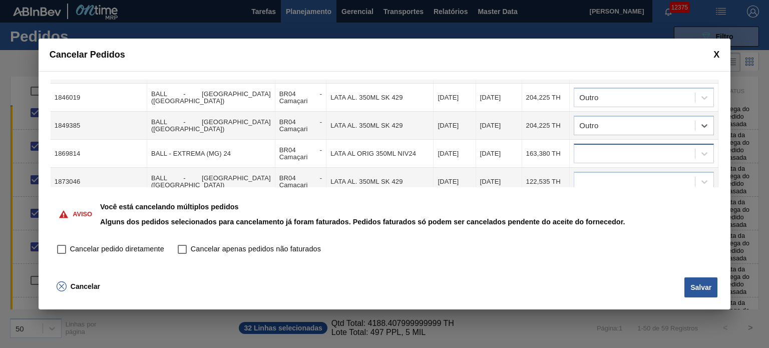
click at [616, 147] on div at bounding box center [634, 154] width 121 height 15
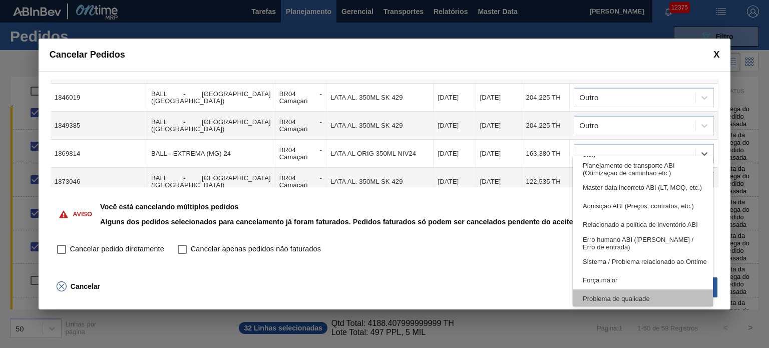
scroll to position [187, 0]
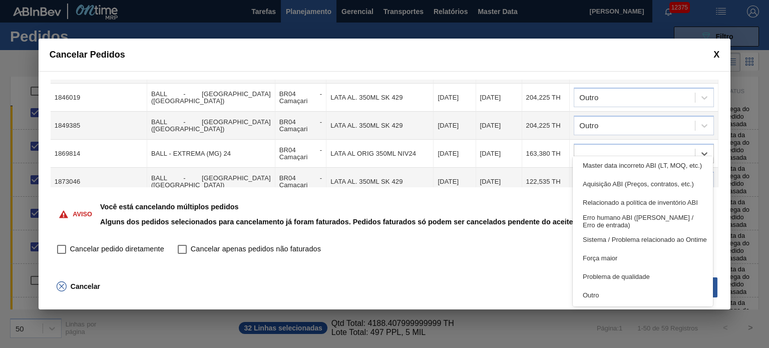
click at [612, 290] on div "Outro" at bounding box center [643, 295] width 140 height 19
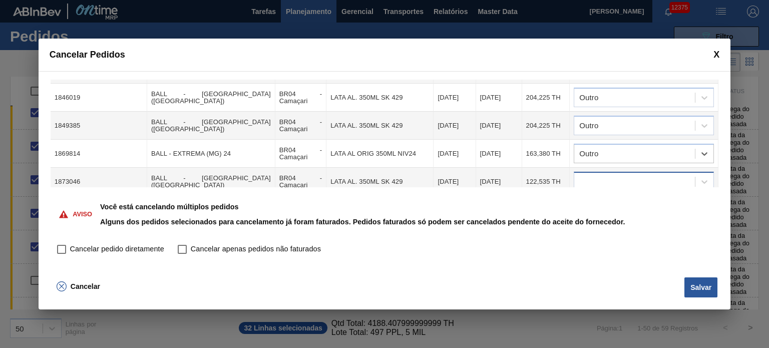
click at [618, 175] on div at bounding box center [634, 182] width 121 height 15
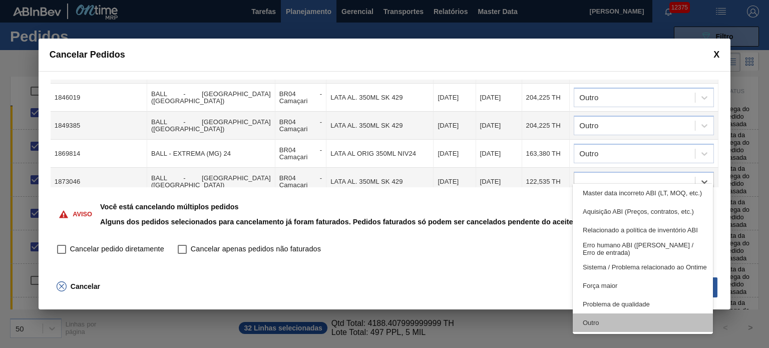
click at [606, 325] on div "Outro" at bounding box center [643, 323] width 140 height 19
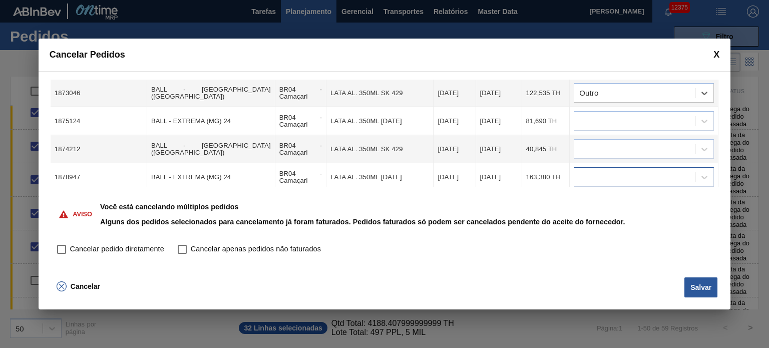
scroll to position [258, 0]
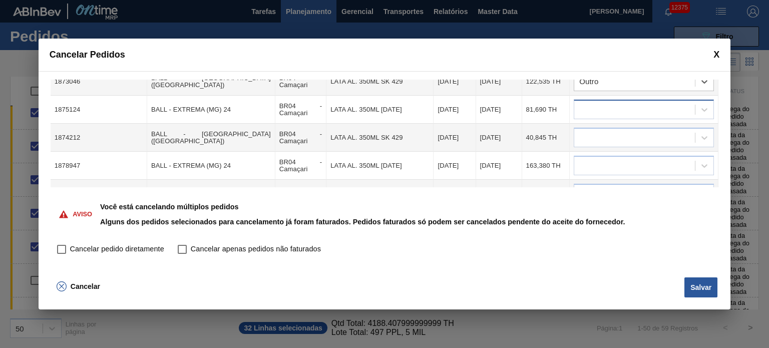
click at [617, 103] on div at bounding box center [634, 110] width 121 height 15
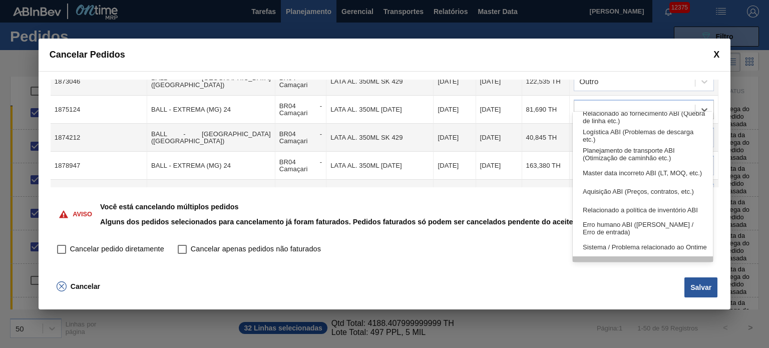
scroll to position [150, 0]
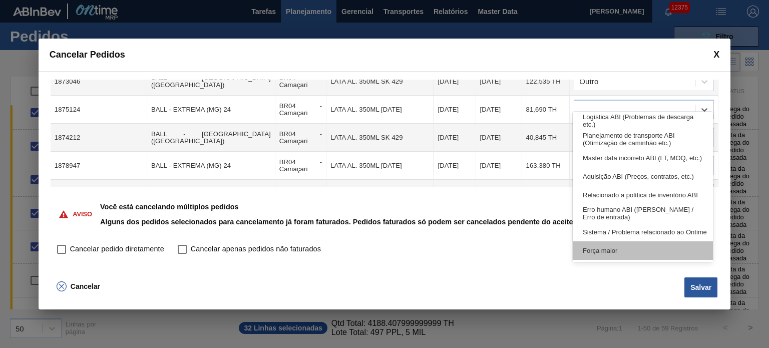
click at [607, 251] on div "Força maior" at bounding box center [643, 250] width 140 height 19
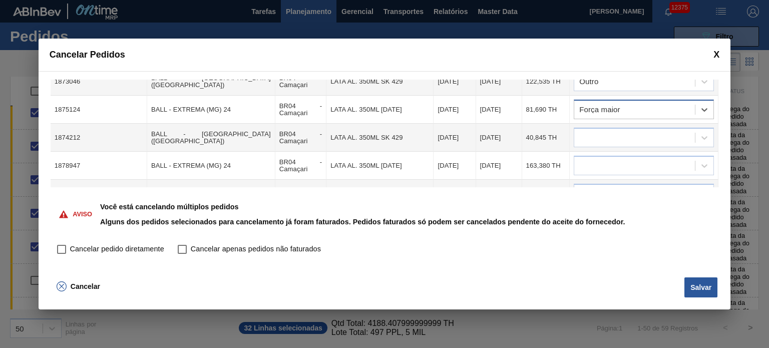
click at [611, 103] on div "Força maior" at bounding box center [634, 110] width 121 height 15
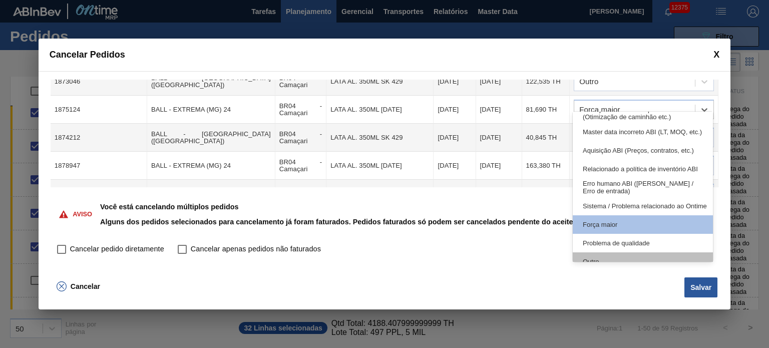
scroll to position [187, 0]
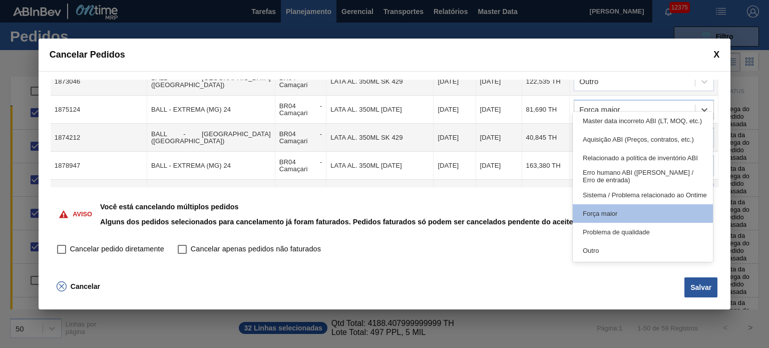
click at [616, 260] on div "Relacionado ao fornecedor - Atrasos, limitações de capacidade, etc. Relacionado…" at bounding box center [643, 187] width 140 height 150
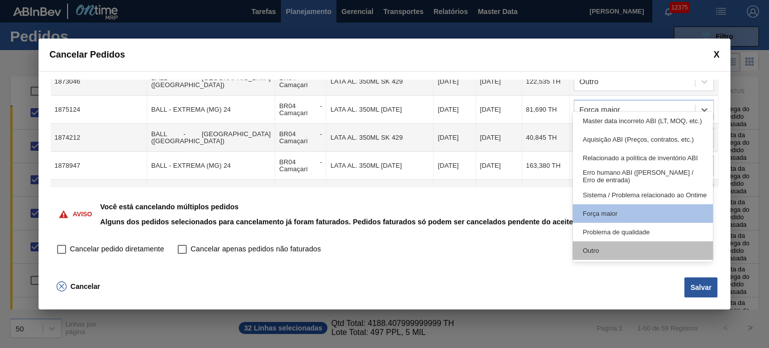
click at [616, 249] on div "Outro" at bounding box center [643, 250] width 140 height 19
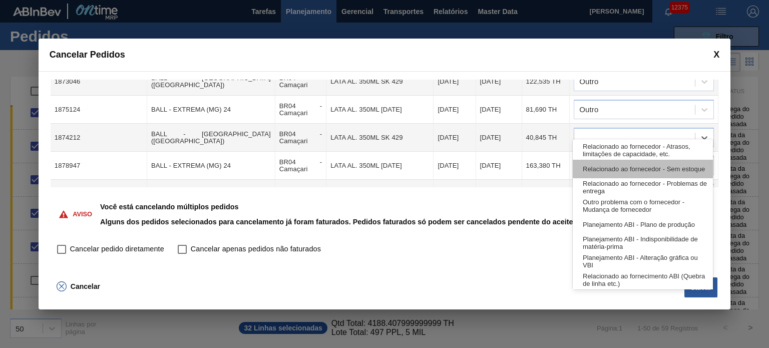
drag, startPoint x: 617, startPoint y: 125, endPoint x: 627, endPoint y: 168, distance: 44.7
click at [618, 131] on div at bounding box center [634, 138] width 121 height 15
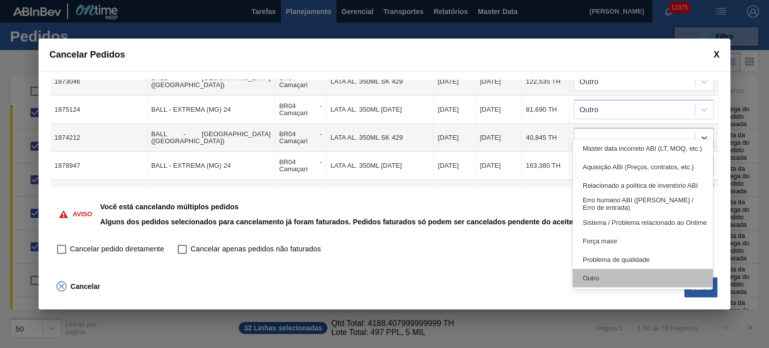
click at [625, 270] on div "Outro" at bounding box center [643, 278] width 140 height 19
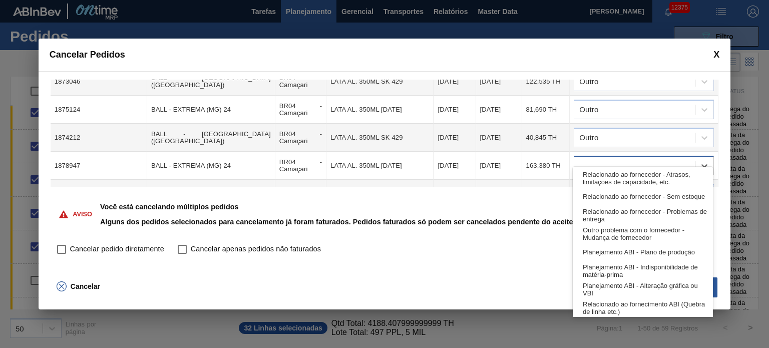
click at [625, 159] on div at bounding box center [634, 166] width 121 height 15
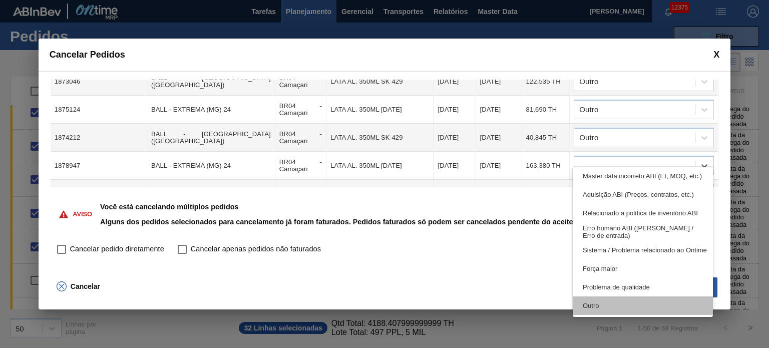
click at [613, 311] on div "Outro" at bounding box center [643, 306] width 140 height 19
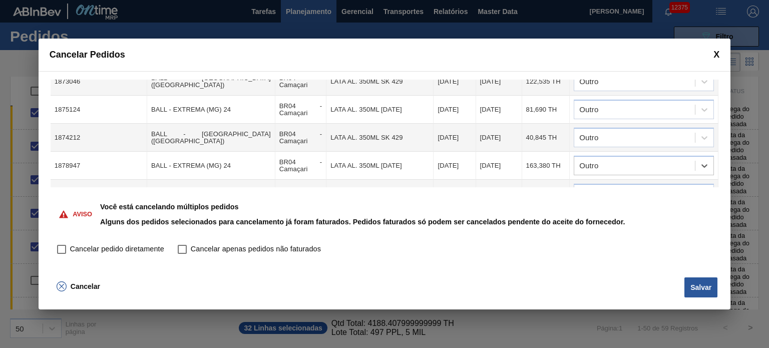
scroll to position [309, 0]
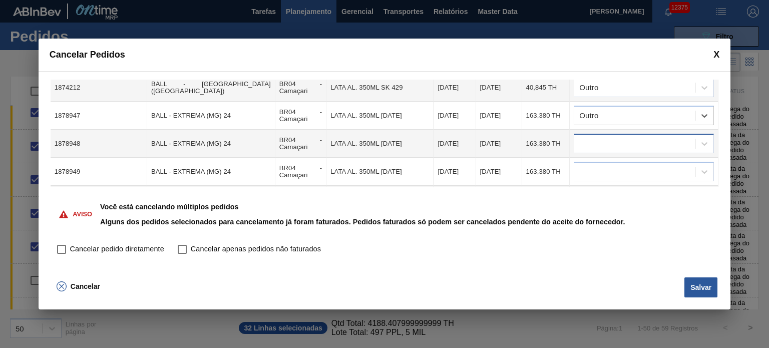
click at [613, 137] on div at bounding box center [634, 144] width 121 height 15
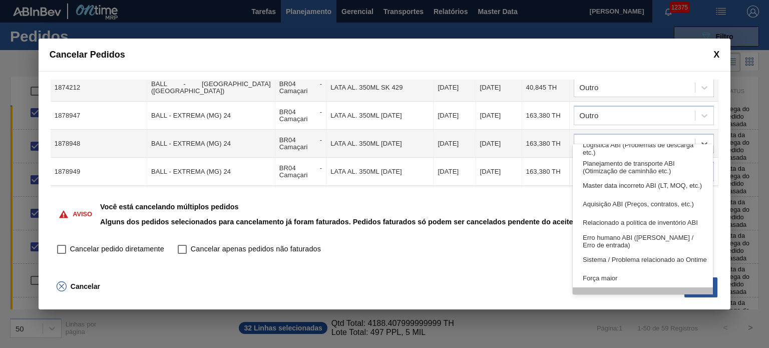
scroll to position [187, 0]
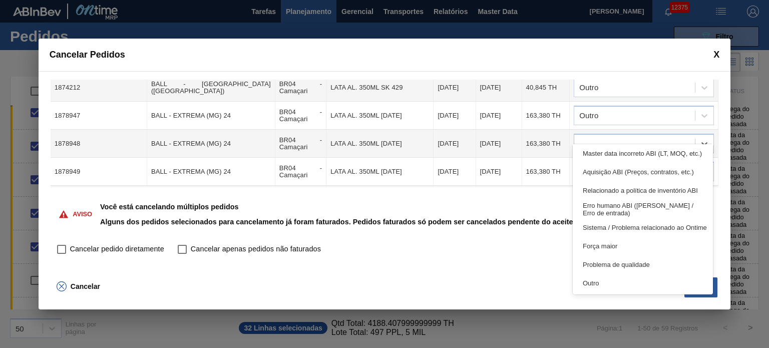
click at [631, 281] on div "Outro" at bounding box center [643, 283] width 140 height 19
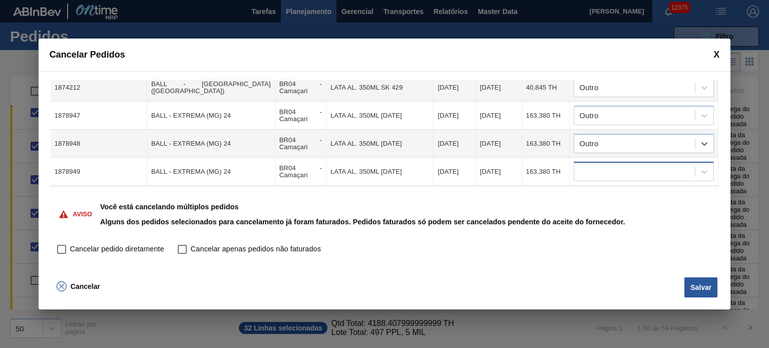
click at [633, 165] on div at bounding box center [634, 172] width 121 height 15
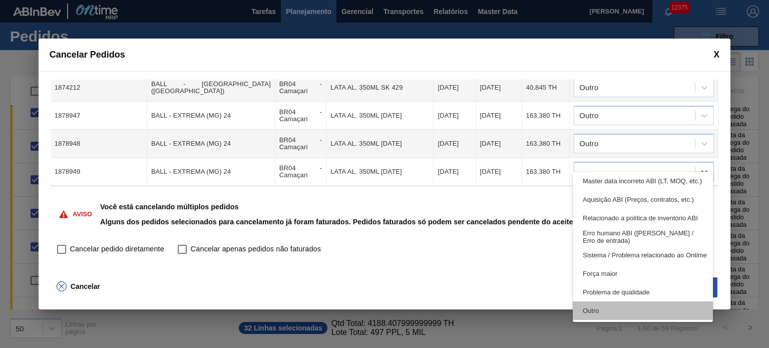
click at [625, 311] on div "Outro" at bounding box center [643, 311] width 140 height 19
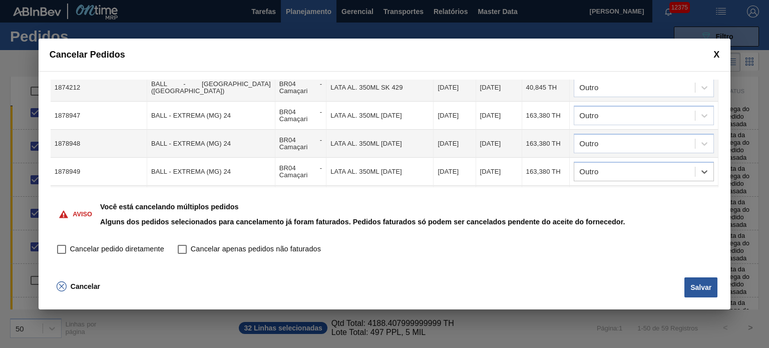
click at [625, 193] on div at bounding box center [634, 200] width 121 height 15
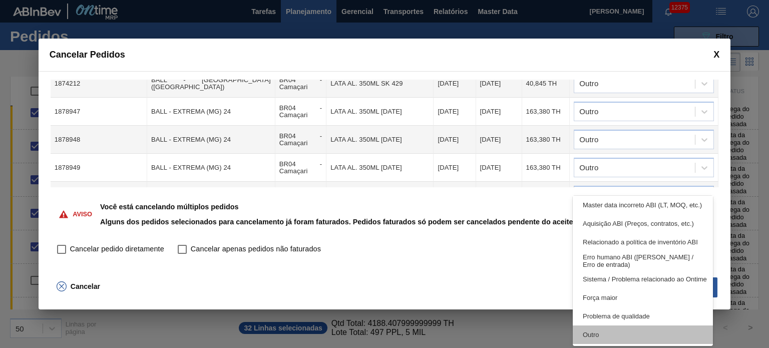
click at [624, 331] on div "Outro" at bounding box center [643, 335] width 140 height 19
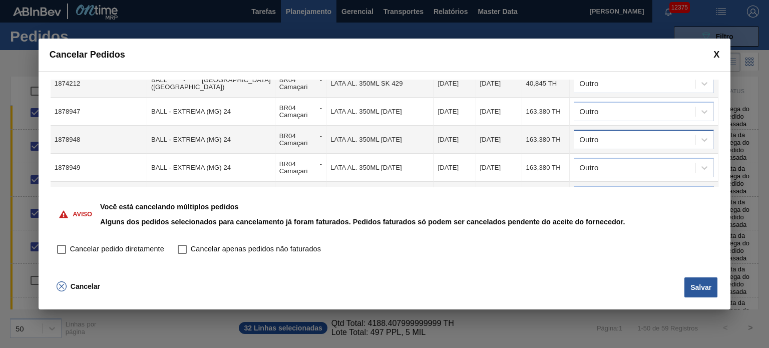
scroll to position [413, 0]
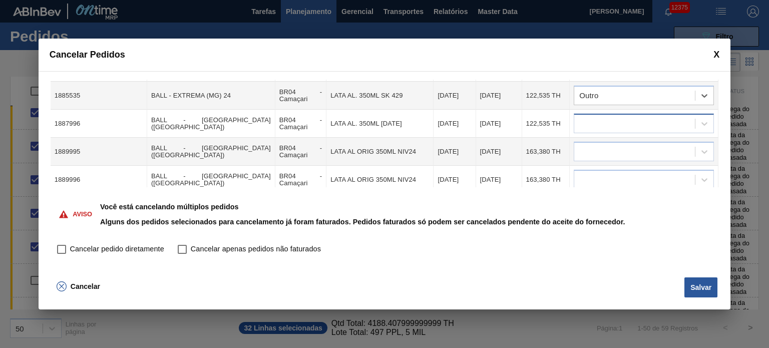
click at [618, 117] on div at bounding box center [634, 124] width 121 height 15
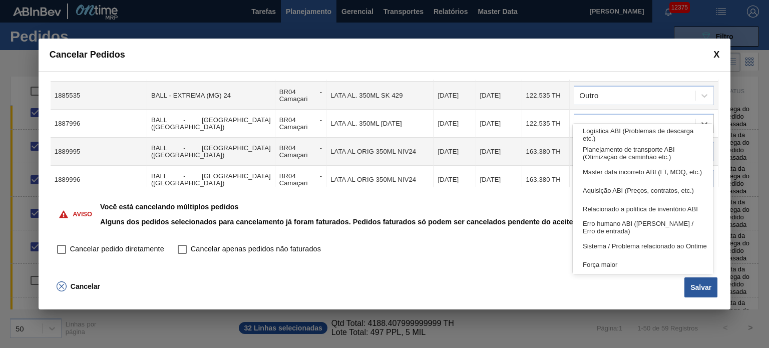
scroll to position [187, 0]
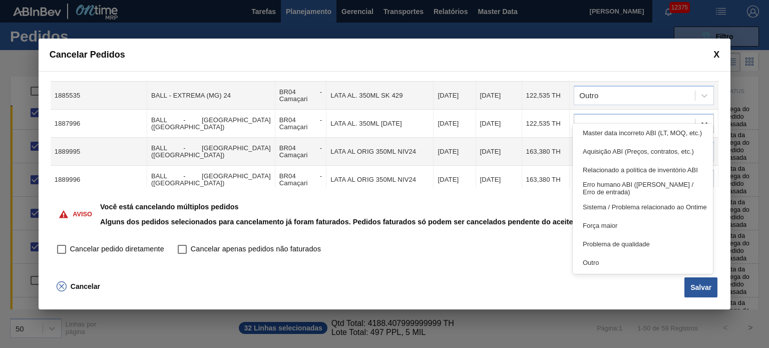
drag, startPoint x: 615, startPoint y: 263, endPoint x: 610, endPoint y: 227, distance: 35.9
click at [615, 263] on div "Outro" at bounding box center [643, 262] width 140 height 19
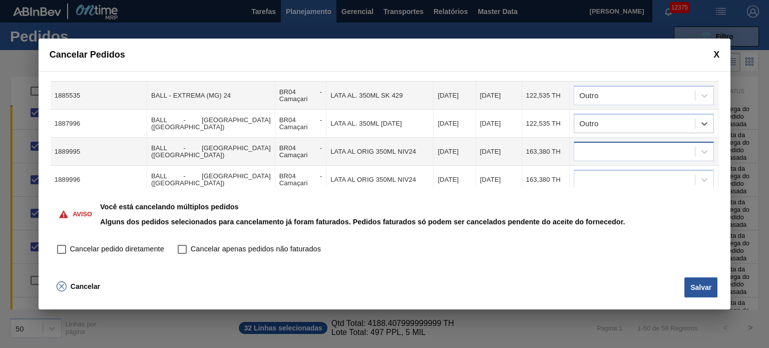
click at [615, 145] on div at bounding box center [634, 152] width 121 height 15
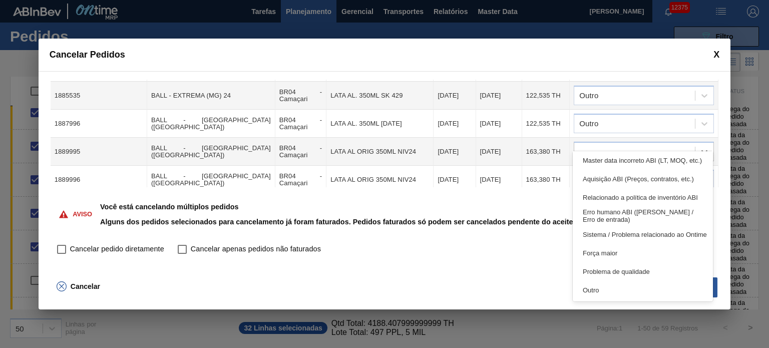
drag, startPoint x: 609, startPoint y: 289, endPoint x: 617, endPoint y: 234, distance: 55.3
click at [609, 289] on div "Outro" at bounding box center [643, 290] width 140 height 19
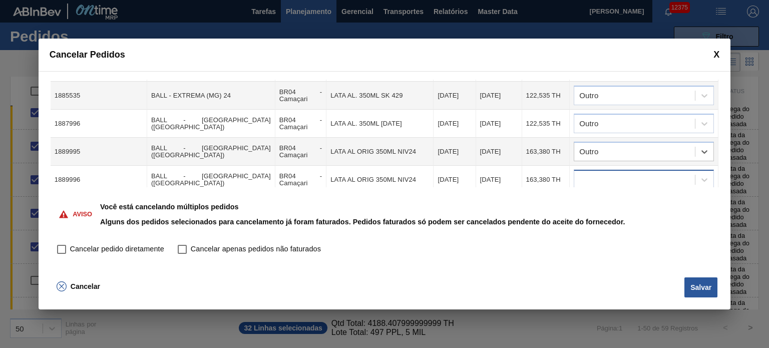
click at [628, 173] on div at bounding box center [634, 180] width 121 height 15
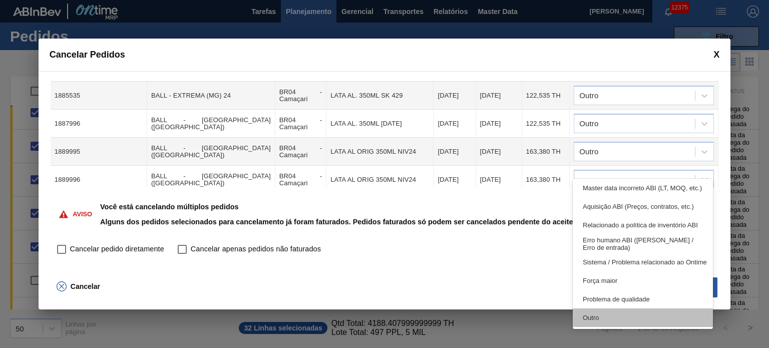
click at [617, 318] on div "Outro" at bounding box center [643, 318] width 140 height 19
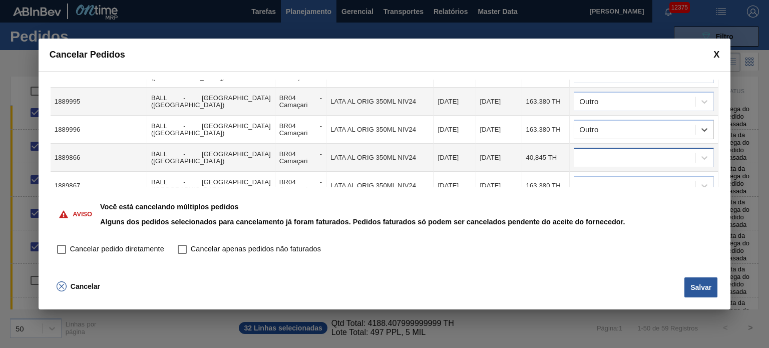
click at [622, 151] on div at bounding box center [634, 158] width 121 height 15
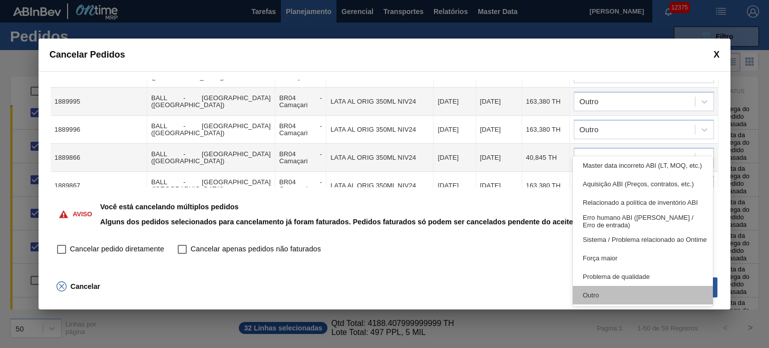
click at [621, 291] on div "Outro" at bounding box center [643, 295] width 140 height 19
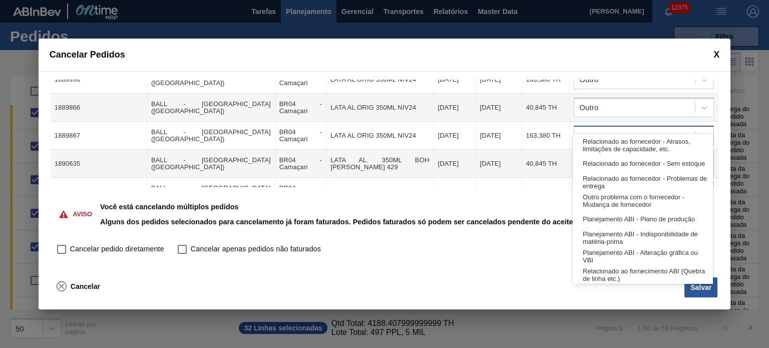
click at [632, 129] on div at bounding box center [634, 136] width 121 height 15
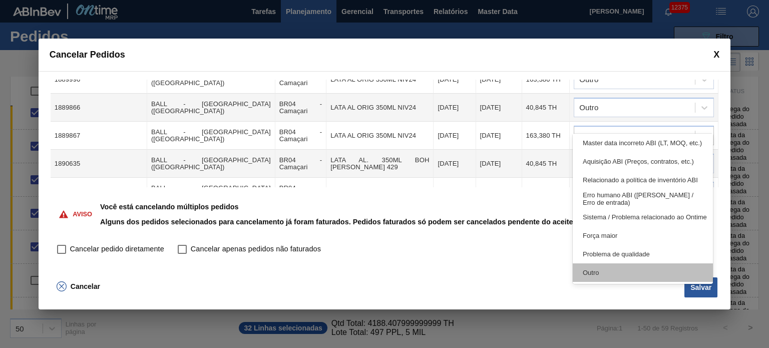
click at [617, 273] on div "Outro" at bounding box center [643, 272] width 140 height 19
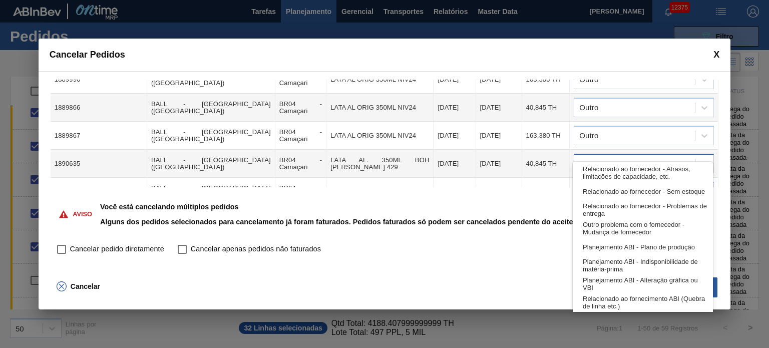
click at [615, 157] on div at bounding box center [634, 164] width 121 height 15
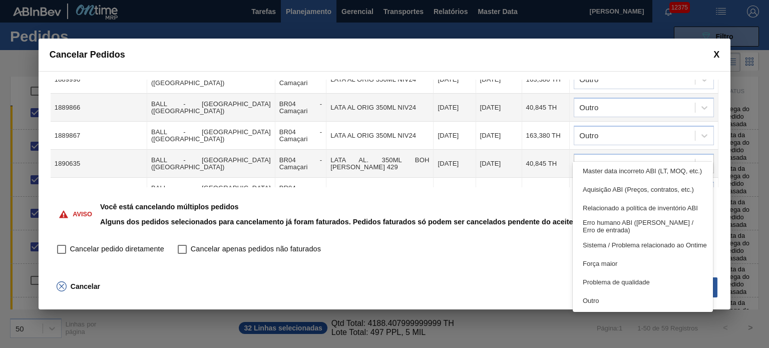
click at [608, 301] on div "Outro" at bounding box center [643, 300] width 140 height 19
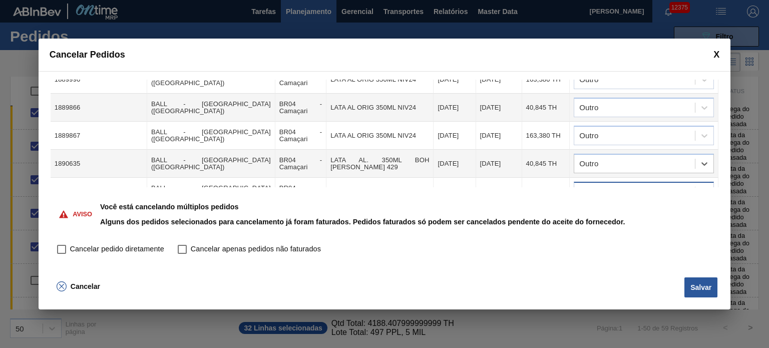
click at [627, 185] on div at bounding box center [634, 192] width 121 height 15
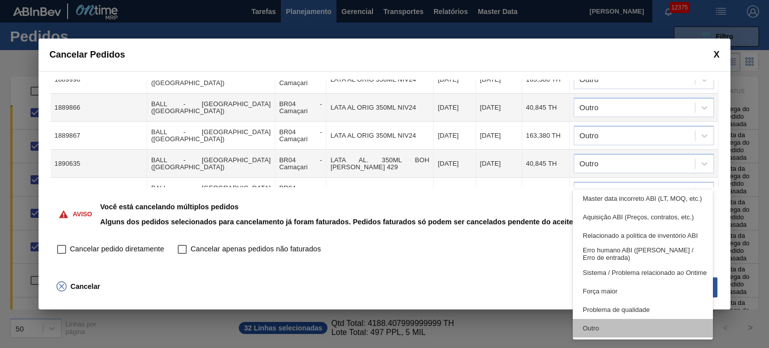
click at [609, 324] on div "Outro" at bounding box center [643, 328] width 140 height 19
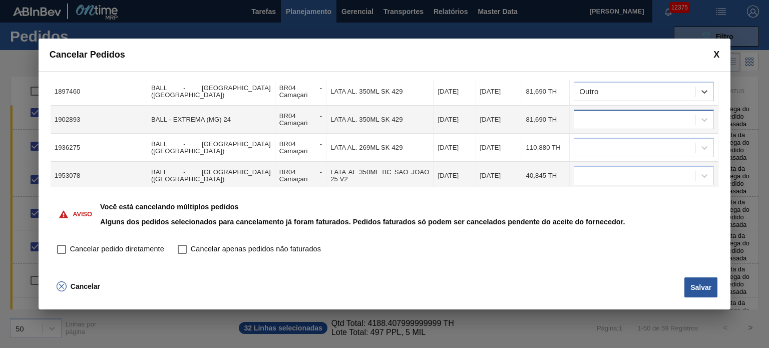
drag, startPoint x: 644, startPoint y: 101, endPoint x: 638, endPoint y: 110, distance: 10.6
click at [643, 113] on div at bounding box center [634, 120] width 121 height 15
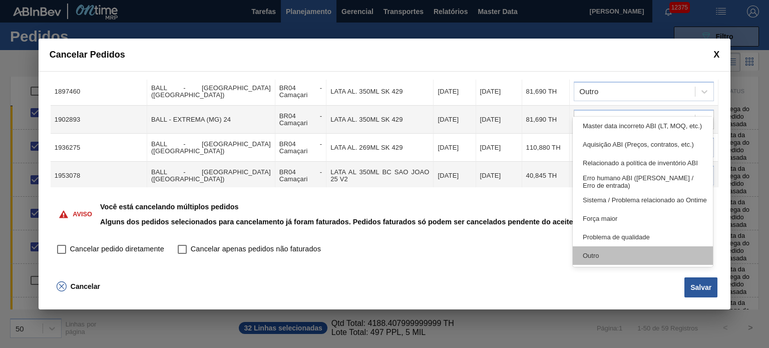
click at [618, 256] on div "Outro" at bounding box center [643, 255] width 140 height 19
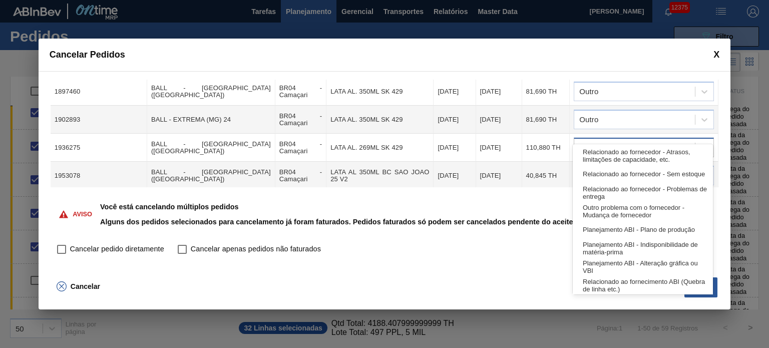
click at [627, 141] on div at bounding box center [634, 148] width 121 height 15
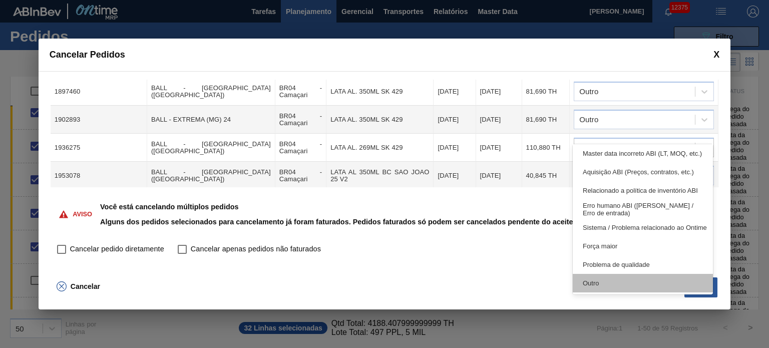
click at [619, 278] on div "Outro" at bounding box center [643, 283] width 140 height 19
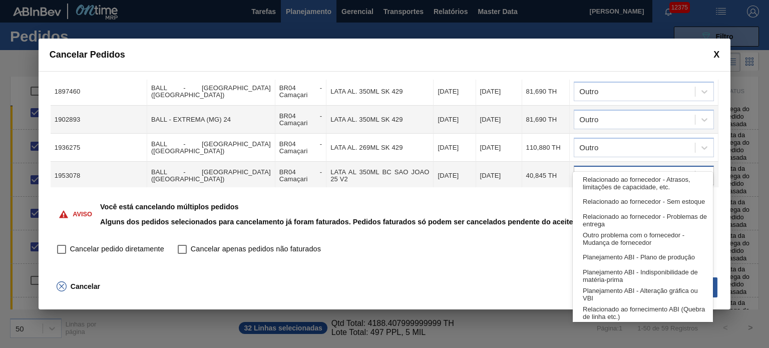
click at [622, 169] on div at bounding box center [634, 176] width 121 height 15
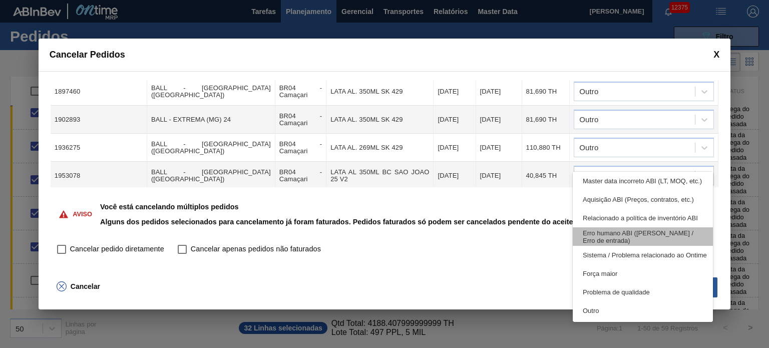
click at [621, 314] on div "Outro" at bounding box center [643, 311] width 140 height 19
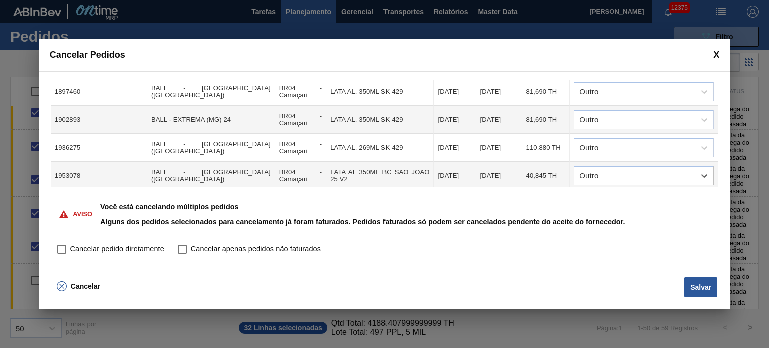
click at [617, 187] on div "Aviso Você está cancelando múltiplos pedidos Alguns dos pedidos selecionados pa…" at bounding box center [385, 214] width 668 height 54
click at [617, 197] on div at bounding box center [634, 204] width 121 height 15
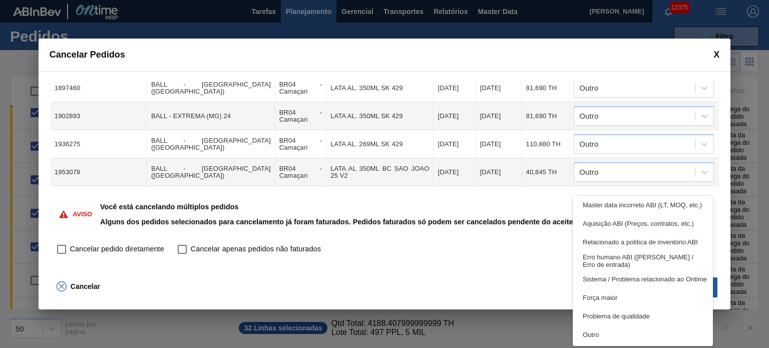
click at [619, 340] on div "Outro" at bounding box center [643, 335] width 140 height 19
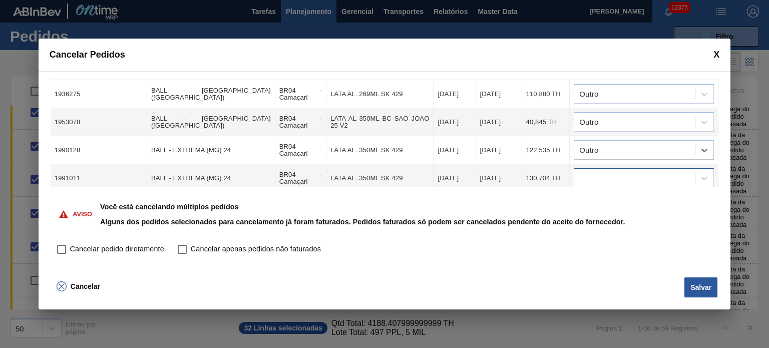
click at [621, 171] on div at bounding box center [634, 178] width 121 height 15
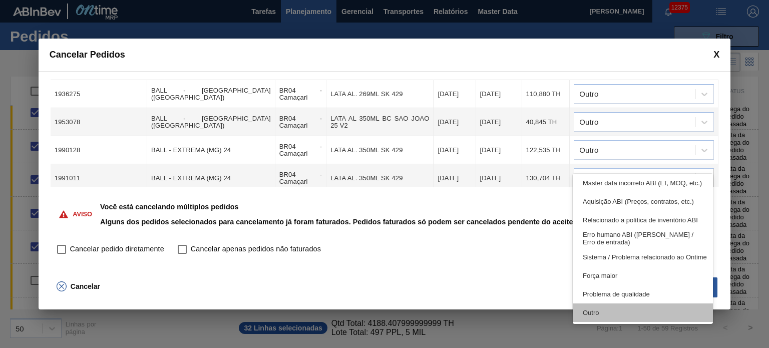
click at [611, 308] on div "Outro" at bounding box center [643, 313] width 140 height 19
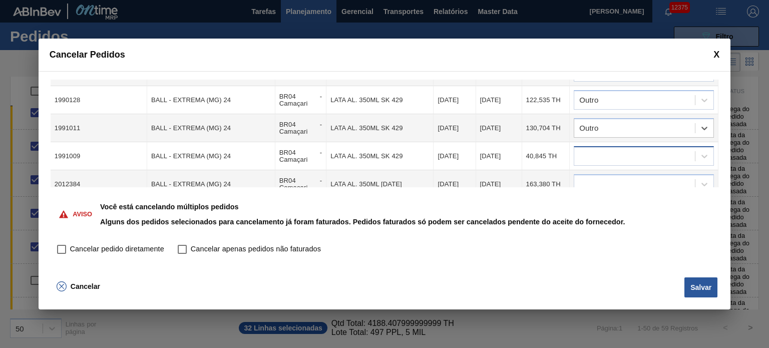
click at [626, 149] on div at bounding box center [634, 156] width 121 height 15
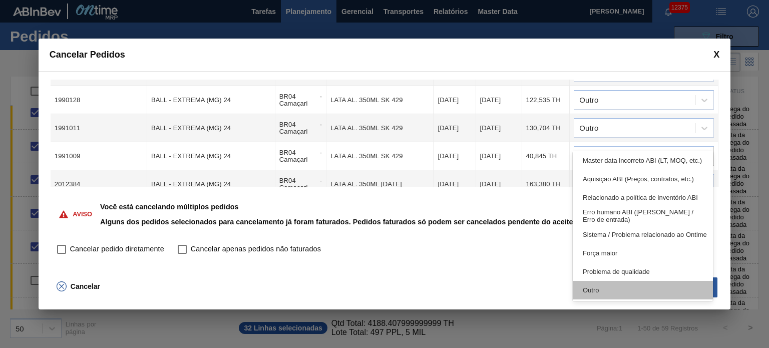
click at [625, 296] on div "Outro" at bounding box center [643, 290] width 140 height 19
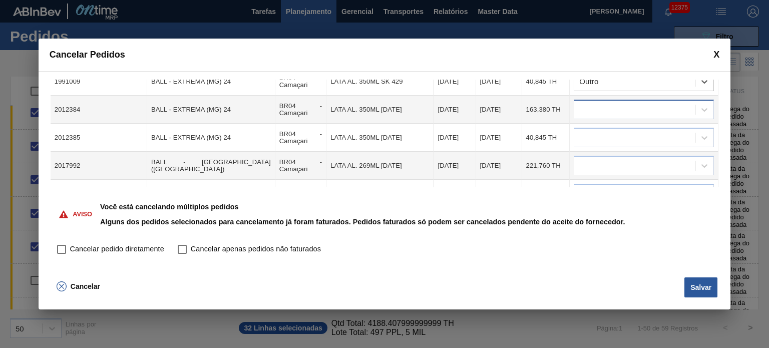
click at [626, 103] on div at bounding box center [634, 110] width 121 height 15
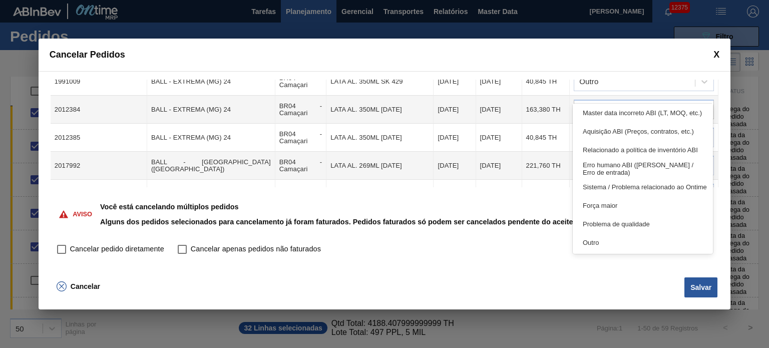
drag, startPoint x: 637, startPoint y: 245, endPoint x: 631, endPoint y: 228, distance: 18.1
click at [637, 246] on div "Outro" at bounding box center [643, 242] width 140 height 19
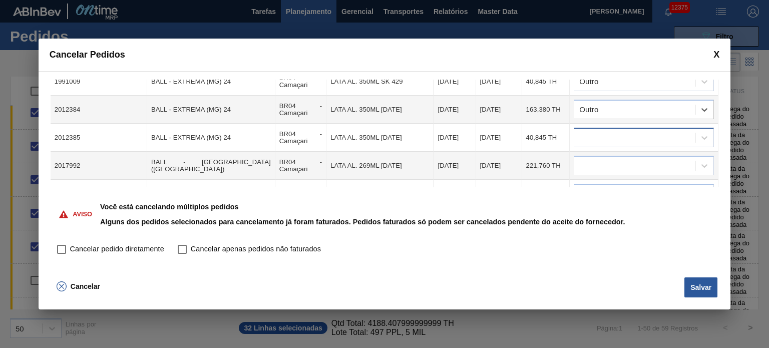
click at [629, 131] on div at bounding box center [634, 138] width 121 height 15
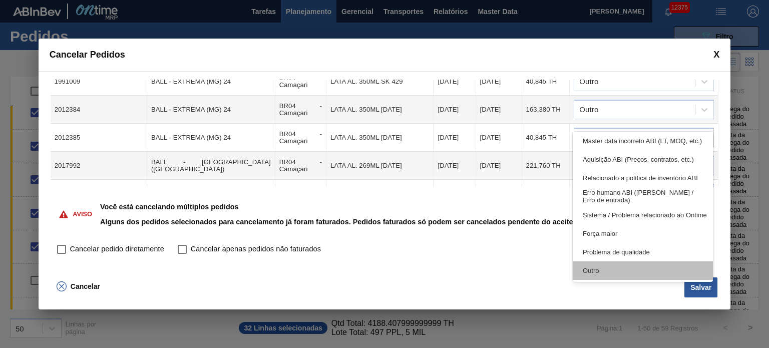
click at [621, 265] on div "Outro" at bounding box center [643, 270] width 140 height 19
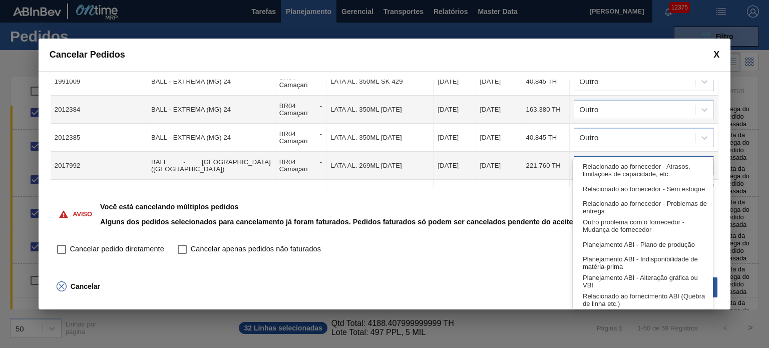
click at [619, 159] on div at bounding box center [634, 166] width 121 height 15
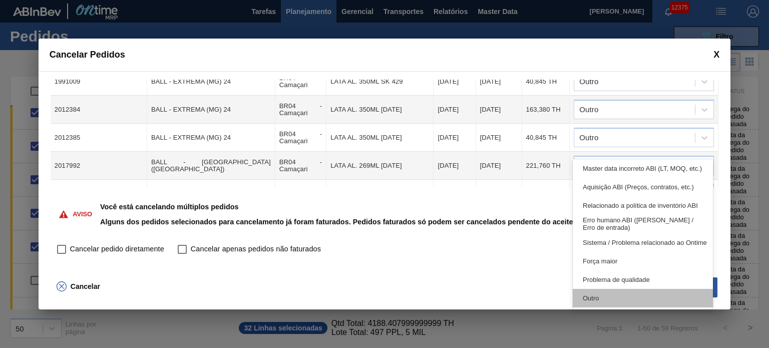
click at [627, 297] on div "Outro" at bounding box center [643, 298] width 140 height 19
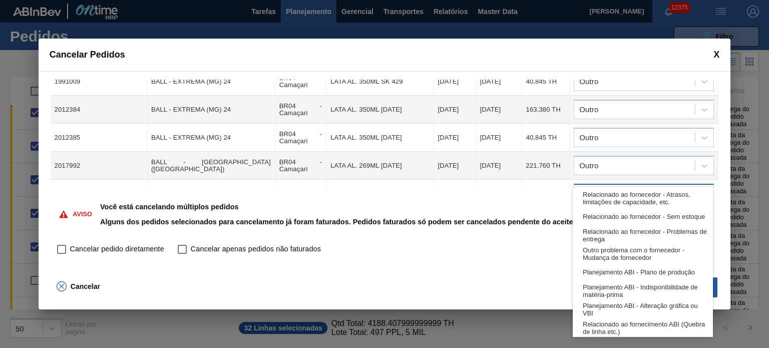
click at [633, 187] on div at bounding box center [634, 194] width 121 height 15
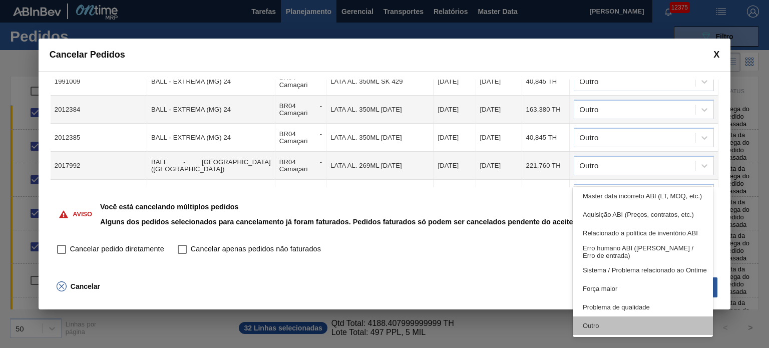
click at [643, 319] on div "Outro" at bounding box center [643, 326] width 140 height 19
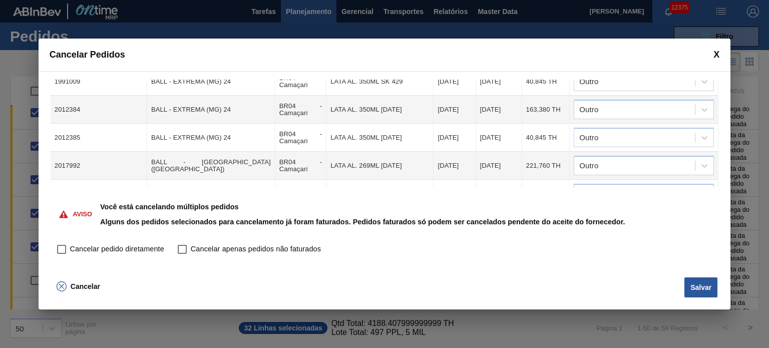
click at [62, 248] on input "Cancelar pedido diretamente" at bounding box center [61, 249] width 17 height 17
checkbox input "true"
click at [692, 283] on button "Salvar" at bounding box center [701, 287] width 33 height 20
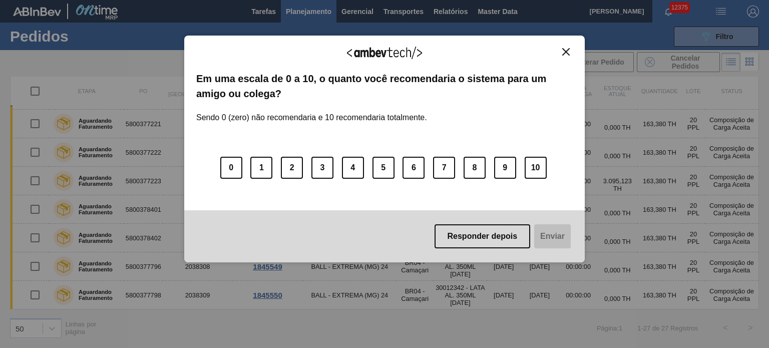
scroll to position [0, 0]
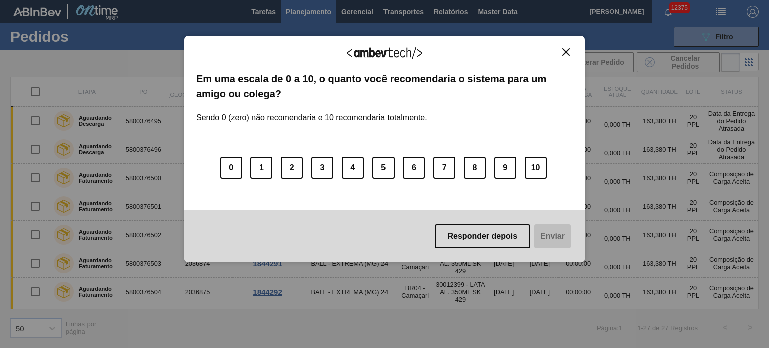
click at [567, 51] on img "Close" at bounding box center [566, 52] width 8 height 8
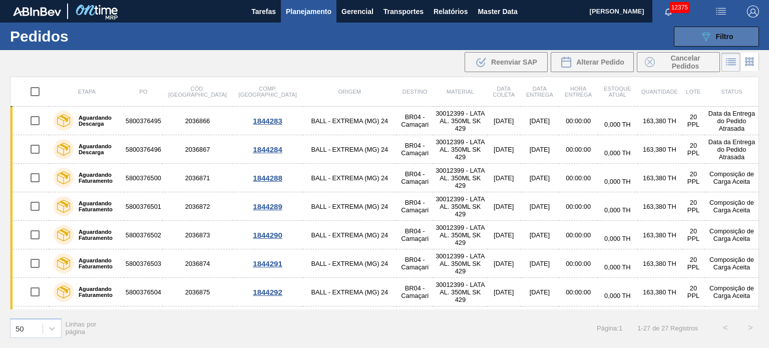
click at [701, 38] on icon "089F7B8B-B2A5-4AFE-B5C0-19BA573D28AC" at bounding box center [706, 37] width 12 height 12
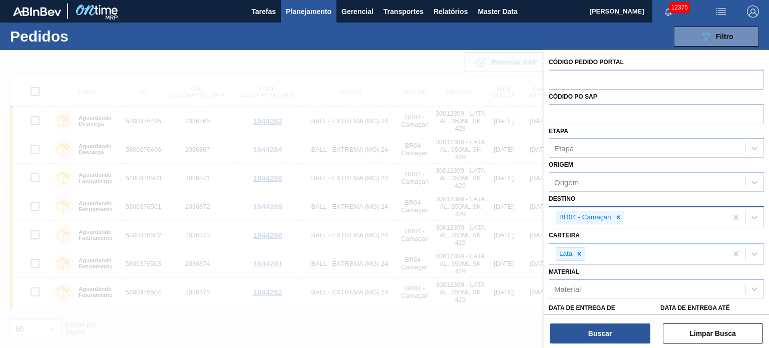
click at [387, 79] on div at bounding box center [384, 224] width 769 height 348
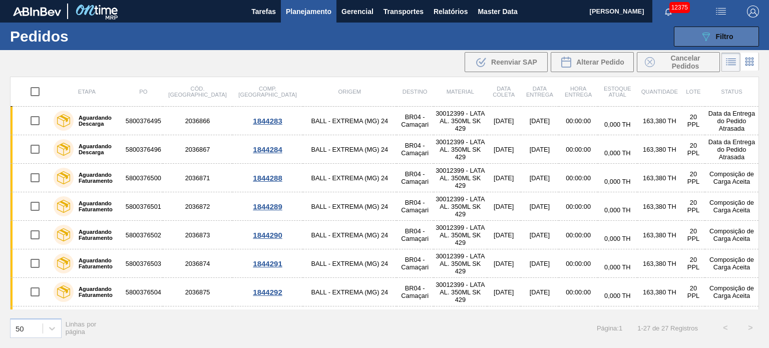
click at [694, 30] on button "089F7B8B-B2A5-4AFE-B5C0-19BA573D28AC Filtro" at bounding box center [716, 37] width 85 height 20
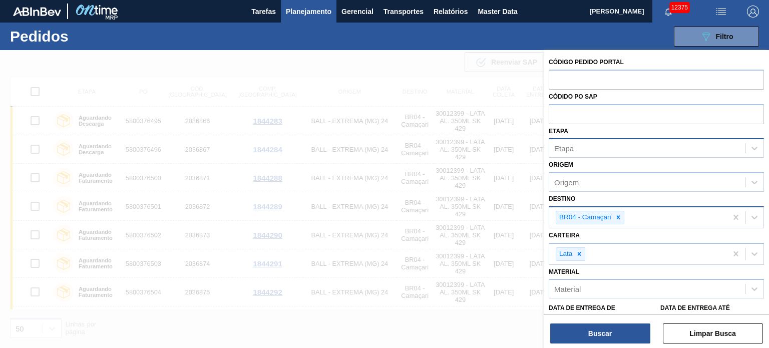
click at [593, 148] on div "Etapa" at bounding box center [647, 148] width 196 height 15
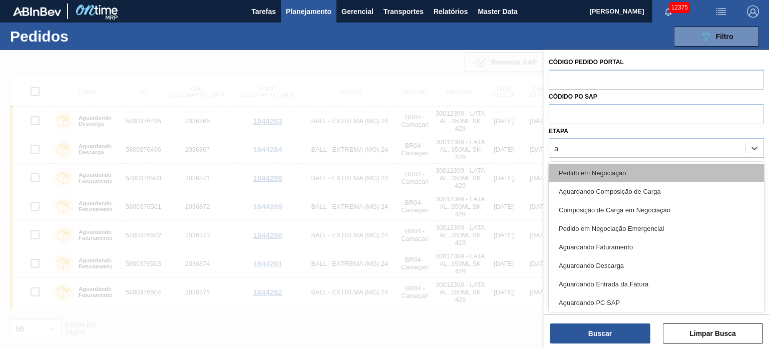
type input "ag"
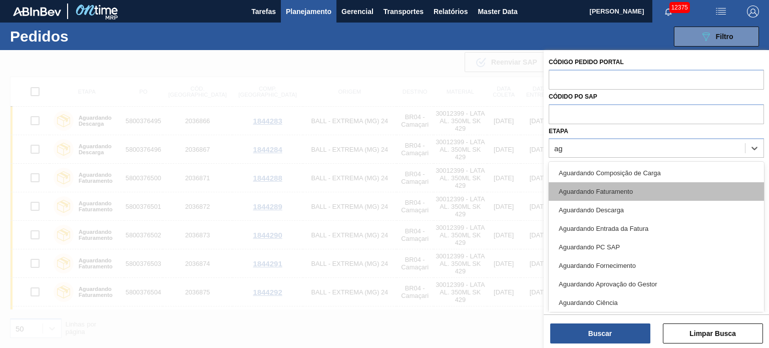
click at [632, 195] on div "Aguardando Faturamento" at bounding box center [656, 191] width 215 height 19
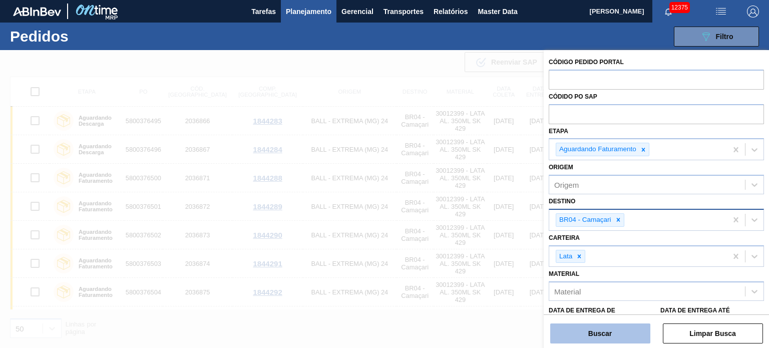
click at [621, 330] on button "Buscar" at bounding box center [600, 334] width 100 height 20
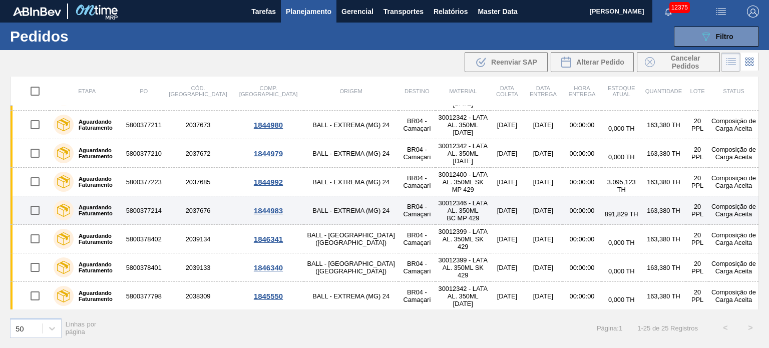
scroll to position [508, 0]
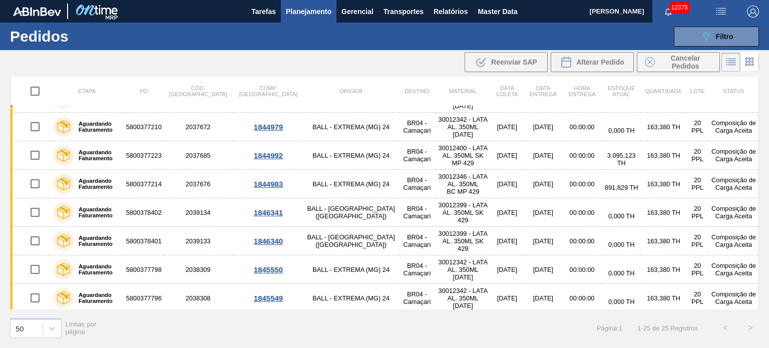
click at [36, 89] on input "checkbox" at bounding box center [35, 91] width 21 height 21
checkbox input "true"
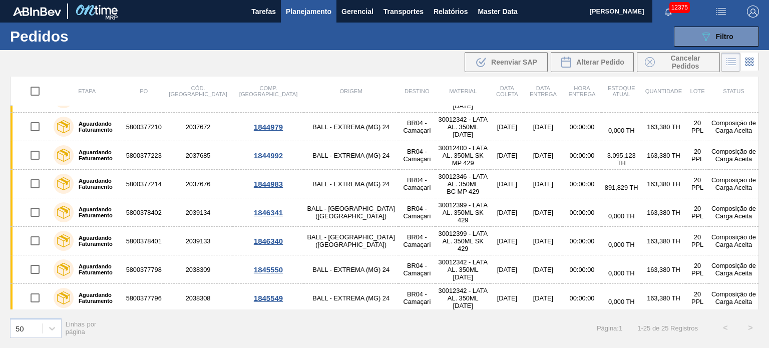
checkbox input "true"
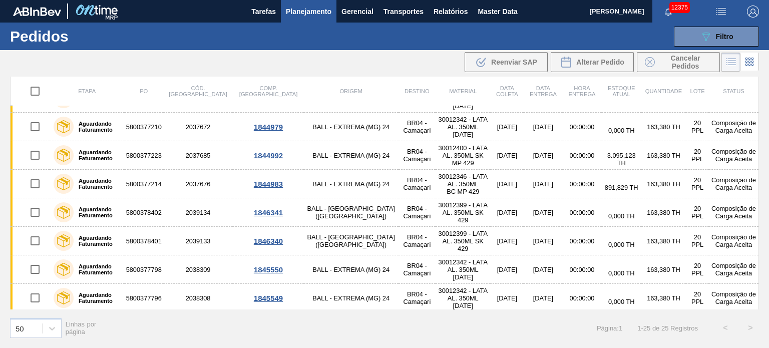
checkbox input "true"
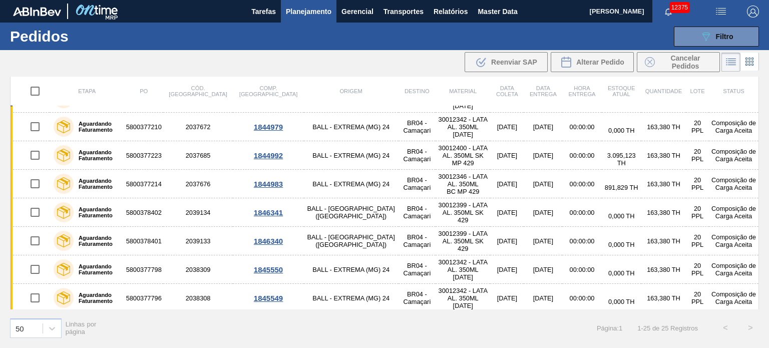
checkbox input "true"
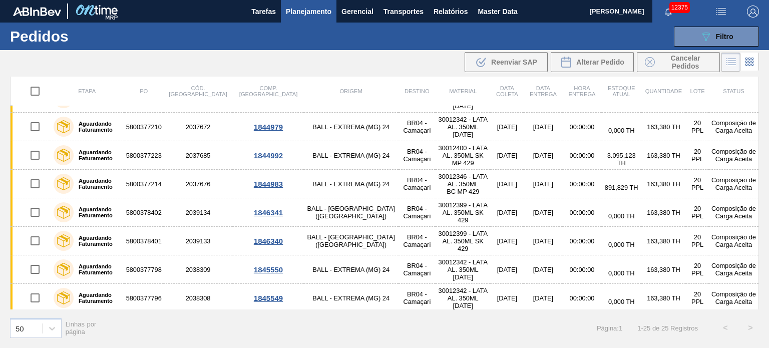
checkbox input "true"
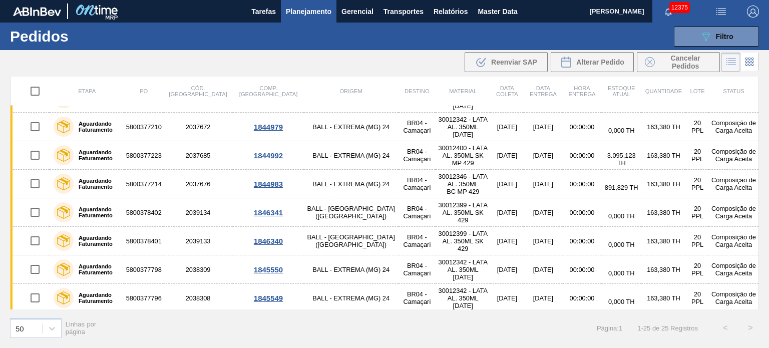
checkbox input "true"
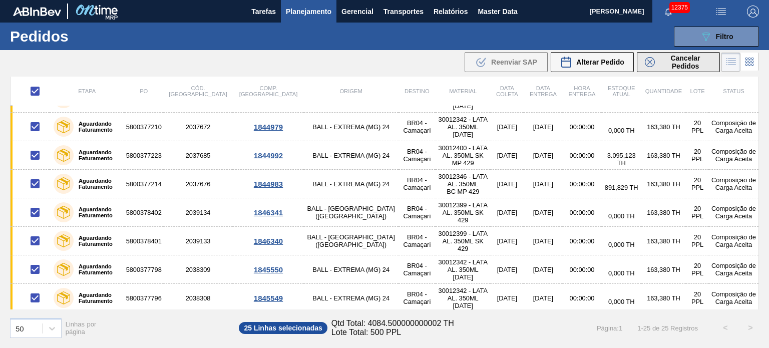
click at [666, 58] on span "Cancelar Pedidos" at bounding box center [685, 62] width 53 height 16
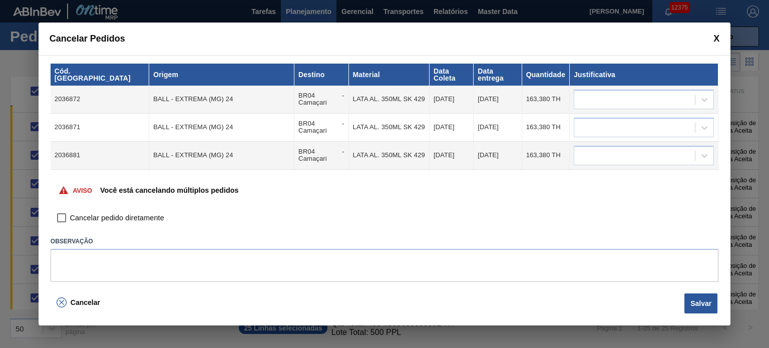
click at [62, 215] on input "Cancelar pedido diretamente" at bounding box center [61, 218] width 17 height 17
checkbox input "true"
click at [650, 96] on div at bounding box center [634, 99] width 121 height 15
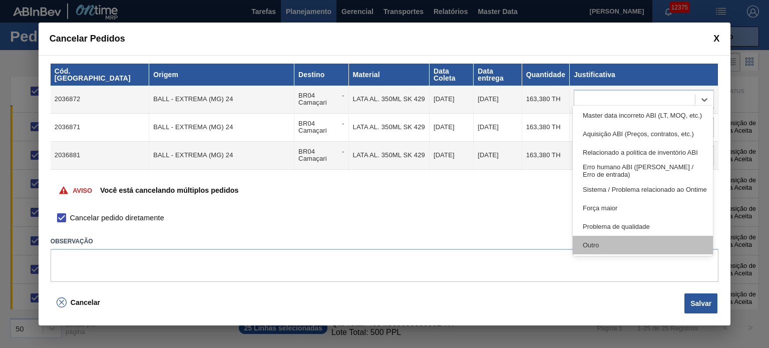
scroll to position [187, 0]
click at [613, 242] on div "Outro" at bounding box center [643, 244] width 140 height 19
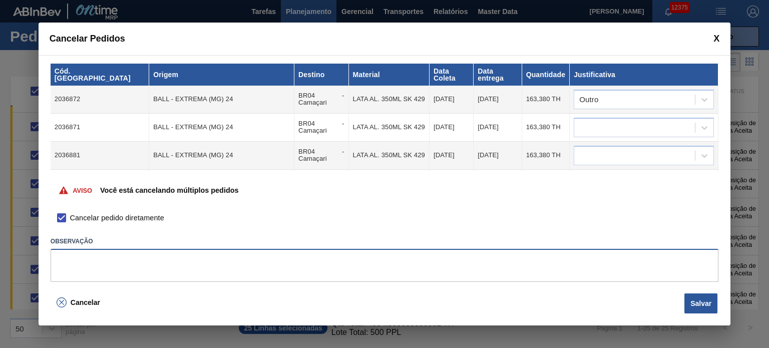
click at [242, 264] on textarea at bounding box center [385, 265] width 668 height 33
paste textarea "Limpeza card pré rollout"
type textarea "Limpeza card pré rollout"
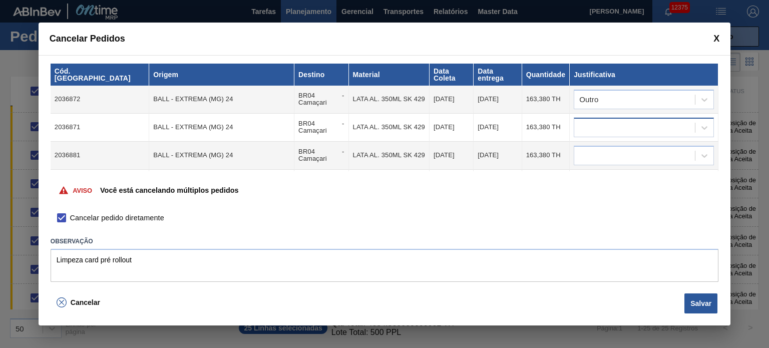
drag, startPoint x: 606, startPoint y: 110, endPoint x: 605, endPoint y: 128, distance: 18.0
click at [606, 118] on div at bounding box center [644, 128] width 140 height 20
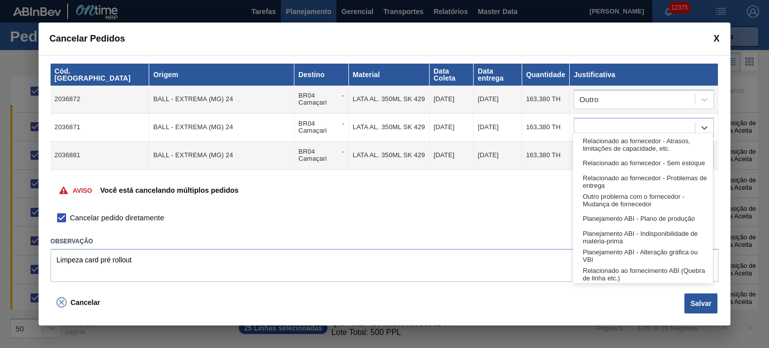
scroll to position [187, 0]
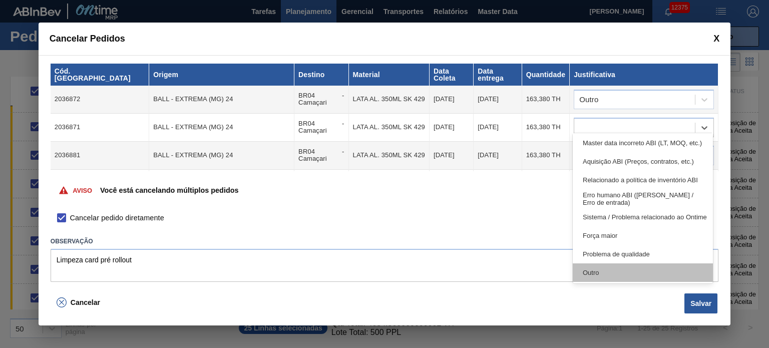
click at [605, 276] on div "Outro" at bounding box center [643, 272] width 140 height 19
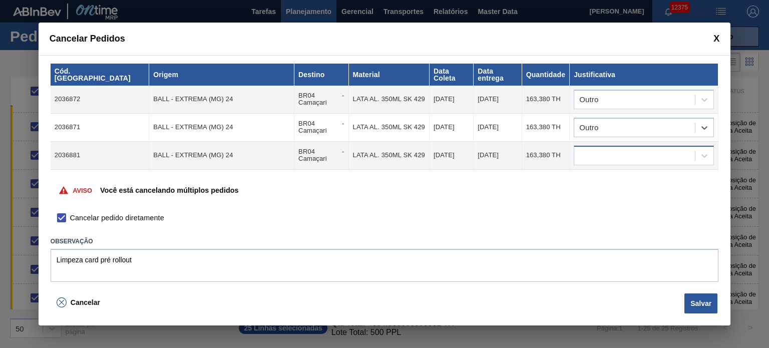
click at [611, 149] on div at bounding box center [634, 155] width 121 height 15
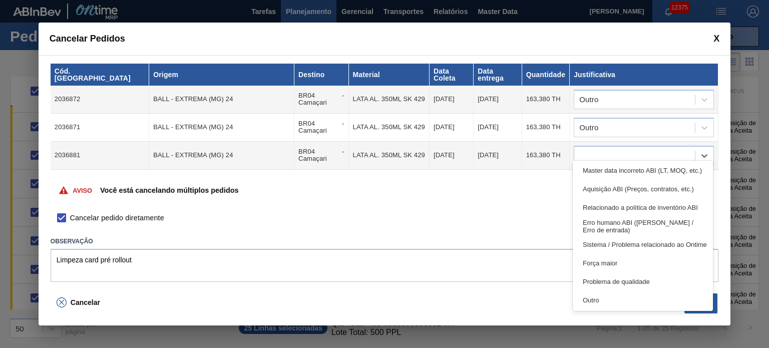
drag, startPoint x: 606, startPoint y: 300, endPoint x: 606, endPoint y: 186, distance: 114.2
click at [606, 297] on div "Outro" at bounding box center [643, 300] width 140 height 19
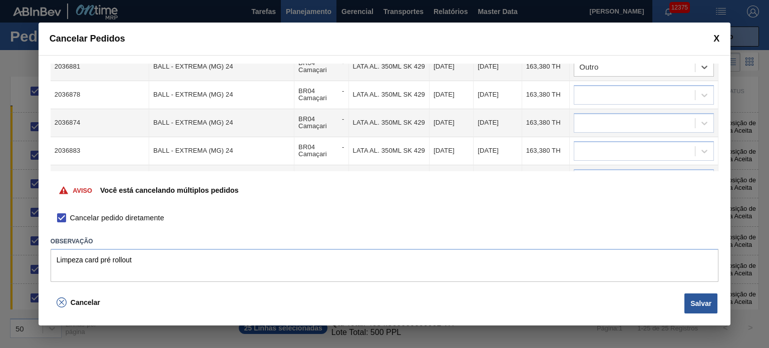
scroll to position [100, 0]
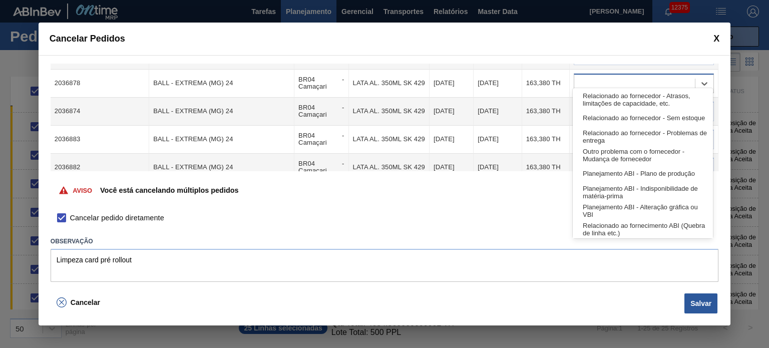
click at [617, 81] on div at bounding box center [634, 83] width 121 height 15
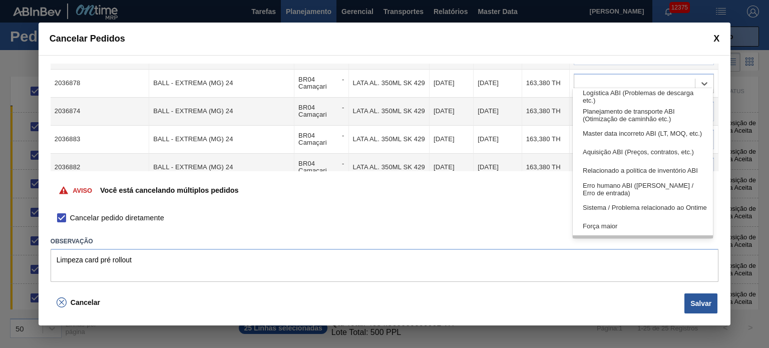
scroll to position [187, 0]
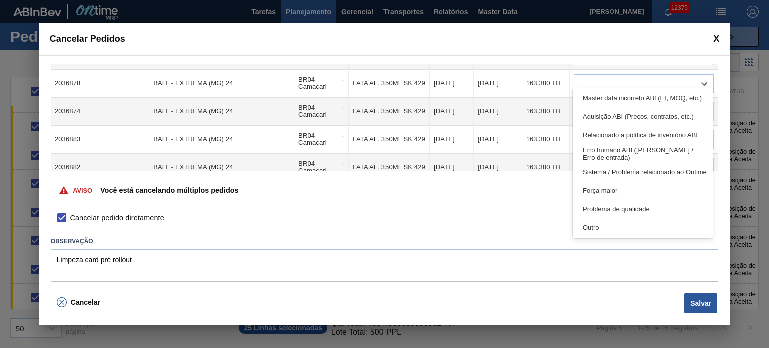
drag, startPoint x: 617, startPoint y: 222, endPoint x: 617, endPoint y: 211, distance: 11.0
click at [617, 224] on div "Outro" at bounding box center [643, 227] width 140 height 19
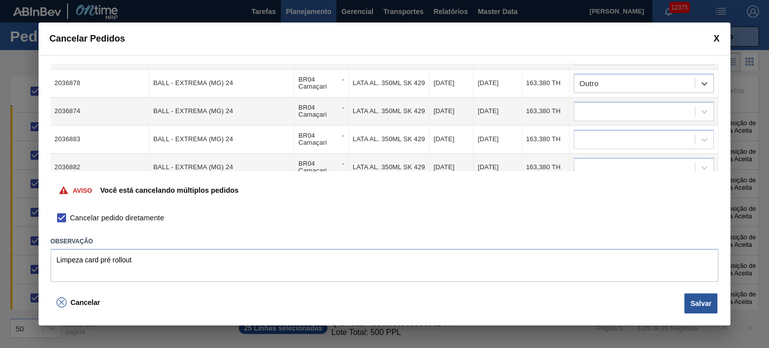
drag, startPoint x: 619, startPoint y: 99, endPoint x: 619, endPoint y: 114, distance: 14.5
click at [619, 104] on div at bounding box center [634, 111] width 121 height 15
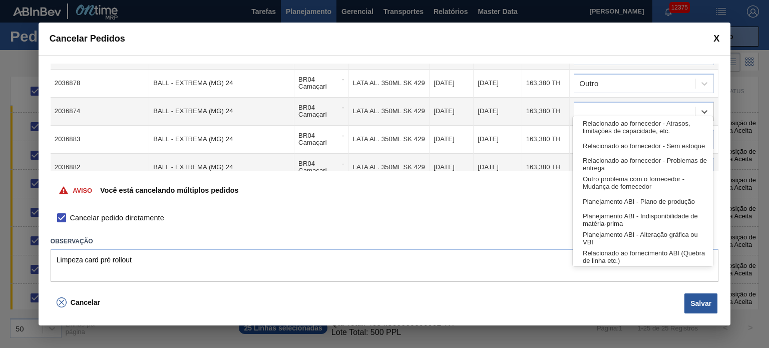
scroll to position [150, 0]
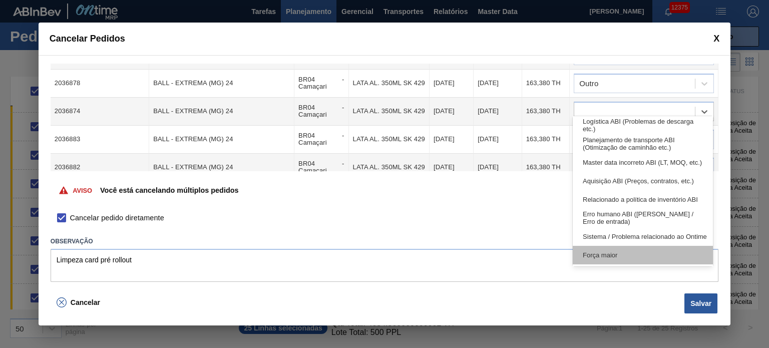
click at [605, 254] on div "Força maior" at bounding box center [643, 255] width 140 height 19
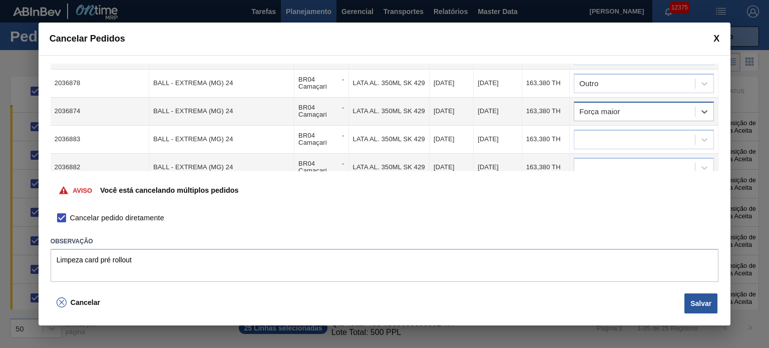
click at [617, 104] on div "Força maior" at bounding box center [634, 111] width 121 height 15
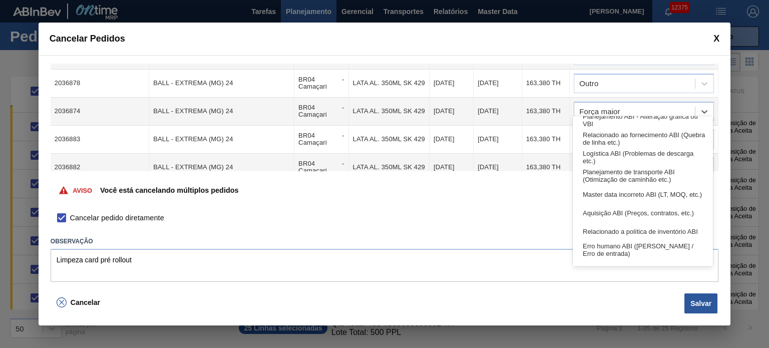
scroll to position [187, 0]
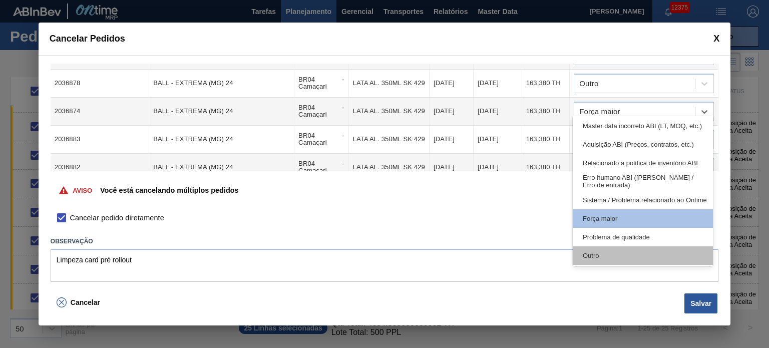
click at [607, 252] on div "Outro" at bounding box center [643, 255] width 140 height 19
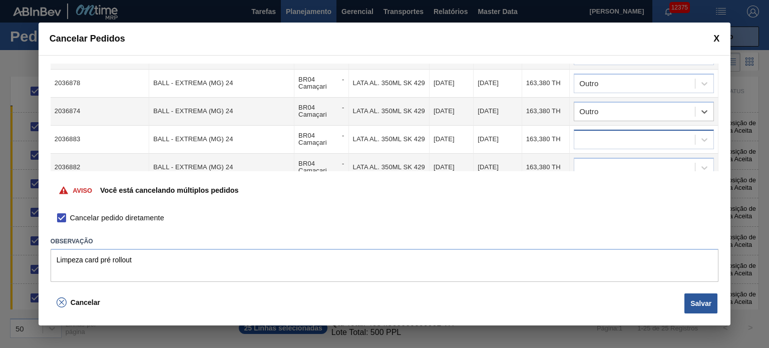
click at [609, 132] on div at bounding box center [634, 139] width 121 height 15
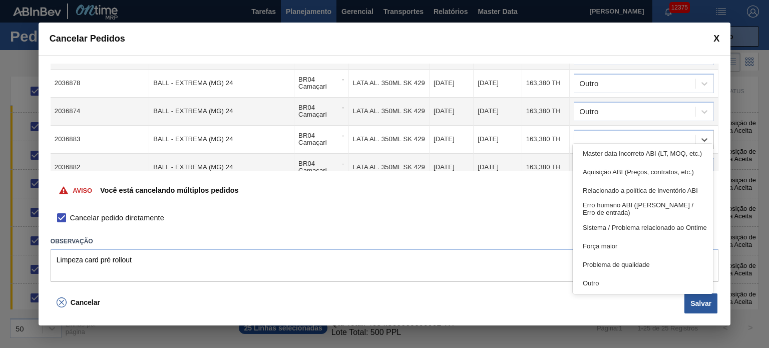
drag, startPoint x: 615, startPoint y: 282, endPoint x: 607, endPoint y: 203, distance: 79.5
click at [615, 280] on div "Outro" at bounding box center [643, 283] width 140 height 19
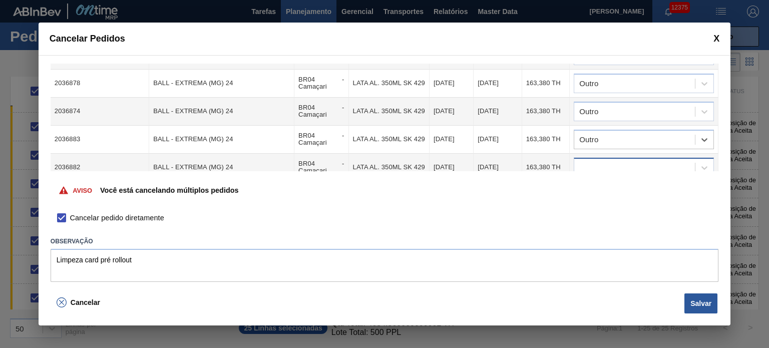
click at [617, 160] on div at bounding box center [634, 167] width 121 height 15
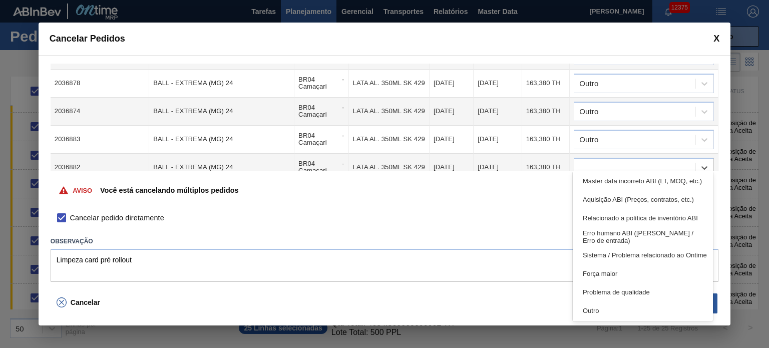
drag, startPoint x: 619, startPoint y: 303, endPoint x: 617, endPoint y: 172, distance: 130.7
click at [619, 302] on div "Outro" at bounding box center [643, 311] width 140 height 19
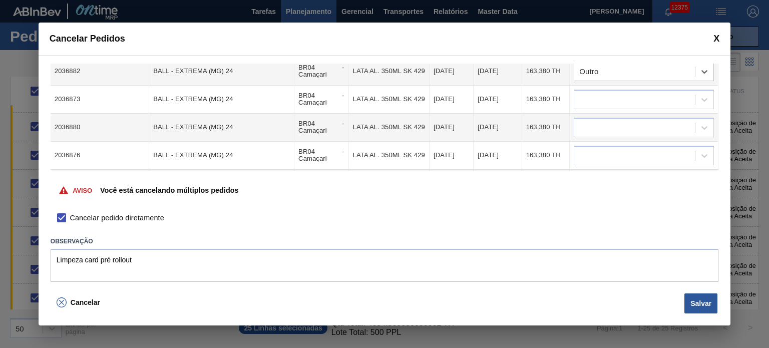
scroll to position [200, 0]
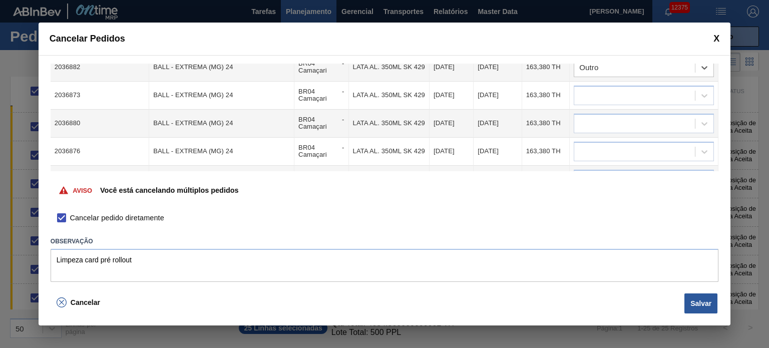
click at [624, 110] on td at bounding box center [644, 124] width 149 height 28
click at [623, 96] on td at bounding box center [644, 96] width 149 height 28
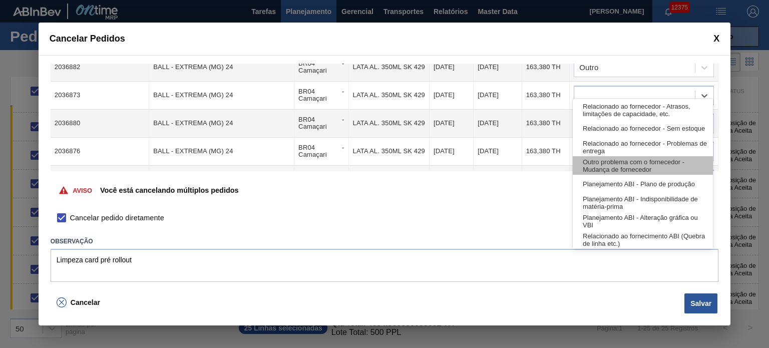
drag, startPoint x: 622, startPoint y: 86, endPoint x: 626, endPoint y: 160, distance: 74.2
click at [623, 88] on div at bounding box center [634, 95] width 121 height 15
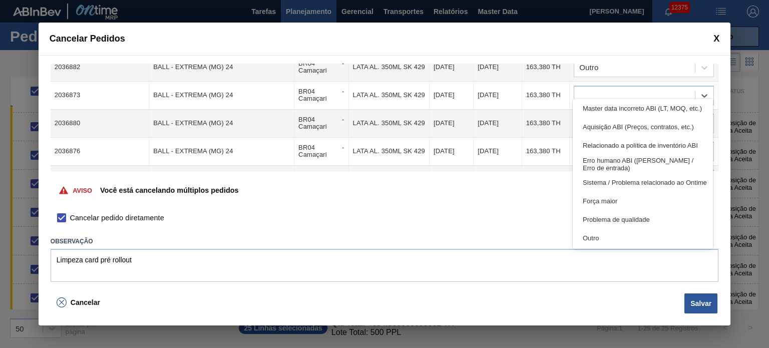
drag, startPoint x: 623, startPoint y: 235, endPoint x: 623, endPoint y: 224, distance: 11.0
click at [623, 233] on div "Outro" at bounding box center [643, 238] width 140 height 19
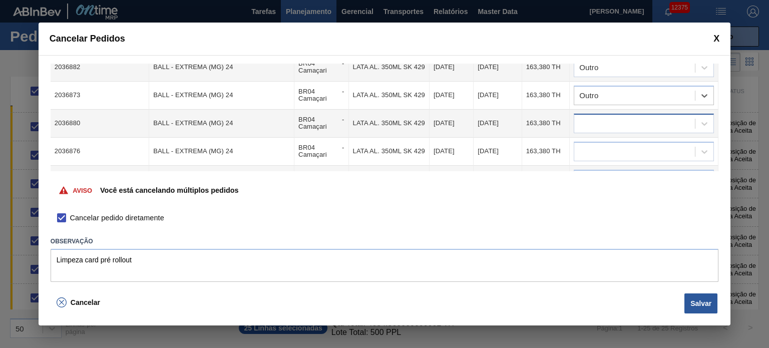
click at [625, 116] on div at bounding box center [634, 123] width 121 height 15
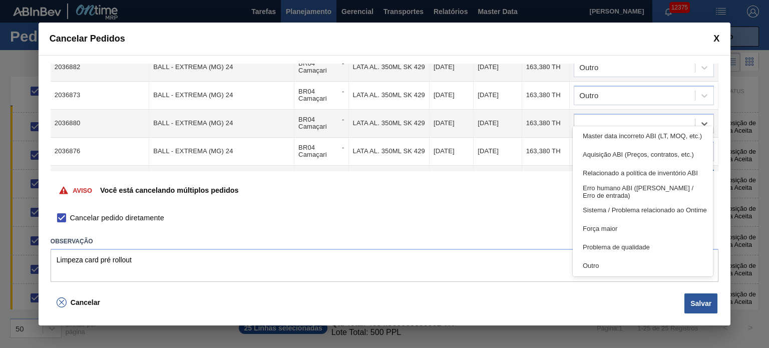
drag, startPoint x: 621, startPoint y: 267, endPoint x: 615, endPoint y: 159, distance: 108.4
click at [621, 266] on div "Outro" at bounding box center [643, 265] width 140 height 19
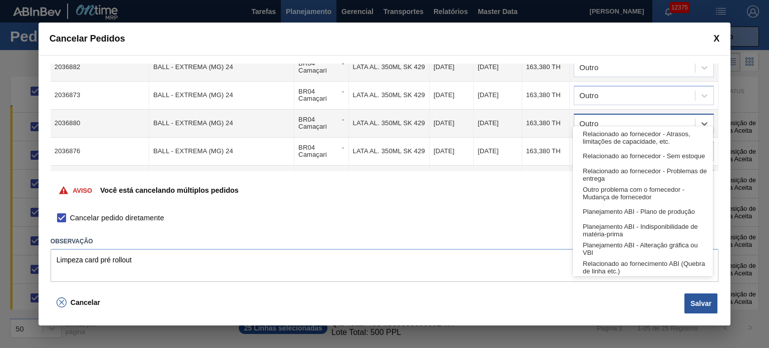
click at [619, 118] on div "Outro" at bounding box center [634, 123] width 121 height 15
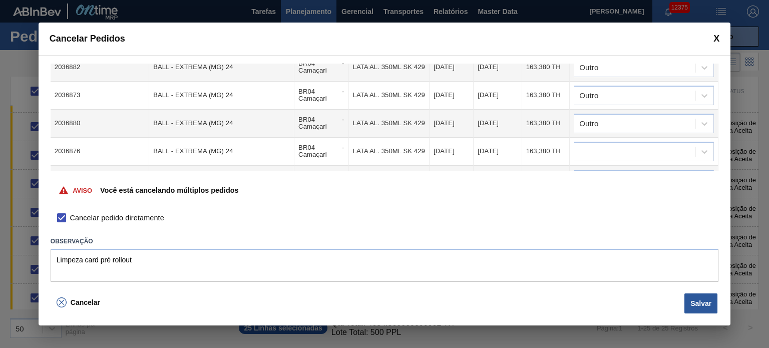
click at [541, 138] on td "163,380 TH" at bounding box center [546, 152] width 48 height 28
drag, startPoint x: 621, startPoint y: 128, endPoint x: 621, endPoint y: 136, distance: 8.0
click at [621, 138] on td at bounding box center [644, 152] width 149 height 28
click at [621, 144] on div at bounding box center [634, 151] width 121 height 15
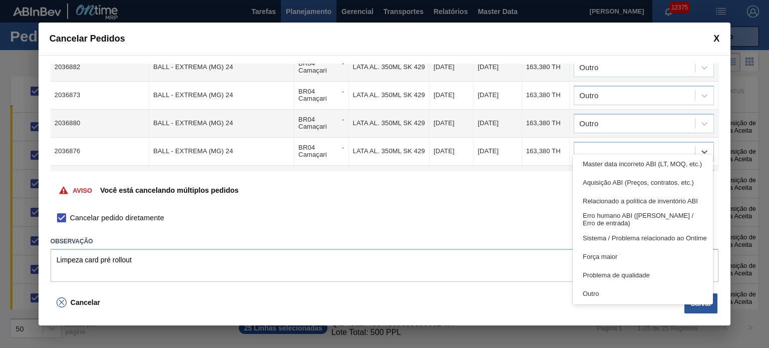
drag, startPoint x: 620, startPoint y: 292, endPoint x: 616, endPoint y: 224, distance: 68.3
click at [619, 289] on div "Outro" at bounding box center [643, 293] width 140 height 19
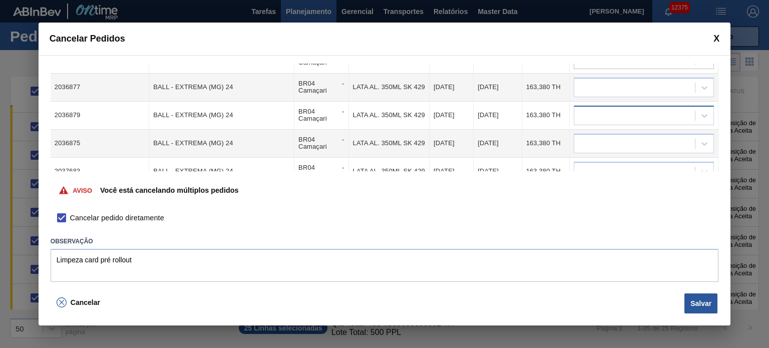
scroll to position [301, 0]
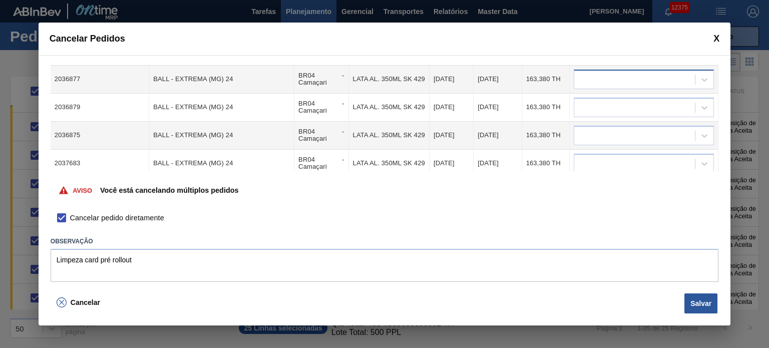
click at [618, 74] on div at bounding box center [634, 79] width 121 height 15
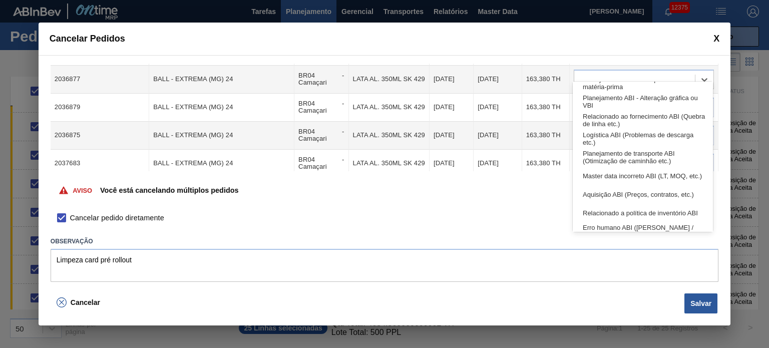
scroll to position [187, 0]
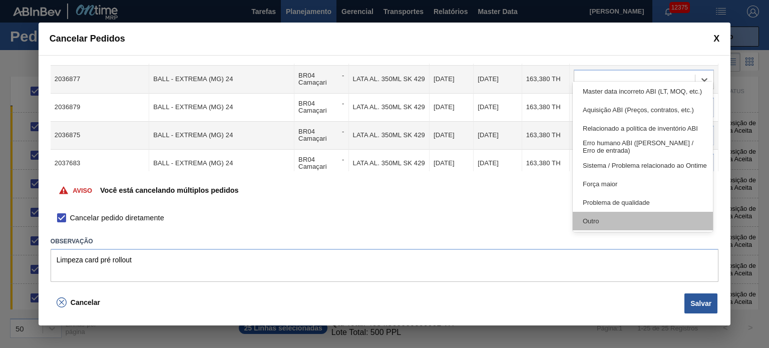
click at [627, 221] on div "Outro" at bounding box center [643, 221] width 140 height 19
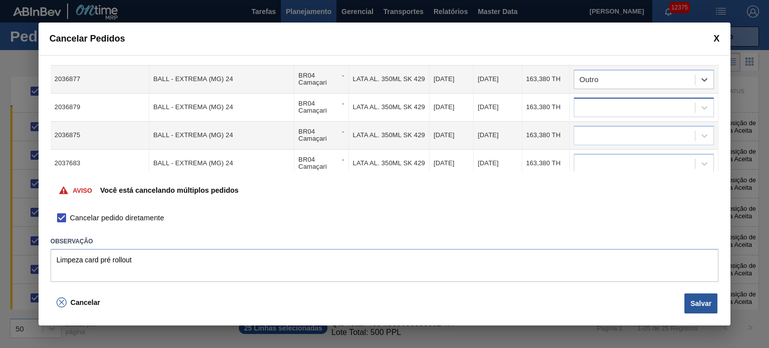
click at [615, 100] on div at bounding box center [634, 107] width 121 height 15
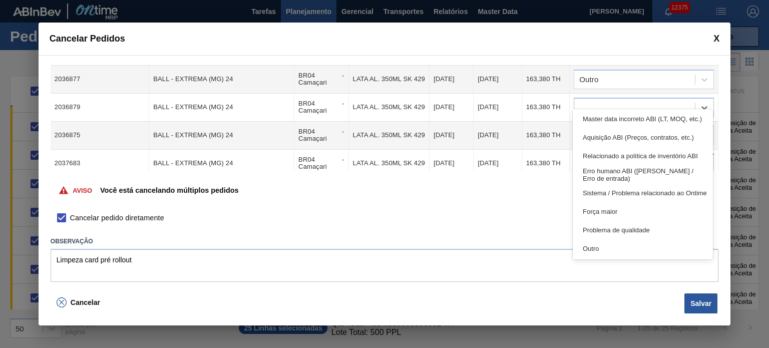
drag, startPoint x: 615, startPoint y: 244, endPoint x: 615, endPoint y: 154, distance: 90.7
click at [615, 242] on div "Outro" at bounding box center [643, 248] width 140 height 19
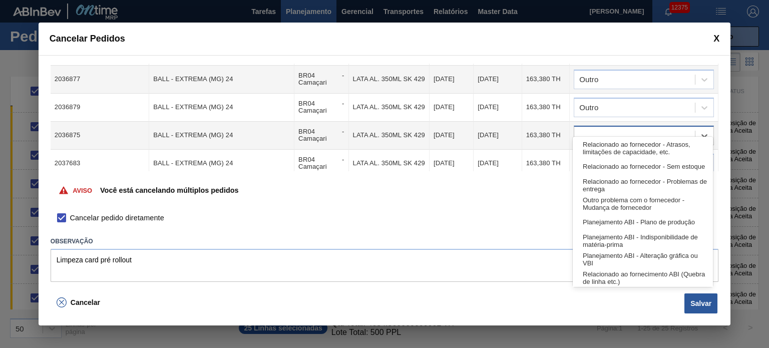
click at [620, 128] on div at bounding box center [634, 135] width 121 height 15
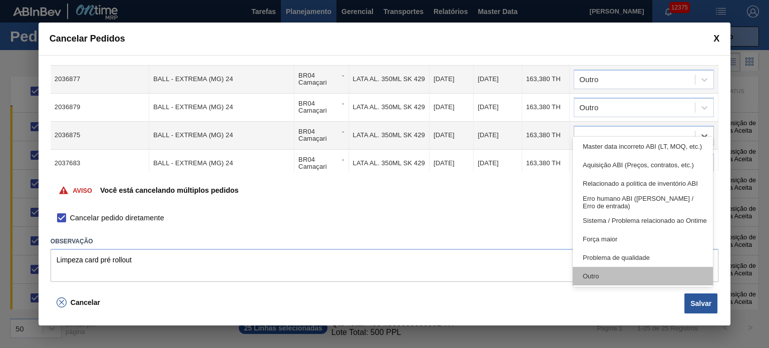
drag, startPoint x: 613, startPoint y: 272, endPoint x: 609, endPoint y: 262, distance: 11.3
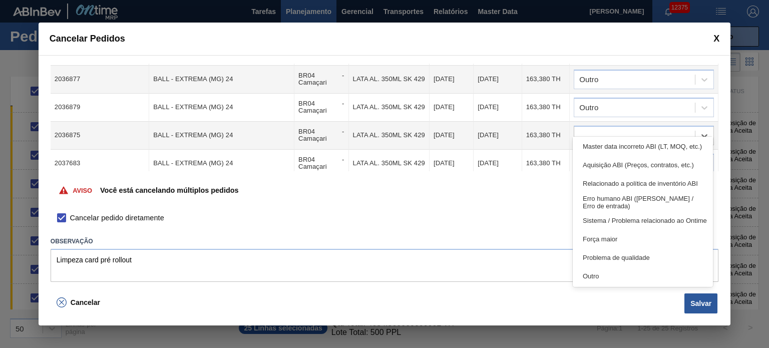
click at [611, 269] on div "Outro" at bounding box center [643, 276] width 140 height 19
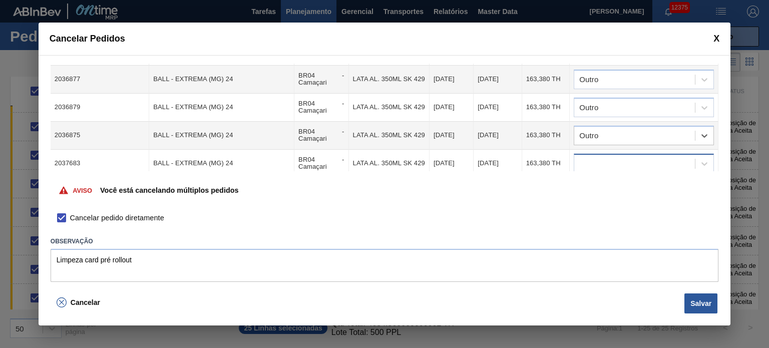
click at [610, 156] on div at bounding box center [634, 163] width 121 height 15
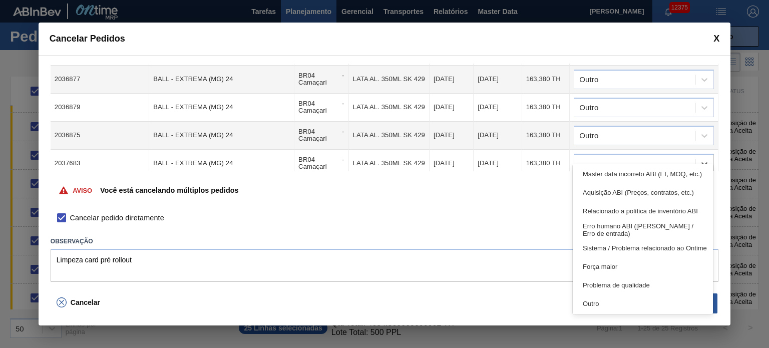
drag, startPoint x: 612, startPoint y: 299, endPoint x: 608, endPoint y: 254, distance: 44.8
click at [610, 295] on div "Outro" at bounding box center [643, 304] width 140 height 19
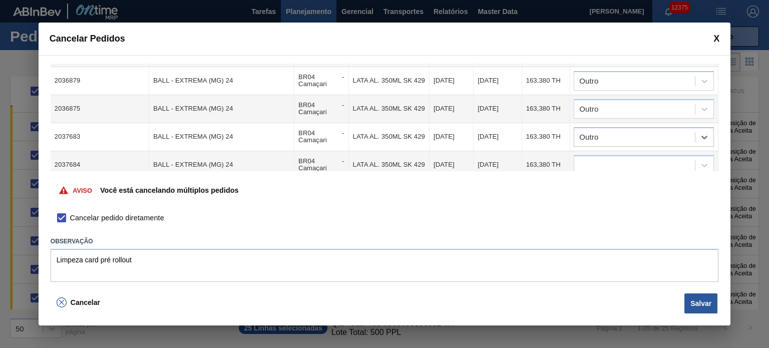
scroll to position [351, 0]
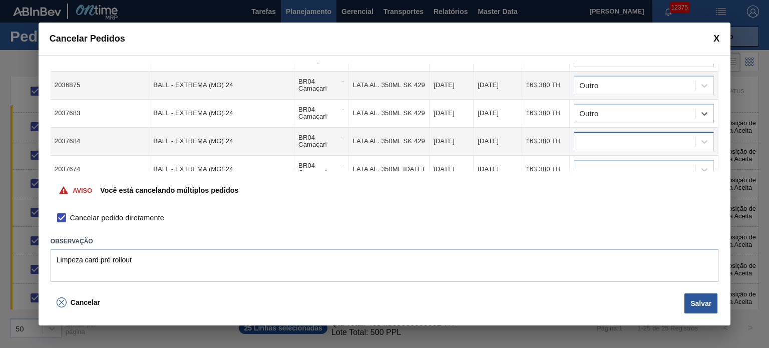
click at [619, 134] on div at bounding box center [634, 141] width 121 height 15
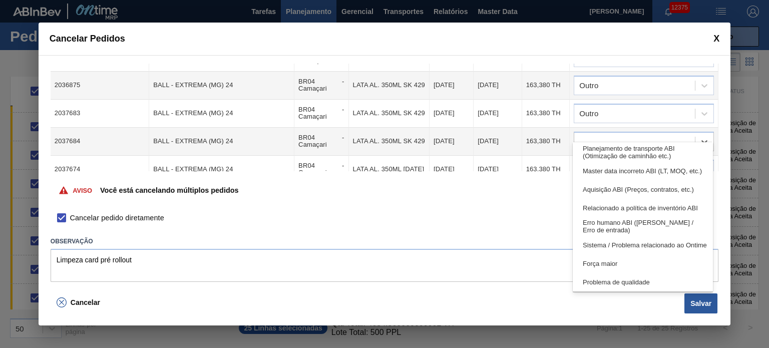
scroll to position [187, 0]
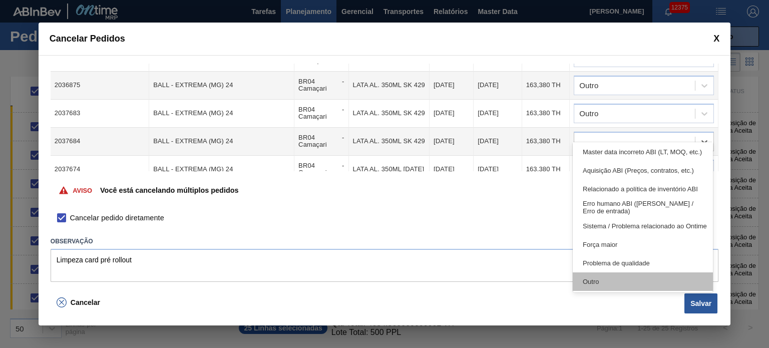
click at [619, 280] on div "Outro" at bounding box center [643, 281] width 140 height 19
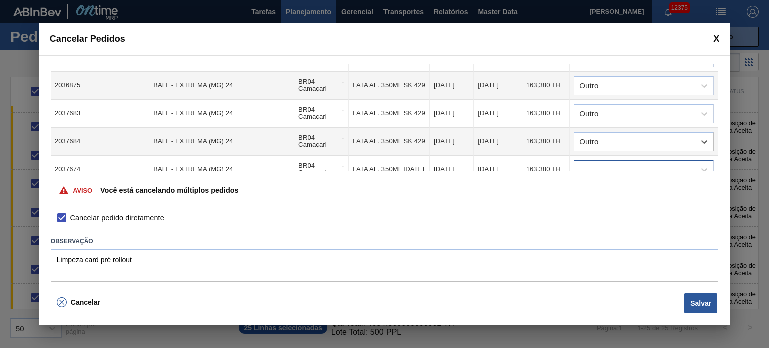
scroll to position [401, 0]
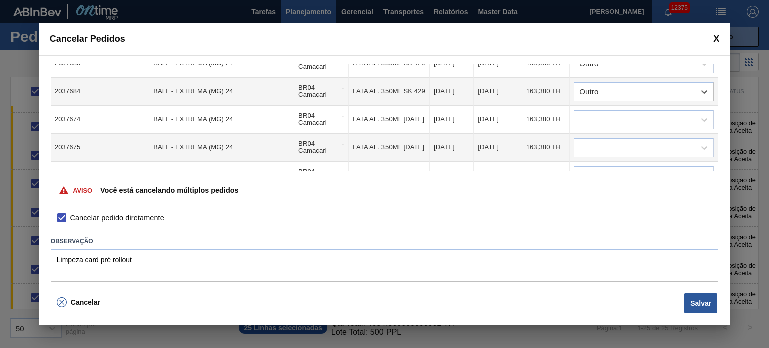
click at [617, 91] on td "option Outro, selected. Select is focused ,type to refine list, press Down to o…" at bounding box center [644, 92] width 149 height 28
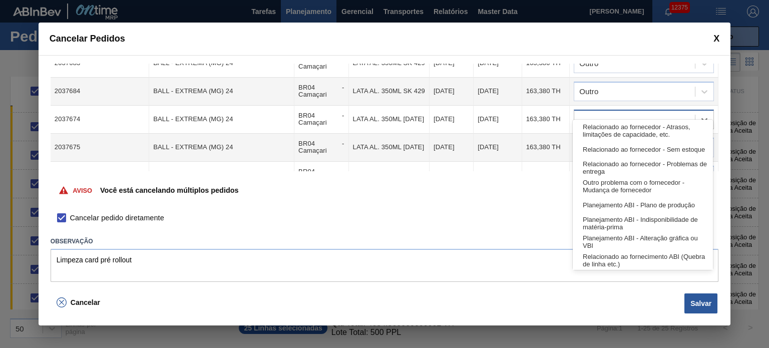
click at [616, 112] on div at bounding box center [634, 119] width 121 height 15
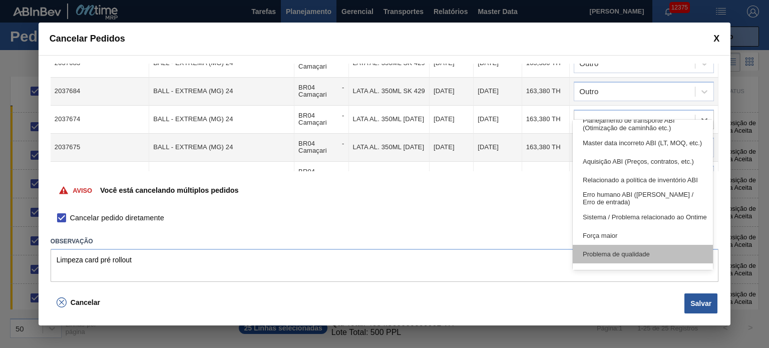
scroll to position [187, 0]
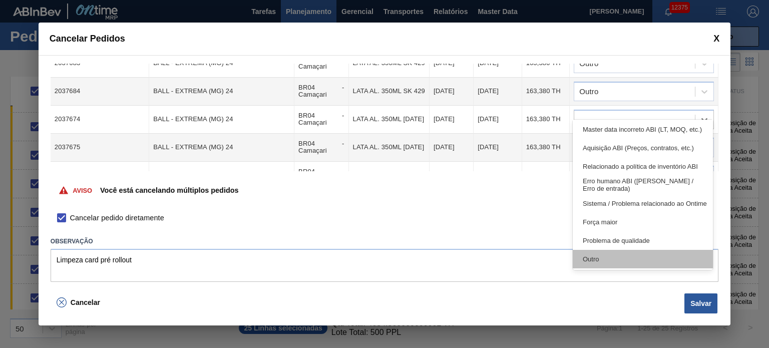
click at [617, 264] on div "Outro" at bounding box center [643, 259] width 140 height 19
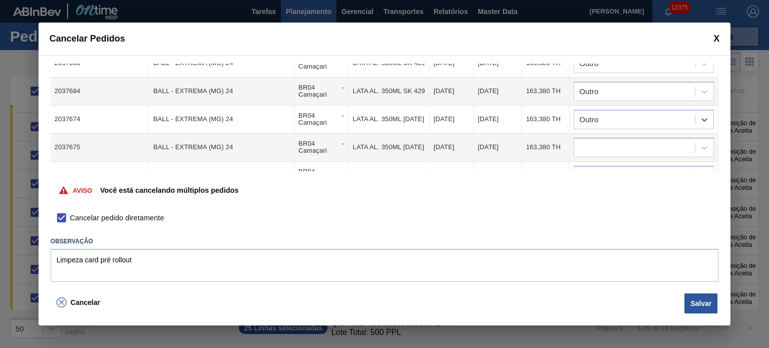
drag, startPoint x: 617, startPoint y: 128, endPoint x: 621, endPoint y: 146, distance: 18.4
click at [618, 140] on div at bounding box center [634, 147] width 121 height 15
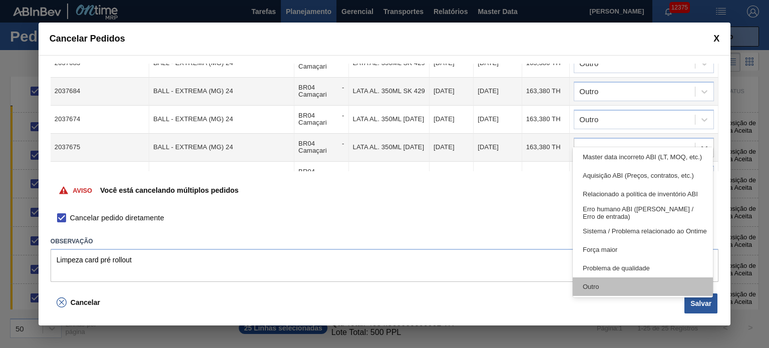
click at [619, 288] on div "Outro" at bounding box center [643, 286] width 140 height 19
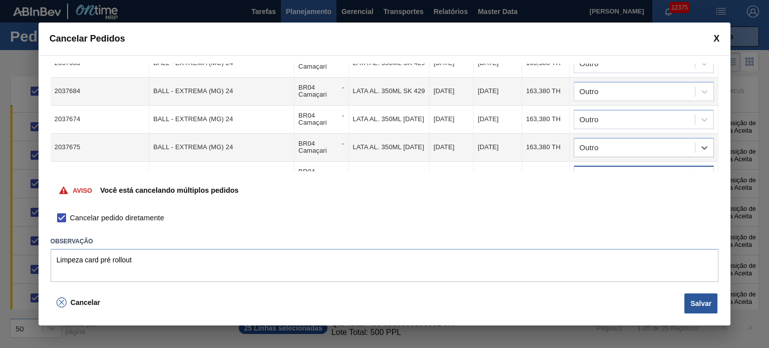
click at [615, 168] on div at bounding box center [634, 175] width 121 height 15
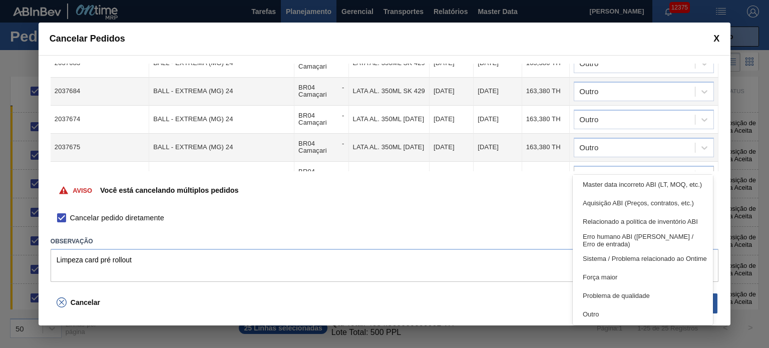
drag, startPoint x: 623, startPoint y: 308, endPoint x: 621, endPoint y: 265, distance: 42.6
click at [623, 309] on div "Outro" at bounding box center [643, 314] width 140 height 19
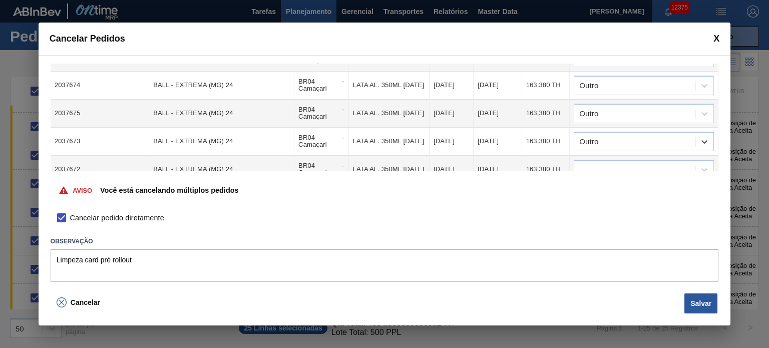
scroll to position [451, 0]
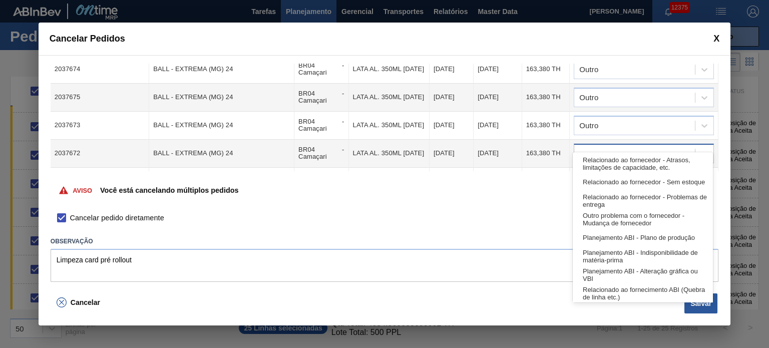
click at [621, 146] on div at bounding box center [634, 153] width 121 height 15
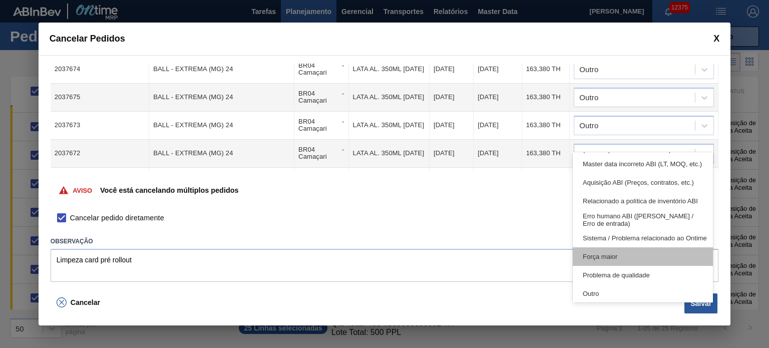
scroll to position [187, 0]
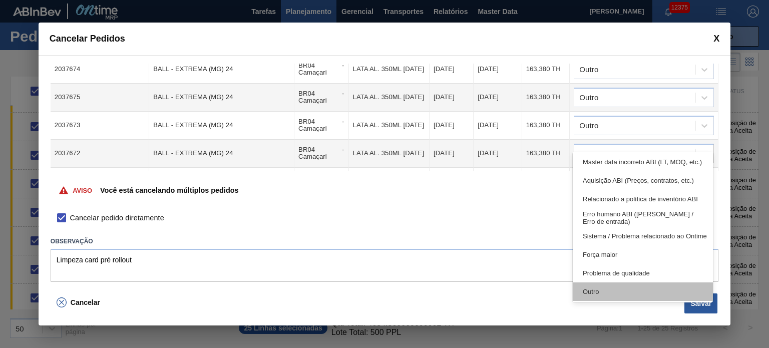
click at [630, 292] on div "Outro" at bounding box center [643, 291] width 140 height 19
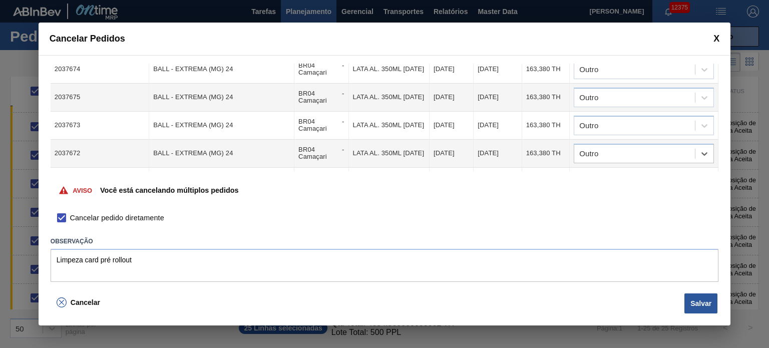
click at [616, 174] on div at bounding box center [634, 181] width 121 height 15
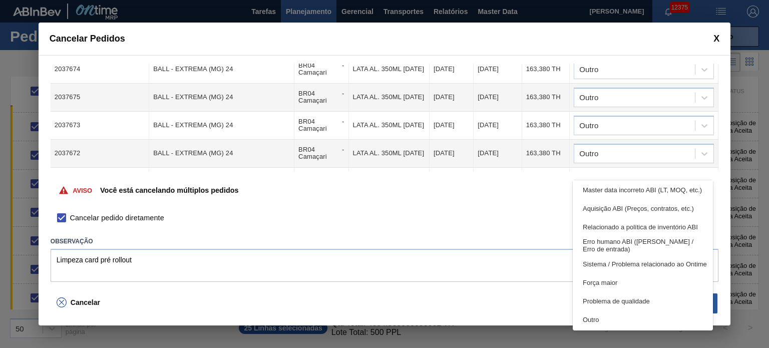
click at [620, 306] on div "Problema de qualidade" at bounding box center [643, 301] width 140 height 19
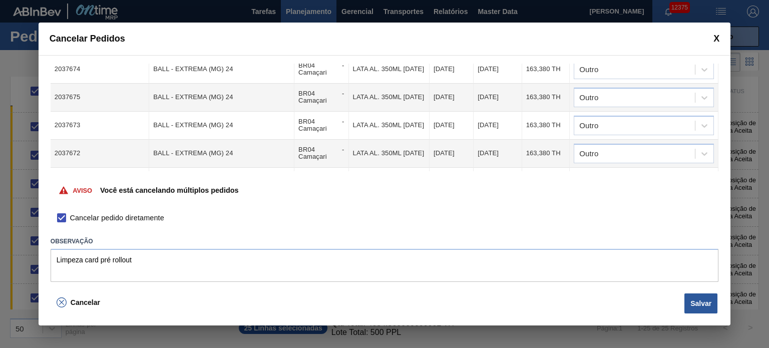
click at [644, 178] on div "Problema de qualidade" at bounding box center [618, 181] width 79 height 7
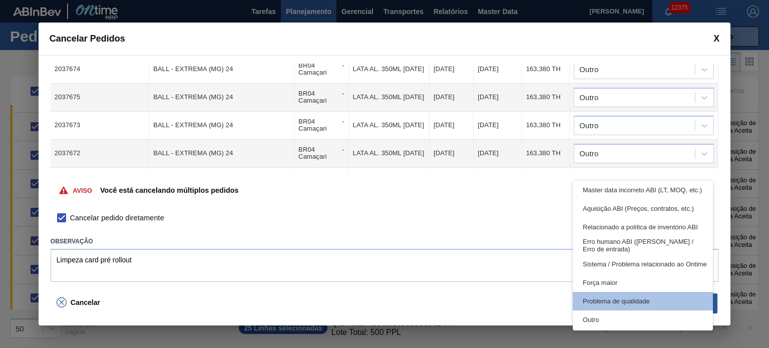
drag, startPoint x: 637, startPoint y: 315, endPoint x: 639, endPoint y: 306, distance: 9.6
click at [637, 314] on div "Outro" at bounding box center [643, 320] width 140 height 19
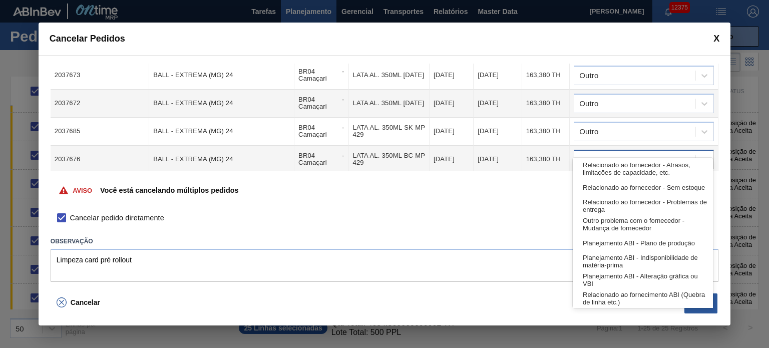
click at [639, 152] on div at bounding box center [634, 159] width 121 height 15
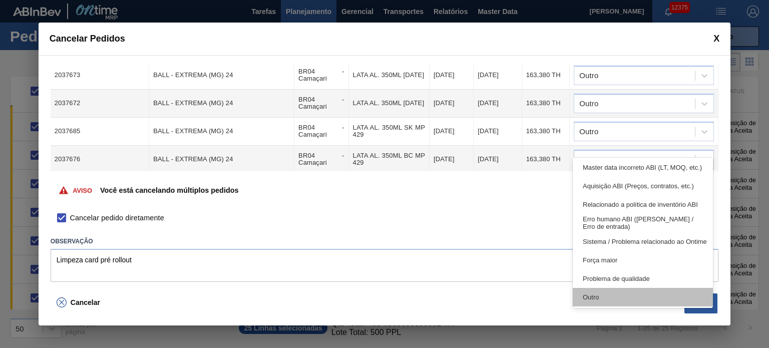
click at [623, 296] on div "Outro" at bounding box center [643, 297] width 140 height 19
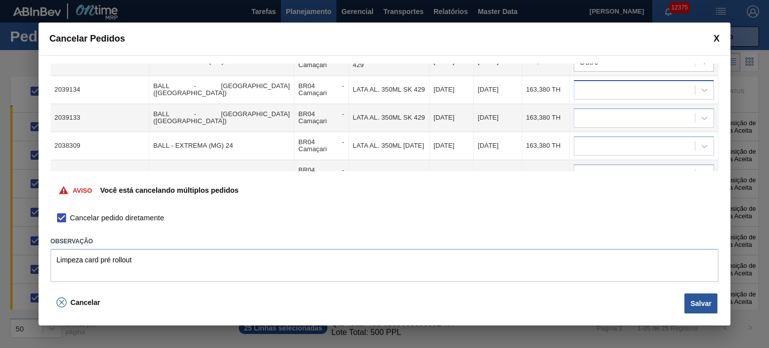
click at [638, 83] on div at bounding box center [644, 90] width 140 height 20
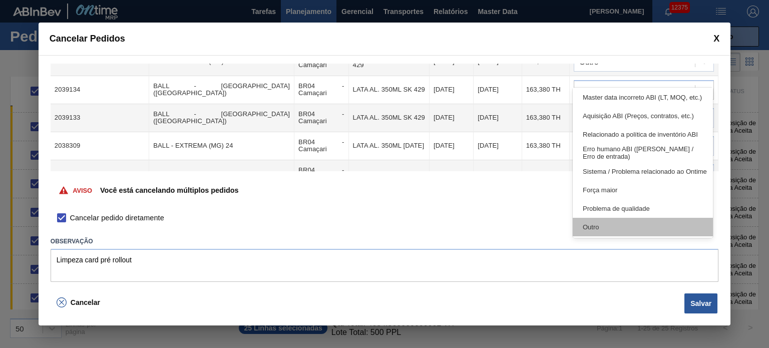
click at [617, 231] on div "Outro" at bounding box center [643, 227] width 140 height 19
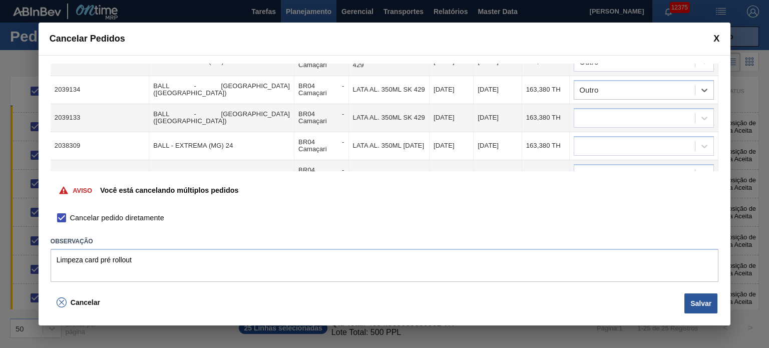
drag, startPoint x: 620, startPoint y: 99, endPoint x: 623, endPoint y: 112, distance: 12.9
click at [622, 111] on div at bounding box center [634, 118] width 121 height 15
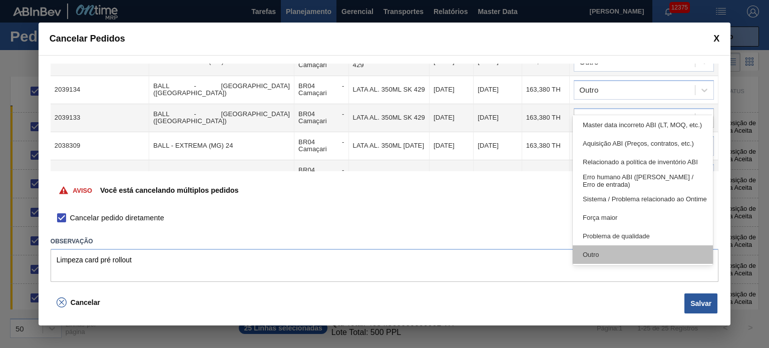
click at [615, 257] on div "Outro" at bounding box center [643, 254] width 140 height 19
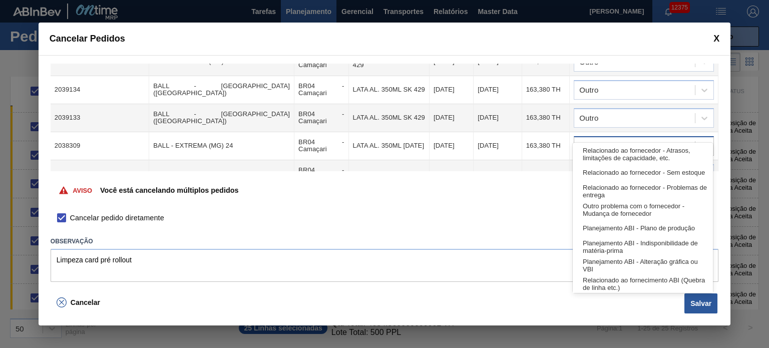
click at [613, 139] on div at bounding box center [634, 146] width 121 height 15
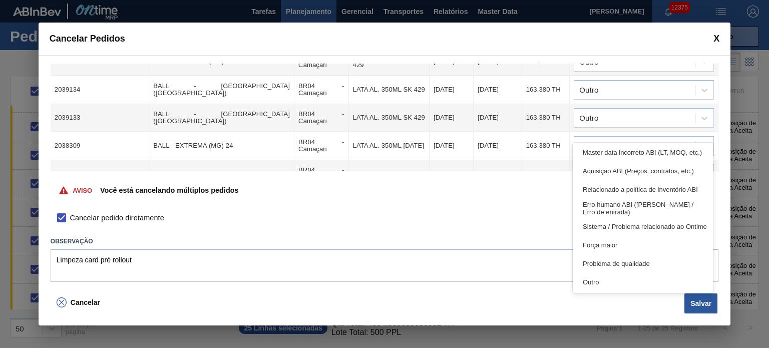
click at [599, 280] on div "Outro" at bounding box center [643, 282] width 140 height 19
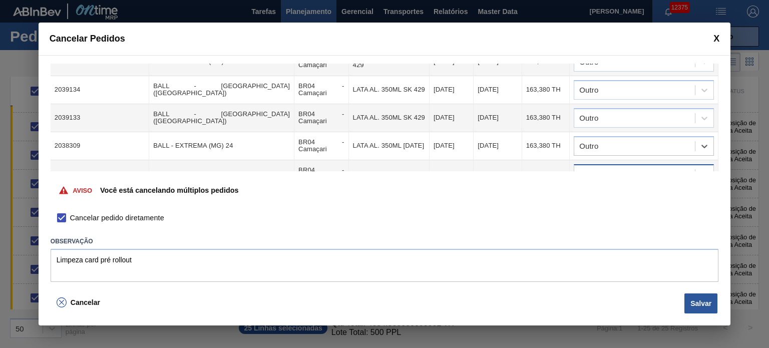
click at [624, 167] on div at bounding box center [634, 174] width 121 height 15
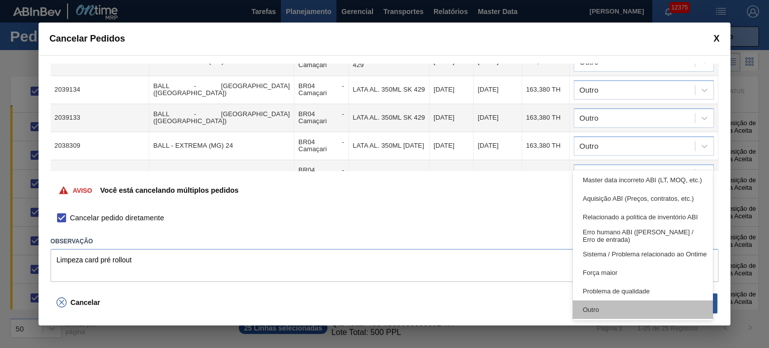
click at [613, 312] on div "Outro" at bounding box center [643, 310] width 140 height 19
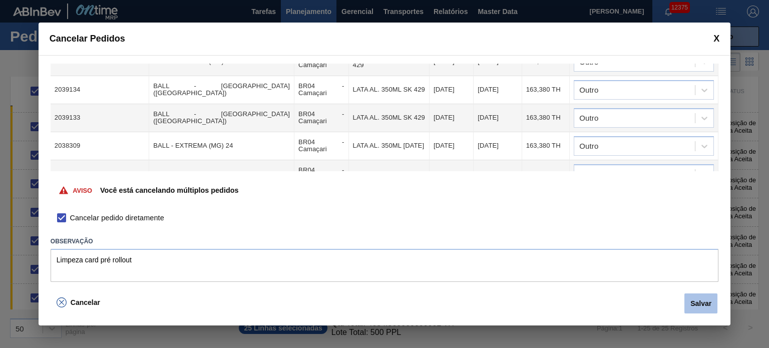
click at [699, 303] on button "Salvar" at bounding box center [701, 304] width 33 height 20
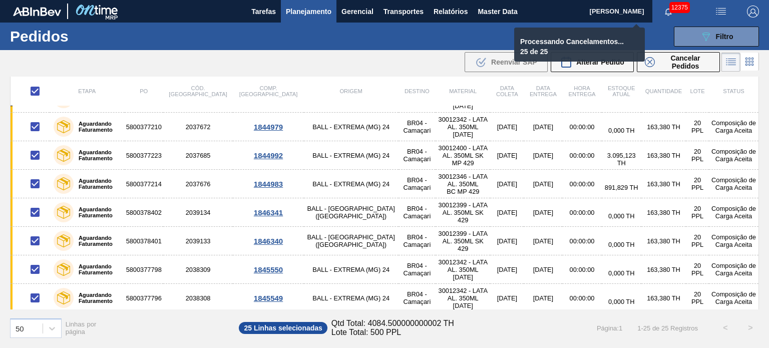
checkbox input "false"
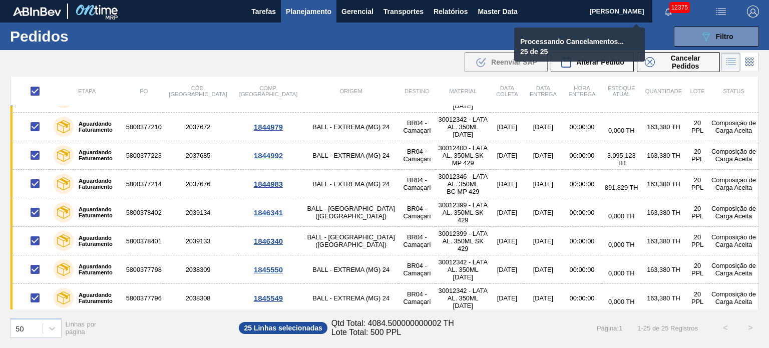
checkbox input "false"
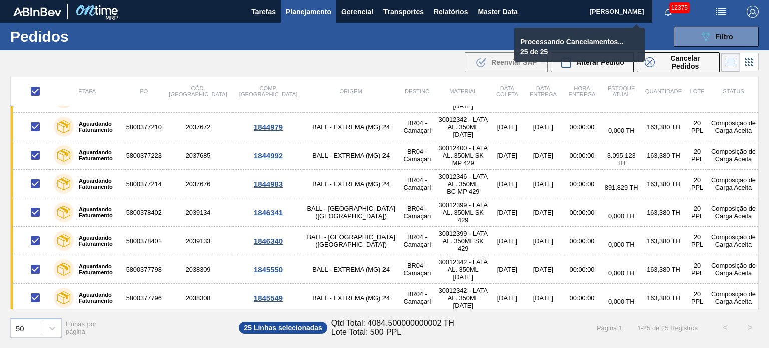
checkbox input "false"
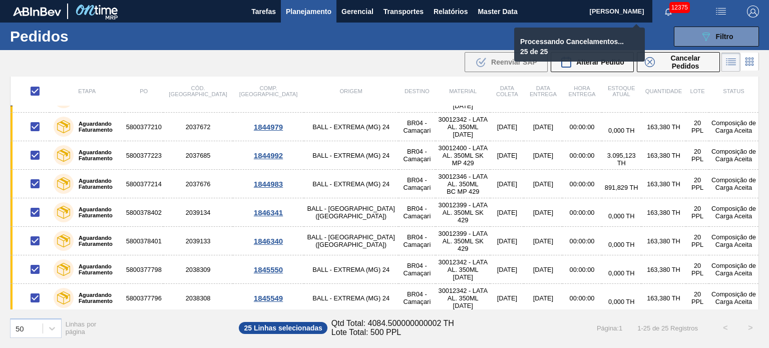
checkbox input "false"
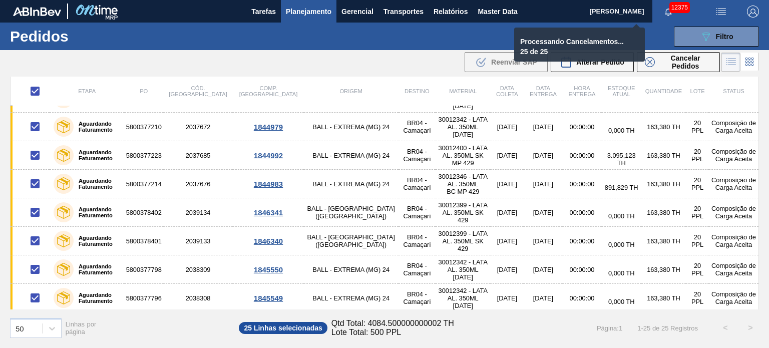
checkbox input "false"
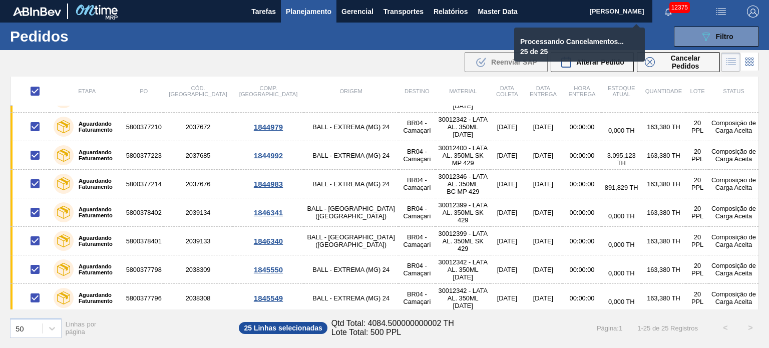
checkbox input "false"
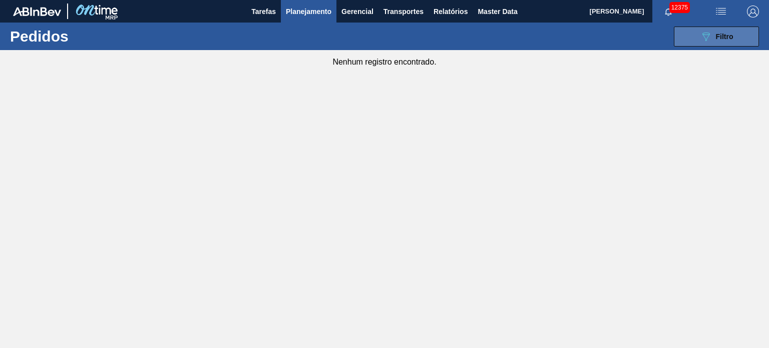
click at [718, 35] on span "Filtro" at bounding box center [725, 37] width 18 height 8
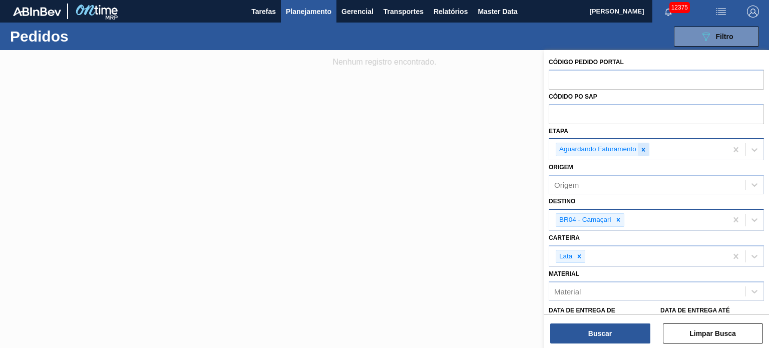
click at [644, 145] on div at bounding box center [643, 149] width 11 height 13
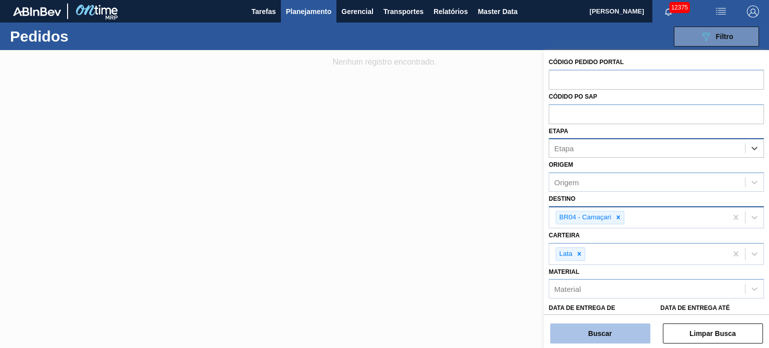
click at [616, 336] on button "Buscar" at bounding box center [600, 334] width 100 height 20
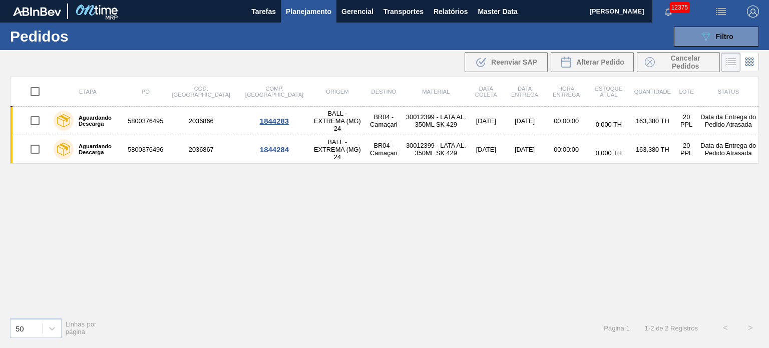
click at [538, 263] on div "Etapa PO Cód. Pedido Comp. Carga Origem Destino Material Data coleta Data entre…" at bounding box center [384, 193] width 749 height 233
click at [731, 27] on button "089F7B8B-B2A5-4AFE-B5C0-19BA573D28AC Filtro" at bounding box center [716, 37] width 85 height 20
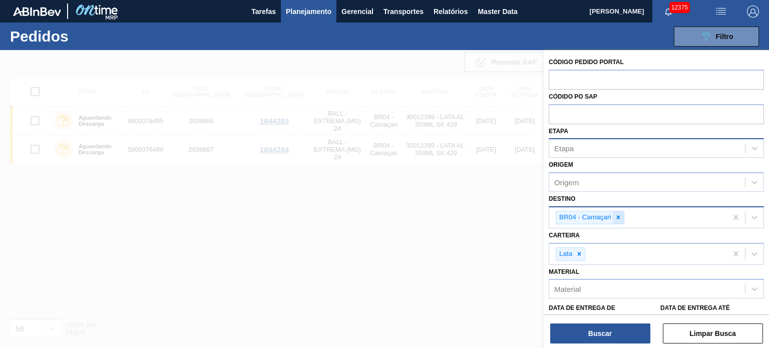
click at [616, 214] on icon at bounding box center [618, 217] width 7 height 7
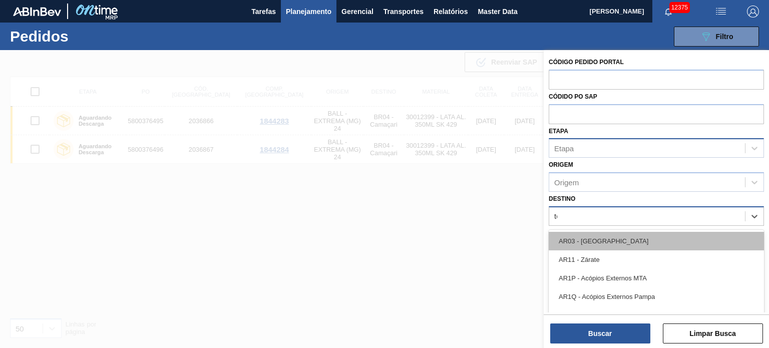
type input "tere"
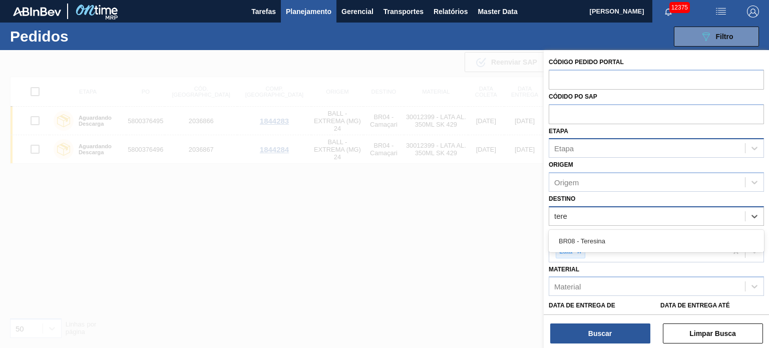
drag, startPoint x: 613, startPoint y: 240, endPoint x: 608, endPoint y: 301, distance: 60.8
click at [613, 239] on div "BR08 - Teresina" at bounding box center [656, 241] width 215 height 19
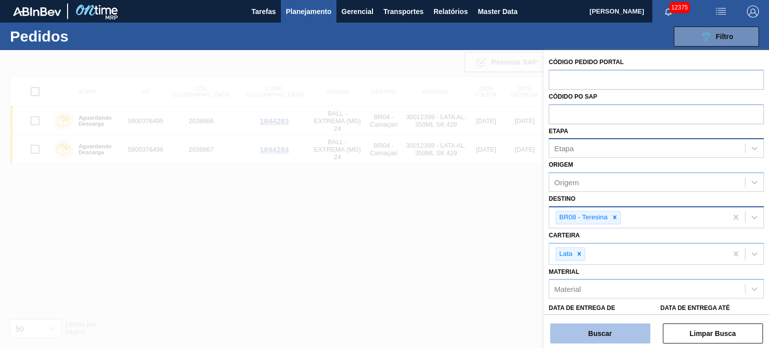
click at [607, 324] on button "Buscar" at bounding box center [600, 334] width 100 height 20
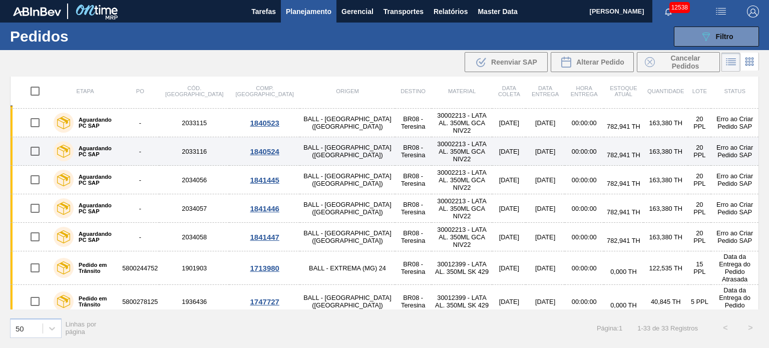
scroll to position [0, 0]
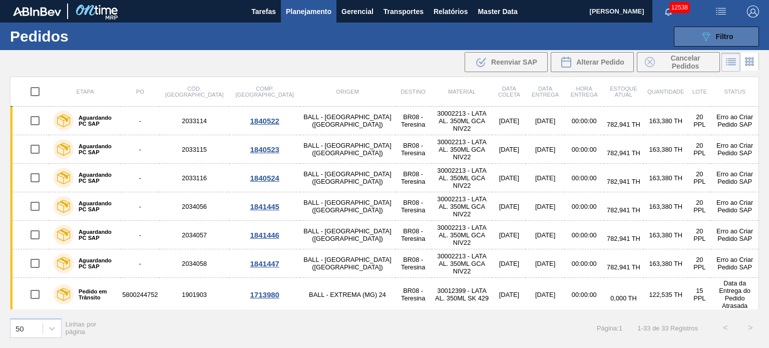
click at [716, 28] on button "089F7B8B-B2A5-4AFE-B5C0-19BA573D28AC Filtro" at bounding box center [716, 37] width 85 height 20
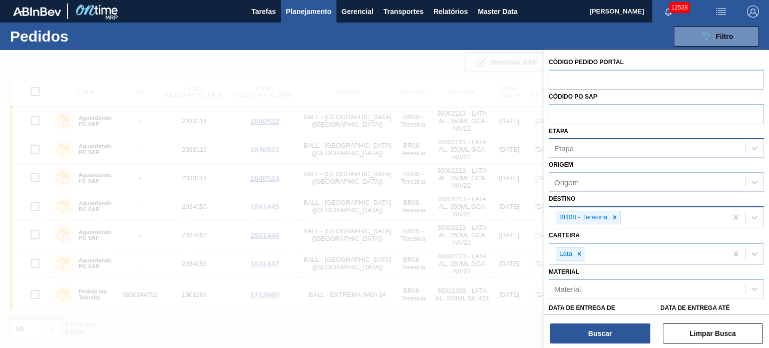
click at [600, 150] on div "Etapa" at bounding box center [647, 148] width 196 height 15
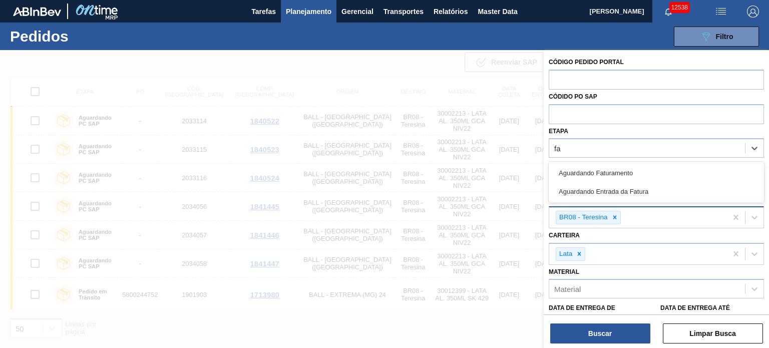
type input "fat"
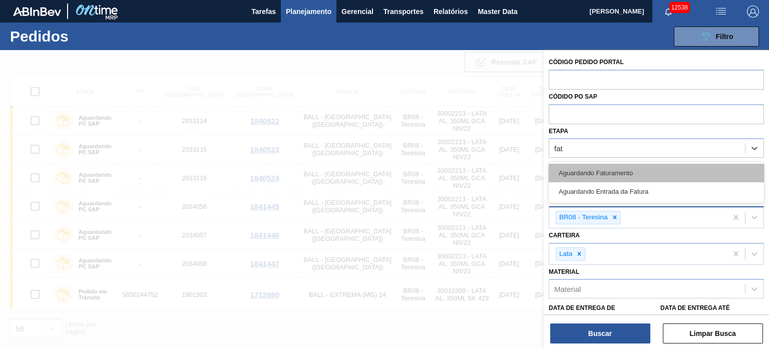
click at [603, 173] on div "Aguardando Faturamento" at bounding box center [656, 173] width 215 height 19
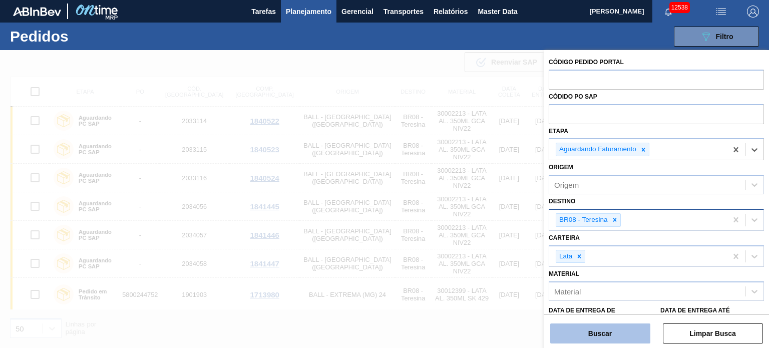
click at [599, 337] on button "Buscar" at bounding box center [600, 334] width 100 height 20
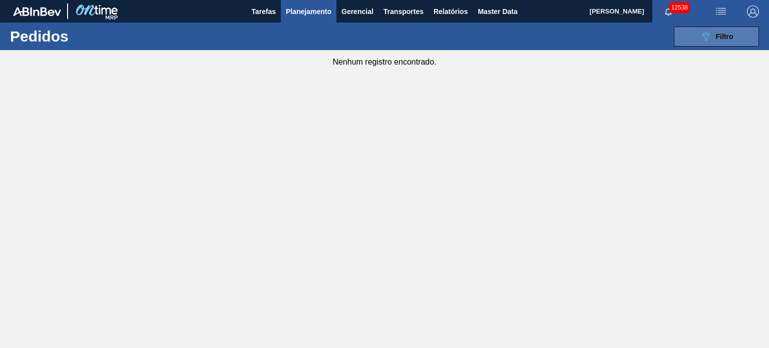
click at [716, 38] on span "Filtro" at bounding box center [725, 37] width 18 height 8
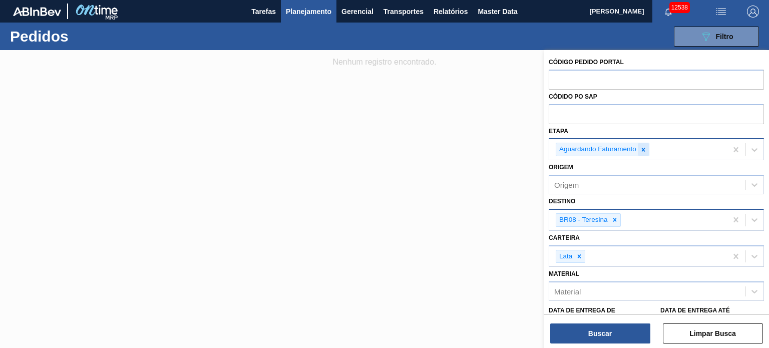
click at [646, 149] on icon at bounding box center [643, 149] width 7 height 7
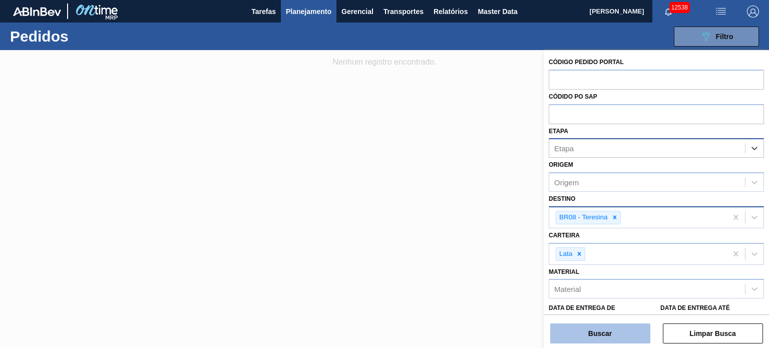
click at [604, 329] on button "Buscar" at bounding box center [600, 334] width 100 height 20
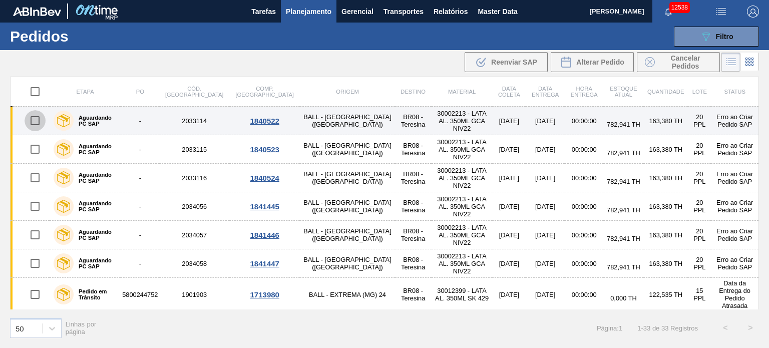
click at [32, 118] on input "checkbox" at bounding box center [35, 120] width 21 height 21
checkbox input "true"
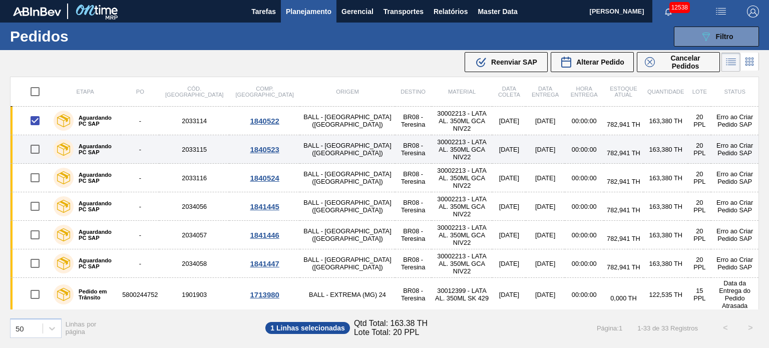
click at [37, 147] on input "checkbox" at bounding box center [35, 149] width 21 height 21
checkbox input "true"
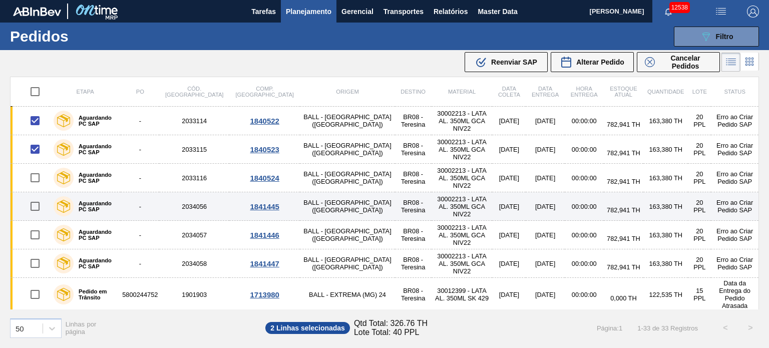
click at [34, 203] on input "checkbox" at bounding box center [35, 206] width 21 height 21
checkbox input "true"
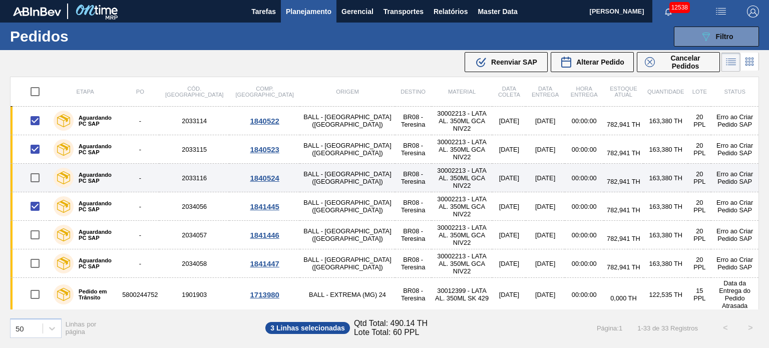
click at [35, 175] on input "checkbox" at bounding box center [35, 177] width 21 height 21
checkbox input "true"
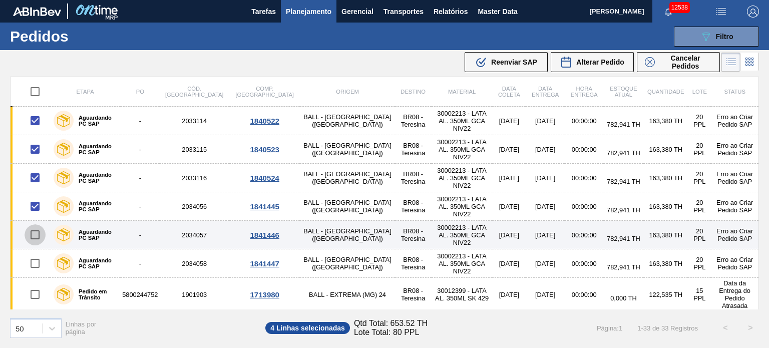
click at [34, 234] on input "checkbox" at bounding box center [35, 234] width 21 height 21
checkbox input "true"
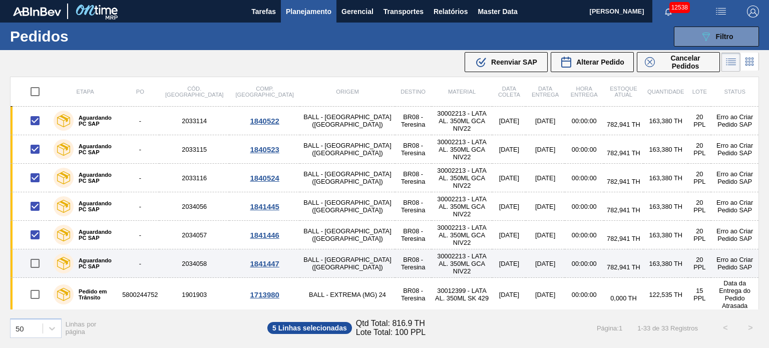
click at [34, 262] on input "checkbox" at bounding box center [35, 263] width 21 height 21
checkbox input "true"
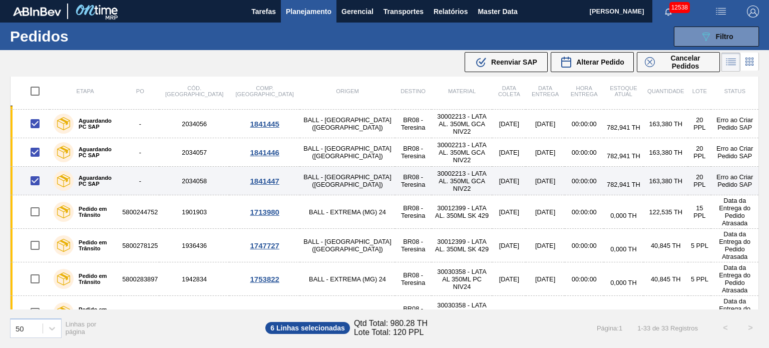
scroll to position [100, 0]
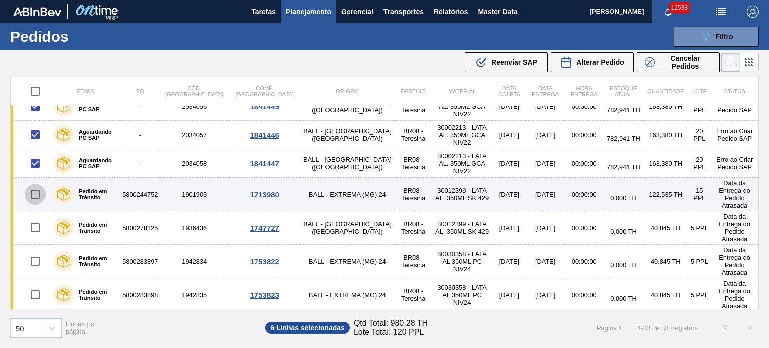
click at [35, 189] on input "checkbox" at bounding box center [35, 194] width 21 height 21
checkbox input "true"
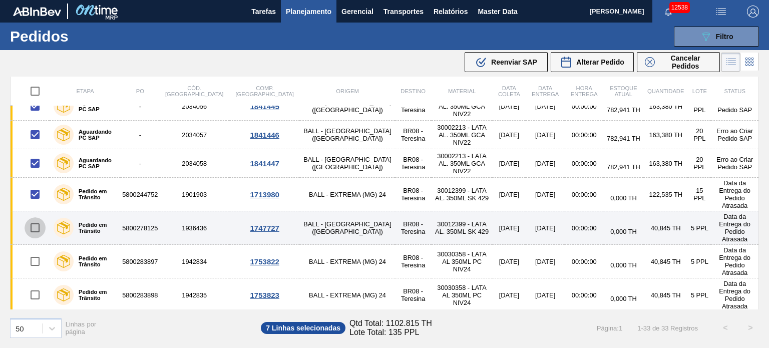
click at [34, 218] on input "checkbox" at bounding box center [35, 227] width 21 height 21
checkbox input "true"
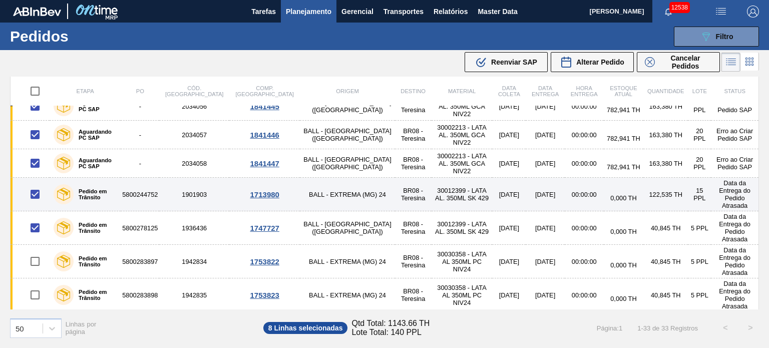
scroll to position [150, 0]
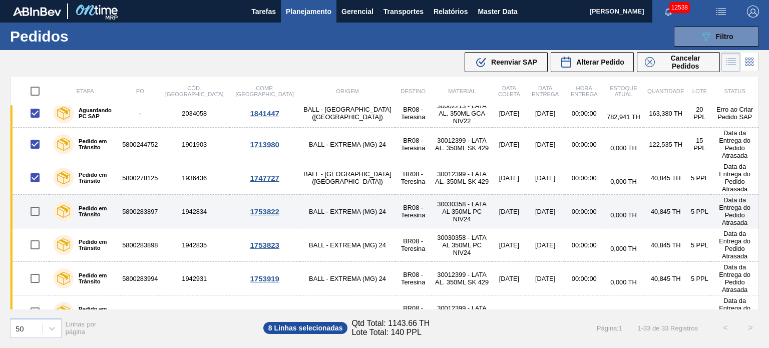
click at [39, 201] on input "checkbox" at bounding box center [35, 211] width 21 height 21
checkbox input "true"
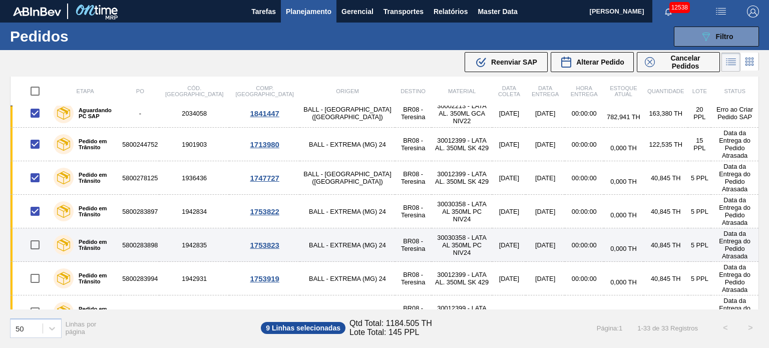
click at [34, 234] on input "checkbox" at bounding box center [35, 244] width 21 height 21
checkbox input "true"
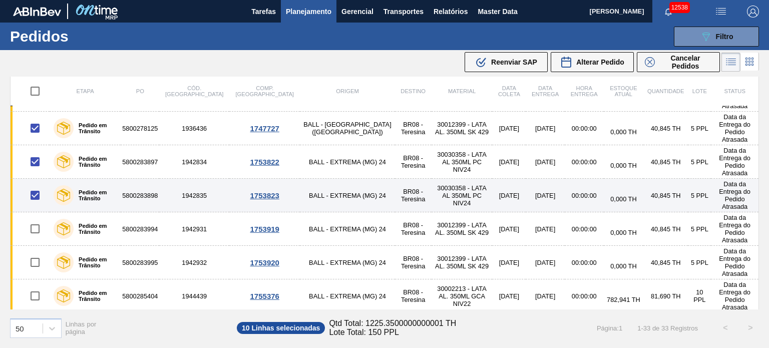
scroll to position [200, 0]
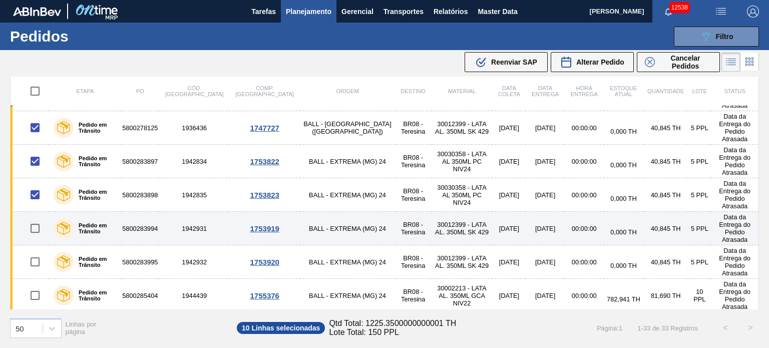
click at [38, 218] on input "checkbox" at bounding box center [35, 228] width 21 height 21
checkbox input "true"
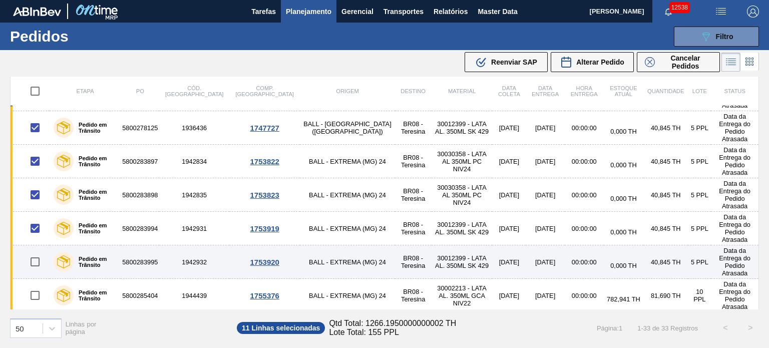
click at [35, 251] on input "checkbox" at bounding box center [35, 261] width 21 height 21
checkbox input "true"
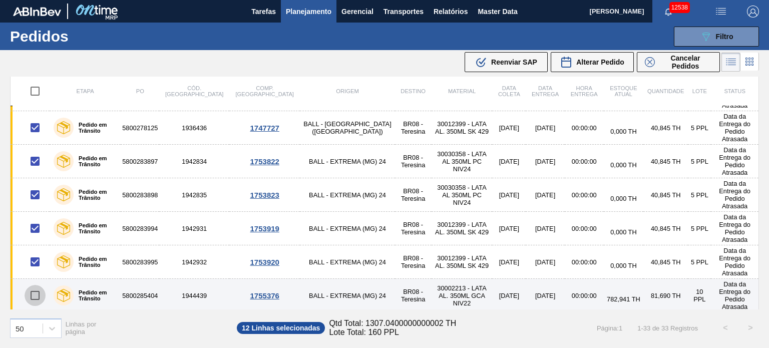
click at [32, 285] on input "checkbox" at bounding box center [35, 295] width 21 height 21
checkbox input "true"
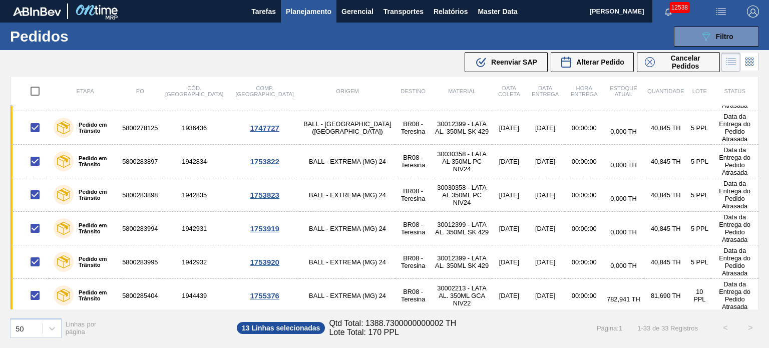
click at [32, 319] on input "checkbox" at bounding box center [35, 329] width 21 height 21
checkbox input "true"
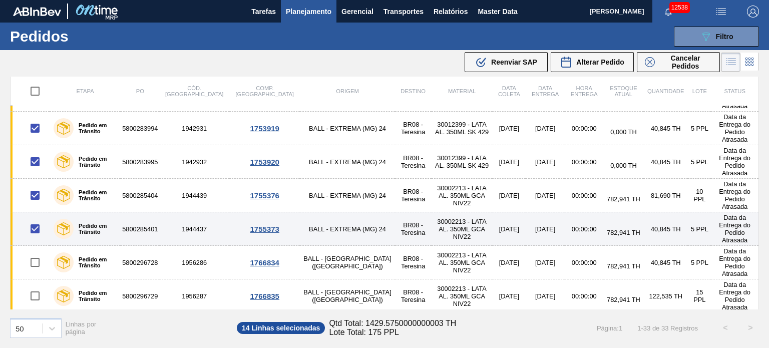
scroll to position [351, 0]
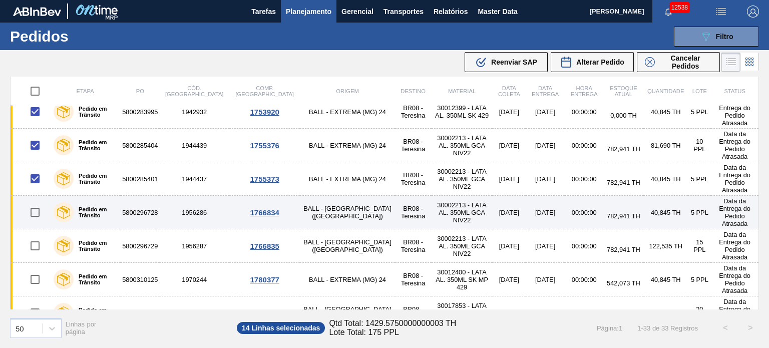
click at [39, 202] on input "checkbox" at bounding box center [35, 212] width 21 height 21
checkbox input "true"
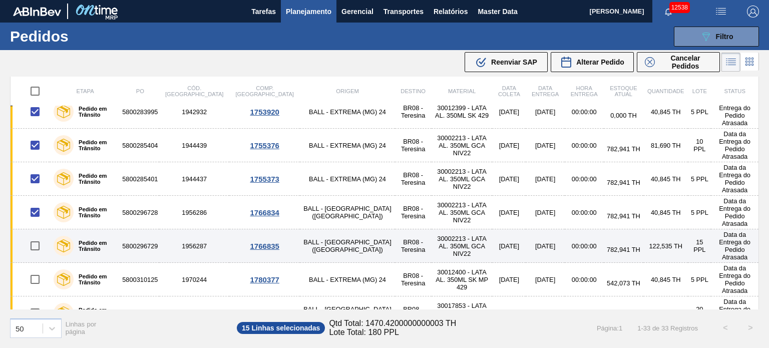
click at [38, 235] on input "checkbox" at bounding box center [35, 245] width 21 height 21
checkbox input "true"
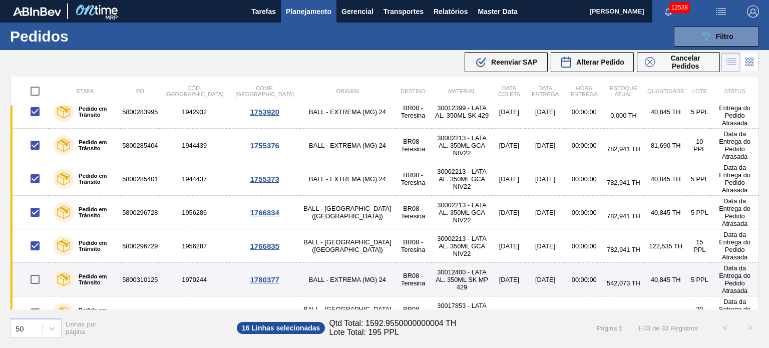
click at [34, 269] on input "checkbox" at bounding box center [35, 279] width 21 height 21
checkbox input "true"
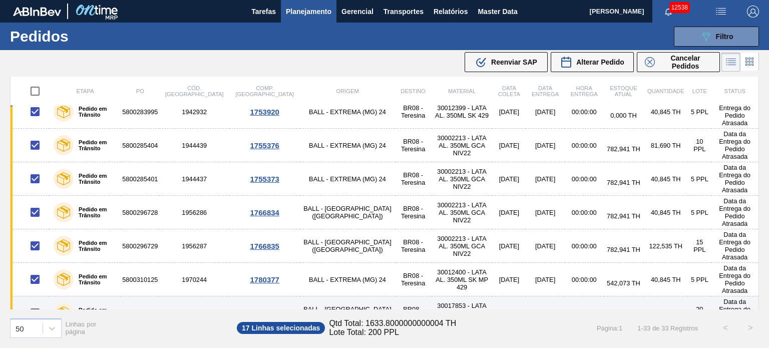
click at [34, 303] on input "checkbox" at bounding box center [35, 313] width 21 height 21
checkbox input "true"
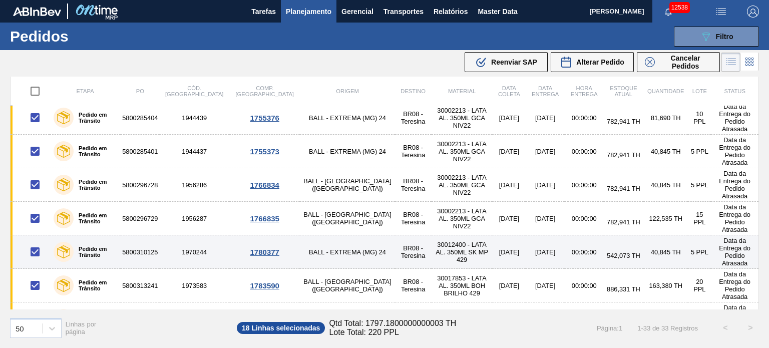
scroll to position [401, 0]
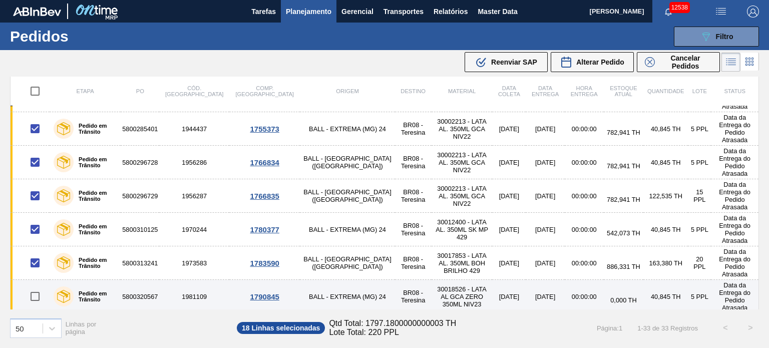
click at [39, 286] on input "checkbox" at bounding box center [35, 296] width 21 height 21
checkbox input "true"
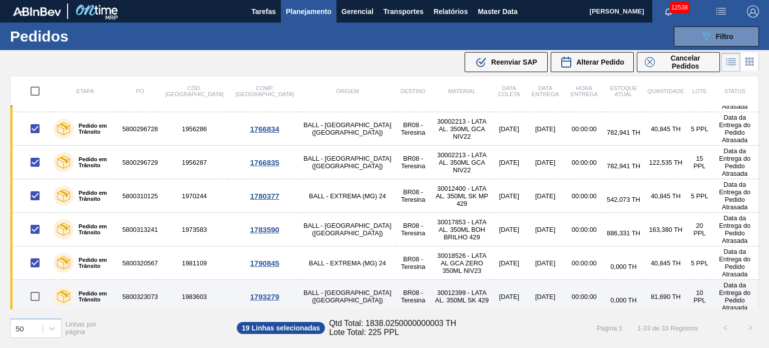
scroll to position [451, 0]
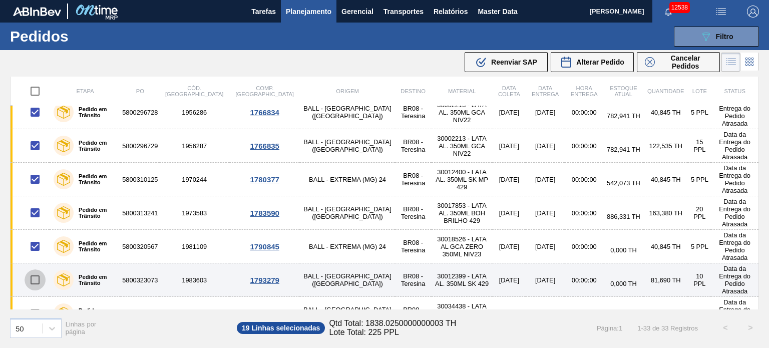
click at [33, 269] on input "checkbox" at bounding box center [35, 279] width 21 height 21
checkbox input "true"
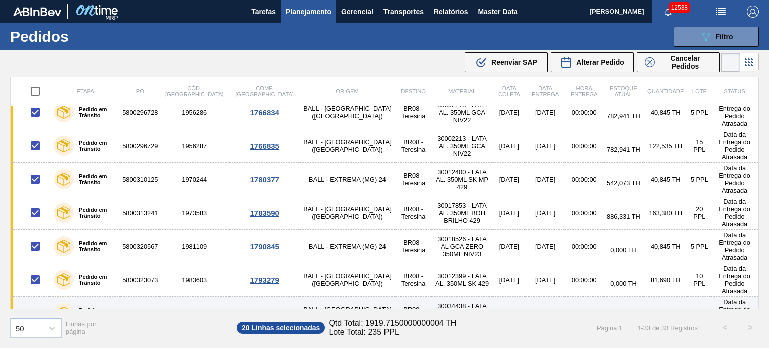
click at [26, 303] on input "checkbox" at bounding box center [35, 313] width 21 height 21
checkbox input "true"
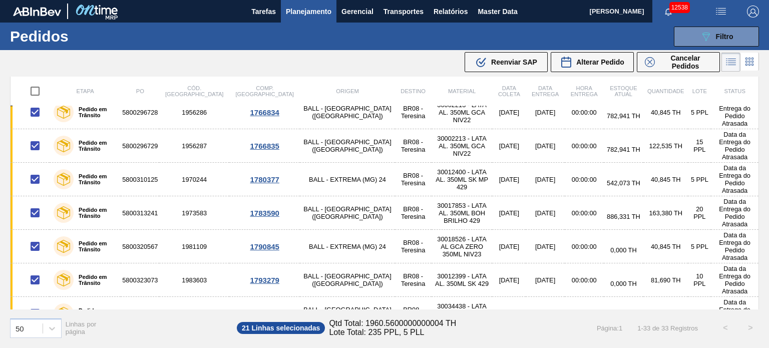
click at [34, 337] on input "checkbox" at bounding box center [35, 347] width 21 height 21
checkbox input "true"
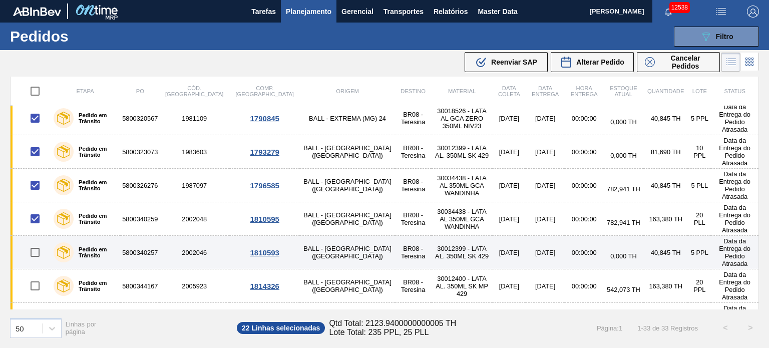
scroll to position [601, 0]
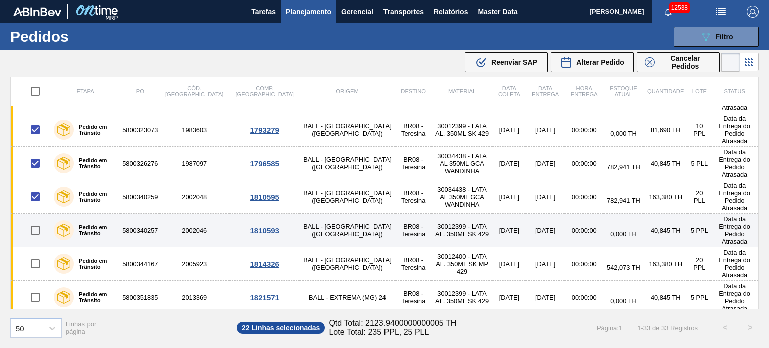
click at [36, 220] on input "checkbox" at bounding box center [35, 230] width 21 height 21
checkbox input "true"
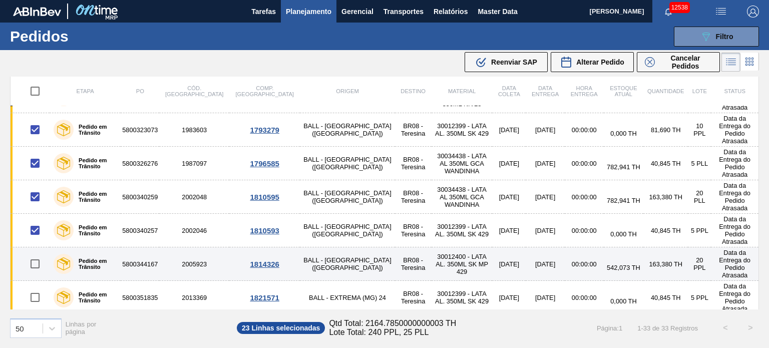
click at [38, 253] on input "checkbox" at bounding box center [35, 263] width 21 height 21
checkbox input "true"
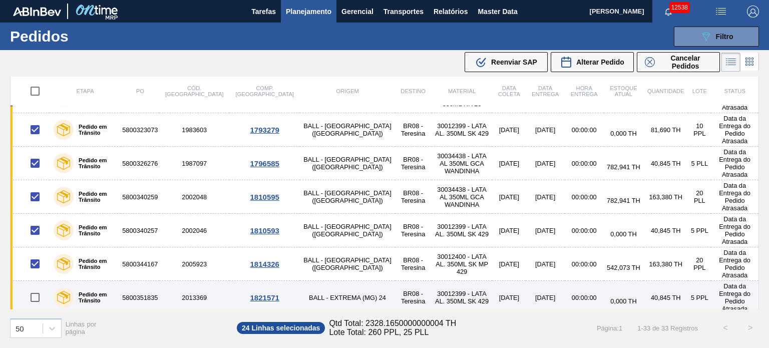
click at [36, 287] on input "checkbox" at bounding box center [35, 297] width 21 height 21
checkbox input "true"
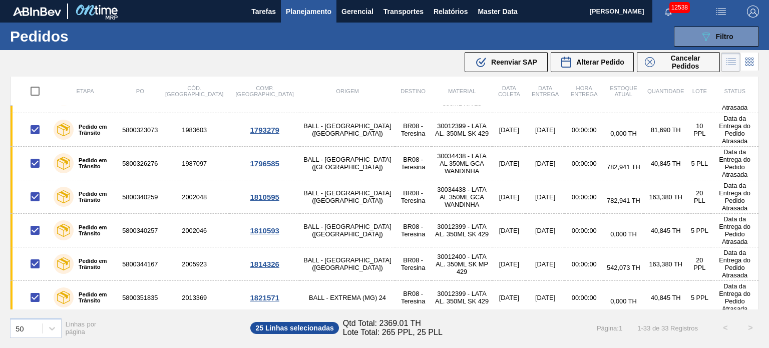
click at [37, 321] on input "checkbox" at bounding box center [35, 331] width 21 height 21
checkbox input "true"
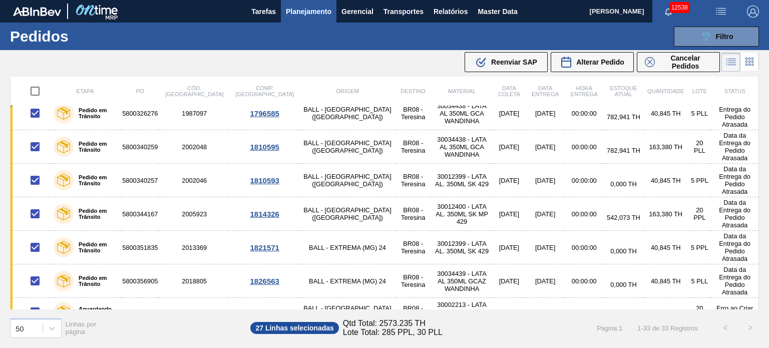
scroll to position [701, 0]
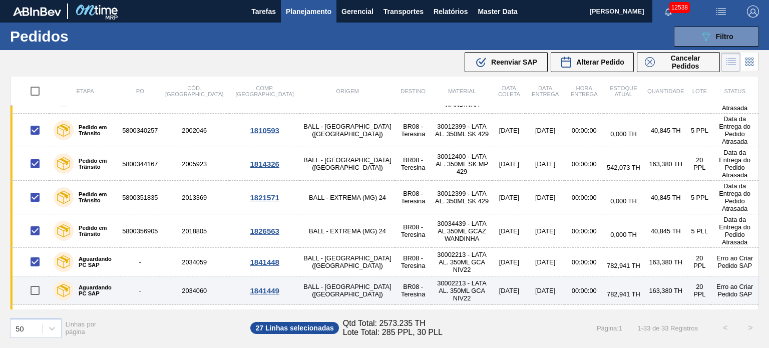
click at [35, 280] on input "checkbox" at bounding box center [35, 290] width 21 height 21
checkbox input "true"
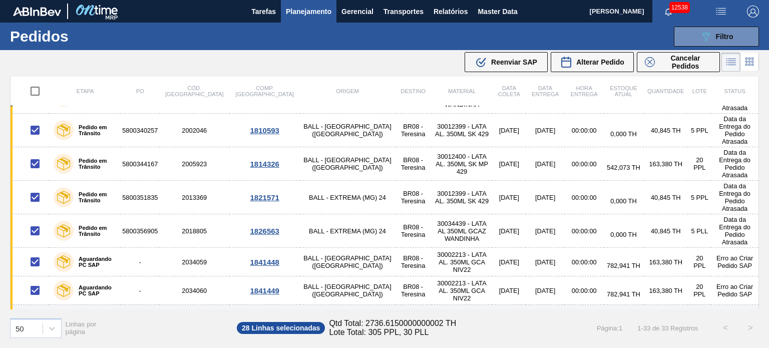
click at [35, 309] on input "checkbox" at bounding box center [35, 319] width 21 height 21
checkbox input "true"
click at [34, 337] on input "checkbox" at bounding box center [35, 347] width 21 height 21
checkbox input "true"
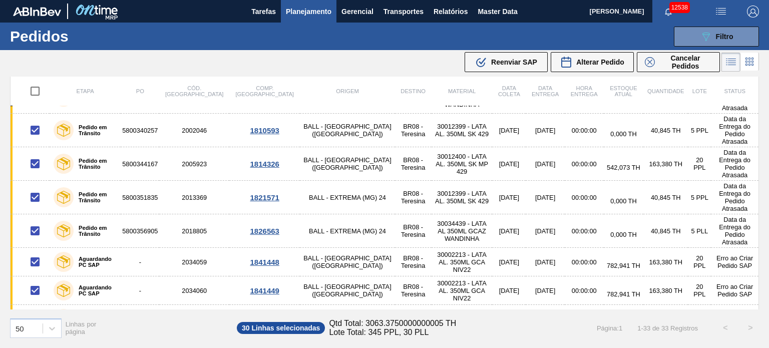
checkbox input "true"
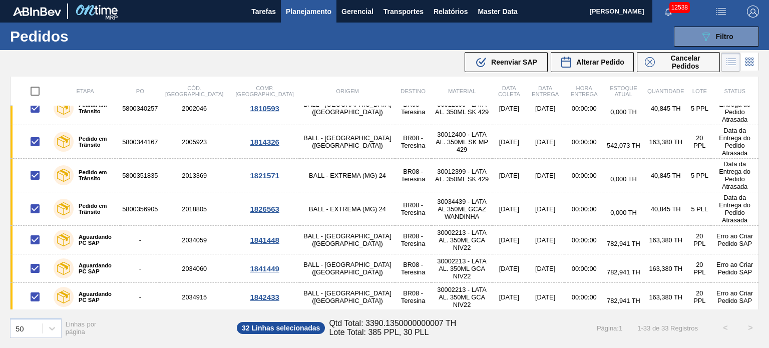
scroll to position [735, 0]
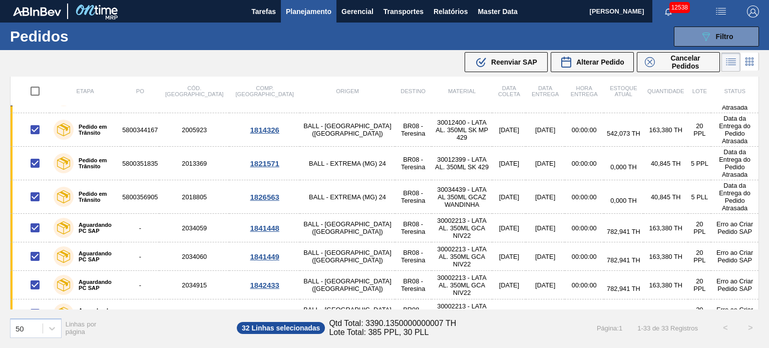
checkbox input "true"
click at [673, 66] on span "Cancelar Pedidos" at bounding box center [685, 62] width 53 height 16
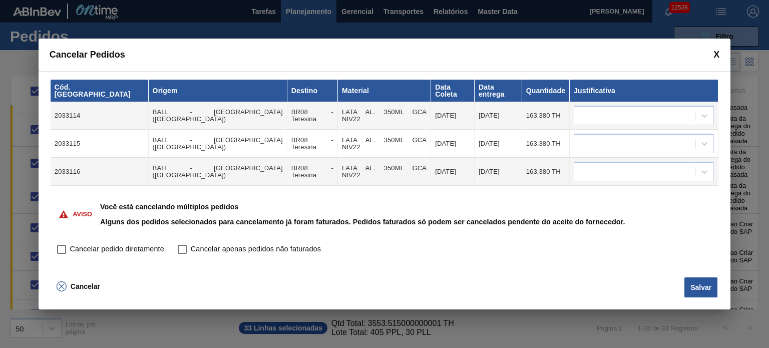
click at [62, 246] on input "Cancelar pedido diretamente" at bounding box center [61, 249] width 17 height 17
checkbox input "true"
click at [625, 112] on div at bounding box center [634, 116] width 121 height 15
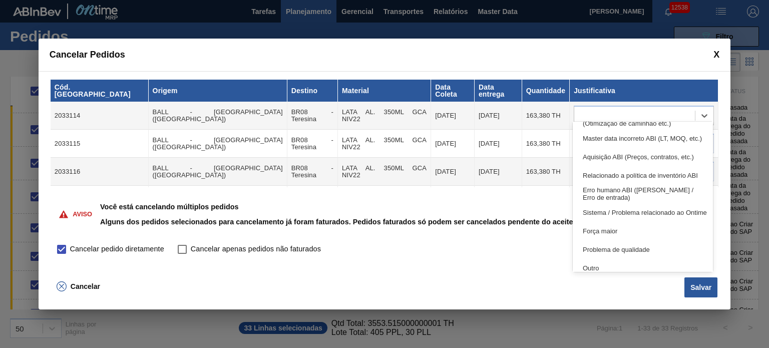
scroll to position [187, 0]
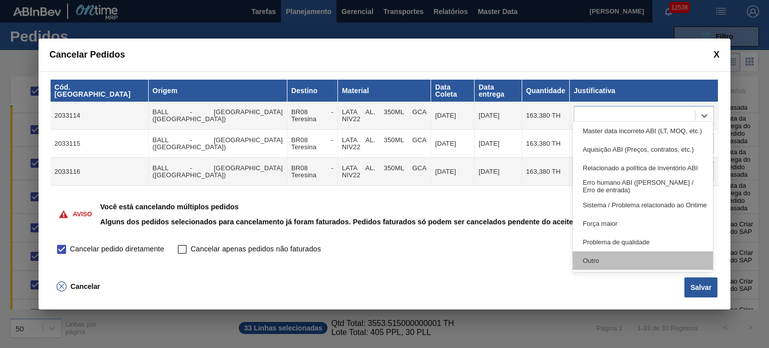
click at [611, 260] on div "Outro" at bounding box center [643, 260] width 140 height 19
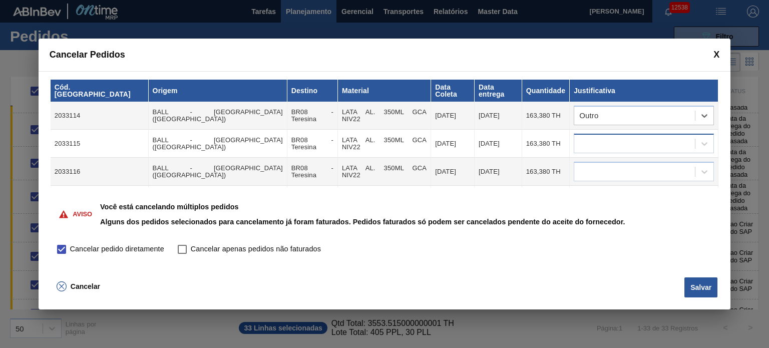
click at [619, 137] on div at bounding box center [634, 144] width 121 height 15
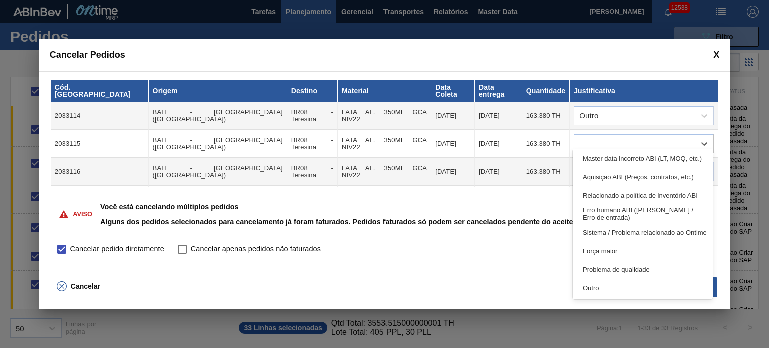
drag, startPoint x: 609, startPoint y: 286, endPoint x: 607, endPoint y: 180, distance: 106.2
click at [609, 285] on div "Outro" at bounding box center [643, 288] width 140 height 19
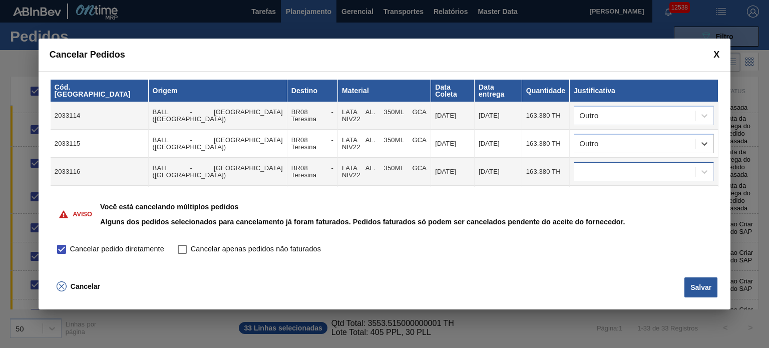
click at [612, 170] on div at bounding box center [634, 172] width 121 height 15
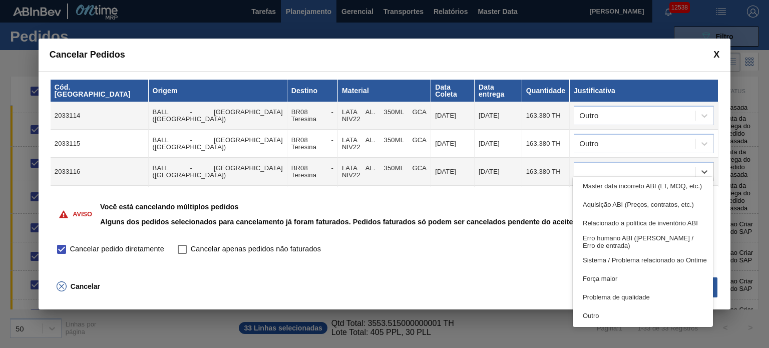
drag, startPoint x: 611, startPoint y: 313, endPoint x: 607, endPoint y: 221, distance: 91.3
click at [611, 312] on div "Outro" at bounding box center [643, 316] width 140 height 19
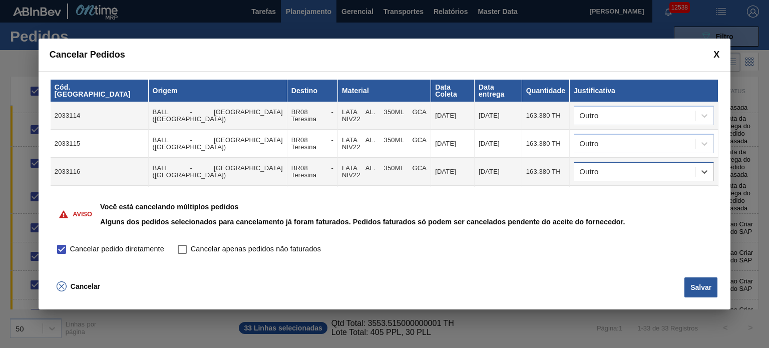
scroll to position [50, 0]
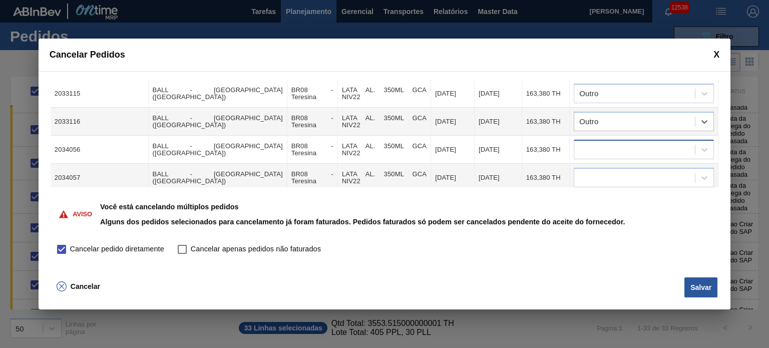
click at [616, 144] on div at bounding box center [634, 150] width 121 height 15
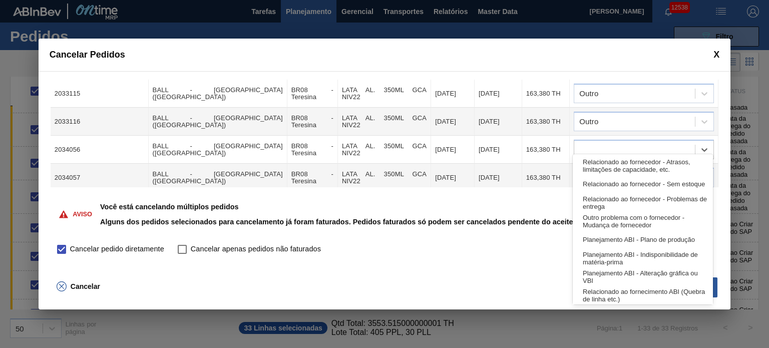
scroll to position [187, 0]
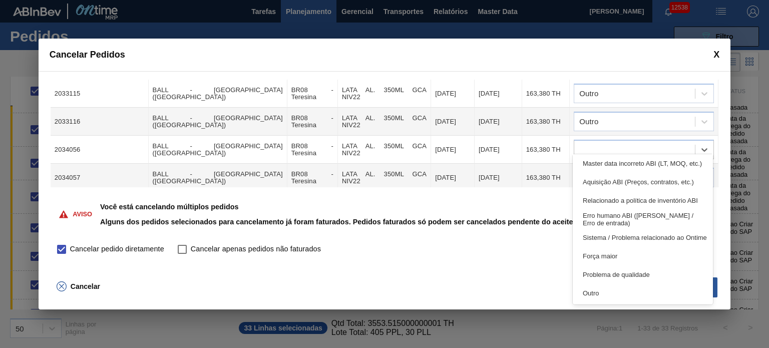
drag, startPoint x: 602, startPoint y: 296, endPoint x: 601, endPoint y: 288, distance: 7.5
click at [602, 295] on div "Outro" at bounding box center [643, 293] width 140 height 19
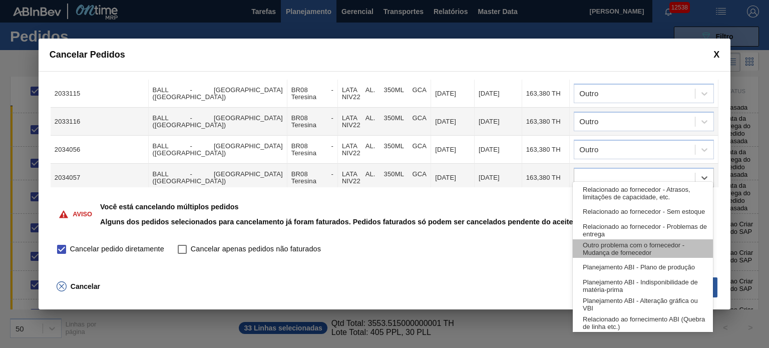
drag, startPoint x: 611, startPoint y: 170, endPoint x: 609, endPoint y: 246, distance: 75.7
click at [611, 171] on div at bounding box center [634, 178] width 121 height 15
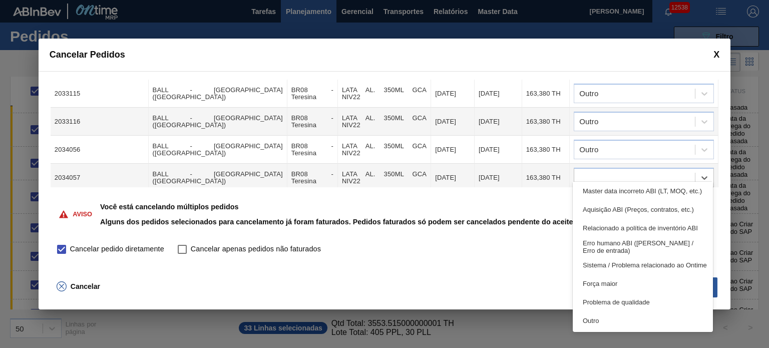
drag, startPoint x: 602, startPoint y: 327, endPoint x: 599, endPoint y: 205, distance: 121.2
click at [600, 326] on div "Outro" at bounding box center [643, 321] width 140 height 19
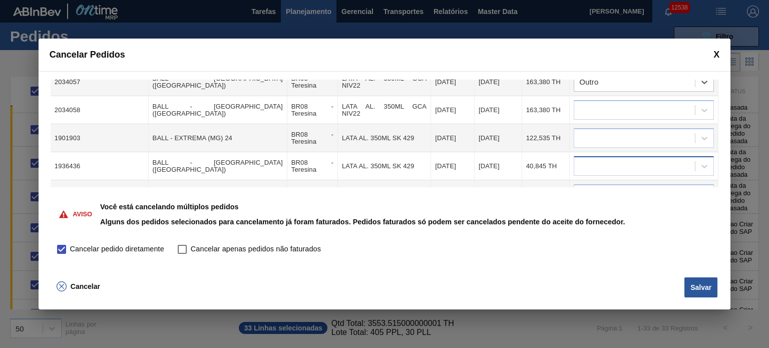
scroll to position [150, 0]
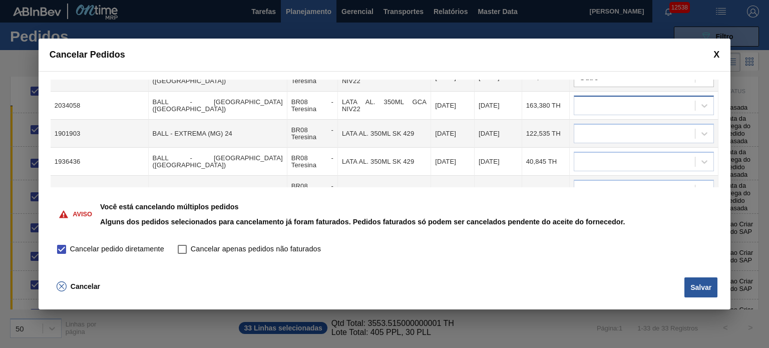
click at [611, 100] on div at bounding box center [634, 106] width 121 height 15
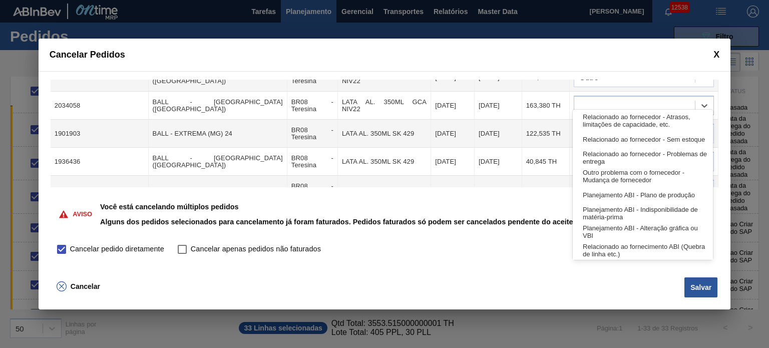
scroll to position [187, 0]
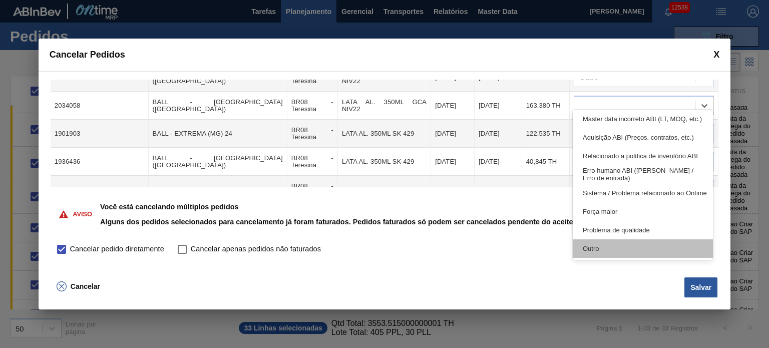
click at [606, 250] on div "Outro" at bounding box center [643, 248] width 140 height 19
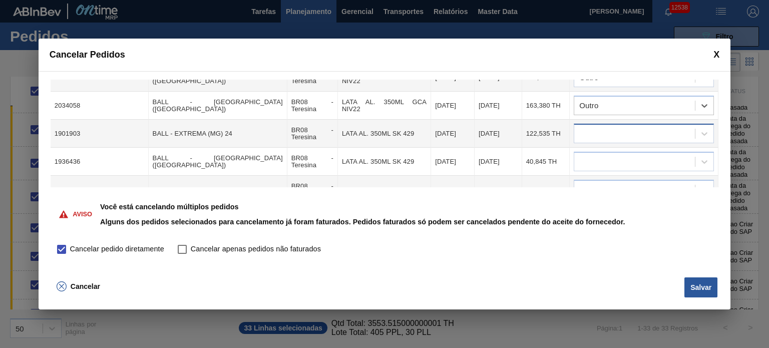
click at [621, 127] on div at bounding box center [634, 134] width 121 height 15
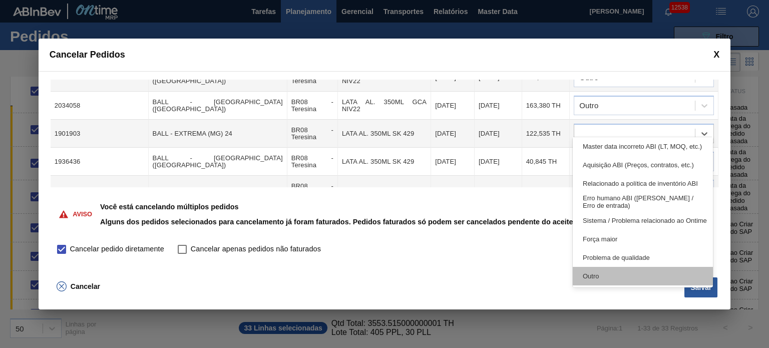
click at [615, 275] on div "Outro" at bounding box center [643, 276] width 140 height 19
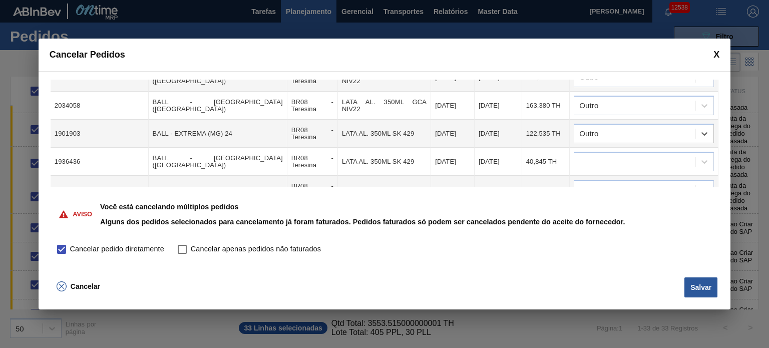
click at [622, 164] on td at bounding box center [644, 162] width 149 height 28
click at [624, 155] on div at bounding box center [634, 162] width 121 height 15
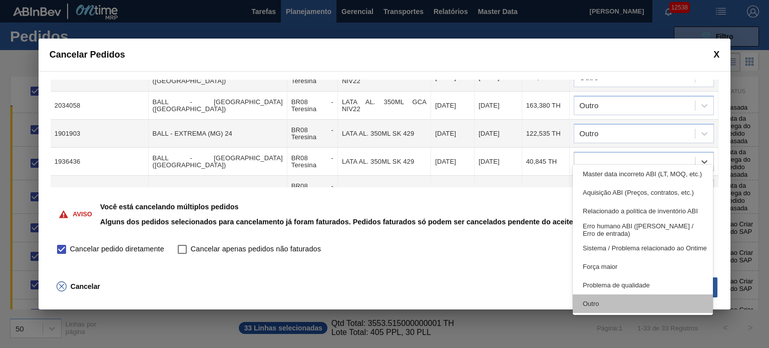
click at [612, 299] on div "Outro" at bounding box center [643, 304] width 140 height 19
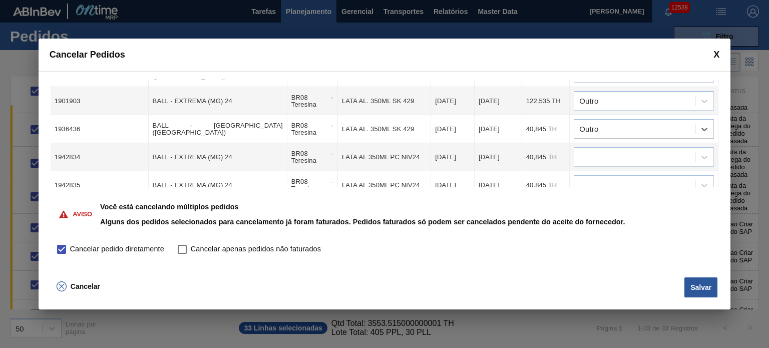
scroll to position [200, 0]
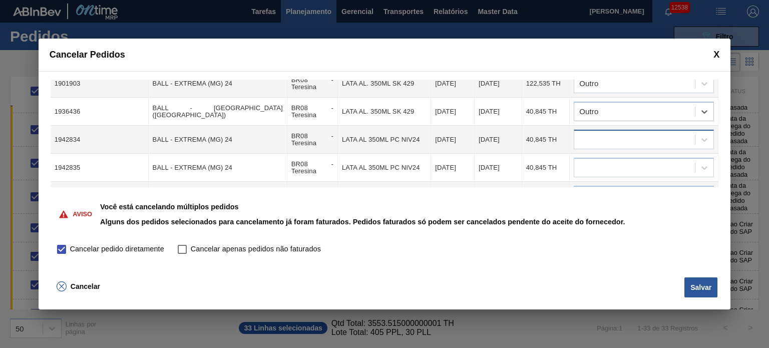
click at [612, 133] on div at bounding box center [634, 140] width 121 height 15
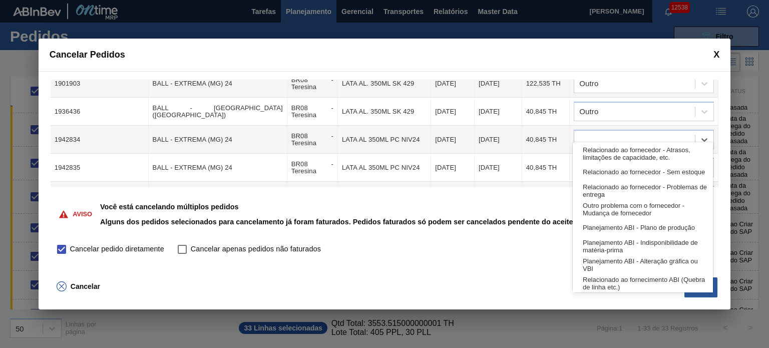
scroll to position [187, 0]
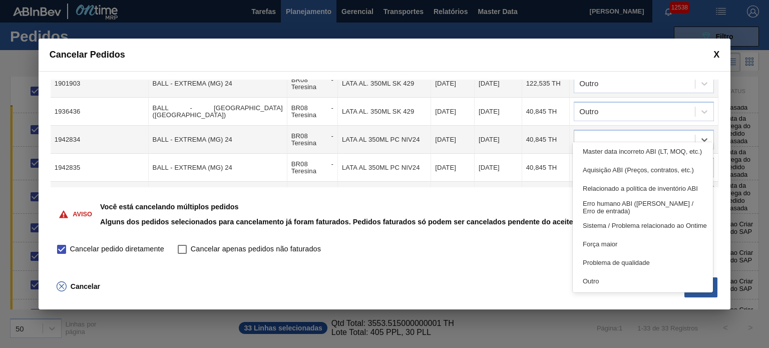
click at [623, 275] on div "Outro" at bounding box center [643, 281] width 140 height 19
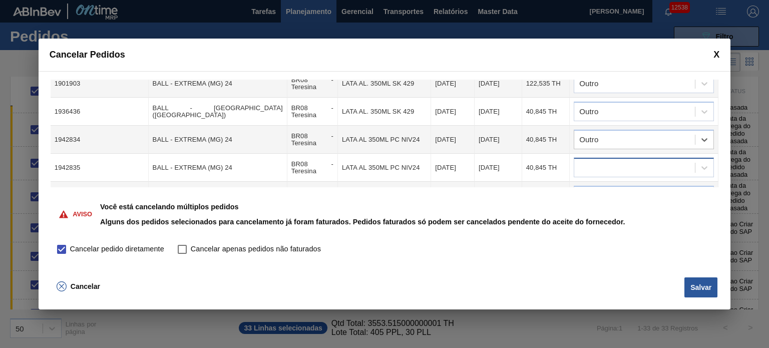
click at [617, 154] on td at bounding box center [644, 168] width 149 height 28
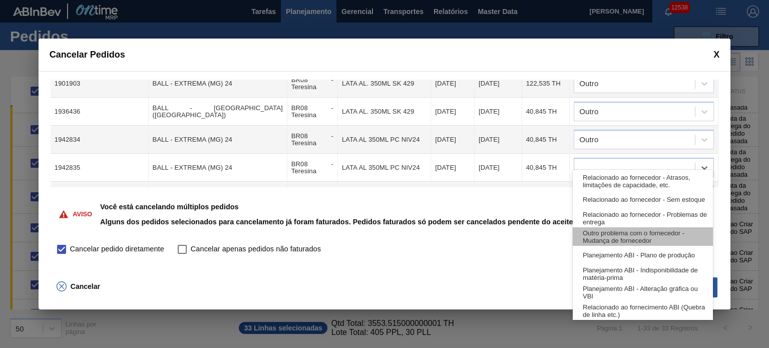
drag, startPoint x: 621, startPoint y: 156, endPoint x: 623, endPoint y: 244, distance: 87.7
click at [621, 161] on div at bounding box center [634, 168] width 121 height 15
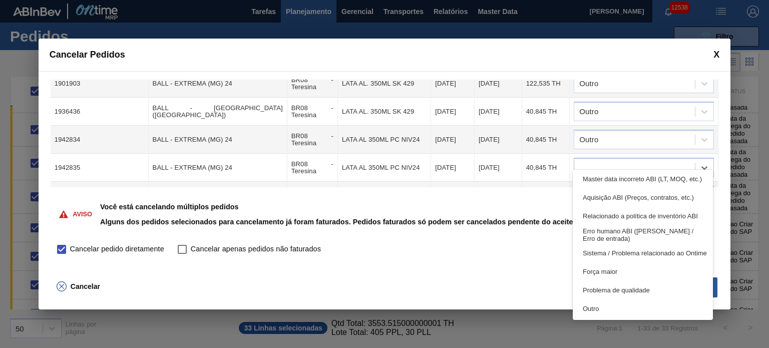
click at [608, 312] on div "Outro" at bounding box center [643, 309] width 140 height 19
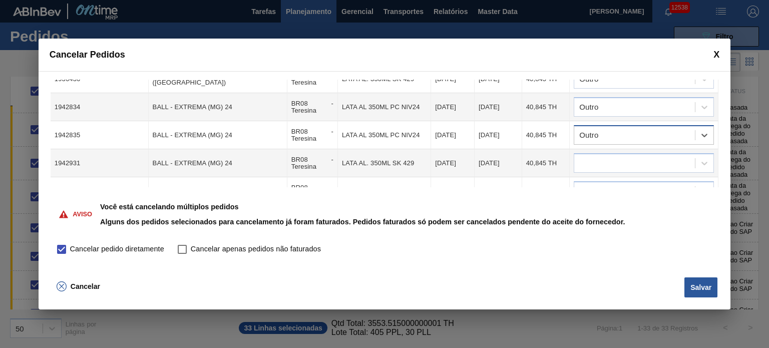
scroll to position [250, 0]
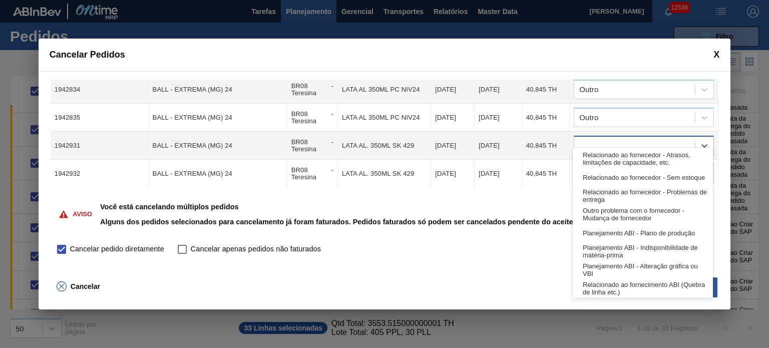
click at [623, 139] on div at bounding box center [634, 146] width 121 height 15
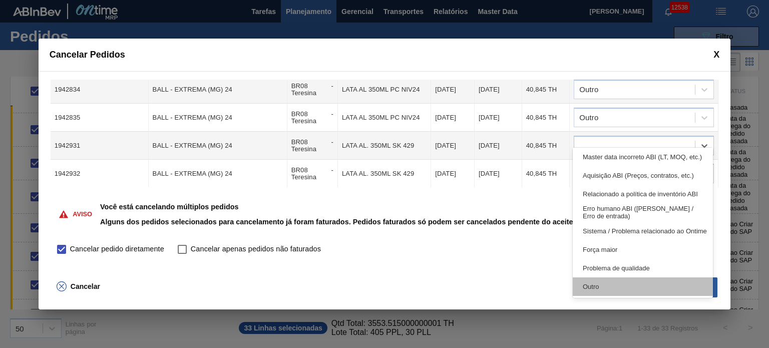
click at [617, 295] on div "Outro" at bounding box center [643, 286] width 140 height 19
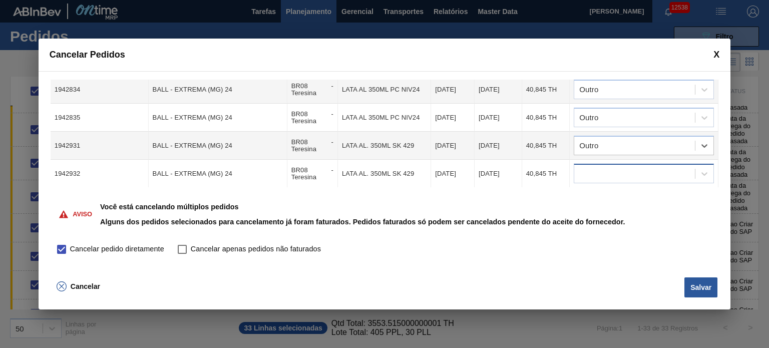
drag, startPoint x: 617, startPoint y: 163, endPoint x: 619, endPoint y: 170, distance: 7.7
click at [618, 167] on div at bounding box center [634, 174] width 121 height 15
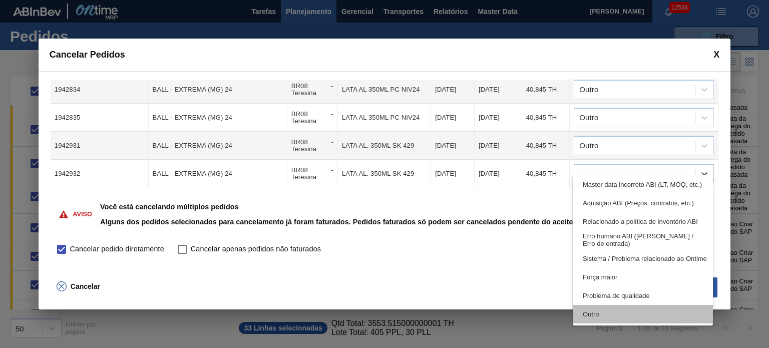
drag, startPoint x: 615, startPoint y: 314, endPoint x: 626, endPoint y: 201, distance: 113.2
click at [614, 315] on div "Outro" at bounding box center [643, 314] width 140 height 19
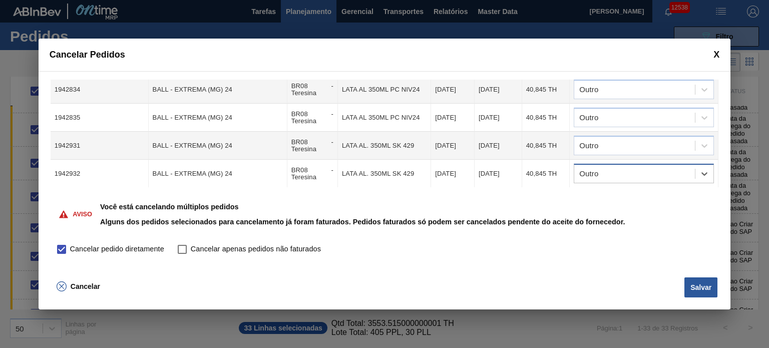
scroll to position [301, 0]
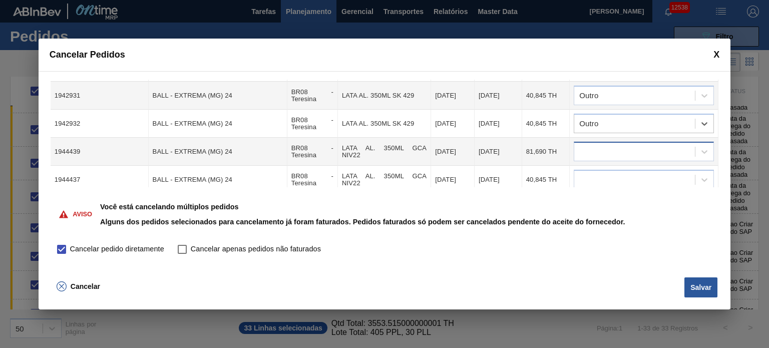
click at [631, 138] on td at bounding box center [644, 152] width 149 height 28
drag, startPoint x: 632, startPoint y: 136, endPoint x: 633, endPoint y: 144, distance: 8.0
click at [633, 145] on div at bounding box center [634, 152] width 121 height 15
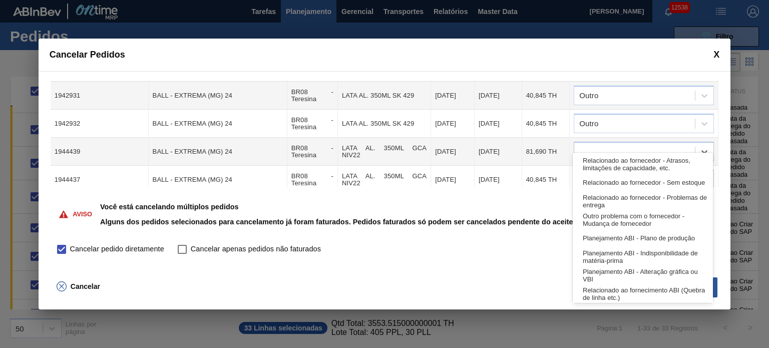
scroll to position [187, 0]
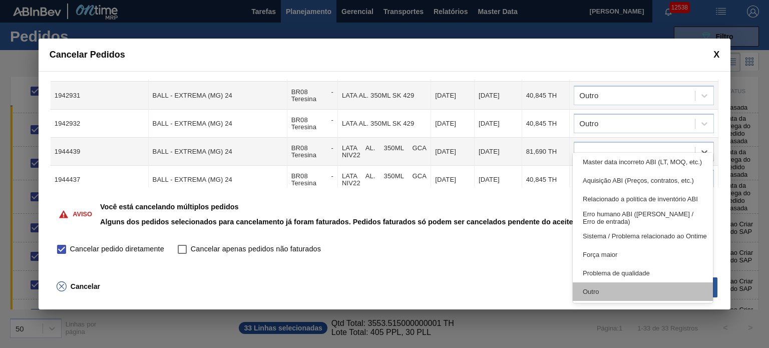
click at [613, 298] on div "Outro" at bounding box center [643, 291] width 140 height 19
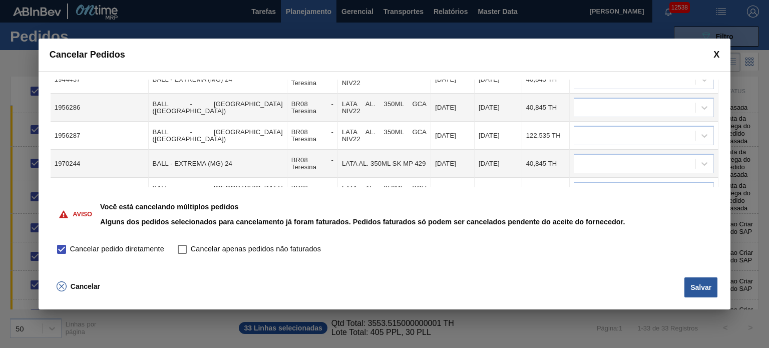
scroll to position [351, 0]
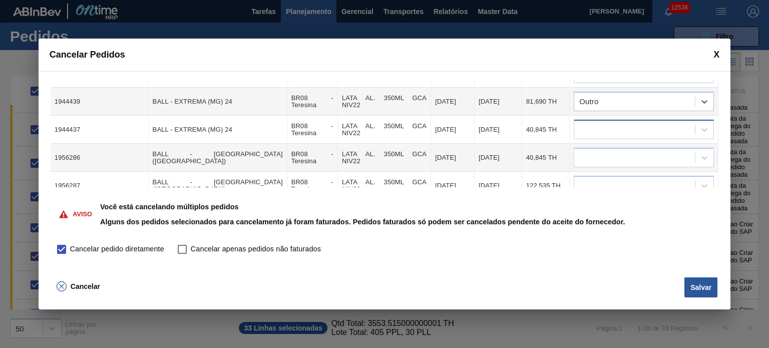
drag, startPoint x: 625, startPoint y: 112, endPoint x: 625, endPoint y: 121, distance: 9.0
click at [625, 123] on div at bounding box center [634, 130] width 121 height 15
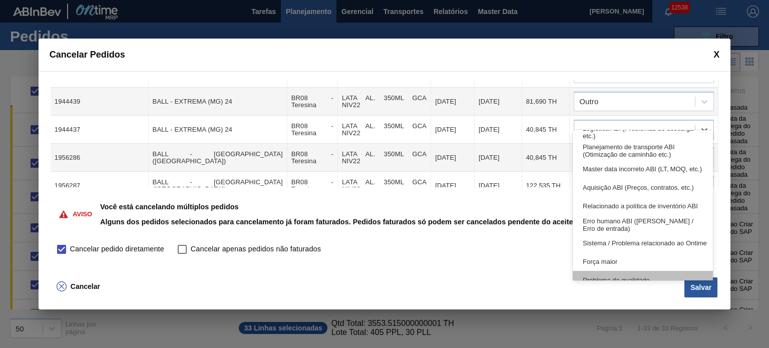
scroll to position [187, 0]
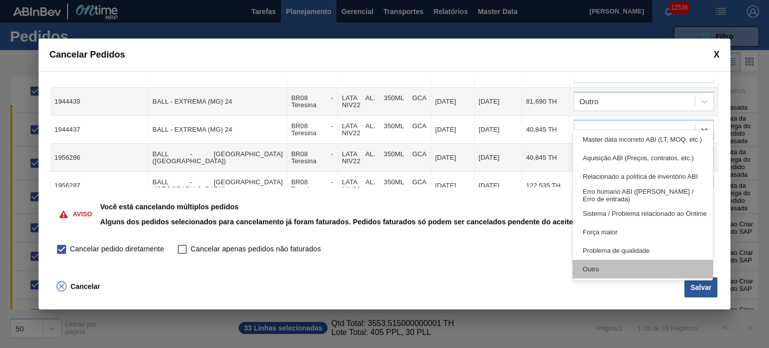
click at [610, 265] on div "Outro" at bounding box center [643, 269] width 140 height 19
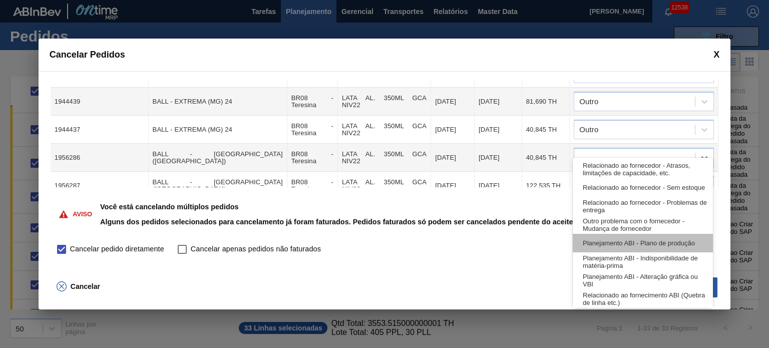
drag, startPoint x: 607, startPoint y: 146, endPoint x: 609, endPoint y: 240, distance: 94.7
click at [607, 151] on div at bounding box center [634, 158] width 121 height 15
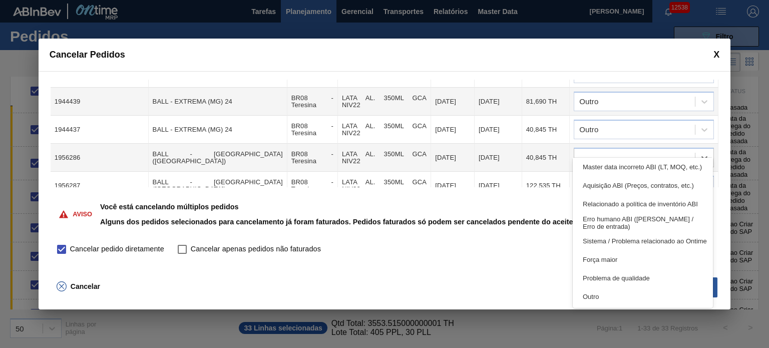
click at [598, 291] on div "Outro" at bounding box center [643, 296] width 140 height 19
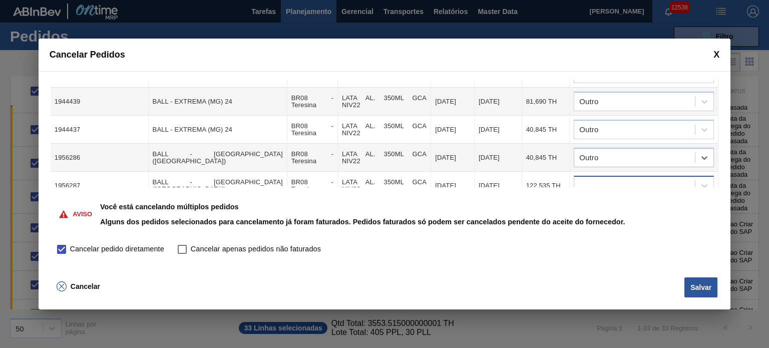
click at [603, 179] on div at bounding box center [634, 186] width 121 height 15
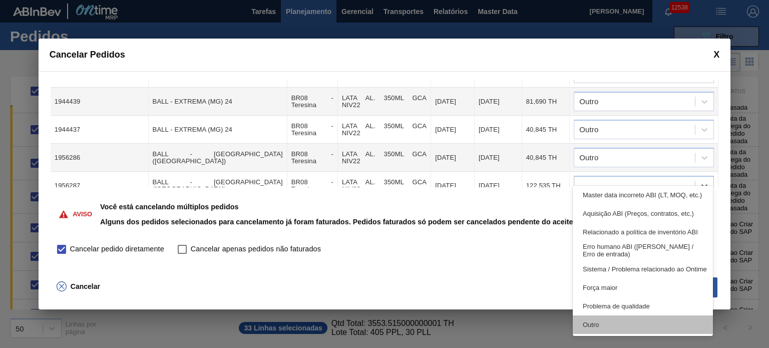
click at [603, 320] on div "Outro" at bounding box center [643, 325] width 140 height 19
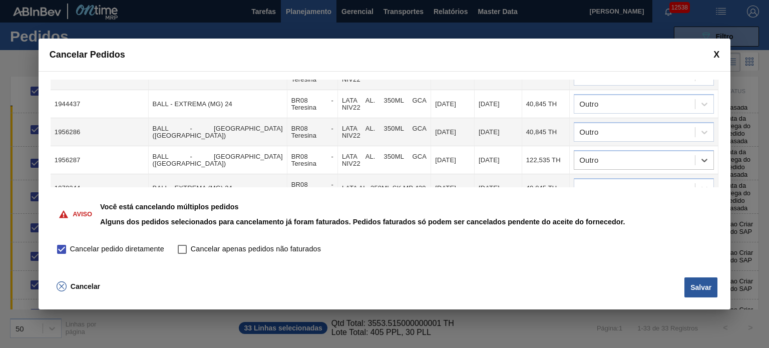
scroll to position [451, 0]
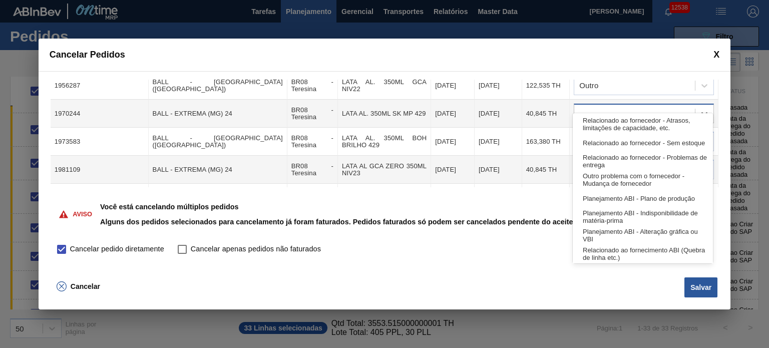
click at [626, 107] on div at bounding box center [634, 114] width 121 height 15
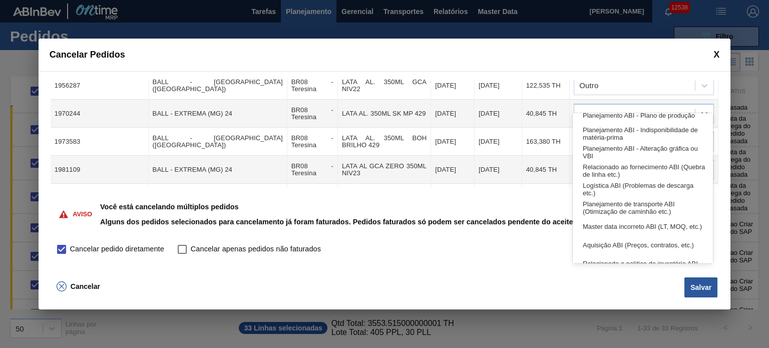
scroll to position [100, 0]
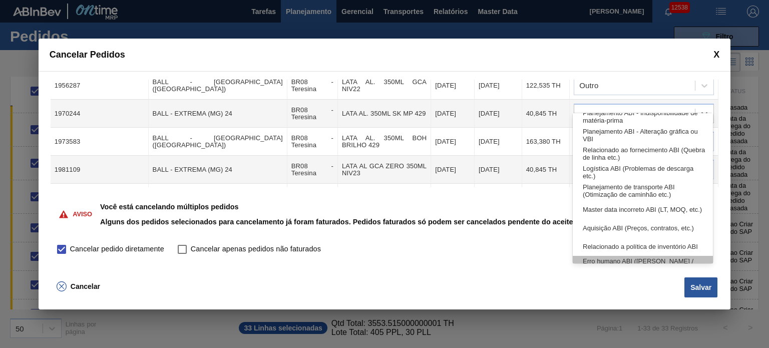
click at [612, 259] on div "Erro humano ABI ([PERSON_NAME] / Erro de entrada)" at bounding box center [643, 265] width 140 height 19
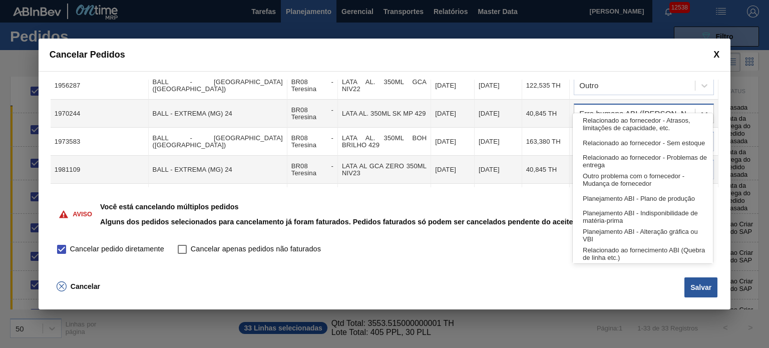
click at [632, 110] on div "Erro humano ABI ([PERSON_NAME] / Erro de entrada)" at bounding box center [637, 113] width 117 height 7
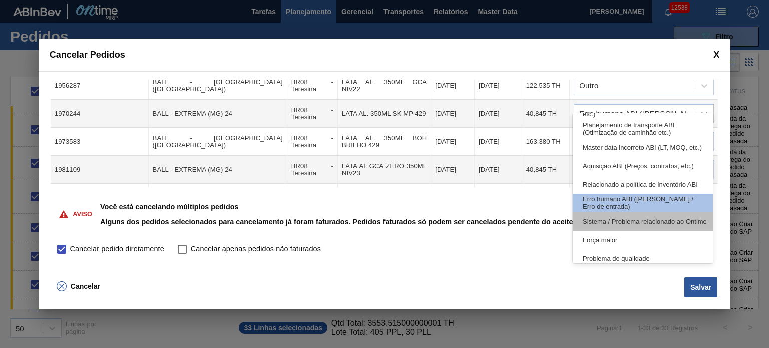
scroll to position [187, 0]
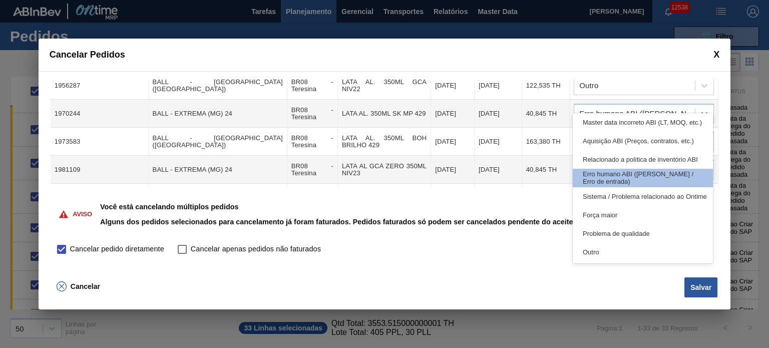
click at [612, 245] on div "Outro" at bounding box center [643, 252] width 140 height 19
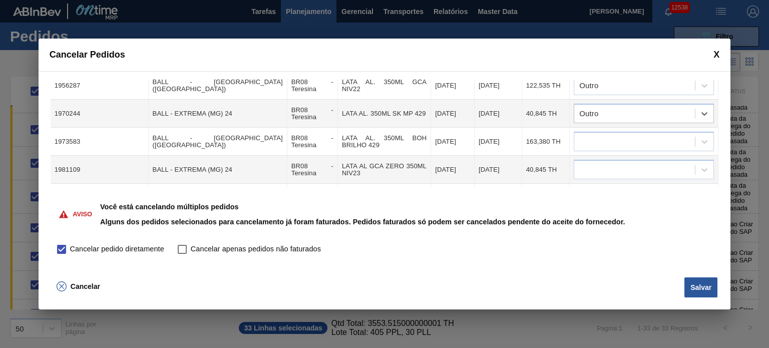
click at [634, 140] on td at bounding box center [644, 142] width 149 height 28
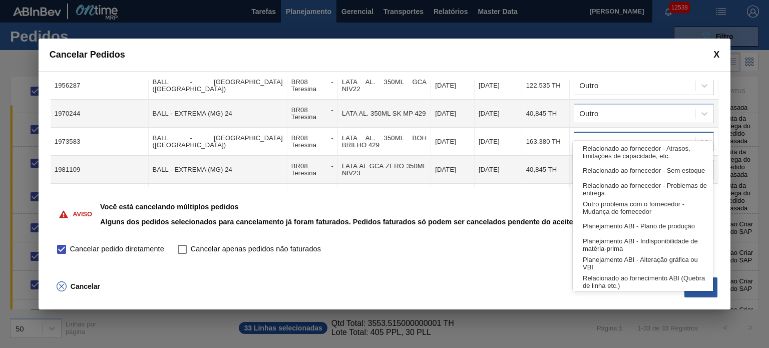
click at [631, 135] on div at bounding box center [634, 142] width 121 height 15
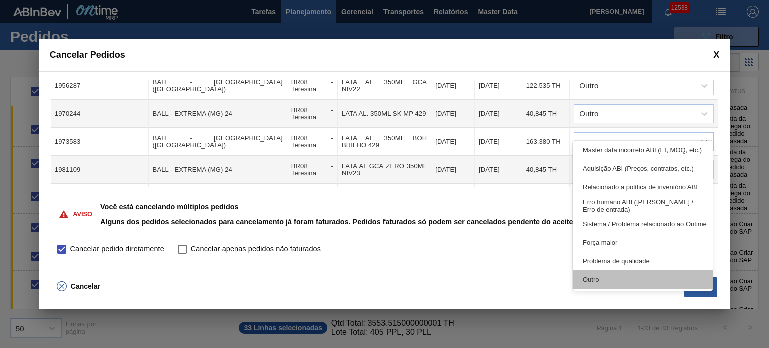
click at [598, 284] on div "Outro" at bounding box center [643, 279] width 140 height 19
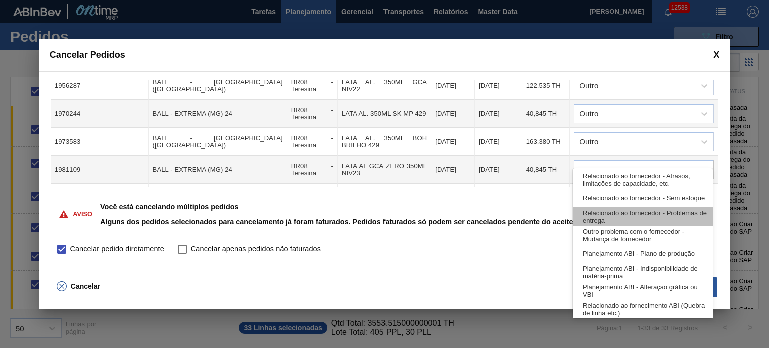
drag, startPoint x: 601, startPoint y: 161, endPoint x: 590, endPoint y: 218, distance: 58.2
click at [601, 163] on div at bounding box center [634, 170] width 121 height 15
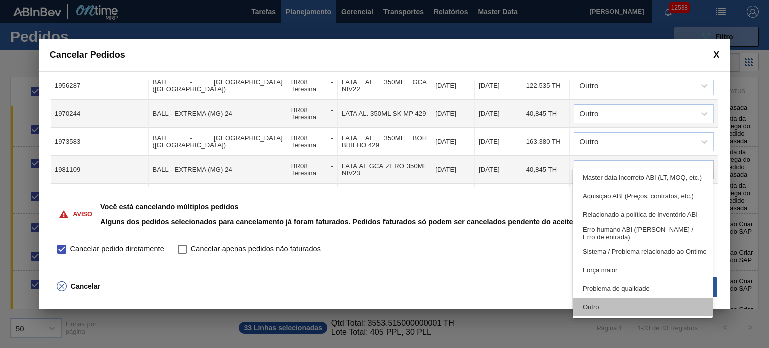
click at [588, 300] on div "Outro" at bounding box center [643, 307] width 140 height 19
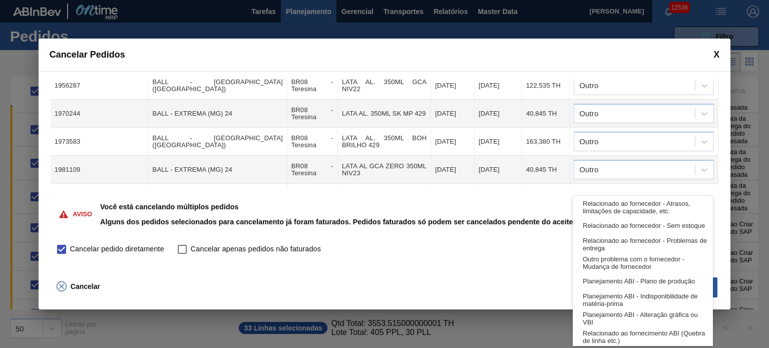
click at [605, 191] on div at bounding box center [634, 198] width 121 height 15
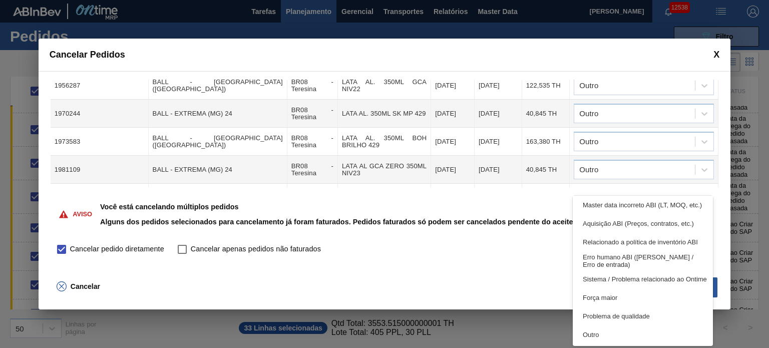
click at [599, 344] on div "Relacionado ao fornecedor - Atrasos, limitações de capacidade, etc. Relacionado…" at bounding box center [643, 271] width 140 height 150
click at [605, 336] on div "Outro" at bounding box center [643, 335] width 140 height 19
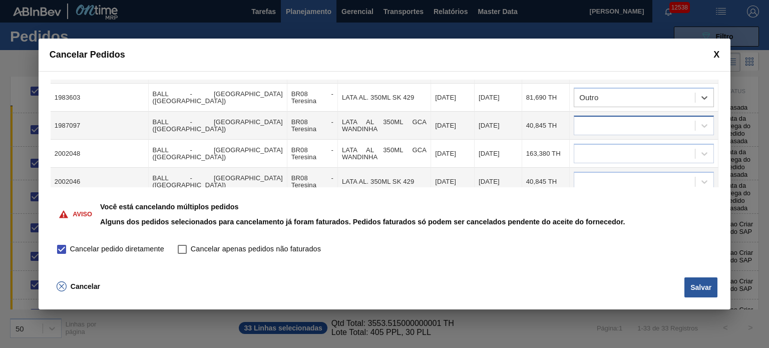
click at [619, 119] on div at bounding box center [644, 126] width 140 height 20
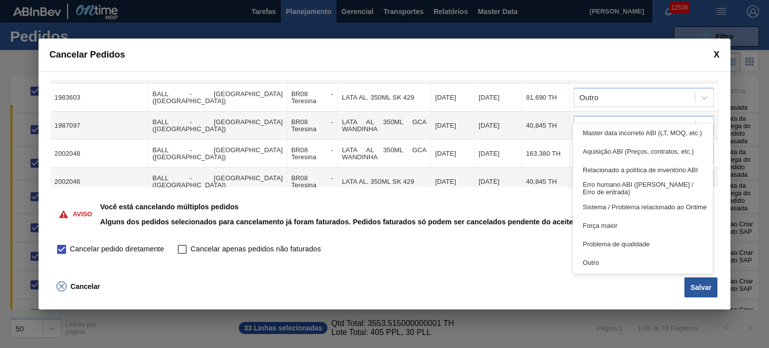
click at [598, 266] on div "Outro" at bounding box center [643, 262] width 140 height 19
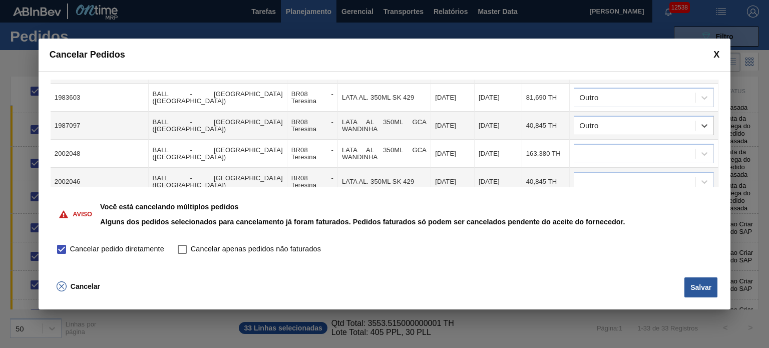
drag, startPoint x: 599, startPoint y: 138, endPoint x: 595, endPoint y: 150, distance: 12.7
click at [599, 147] on div at bounding box center [634, 154] width 121 height 15
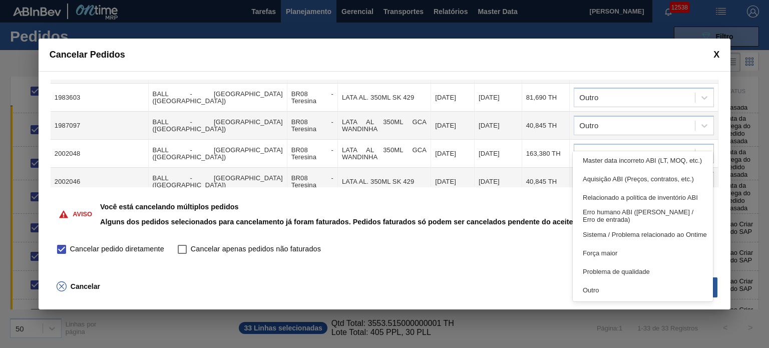
drag, startPoint x: 601, startPoint y: 290, endPoint x: 601, endPoint y: 256, distance: 34.1
click at [601, 291] on div "Outro" at bounding box center [643, 290] width 140 height 19
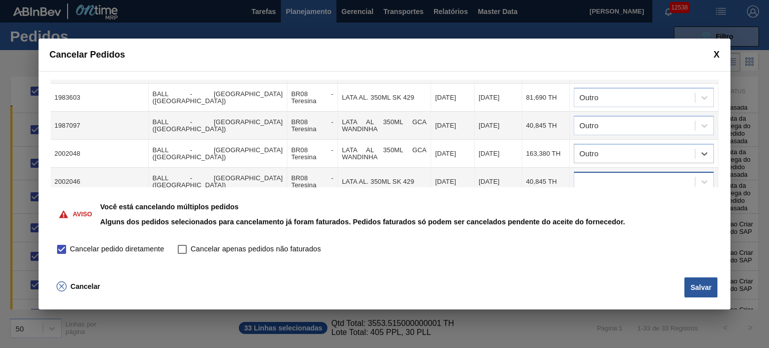
click at [603, 174] on div at bounding box center [644, 182] width 140 height 20
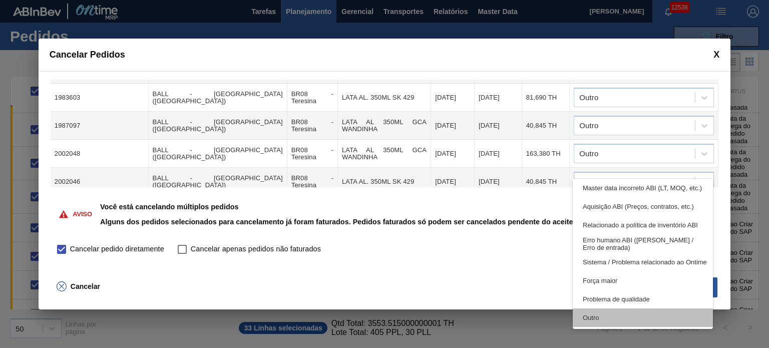
click at [598, 315] on div "Outro" at bounding box center [643, 318] width 140 height 19
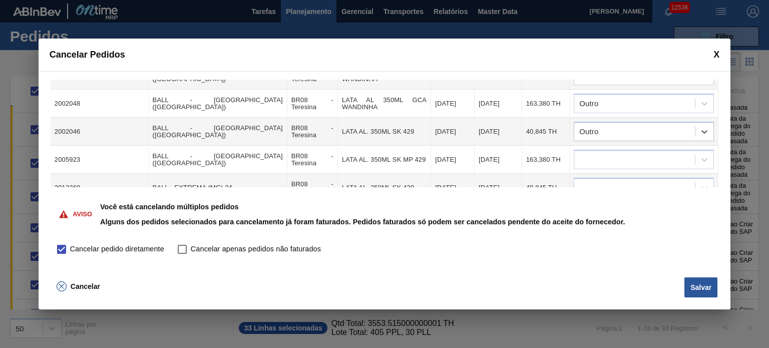
drag, startPoint x: 629, startPoint y: 144, endPoint x: 633, endPoint y: 154, distance: 10.6
click at [631, 153] on div at bounding box center [634, 160] width 121 height 15
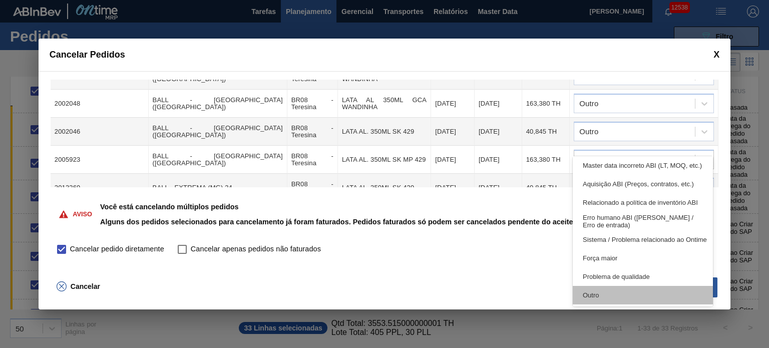
drag, startPoint x: 610, startPoint y: 292, endPoint x: 608, endPoint y: 210, distance: 82.7
click at [610, 291] on div "Outro" at bounding box center [643, 295] width 140 height 19
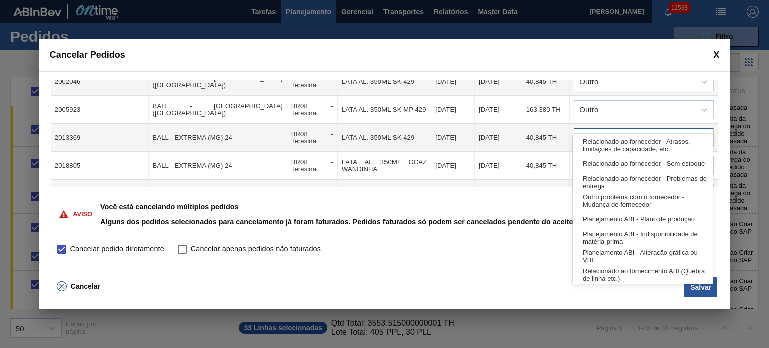
click at [623, 128] on div at bounding box center [644, 138] width 140 height 20
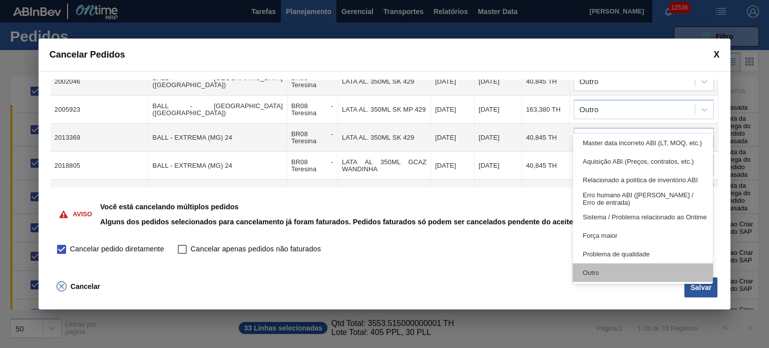
click at [603, 281] on div "Outro" at bounding box center [643, 272] width 140 height 19
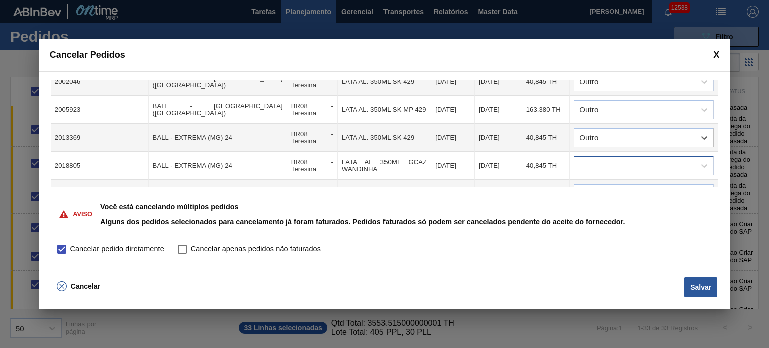
click at [615, 159] on div at bounding box center [634, 166] width 121 height 15
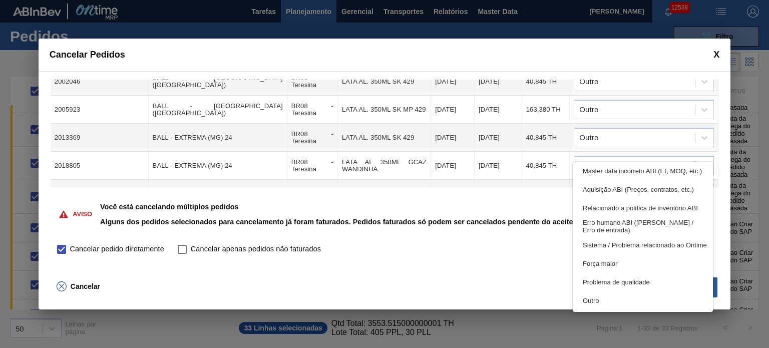
click at [605, 299] on div "Outro" at bounding box center [643, 300] width 140 height 19
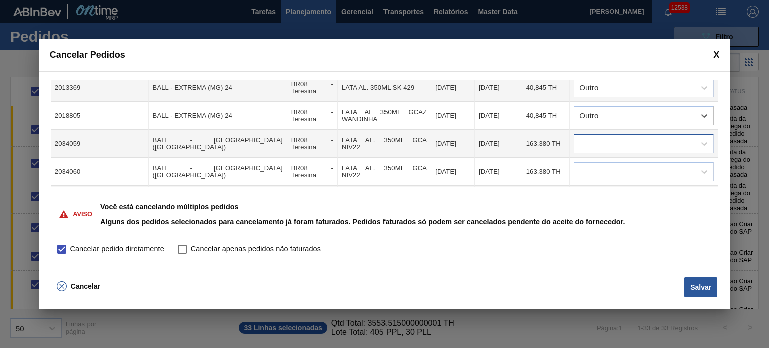
click at [617, 137] on div at bounding box center [634, 144] width 121 height 15
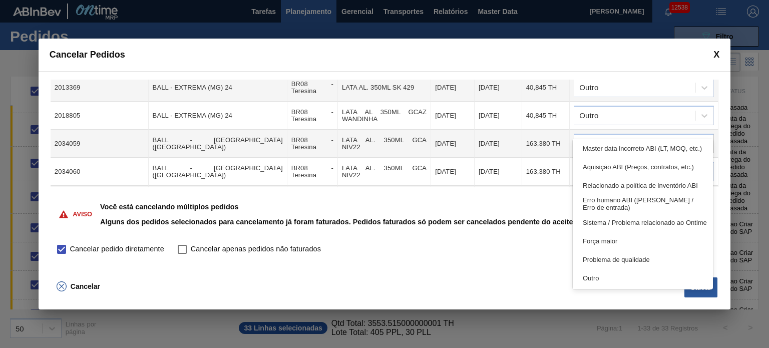
click at [599, 280] on div "Outro" at bounding box center [643, 278] width 140 height 19
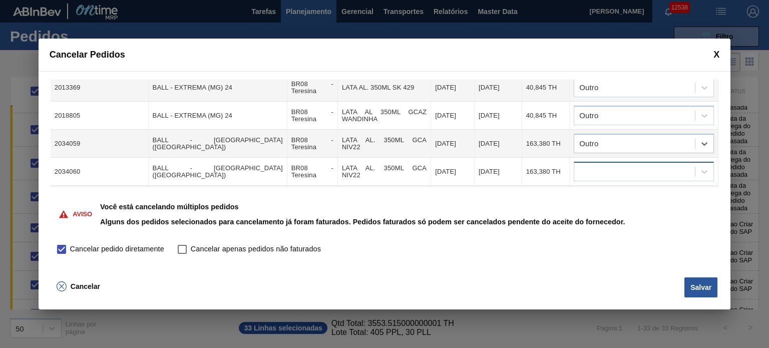
click at [613, 165] on div at bounding box center [634, 172] width 121 height 15
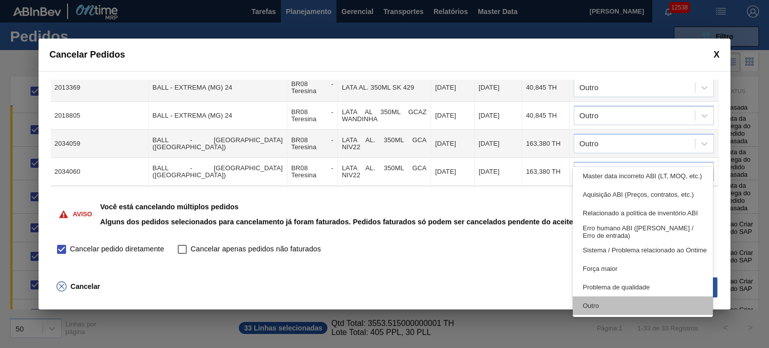
click at [600, 304] on div "Outro" at bounding box center [643, 306] width 140 height 19
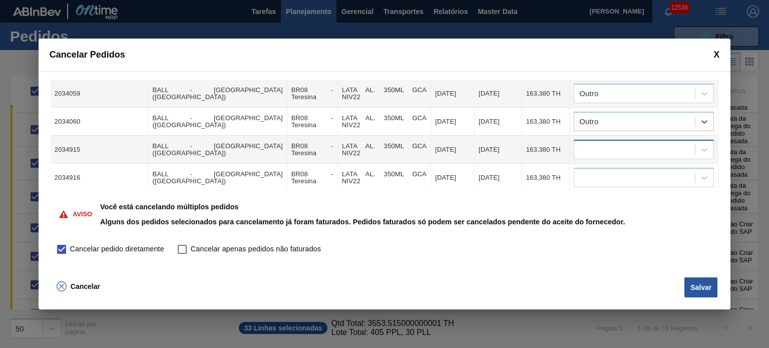
drag, startPoint x: 621, startPoint y: 124, endPoint x: 619, endPoint y: 138, distance: 14.2
click at [621, 143] on div at bounding box center [634, 150] width 121 height 15
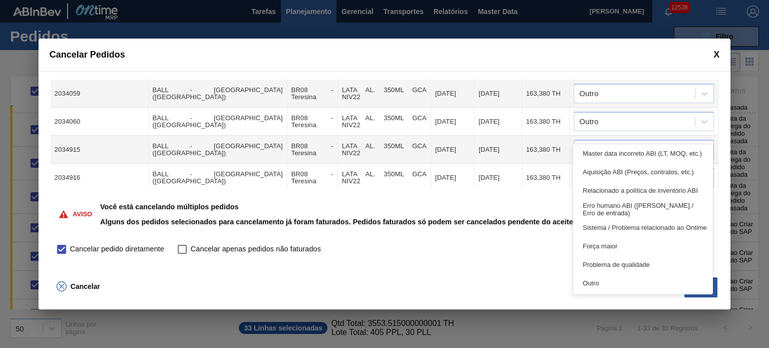
drag, startPoint x: 613, startPoint y: 279, endPoint x: 614, endPoint y: 242, distance: 37.1
click at [613, 278] on div "Outro" at bounding box center [643, 283] width 140 height 19
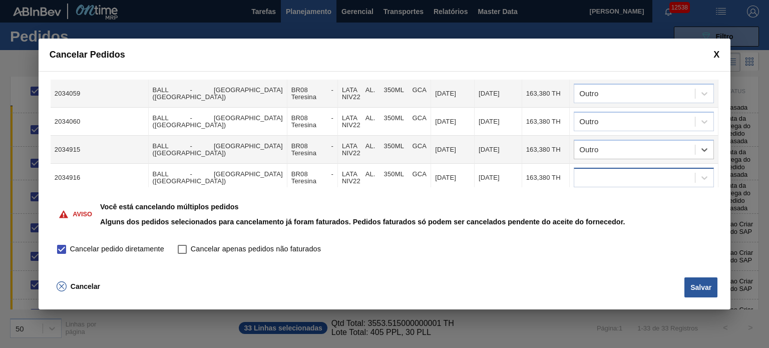
click at [624, 171] on div at bounding box center [634, 178] width 121 height 15
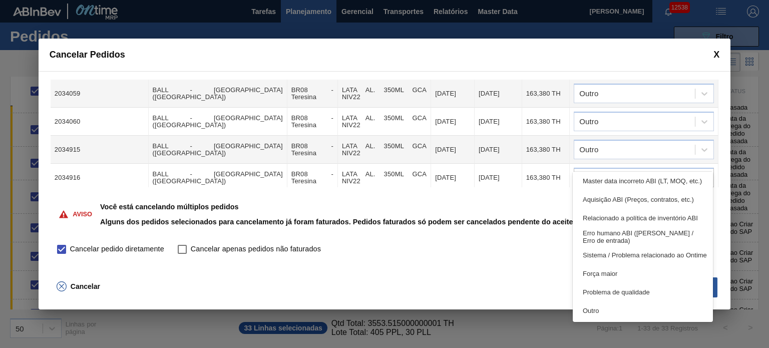
click at [619, 309] on div "Outro" at bounding box center [643, 311] width 140 height 19
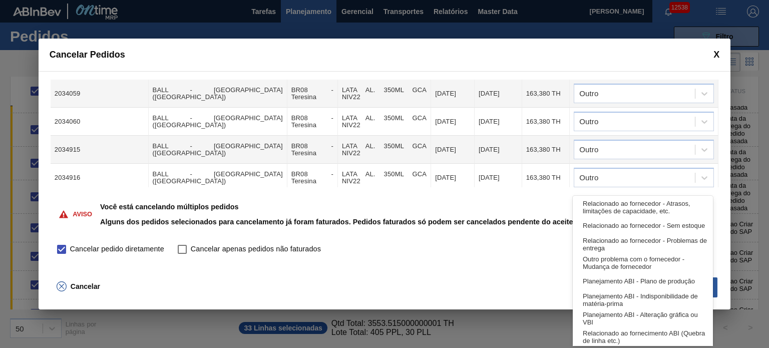
click at [623, 199] on div at bounding box center [634, 206] width 121 height 15
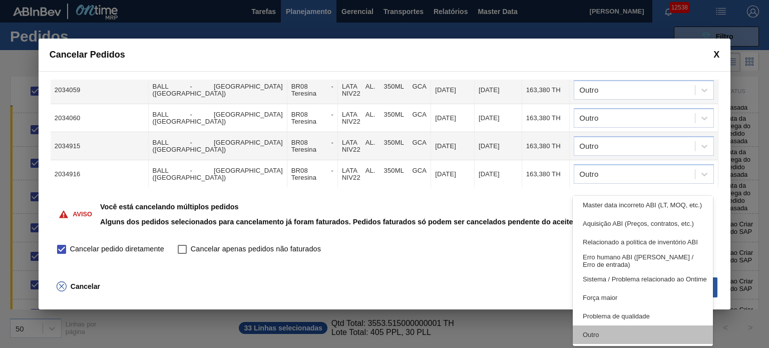
click at [610, 332] on div "Outro" at bounding box center [643, 335] width 140 height 19
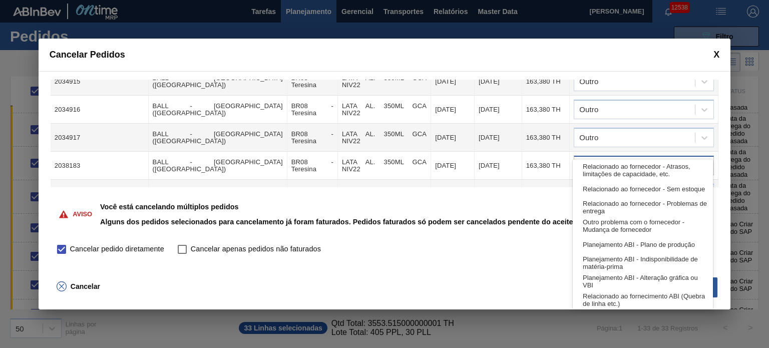
click at [635, 159] on div at bounding box center [634, 166] width 121 height 15
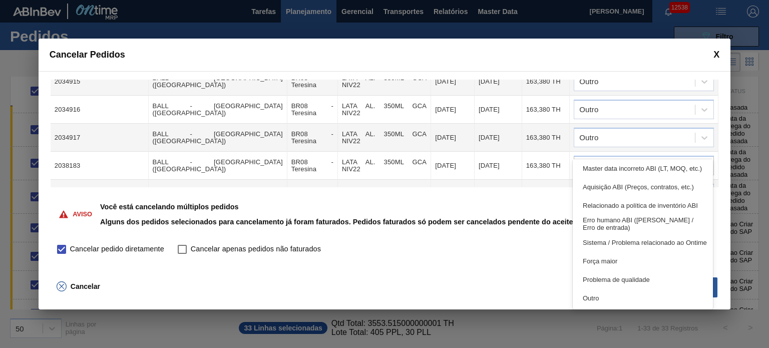
drag, startPoint x: 606, startPoint y: 291, endPoint x: 609, endPoint y: 264, distance: 27.2
click at [606, 291] on div "Outro" at bounding box center [643, 298] width 140 height 19
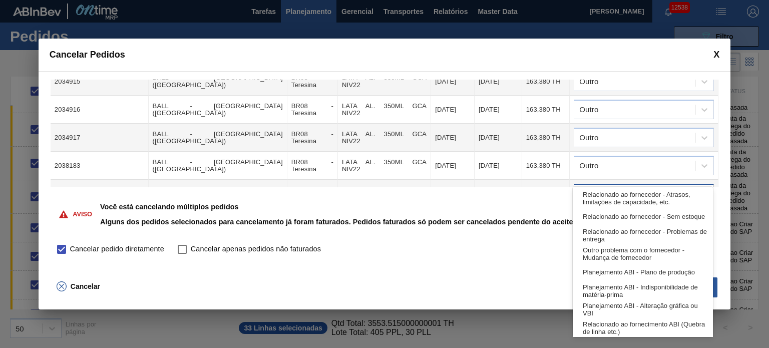
click at [611, 187] on div at bounding box center [634, 194] width 121 height 15
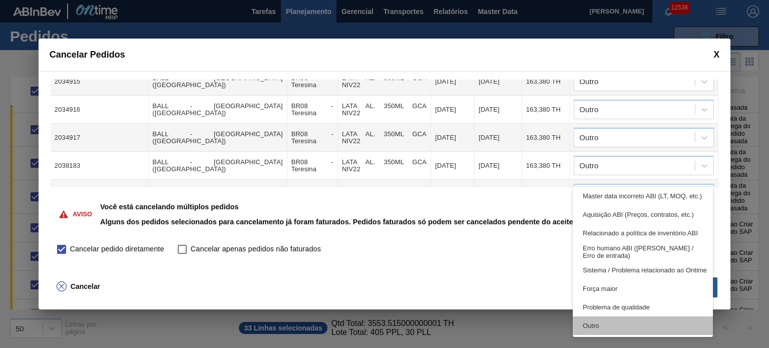
click at [607, 328] on div "Outro" at bounding box center [643, 326] width 140 height 19
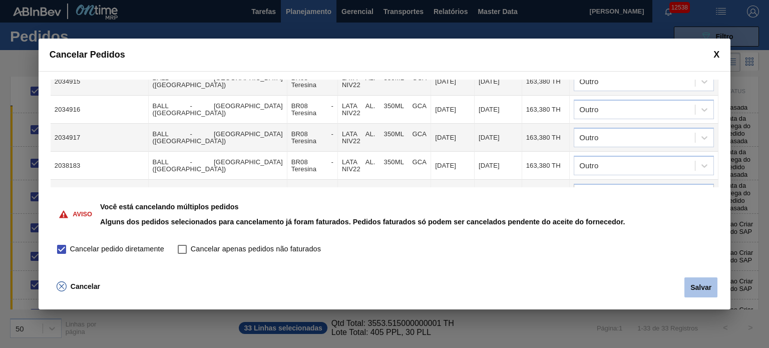
click at [685, 287] on button "Salvar" at bounding box center [701, 287] width 33 height 20
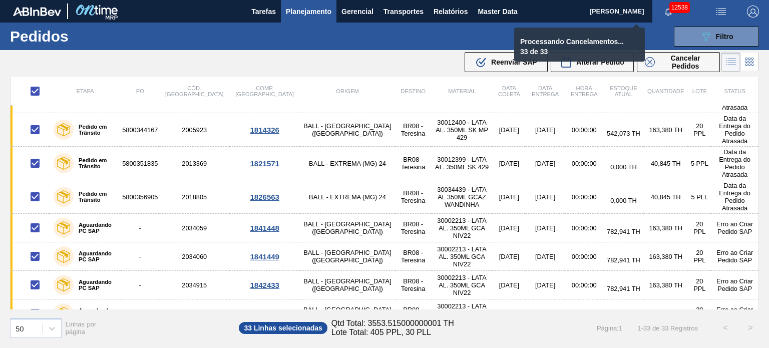
checkbox input "false"
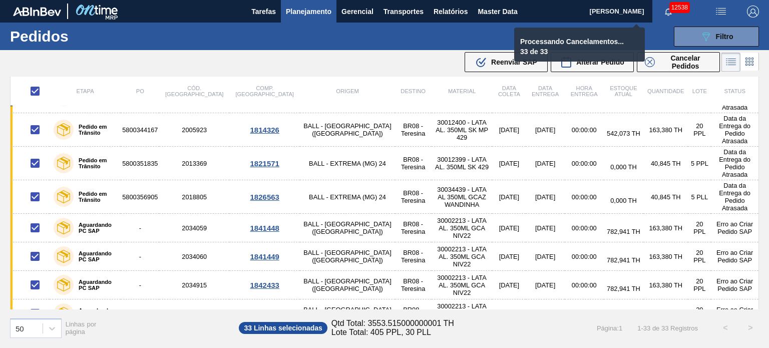
checkbox input "false"
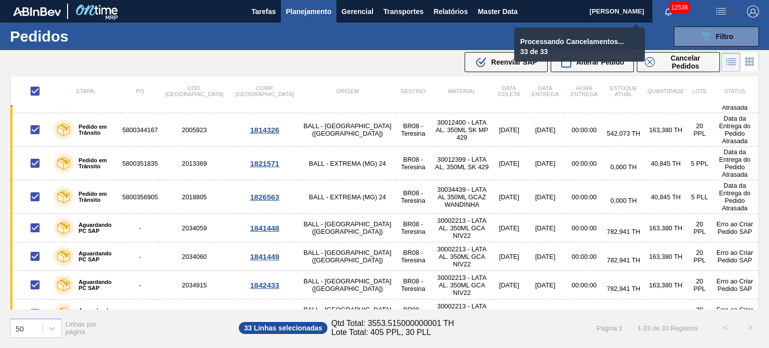
checkbox input "false"
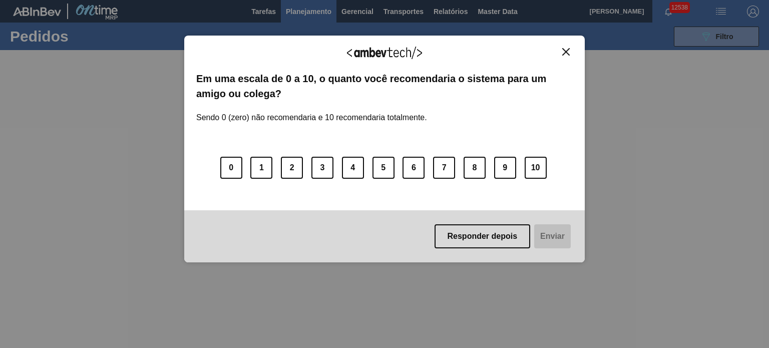
click at [567, 54] on img "Close" at bounding box center [566, 52] width 8 height 8
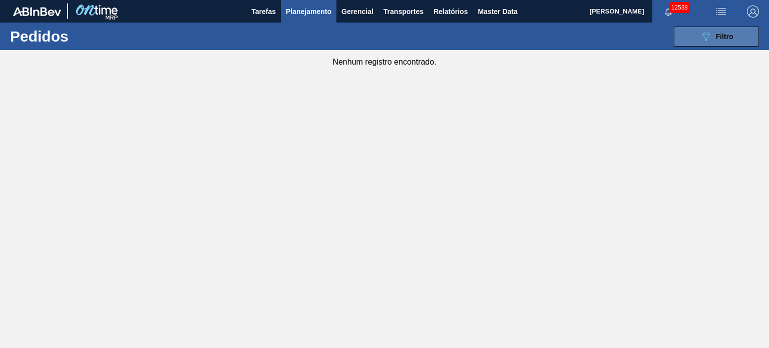
click at [707, 41] on icon "089F7B8B-B2A5-4AFE-B5C0-19BA573D28AC" at bounding box center [706, 37] width 12 height 12
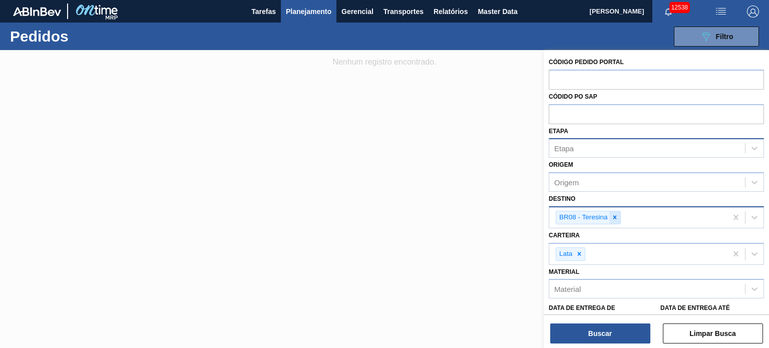
click at [615, 214] on icon at bounding box center [615, 217] width 7 height 7
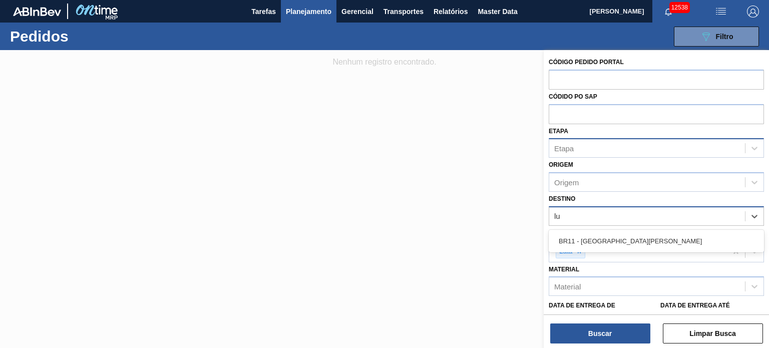
click at [601, 241] on div "BR11 - [GEOGRAPHIC_DATA][PERSON_NAME]" at bounding box center [656, 241] width 215 height 19
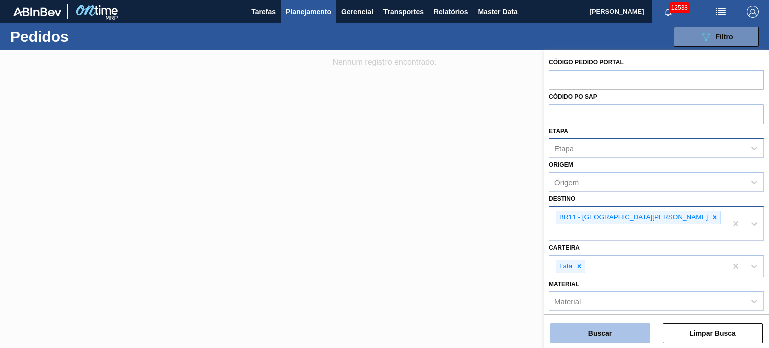
click at [606, 326] on button "Buscar" at bounding box center [600, 334] width 100 height 20
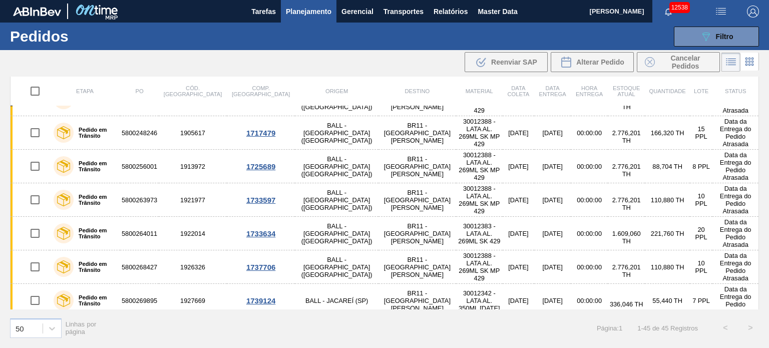
scroll to position [0, 0]
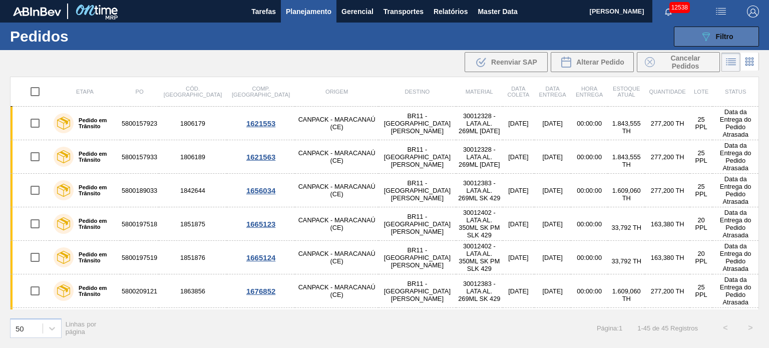
click at [722, 34] on span "Filtro" at bounding box center [725, 37] width 18 height 8
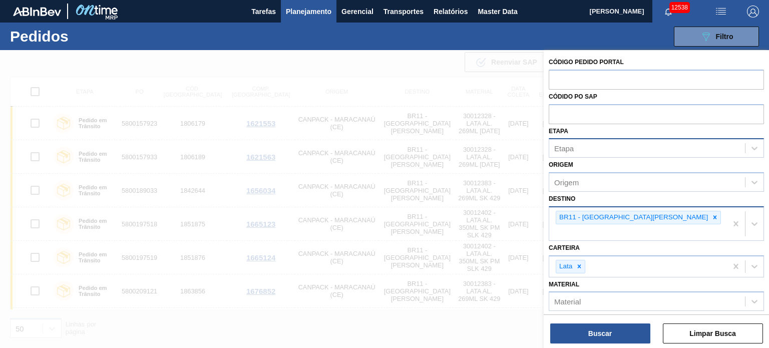
click at [605, 149] on div "Etapa" at bounding box center [647, 148] width 196 height 15
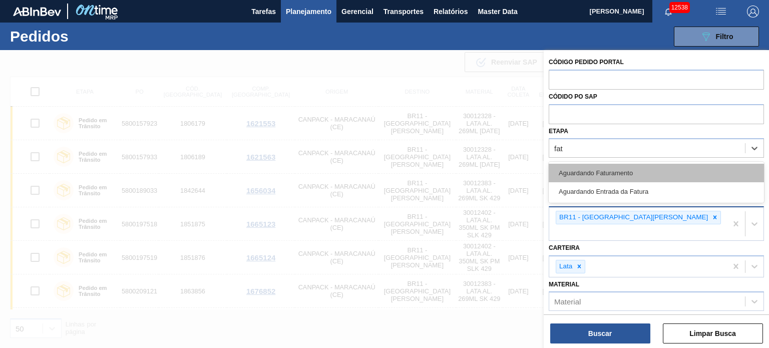
click at [592, 175] on div "Aguardando Faturamento" at bounding box center [656, 173] width 215 height 19
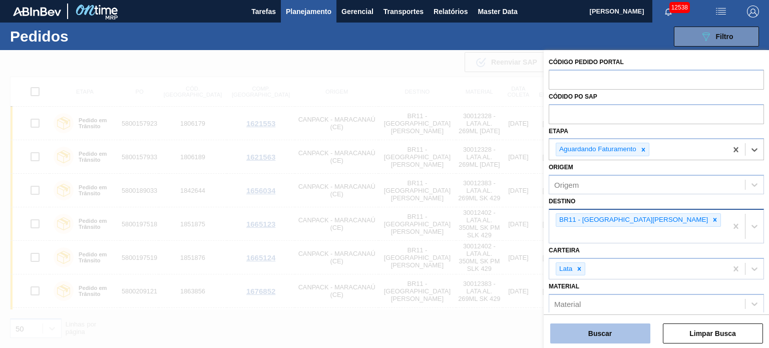
click at [605, 339] on button "Buscar" at bounding box center [600, 334] width 100 height 20
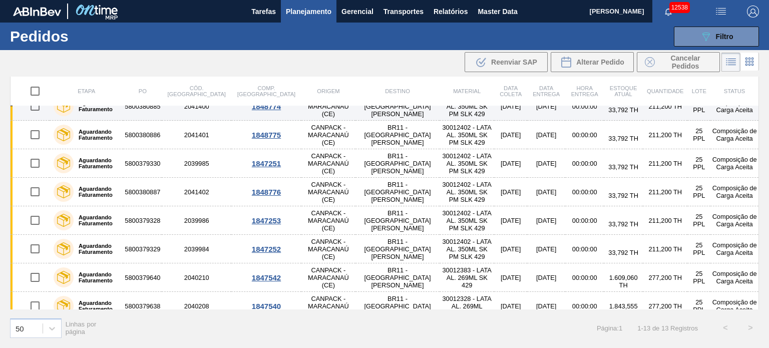
scroll to position [166, 0]
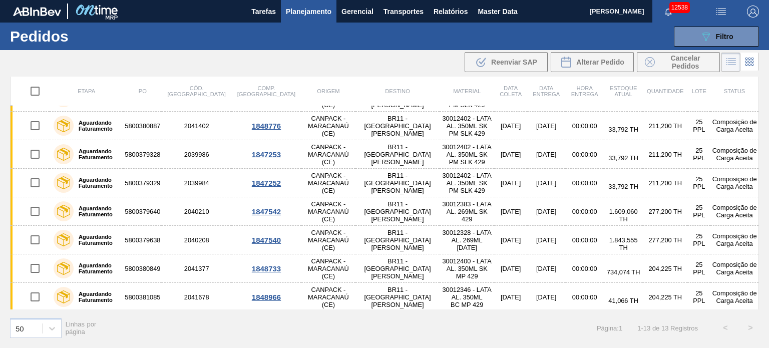
click at [28, 90] on input "checkbox" at bounding box center [35, 91] width 21 height 21
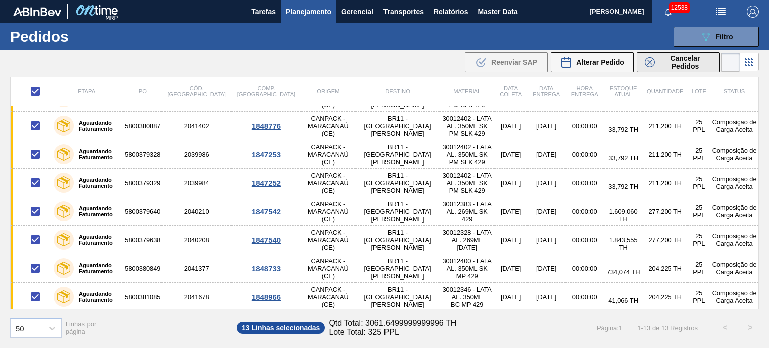
click at [681, 54] on span "Cancelar Pedidos" at bounding box center [685, 62] width 53 height 16
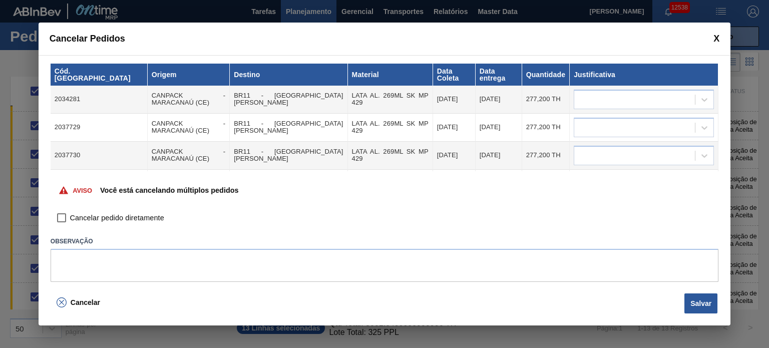
drag, startPoint x: 66, startPoint y: 216, endPoint x: 160, endPoint y: 188, distance: 97.6
click at [66, 216] on input "Cancelar pedido diretamente" at bounding box center [61, 218] width 17 height 17
click at [605, 105] on tbody "2034281 CANPACK - MARACANAÚ (CE) BR11 - São Luís LATA AL. 269ML SK MP 429 23/09…" at bounding box center [385, 268] width 668 height 365
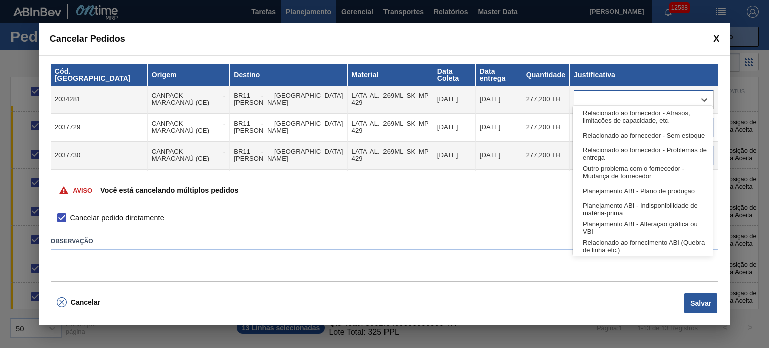
click at [609, 92] on div at bounding box center [634, 99] width 121 height 15
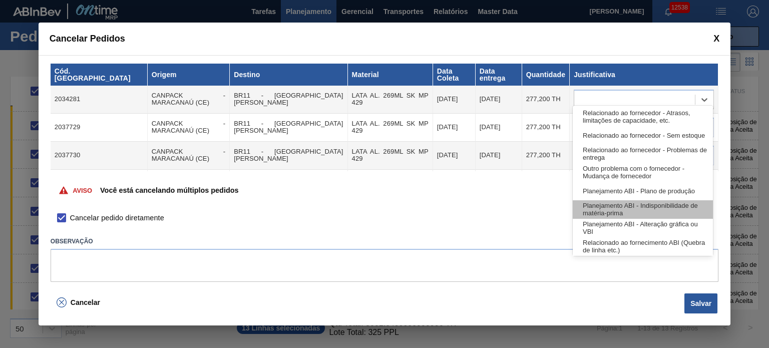
scroll to position [187, 0]
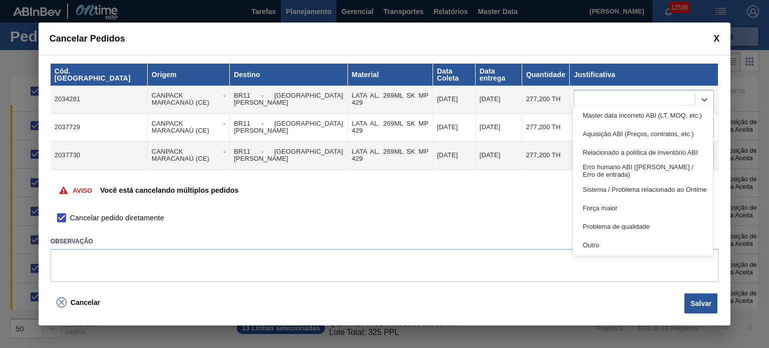
click at [618, 255] on div "Relacionado ao fornecedor - Atrasos, limitações de capacidade, etc. Relacionado…" at bounding box center [643, 181] width 140 height 150
click at [612, 238] on div "Outro" at bounding box center [643, 245] width 140 height 19
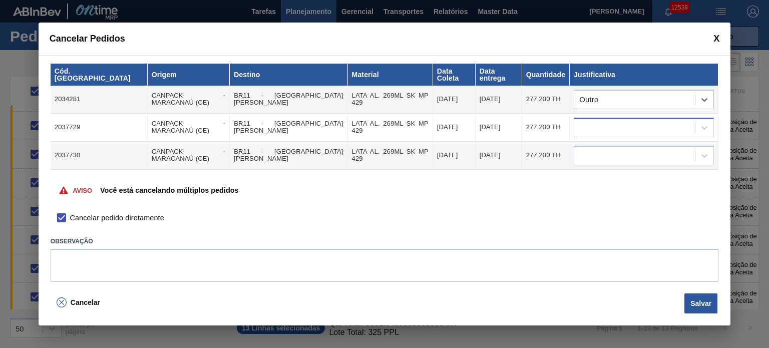
click at [626, 125] on div at bounding box center [634, 127] width 121 height 15
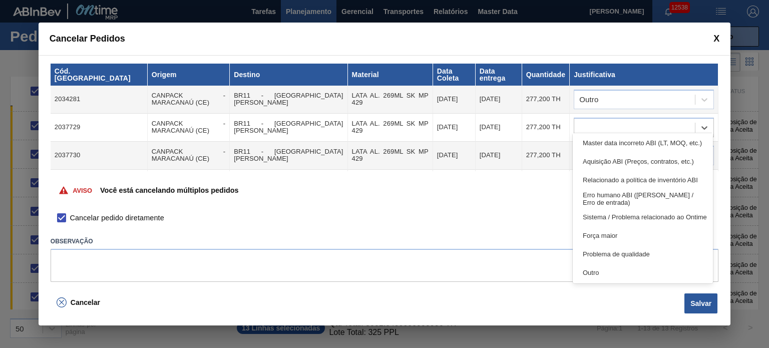
drag, startPoint x: 615, startPoint y: 270, endPoint x: 615, endPoint y: 203, distance: 67.1
click at [614, 270] on div "Outro" at bounding box center [643, 272] width 140 height 19
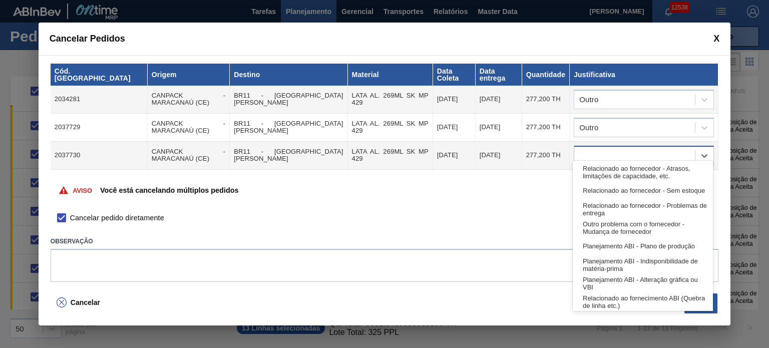
click at [625, 148] on div at bounding box center [634, 155] width 121 height 15
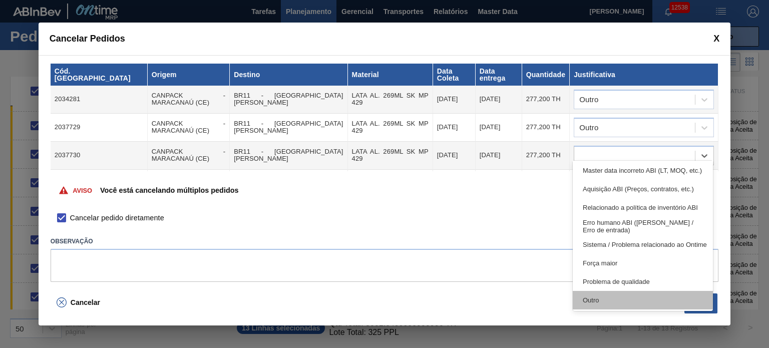
click at [613, 291] on div "Outro" at bounding box center [643, 300] width 140 height 19
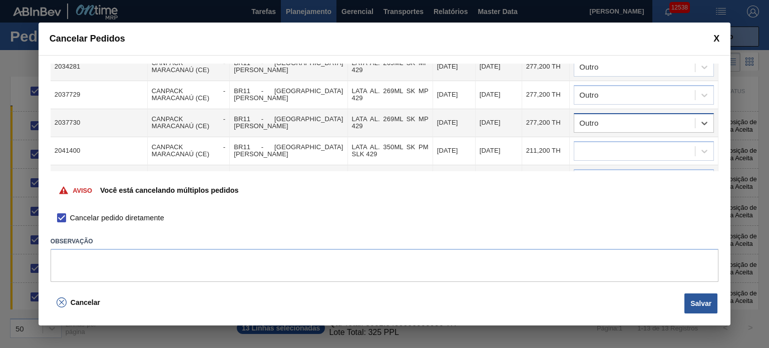
scroll to position [50, 0]
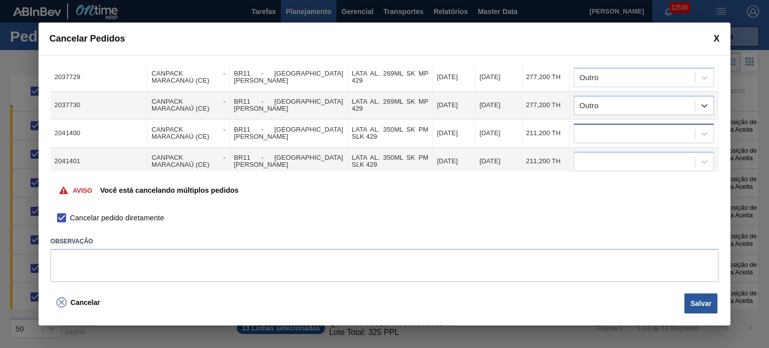
click at [631, 127] on div at bounding box center [634, 133] width 121 height 15
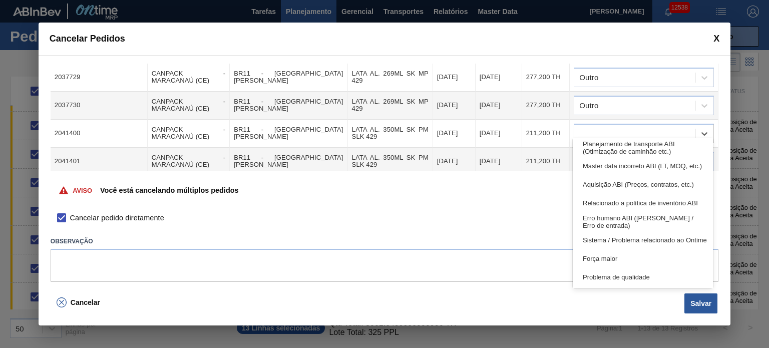
scroll to position [187, 0]
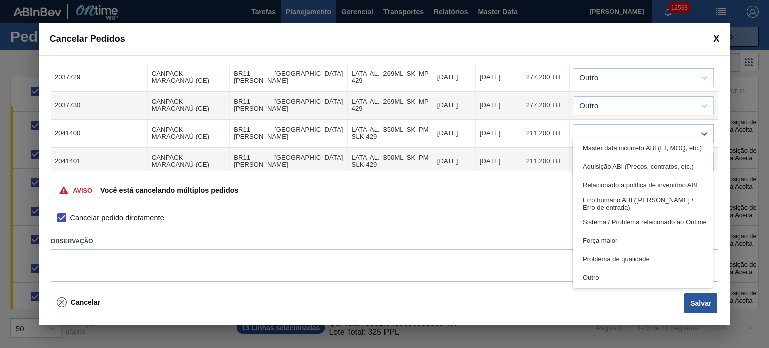
drag, startPoint x: 625, startPoint y: 280, endPoint x: 619, endPoint y: 201, distance: 79.4
click at [625, 280] on div "Outro" at bounding box center [643, 277] width 140 height 19
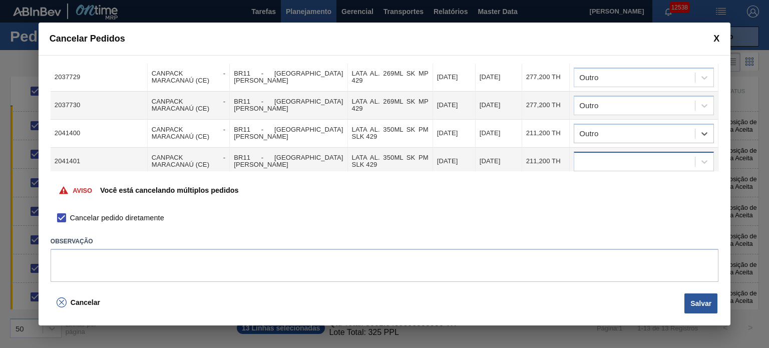
click at [609, 154] on div at bounding box center [634, 161] width 121 height 15
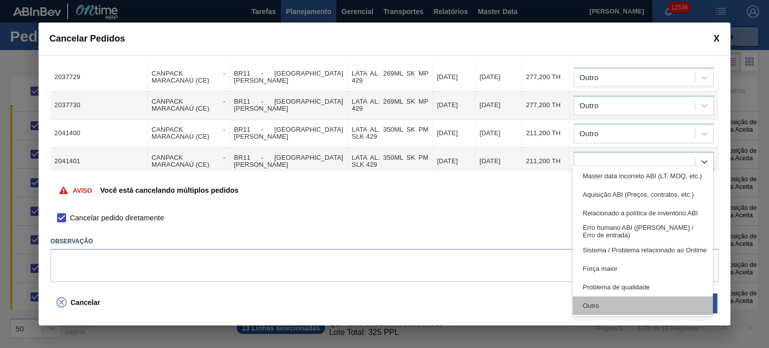
click at [610, 298] on div "Outro" at bounding box center [643, 306] width 140 height 19
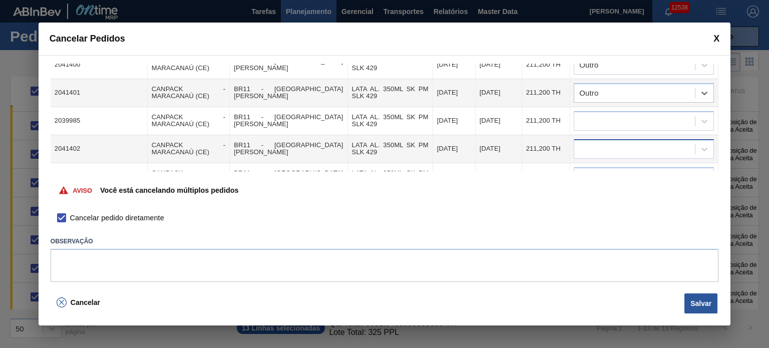
scroll to position [150, 0]
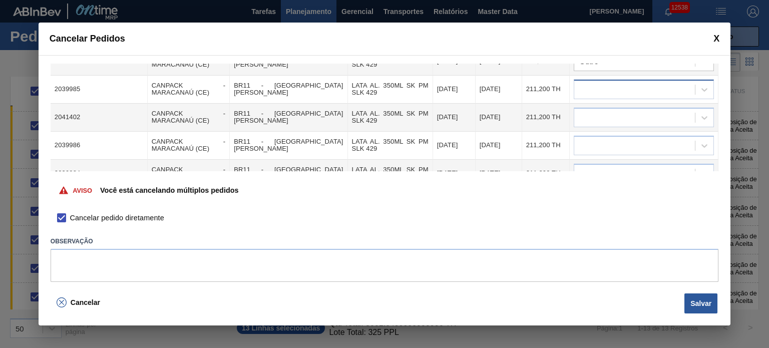
click at [619, 82] on div at bounding box center [634, 89] width 121 height 15
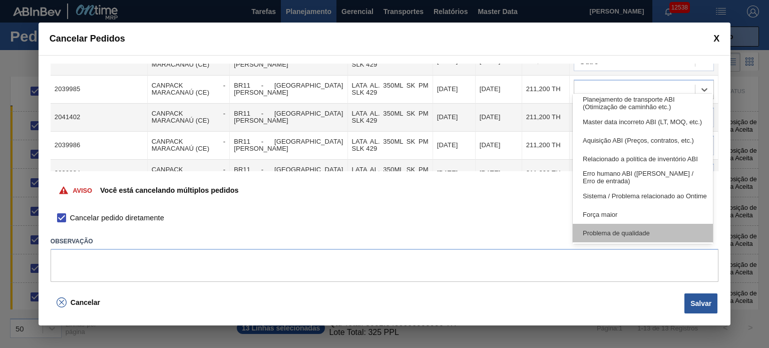
scroll to position [187, 0]
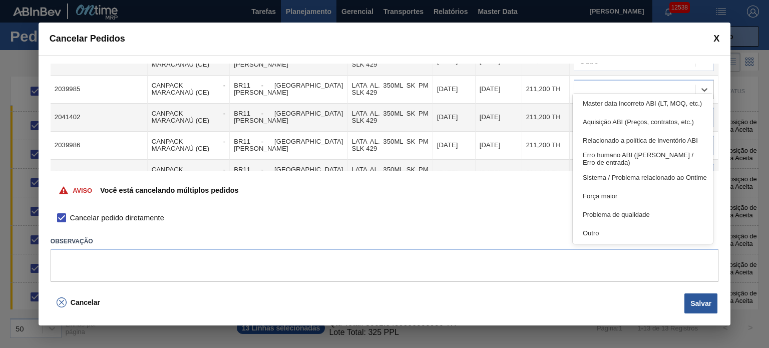
click at [602, 232] on div "Outro" at bounding box center [643, 233] width 140 height 19
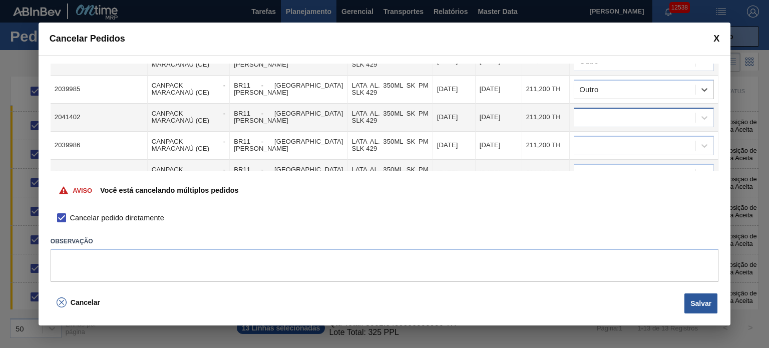
click at [617, 110] on div at bounding box center [634, 117] width 121 height 15
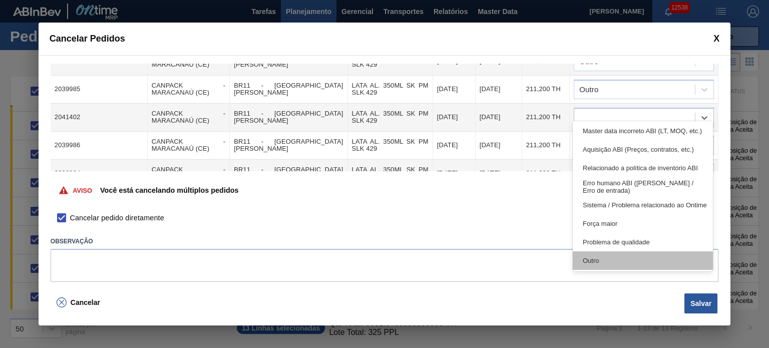
click at [616, 261] on div "Outro" at bounding box center [643, 260] width 140 height 19
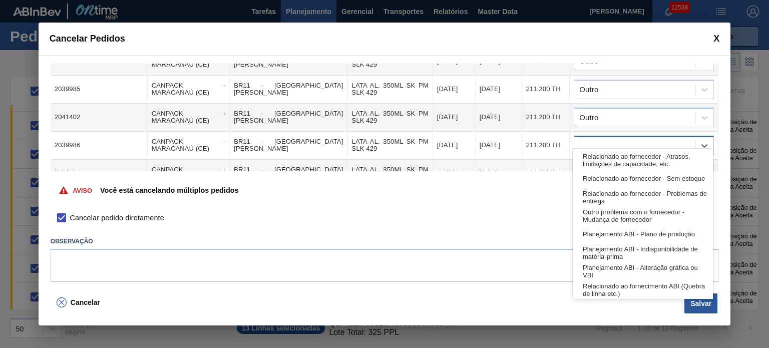
click at [618, 138] on div at bounding box center [634, 145] width 121 height 15
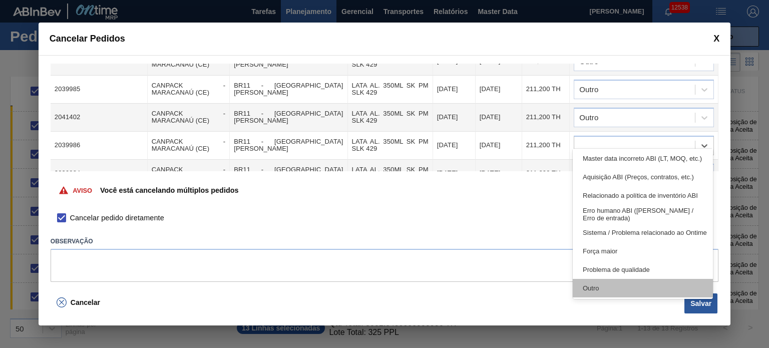
click at [625, 284] on div "Outro" at bounding box center [643, 288] width 140 height 19
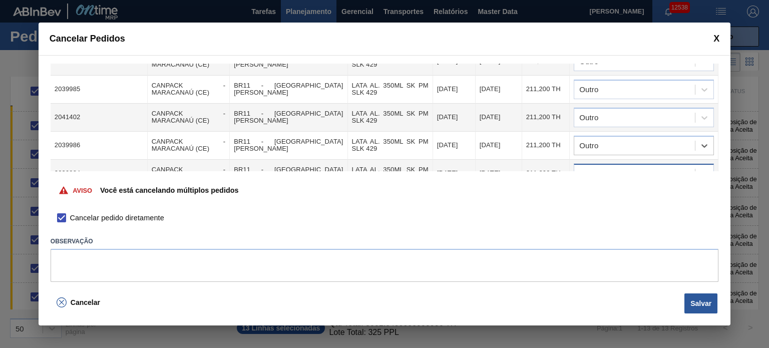
click at [631, 166] on div at bounding box center [634, 173] width 121 height 15
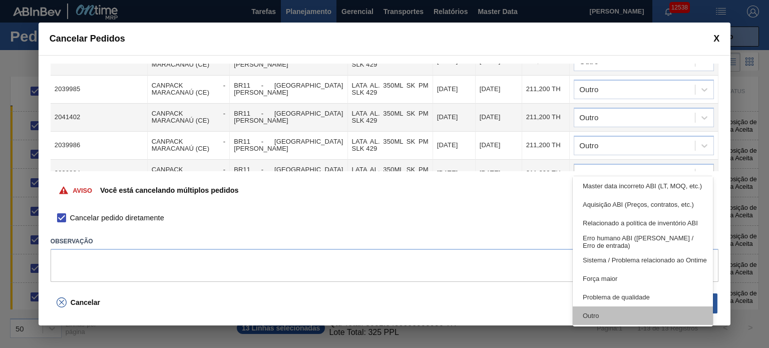
click at [632, 311] on div "Outro" at bounding box center [643, 316] width 140 height 19
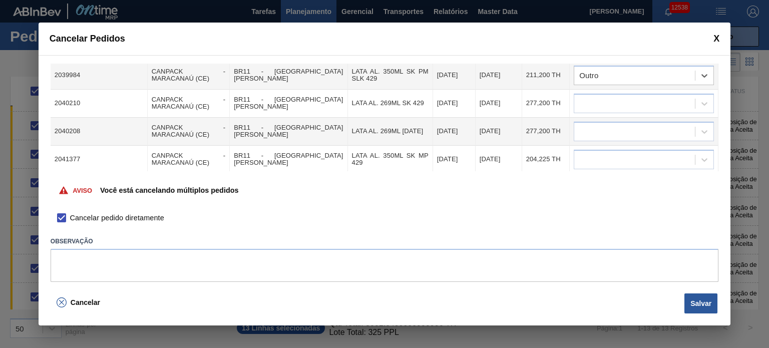
scroll to position [250, 0]
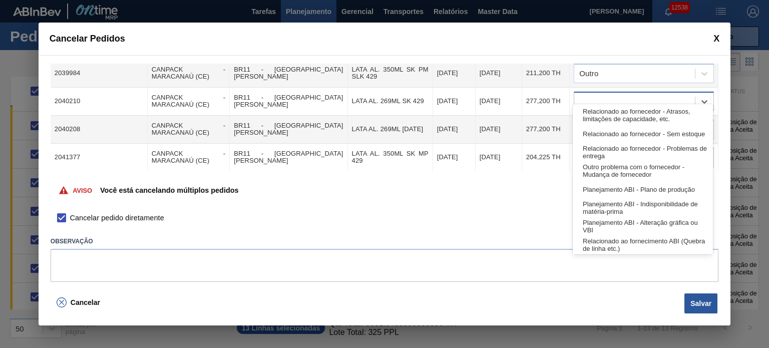
click at [631, 94] on div at bounding box center [634, 101] width 121 height 15
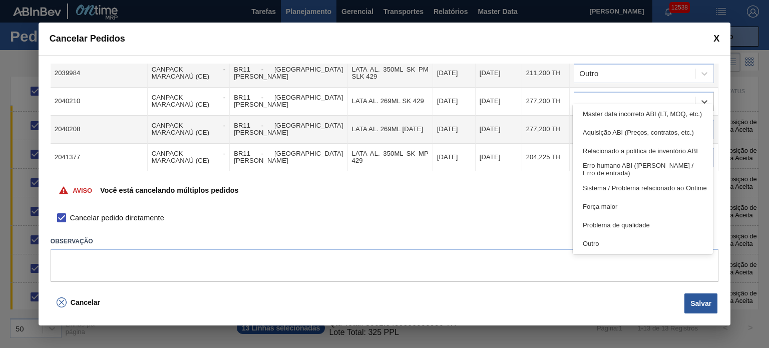
drag, startPoint x: 601, startPoint y: 236, endPoint x: 601, endPoint y: 222, distance: 14.0
click at [601, 236] on div "Outro" at bounding box center [643, 243] width 140 height 19
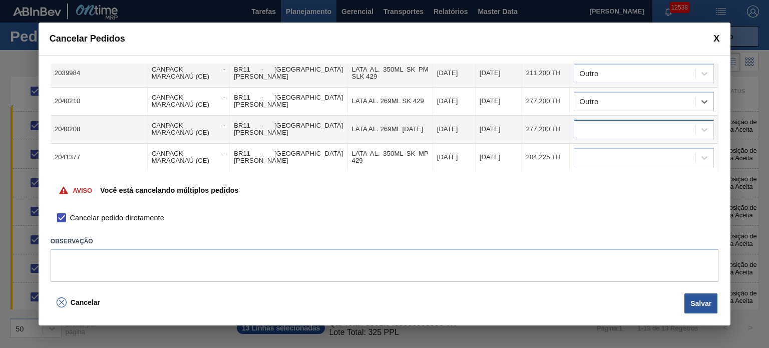
click at [599, 122] on div at bounding box center [634, 129] width 121 height 15
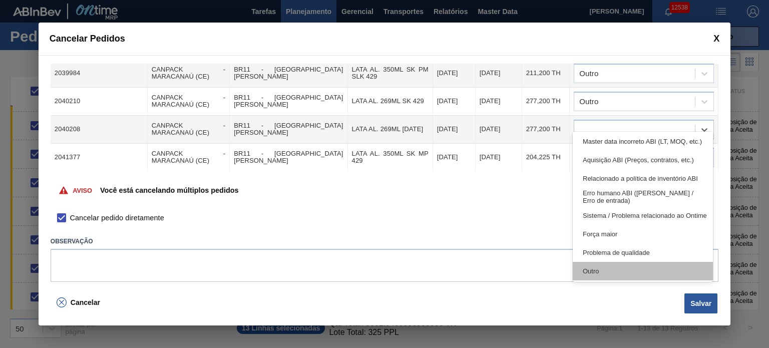
click at [616, 268] on div "Outro" at bounding box center [643, 271] width 140 height 19
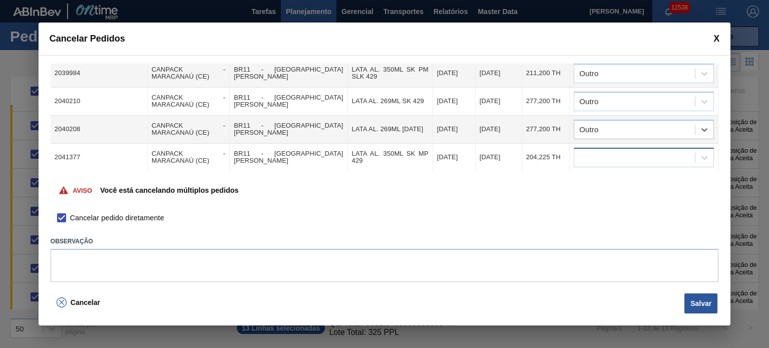
click at [618, 148] on div at bounding box center [644, 158] width 140 height 20
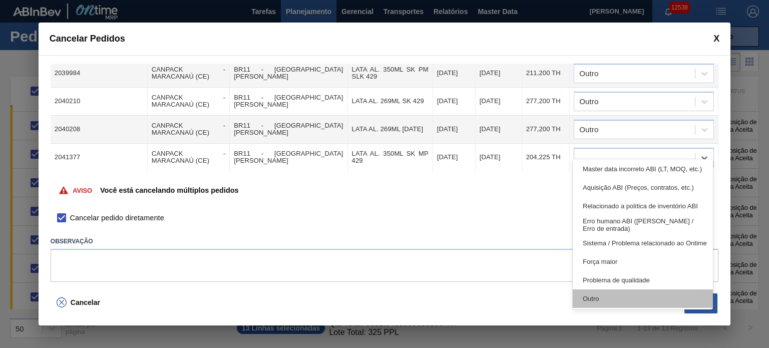
click at [632, 304] on div "Outro" at bounding box center [643, 298] width 140 height 19
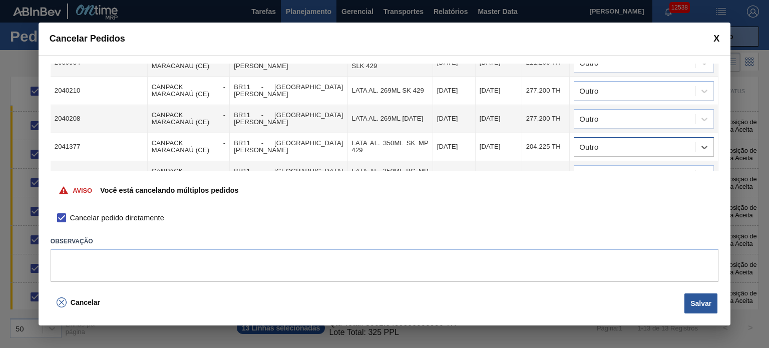
scroll to position [266, 0]
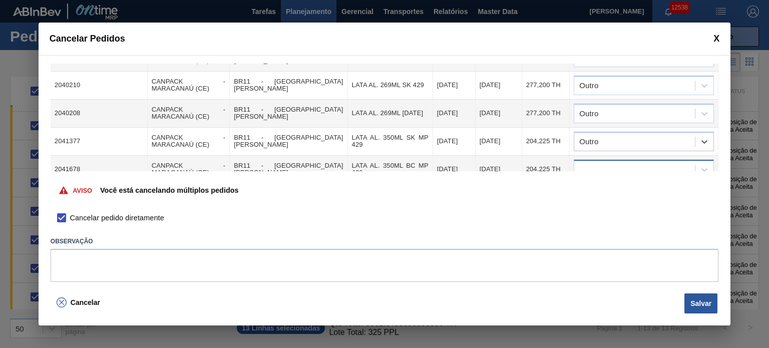
click at [615, 162] on div at bounding box center [634, 169] width 121 height 15
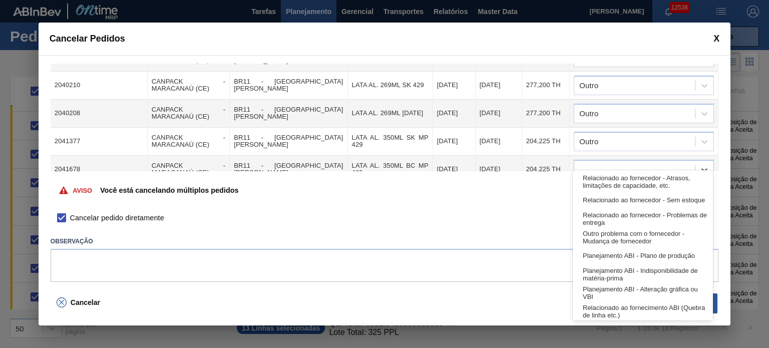
scroll to position [187, 0]
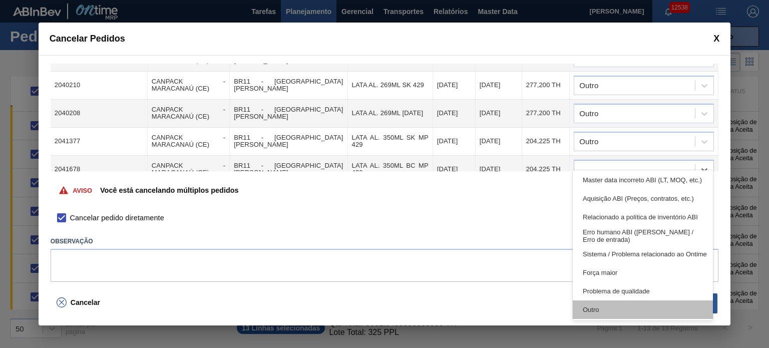
click at [625, 302] on div "Outro" at bounding box center [643, 310] width 140 height 19
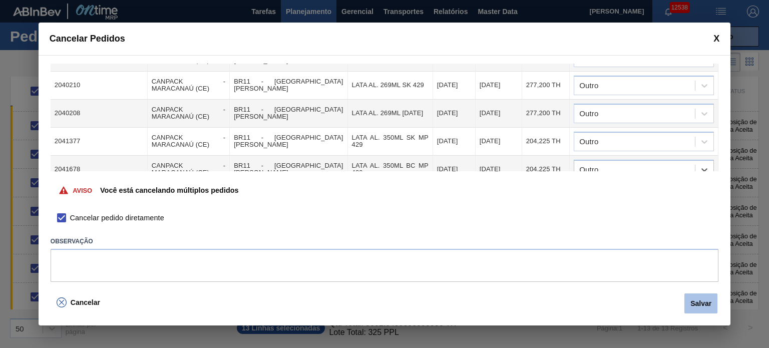
click at [694, 309] on button "Salvar" at bounding box center [701, 304] width 33 height 20
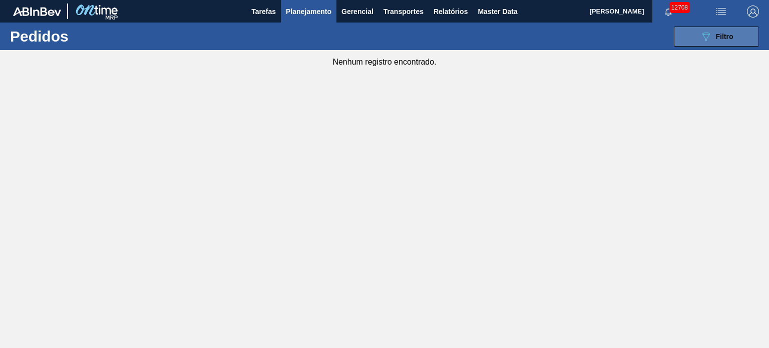
click at [730, 39] on span "Filtro" at bounding box center [725, 37] width 18 height 8
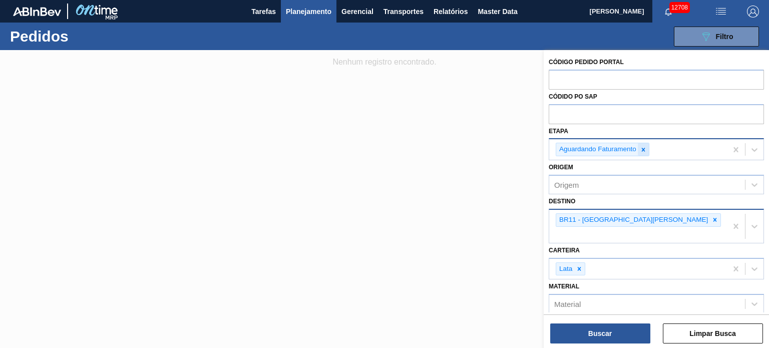
click at [644, 152] on icon at bounding box center [643, 149] width 7 height 7
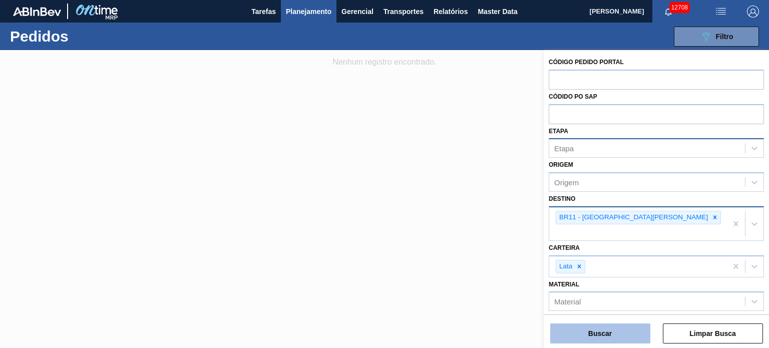
click at [618, 338] on button "Buscar" at bounding box center [600, 334] width 100 height 20
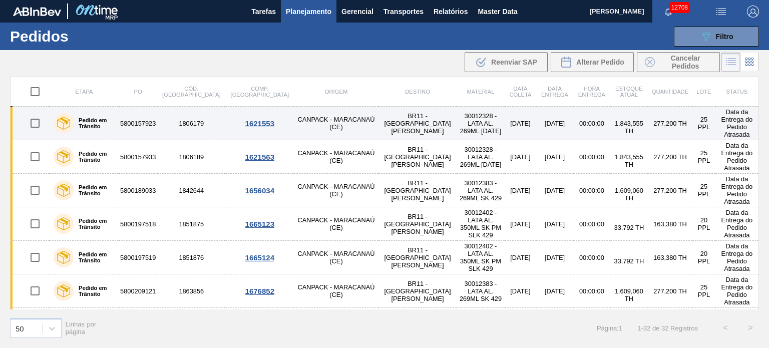
click at [32, 118] on input "checkbox" at bounding box center [35, 123] width 21 height 21
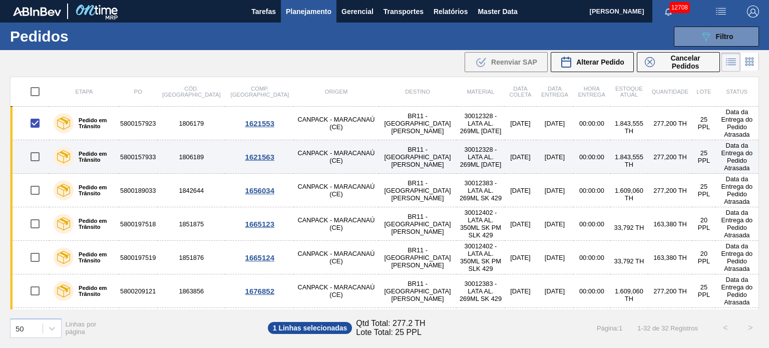
click at [34, 148] on input "checkbox" at bounding box center [35, 156] width 21 height 21
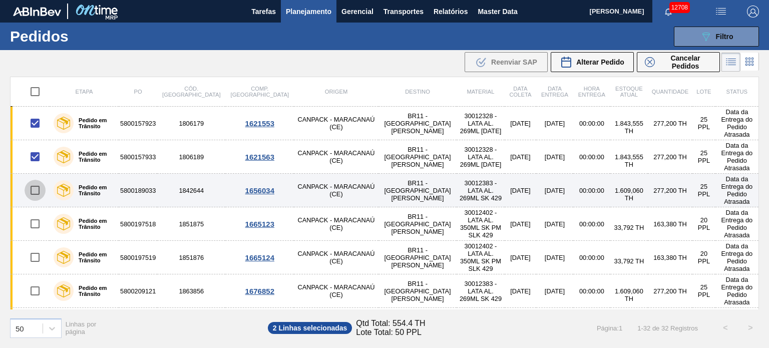
click at [37, 182] on input "checkbox" at bounding box center [35, 190] width 21 height 21
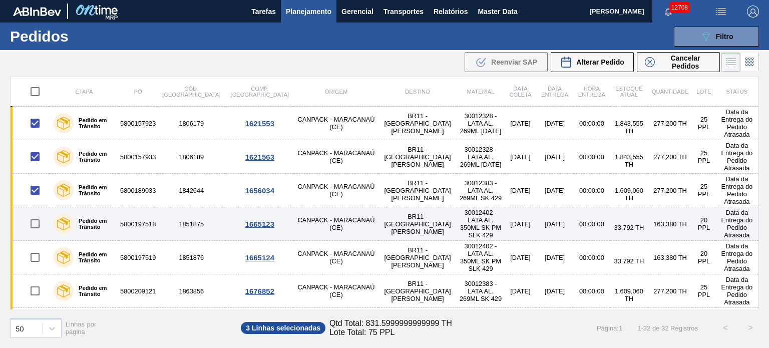
click at [34, 213] on input "checkbox" at bounding box center [35, 223] width 21 height 21
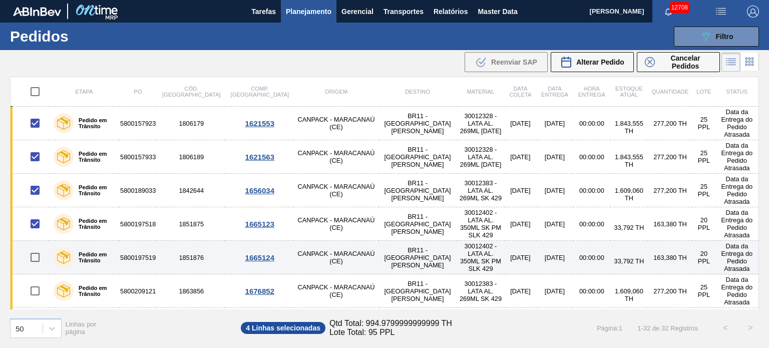
drag, startPoint x: 31, startPoint y: 231, endPoint x: 32, endPoint y: 242, distance: 11.1
click at [31, 247] on input "checkbox" at bounding box center [35, 257] width 21 height 21
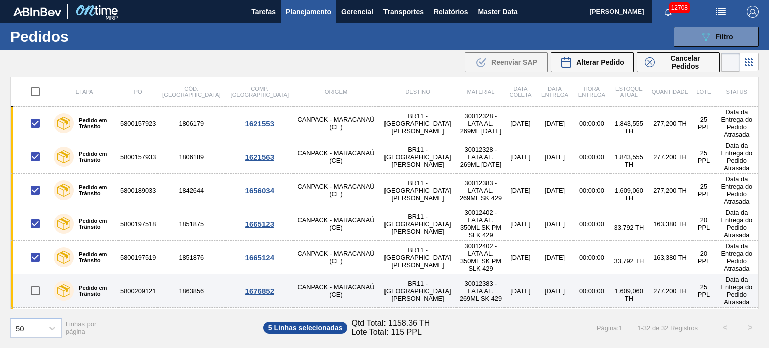
click at [36, 280] on input "checkbox" at bounding box center [35, 290] width 21 height 21
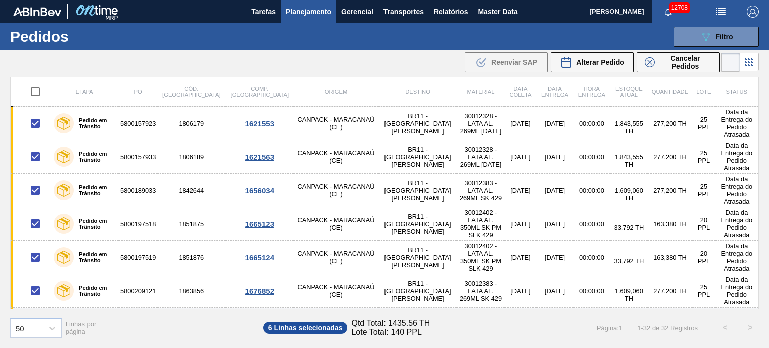
click at [36, 314] on input "checkbox" at bounding box center [35, 324] width 21 height 21
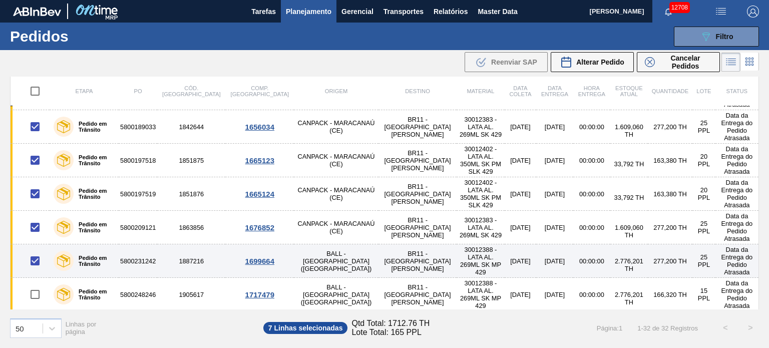
scroll to position [100, 0]
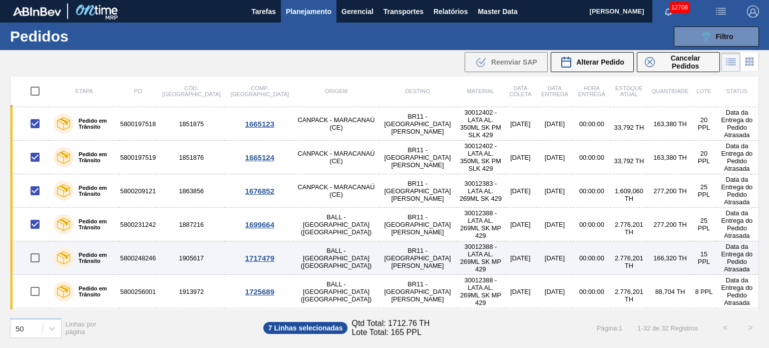
click at [33, 247] on input "checkbox" at bounding box center [35, 257] width 21 height 21
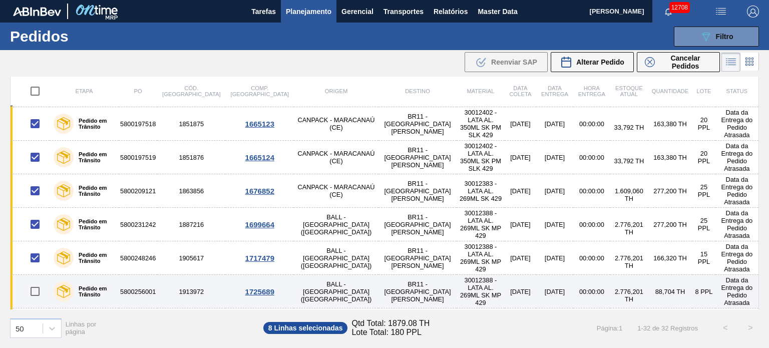
click at [34, 281] on input "checkbox" at bounding box center [35, 291] width 21 height 21
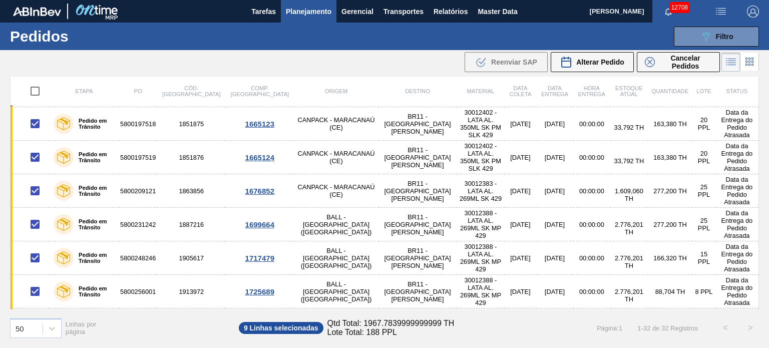
click at [33, 315] on input "checkbox" at bounding box center [35, 325] width 21 height 21
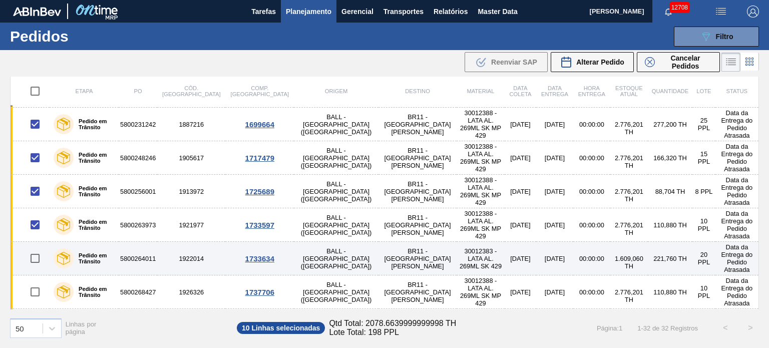
click at [36, 248] on input "checkbox" at bounding box center [35, 258] width 21 height 21
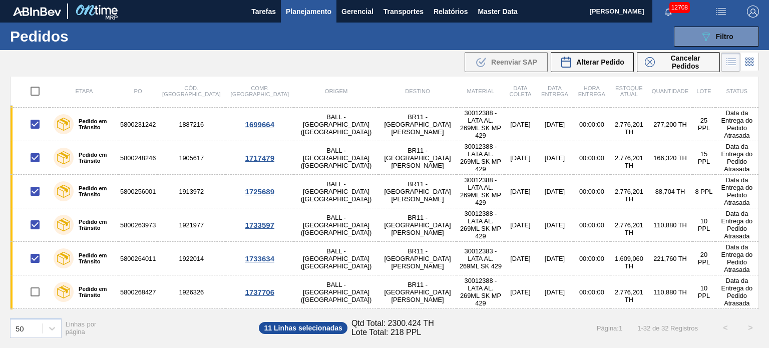
drag, startPoint x: 34, startPoint y: 236, endPoint x: 36, endPoint y: 258, distance: 22.1
click at [34, 281] on input "checkbox" at bounding box center [35, 291] width 21 height 21
click at [36, 315] on input "checkbox" at bounding box center [35, 325] width 21 height 21
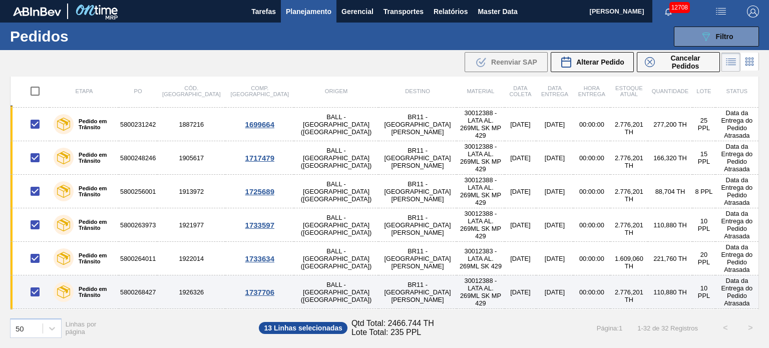
scroll to position [301, 0]
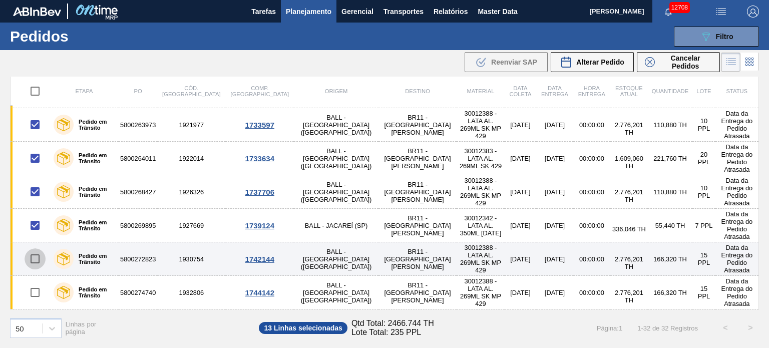
click at [33, 248] on input "checkbox" at bounding box center [35, 258] width 21 height 21
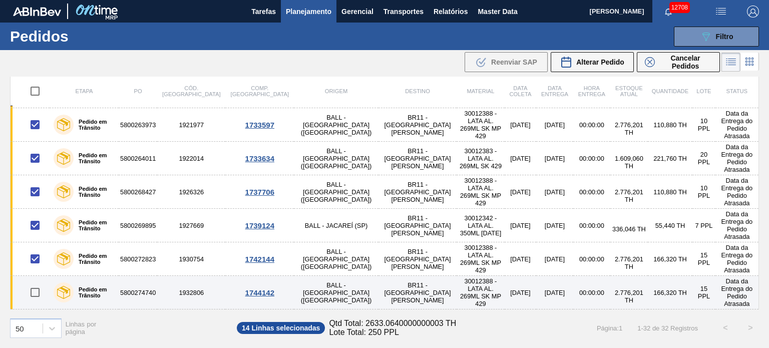
click at [32, 276] on td at bounding box center [31, 293] width 40 height 34
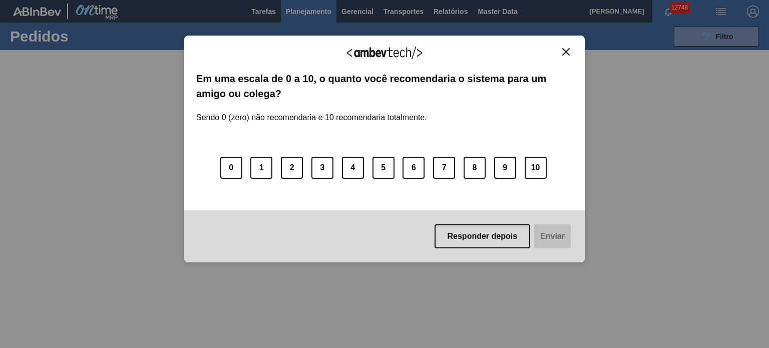
click at [564, 51] on img "Close" at bounding box center [566, 52] width 8 height 8
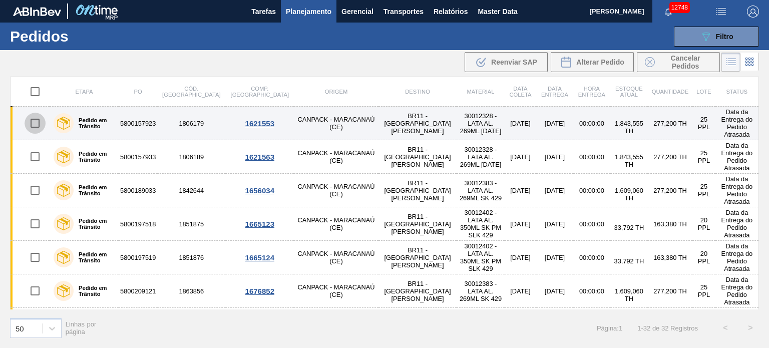
click at [31, 118] on input "checkbox" at bounding box center [35, 123] width 21 height 21
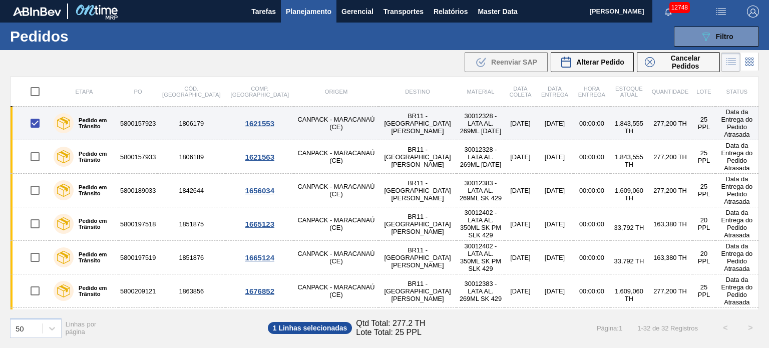
click at [37, 118] on input "checkbox" at bounding box center [35, 123] width 21 height 21
checkbox input "false"
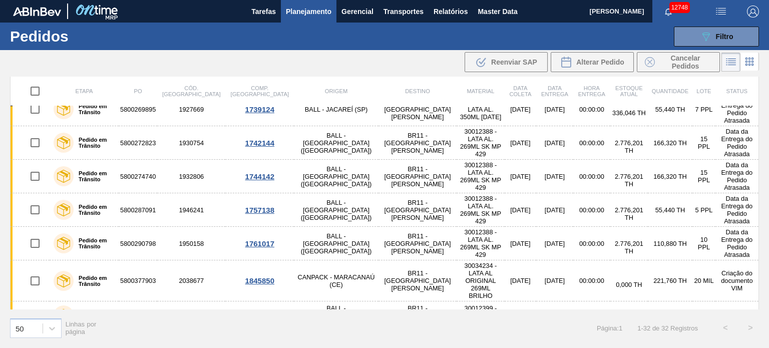
scroll to position [407, 0]
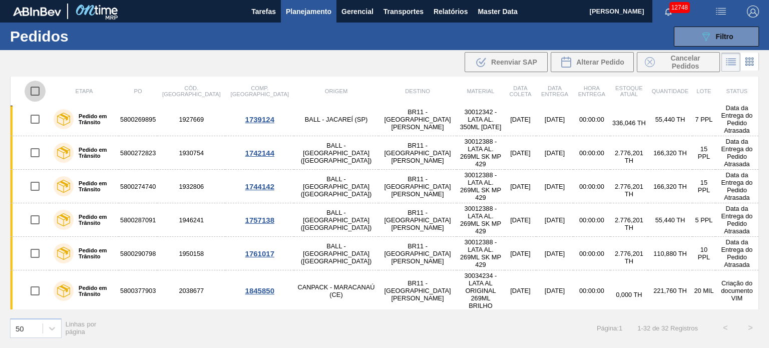
click at [33, 90] on input "checkbox" at bounding box center [35, 91] width 21 height 21
checkbox input "true"
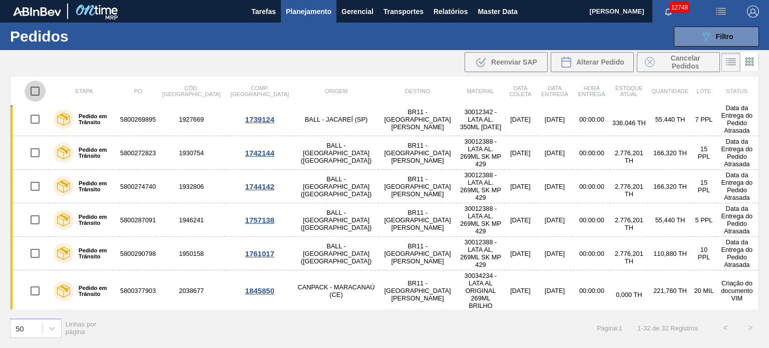
checkbox input "true"
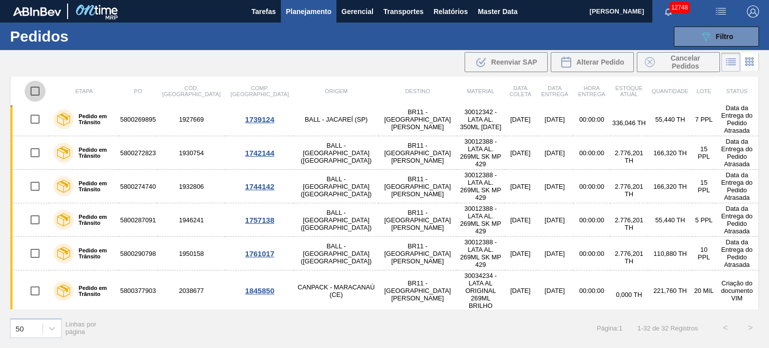
checkbox input "true"
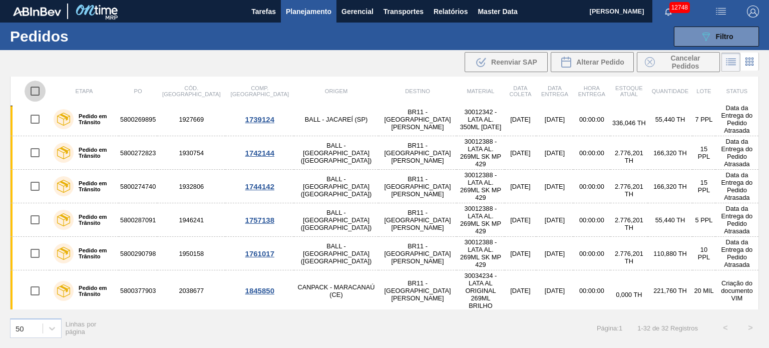
checkbox input "true"
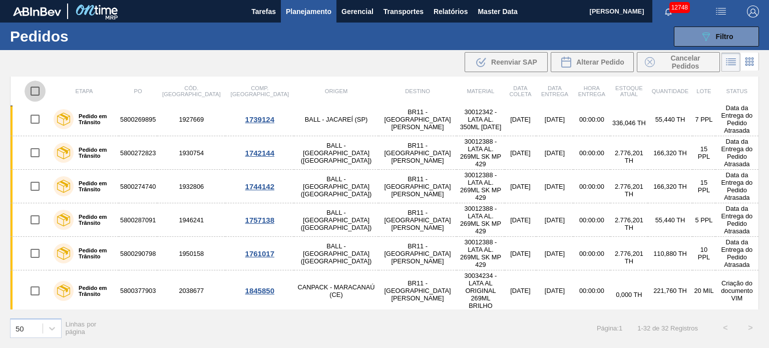
checkbox input "true"
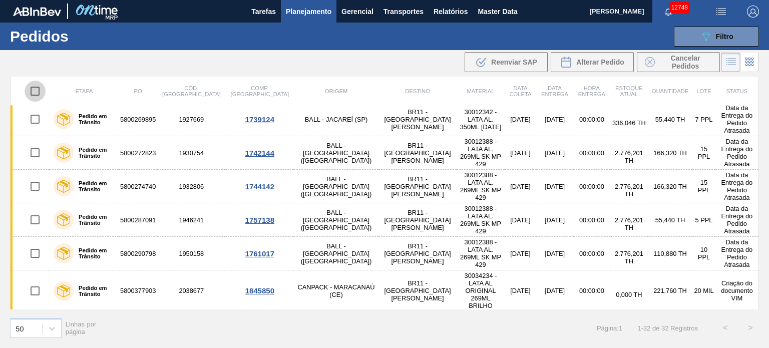
checkbox input "true"
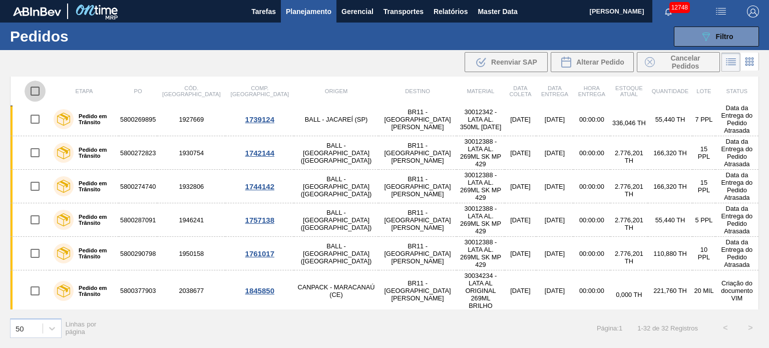
checkbox input "true"
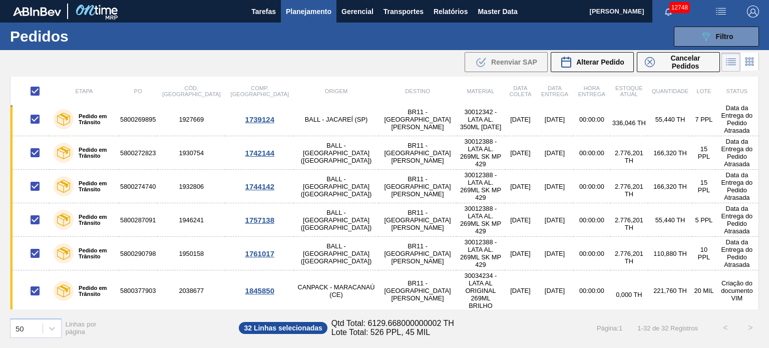
click at [37, 85] on input "checkbox" at bounding box center [35, 91] width 21 height 21
checkbox input "false"
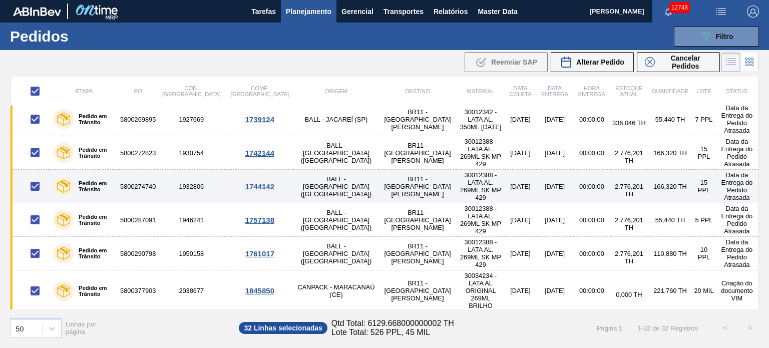
checkbox input "false"
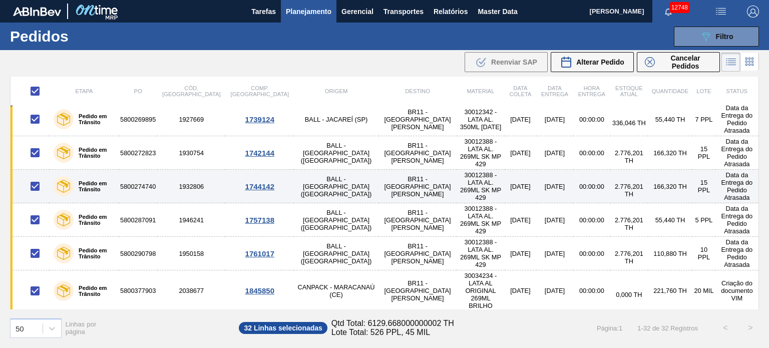
checkbox input "false"
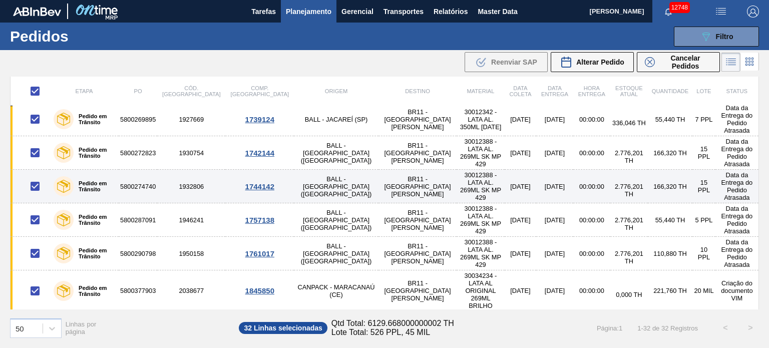
checkbox input "false"
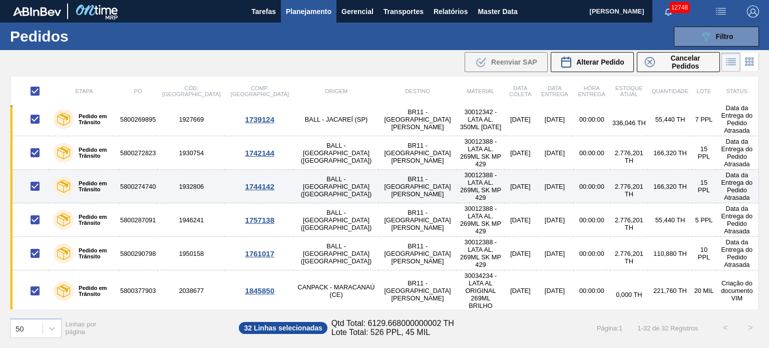
checkbox input "false"
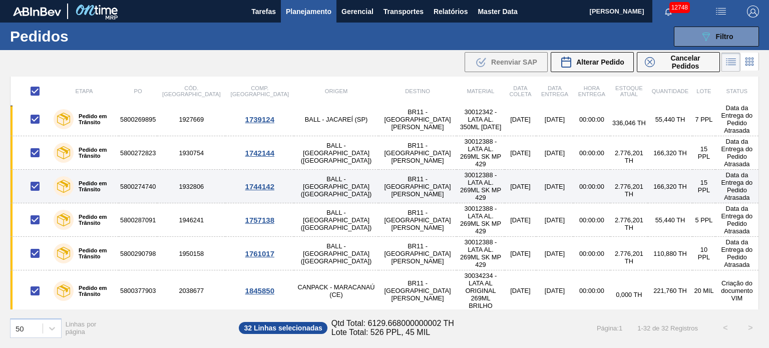
checkbox input "false"
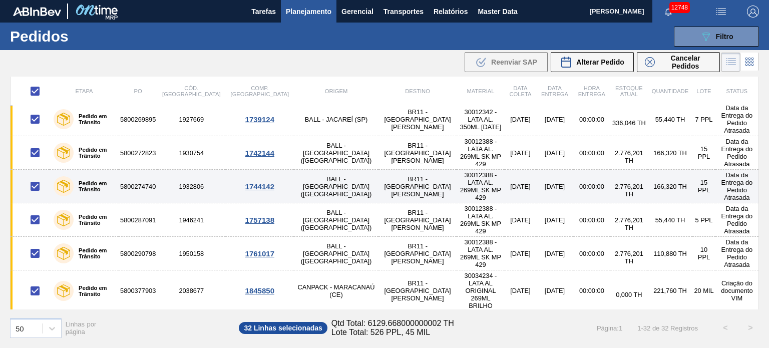
checkbox input "false"
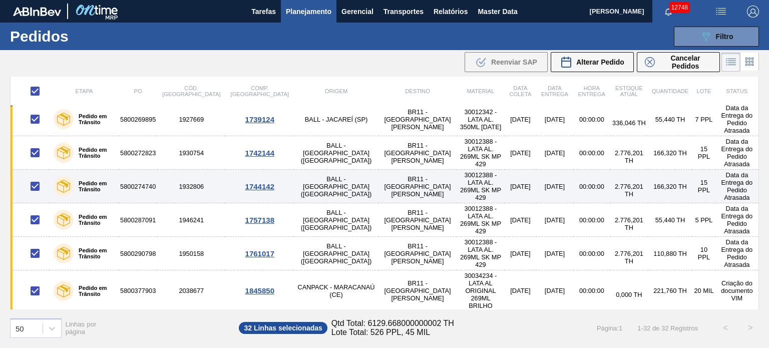
checkbox input "false"
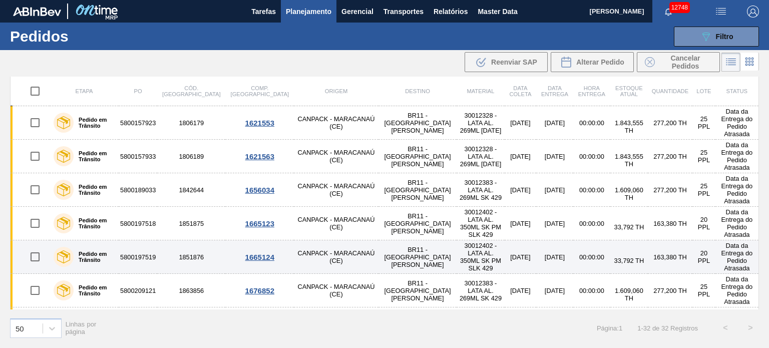
scroll to position [0, 0]
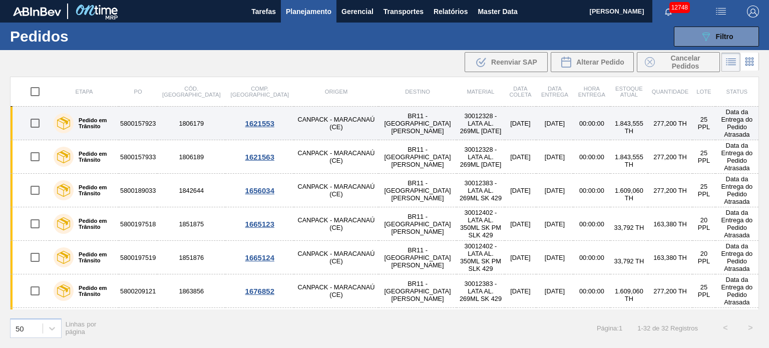
click at [30, 122] on input "checkbox" at bounding box center [35, 123] width 21 height 21
checkbox input "true"
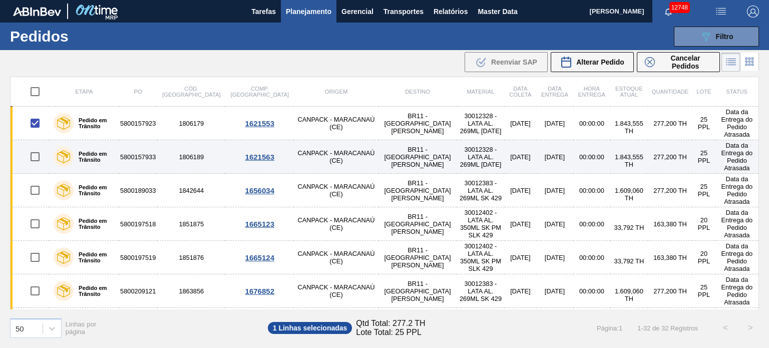
click at [34, 149] on input "checkbox" at bounding box center [35, 156] width 21 height 21
checkbox input "true"
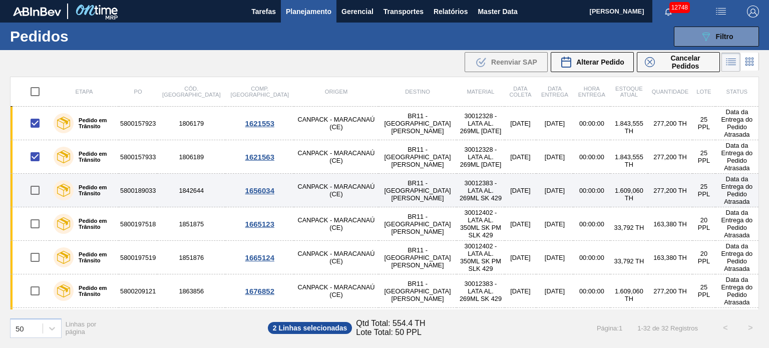
click at [34, 180] on input "checkbox" at bounding box center [35, 190] width 21 height 21
checkbox input "true"
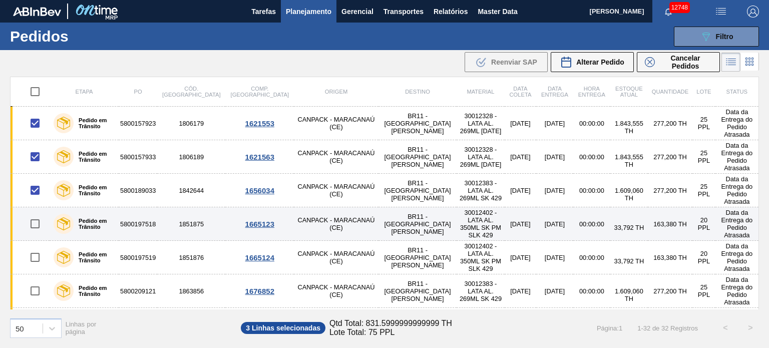
click at [32, 213] on input "checkbox" at bounding box center [35, 223] width 21 height 21
checkbox input "true"
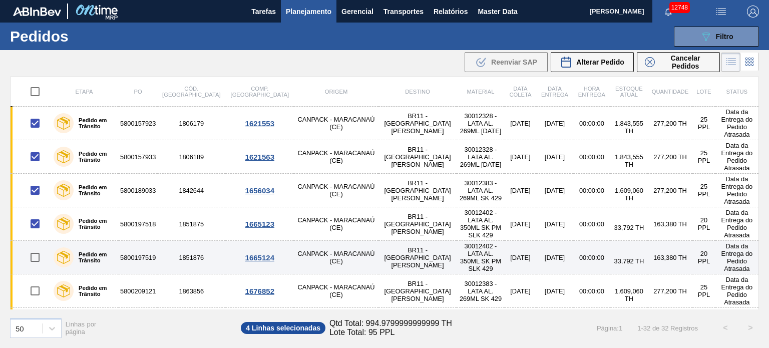
click at [36, 247] on input "checkbox" at bounding box center [35, 257] width 21 height 21
checkbox input "true"
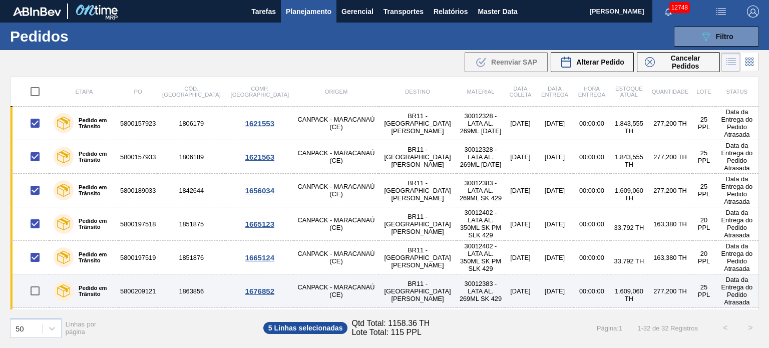
click at [31, 280] on input "checkbox" at bounding box center [35, 290] width 21 height 21
checkbox input "true"
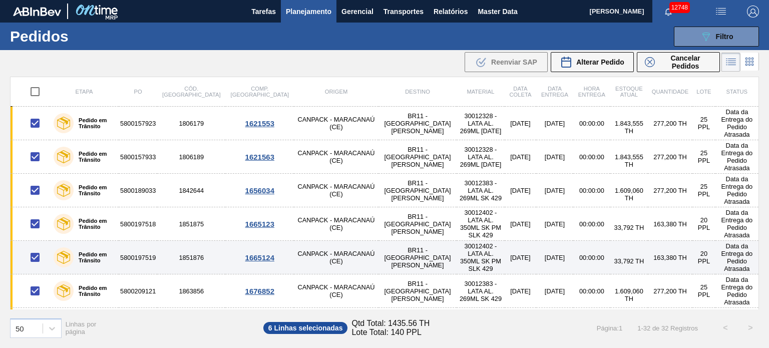
scroll to position [50, 0]
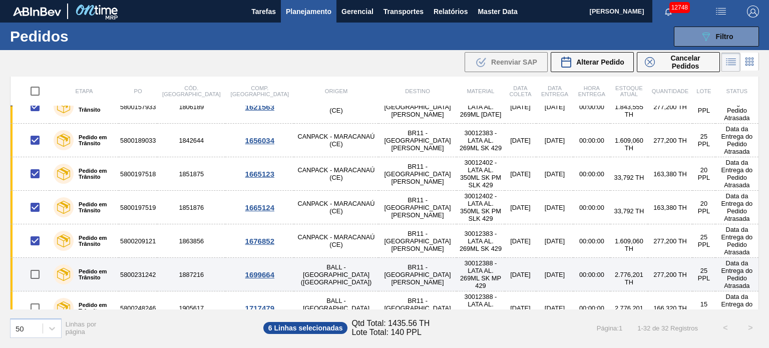
click at [35, 264] on input "checkbox" at bounding box center [35, 274] width 21 height 21
checkbox input "true"
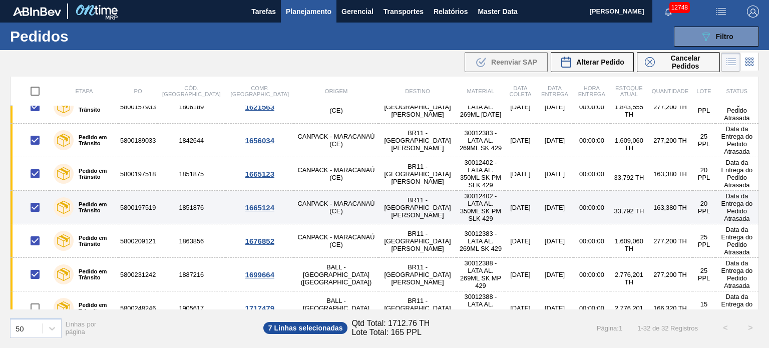
scroll to position [150, 0]
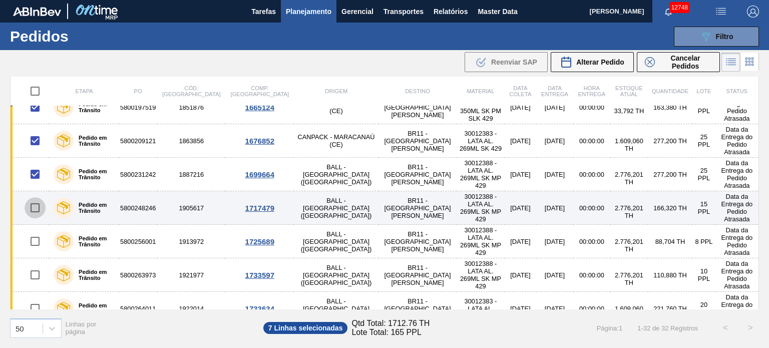
click at [36, 197] on input "checkbox" at bounding box center [35, 207] width 21 height 21
checkbox input "true"
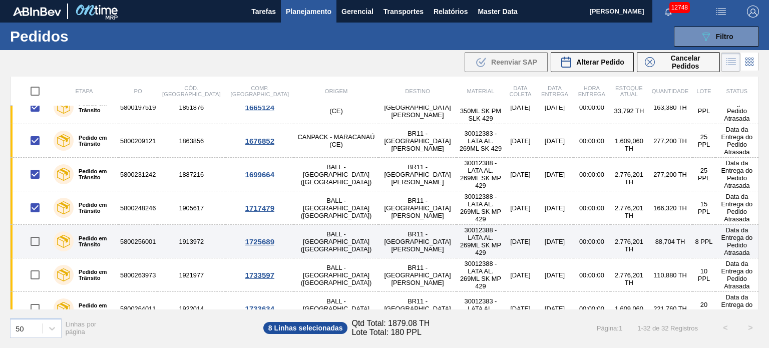
click at [35, 231] on input "checkbox" at bounding box center [35, 241] width 21 height 21
checkbox input "true"
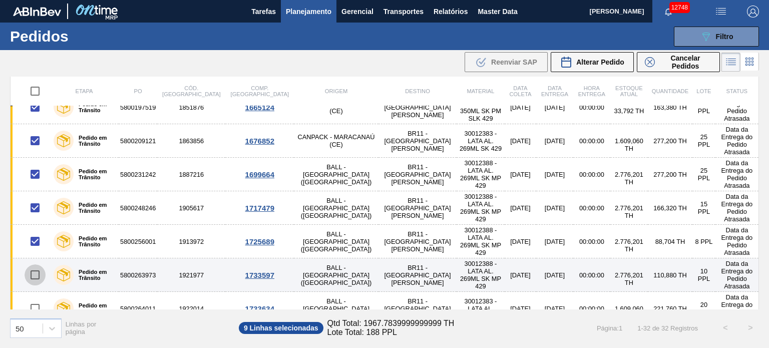
click at [32, 264] on input "checkbox" at bounding box center [35, 274] width 21 height 21
checkbox input "true"
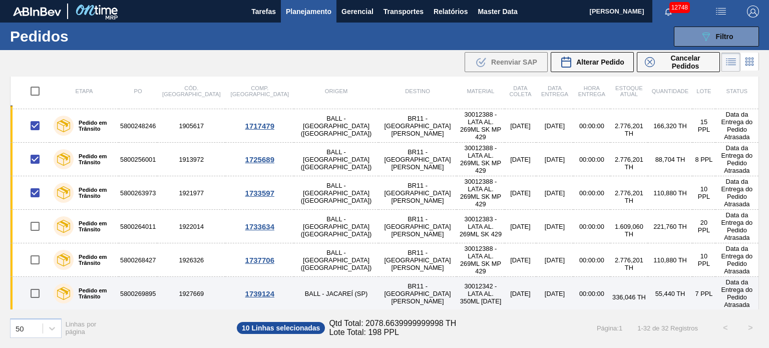
scroll to position [250, 0]
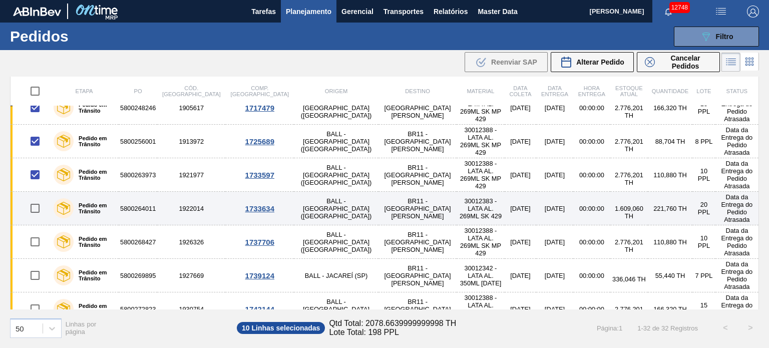
click at [36, 198] on input "checkbox" at bounding box center [35, 208] width 21 height 21
checkbox input "true"
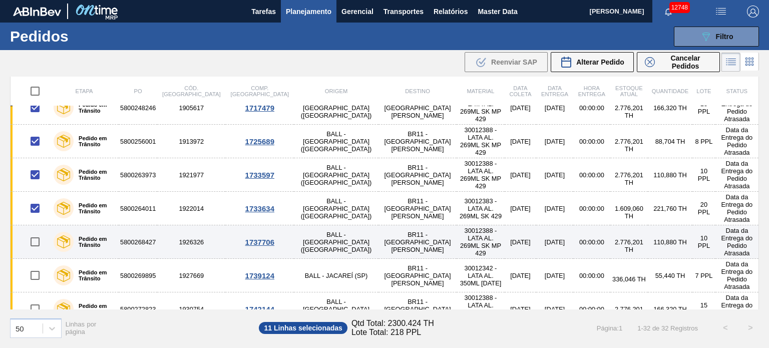
click at [31, 231] on input "checkbox" at bounding box center [35, 241] width 21 height 21
checkbox input "true"
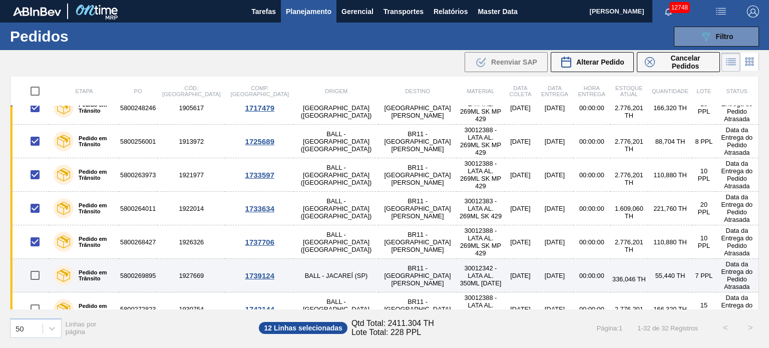
click at [37, 265] on input "checkbox" at bounding box center [35, 275] width 21 height 21
checkbox input "true"
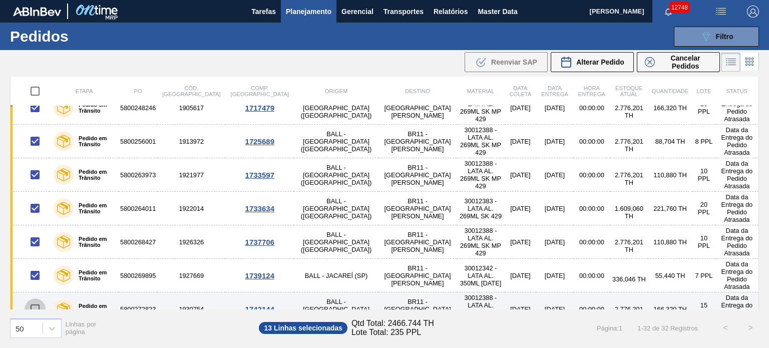
click at [32, 299] on input "checkbox" at bounding box center [35, 309] width 21 height 21
checkbox input "true"
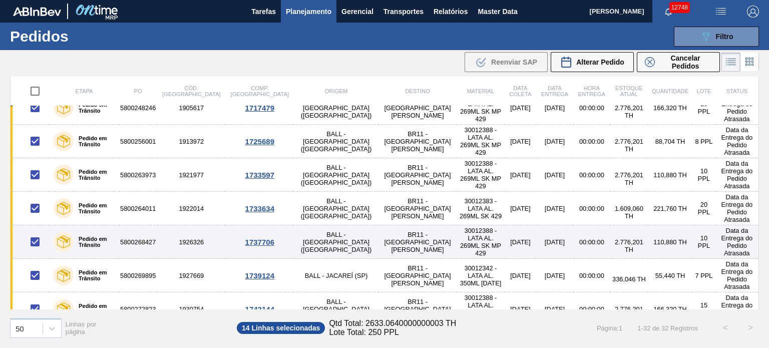
scroll to position [301, 0]
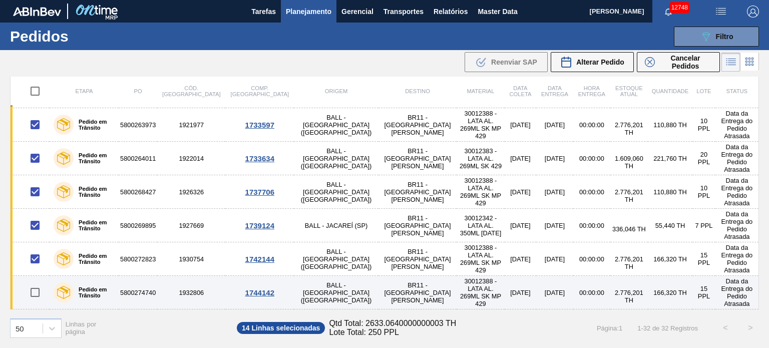
click at [35, 282] on input "checkbox" at bounding box center [35, 292] width 21 height 21
checkbox input "true"
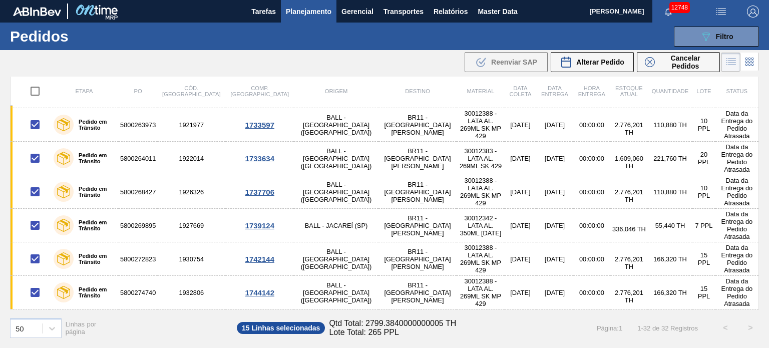
drag, startPoint x: 31, startPoint y: 244, endPoint x: 38, endPoint y: 262, distance: 19.3
click at [31, 316] on input "checkbox" at bounding box center [35, 326] width 21 height 21
checkbox input "true"
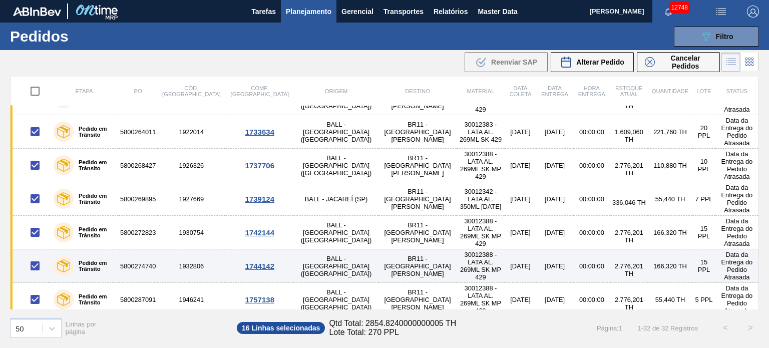
scroll to position [401, 0]
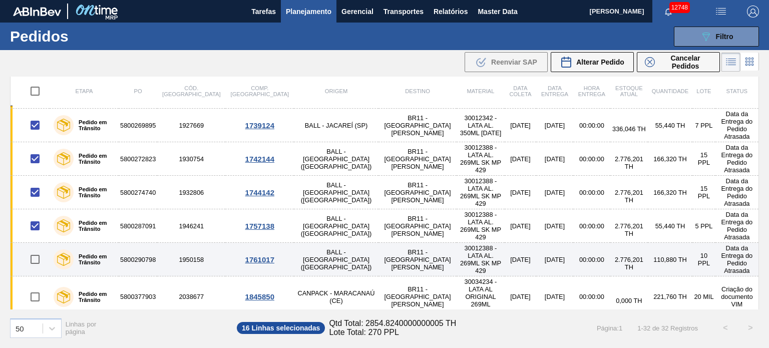
click at [34, 249] on input "checkbox" at bounding box center [35, 259] width 21 height 21
checkbox input "true"
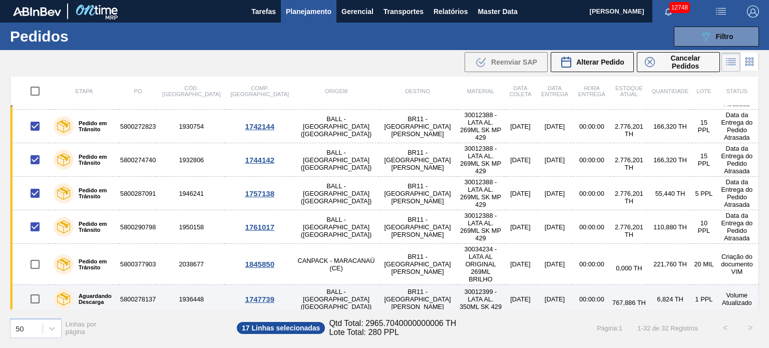
scroll to position [451, 0]
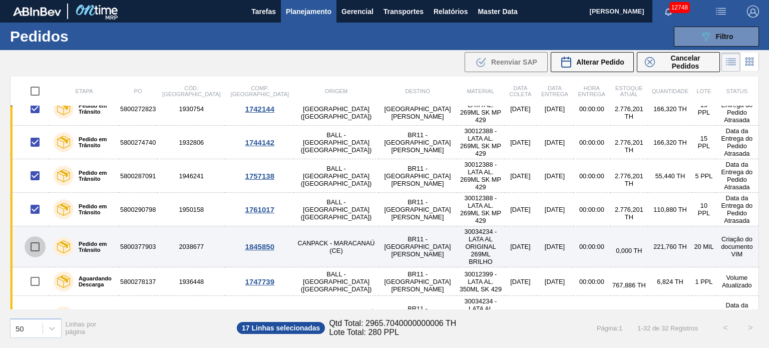
click at [36, 236] on input "checkbox" at bounding box center [35, 246] width 21 height 21
checkbox input "true"
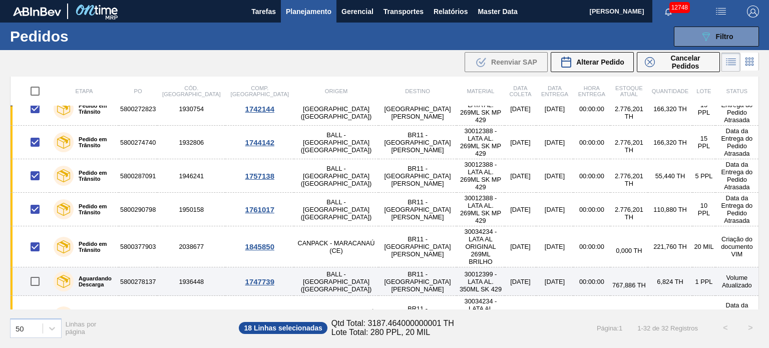
click at [38, 271] on input "checkbox" at bounding box center [35, 281] width 21 height 21
checkbox input "true"
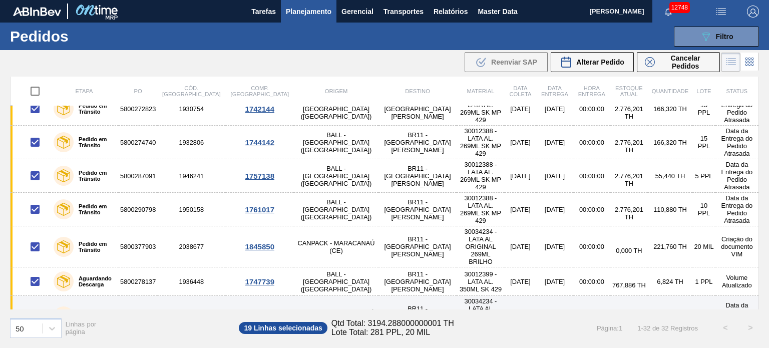
click at [35, 306] on input "checkbox" at bounding box center [35, 316] width 21 height 21
checkbox input "true"
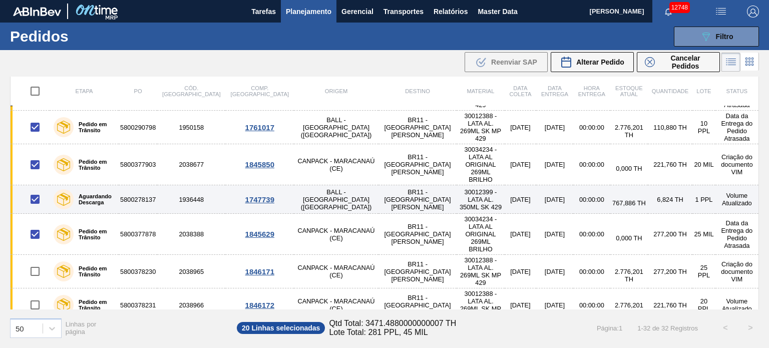
scroll to position [551, 0]
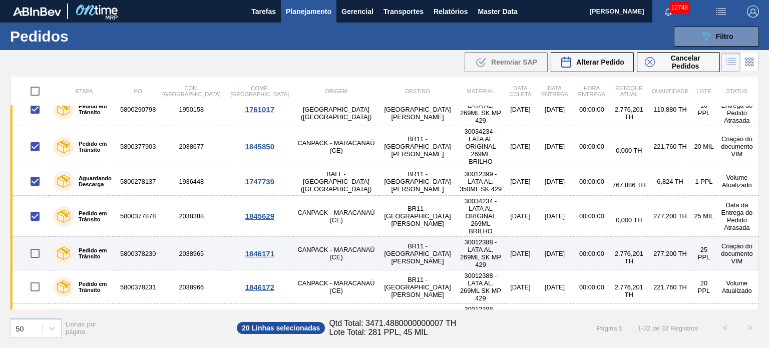
click at [36, 243] on input "checkbox" at bounding box center [35, 253] width 21 height 21
checkbox input "true"
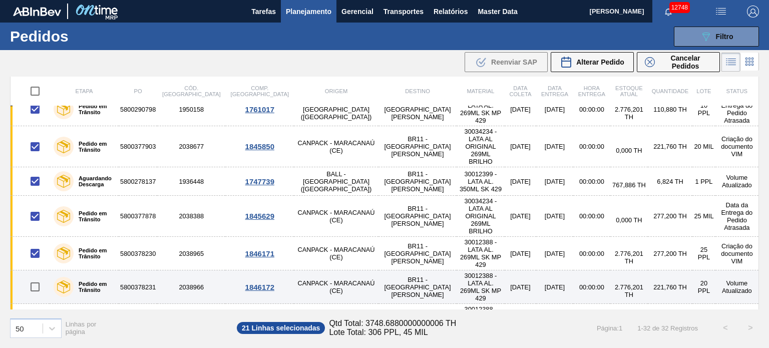
click at [33, 276] on input "checkbox" at bounding box center [35, 286] width 21 height 21
checkbox input "true"
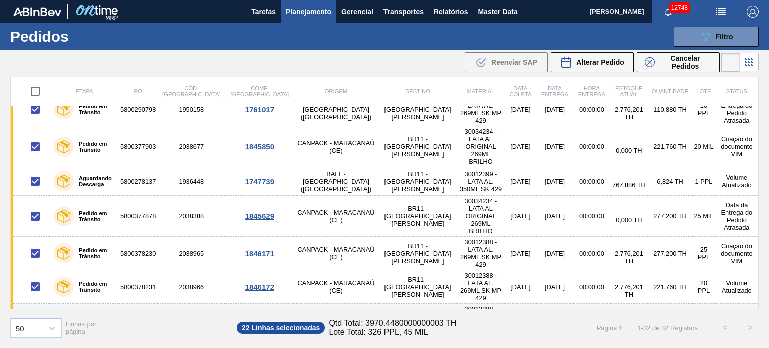
click at [35, 310] on input "checkbox" at bounding box center [35, 320] width 21 height 21
checkbox input "true"
click at [36, 344] on input "checkbox" at bounding box center [35, 354] width 21 height 21
checkbox input "true"
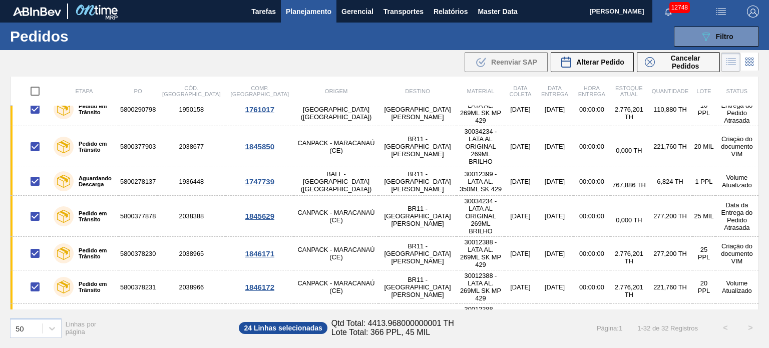
checkbox input "true"
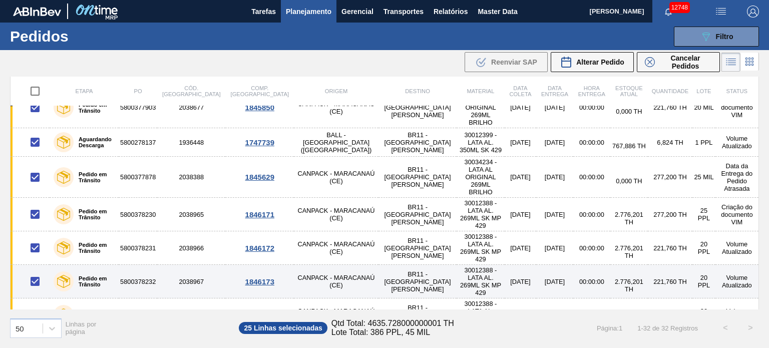
scroll to position [651, 0]
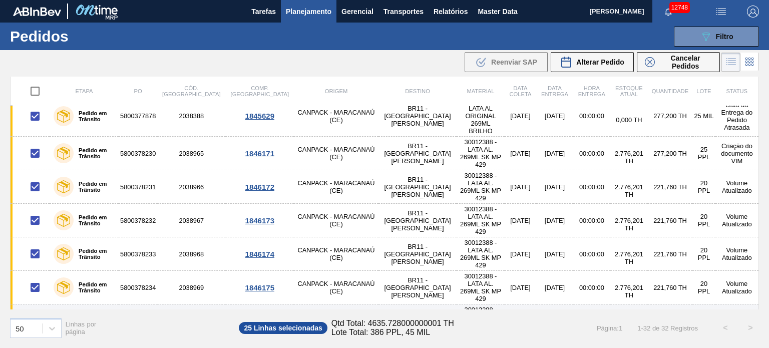
click at [39, 311] on input "checkbox" at bounding box center [35, 321] width 21 height 21
checkbox input "true"
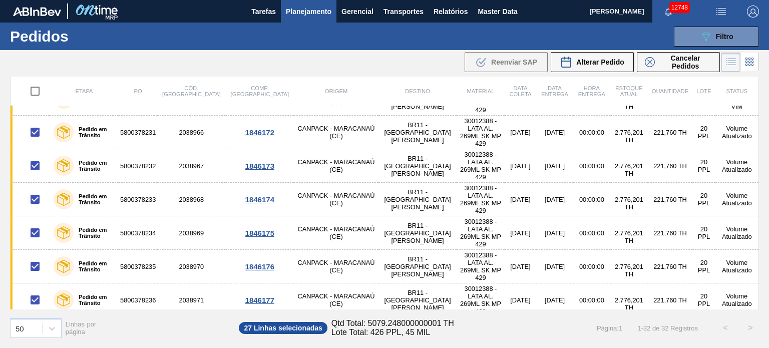
scroll to position [707, 0]
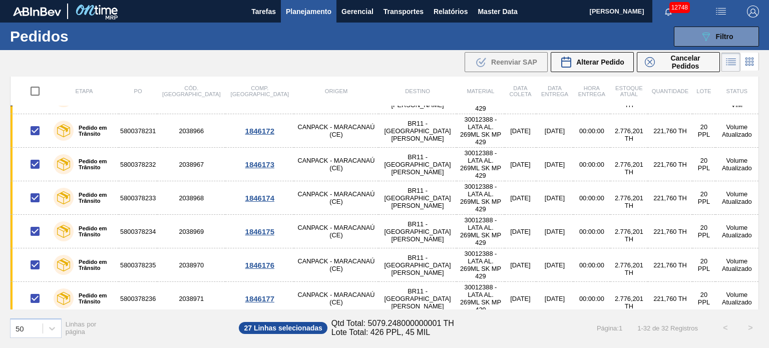
click at [35, 322] on input "checkbox" at bounding box center [35, 332] width 21 height 21
checkbox input "true"
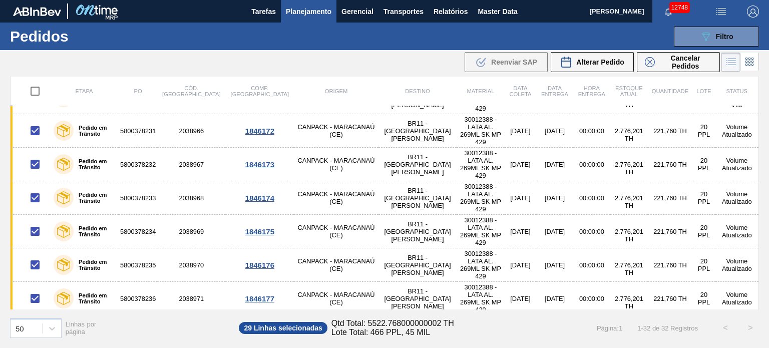
checkbox input "true"
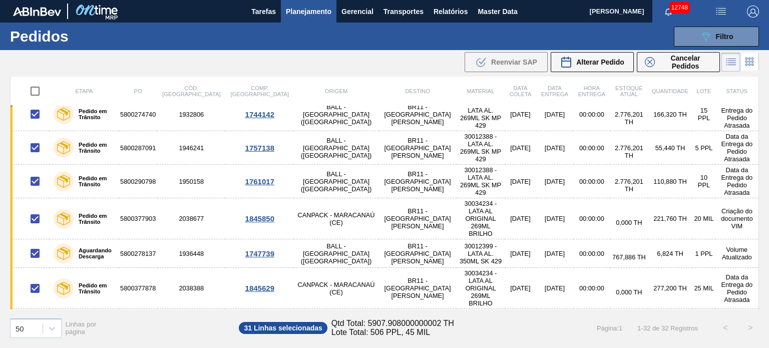
scroll to position [457, 0]
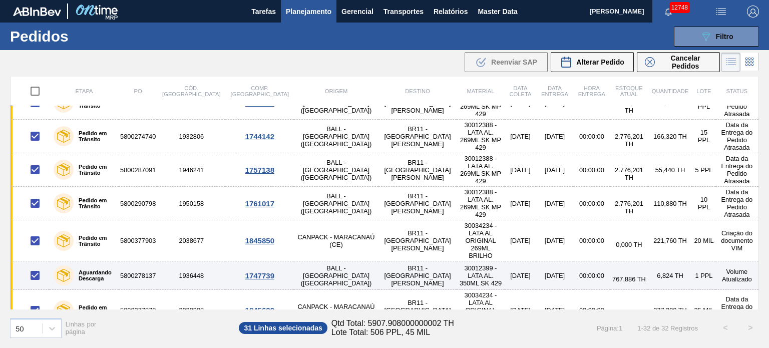
click at [34, 265] on input "checkbox" at bounding box center [35, 275] width 21 height 21
checkbox input "false"
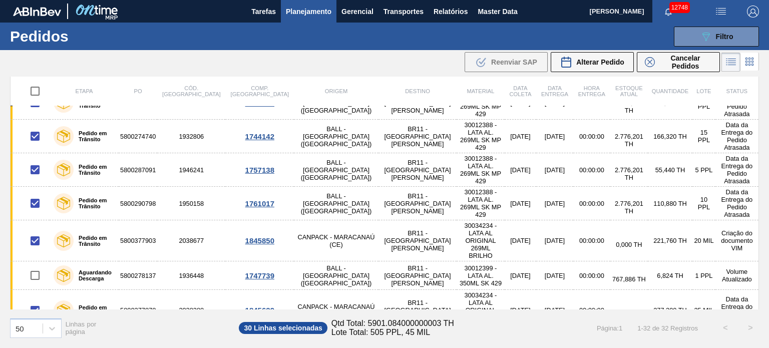
scroll to position [707, 0]
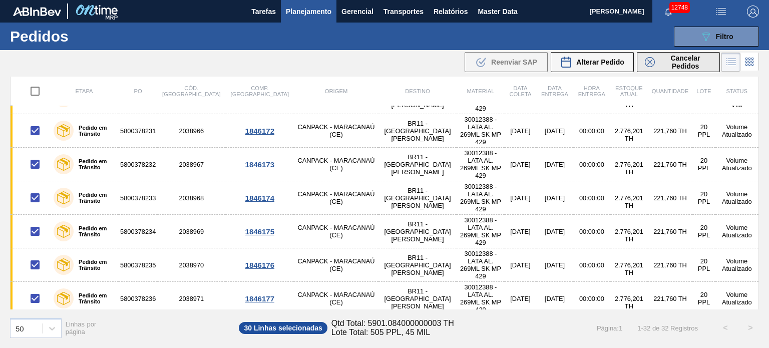
click at [683, 56] on span "Cancelar Pedidos" at bounding box center [685, 62] width 53 height 16
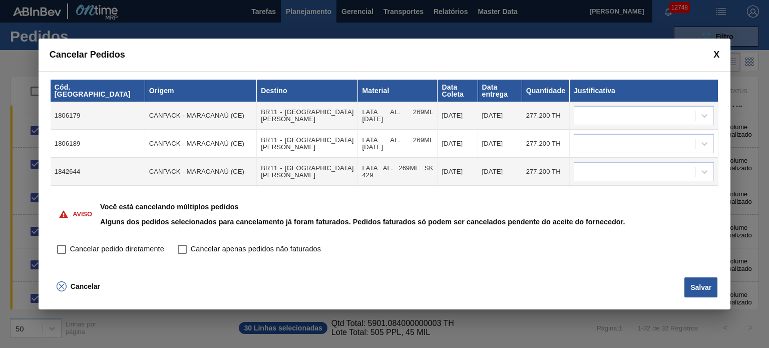
drag, startPoint x: 61, startPoint y: 247, endPoint x: 159, endPoint y: 222, distance: 101.3
click at [61, 247] on input "Cancelar pedido diretamente" at bounding box center [61, 249] width 17 height 17
checkbox input "true"
click at [619, 109] on div at bounding box center [634, 116] width 121 height 15
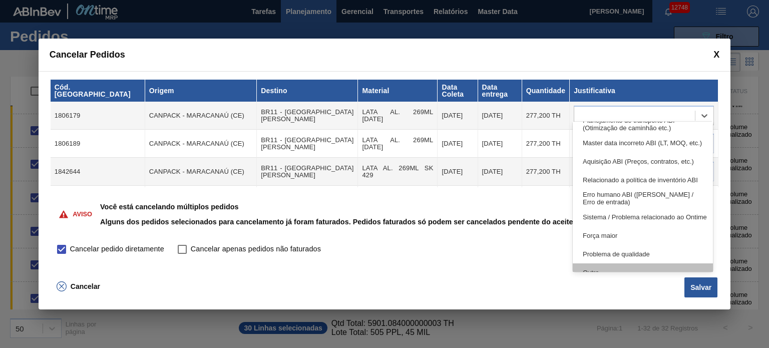
scroll to position [187, 0]
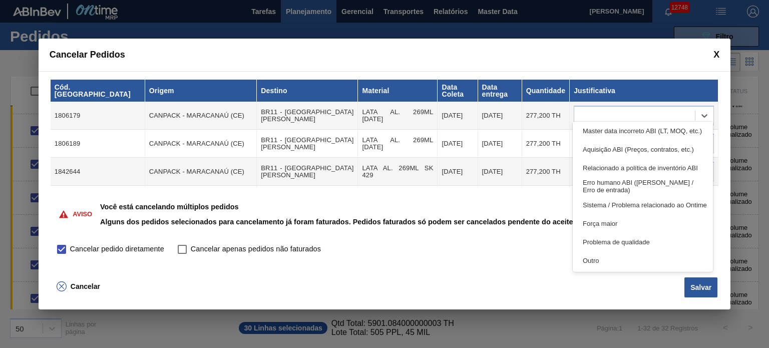
drag, startPoint x: 624, startPoint y: 264, endPoint x: 607, endPoint y: 147, distance: 118.4
click at [624, 260] on div "Outro" at bounding box center [643, 260] width 140 height 19
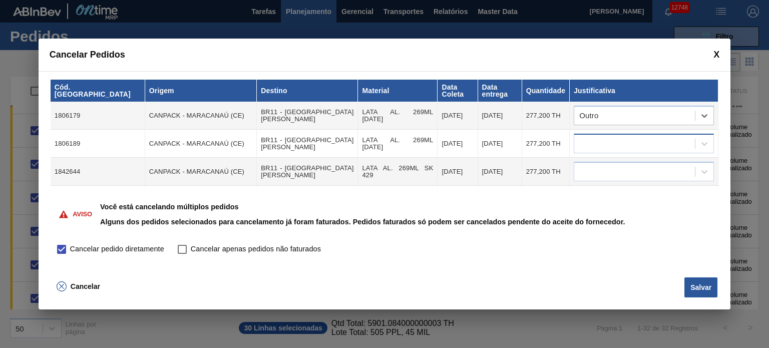
click at [611, 137] on div at bounding box center [634, 144] width 121 height 15
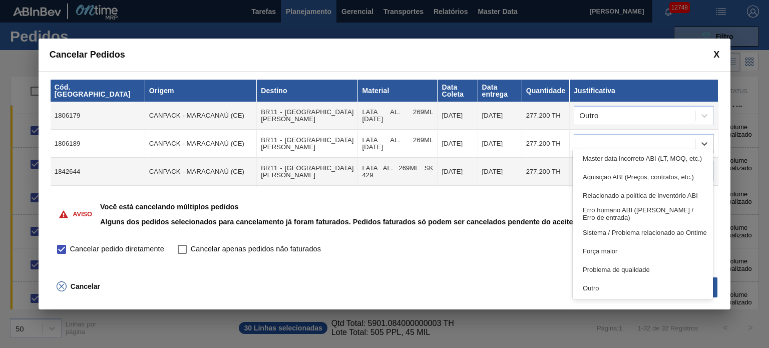
drag, startPoint x: 615, startPoint y: 290, endPoint x: 615, endPoint y: 282, distance: 8.5
click at [615, 290] on div "Outro" at bounding box center [643, 288] width 140 height 19
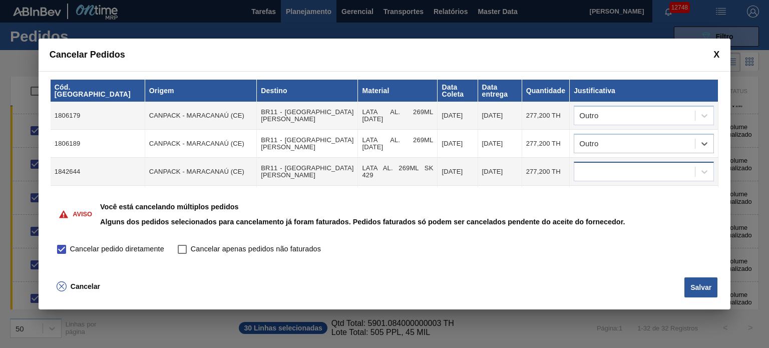
click at [622, 166] on div at bounding box center [634, 172] width 121 height 15
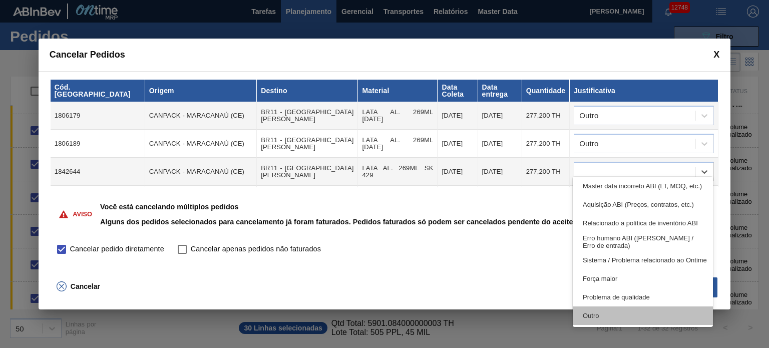
click at [610, 309] on div "Outro" at bounding box center [643, 316] width 140 height 19
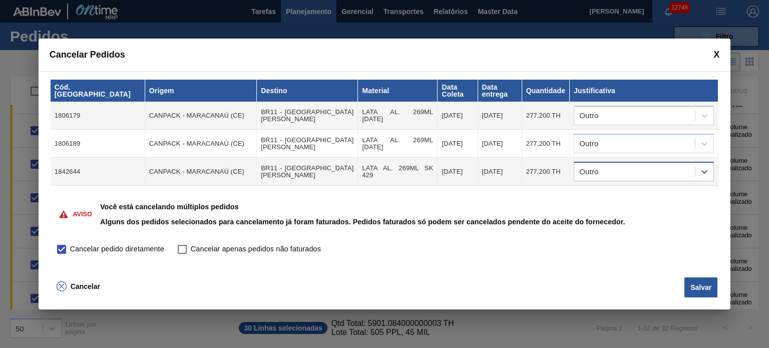
scroll to position [50, 0]
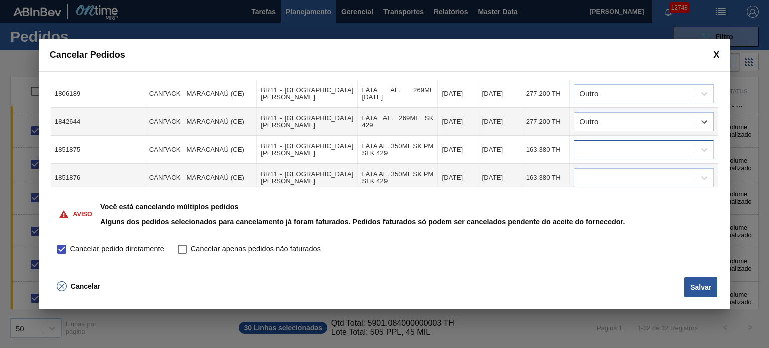
click at [620, 143] on div at bounding box center [634, 150] width 121 height 15
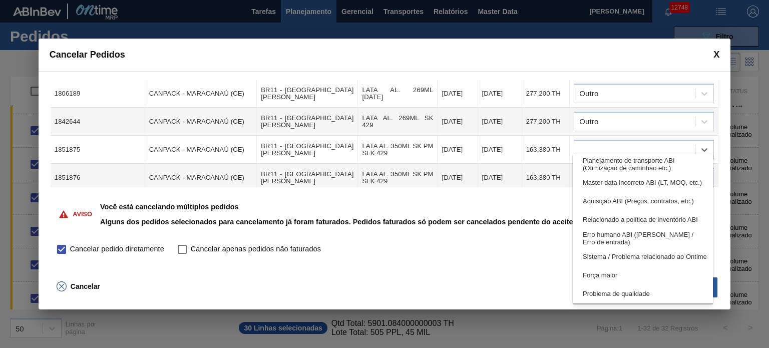
scroll to position [187, 0]
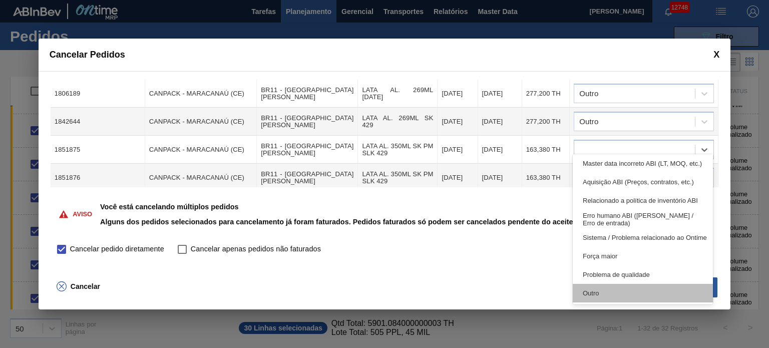
click at [604, 289] on div "Outro" at bounding box center [643, 293] width 140 height 19
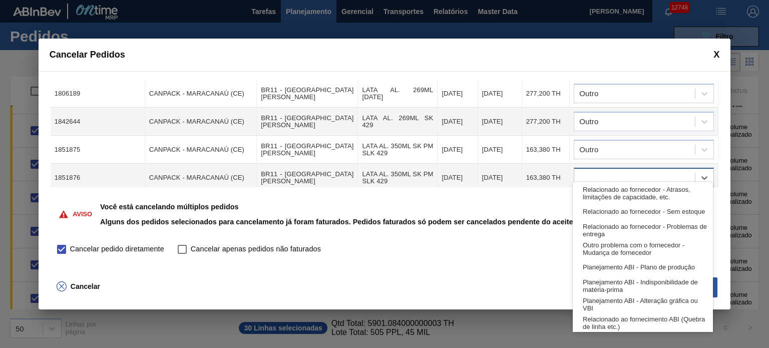
click at [625, 172] on div at bounding box center [634, 178] width 121 height 15
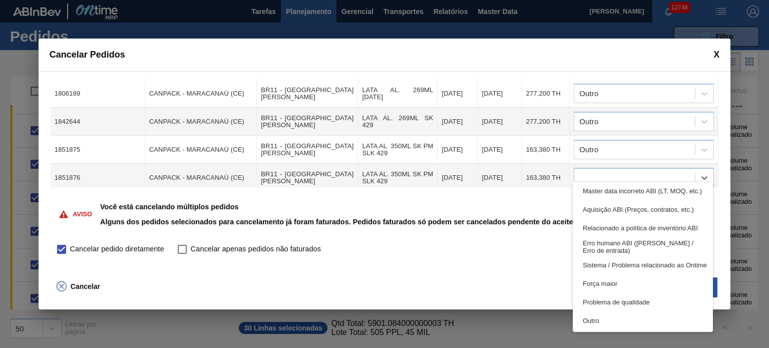
click at [611, 320] on div "Outro" at bounding box center [643, 321] width 140 height 19
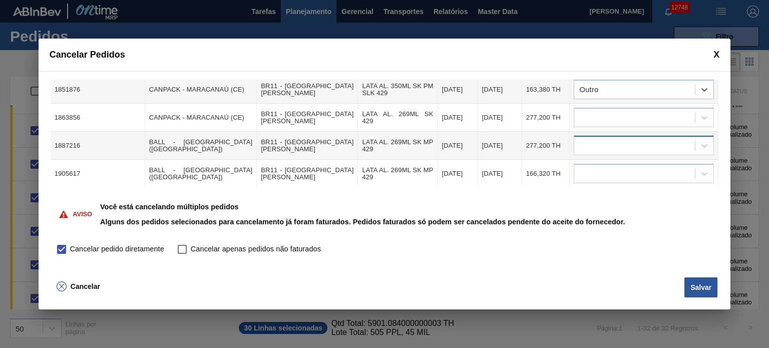
scroll to position [150, 0]
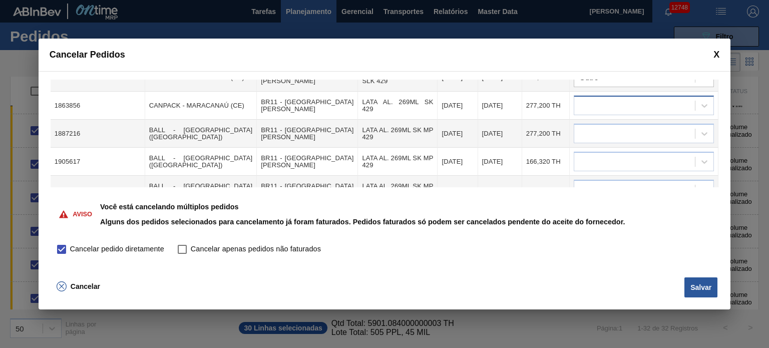
click at [624, 99] on div at bounding box center [634, 106] width 121 height 15
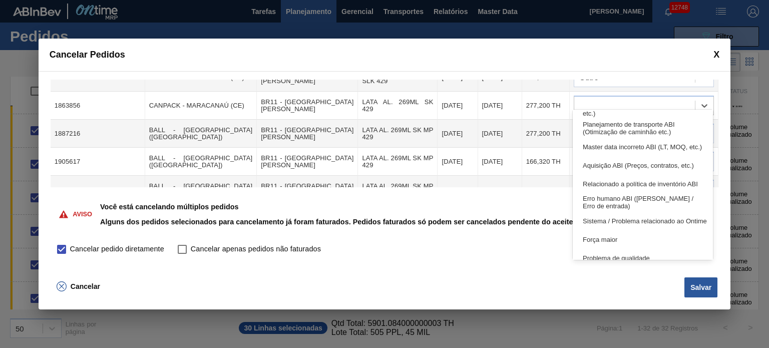
scroll to position [187, 0]
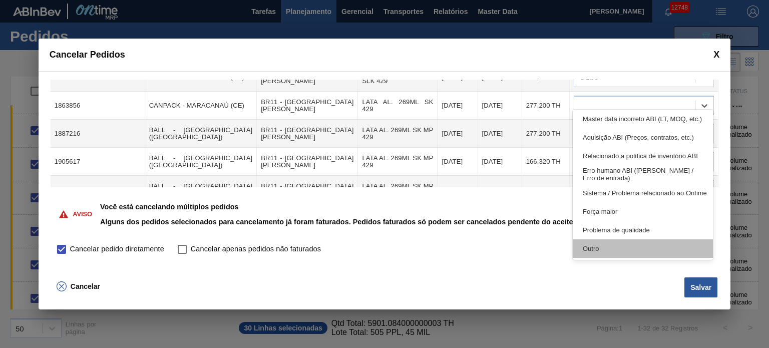
click at [615, 248] on div "Outro" at bounding box center [643, 248] width 140 height 19
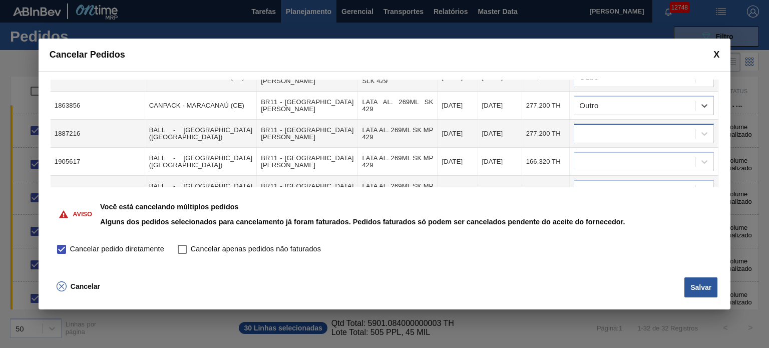
click at [614, 127] on div at bounding box center [634, 134] width 121 height 15
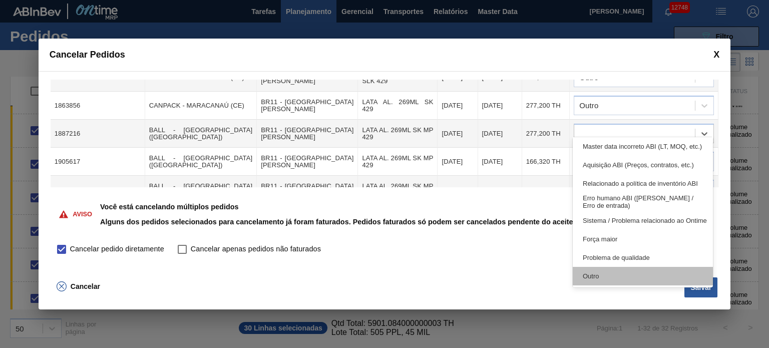
click at [607, 274] on div "Outro" at bounding box center [643, 276] width 140 height 19
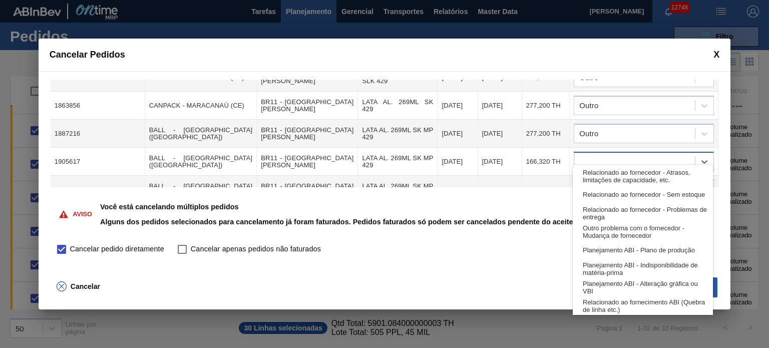
click at [610, 155] on div at bounding box center [634, 162] width 121 height 15
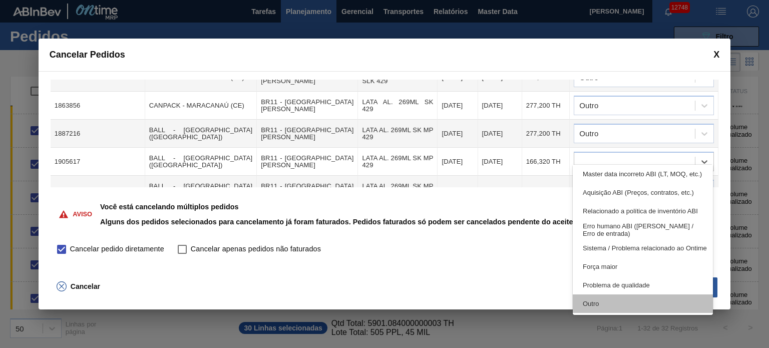
click at [600, 303] on div "Outro" at bounding box center [643, 304] width 140 height 19
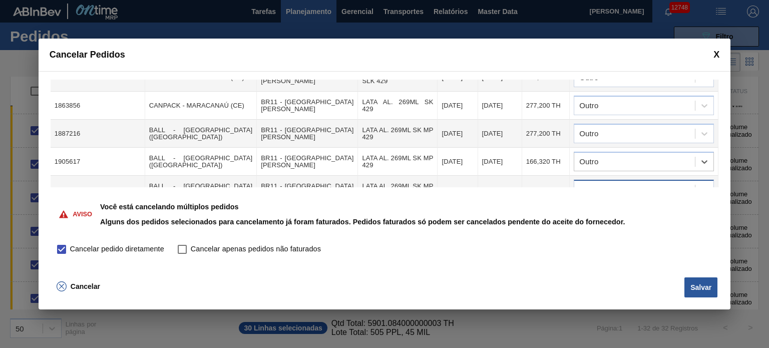
click at [610, 183] on div at bounding box center [634, 190] width 121 height 15
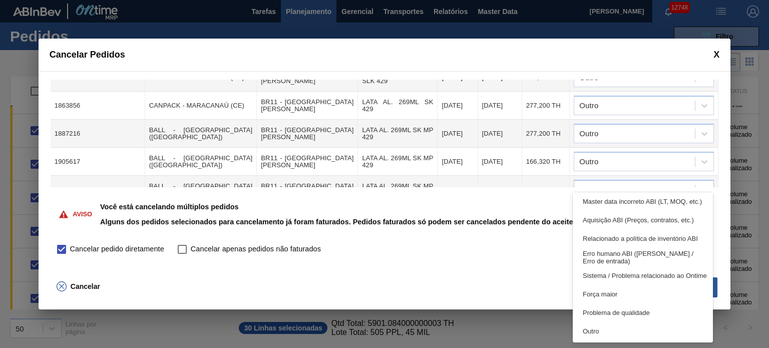
drag, startPoint x: 604, startPoint y: 335, endPoint x: 609, endPoint y: 214, distance: 120.3
click at [604, 333] on div "Outro" at bounding box center [643, 331] width 140 height 19
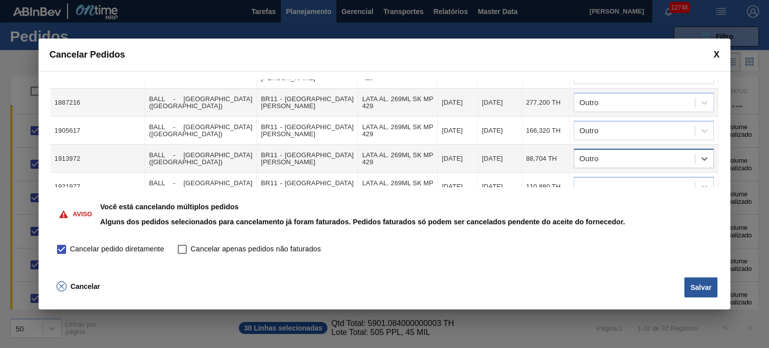
scroll to position [250, 0]
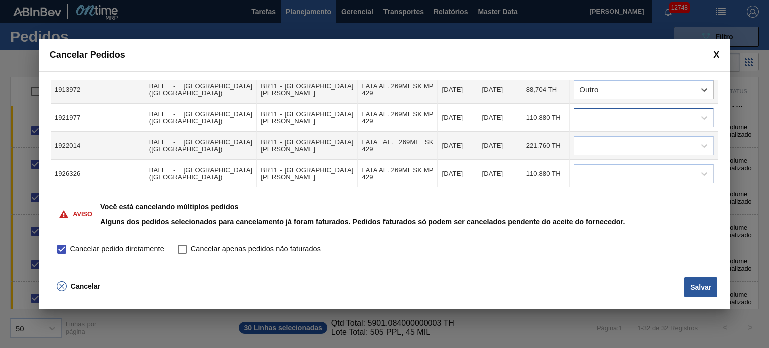
click at [604, 111] on div at bounding box center [634, 118] width 121 height 15
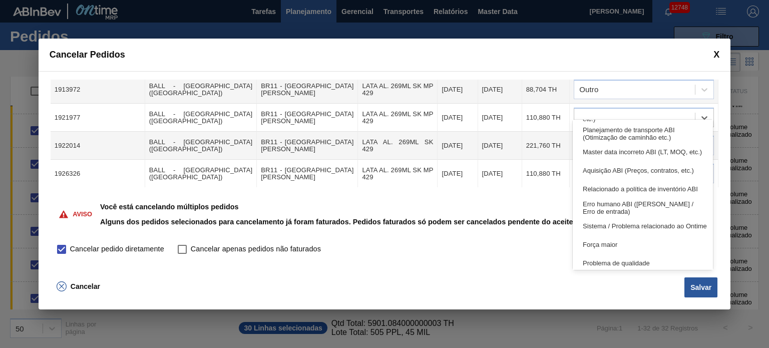
scroll to position [187, 0]
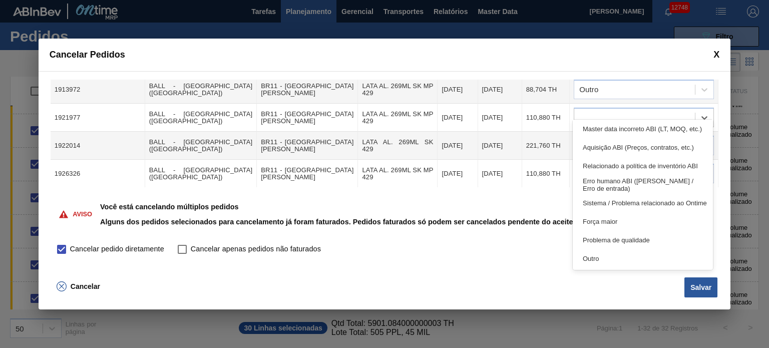
drag, startPoint x: 611, startPoint y: 261, endPoint x: 607, endPoint y: 180, distance: 81.8
click at [611, 259] on div "Outro" at bounding box center [643, 258] width 140 height 19
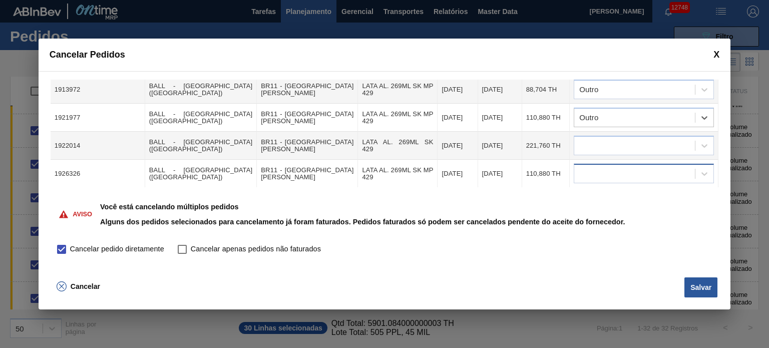
click at [608, 167] on div at bounding box center [634, 174] width 121 height 15
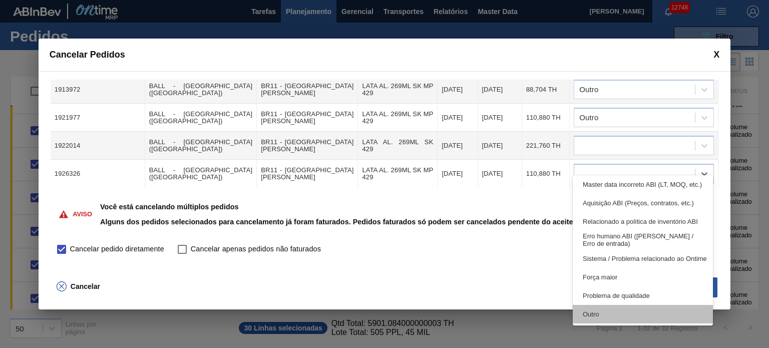
drag, startPoint x: 606, startPoint y: 307, endPoint x: 601, endPoint y: 172, distance: 134.3
click at [606, 306] on div "Outro" at bounding box center [643, 314] width 140 height 19
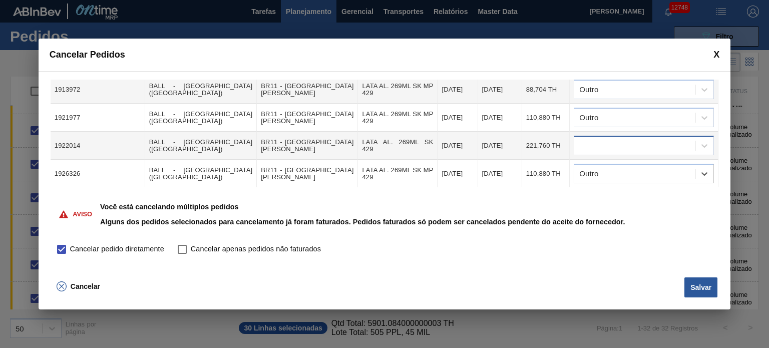
click at [601, 139] on div at bounding box center [634, 146] width 121 height 15
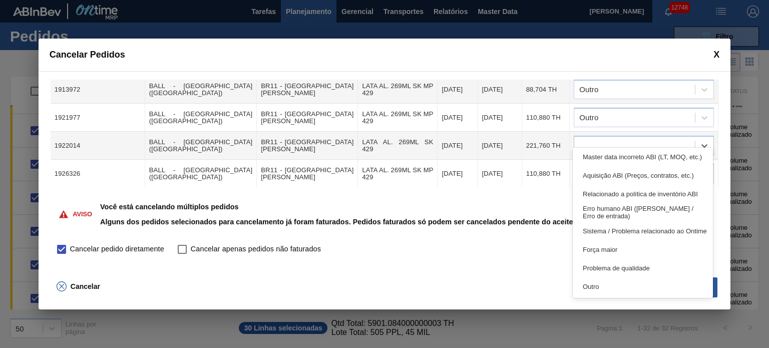
drag, startPoint x: 598, startPoint y: 290, endPoint x: 600, endPoint y: 252, distance: 38.1
click at [598, 289] on div "Outro" at bounding box center [643, 286] width 140 height 19
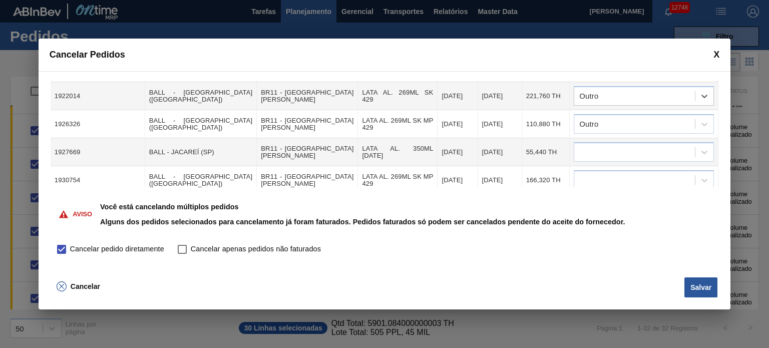
scroll to position [301, 0]
click at [621, 145] on div at bounding box center [634, 152] width 121 height 15
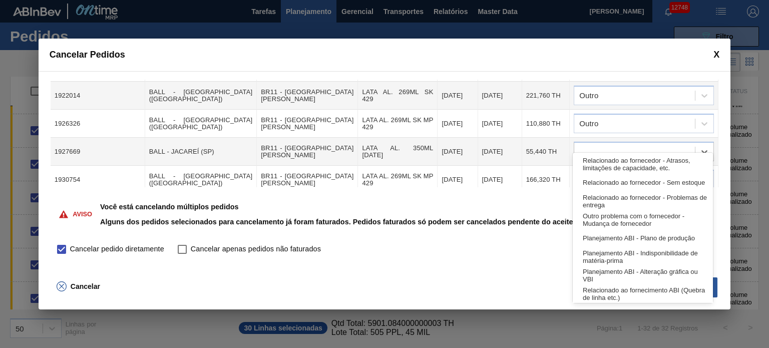
scroll to position [187, 0]
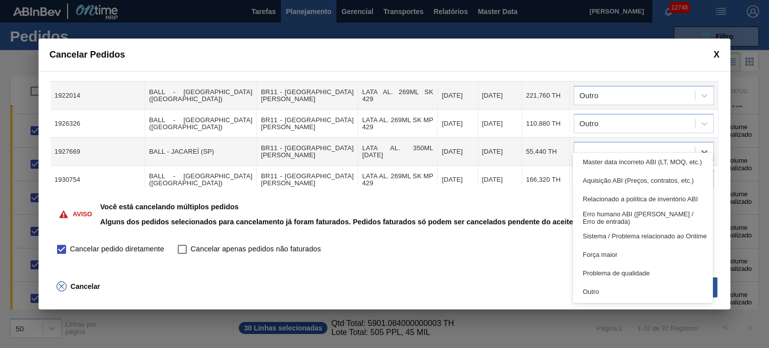
click at [625, 287] on div "Outro" at bounding box center [643, 291] width 140 height 19
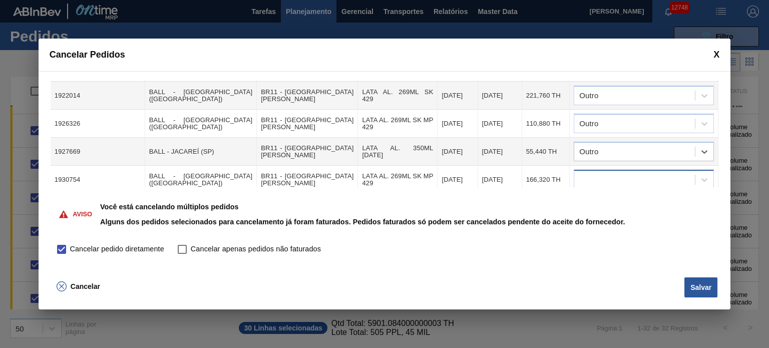
click at [620, 173] on div at bounding box center [634, 180] width 121 height 15
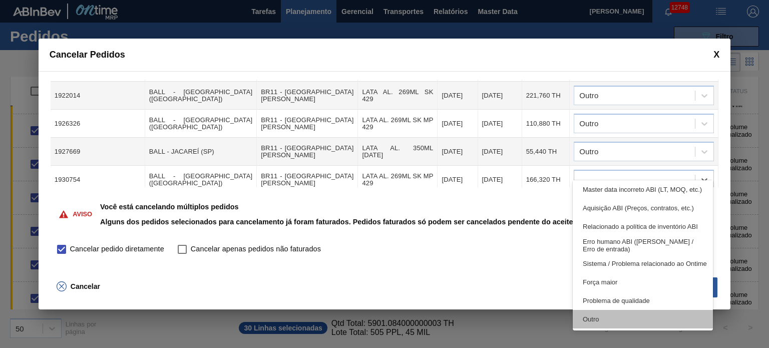
click at [602, 320] on div "Outro" at bounding box center [643, 319] width 140 height 19
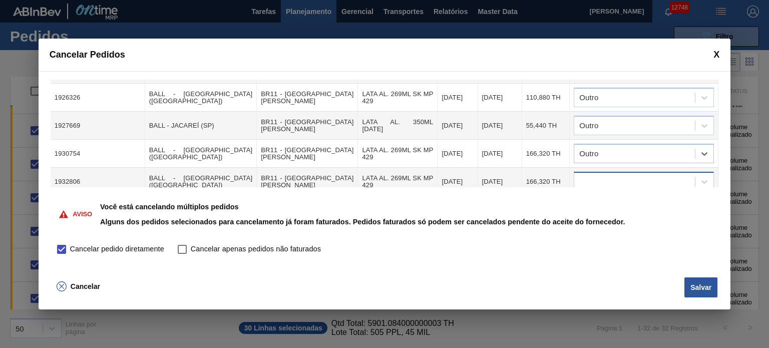
scroll to position [351, 0]
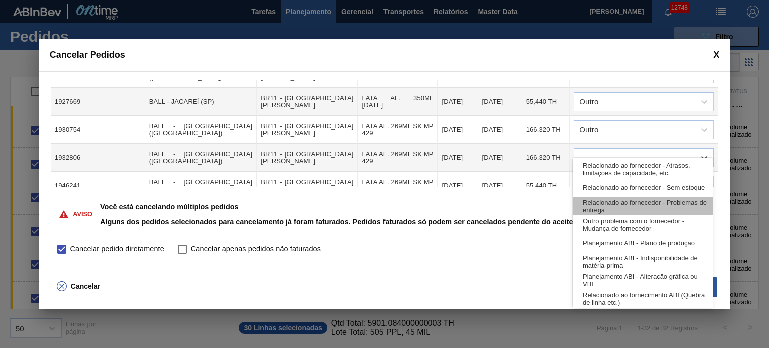
drag, startPoint x: 633, startPoint y: 141, endPoint x: 615, endPoint y: 198, distance: 59.6
click at [632, 151] on div at bounding box center [634, 158] width 121 height 15
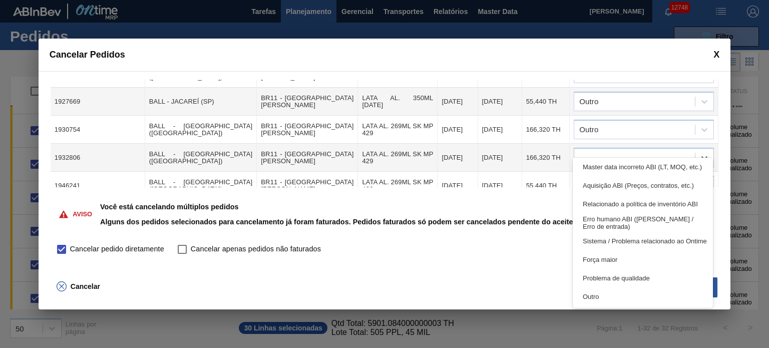
click at [618, 294] on div "Outro" at bounding box center [643, 296] width 140 height 19
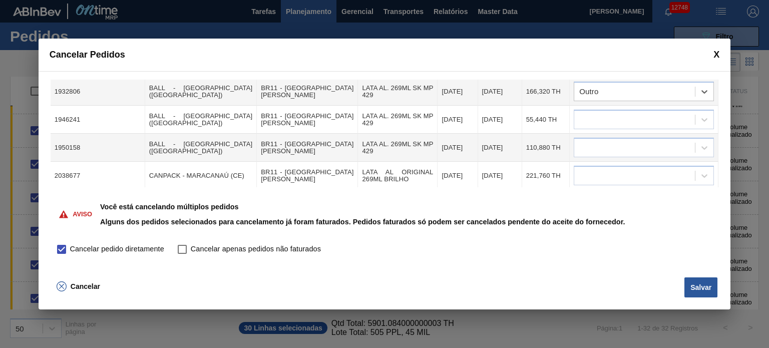
scroll to position [401, 0]
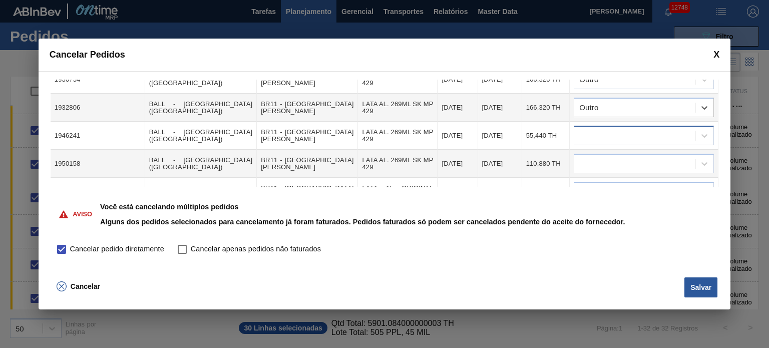
click at [625, 129] on div at bounding box center [634, 136] width 121 height 15
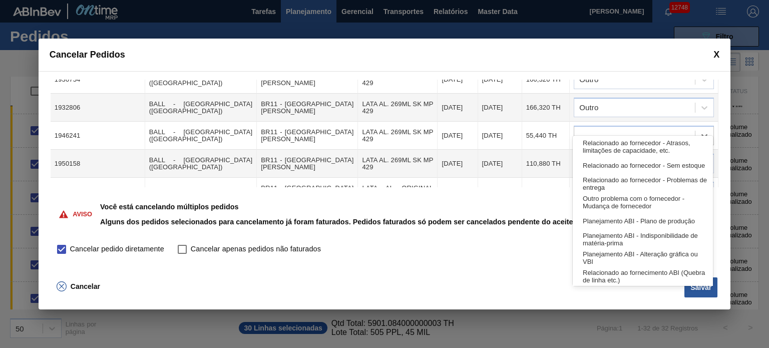
scroll to position [187, 0]
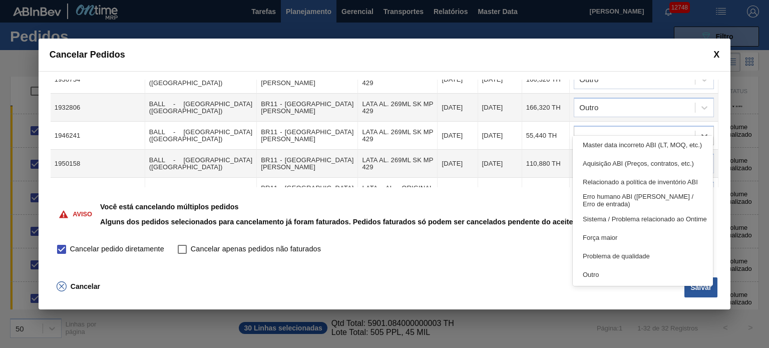
drag, startPoint x: 610, startPoint y: 278, endPoint x: 609, endPoint y: 256, distance: 22.5
click at [609, 277] on div "Outro" at bounding box center [643, 274] width 140 height 19
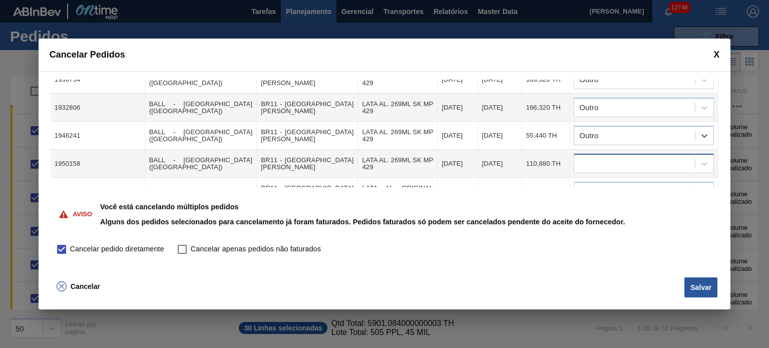
drag, startPoint x: 615, startPoint y: 150, endPoint x: 613, endPoint y: 155, distance: 5.7
click at [615, 157] on div at bounding box center [634, 164] width 121 height 15
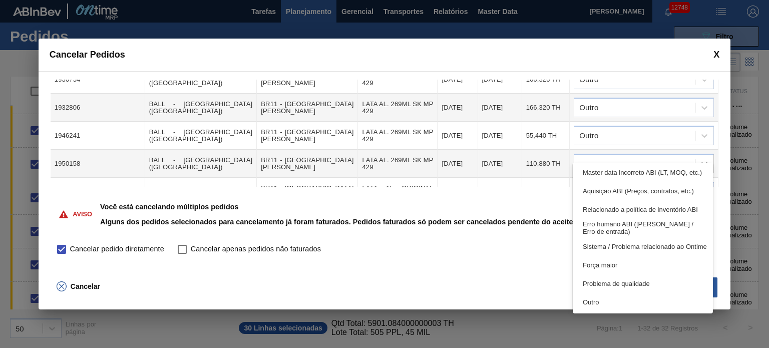
click at [607, 302] on div "Outro" at bounding box center [643, 302] width 140 height 19
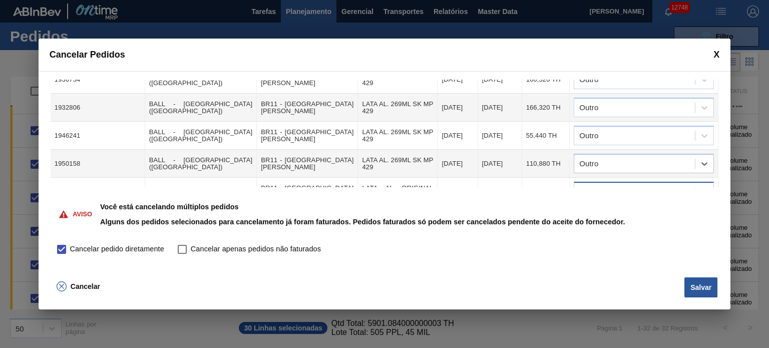
click at [619, 185] on div at bounding box center [644, 192] width 140 height 20
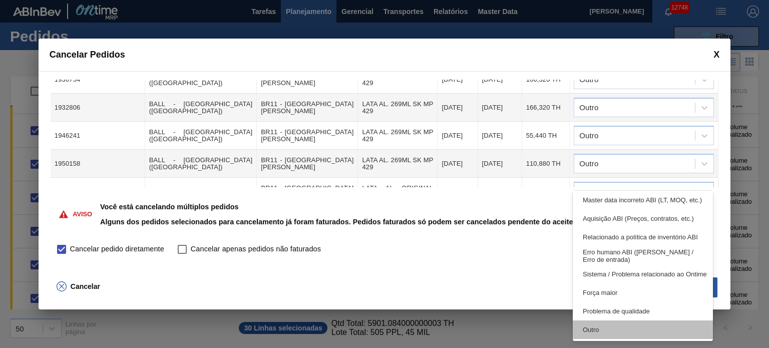
click at [599, 327] on div "Outro" at bounding box center [643, 330] width 140 height 19
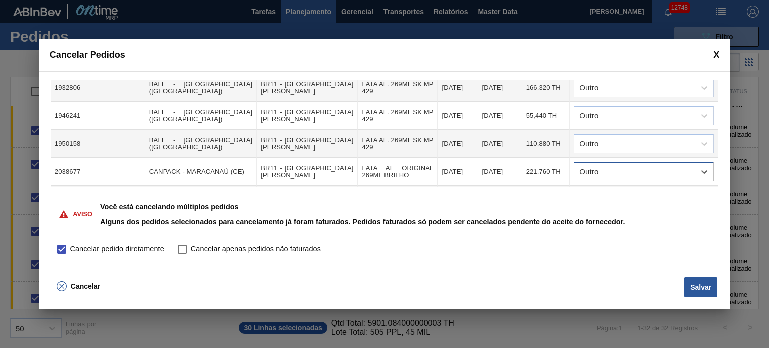
scroll to position [451, 0]
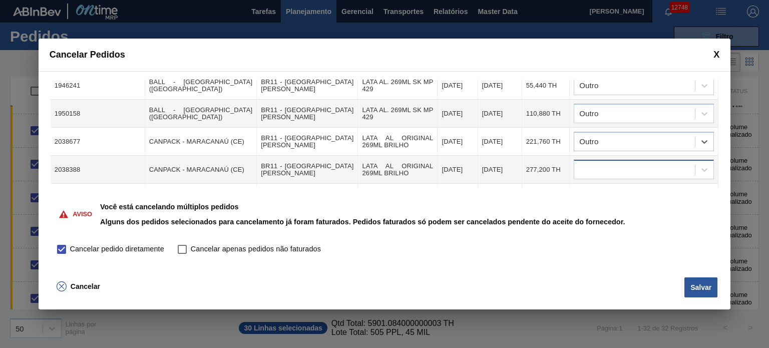
click at [621, 163] on div at bounding box center [634, 170] width 121 height 15
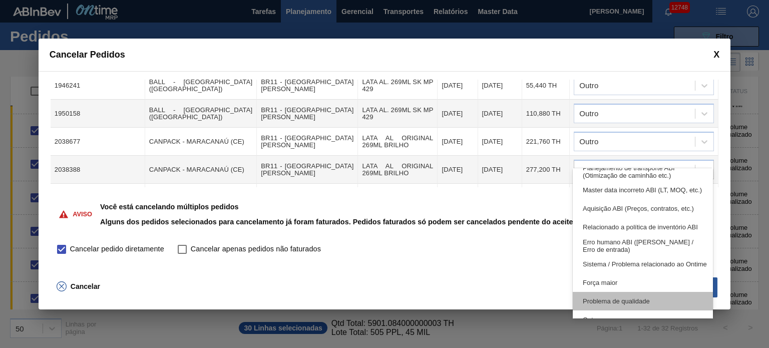
scroll to position [187, 0]
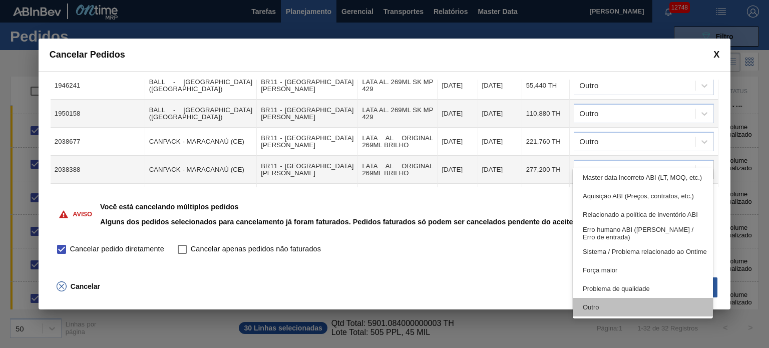
click at [599, 303] on div "Outro" at bounding box center [643, 307] width 140 height 19
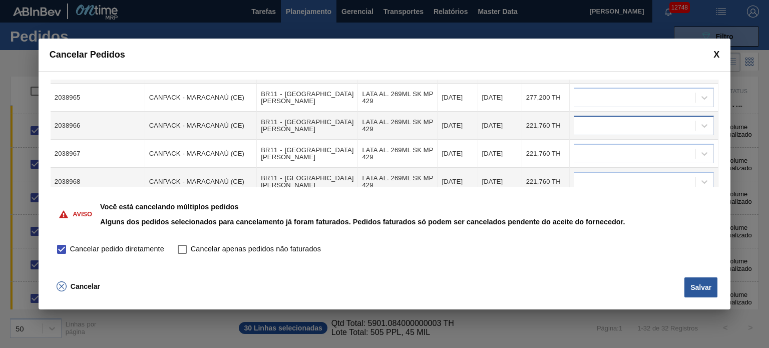
scroll to position [501, 0]
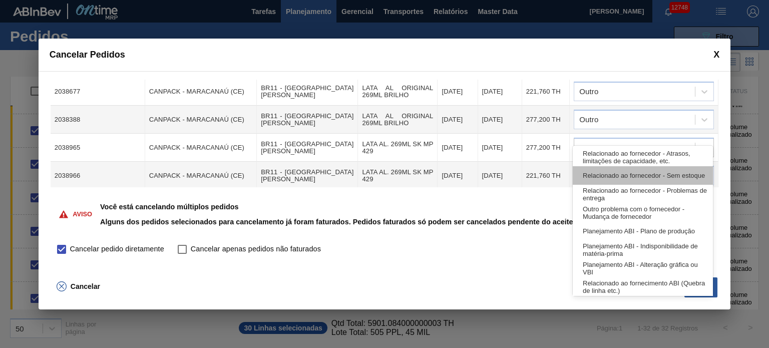
drag, startPoint x: 620, startPoint y: 126, endPoint x: 622, endPoint y: 178, distance: 51.6
click at [621, 141] on div at bounding box center [634, 148] width 121 height 15
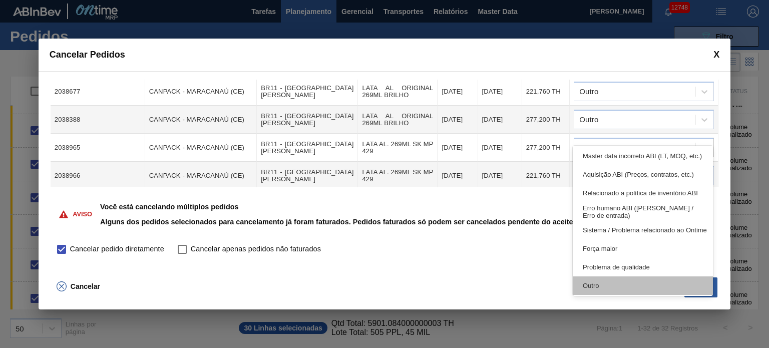
scroll to position [187, 0]
click at [612, 284] on div "Outro" at bounding box center [643, 284] width 140 height 19
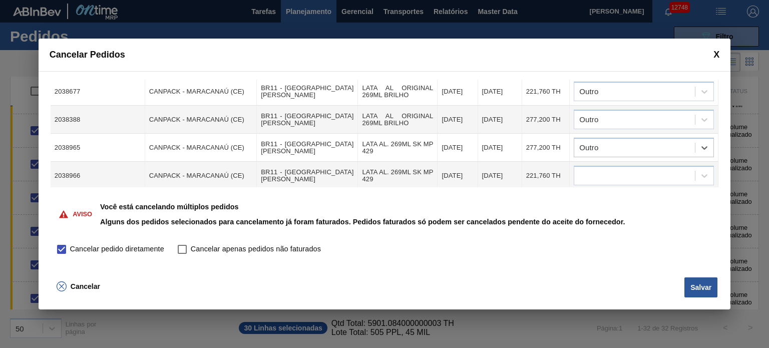
click at [611, 169] on div at bounding box center [634, 176] width 121 height 15
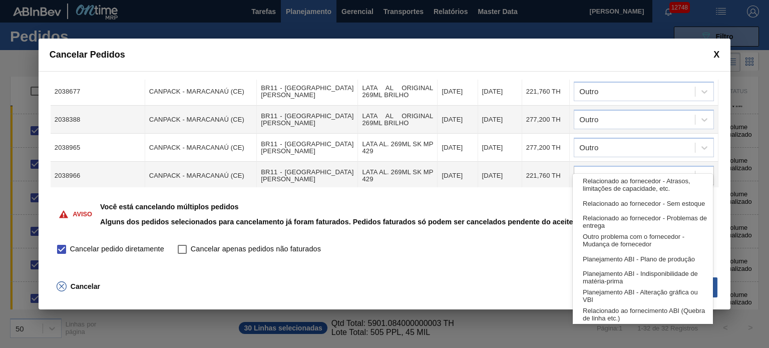
scroll to position [0, 0]
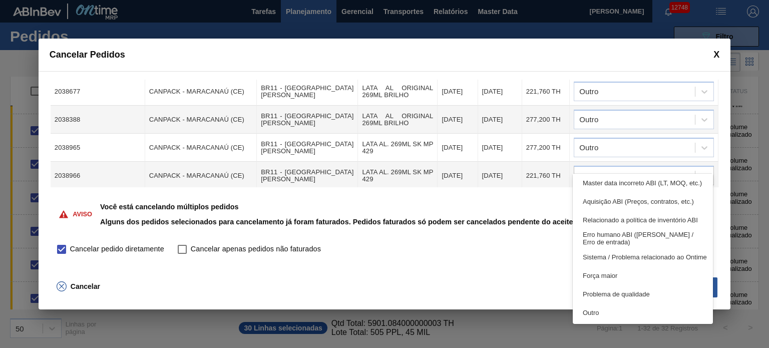
click at [606, 313] on div "Outro" at bounding box center [643, 313] width 140 height 19
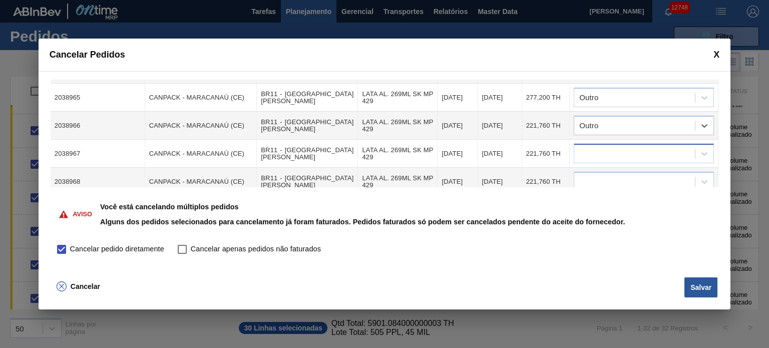
click at [613, 147] on div at bounding box center [634, 154] width 121 height 15
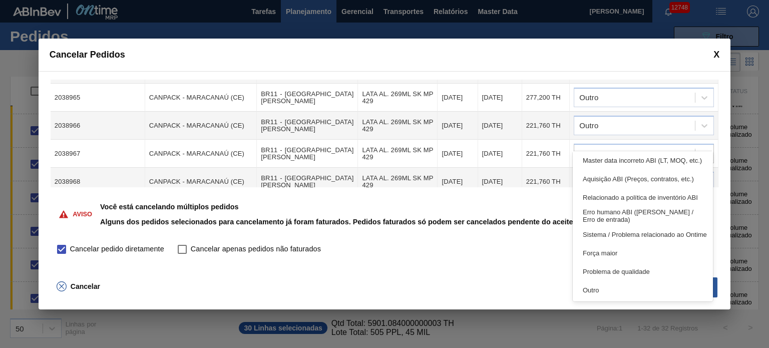
click at [587, 288] on div "Outro" at bounding box center [643, 290] width 140 height 19
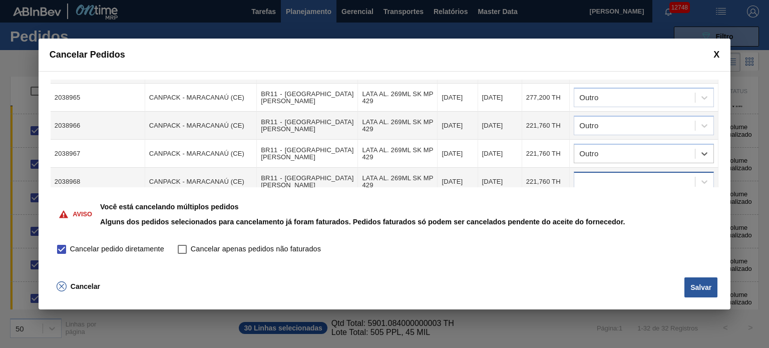
click at [615, 175] on div at bounding box center [634, 182] width 121 height 15
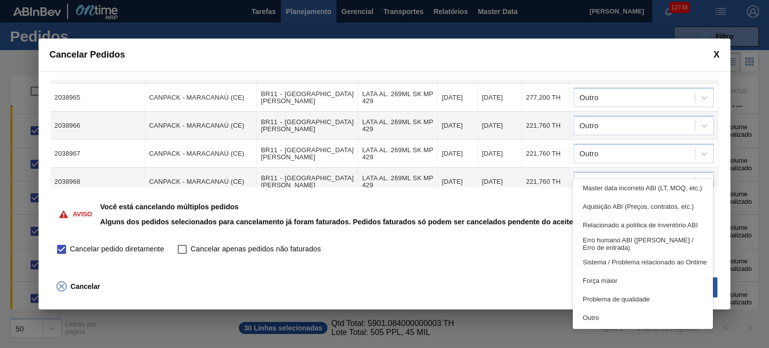
drag, startPoint x: 595, startPoint y: 314, endPoint x: 593, endPoint y: 251, distance: 63.2
click at [595, 314] on div "Outro" at bounding box center [643, 318] width 140 height 19
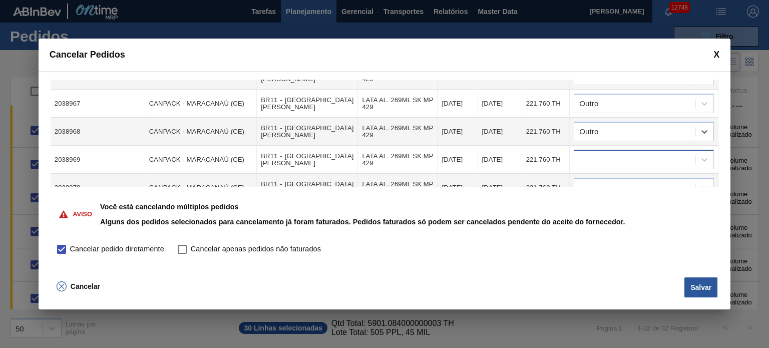
click at [637, 153] on div at bounding box center [634, 160] width 121 height 15
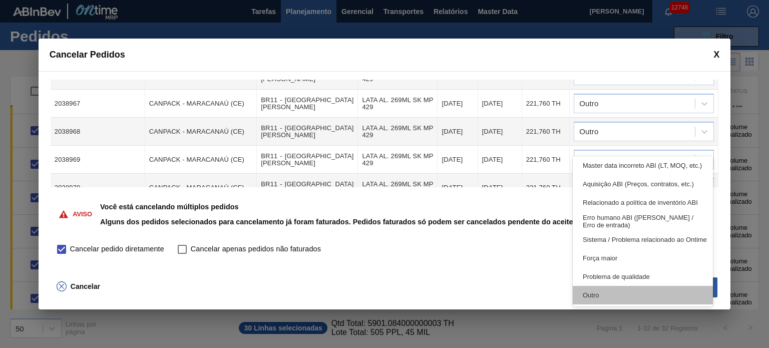
click at [641, 298] on div "Outro" at bounding box center [643, 295] width 140 height 19
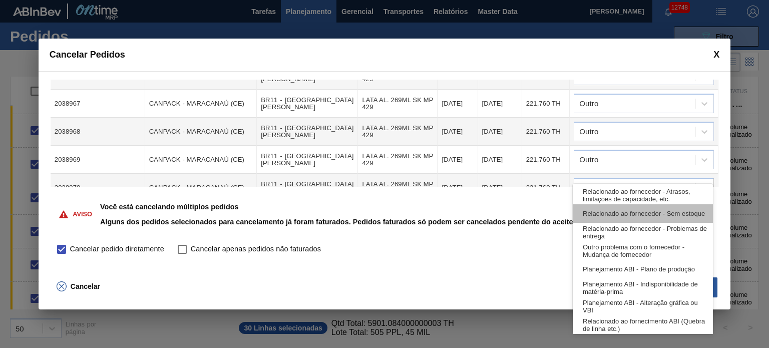
drag, startPoint x: 604, startPoint y: 162, endPoint x: 625, endPoint y: 204, distance: 47.5
click at [606, 178] on div at bounding box center [644, 188] width 140 height 20
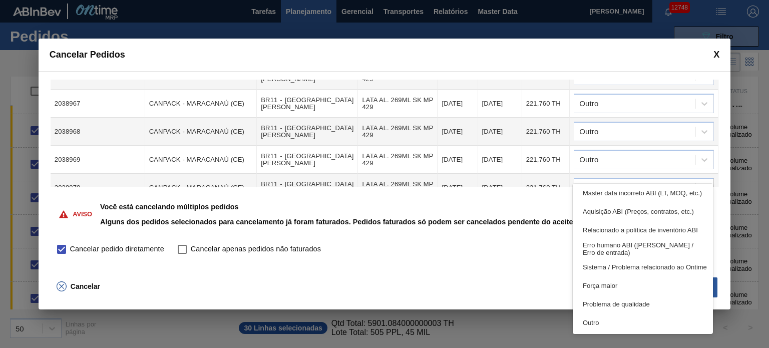
click at [619, 322] on div "Outro" at bounding box center [643, 323] width 140 height 19
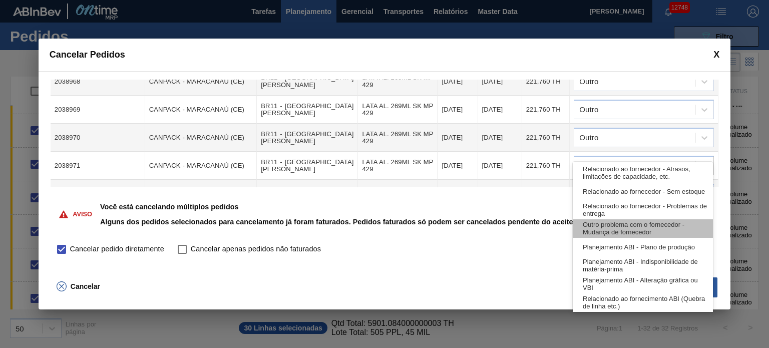
drag, startPoint x: 622, startPoint y: 150, endPoint x: 617, endPoint y: 230, distance: 80.3
click at [623, 159] on div at bounding box center [634, 166] width 121 height 15
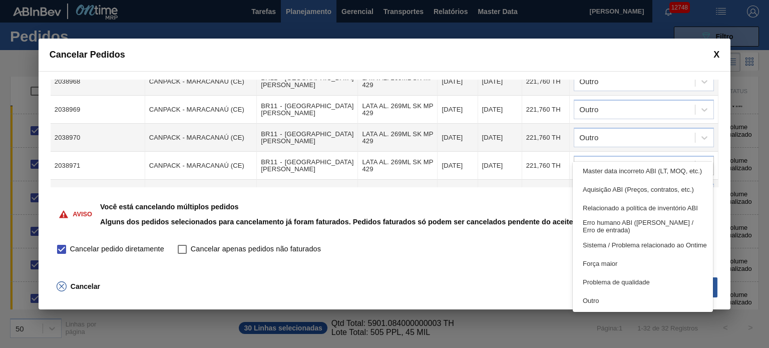
drag, startPoint x: 610, startPoint y: 302, endPoint x: 611, endPoint y: 291, distance: 10.6
click at [611, 297] on div "Outro" at bounding box center [643, 300] width 140 height 19
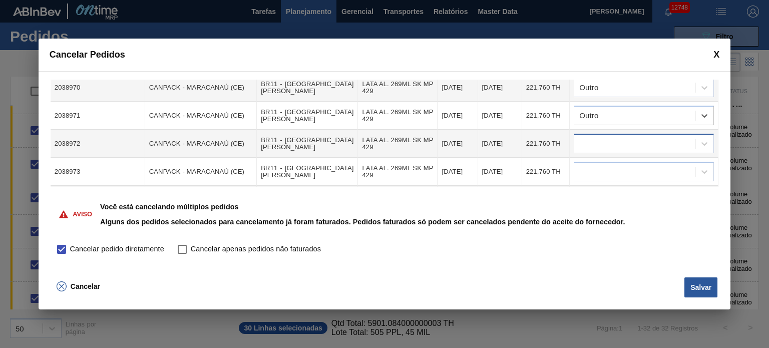
drag, startPoint x: 637, startPoint y: 124, endPoint x: 637, endPoint y: 130, distance: 6.5
click at [637, 137] on div at bounding box center [634, 144] width 121 height 15
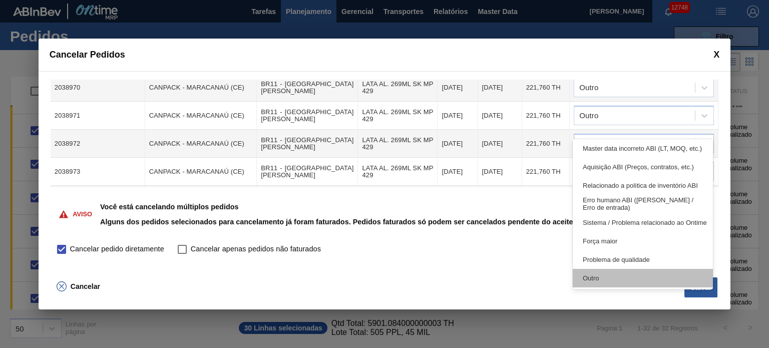
click at [616, 282] on div "Outro" at bounding box center [643, 278] width 140 height 19
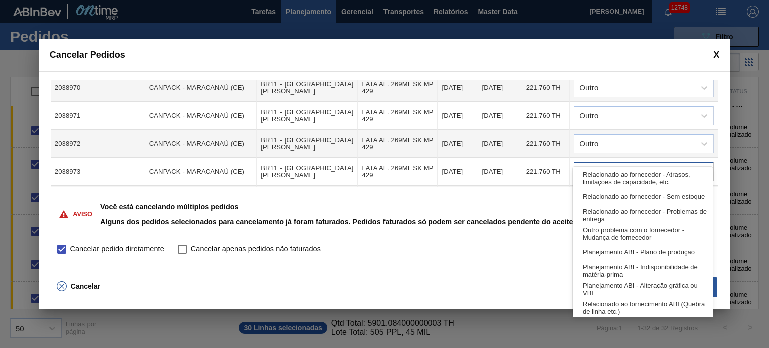
click at [625, 165] on div at bounding box center [634, 172] width 121 height 15
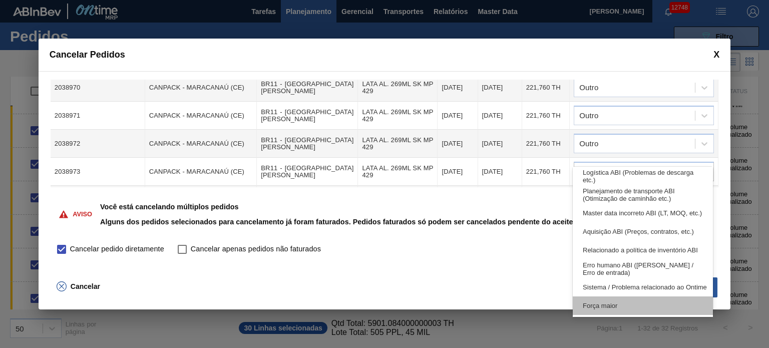
click at [619, 305] on div "Força maior" at bounding box center [643, 306] width 140 height 19
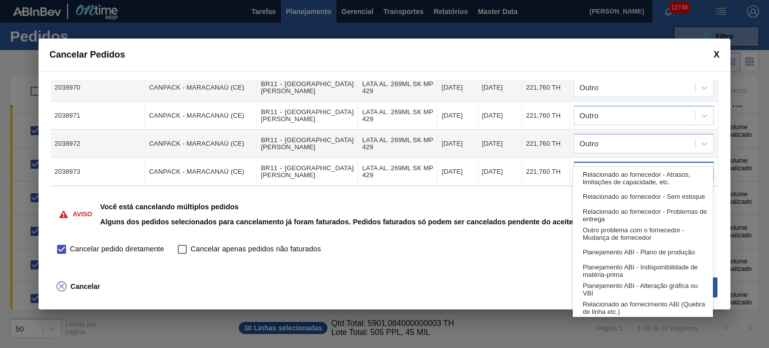
click at [624, 165] on div "Força maior" at bounding box center [634, 172] width 121 height 15
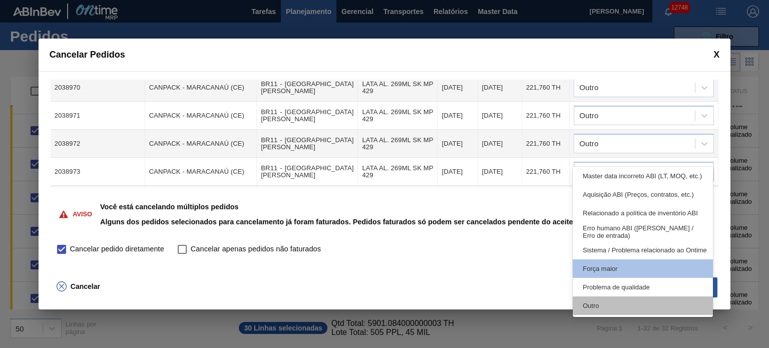
click at [624, 312] on div "Outro" at bounding box center [643, 306] width 140 height 19
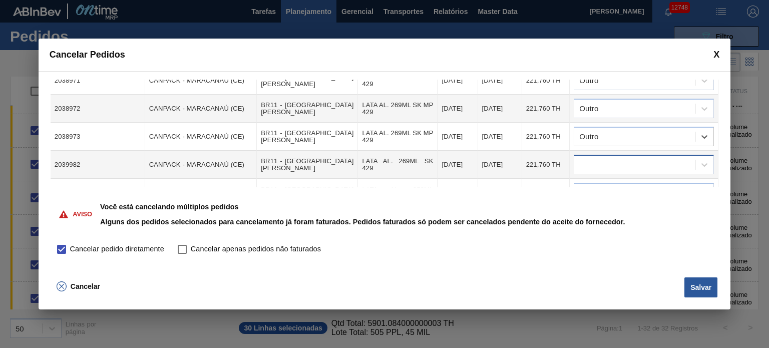
click at [625, 158] on div at bounding box center [634, 165] width 121 height 15
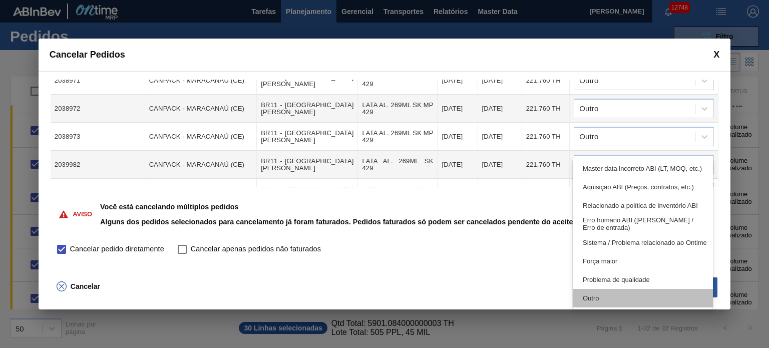
drag, startPoint x: 610, startPoint y: 296, endPoint x: 624, endPoint y: 215, distance: 82.3
click at [610, 295] on div "Outro" at bounding box center [643, 298] width 140 height 19
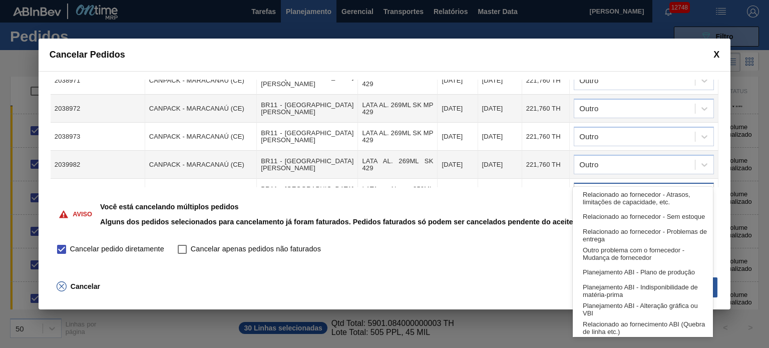
click at [633, 186] on div at bounding box center [634, 193] width 121 height 15
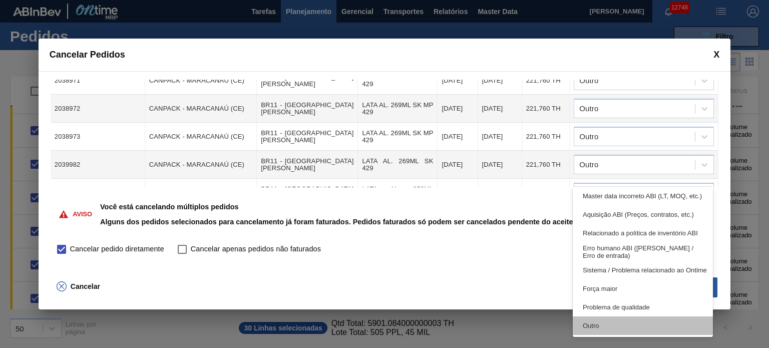
click at [618, 322] on div "Outro" at bounding box center [643, 326] width 140 height 19
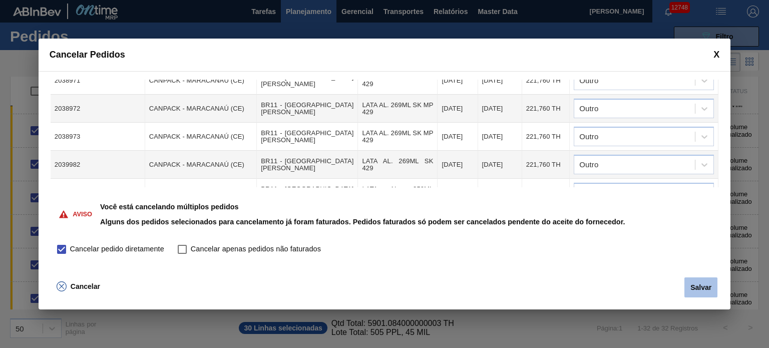
click at [696, 290] on button "Salvar" at bounding box center [701, 287] width 33 height 20
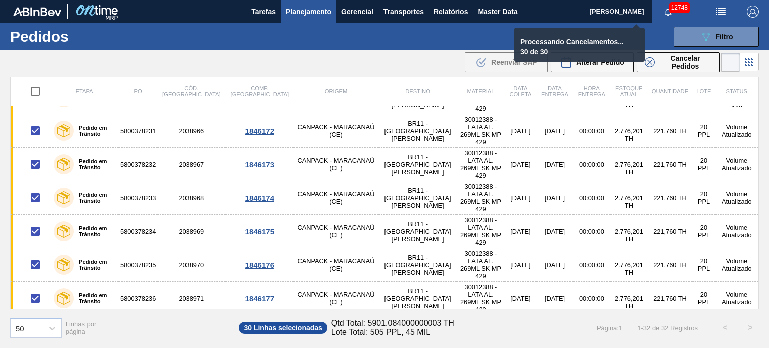
checkbox input "false"
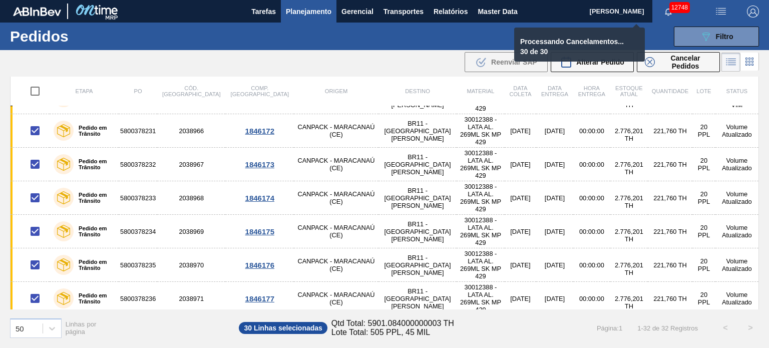
checkbox input "false"
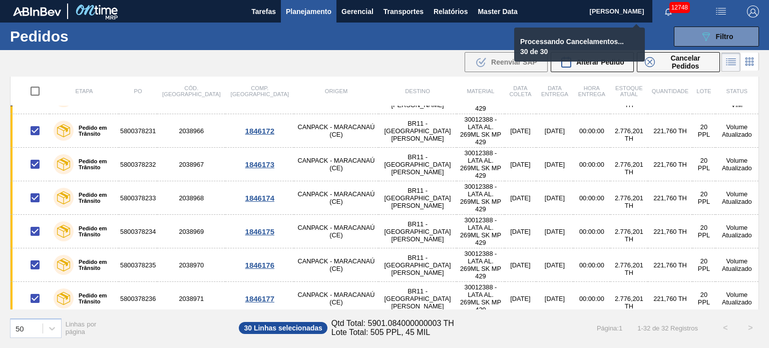
checkbox input "false"
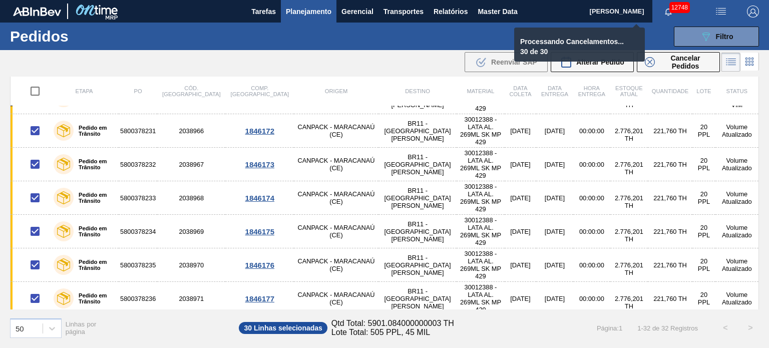
checkbox input "false"
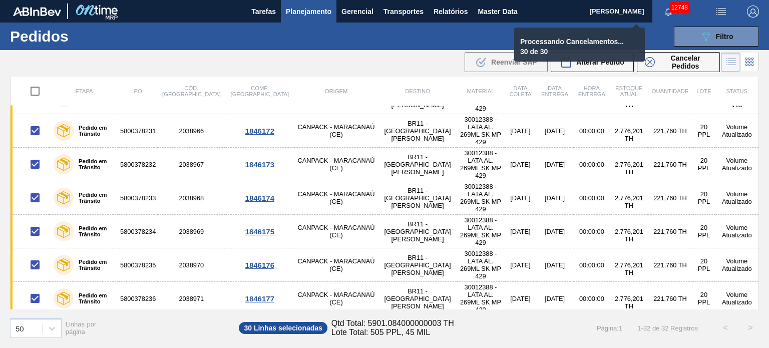
checkbox input "false"
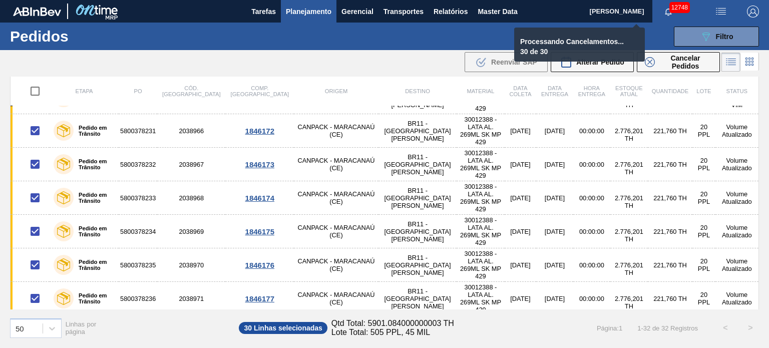
checkbox input "false"
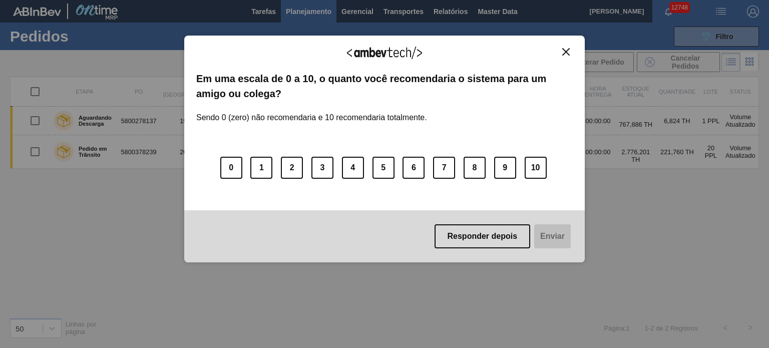
click at [563, 52] on img "Close" at bounding box center [566, 52] width 8 height 8
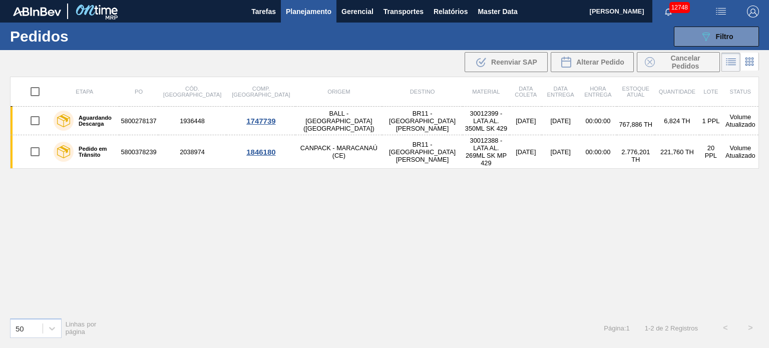
click at [448, 266] on div "Etapa PO Cód. Pedido Comp. Carga Origem Destino Material Data [PERSON_NAME] Dat…" at bounding box center [384, 193] width 749 height 233
